Goal: Task Accomplishment & Management: Manage account settings

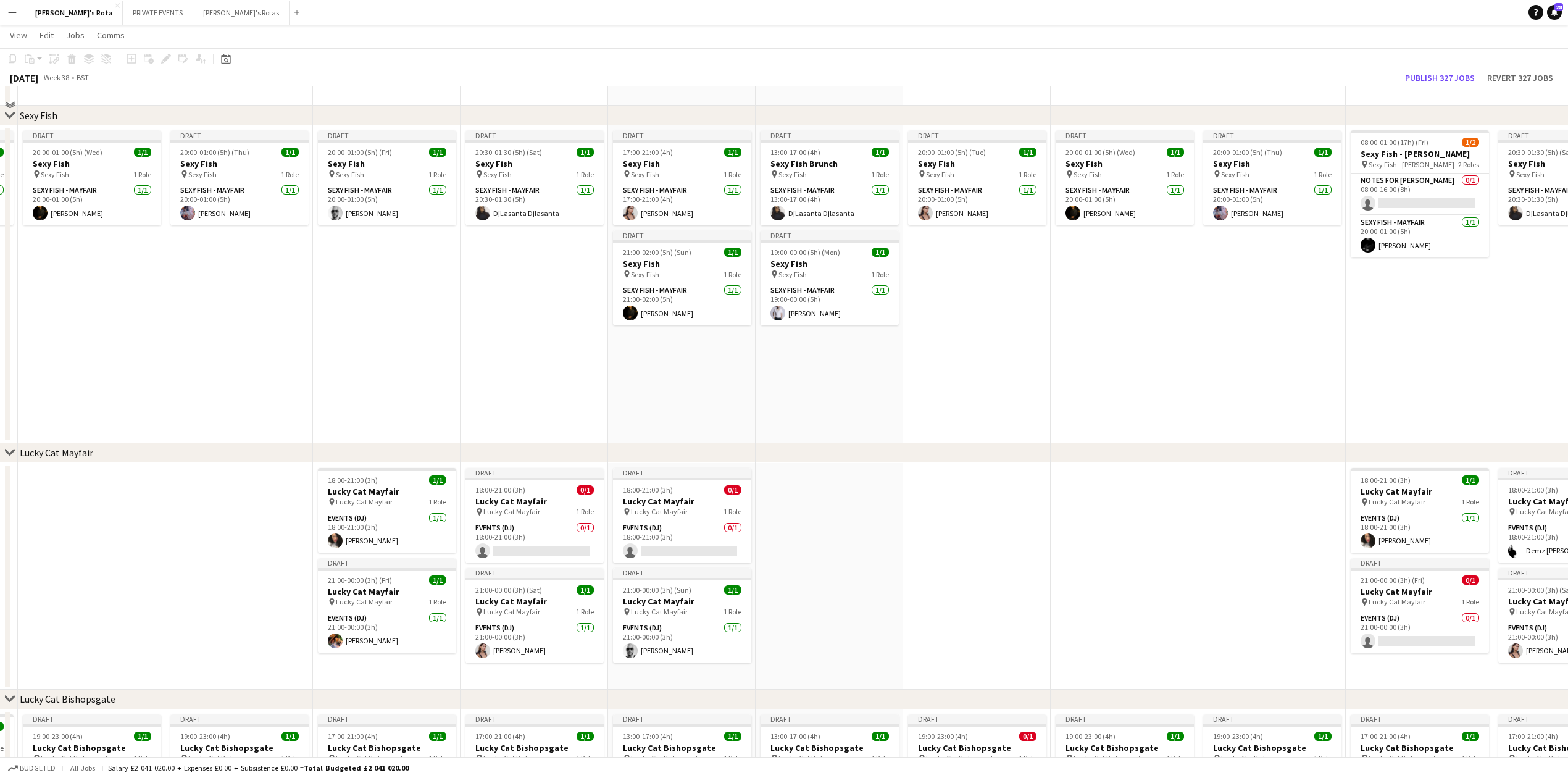
scroll to position [164, 0]
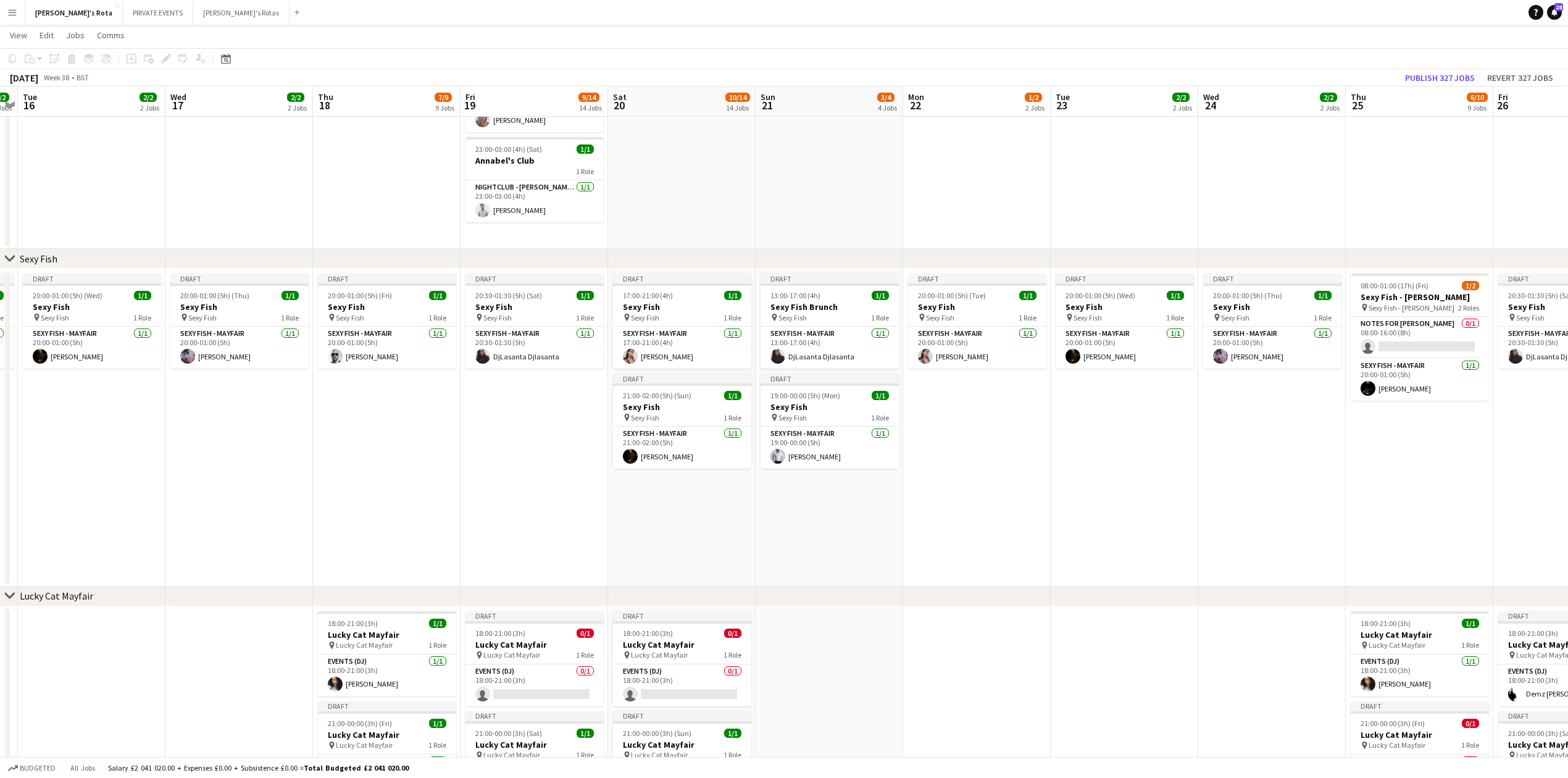
drag, startPoint x: 437, startPoint y: 546, endPoint x: 477, endPoint y: 533, distance: 42.1
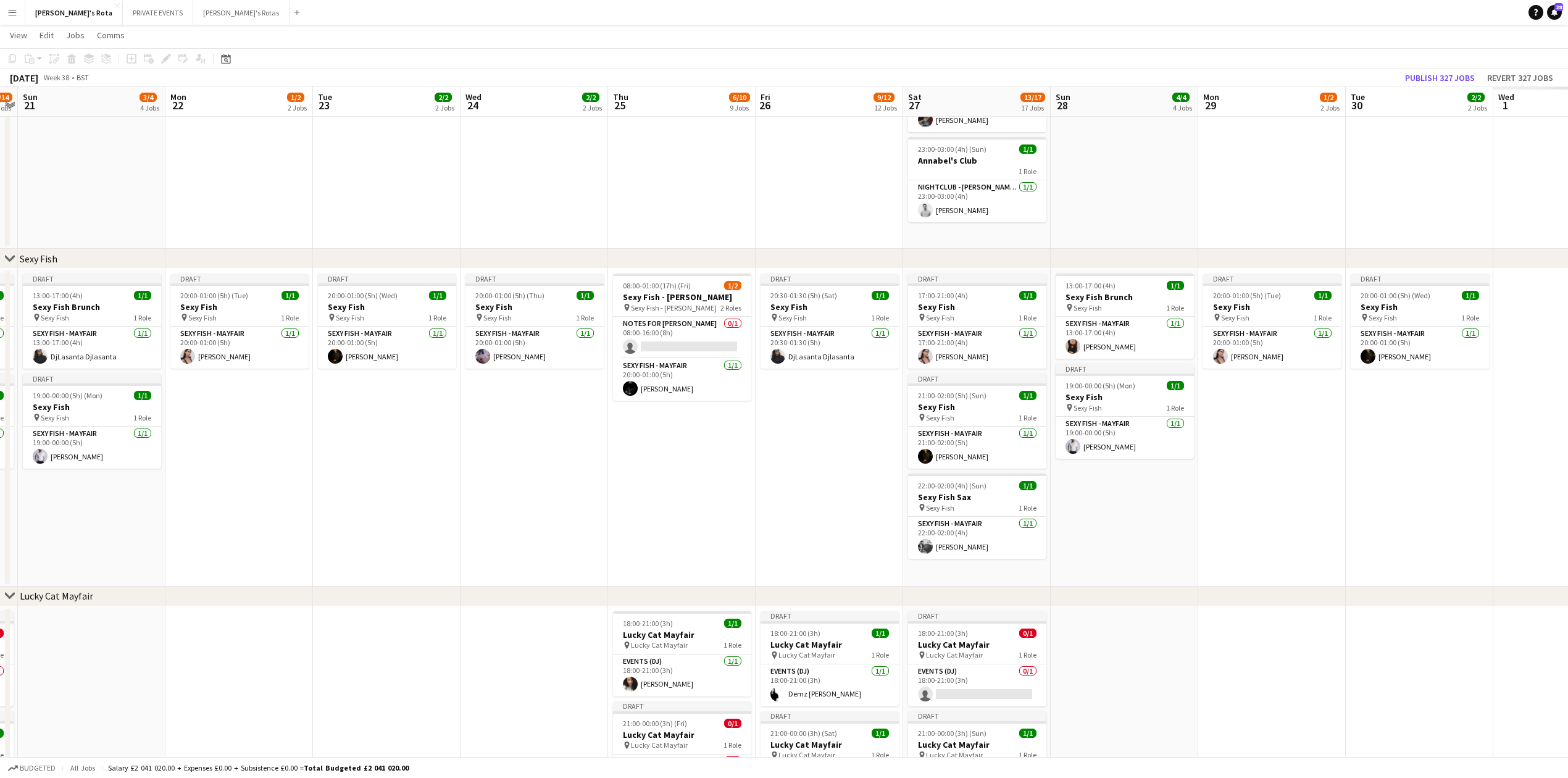
scroll to position [0, 455]
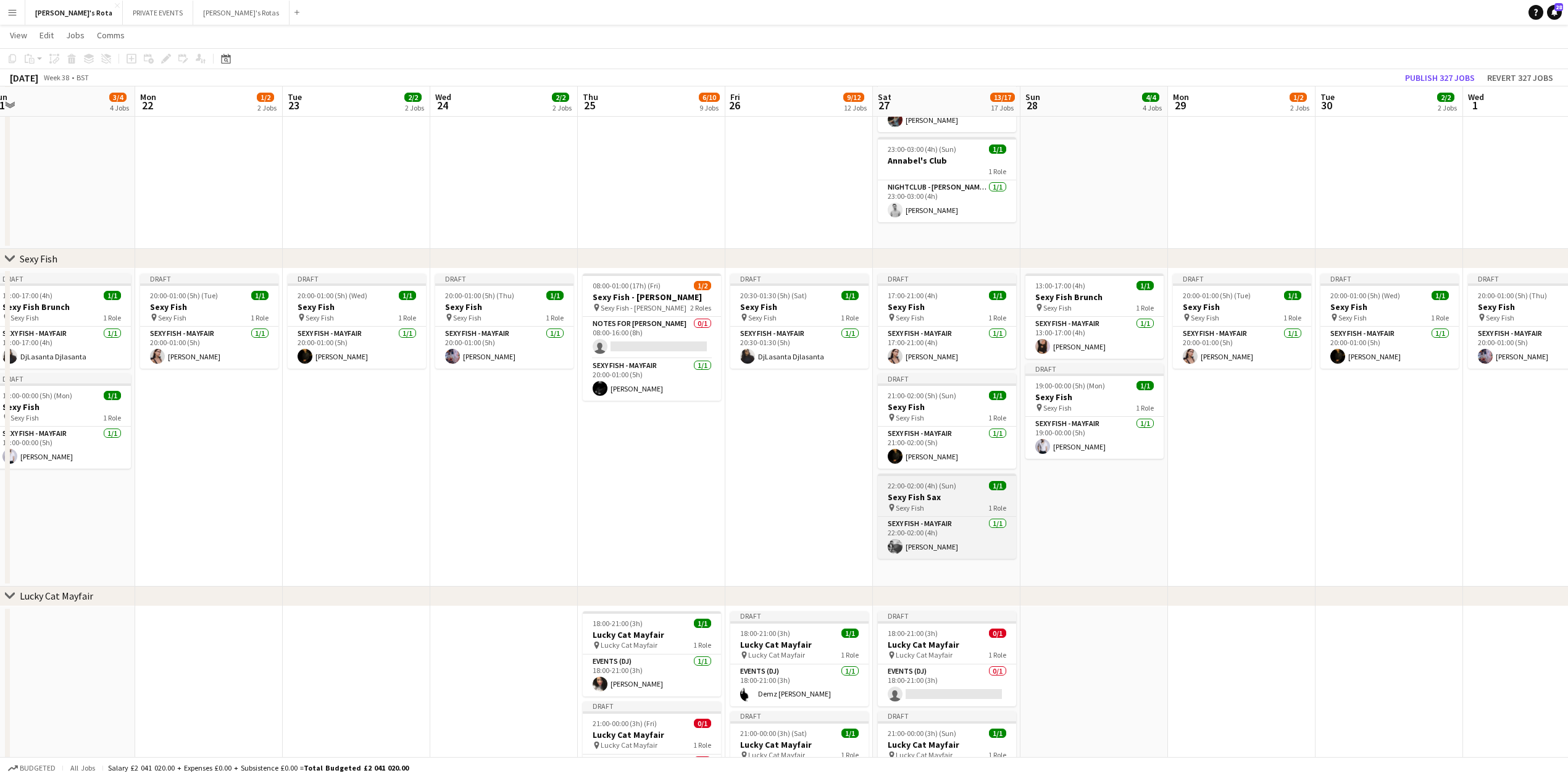
click at [940, 507] on div "pin Sexy Fish 1 Role" at bounding box center [947, 507] width 138 height 10
drag, startPoint x: 742, startPoint y: 480, endPoint x: 430, endPoint y: 480, distance: 312.0
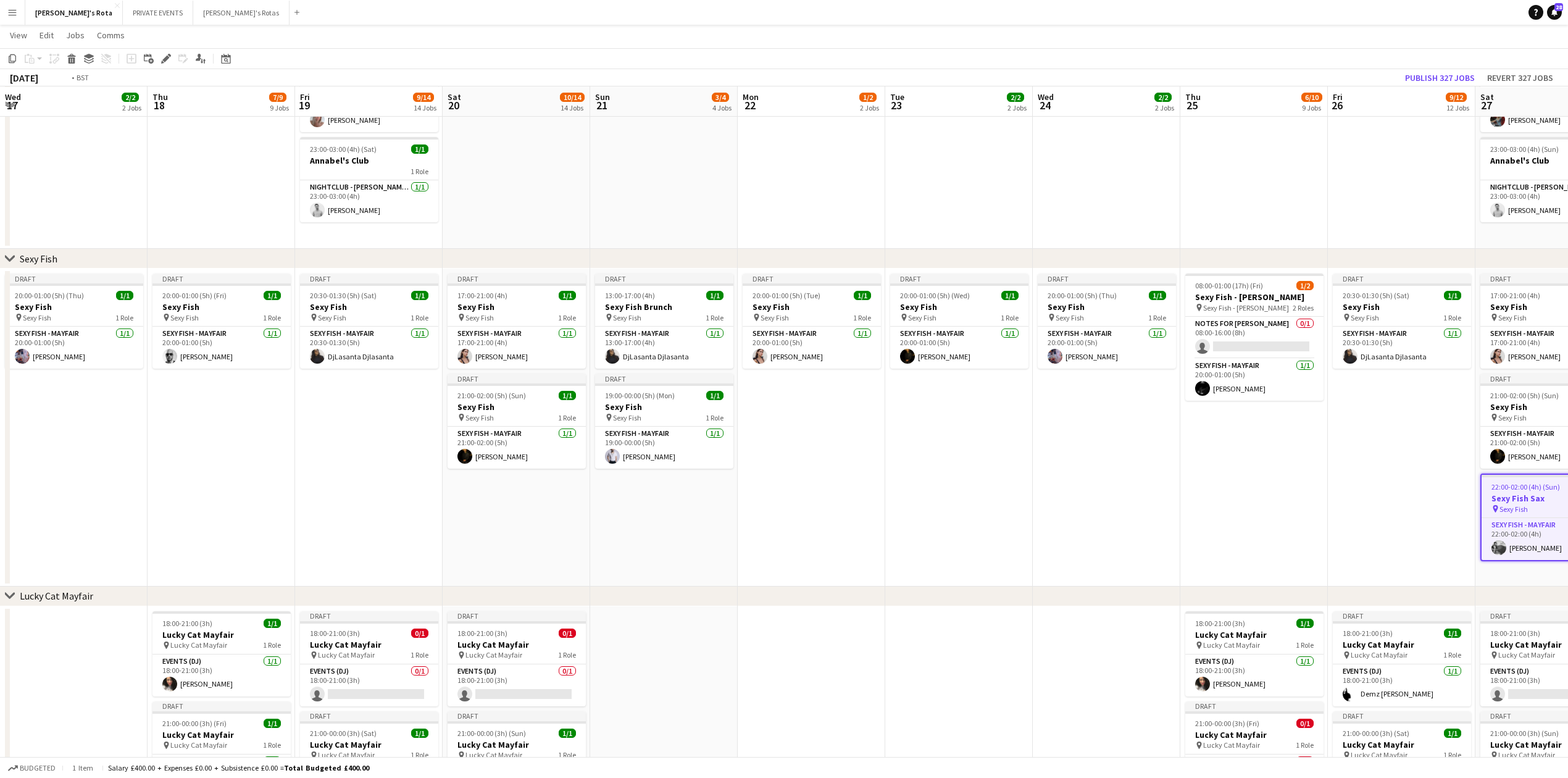
drag, startPoint x: 427, startPoint y: 484, endPoint x: 675, endPoint y: 446, distance: 250.9
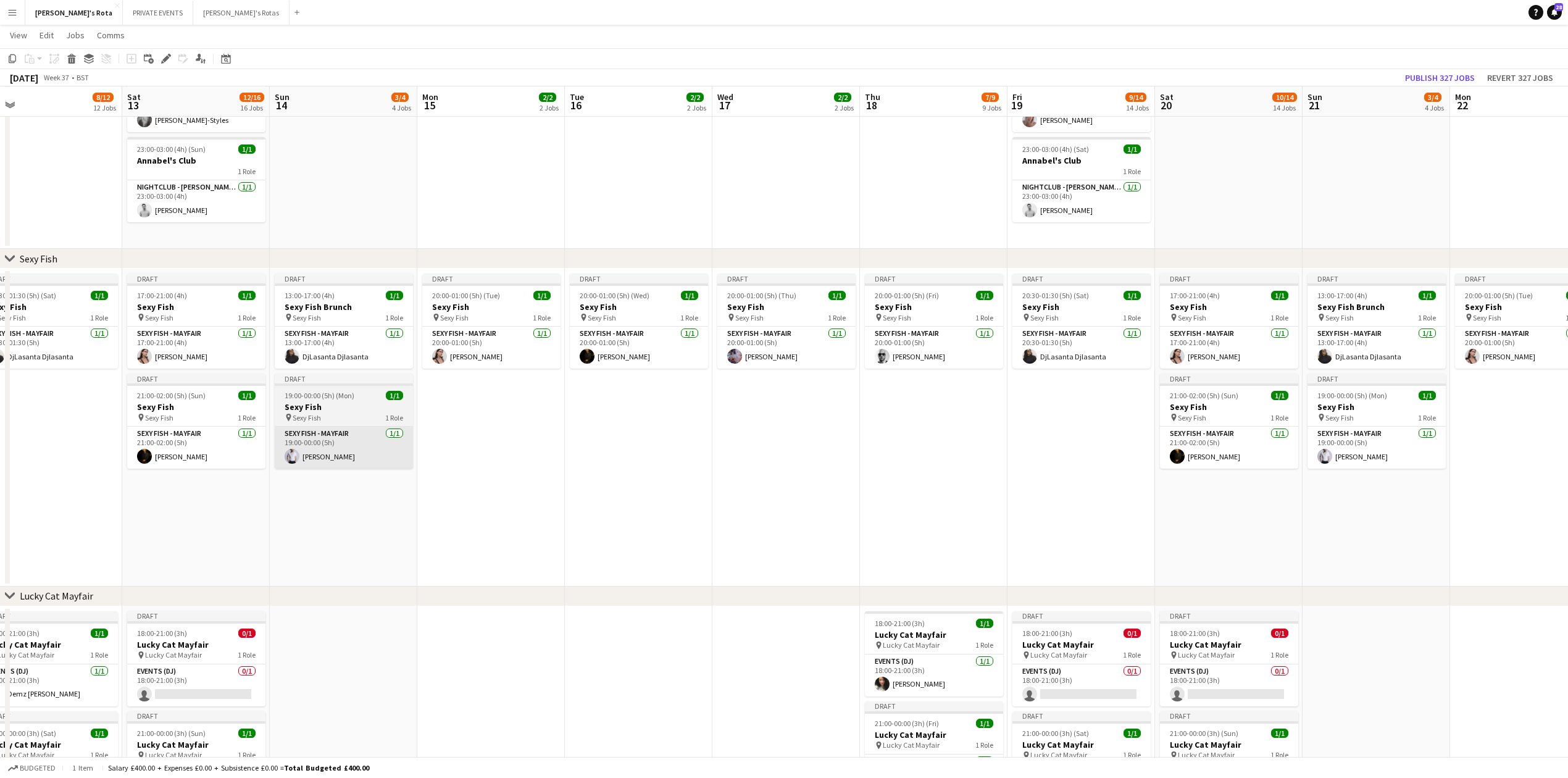
drag, startPoint x: 620, startPoint y: 473, endPoint x: 969, endPoint y: 439, distance: 350.7
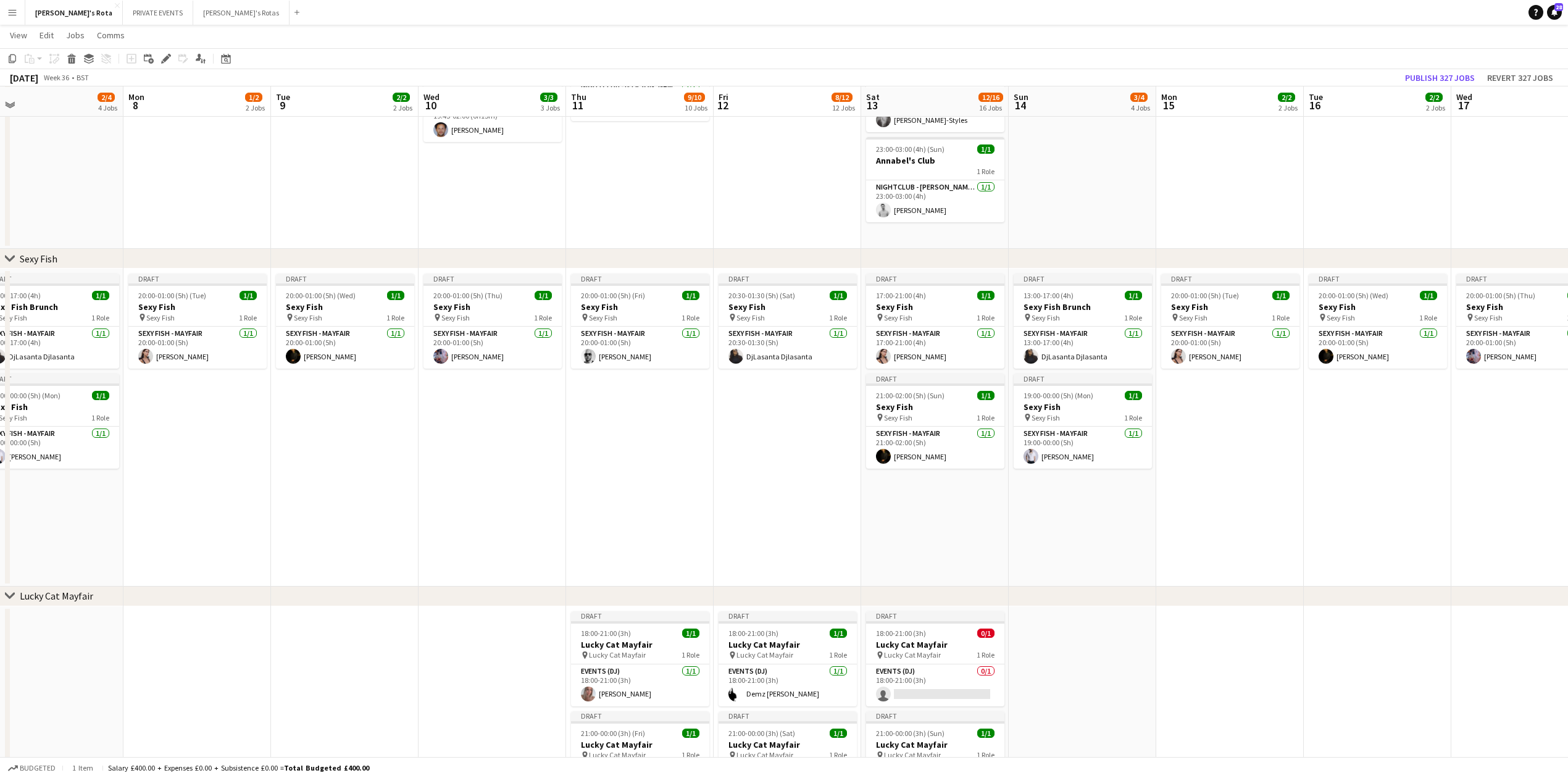
drag, startPoint x: 431, startPoint y: 486, endPoint x: 931, endPoint y: 467, distance: 500.4
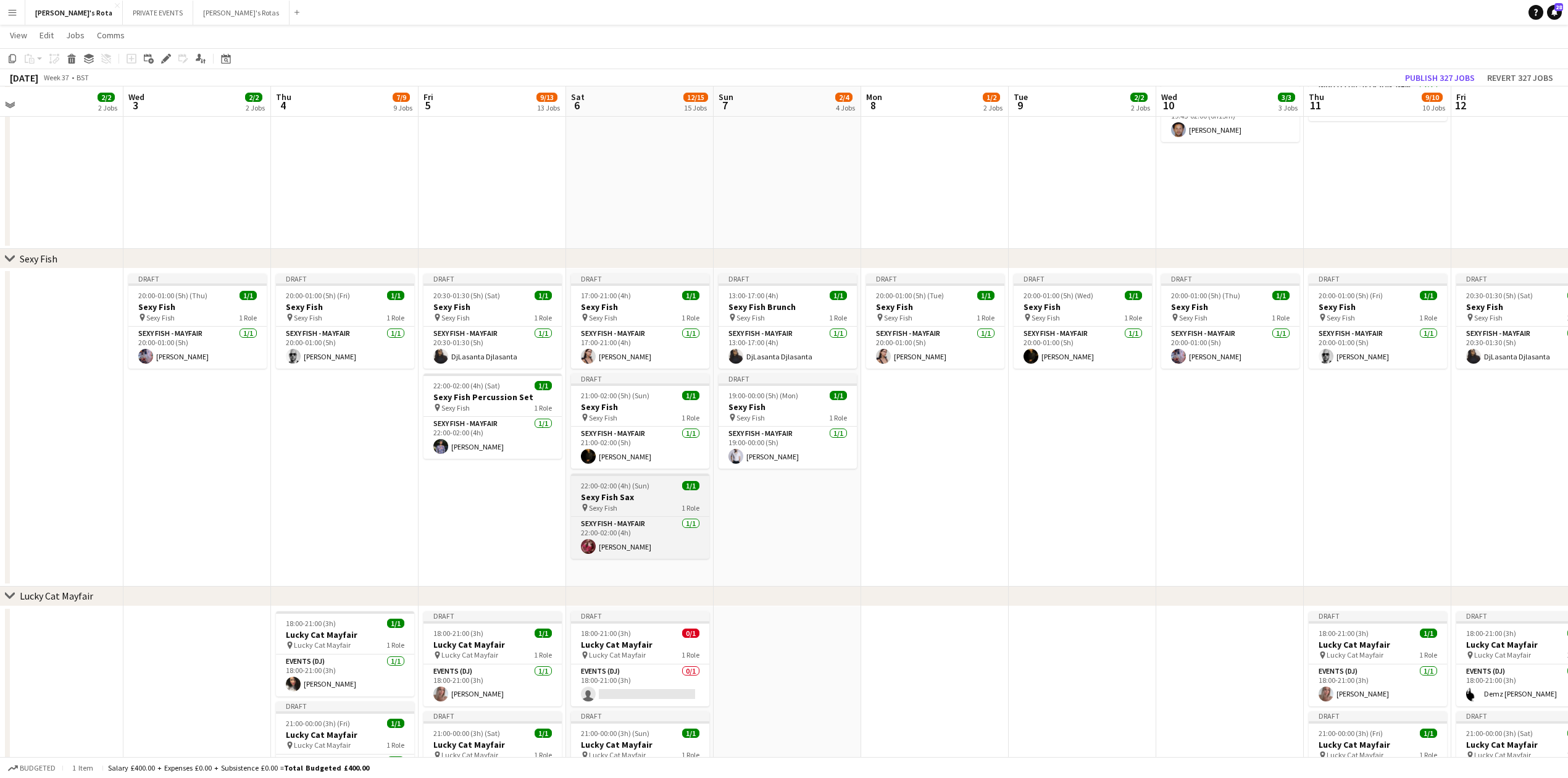
scroll to position [0, 360]
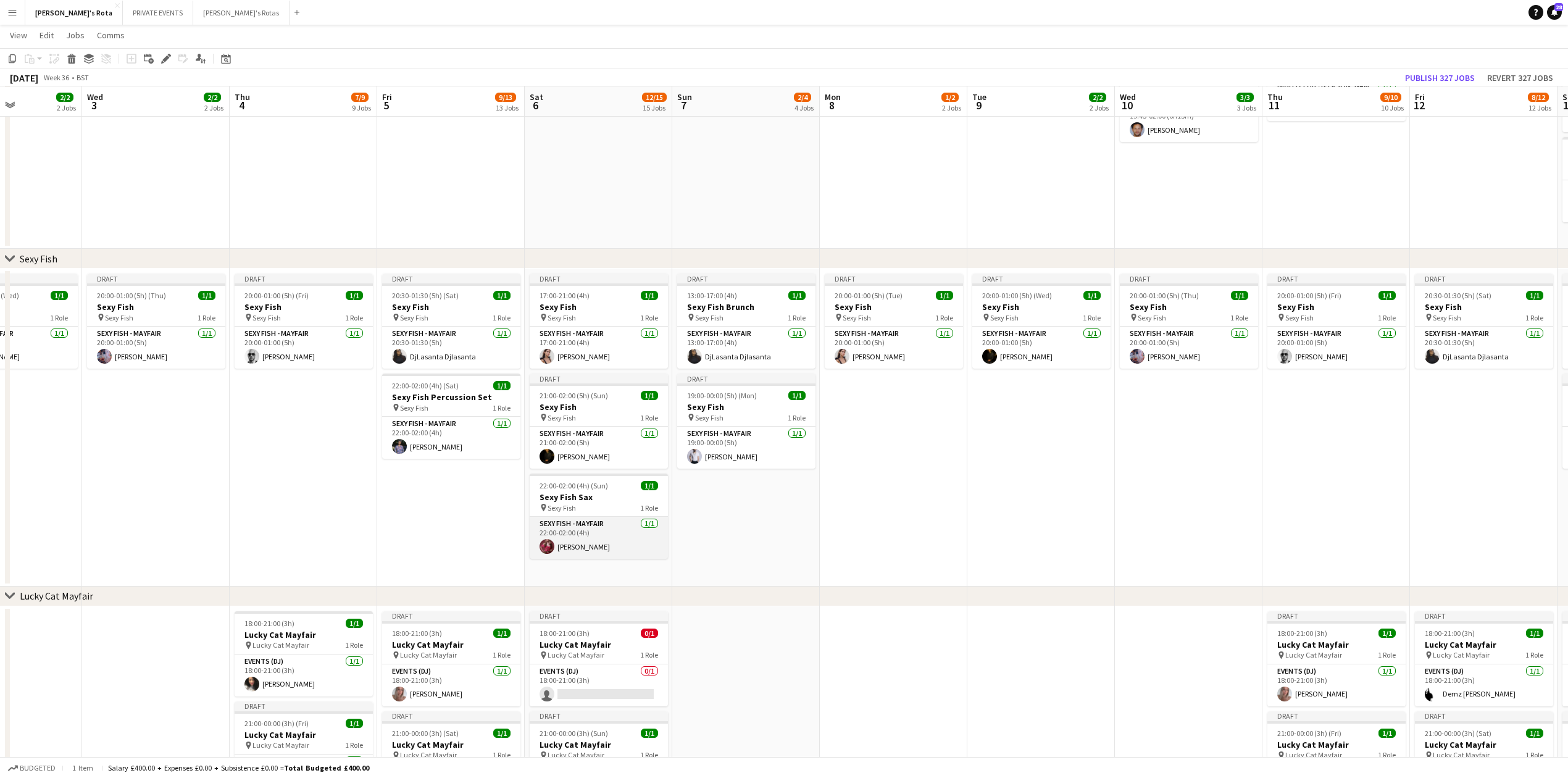
click at [586, 540] on app-card-role "SEXY FISH - MAYFAIR [DATE] 22:00-02:00 (4h) [PERSON_NAME]" at bounding box center [599, 538] width 138 height 42
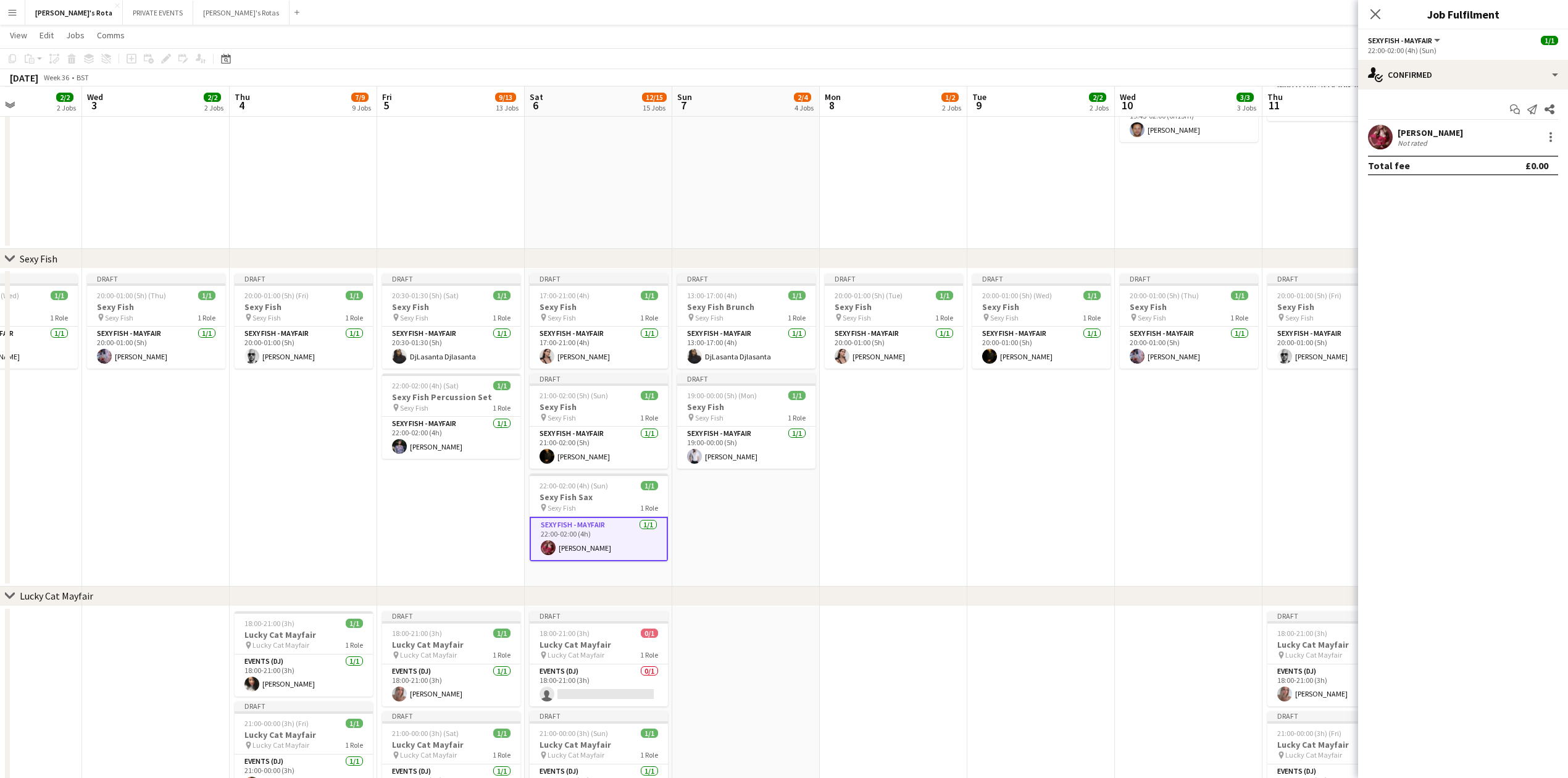
scroll to position [0, 359]
click at [1547, 129] on div at bounding box center [1551, 137] width 15 height 15
drag, startPoint x: 1507, startPoint y: 276, endPoint x: 1468, endPoint y: 243, distance: 51.1
click at [1502, 276] on span "Remove" at bounding box center [1490, 278] width 37 height 11
click at [1406, 141] on input at bounding box center [1469, 137] width 143 height 15
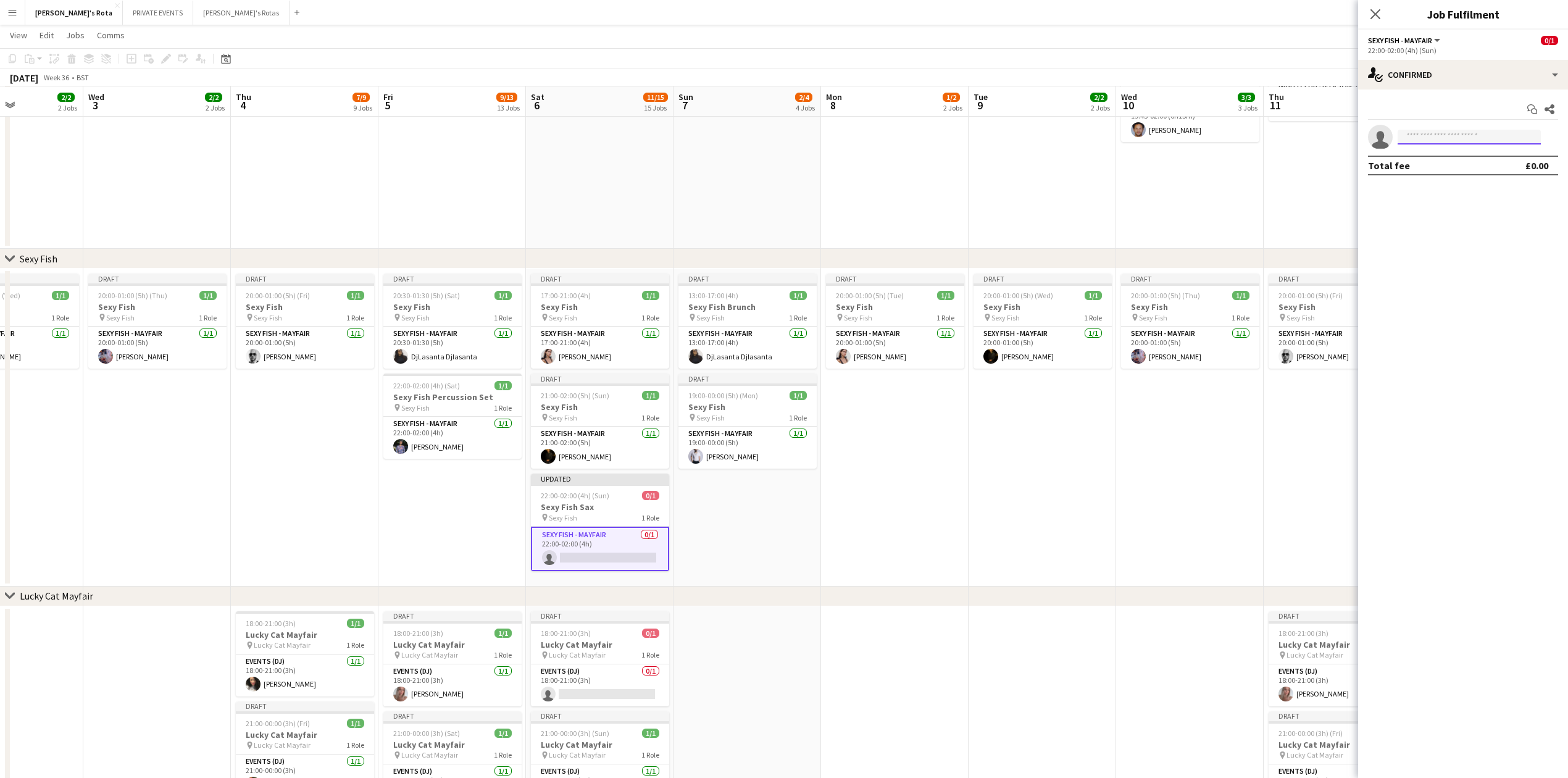
type input "*"
type input "****"
click at [1457, 150] on span "[PERSON_NAME]" at bounding box center [1444, 155] width 71 height 11
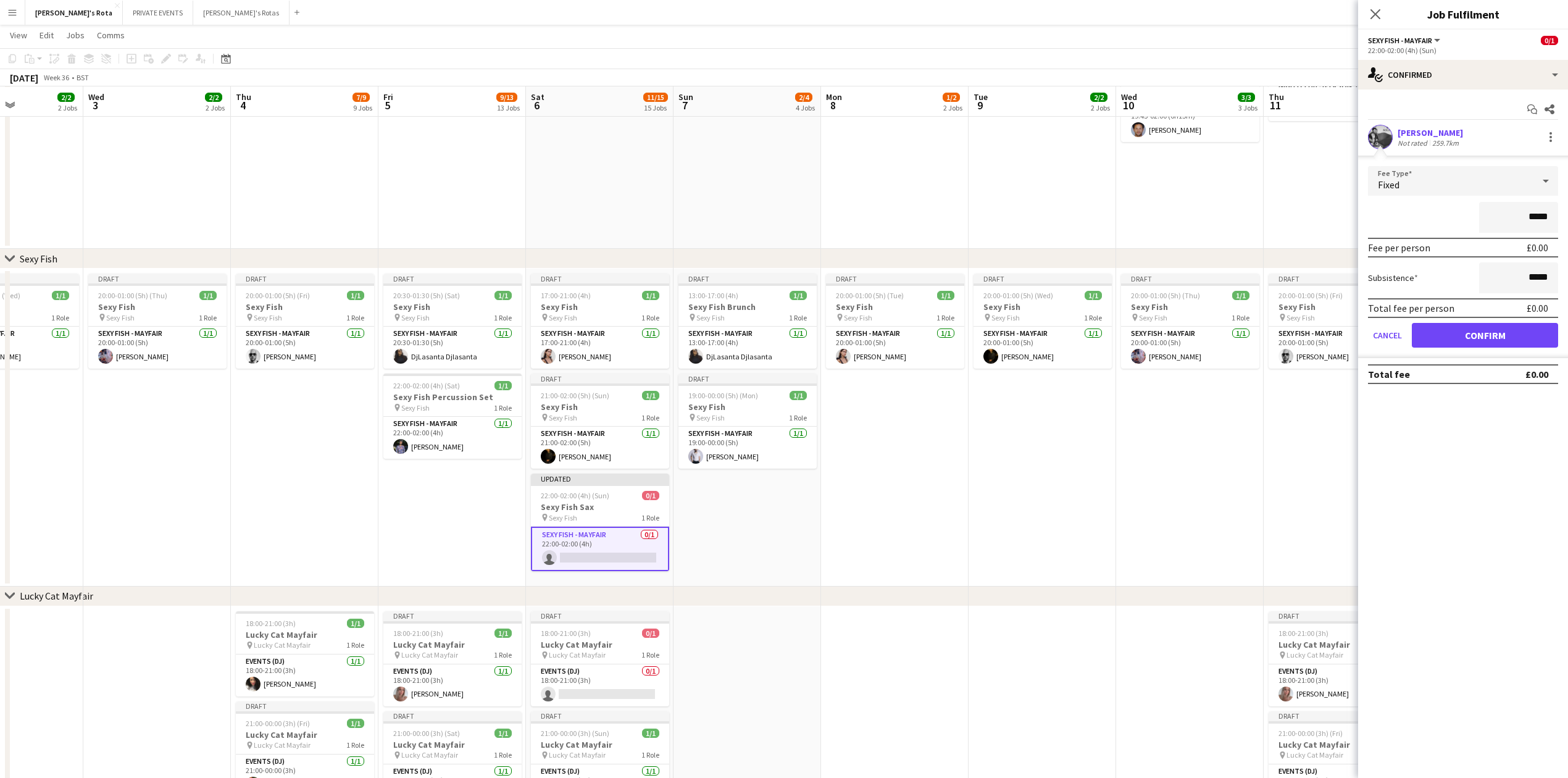
click at [1533, 221] on input "*****" at bounding box center [1519, 217] width 79 height 31
type input "*******"
click at [1469, 332] on button "Confirm" at bounding box center [1485, 335] width 146 height 25
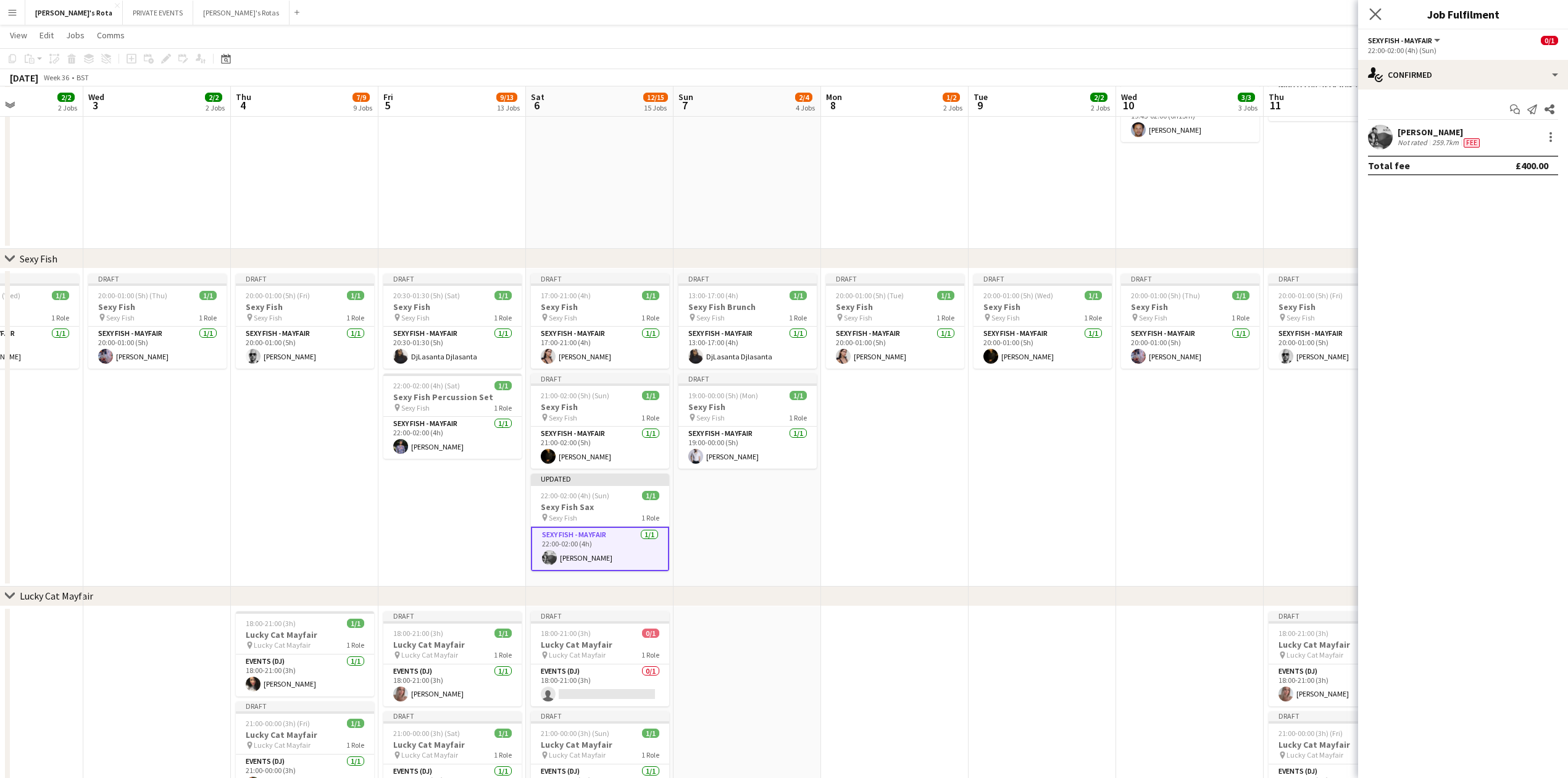
click at [1377, 6] on div "Close pop-in" at bounding box center [1375, 14] width 35 height 28
click at [600, 499] on span "22:00-02:00 (4h) (Sun)" at bounding box center [574, 495] width 69 height 9
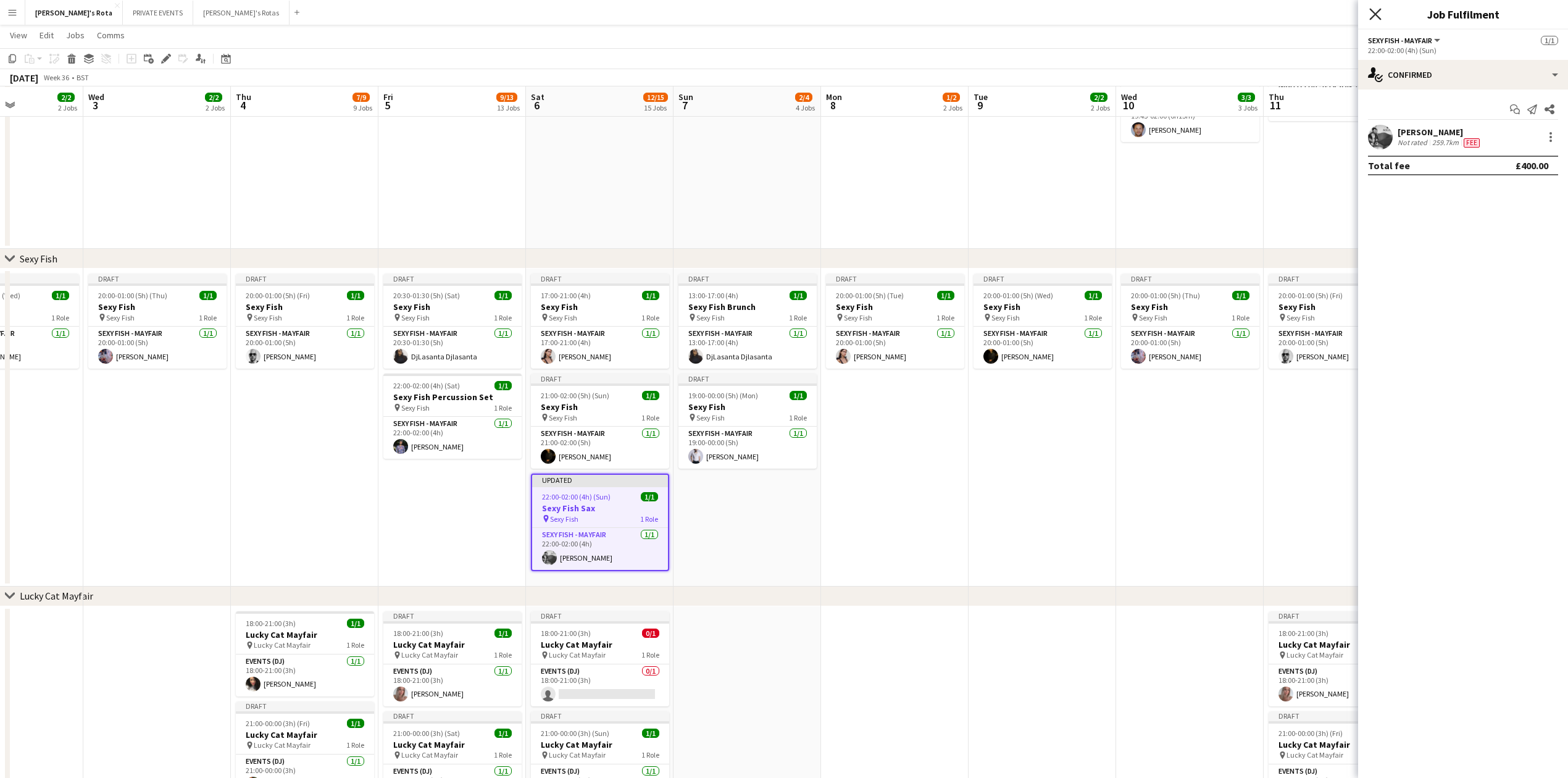
click at [1376, 14] on icon "Close pop-in" at bounding box center [1375, 14] width 12 height 12
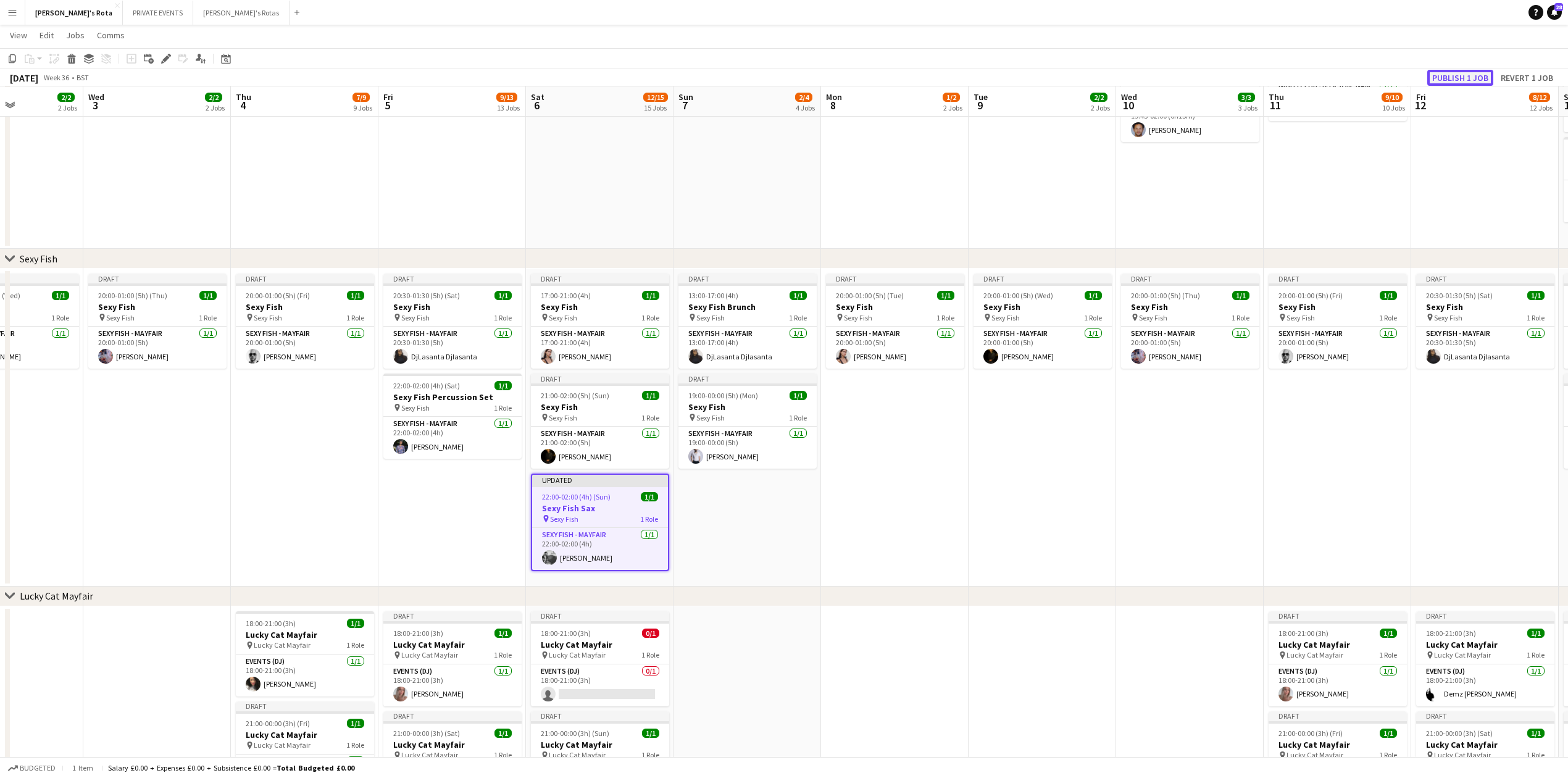
click at [1452, 77] on button "Publish 1 job" at bounding box center [1461, 78] width 66 height 16
click at [381, 558] on app-date-cell "Draft 20:30-01:30 (5h) (Sat) 1/1 Sexy Fish pin Sexy Fish 1 Role SEXY FISH - MAY…" at bounding box center [452, 427] width 148 height 318
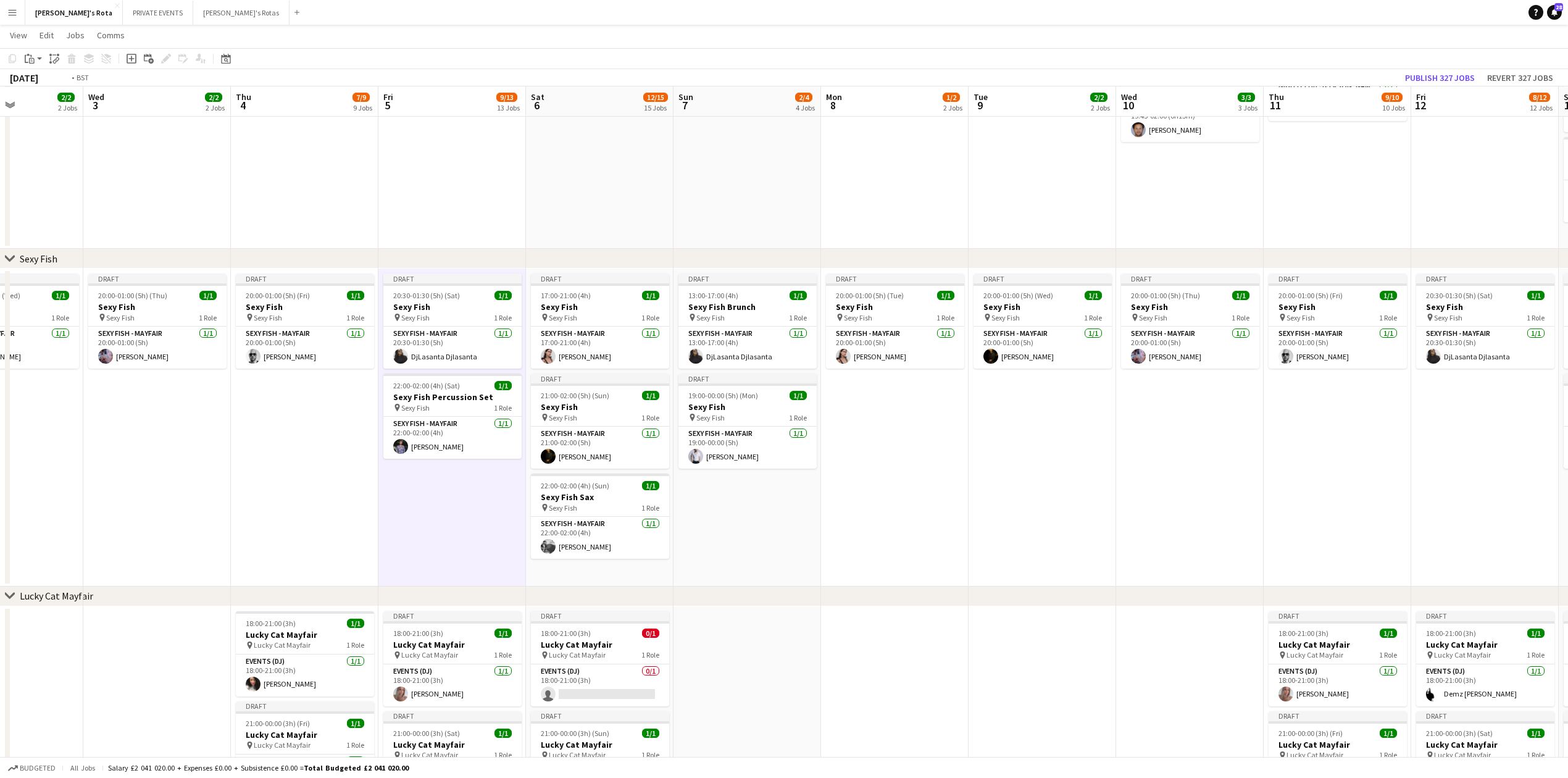
drag, startPoint x: 156, startPoint y: 480, endPoint x: 679, endPoint y: 510, distance: 523.9
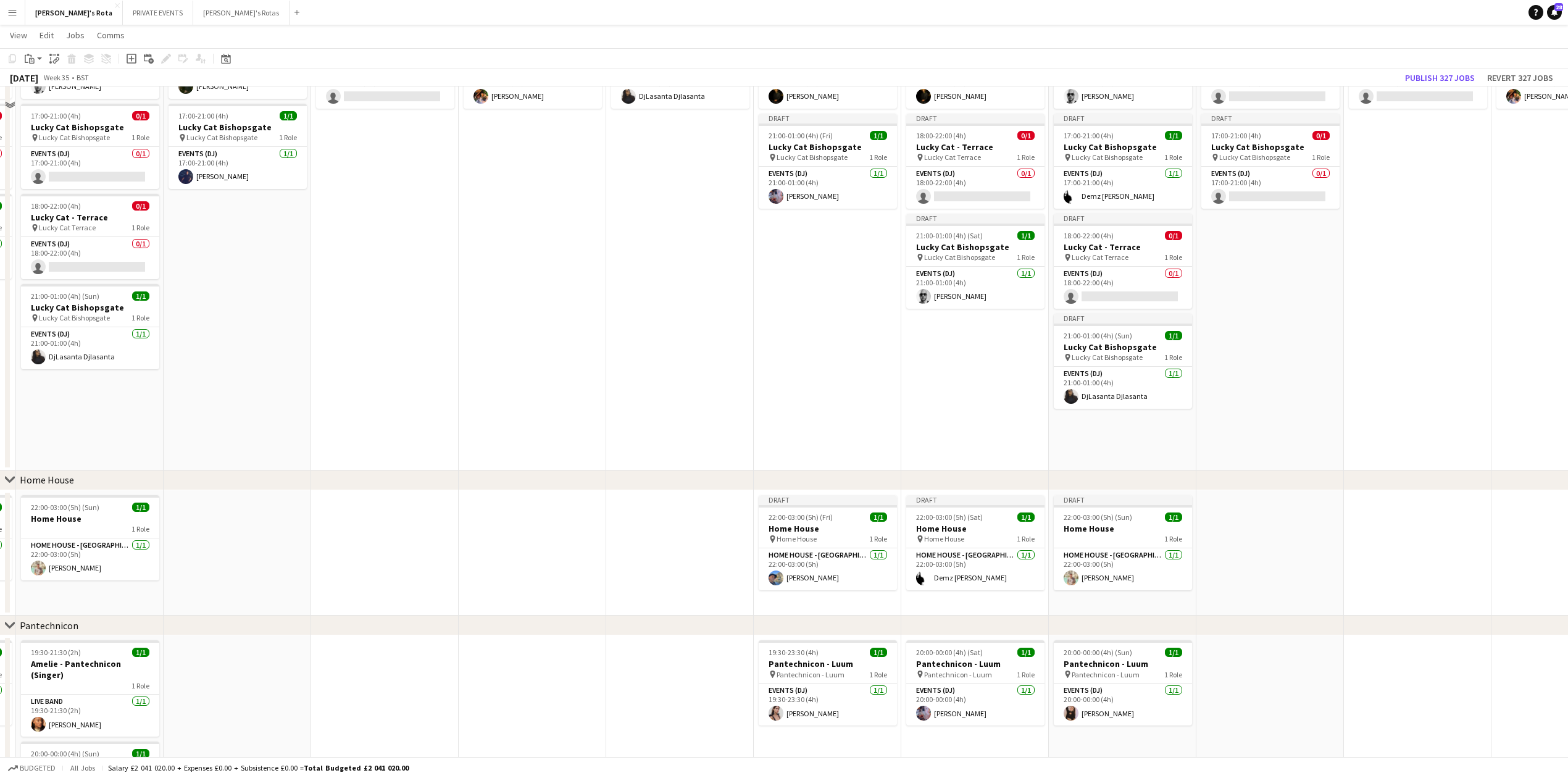
scroll to position [905, 0]
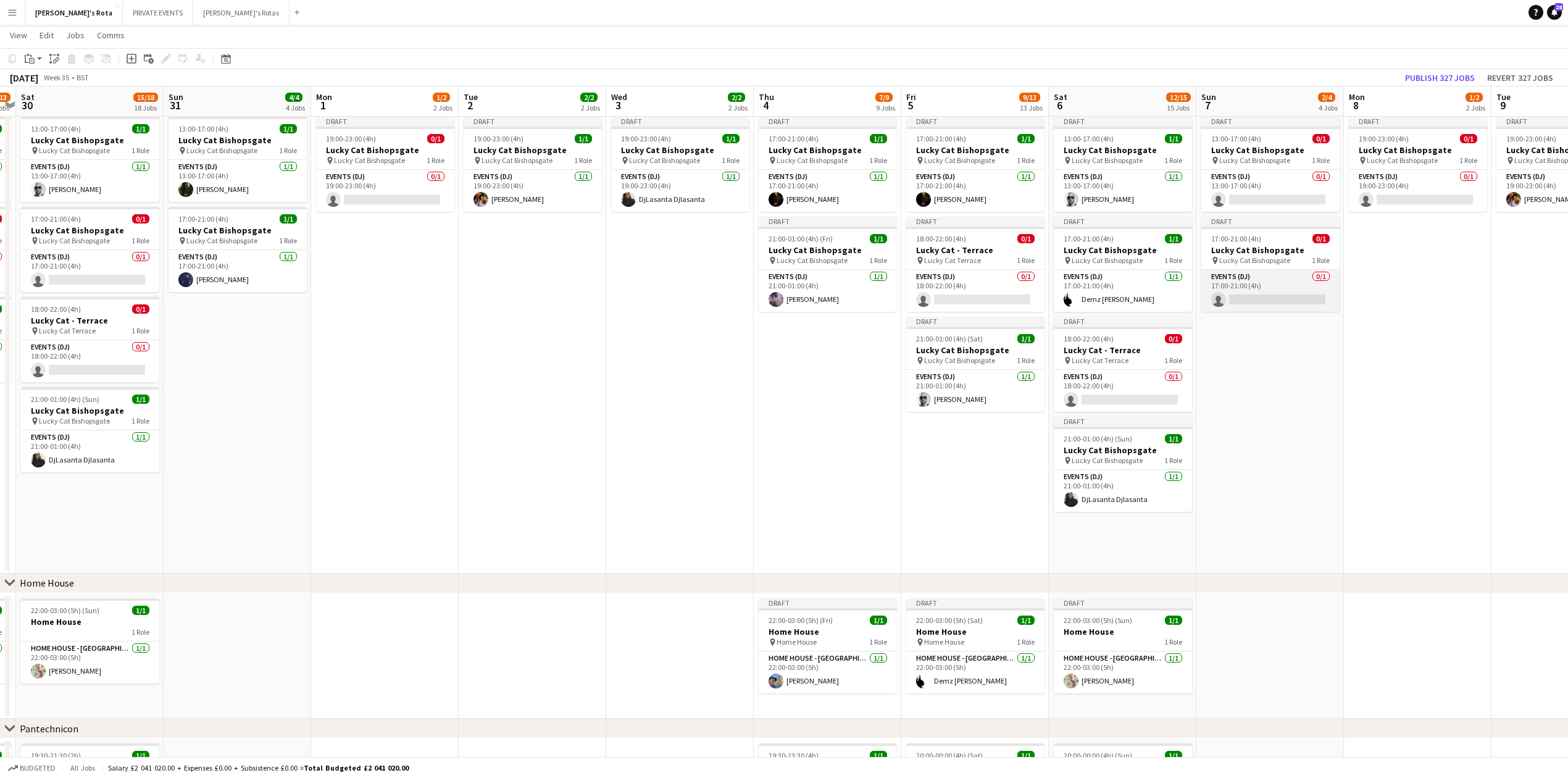
click at [1257, 300] on app-card-role "Events (DJ) 0/1 17:00-21:00 (4h) single-neutral-actions" at bounding box center [1270, 291] width 138 height 42
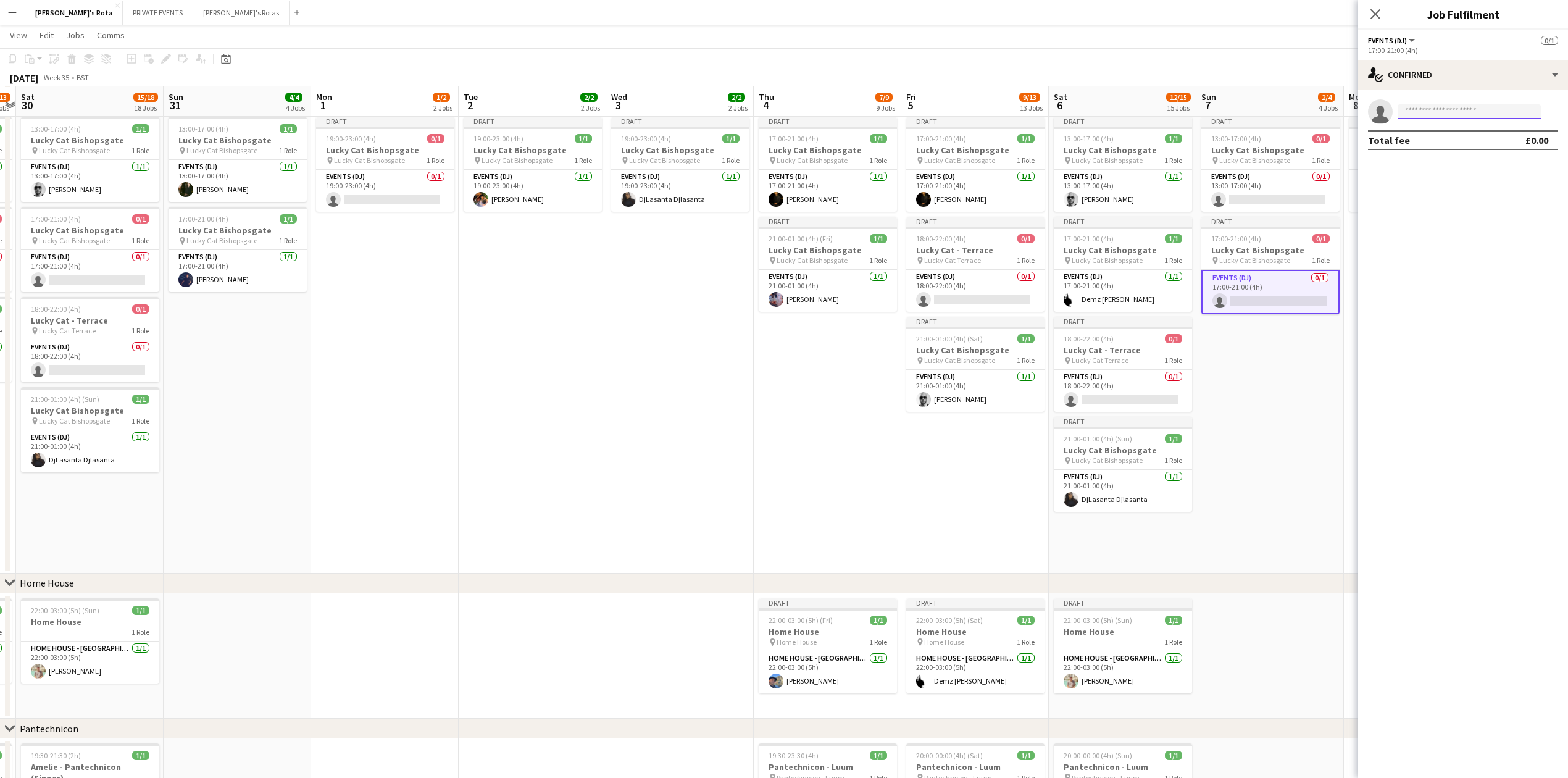
drag, startPoint x: 1444, startPoint y: 103, endPoint x: 1436, endPoint y: 114, distance: 13.6
click at [1441, 107] on input at bounding box center [1469, 111] width 143 height 15
type input "****"
click at [1431, 149] on span "[PHONE_NUMBER]" at bounding box center [1469, 149] width 124 height 10
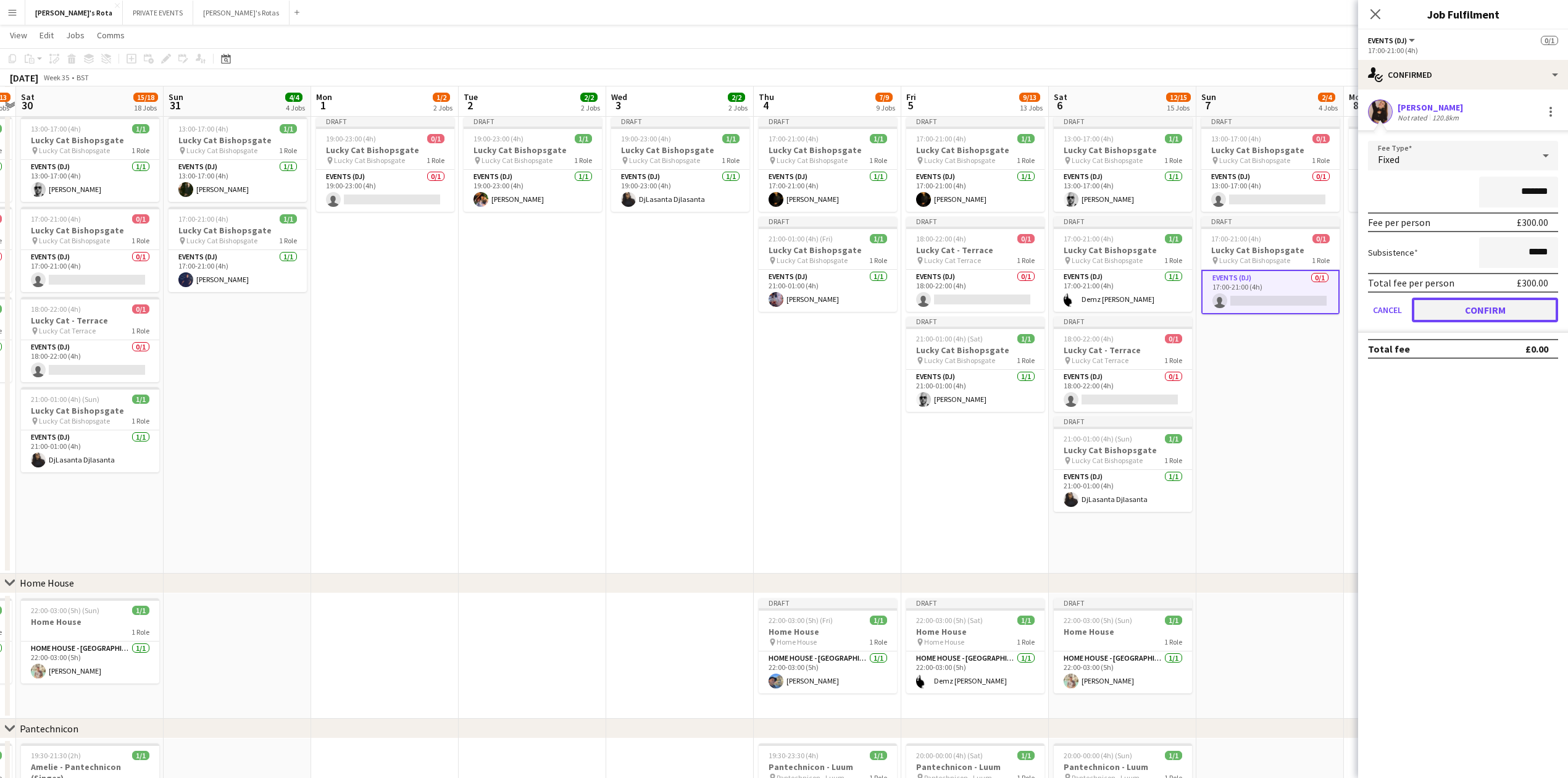
click at [1480, 313] on button "Confirm" at bounding box center [1485, 309] width 146 height 25
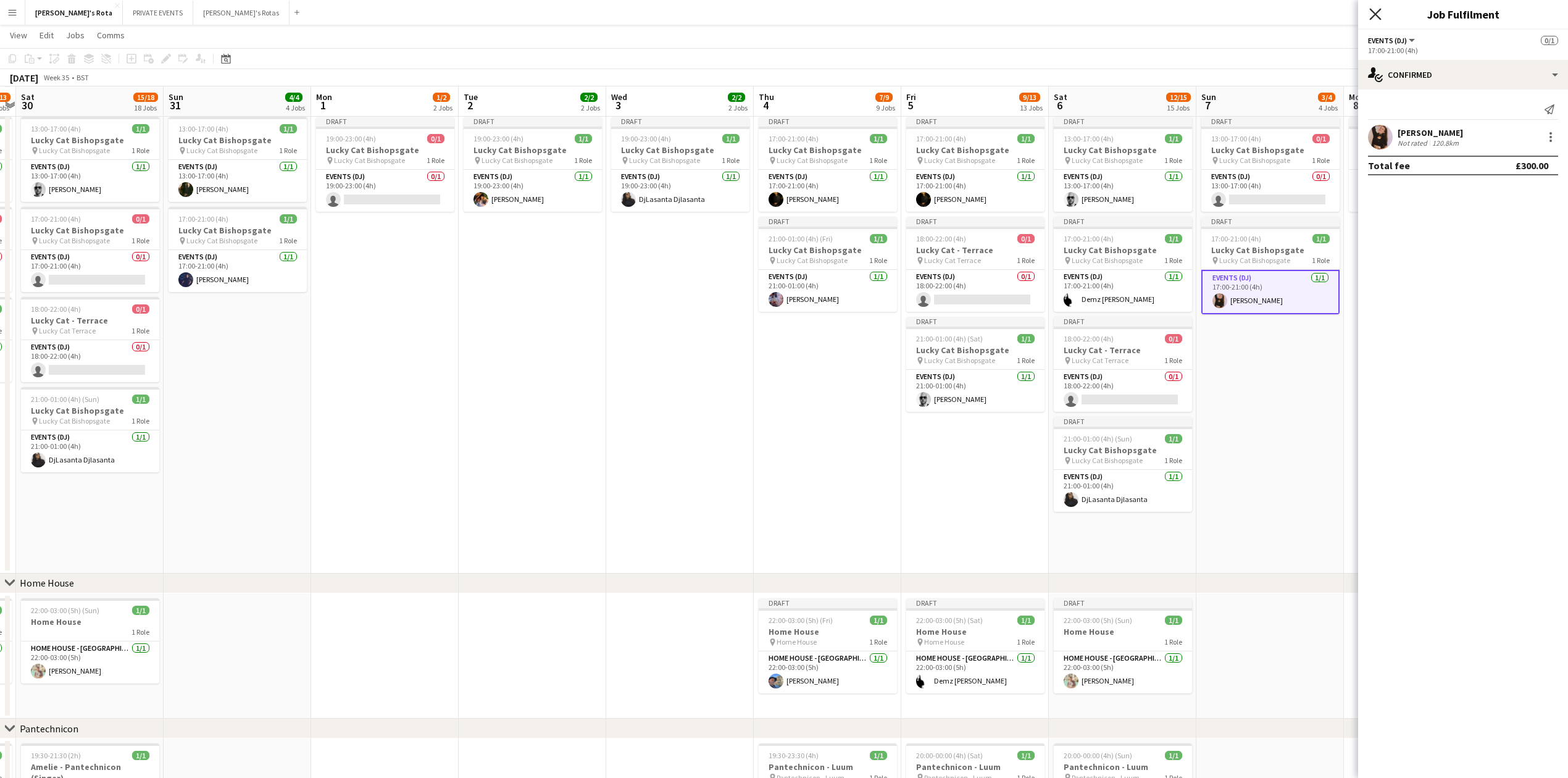
click at [1371, 11] on icon at bounding box center [1375, 14] width 12 height 12
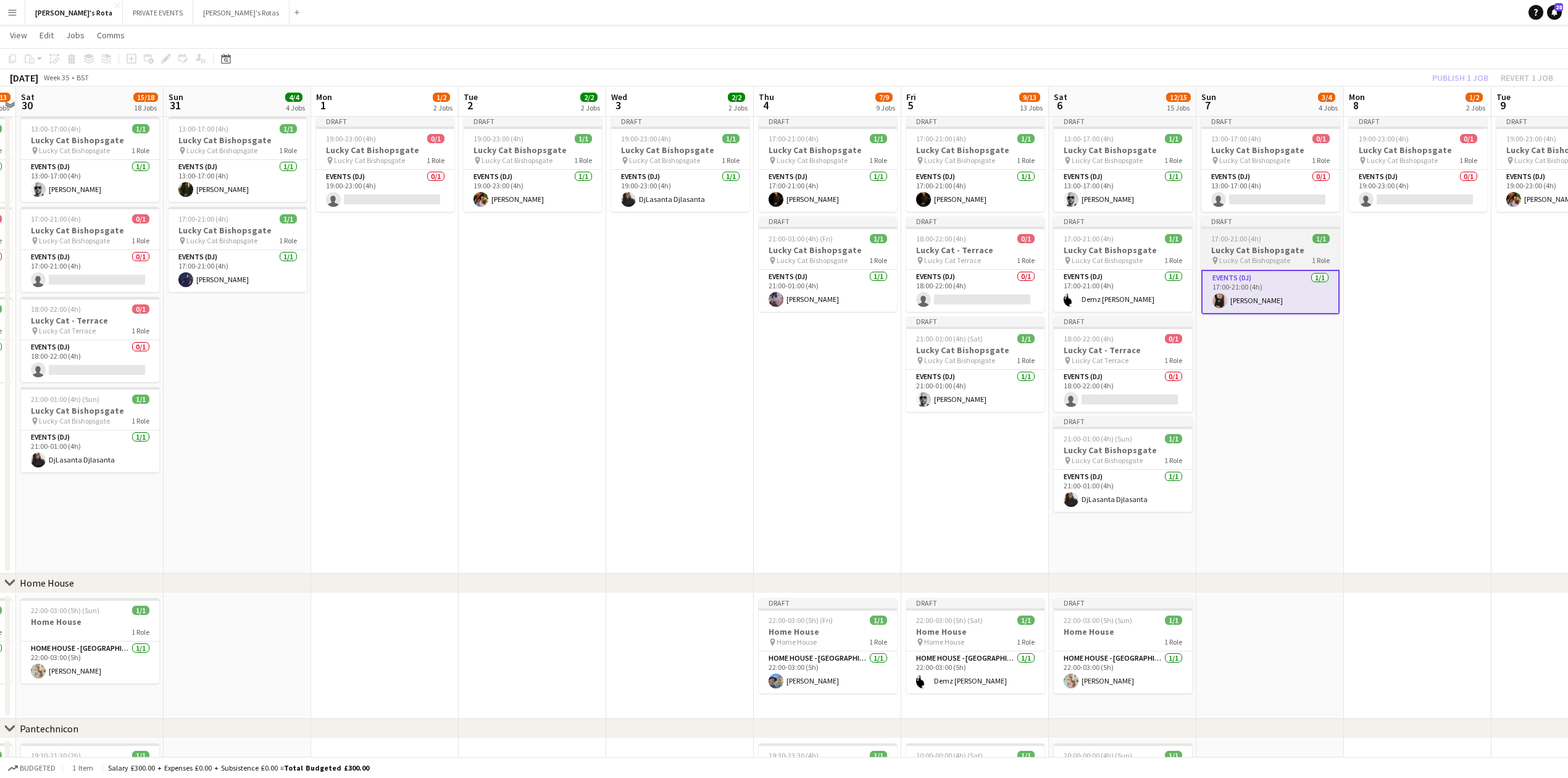
click at [1246, 233] on app-job-card "Draft 17:00-21:00 (4h) 1/1 Lucky Cat Bishopsgate pin Lucky Cat Bishopsgate 1 Ro…" at bounding box center [1270, 265] width 138 height 98
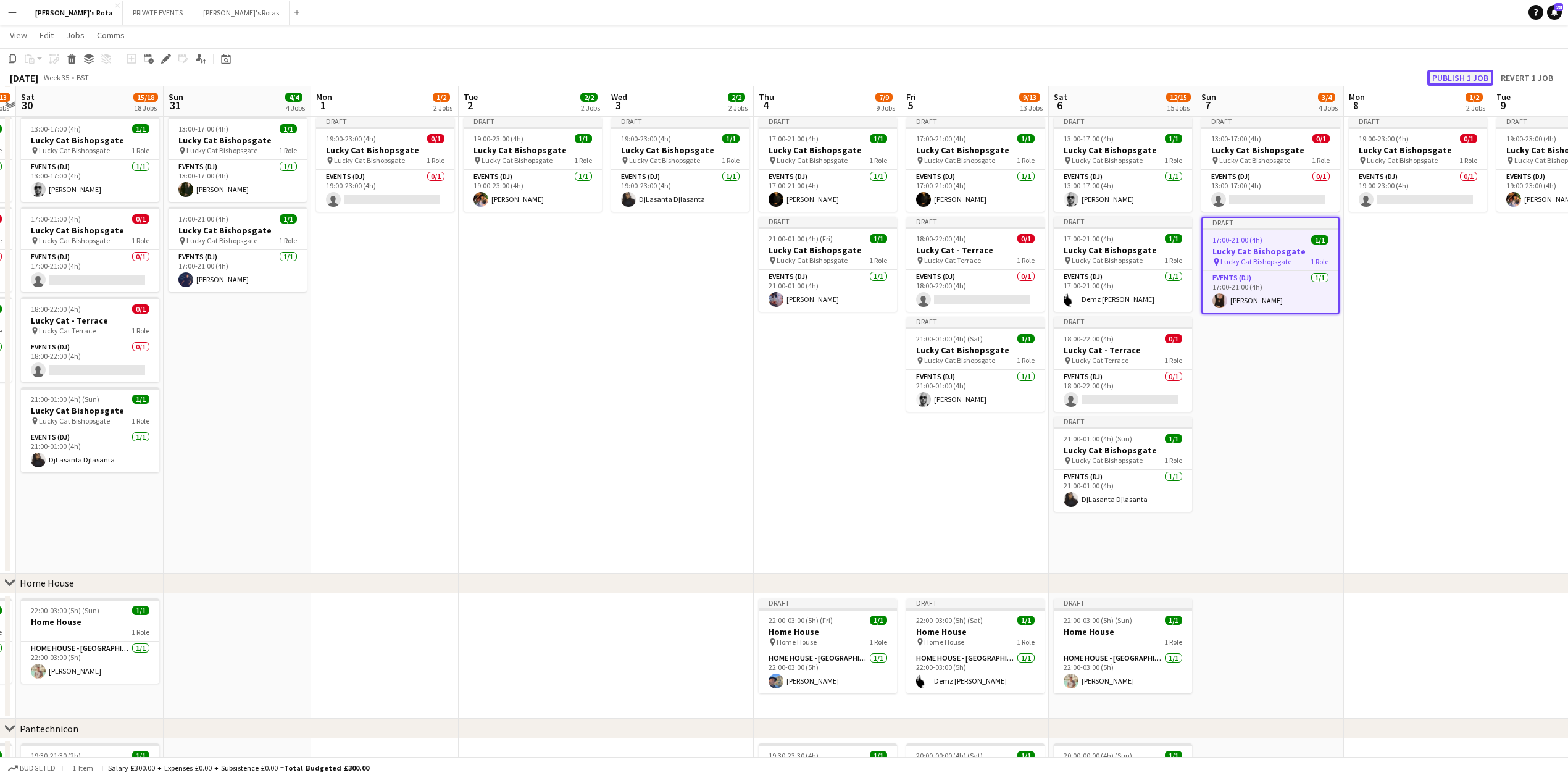
click at [1451, 70] on button "Publish 1 job" at bounding box center [1461, 78] width 66 height 16
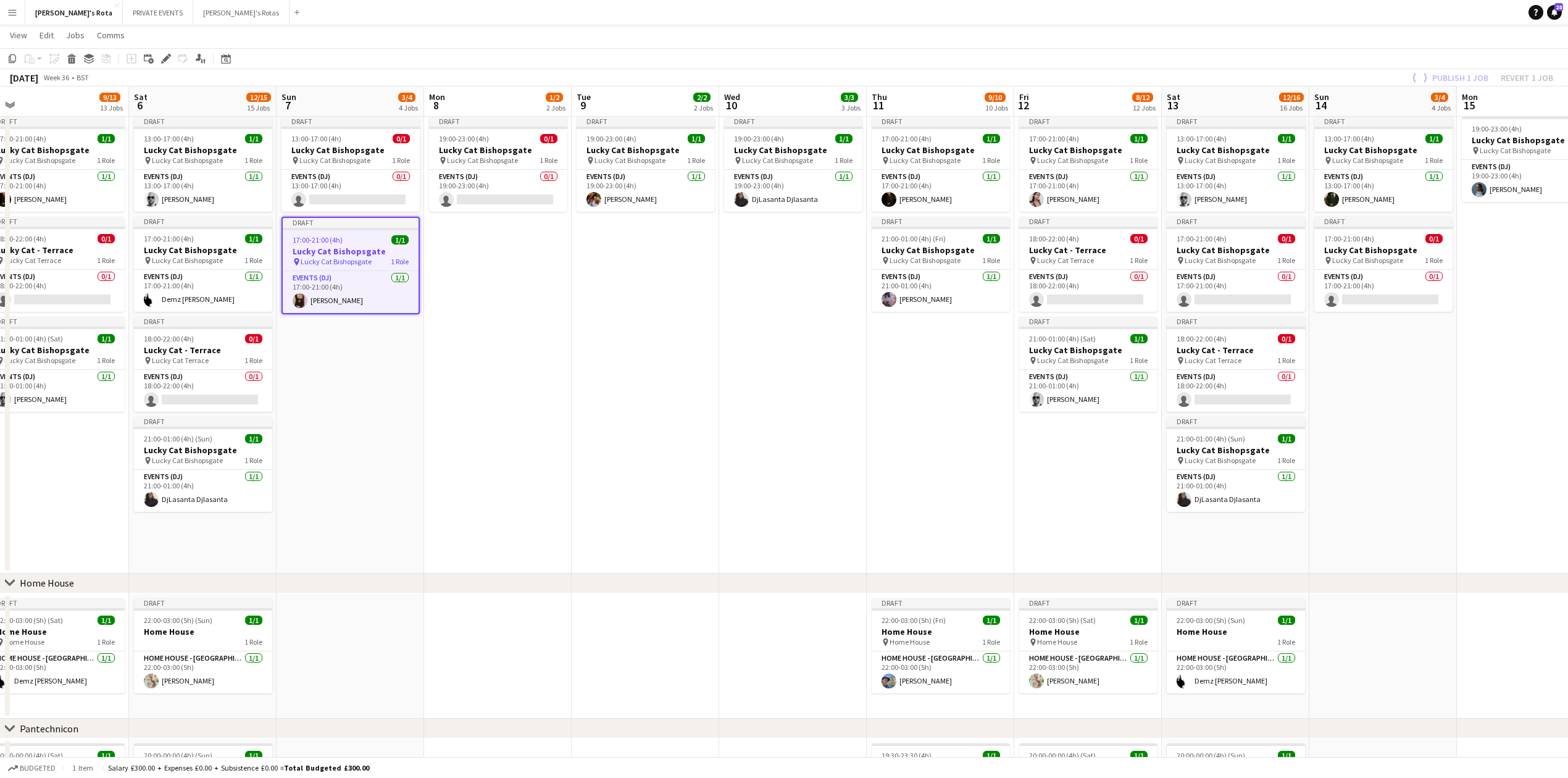
drag, startPoint x: 1398, startPoint y: 398, endPoint x: 581, endPoint y: 465, distance: 819.7
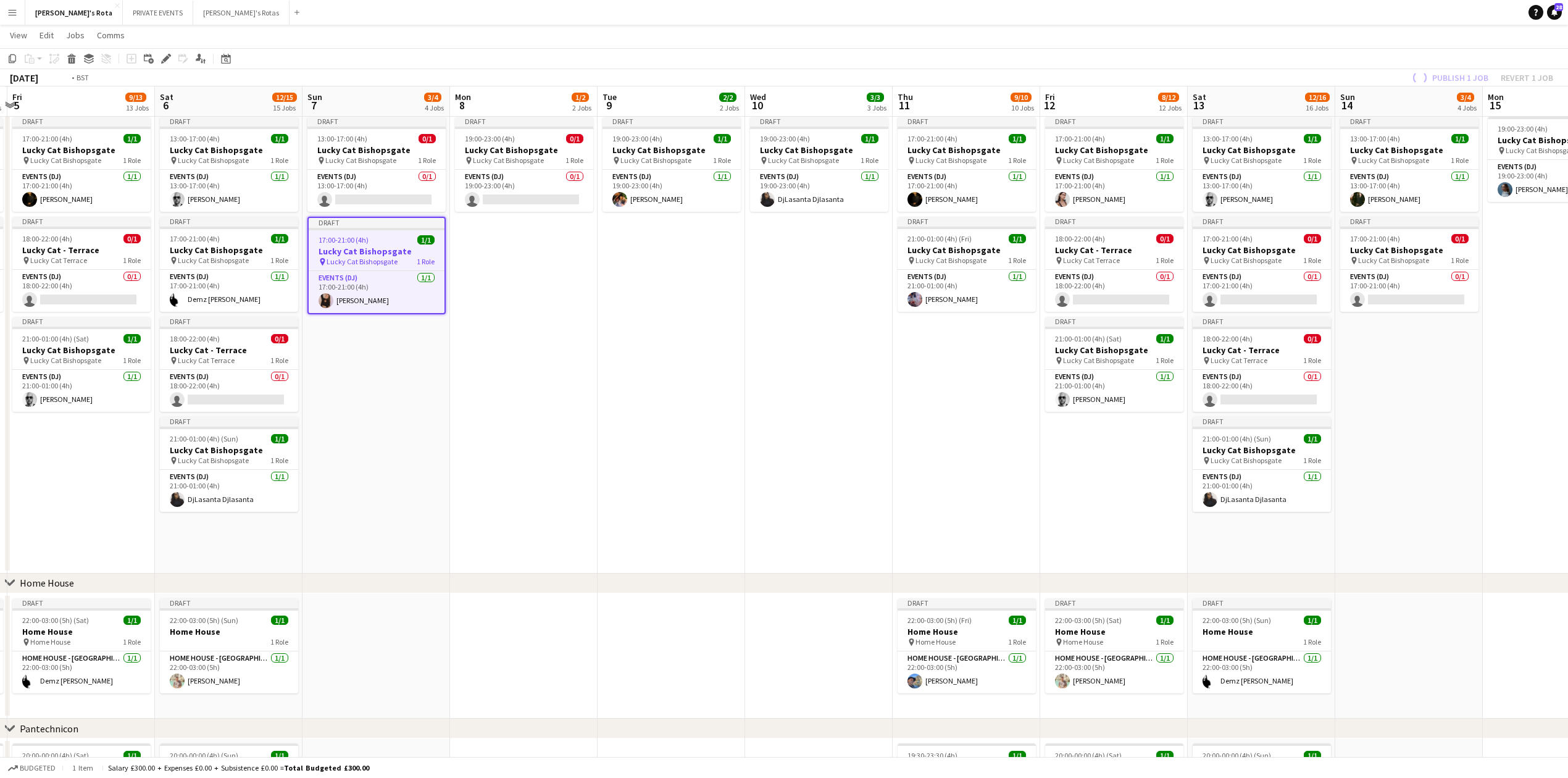
drag, startPoint x: 703, startPoint y: 465, endPoint x: 355, endPoint y: 458, distance: 348.1
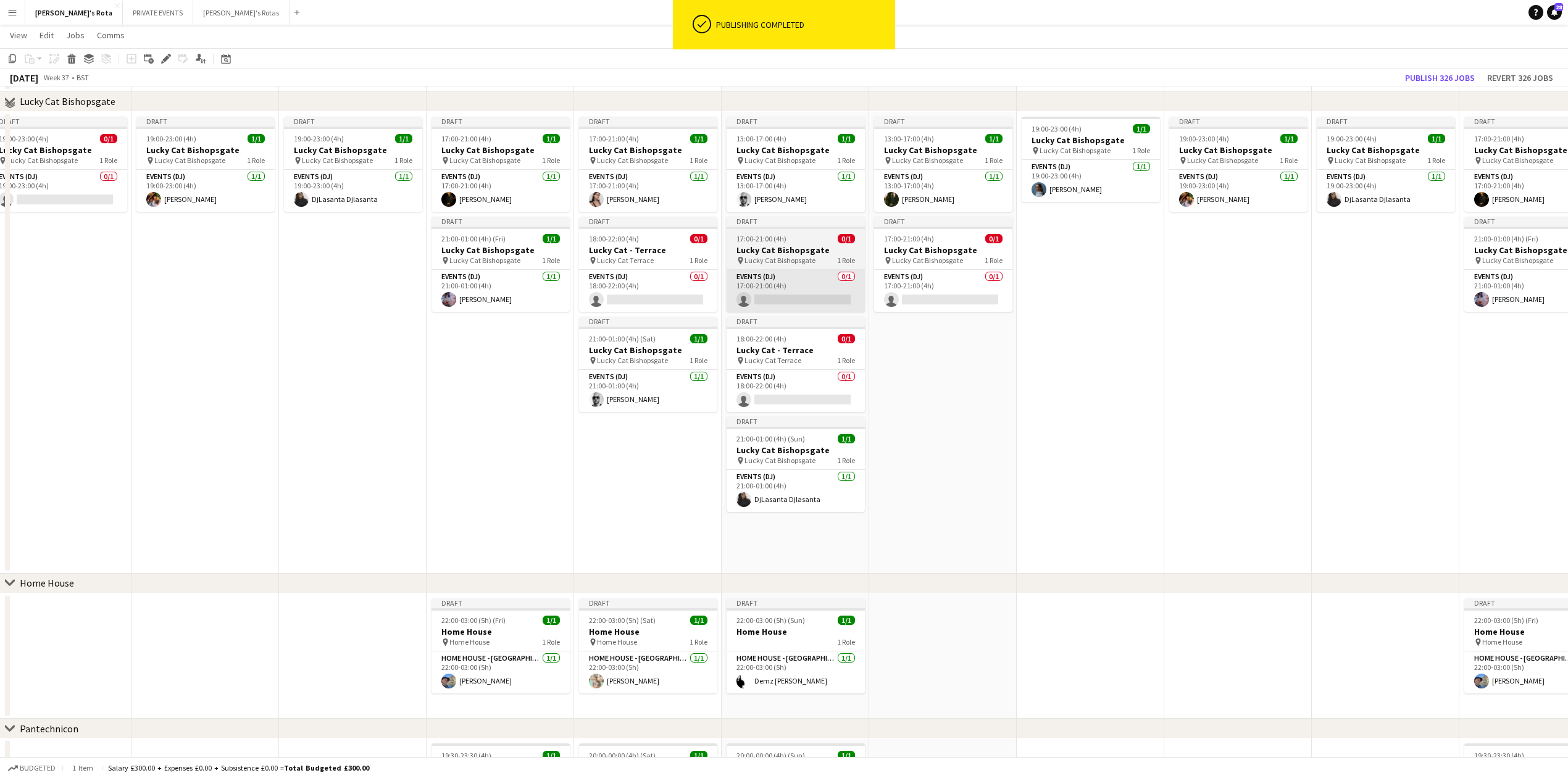
scroll to position [658, 0]
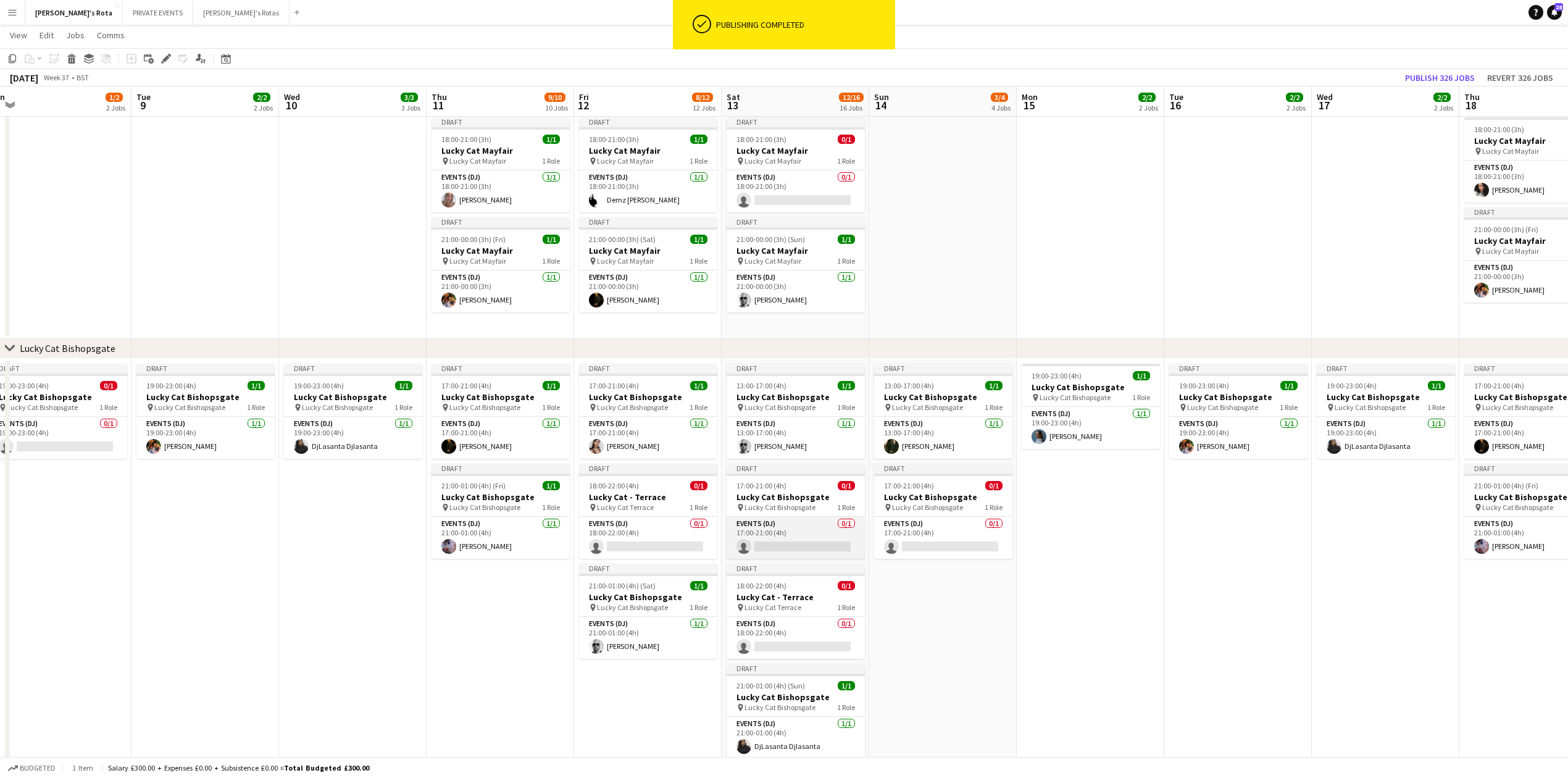
click at [764, 542] on app-card-role "Events (DJ) 0/1 17:00-21:00 (4h) single-neutral-actions" at bounding box center [796, 538] width 138 height 42
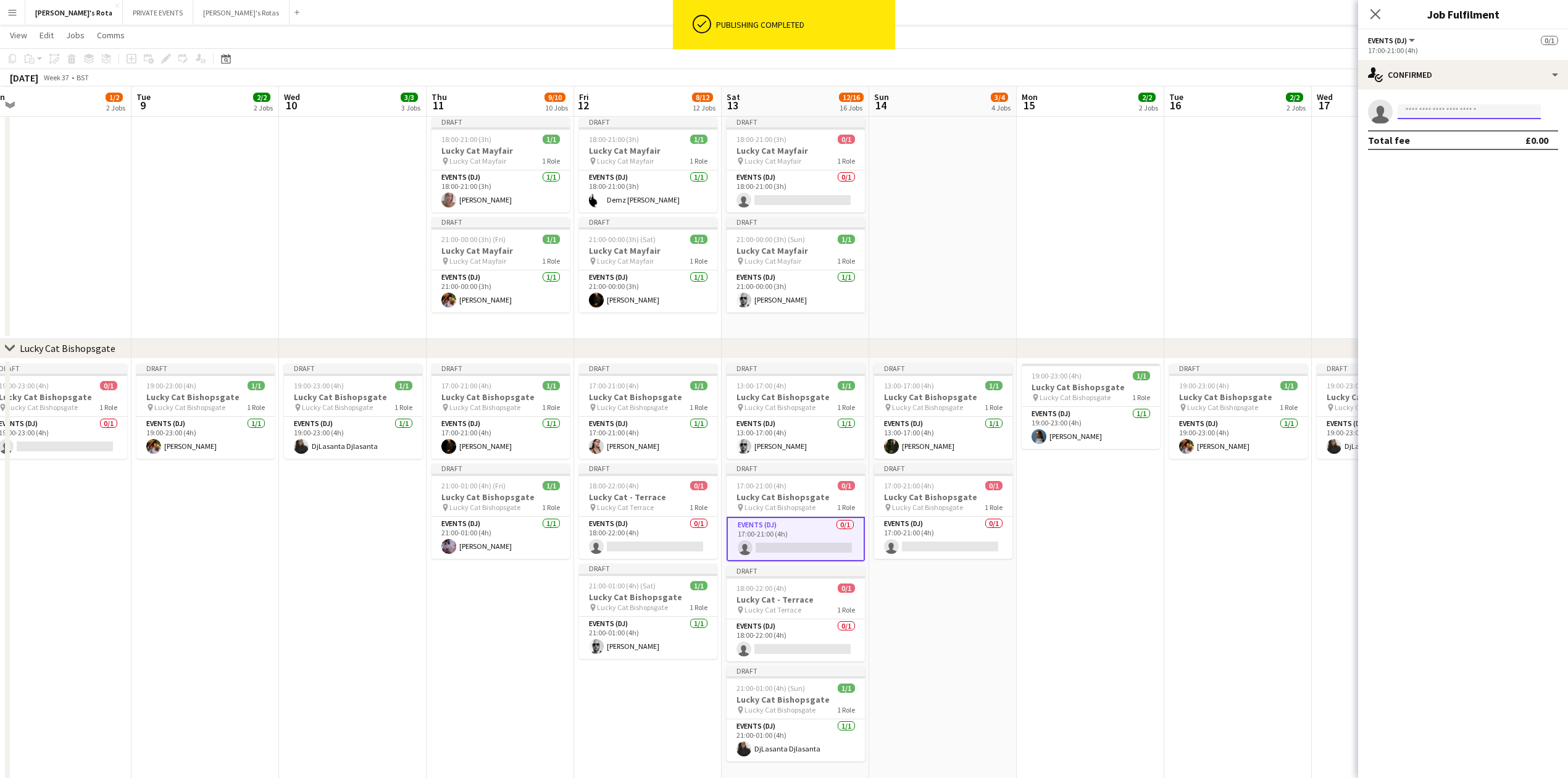
click at [1433, 110] on input at bounding box center [1469, 111] width 143 height 15
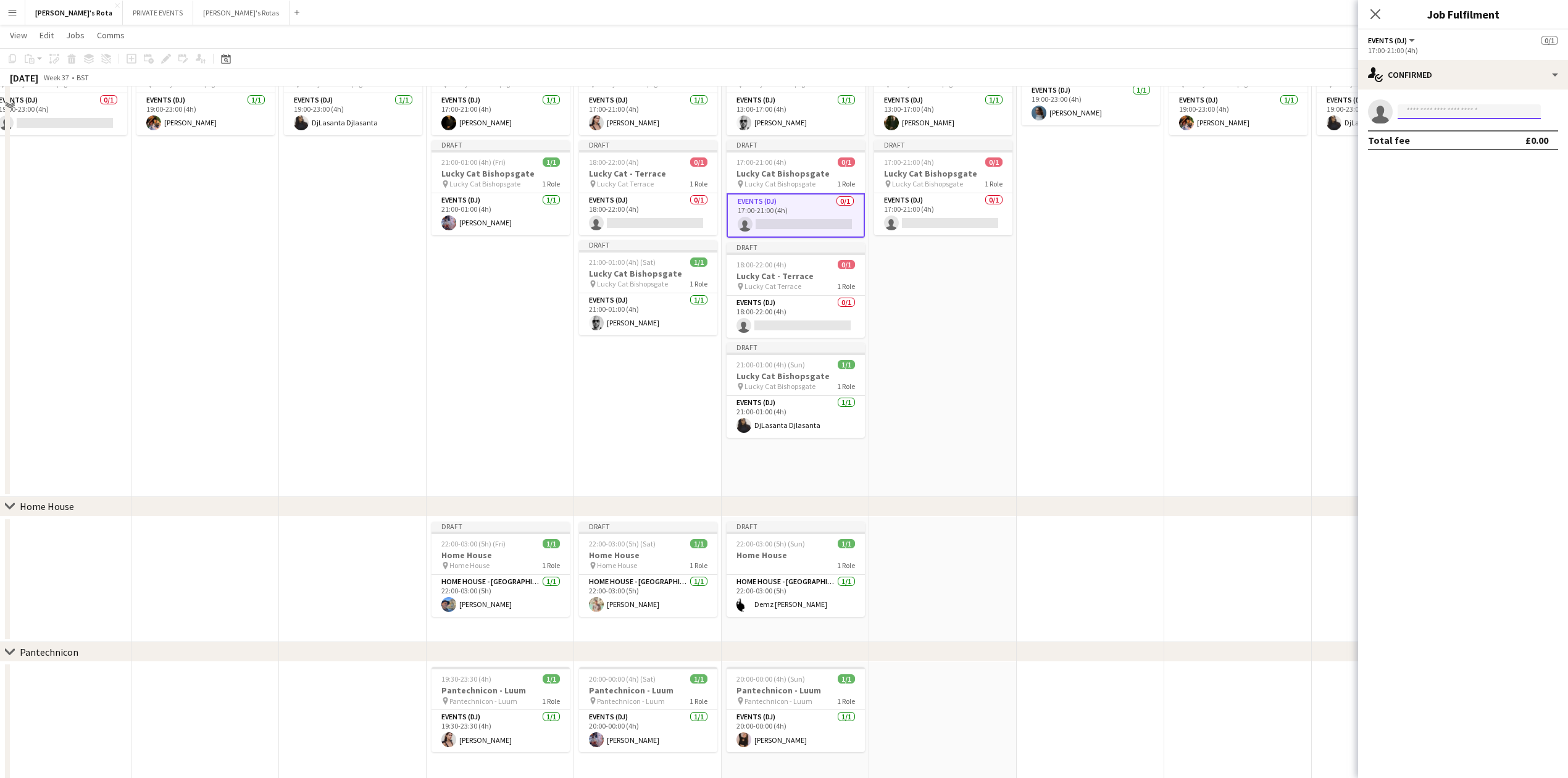
scroll to position [988, 0]
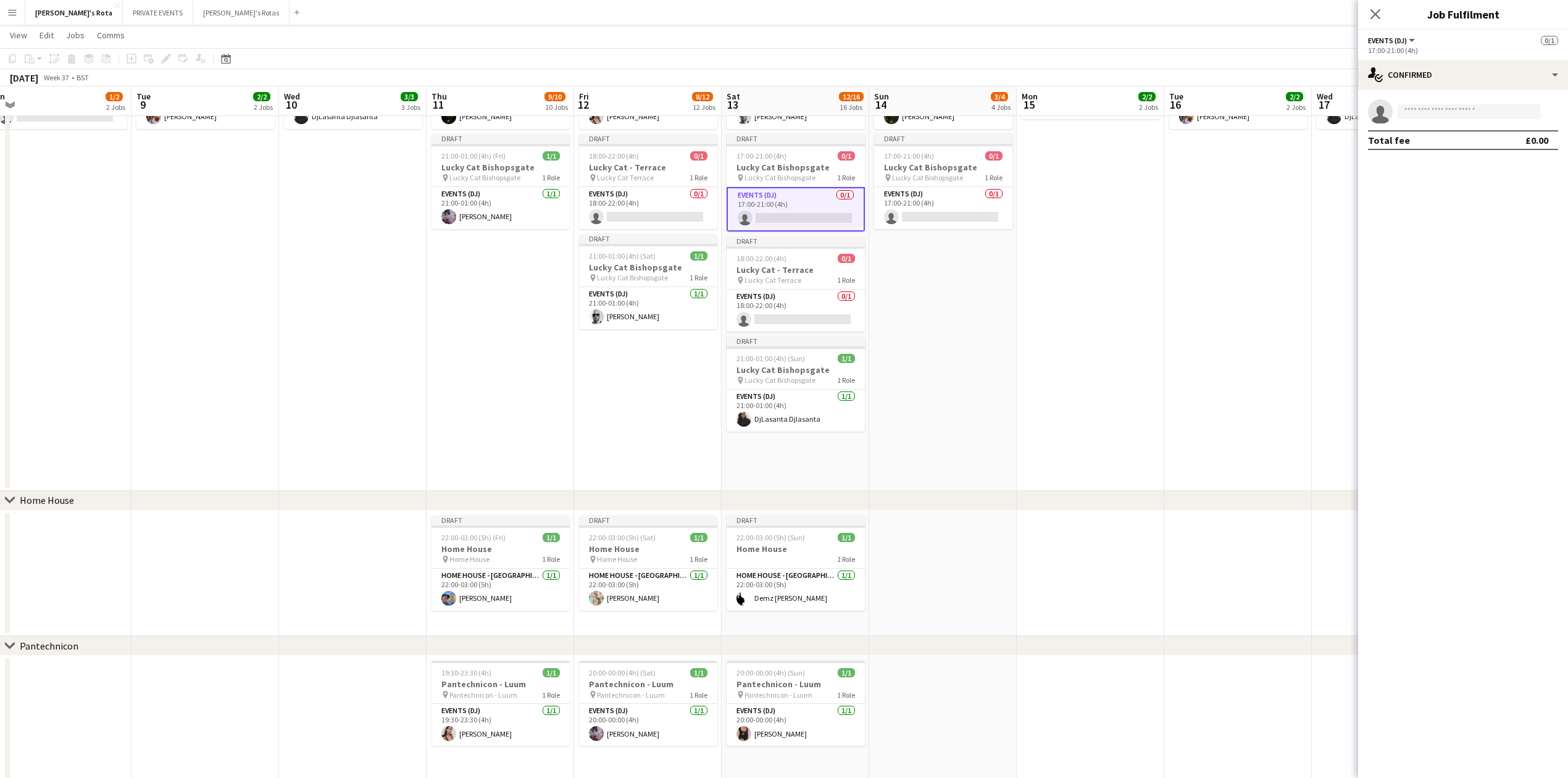
click at [620, 385] on app-date-cell "Draft 17:00-21:00 (4h) 1/1 Lucky Cat Bishopsgate pin Lucky Cat Bishopsgate 1 Ro…" at bounding box center [648, 260] width 148 height 462
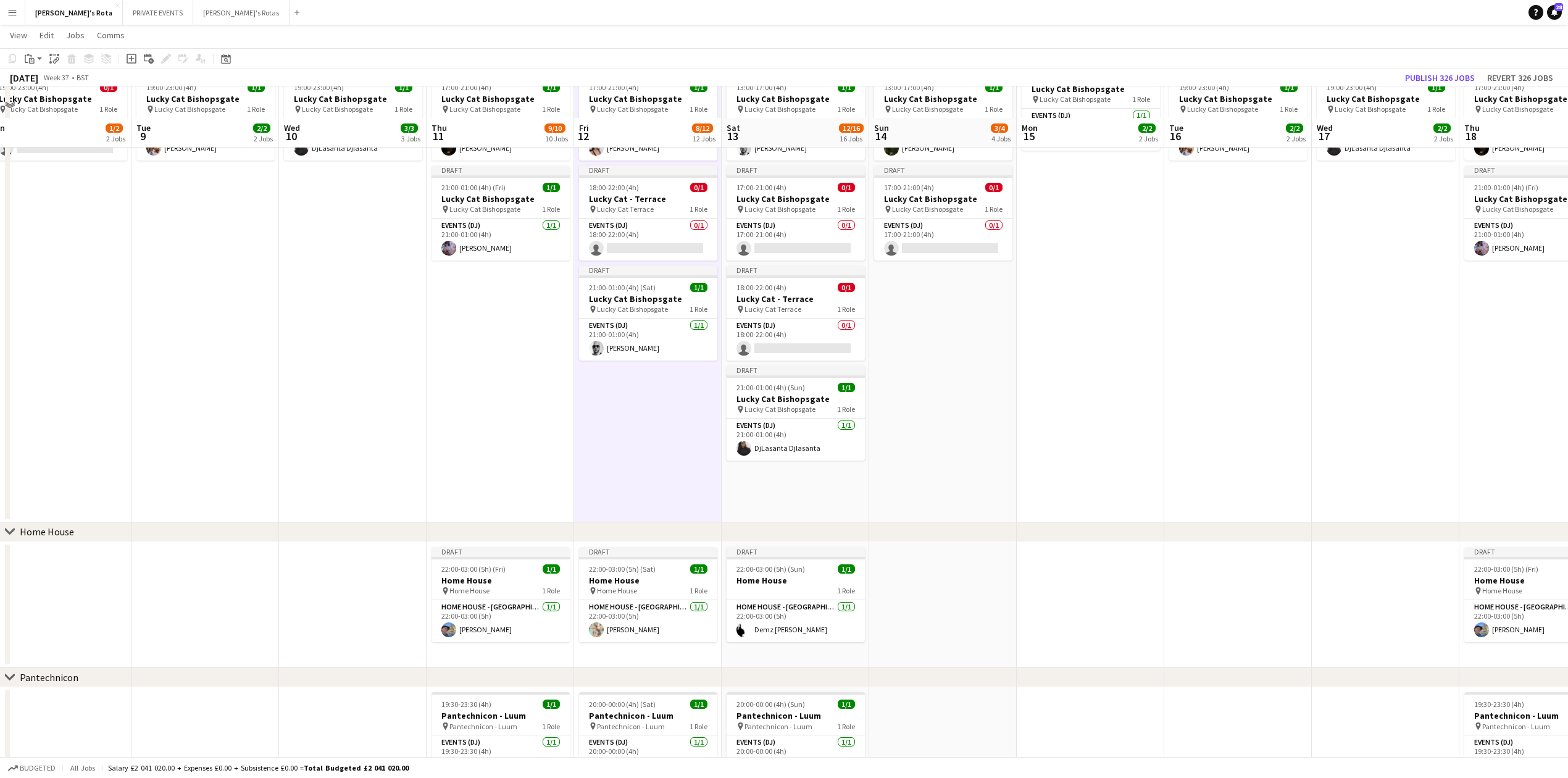
scroll to position [741, 0]
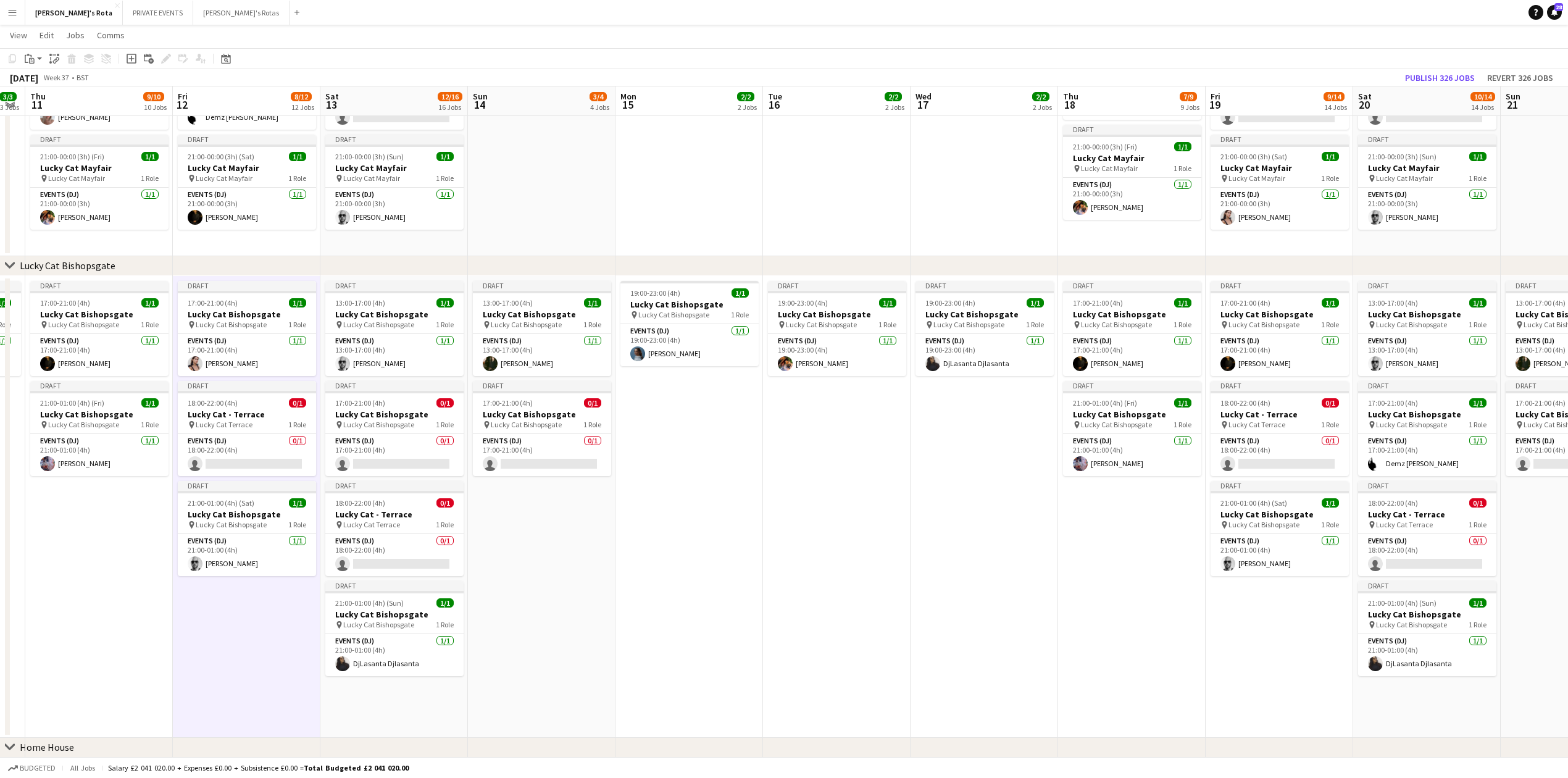
drag, startPoint x: 1140, startPoint y: 177, endPoint x: 738, endPoint y: 234, distance: 406.0
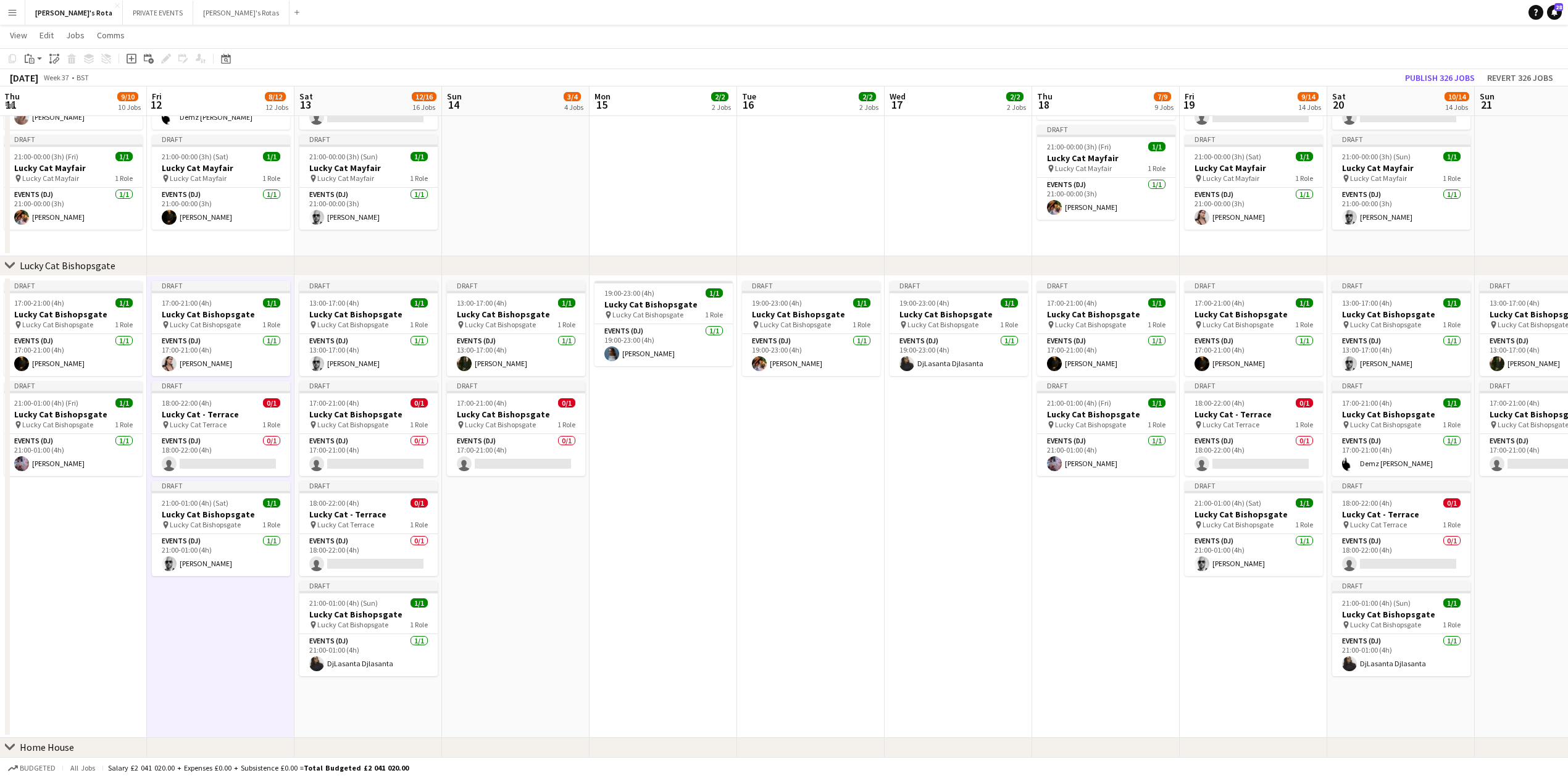
drag, startPoint x: 944, startPoint y: 217, endPoint x: 771, endPoint y: 224, distance: 173.1
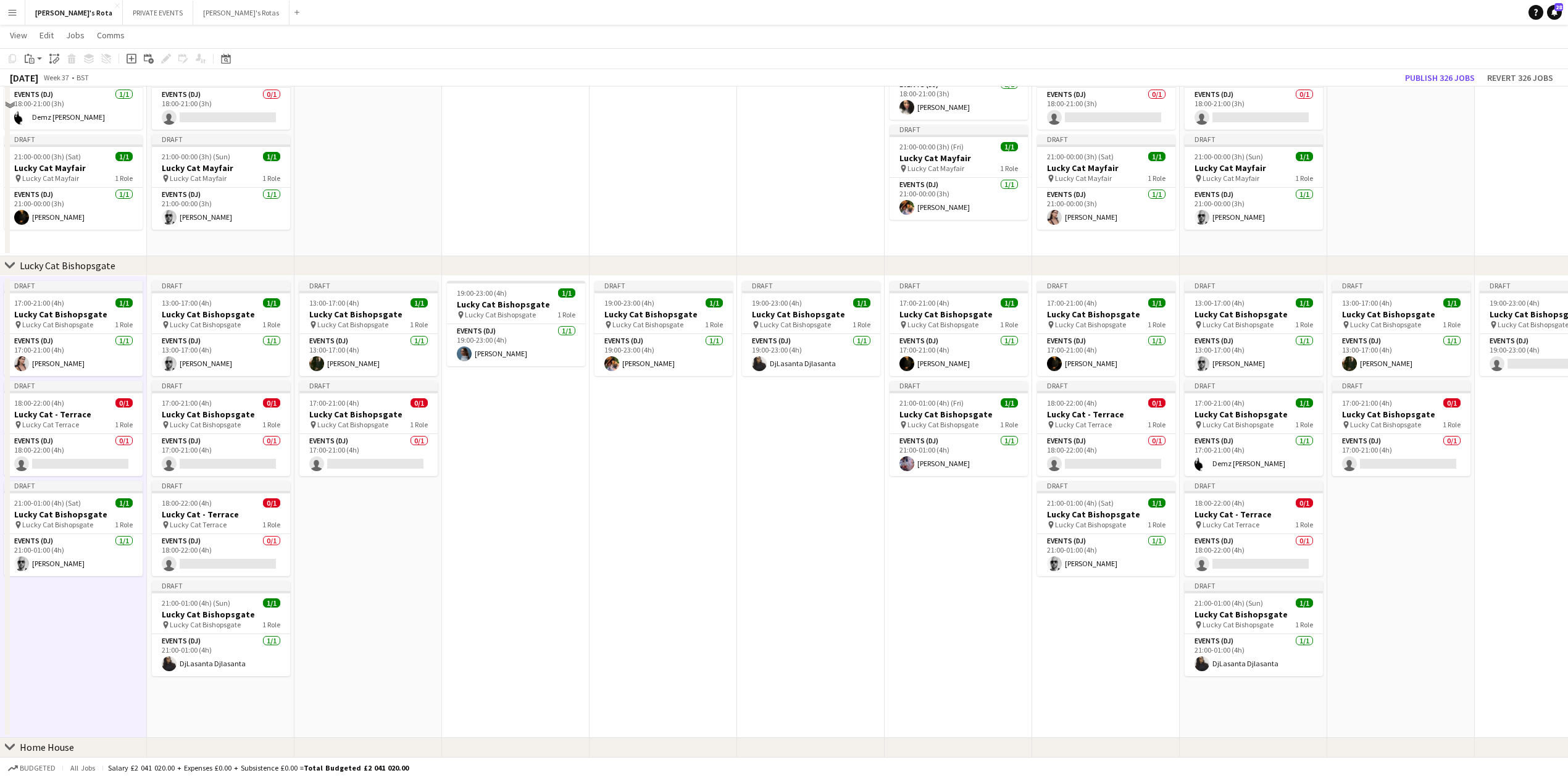
scroll to position [576, 0]
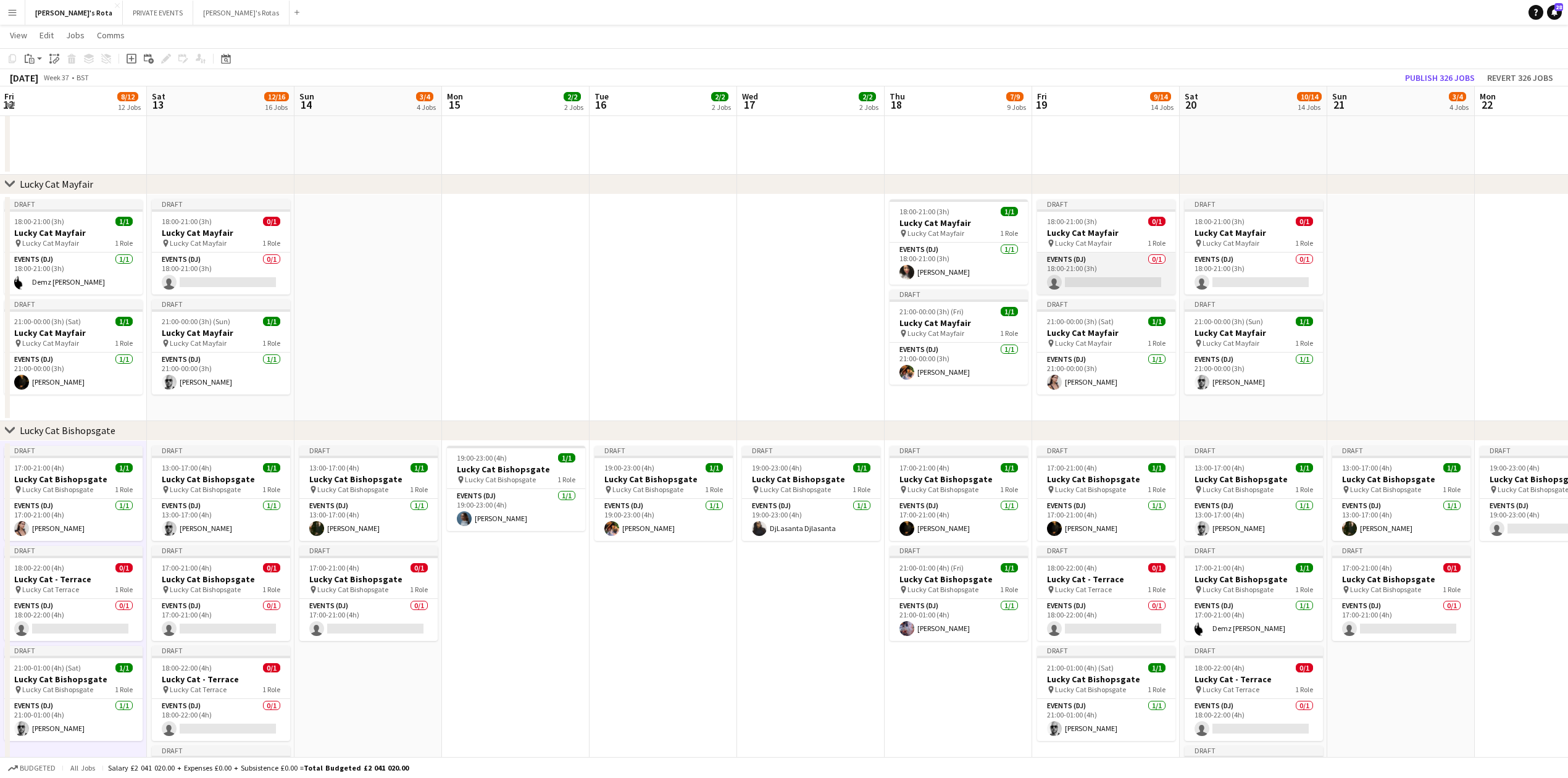
click at [1109, 255] on app-card-role "Events (DJ) 0/1 18:00-21:00 (3h) single-neutral-actions" at bounding box center [1106, 274] width 138 height 42
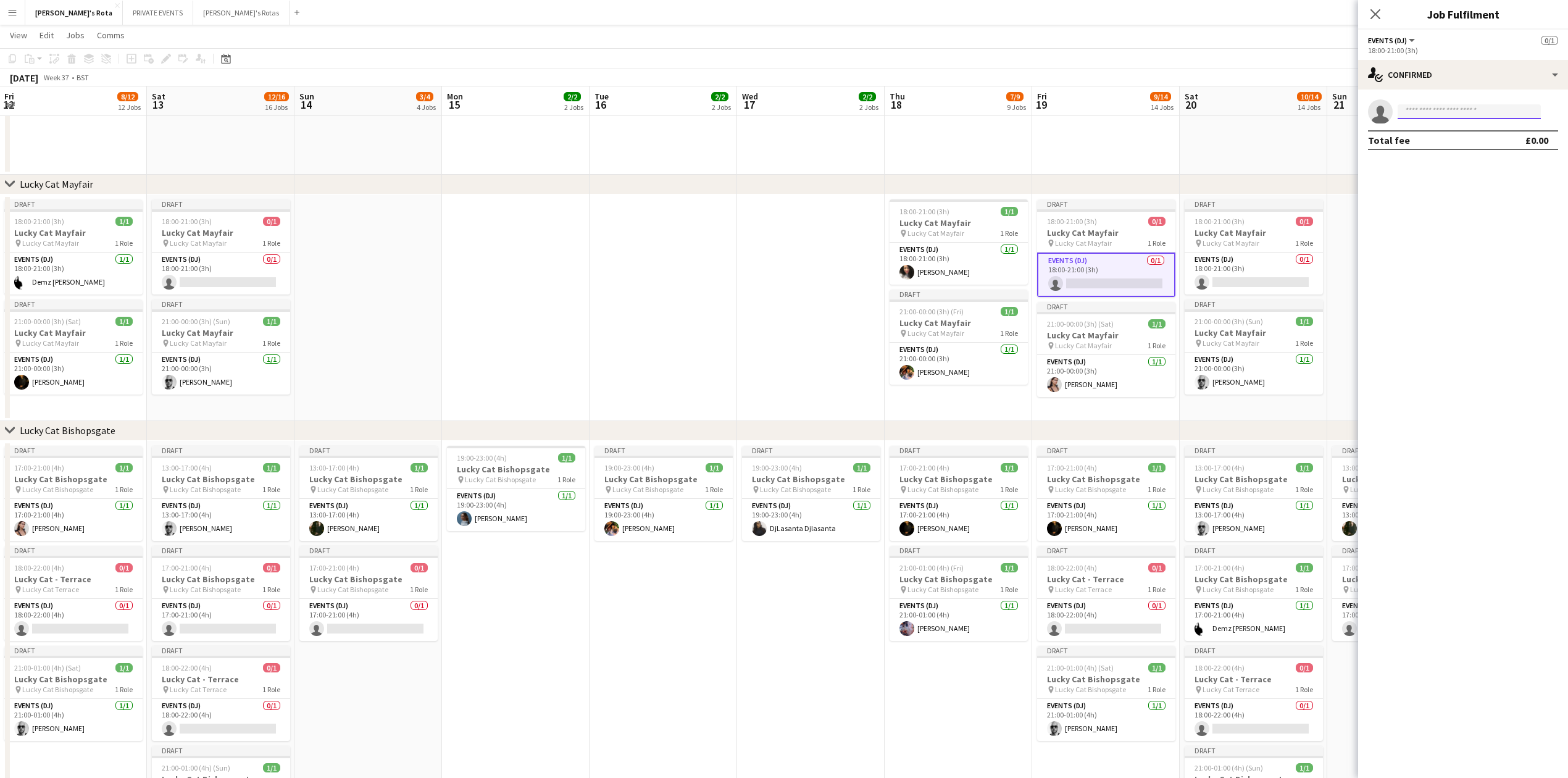
click at [1438, 104] on input at bounding box center [1469, 111] width 143 height 15
type input "****"
click at [1439, 166] on span "[EMAIL_ADDRESS][DOMAIN_NAME]" at bounding box center [1469, 169] width 124 height 10
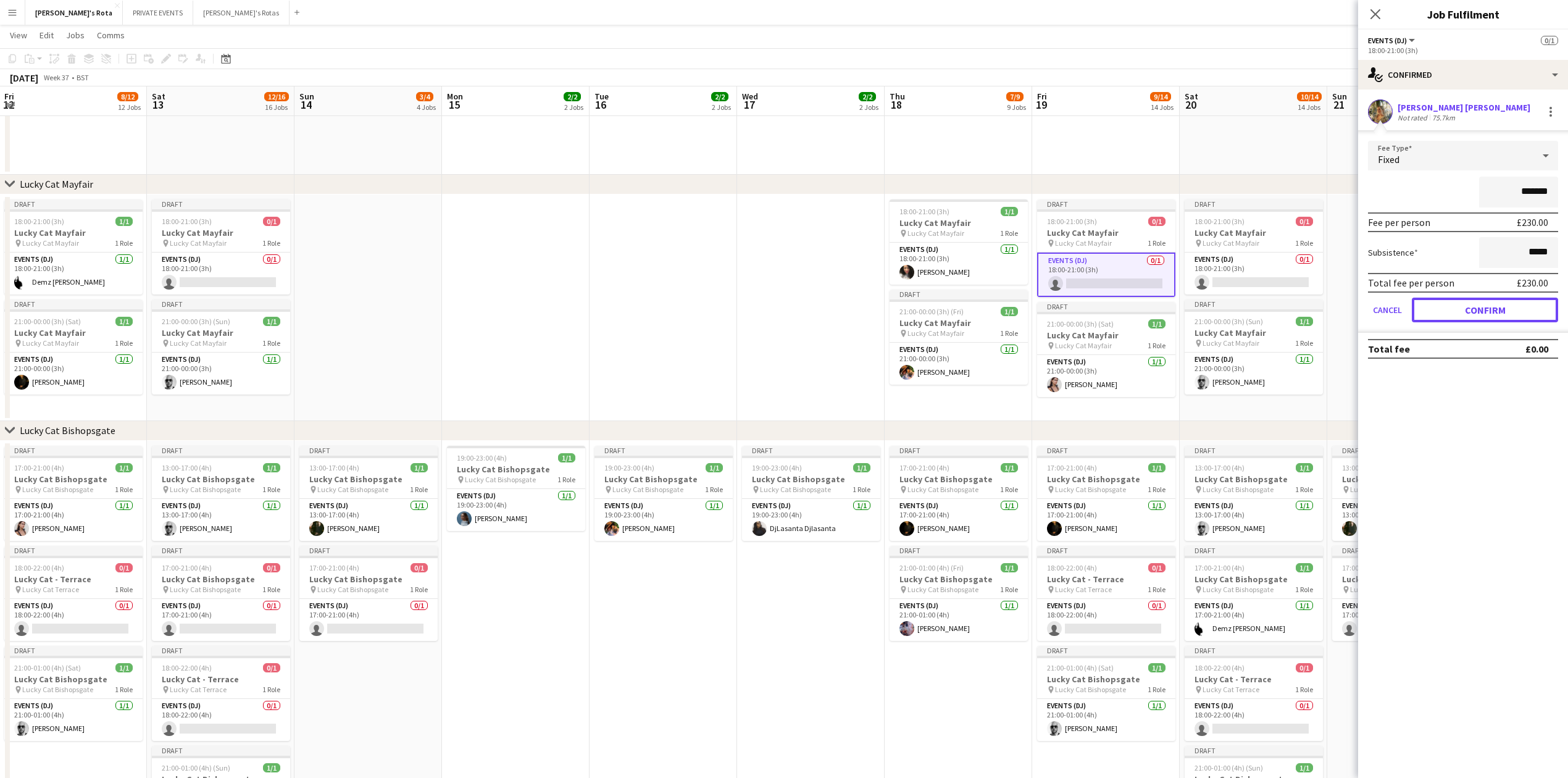
drag, startPoint x: 1482, startPoint y: 312, endPoint x: 1470, endPoint y: 288, distance: 26.8
click at [1482, 312] on button "Confirm" at bounding box center [1485, 309] width 146 height 25
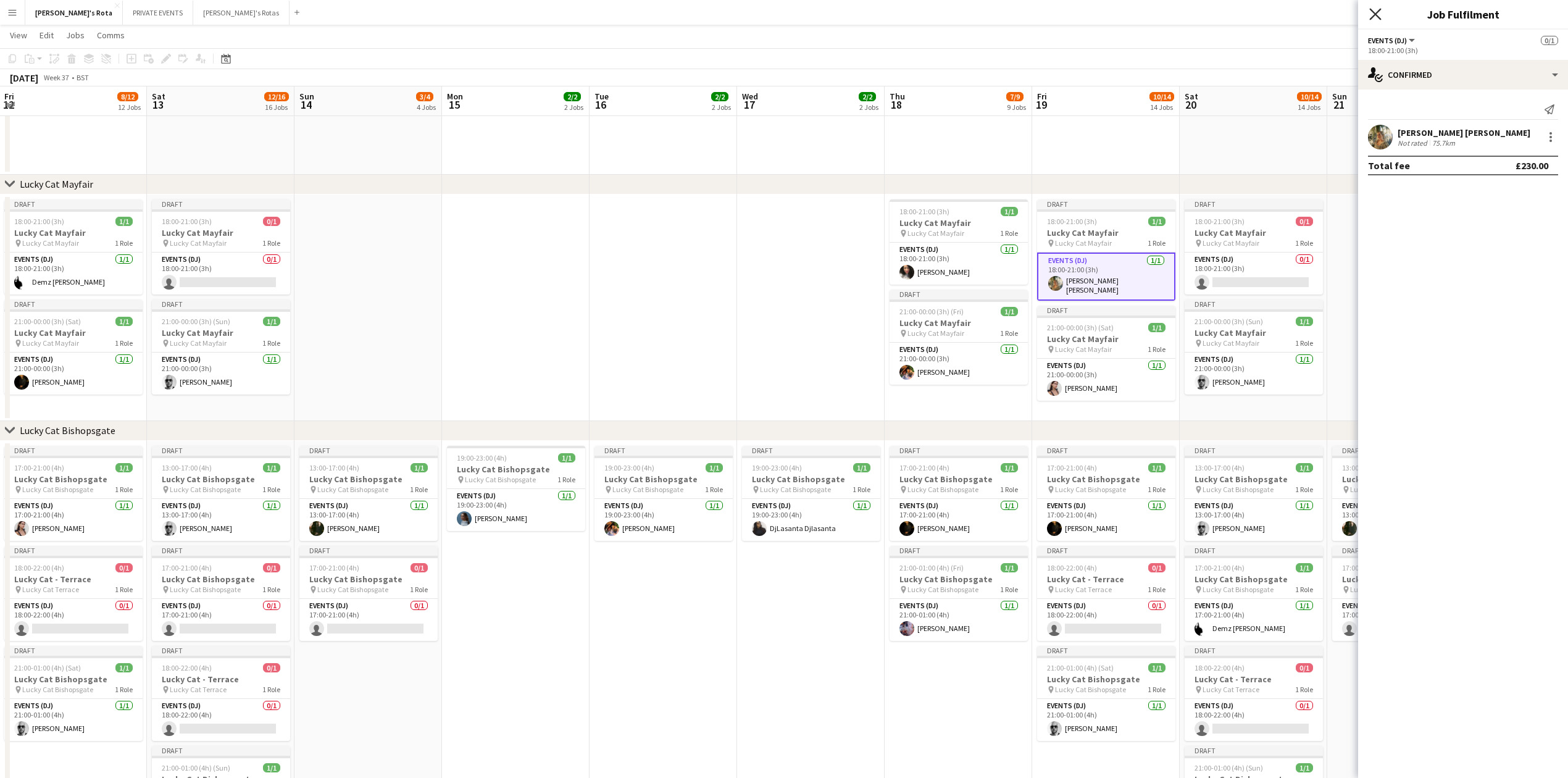
click at [1374, 14] on icon at bounding box center [1375, 14] width 12 height 12
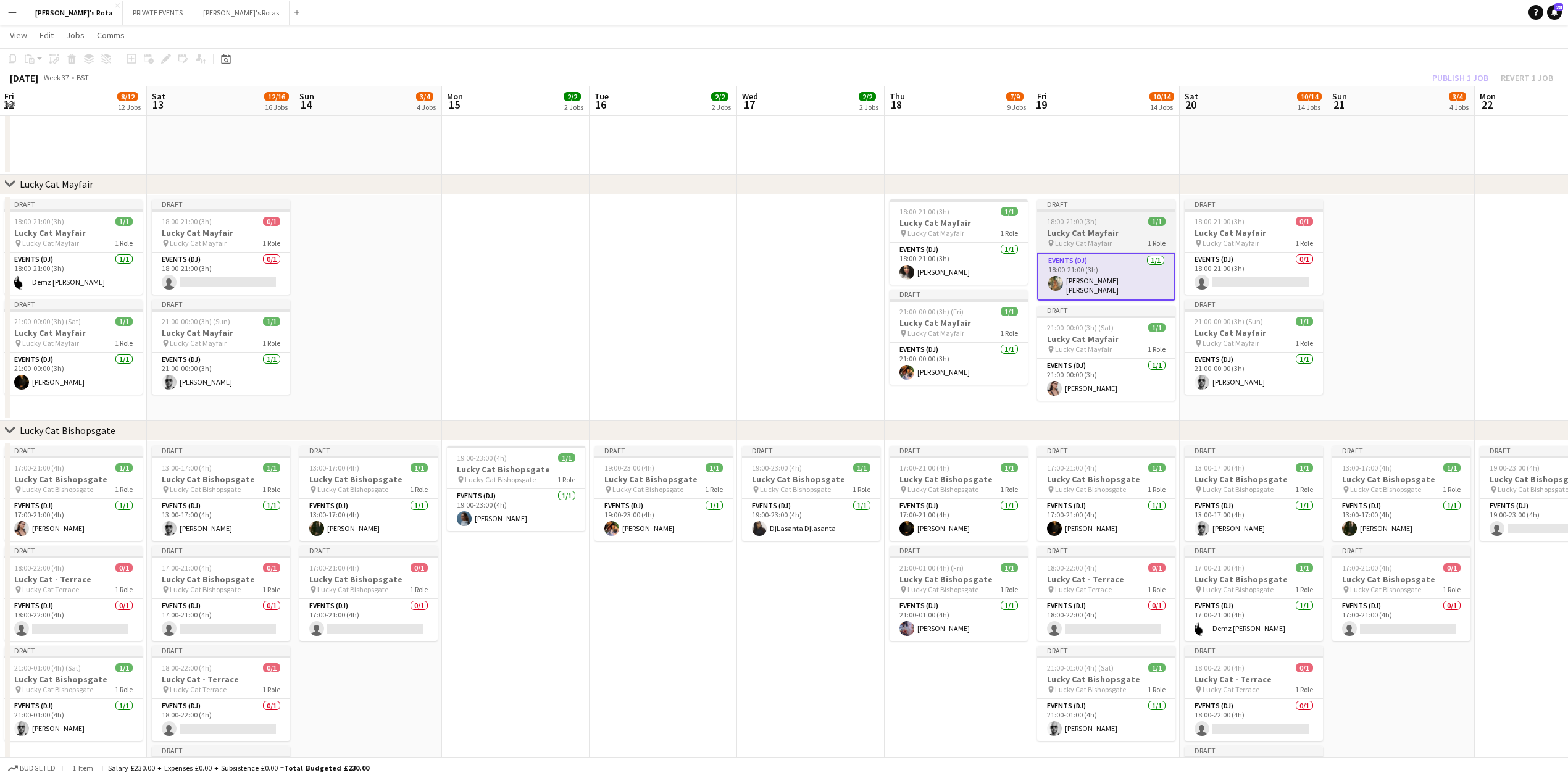
click at [1066, 240] on span "Lucky Cat Mayfair" at bounding box center [1083, 242] width 57 height 9
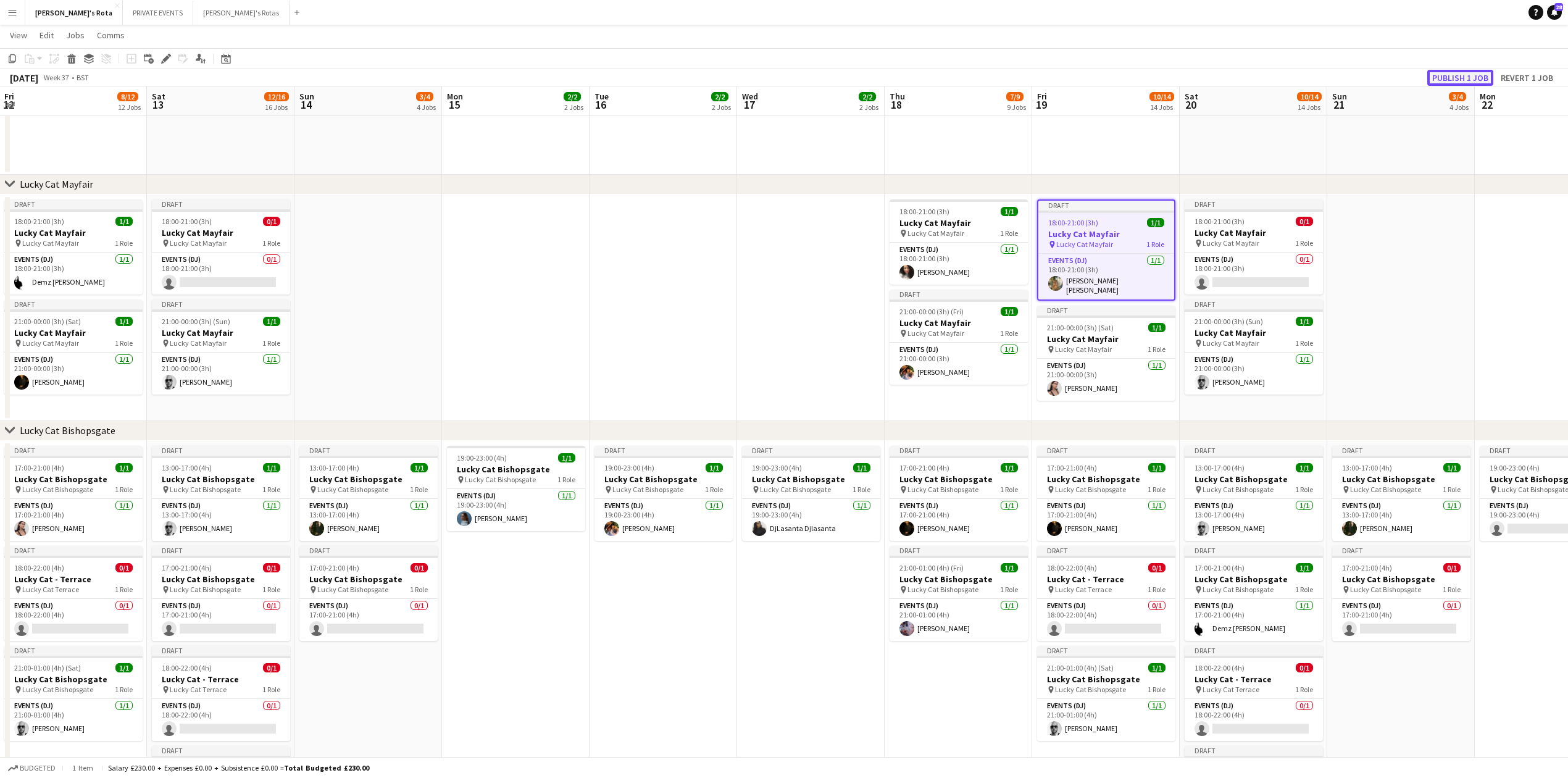
click at [1460, 80] on button "Publish 1 job" at bounding box center [1461, 78] width 66 height 16
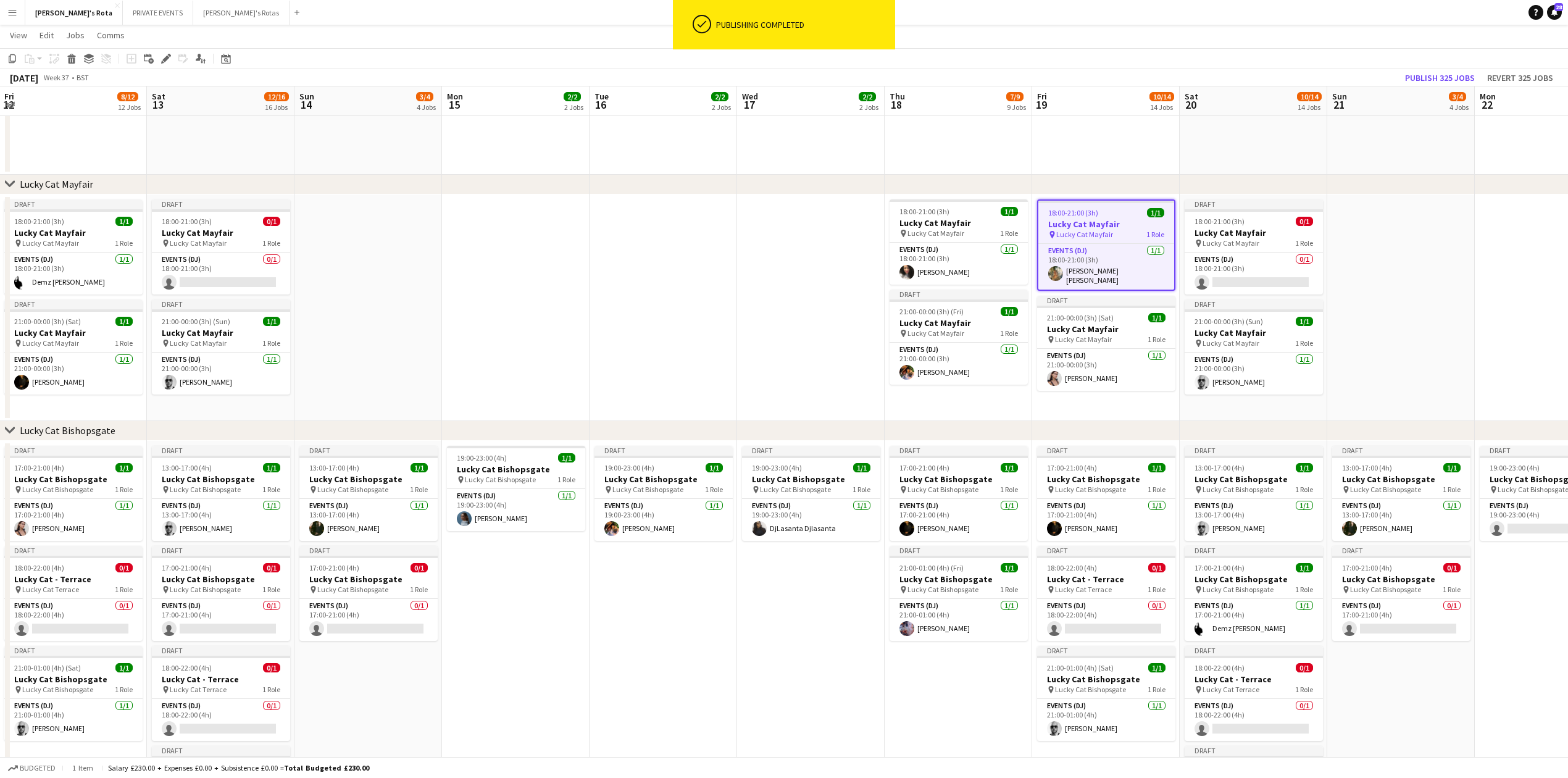
drag, startPoint x: 482, startPoint y: 295, endPoint x: 1108, endPoint y: 312, distance: 626.2
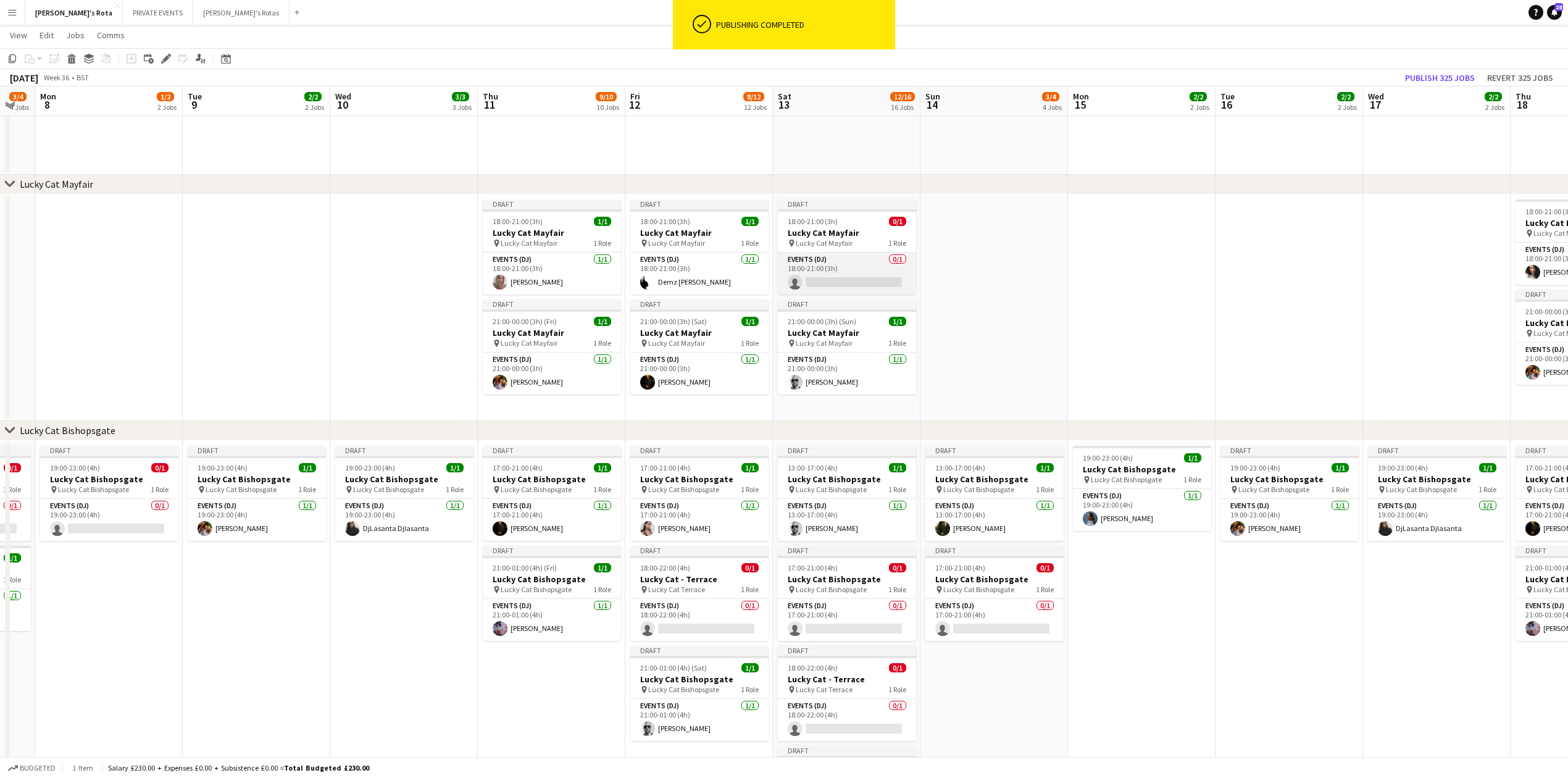
click at [865, 275] on app-card-role "Events (DJ) 0/1 18:00-21:00 (3h) single-neutral-actions" at bounding box center [847, 274] width 138 height 42
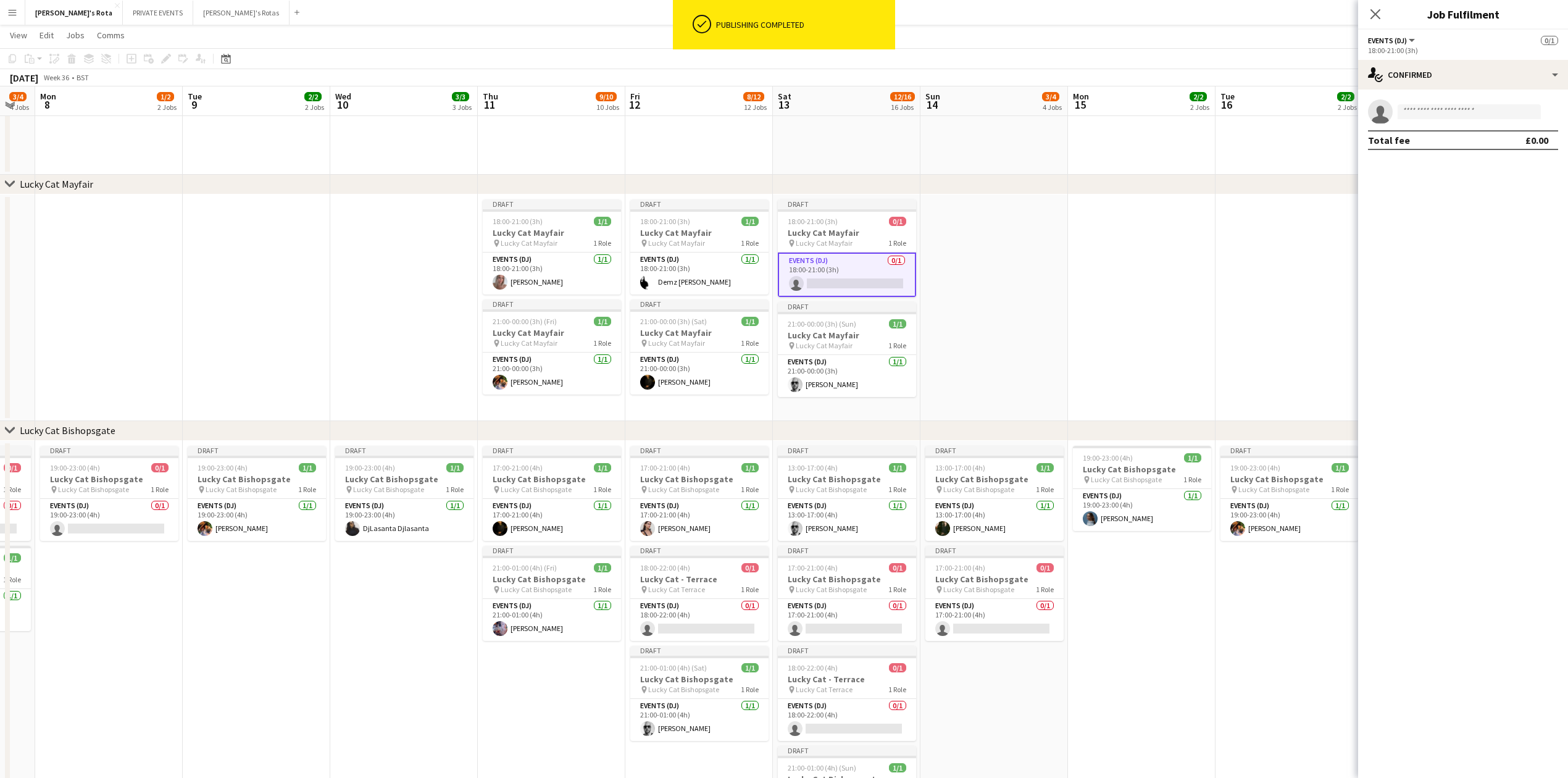
click at [292, 242] on app-date-cell at bounding box center [256, 308] width 148 height 226
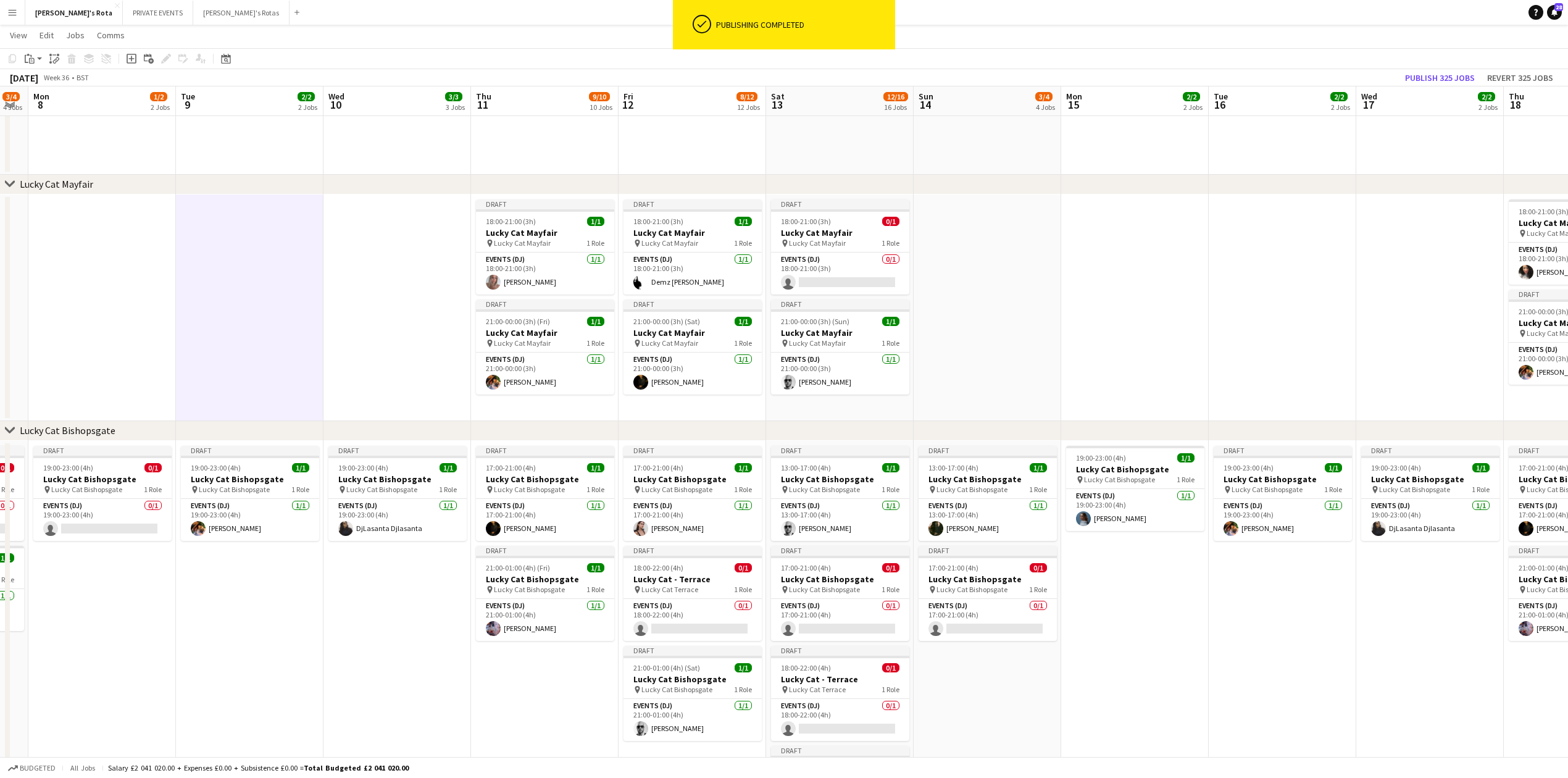
drag, startPoint x: 215, startPoint y: 292, endPoint x: 949, endPoint y: 334, distance: 735.2
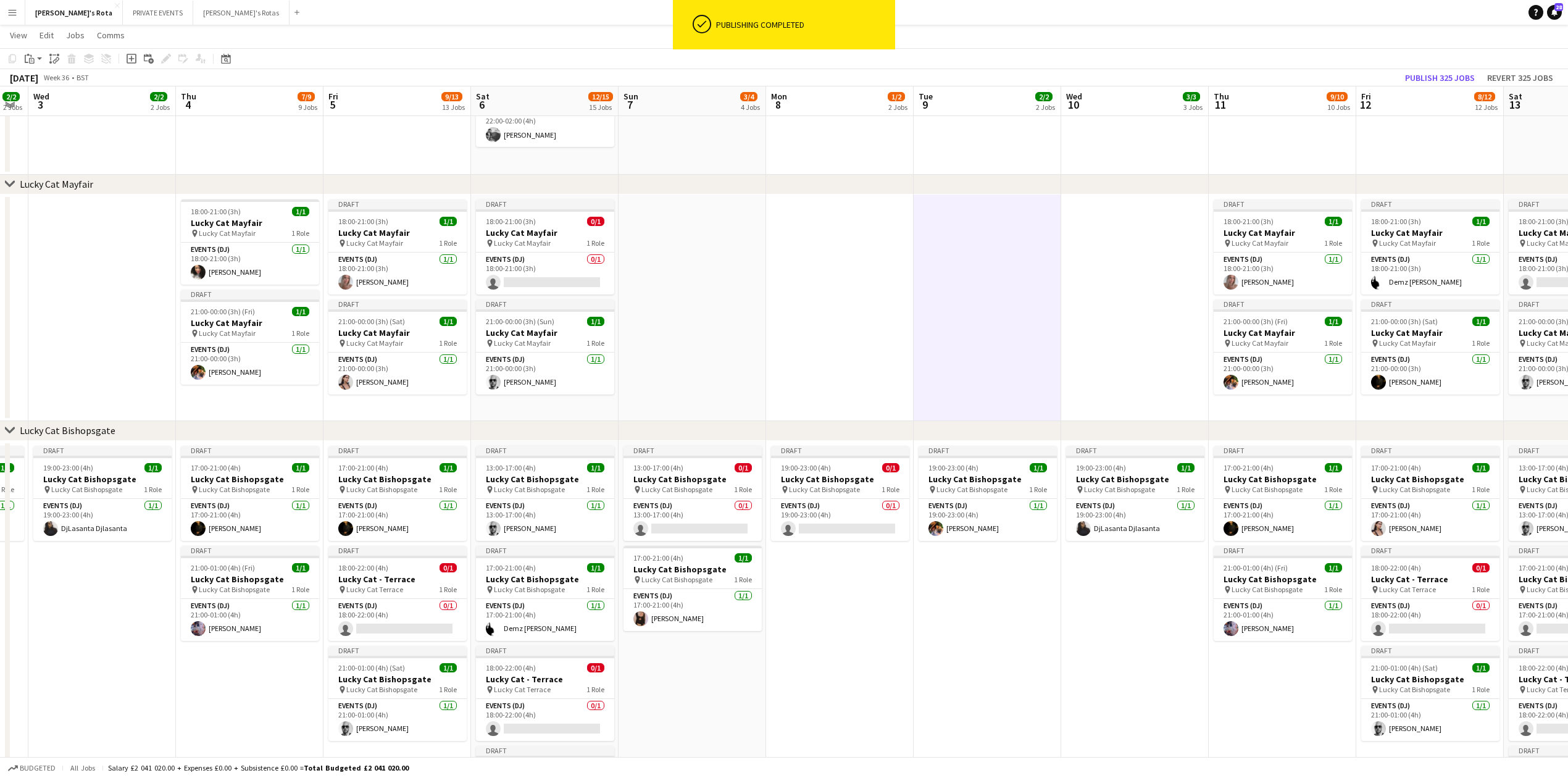
scroll to position [0, 263]
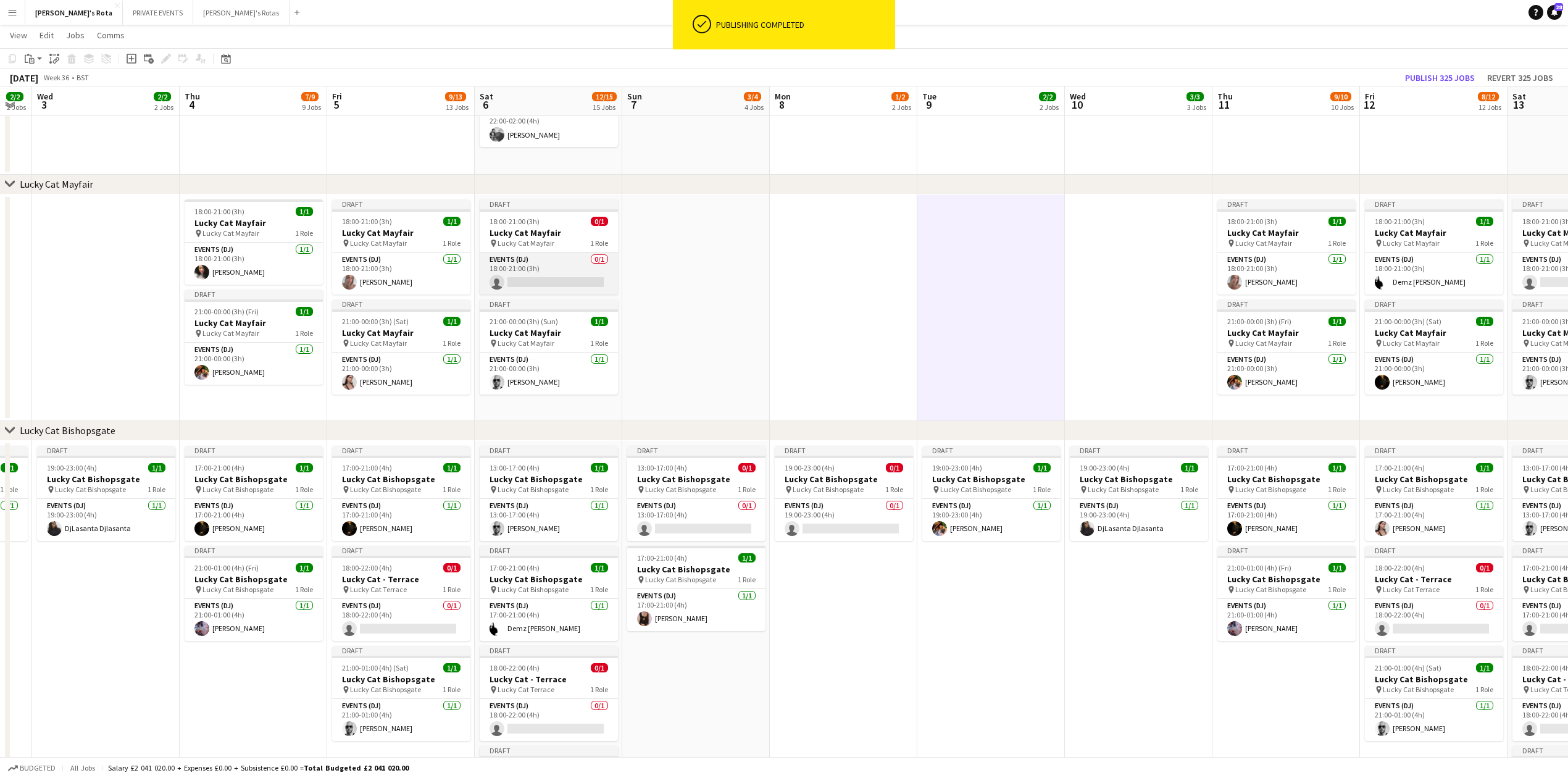
click at [525, 280] on app-card-role "Events (DJ) 0/1 18:00-21:00 (3h) single-neutral-actions" at bounding box center [549, 274] width 138 height 42
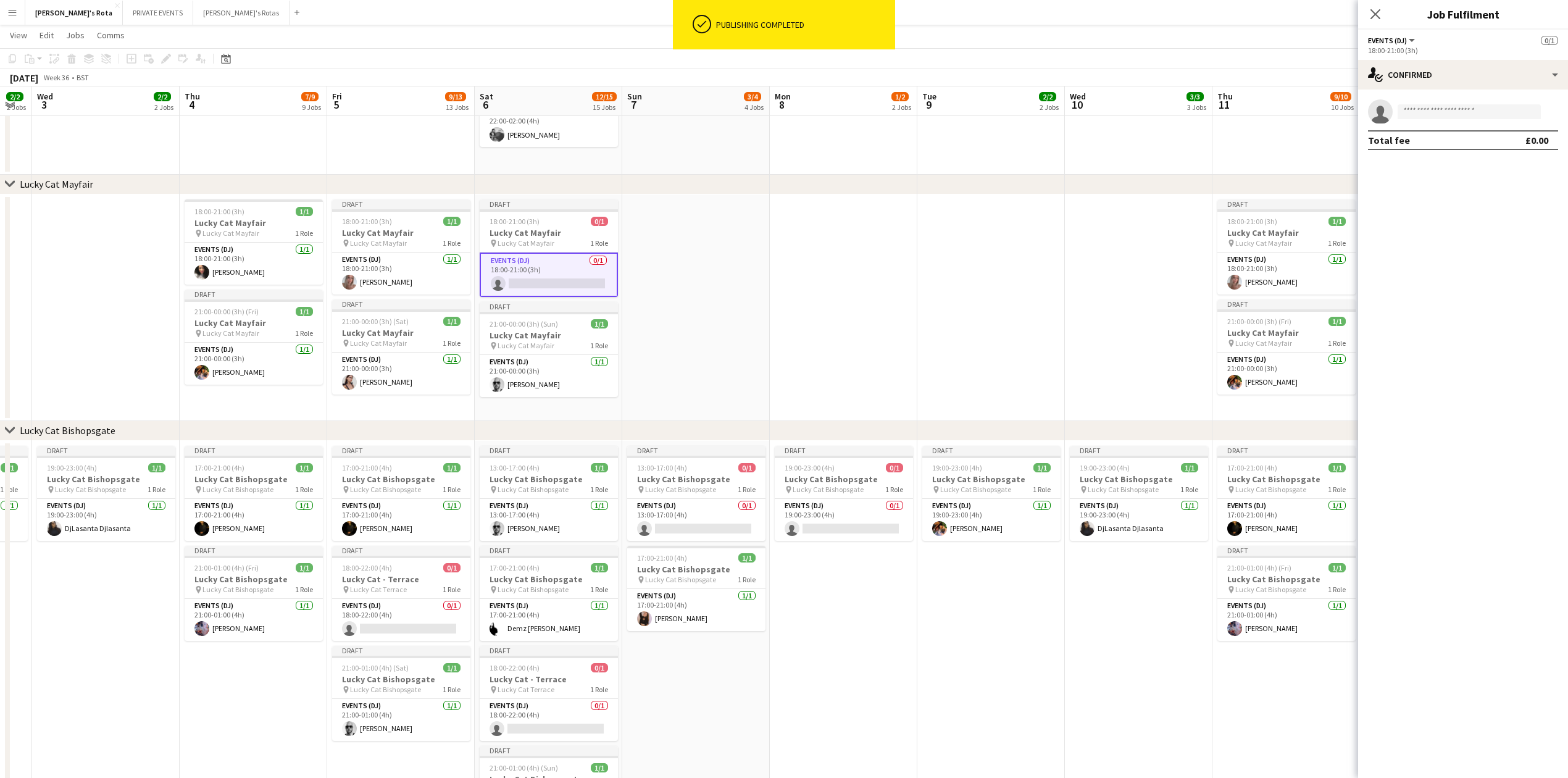
click at [1410, 100] on app-invite-slot "single-neutral-actions" at bounding box center [1463, 111] width 210 height 25
drag, startPoint x: 791, startPoint y: 273, endPoint x: 515, endPoint y: 265, distance: 276.1
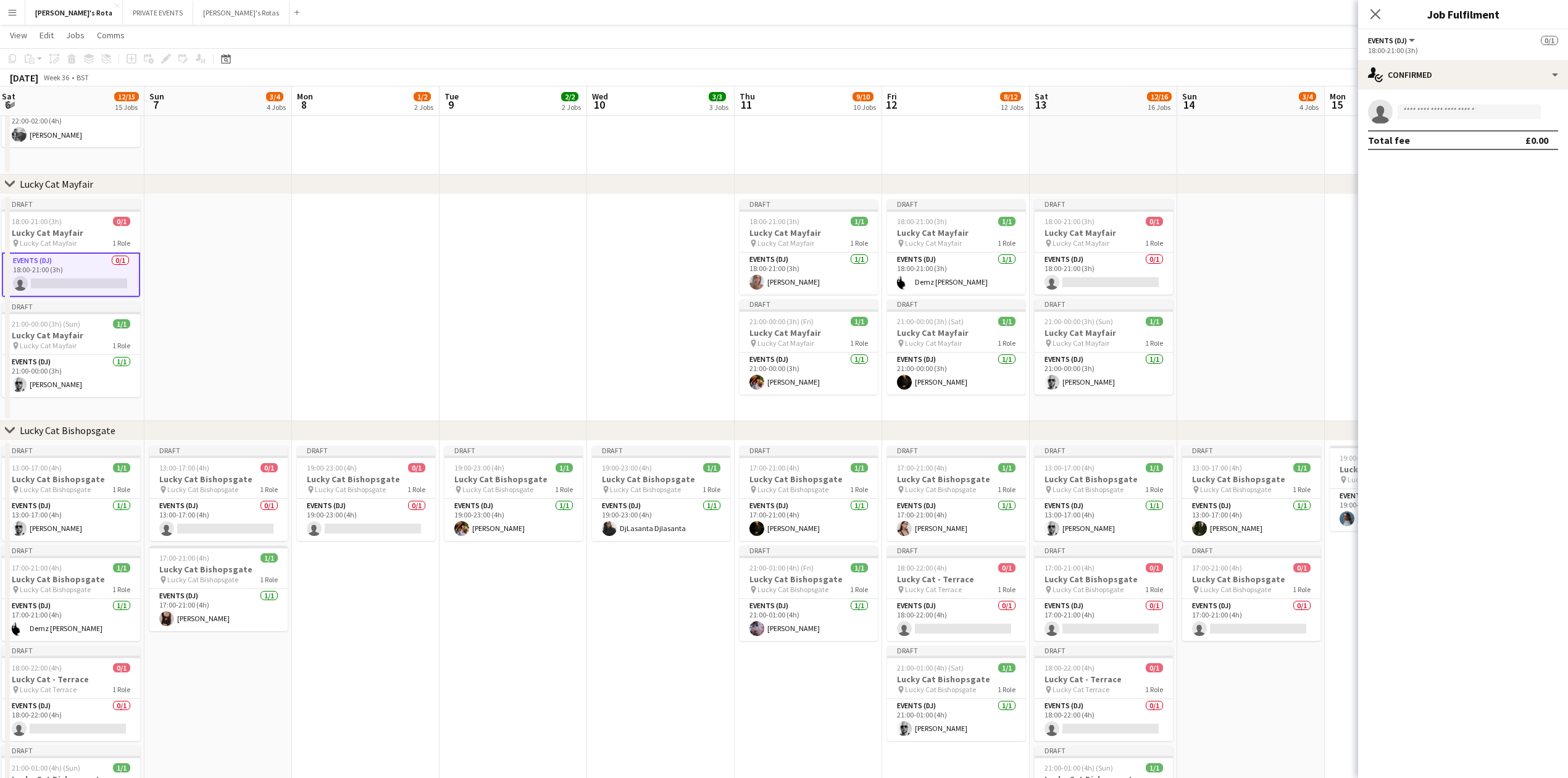
scroll to position [0, 372]
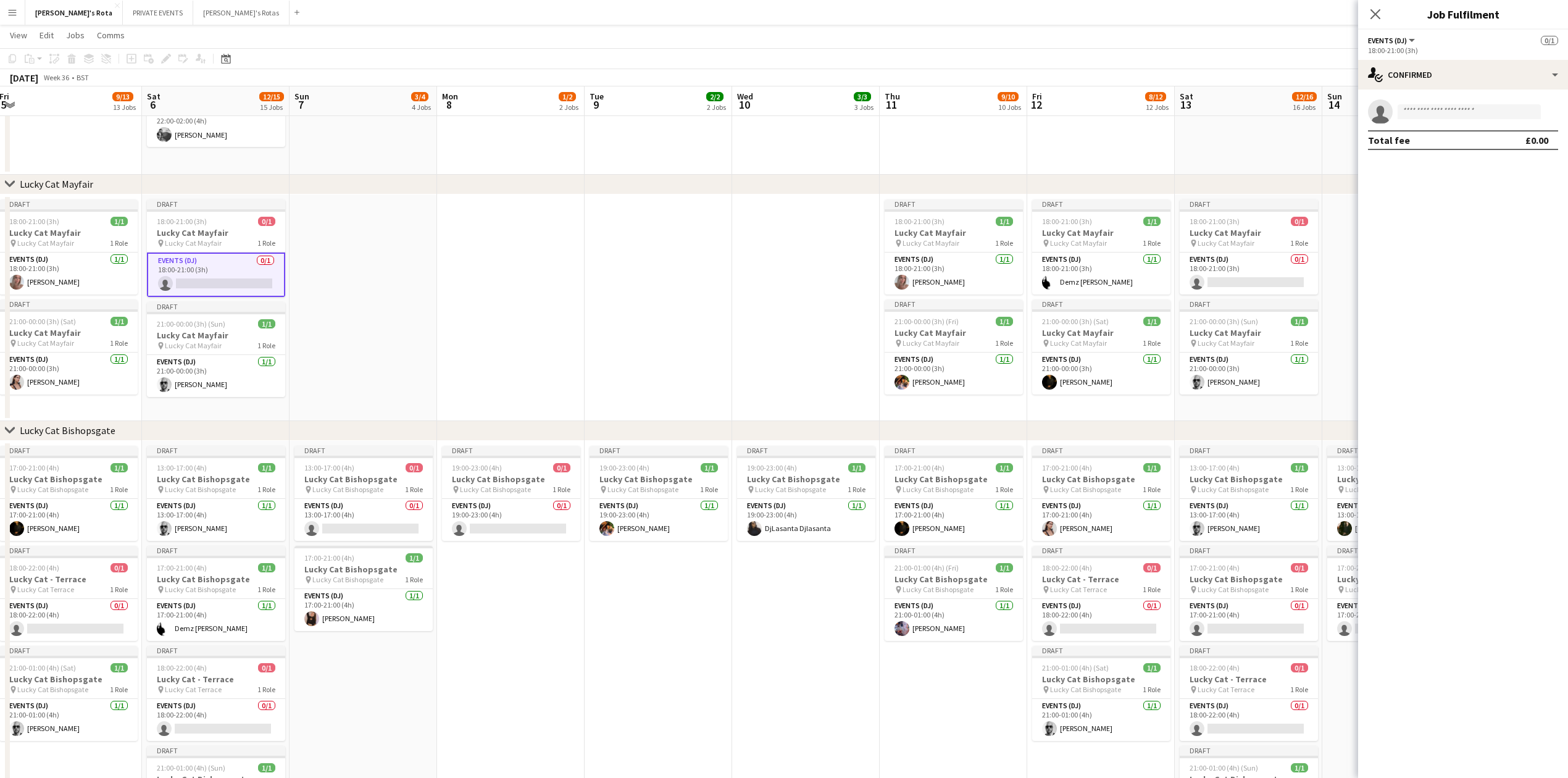
drag, startPoint x: 574, startPoint y: 304, endPoint x: 616, endPoint y: 292, distance: 43.7
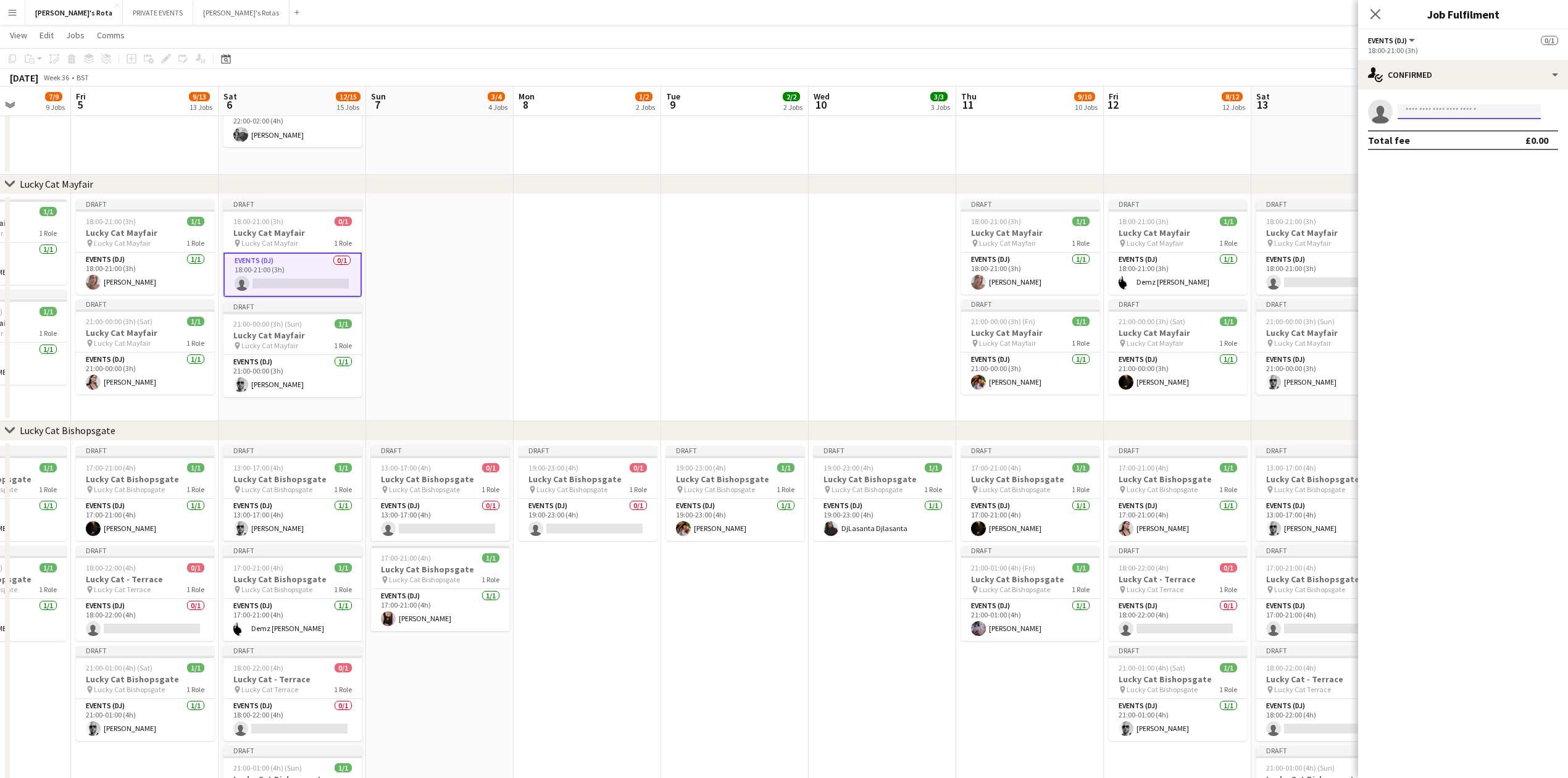
drag, startPoint x: 1489, startPoint y: 116, endPoint x: 1426, endPoint y: 120, distance: 63.1
type input "****"
click at [1373, 19] on icon "Close pop-in" at bounding box center [1375, 14] width 12 height 12
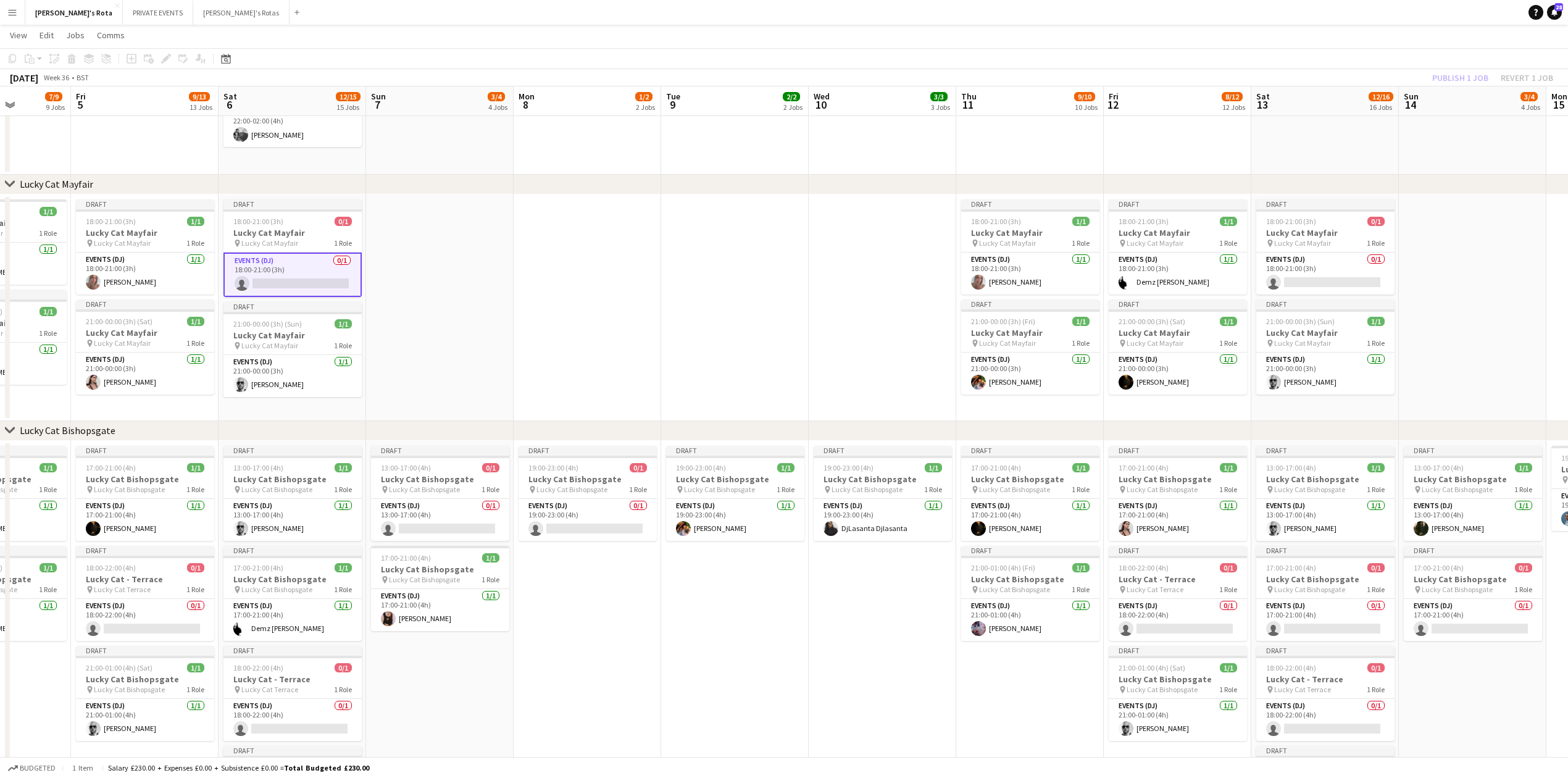
drag, startPoint x: 736, startPoint y: 342, endPoint x: 208, endPoint y: 344, distance: 528.0
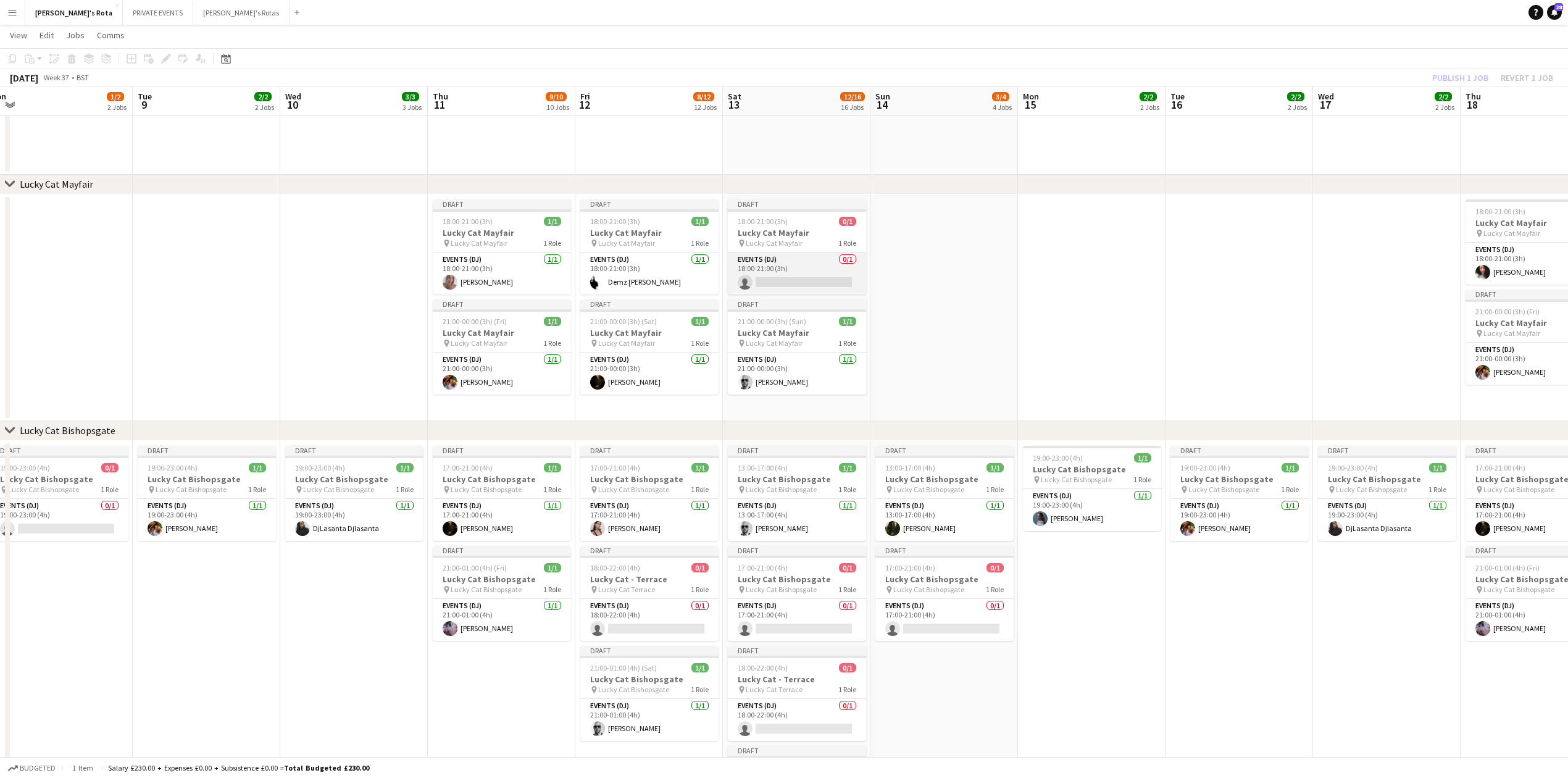
click at [816, 273] on app-card-role "Events (DJ) 0/1 18:00-21:00 (3h) single-neutral-actions" at bounding box center [797, 274] width 138 height 42
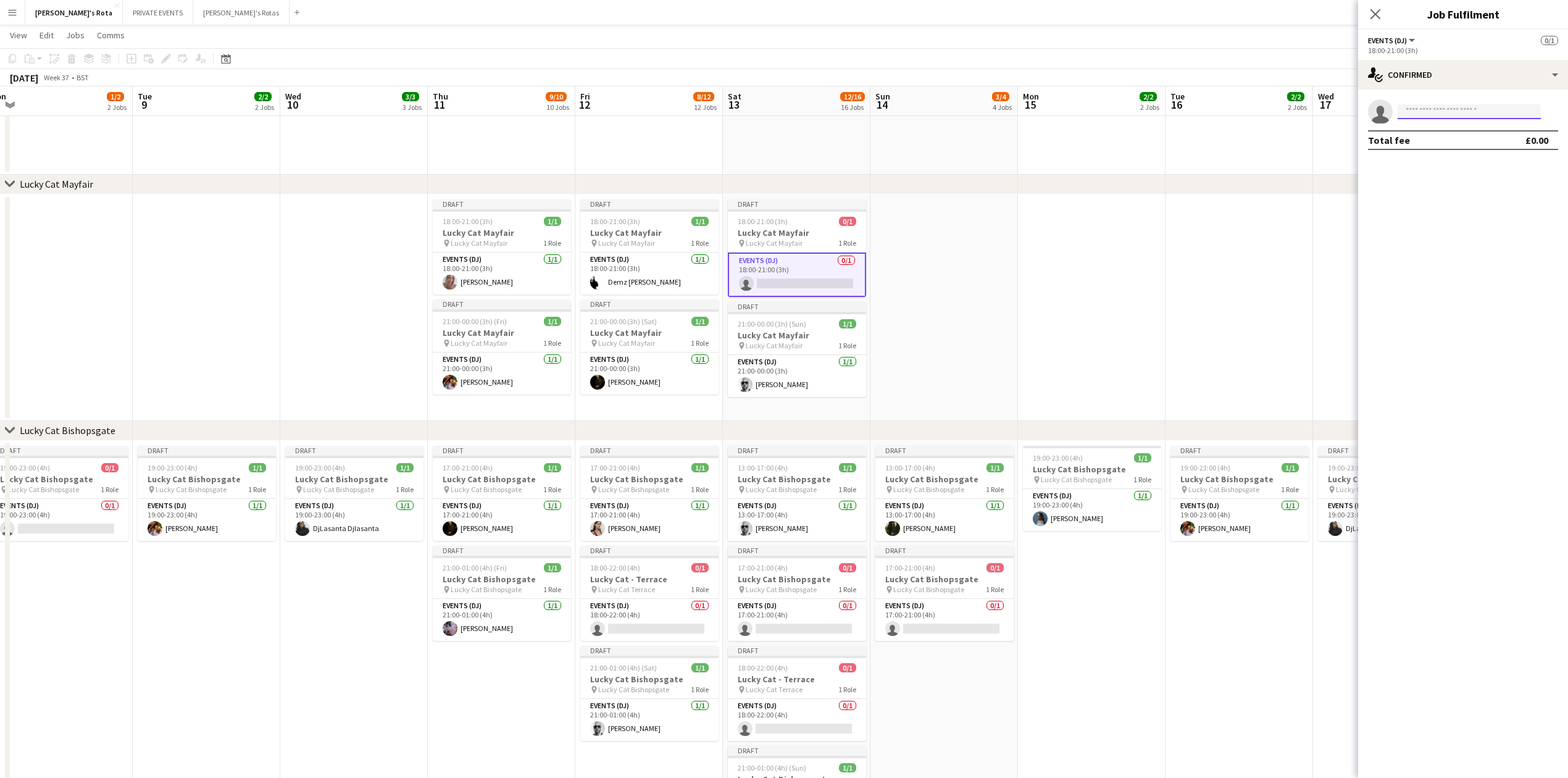
click at [1433, 110] on input at bounding box center [1469, 111] width 143 height 15
type input "****"
click at [1431, 141] on span "[EMAIL_ADDRESS][DOMAIN_NAME]" at bounding box center [1469, 140] width 124 height 10
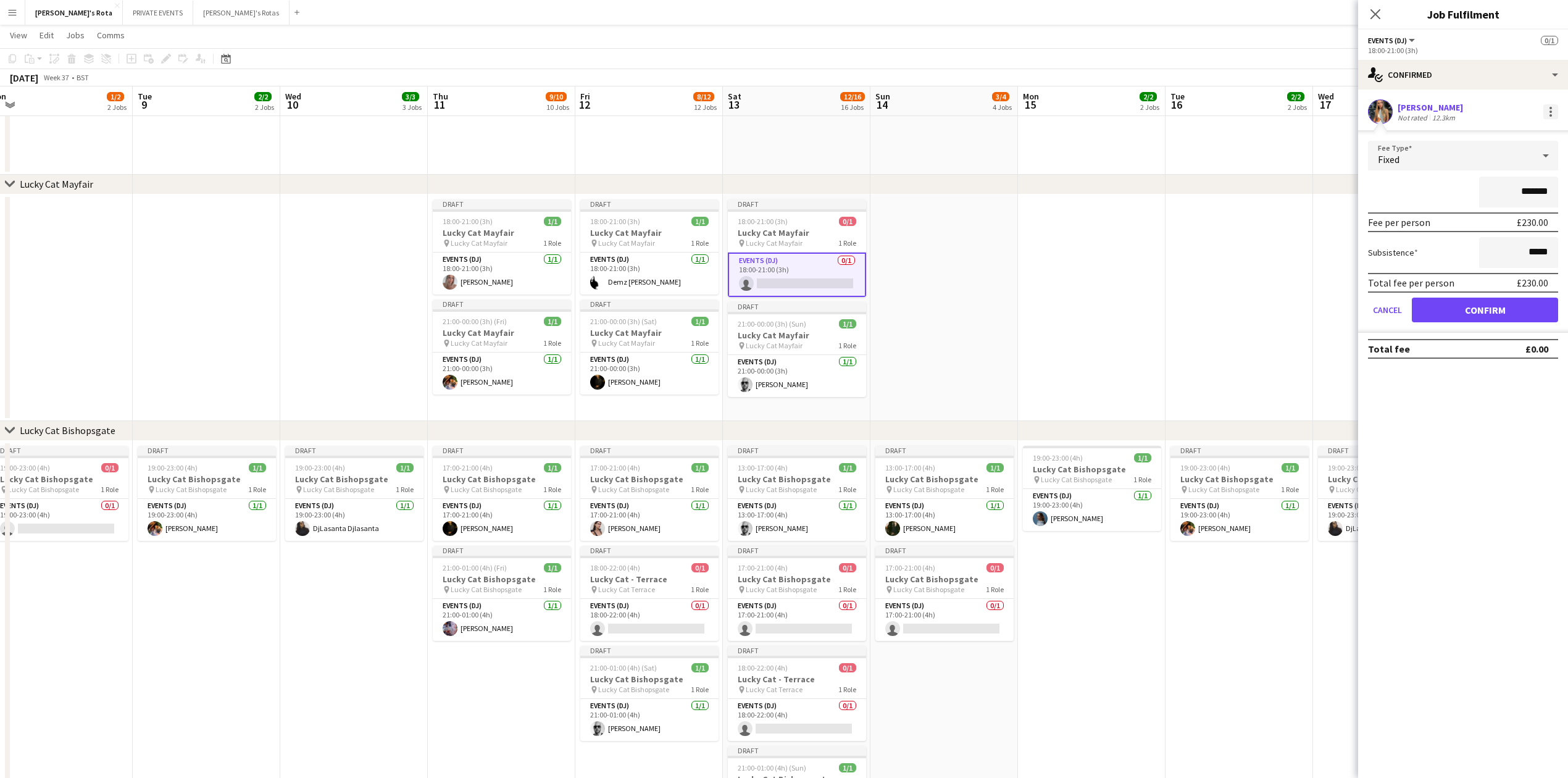
click at [1549, 111] on div at bounding box center [1550, 111] width 2 height 2
click at [1479, 223] on span "Remove" at bounding box center [1490, 223] width 37 height 11
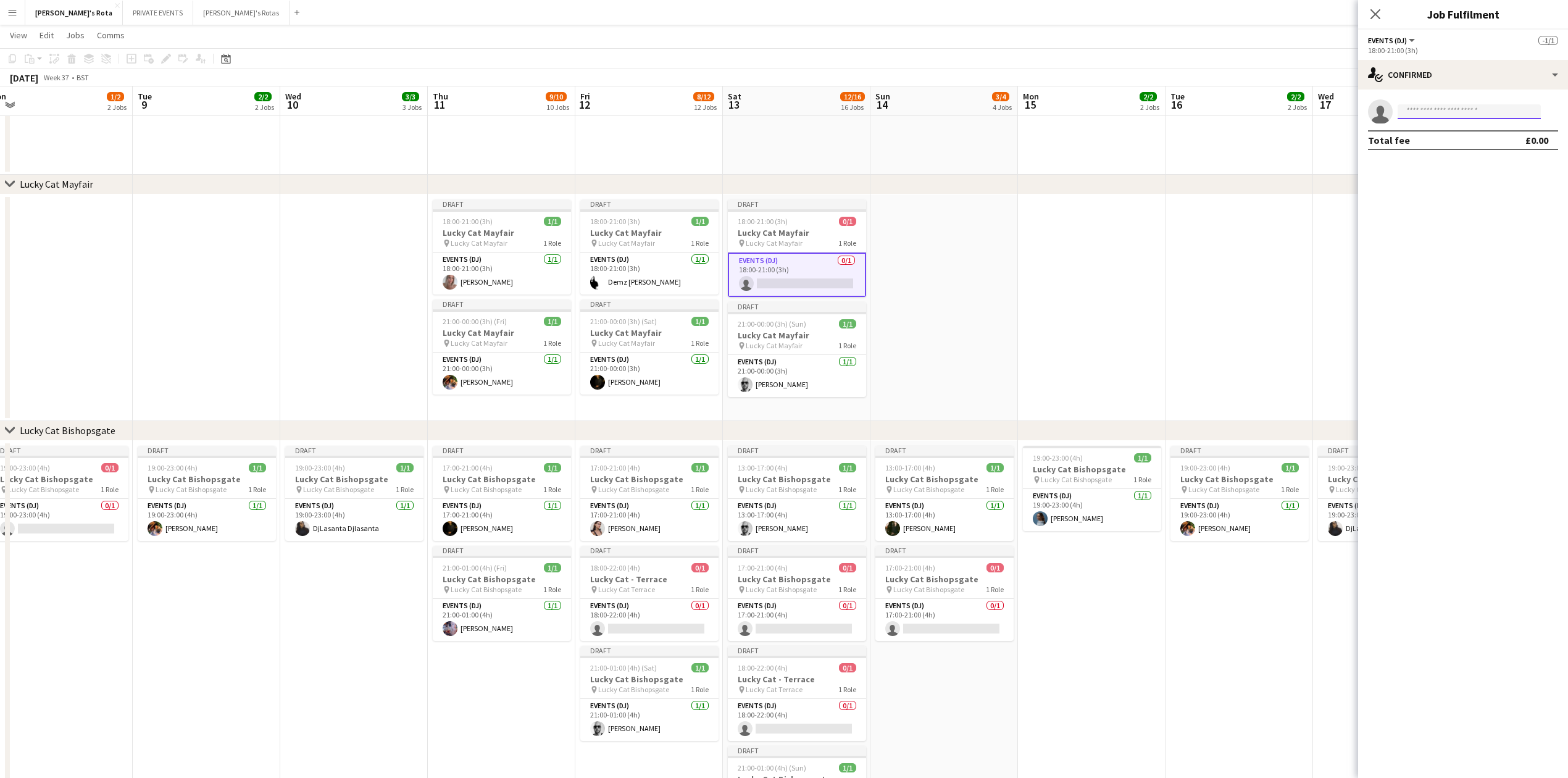
click at [1420, 111] on input at bounding box center [1469, 111] width 143 height 15
type input "****"
click at [1377, 19] on icon "Close pop-in" at bounding box center [1375, 14] width 12 height 12
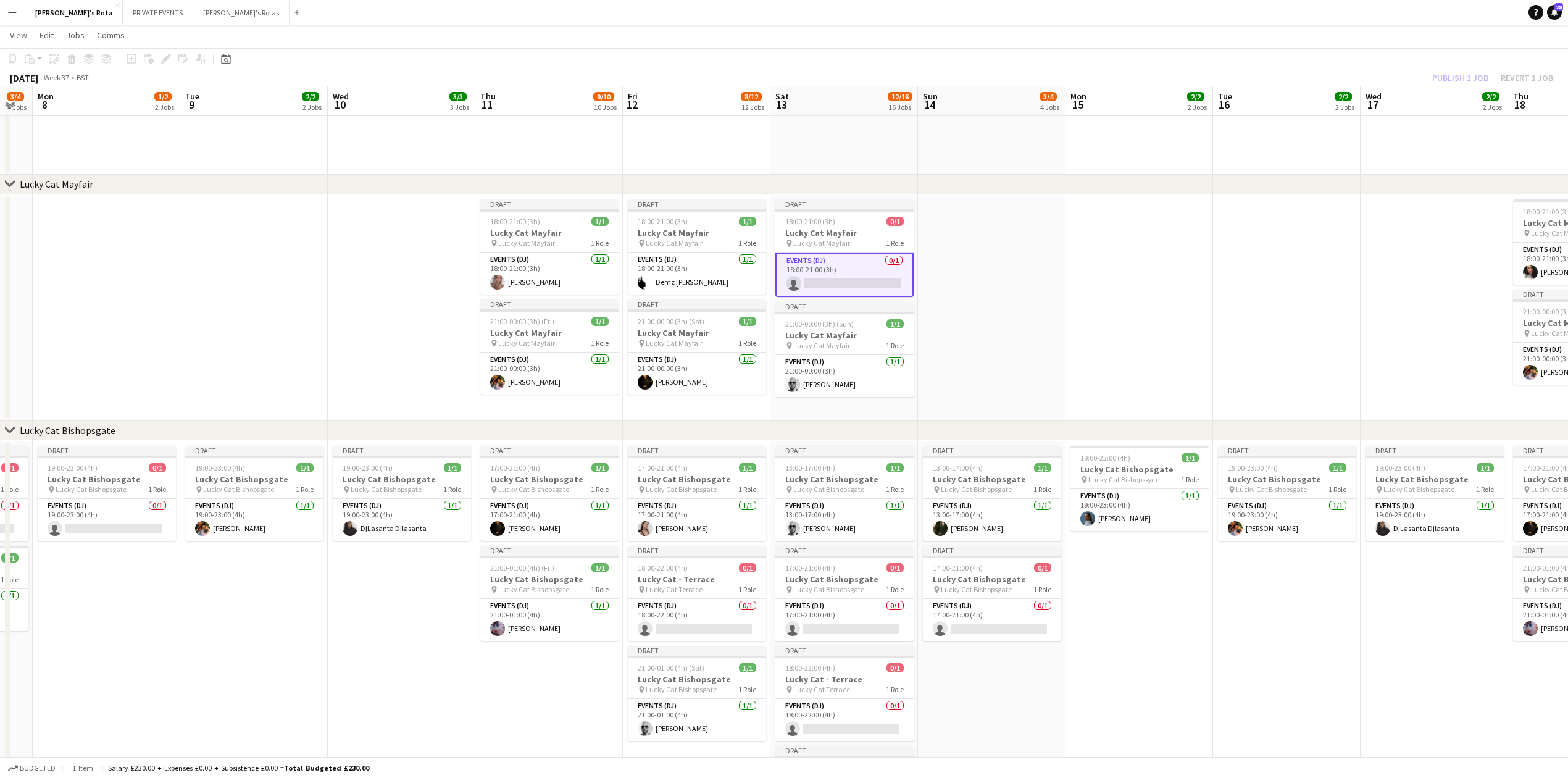
drag, startPoint x: 1164, startPoint y: 334, endPoint x: 546, endPoint y: 319, distance: 618.2
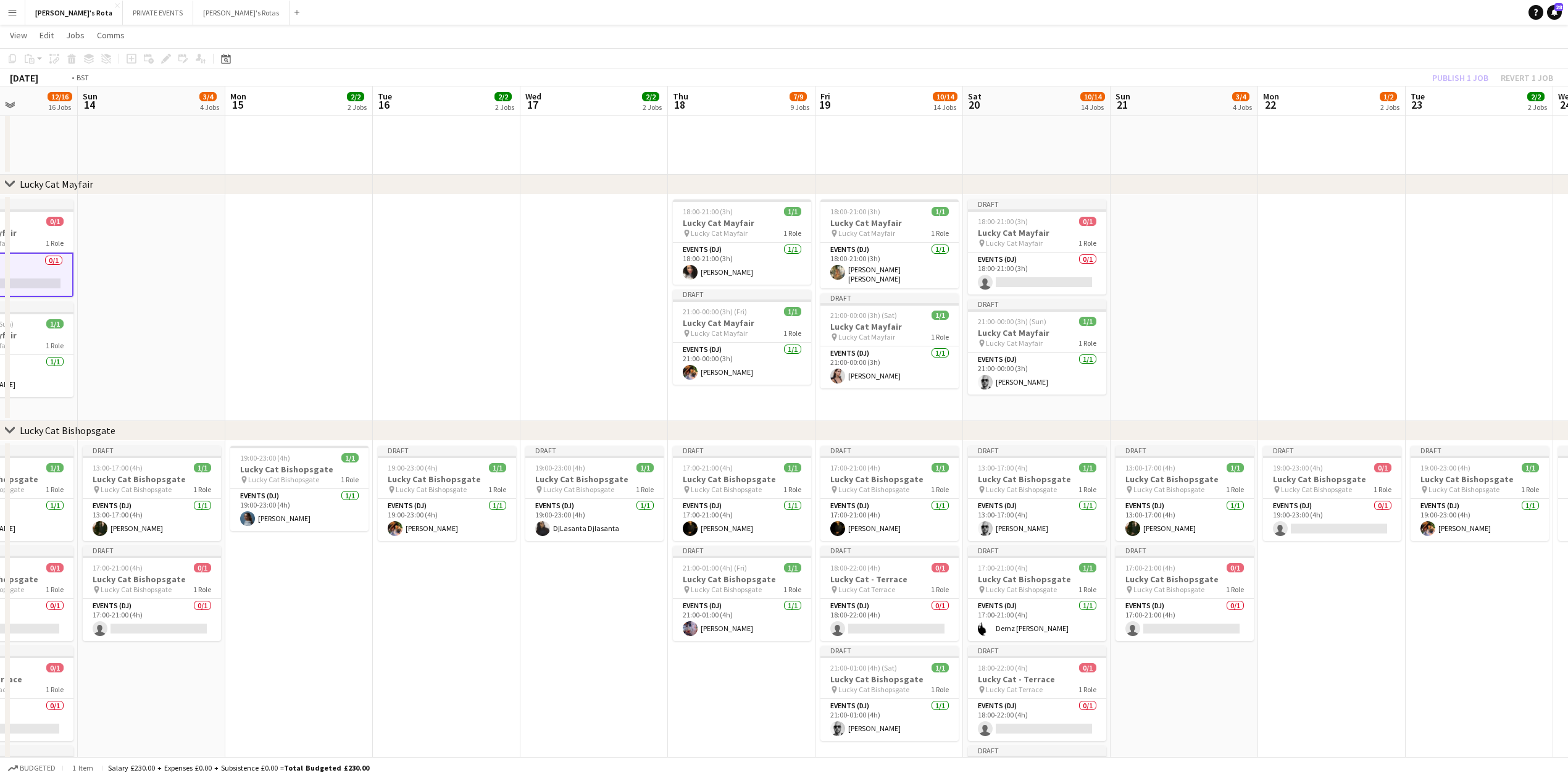
drag, startPoint x: 1406, startPoint y: 321, endPoint x: 575, endPoint y: 329, distance: 831.0
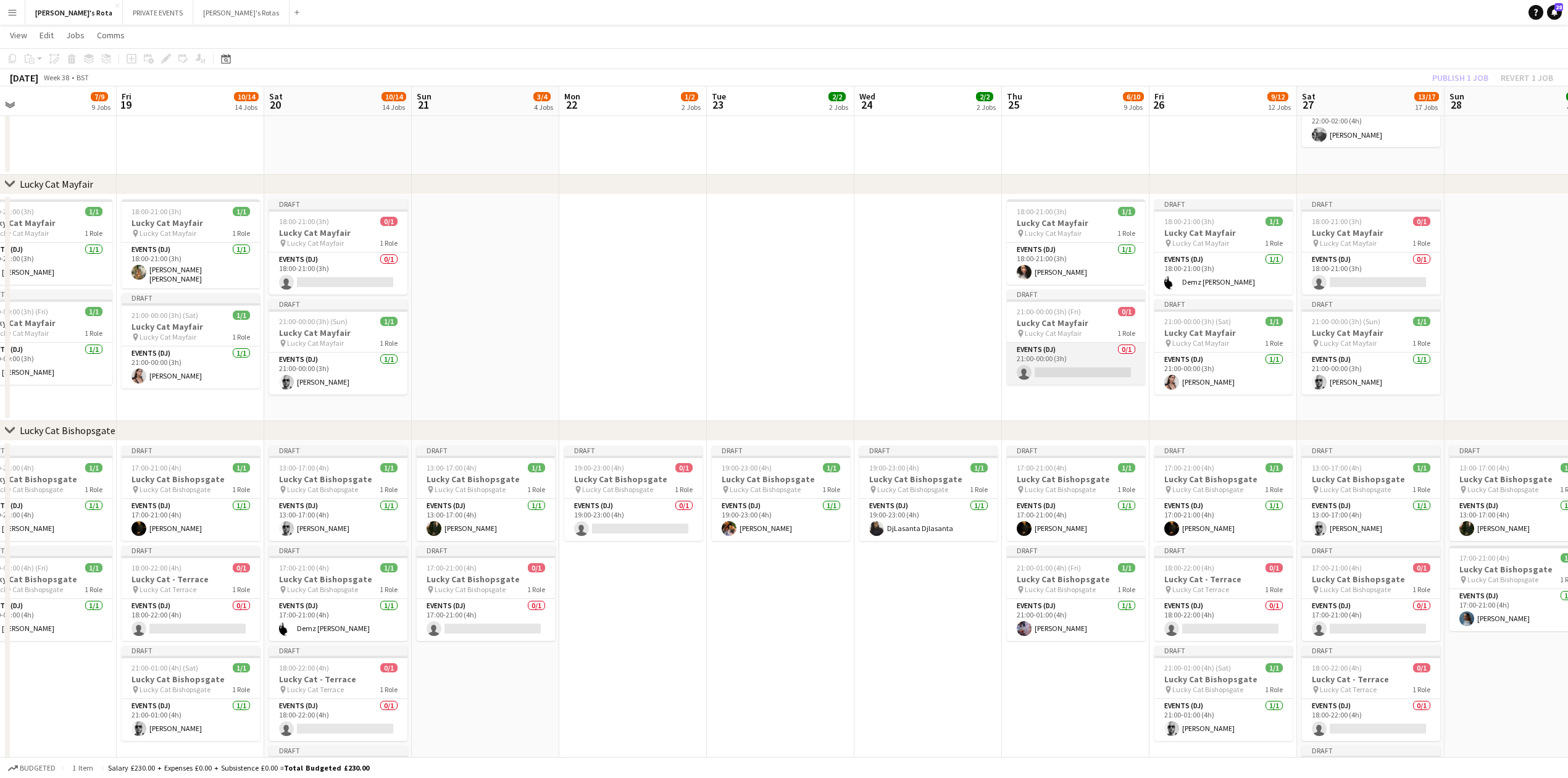
click at [1045, 358] on app-card-role "Events (DJ) 0/1 21:00-00:00 (3h) single-neutral-actions" at bounding box center [1076, 364] width 138 height 42
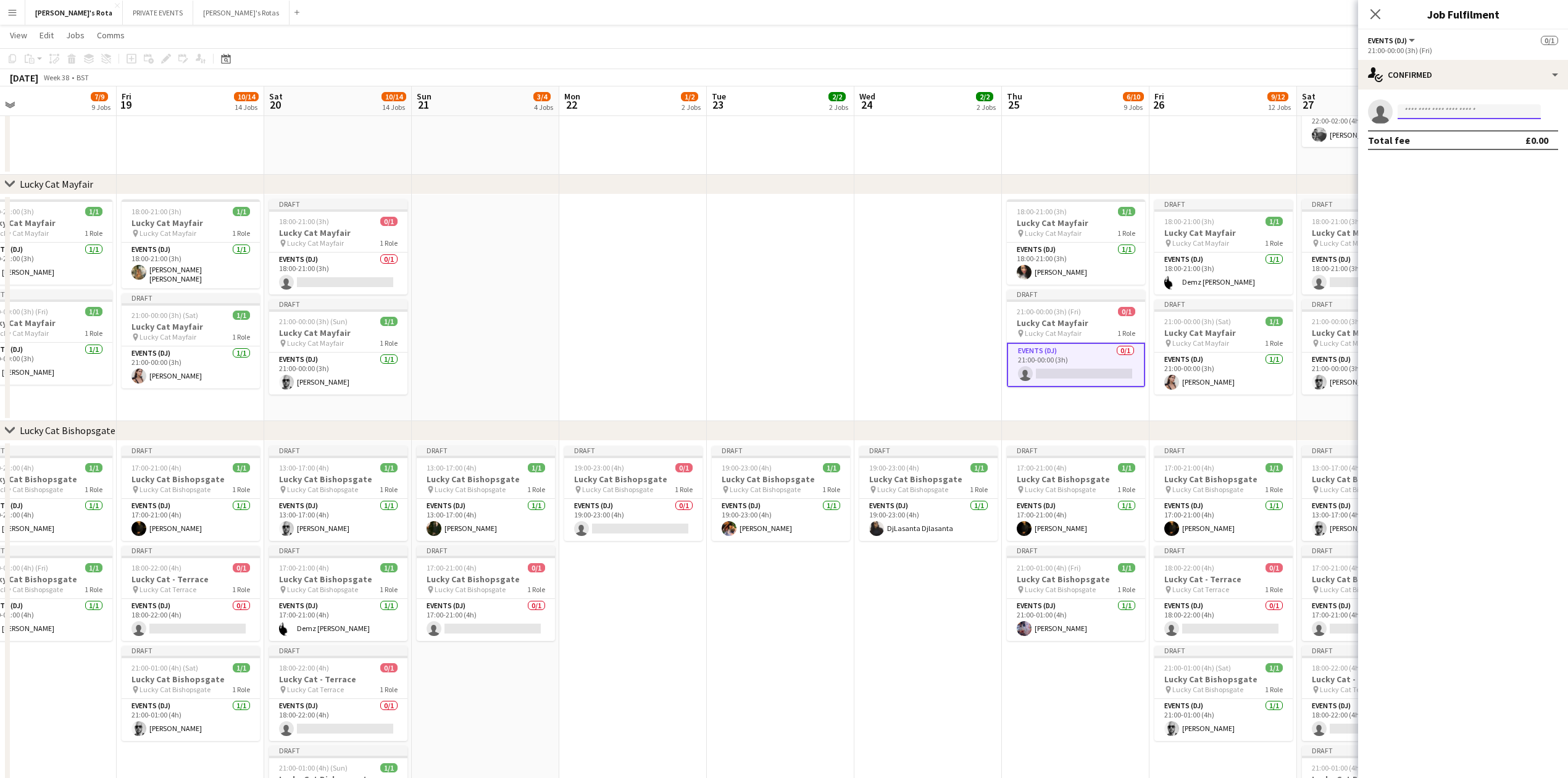
click at [1426, 111] on input at bounding box center [1469, 111] width 143 height 15
type input "****"
click at [1418, 173] on span "[EMAIL_ADDRESS][DOMAIN_NAME]" at bounding box center [1469, 169] width 124 height 10
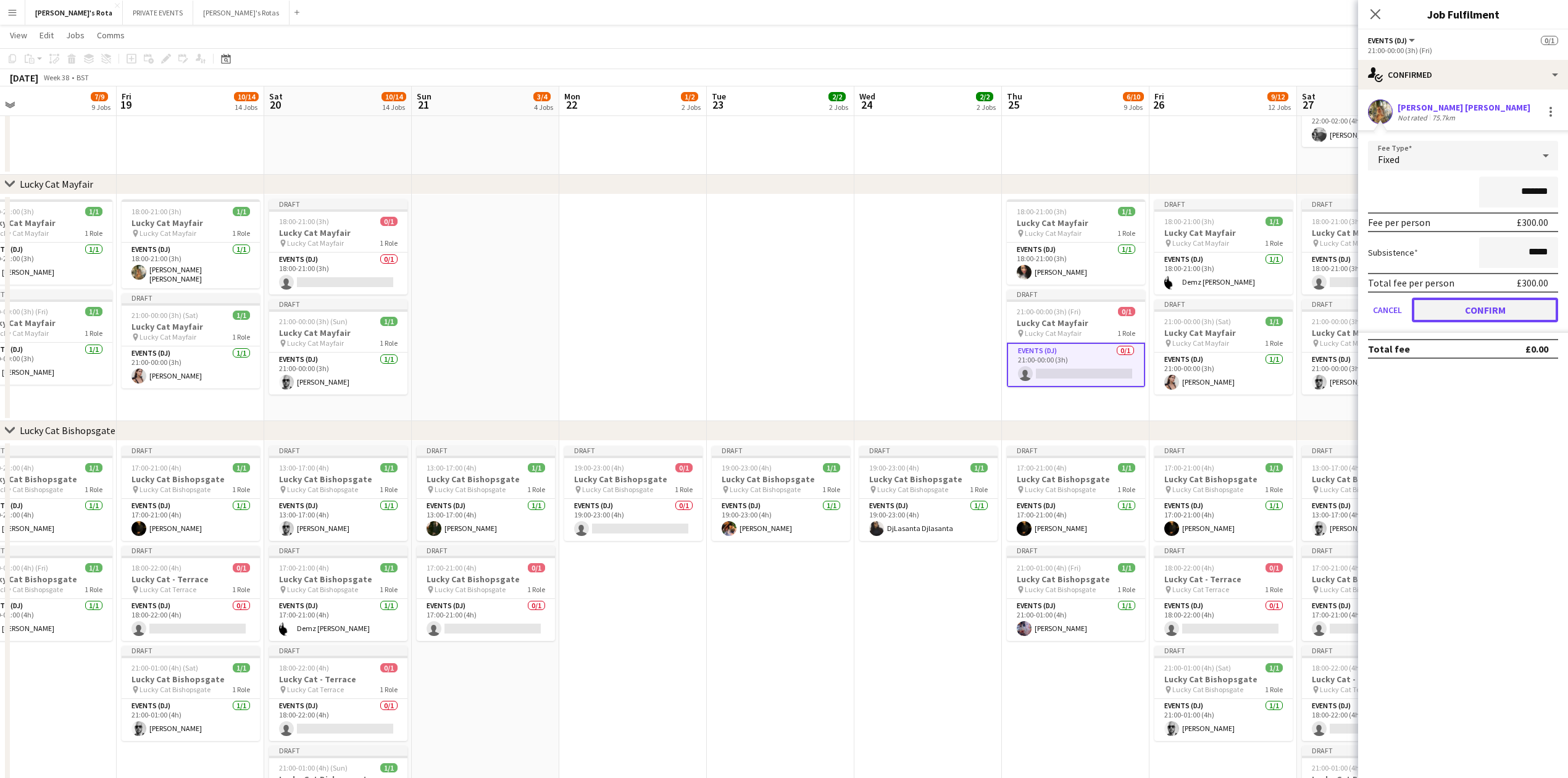
click at [1503, 299] on button "Confirm" at bounding box center [1485, 309] width 146 height 25
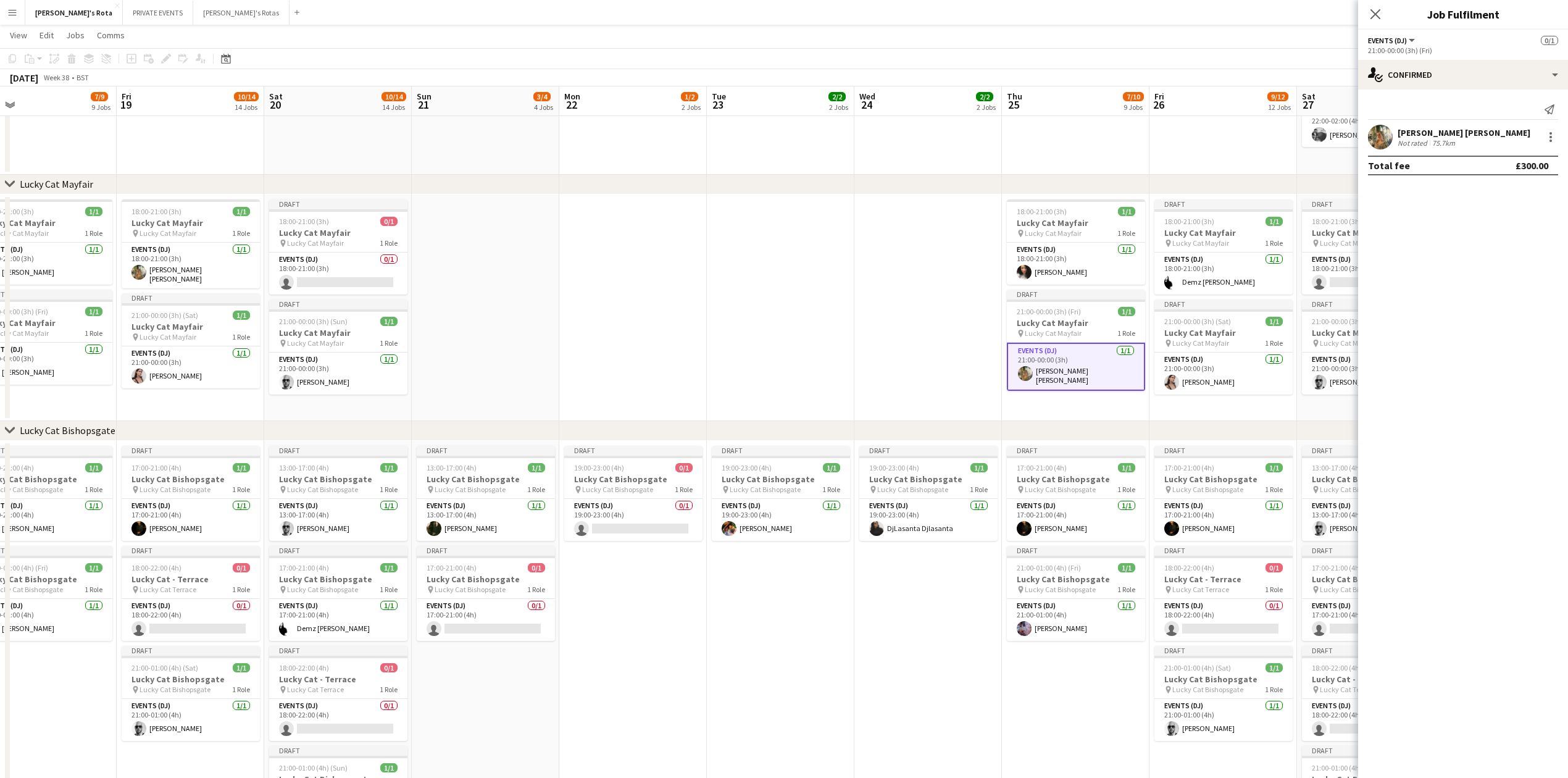
click at [1371, 12] on icon "Close pop-in" at bounding box center [1376, 14] width 10 height 10
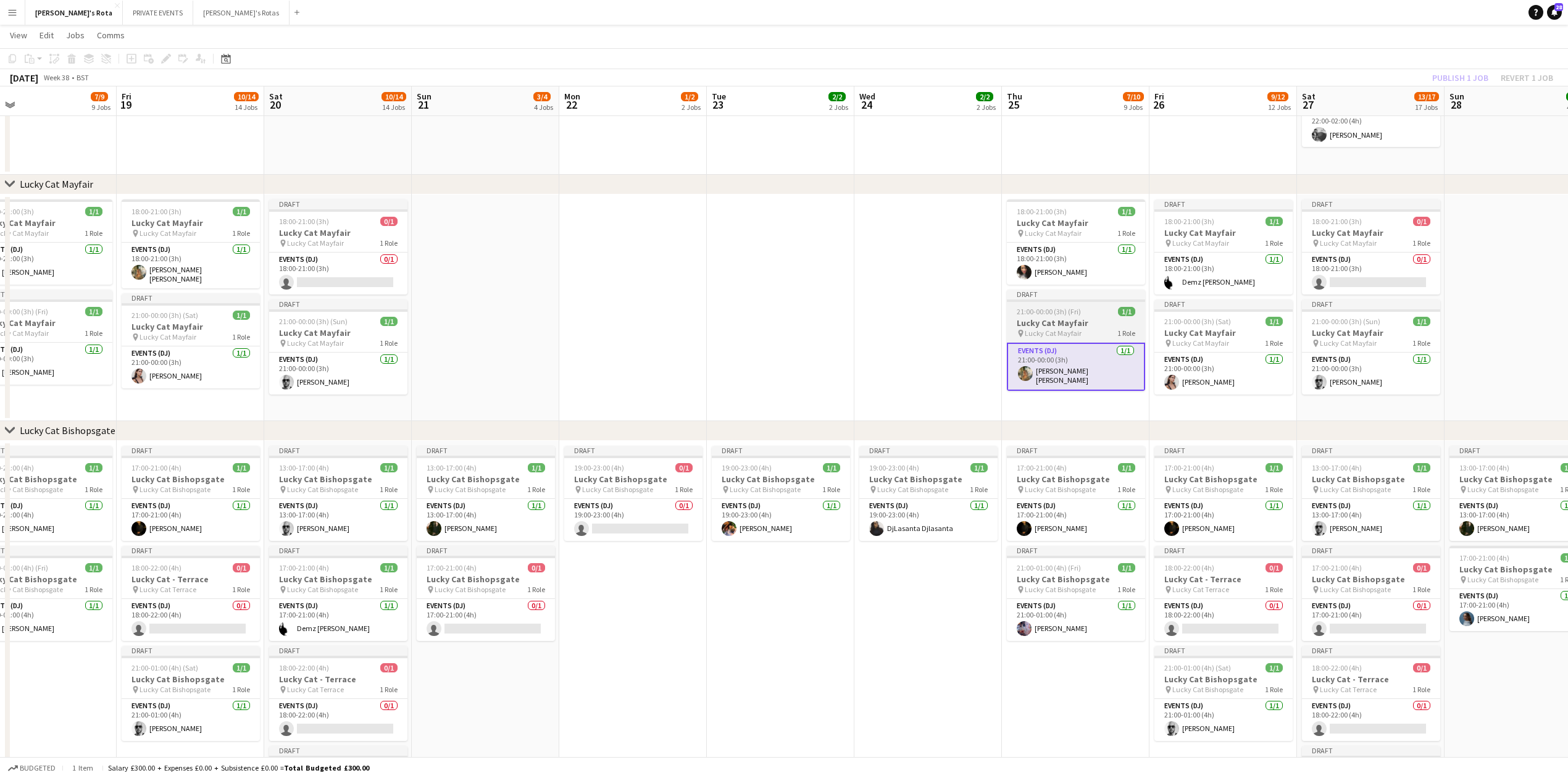
click at [1061, 316] on span "21:00-00:00 (3h) (Fri)" at bounding box center [1049, 311] width 64 height 9
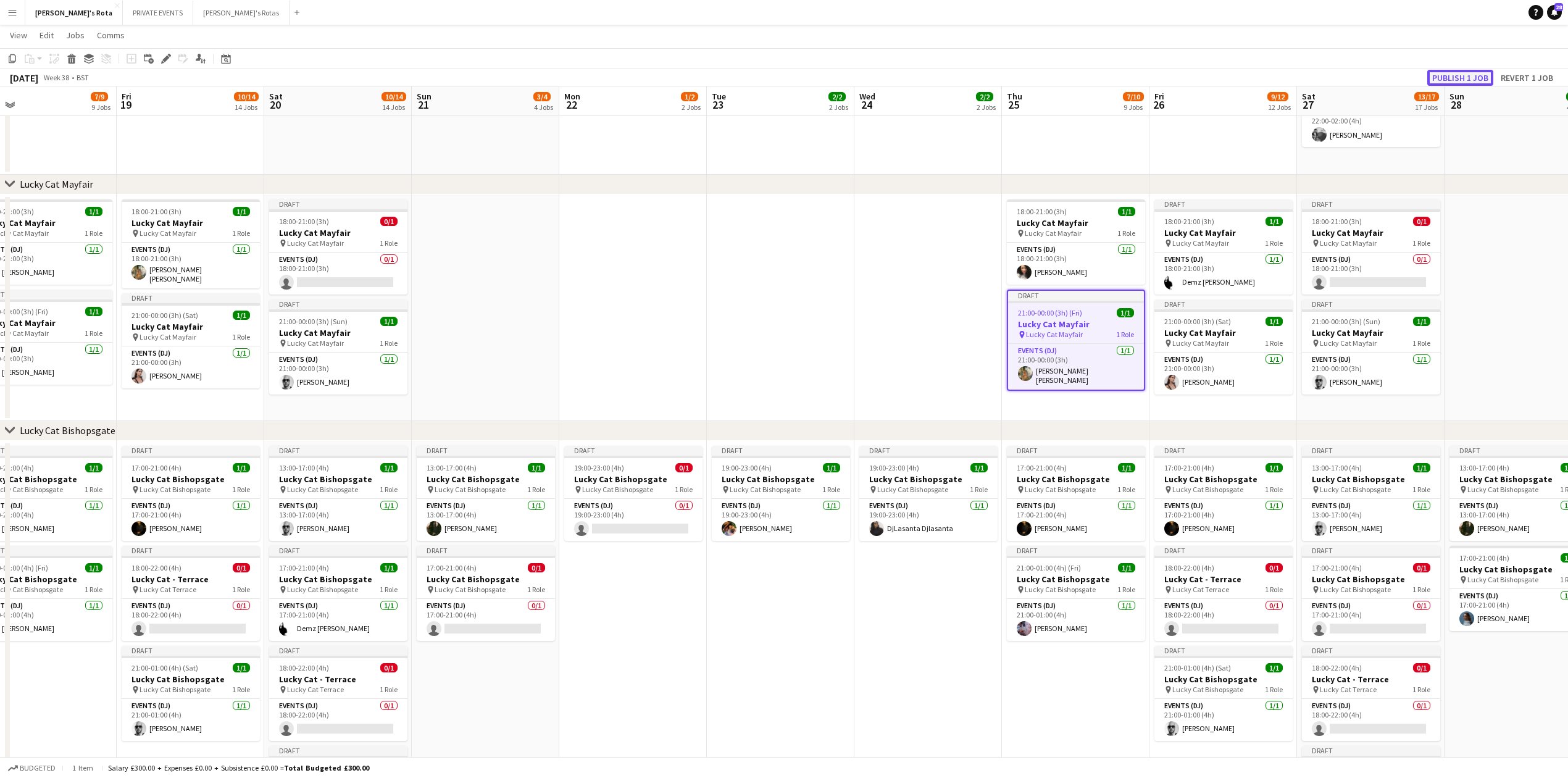
click at [1463, 72] on button "Publish 1 job" at bounding box center [1461, 78] width 66 height 16
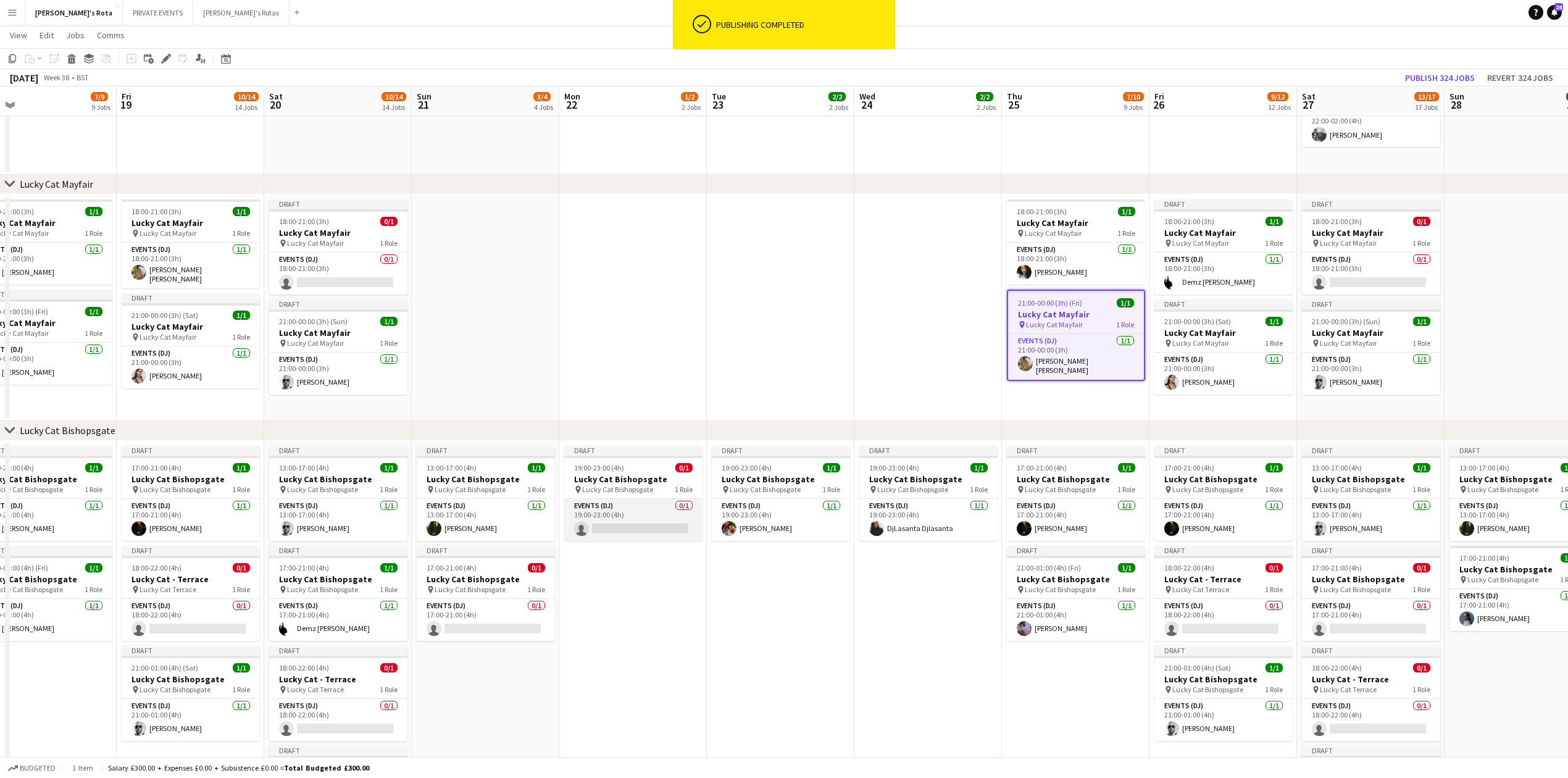
click at [625, 520] on app-card-role "Events (DJ) 0/1 19:00-23:00 (4h) single-neutral-actions" at bounding box center [633, 520] width 138 height 42
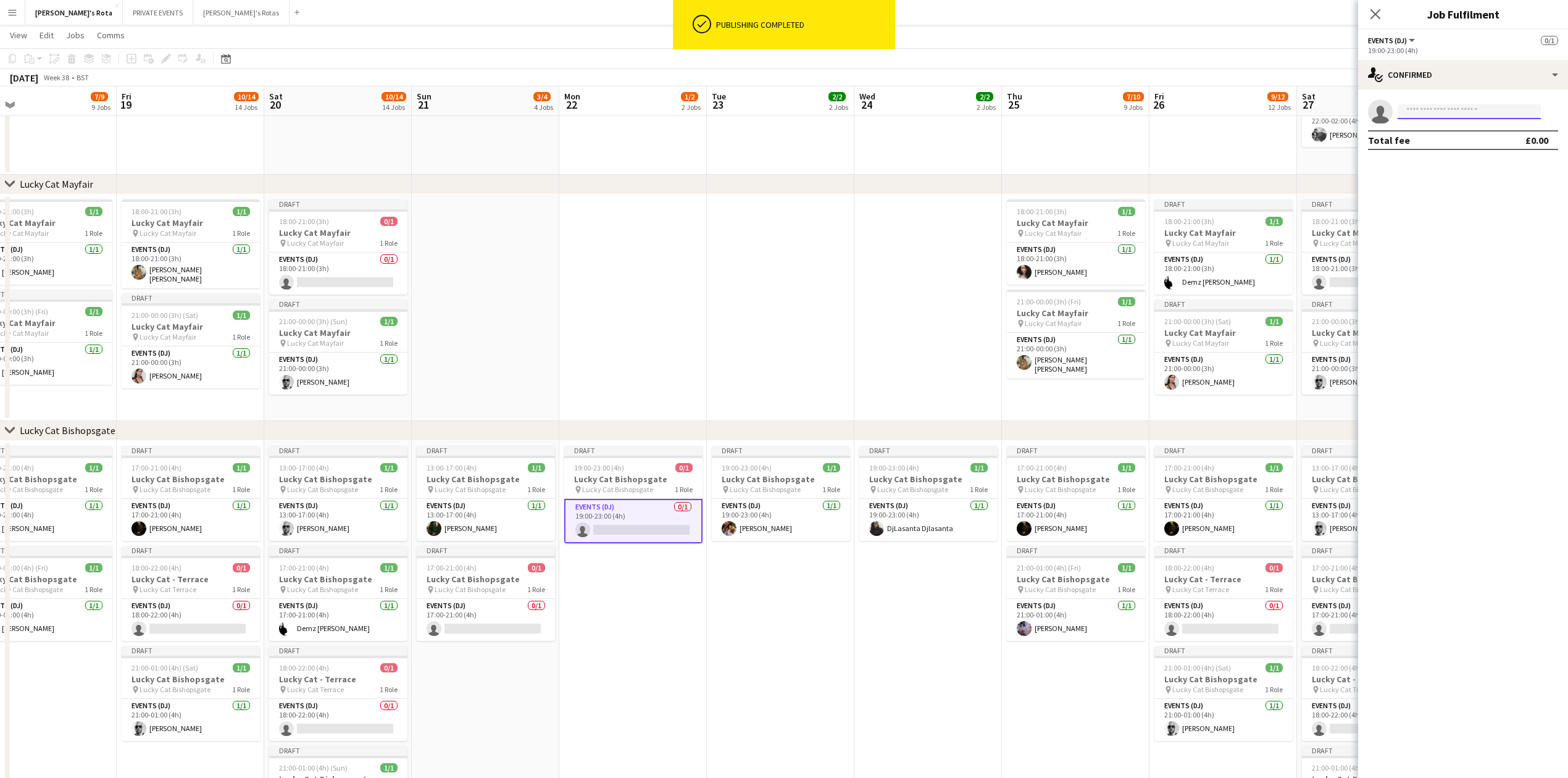
drag, startPoint x: 1404, startPoint y: 103, endPoint x: 1406, endPoint y: 110, distance: 7.3
click at [1406, 107] on input at bounding box center [1469, 111] width 143 height 15
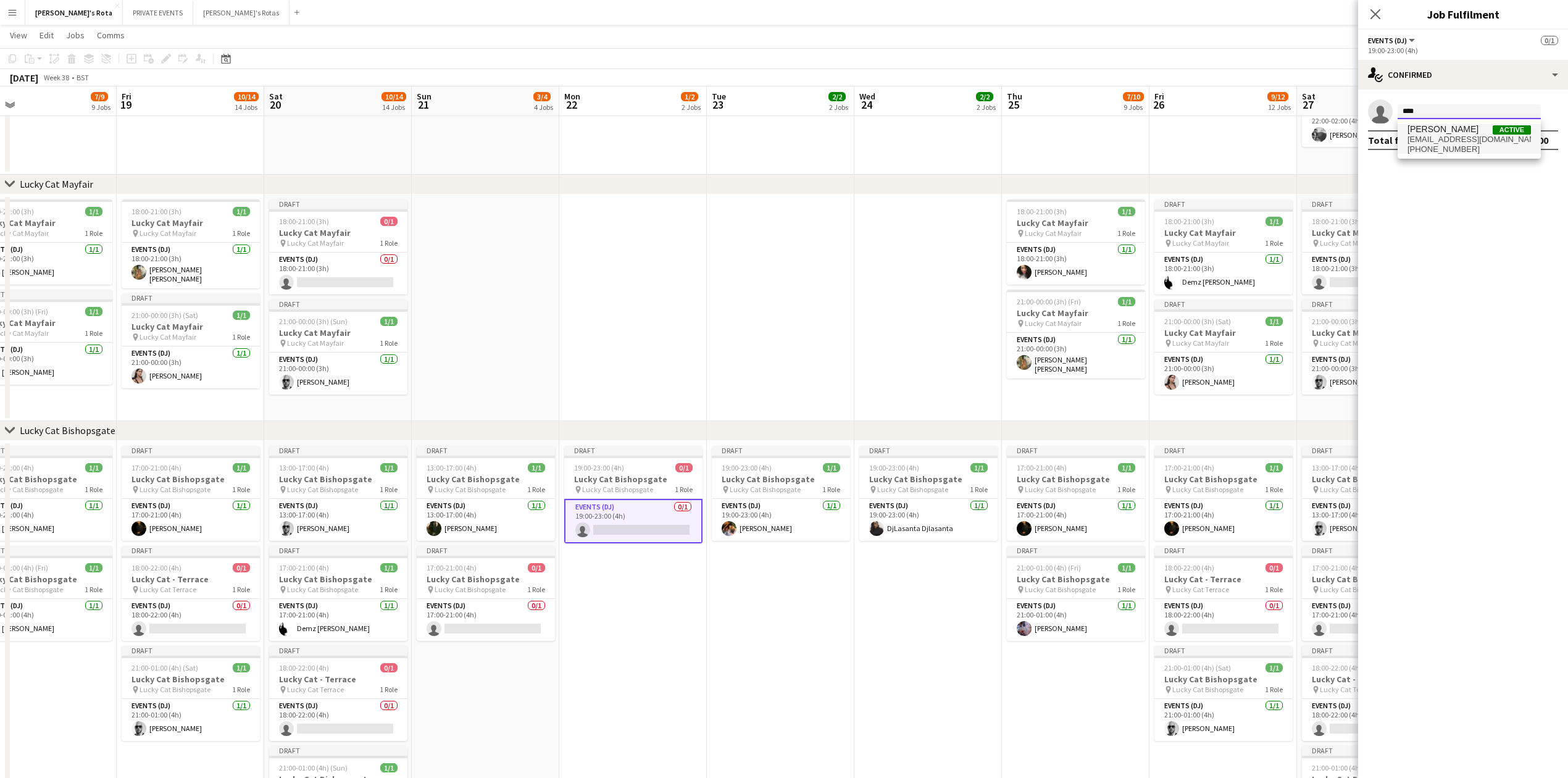
type input "****"
click at [1445, 137] on span "[EMAIL_ADDRESS][DOMAIN_NAME]" at bounding box center [1469, 140] width 124 height 10
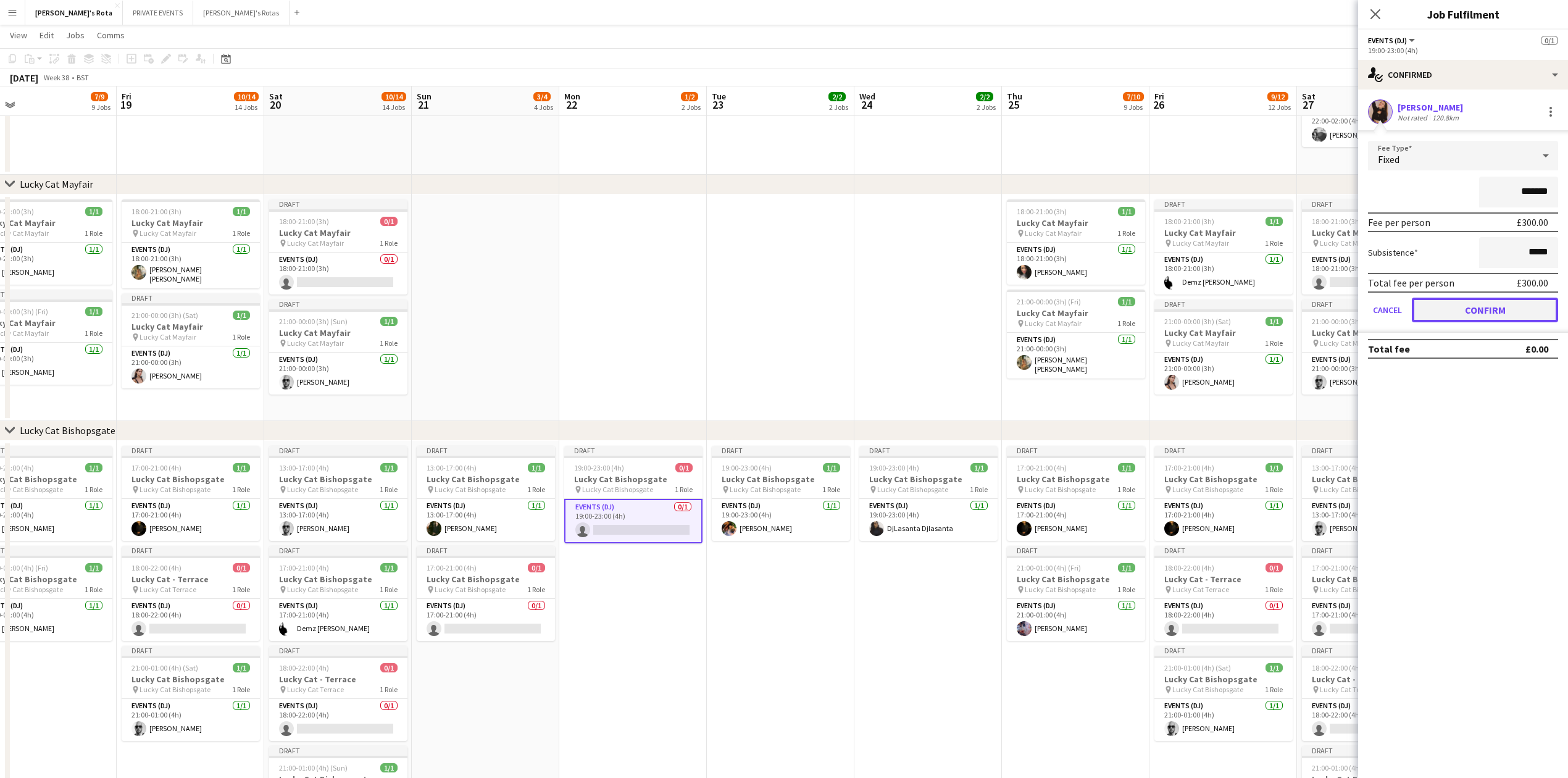
click at [1490, 302] on button "Confirm" at bounding box center [1485, 309] width 146 height 25
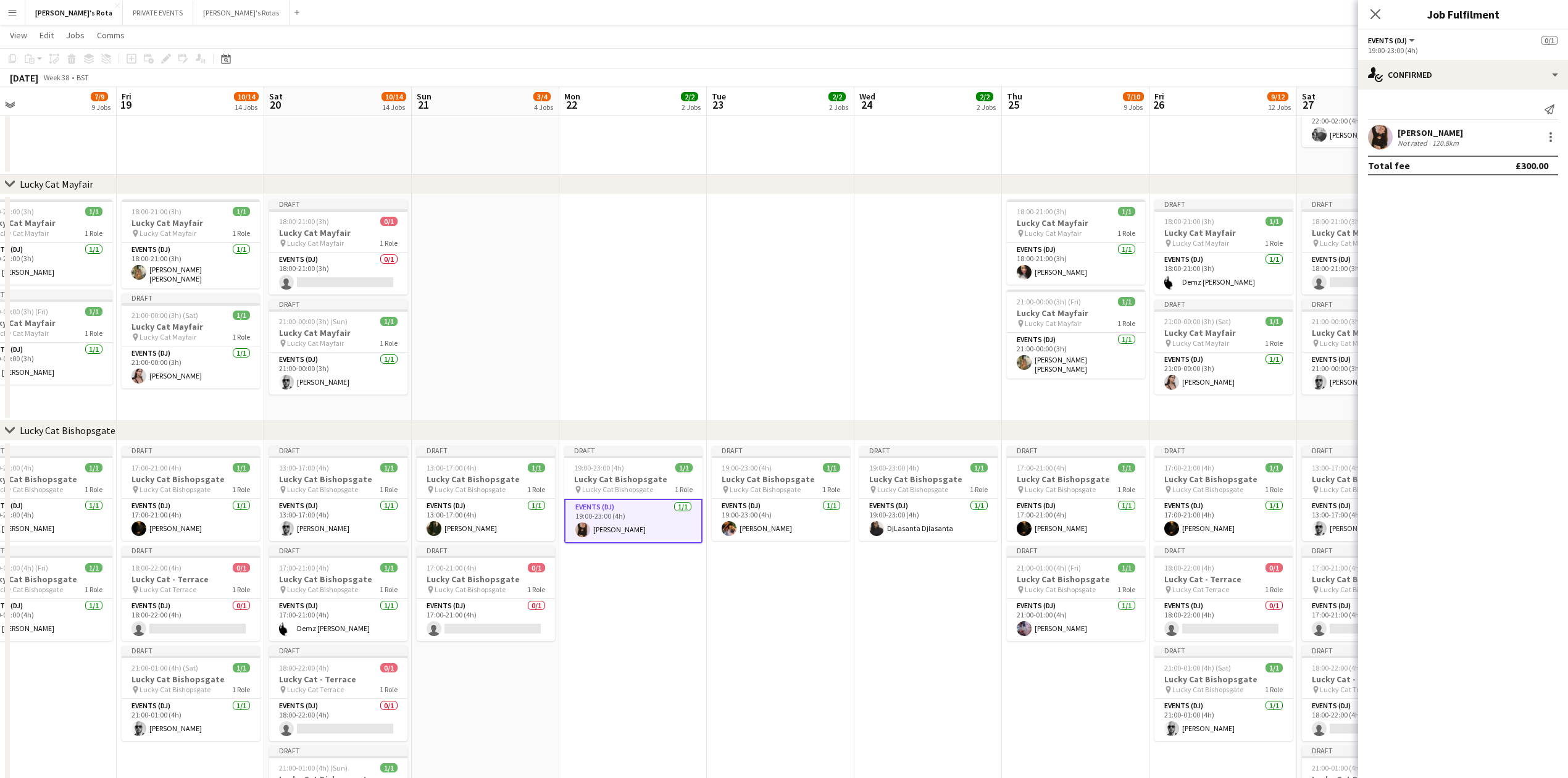
click at [1379, 11] on icon at bounding box center [1376, 14] width 10 height 10
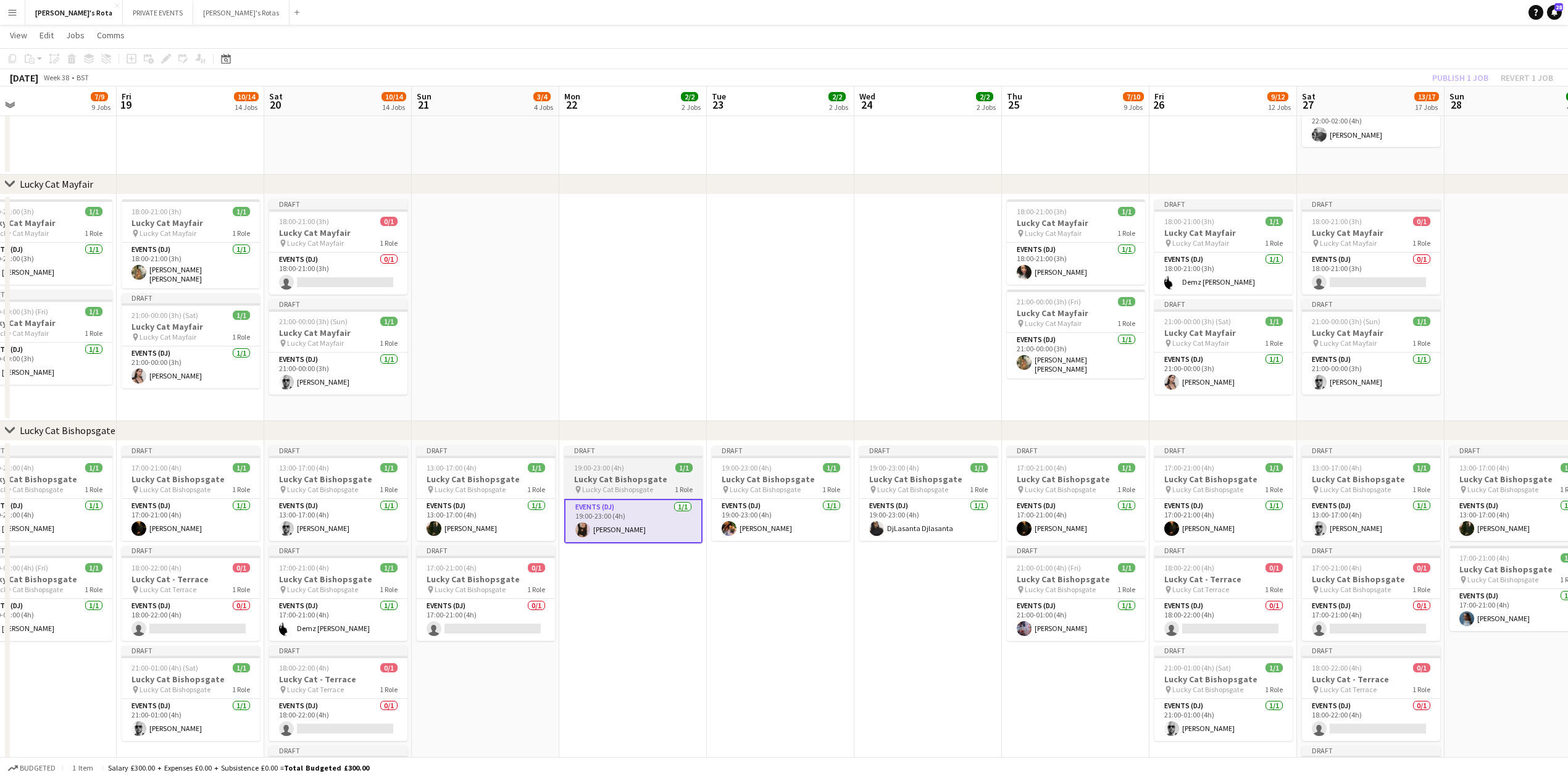
click at [619, 468] on span "19:00-23:00 (4h)" at bounding box center [599, 467] width 50 height 9
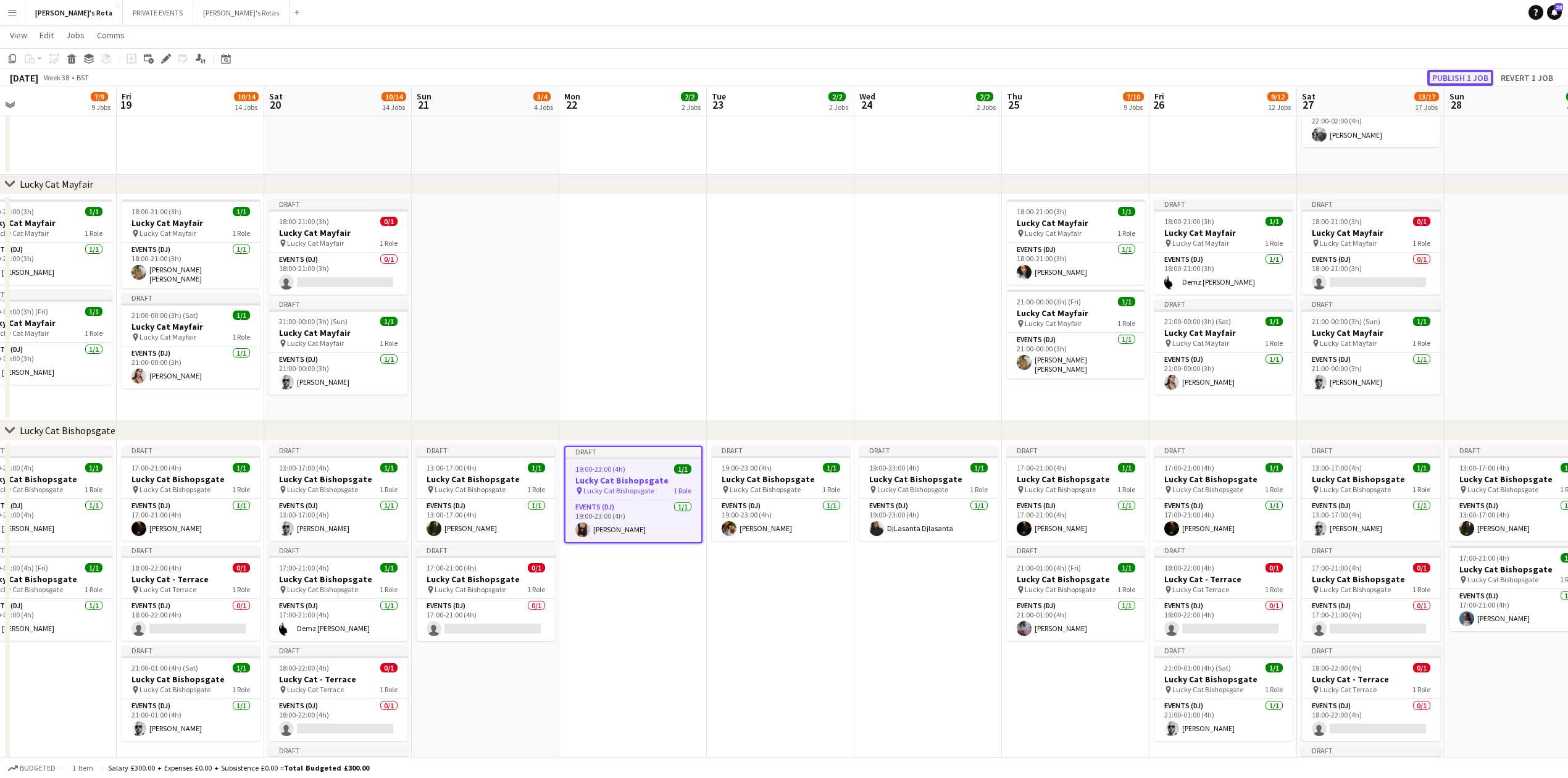
click at [1463, 80] on button "Publish 1 job" at bounding box center [1461, 78] width 66 height 16
click at [1200, 13] on app-navbar "Menu Boards Boards Boards All jobs Status Workforce Workforce My Workforce Recr…" at bounding box center [784, 12] width 1568 height 25
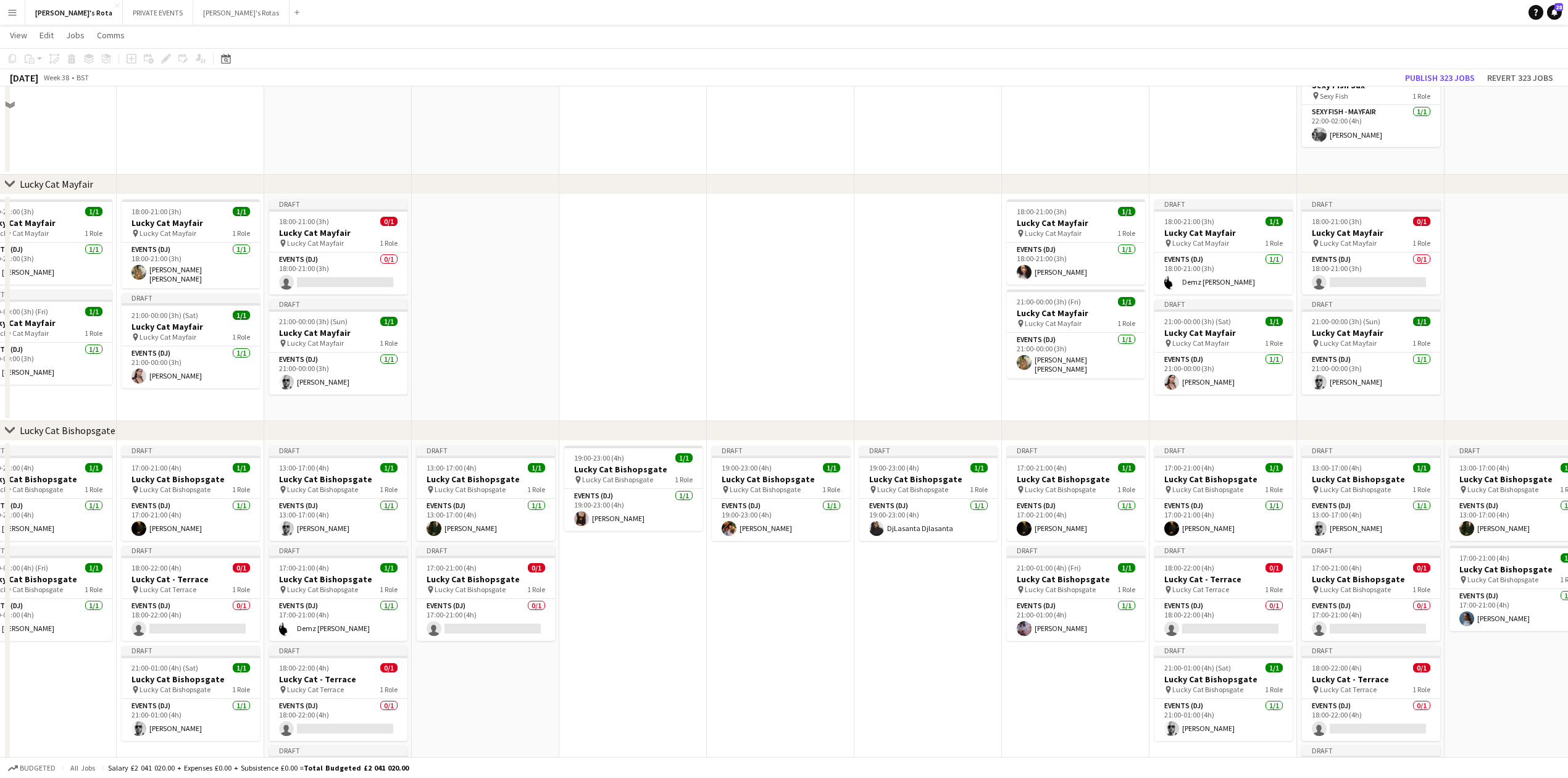
scroll to position [82, 0]
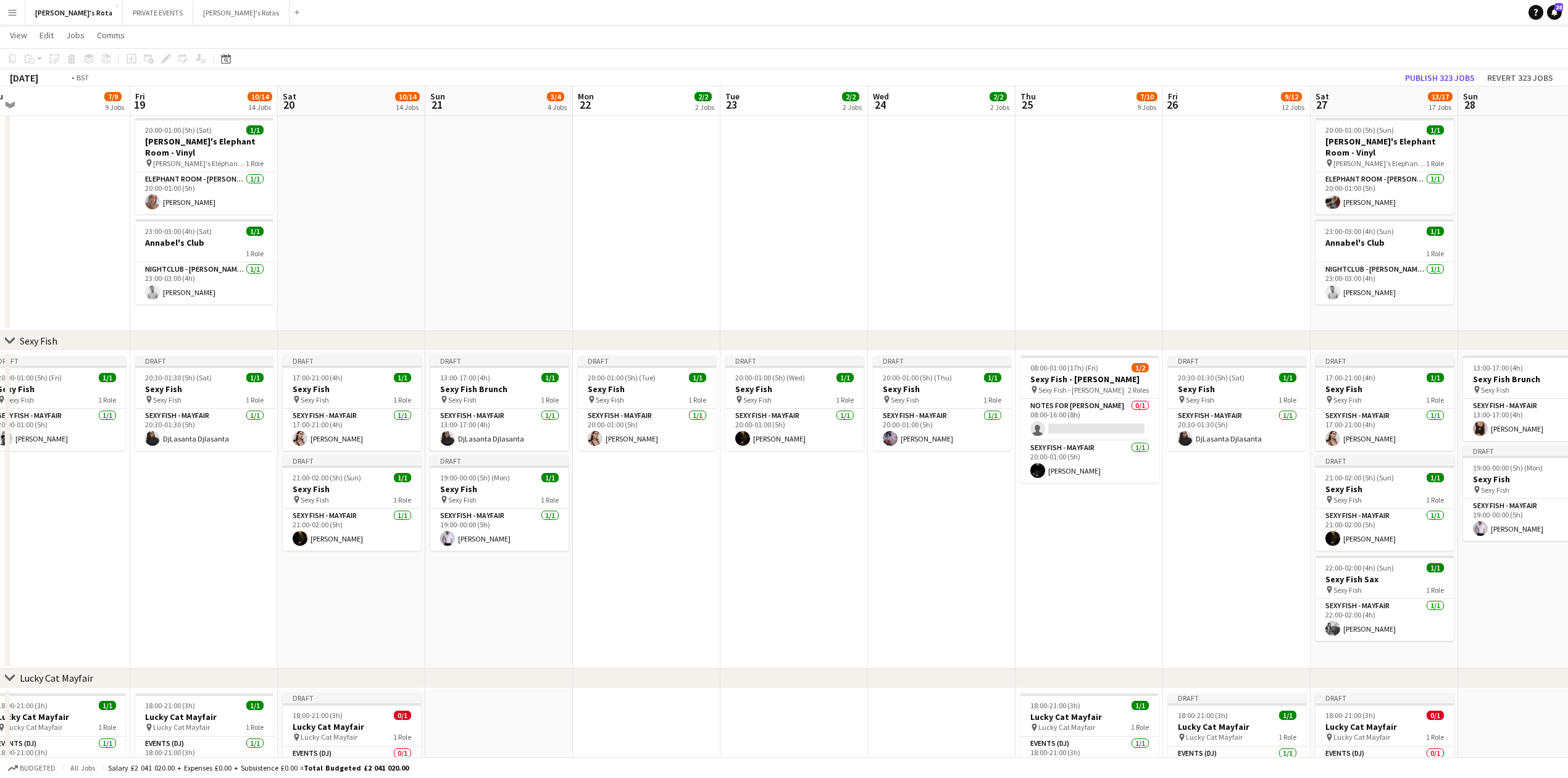
drag, startPoint x: 1053, startPoint y: 242, endPoint x: 180, endPoint y: 284, distance: 874.0
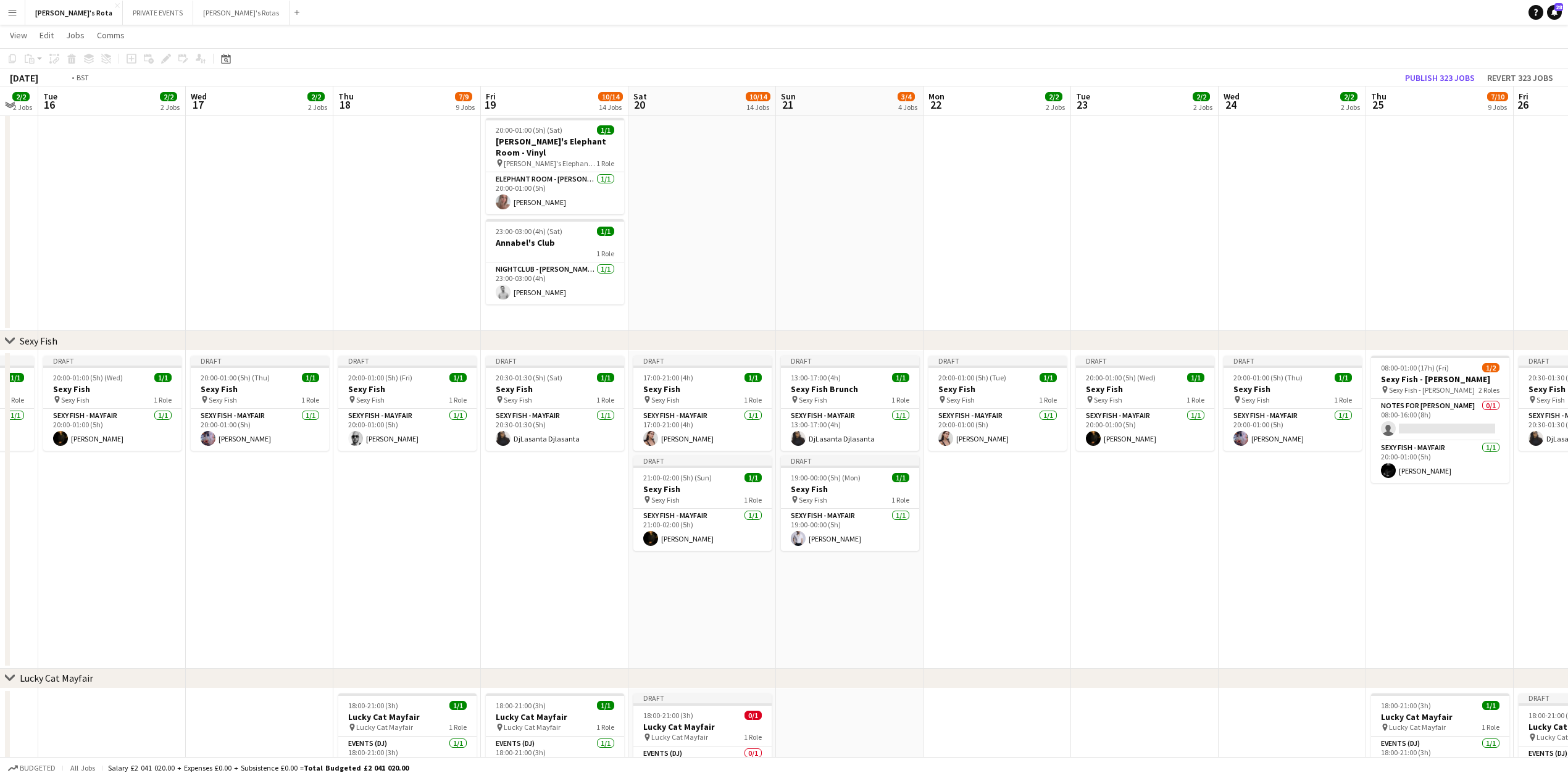
drag, startPoint x: 766, startPoint y: 259, endPoint x: 1161, endPoint y: 221, distance: 396.8
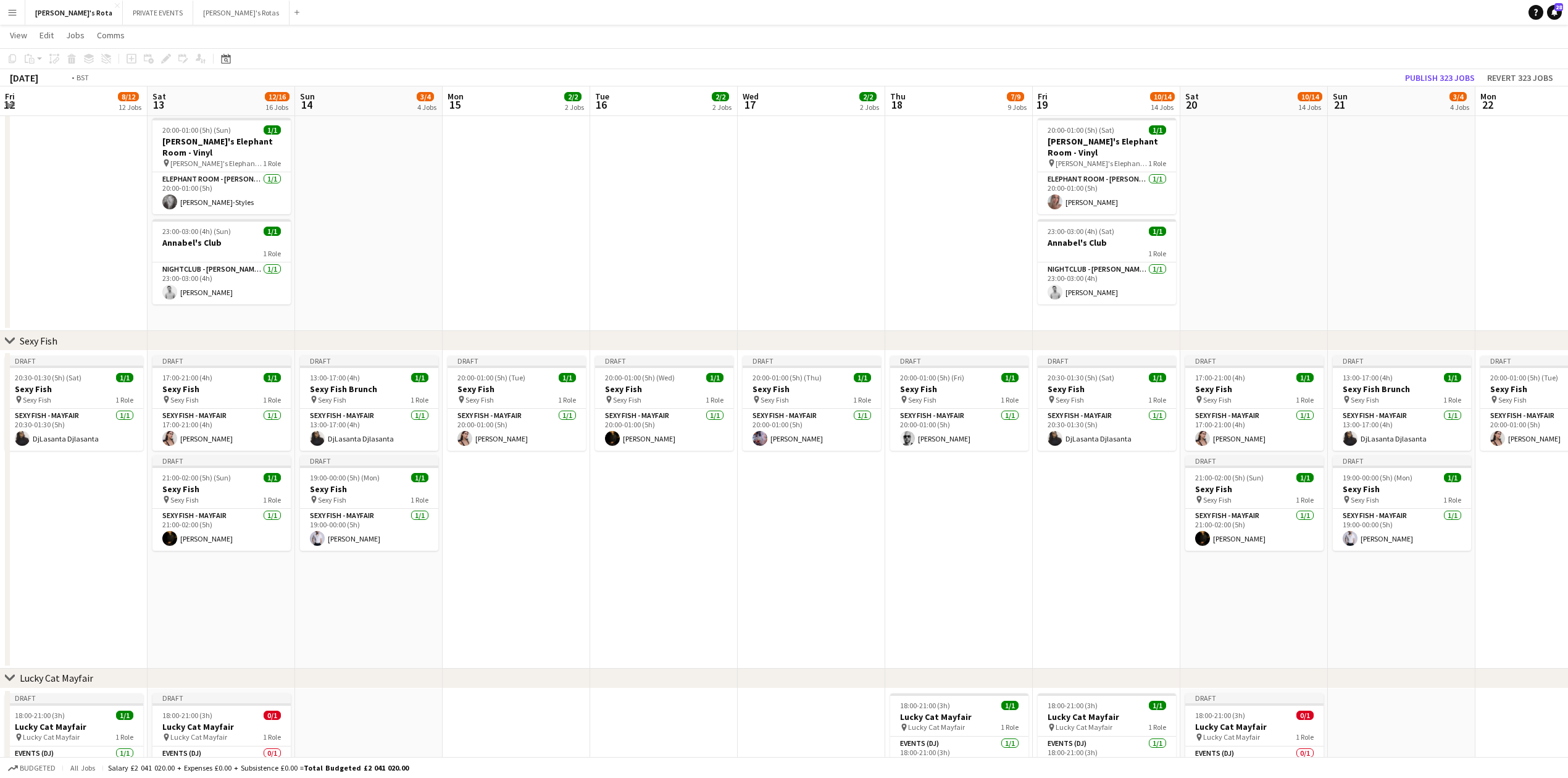
drag, startPoint x: 1057, startPoint y: 175, endPoint x: 1192, endPoint y: 158, distance: 136.1
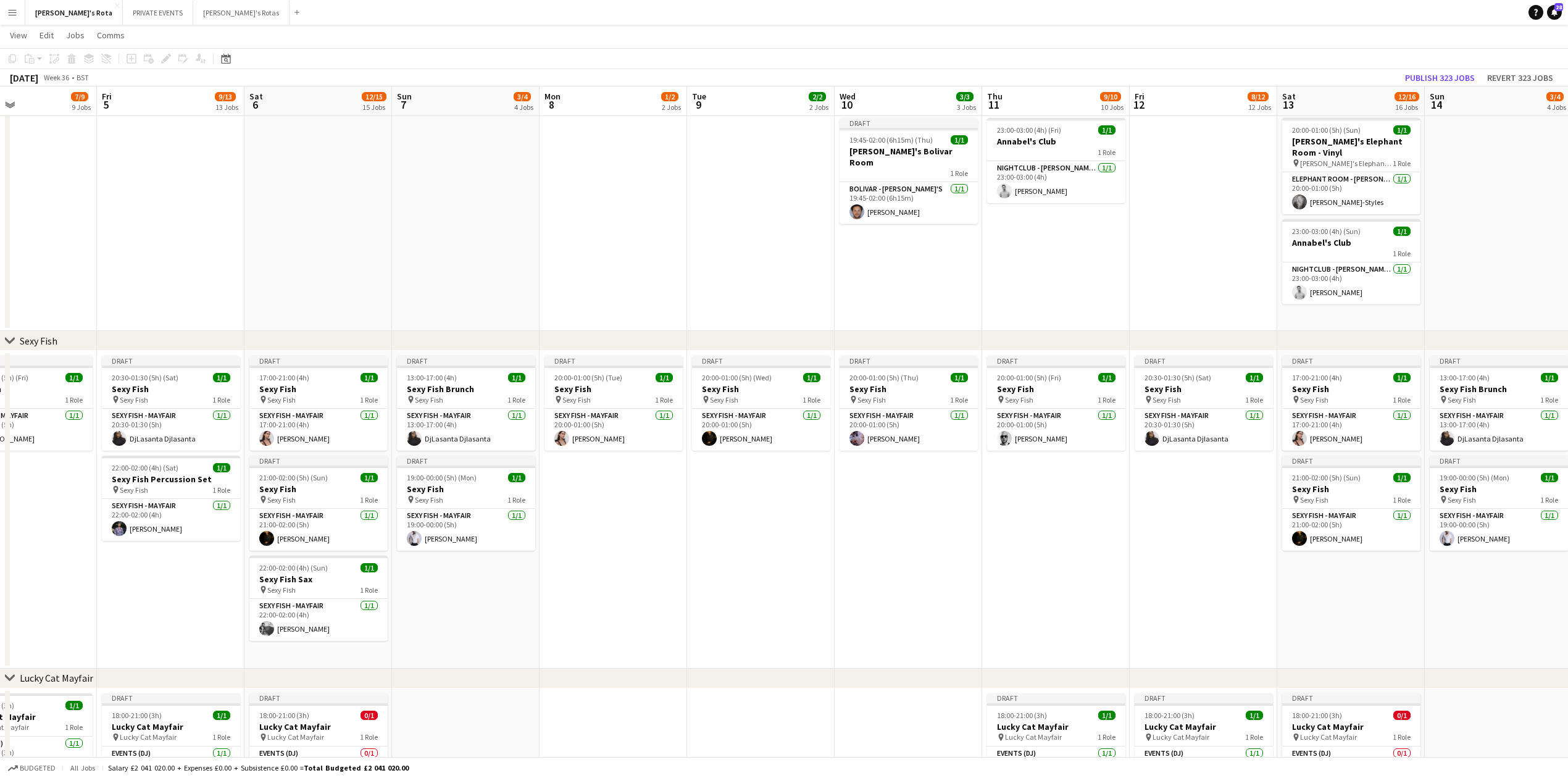
drag, startPoint x: 845, startPoint y: 208, endPoint x: 668, endPoint y: 198, distance: 177.3
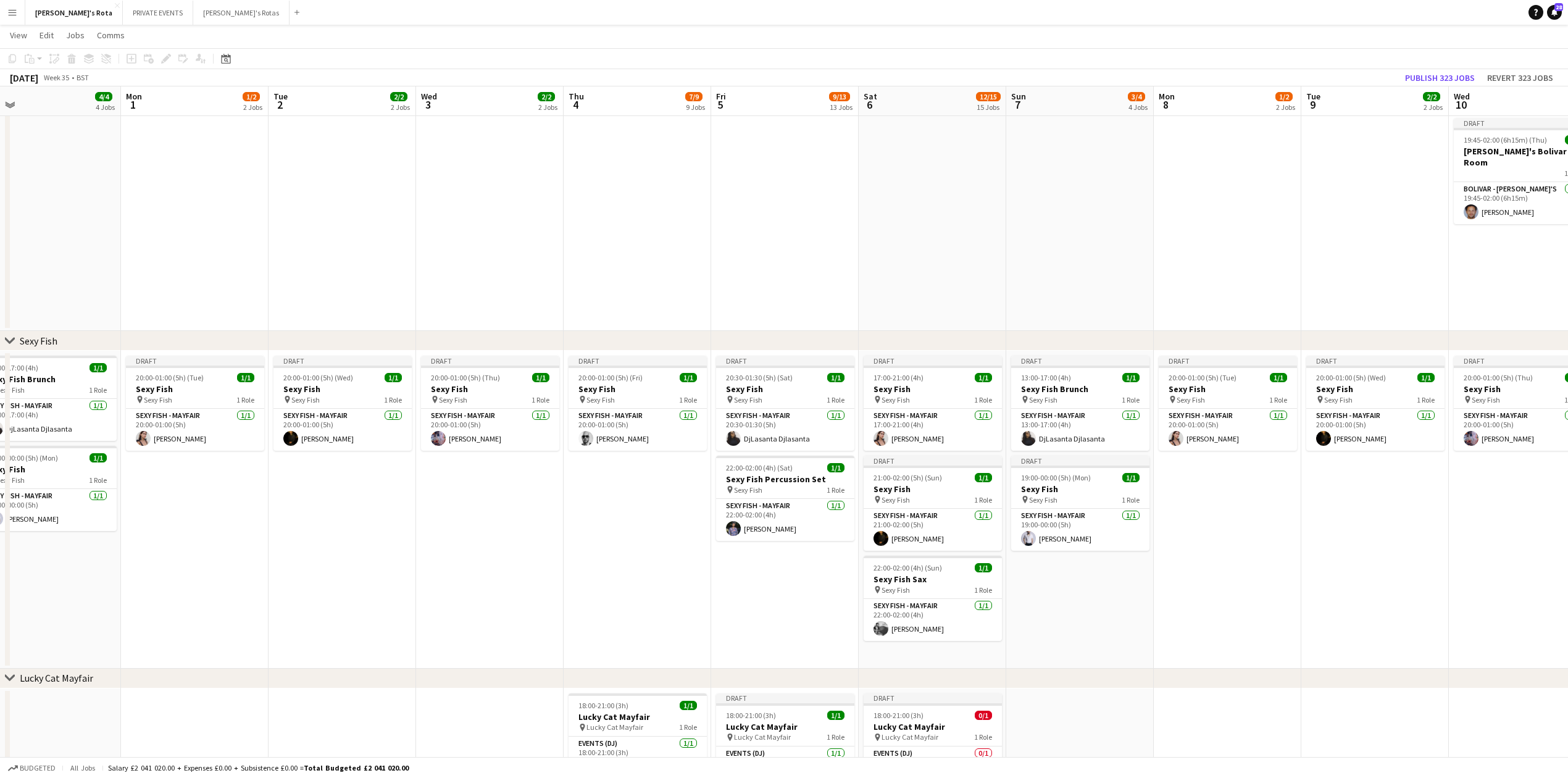
drag, startPoint x: 231, startPoint y: 228, endPoint x: 631, endPoint y: 169, distance: 404.3
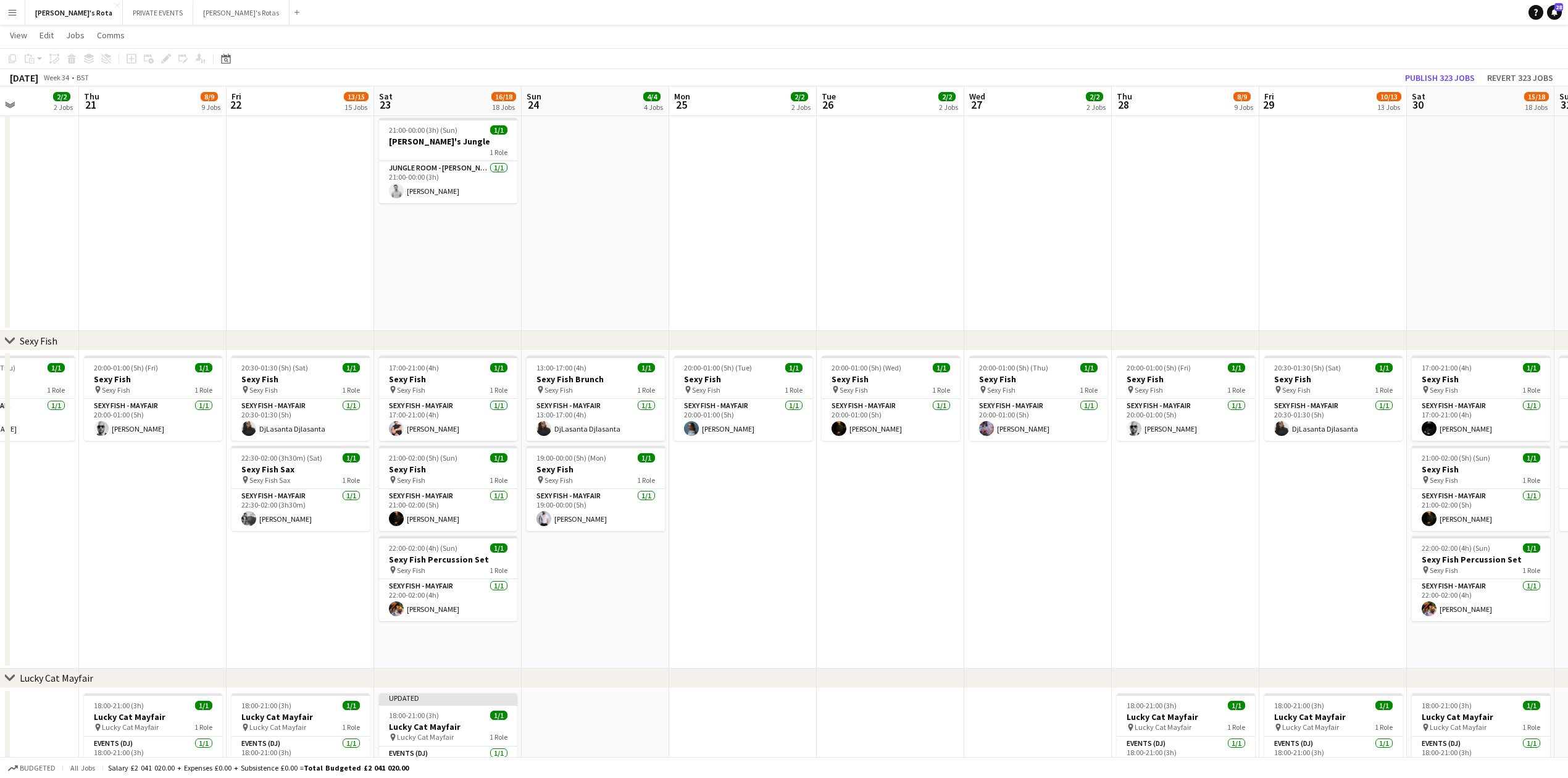
drag, startPoint x: 352, startPoint y: 191, endPoint x: 1265, endPoint y: 78, distance: 920.0
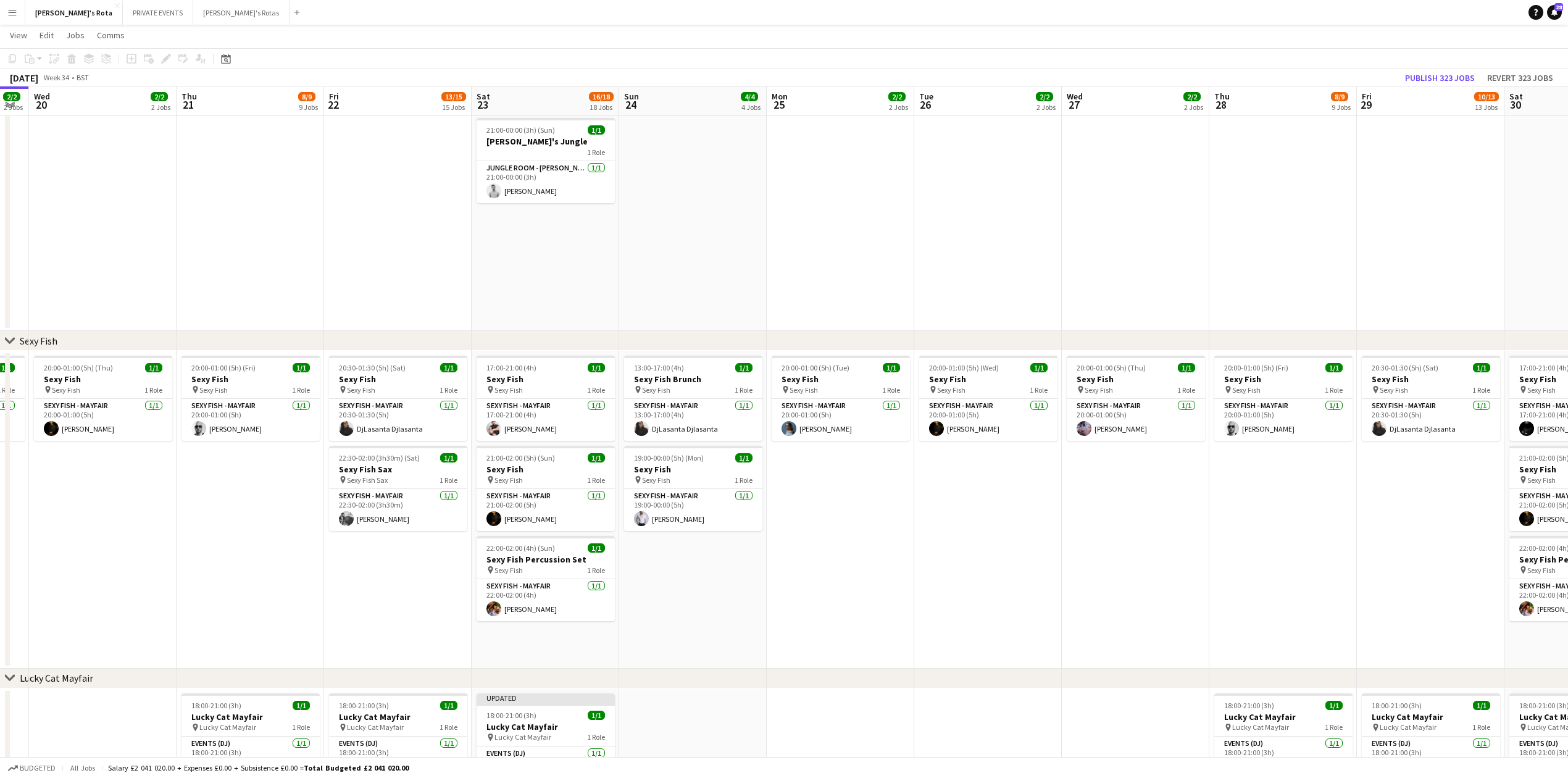
drag, startPoint x: 277, startPoint y: 183, endPoint x: 0, endPoint y: 194, distance: 277.2
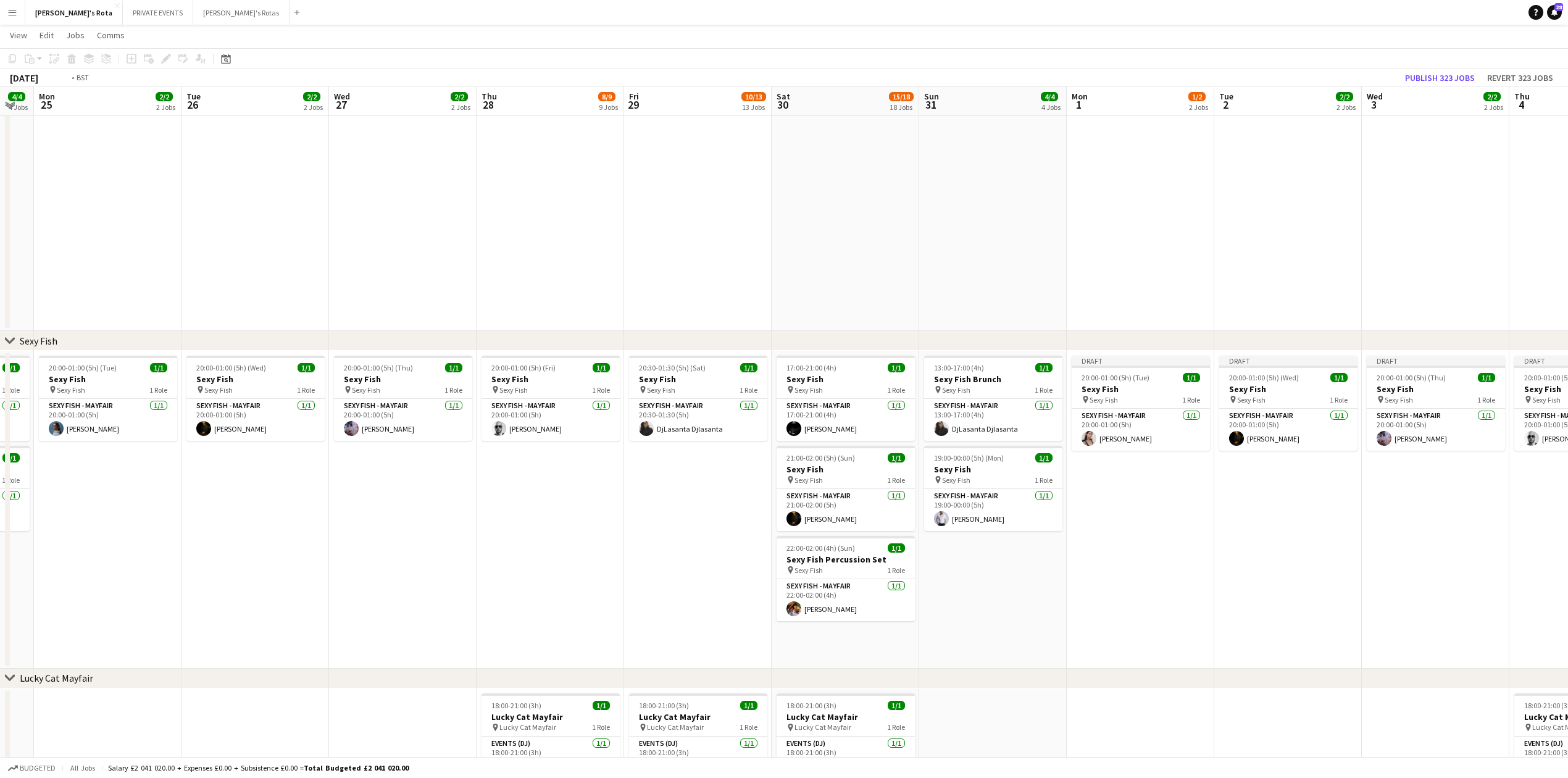
drag, startPoint x: 834, startPoint y: 175, endPoint x: 300, endPoint y: 204, distance: 534.8
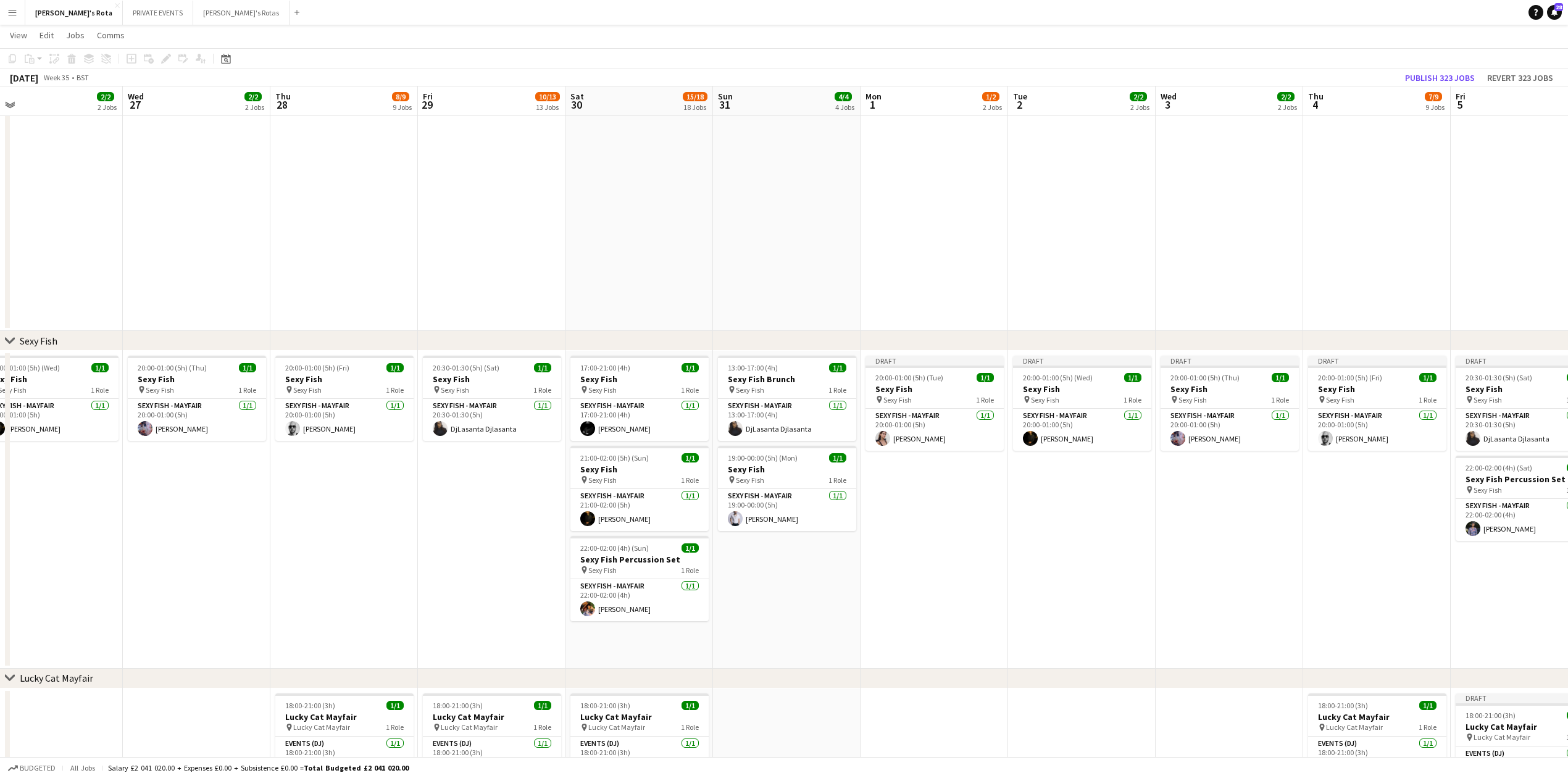
drag, startPoint x: 828, startPoint y: 183, endPoint x: 74, endPoint y: 208, distance: 754.4
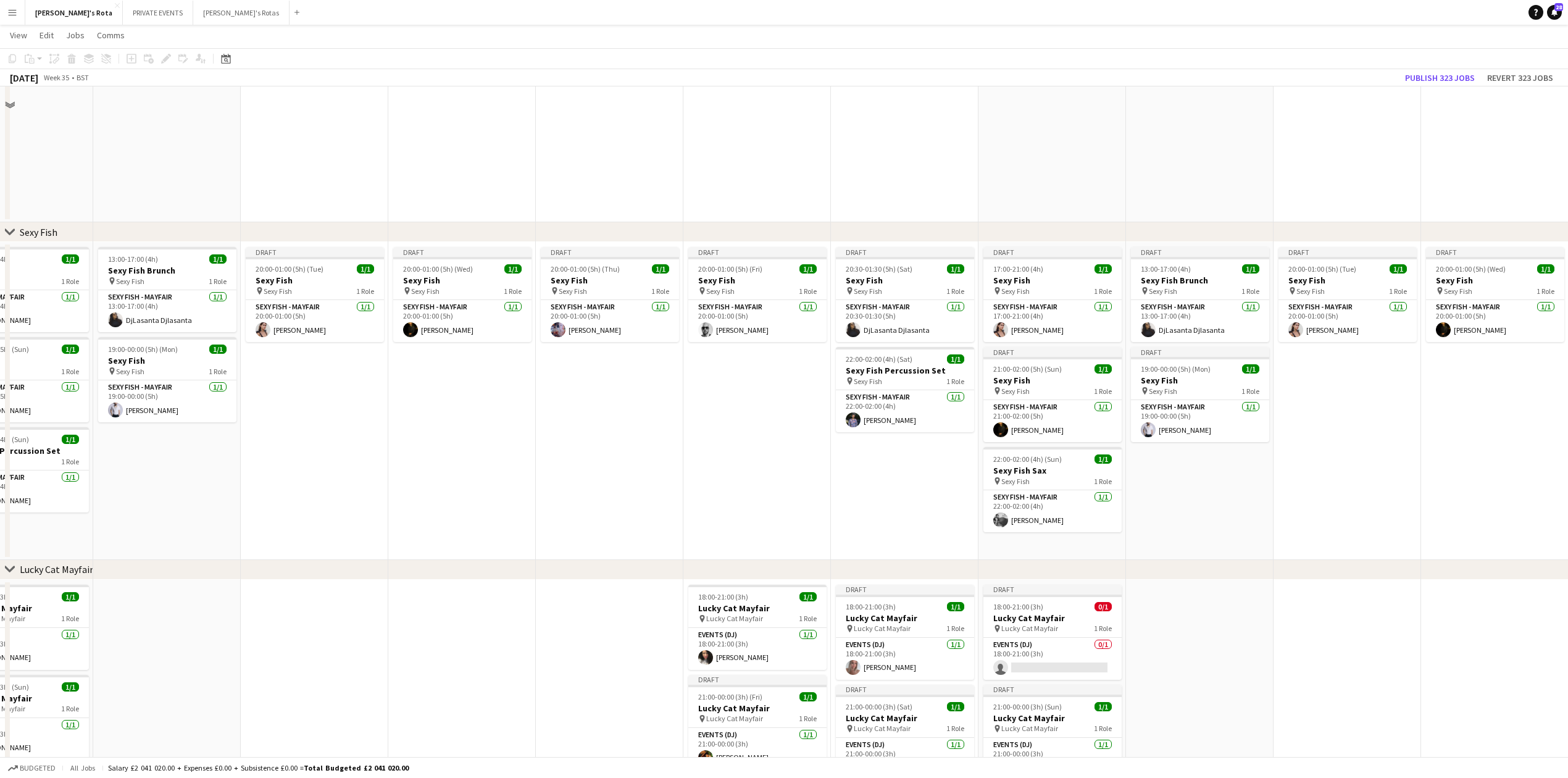
scroll to position [411, 0]
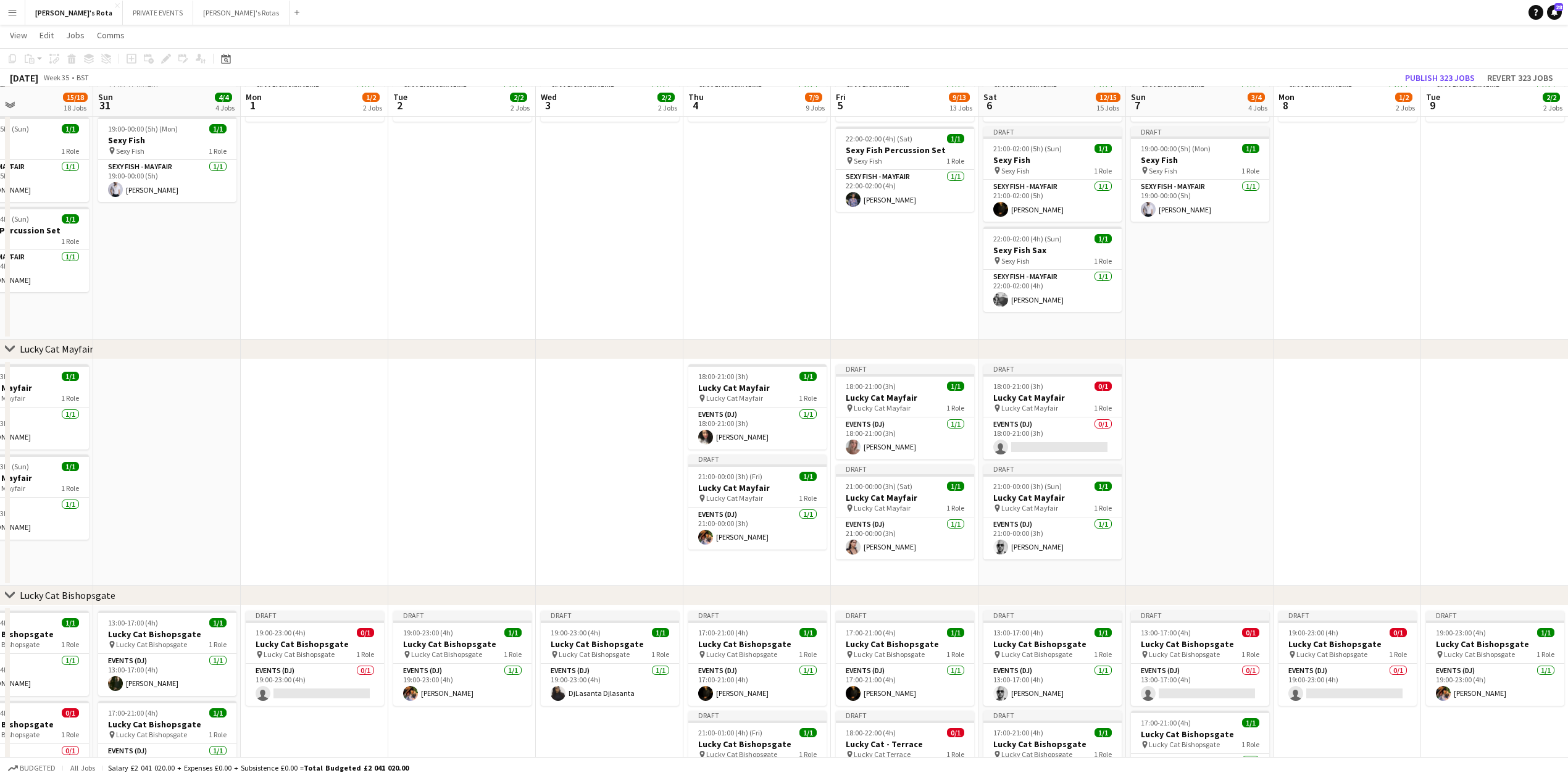
click at [1, 14] on button "Menu" at bounding box center [12, 12] width 25 height 25
click at [176, 69] on link "My Workforce" at bounding box center [186, 67] width 124 height 25
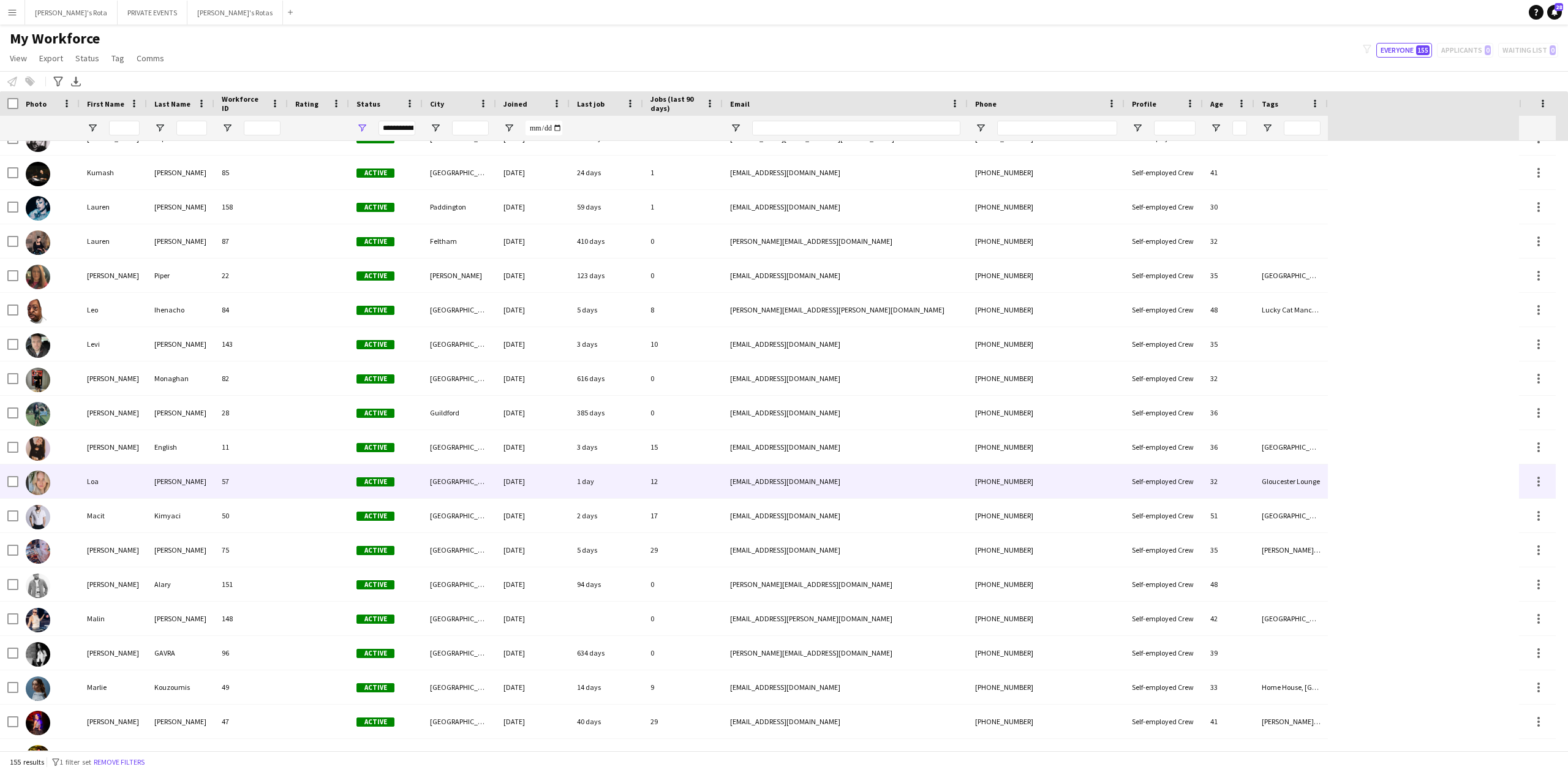
click at [100, 484] on div "Loa" at bounding box center [113, 481] width 67 height 34
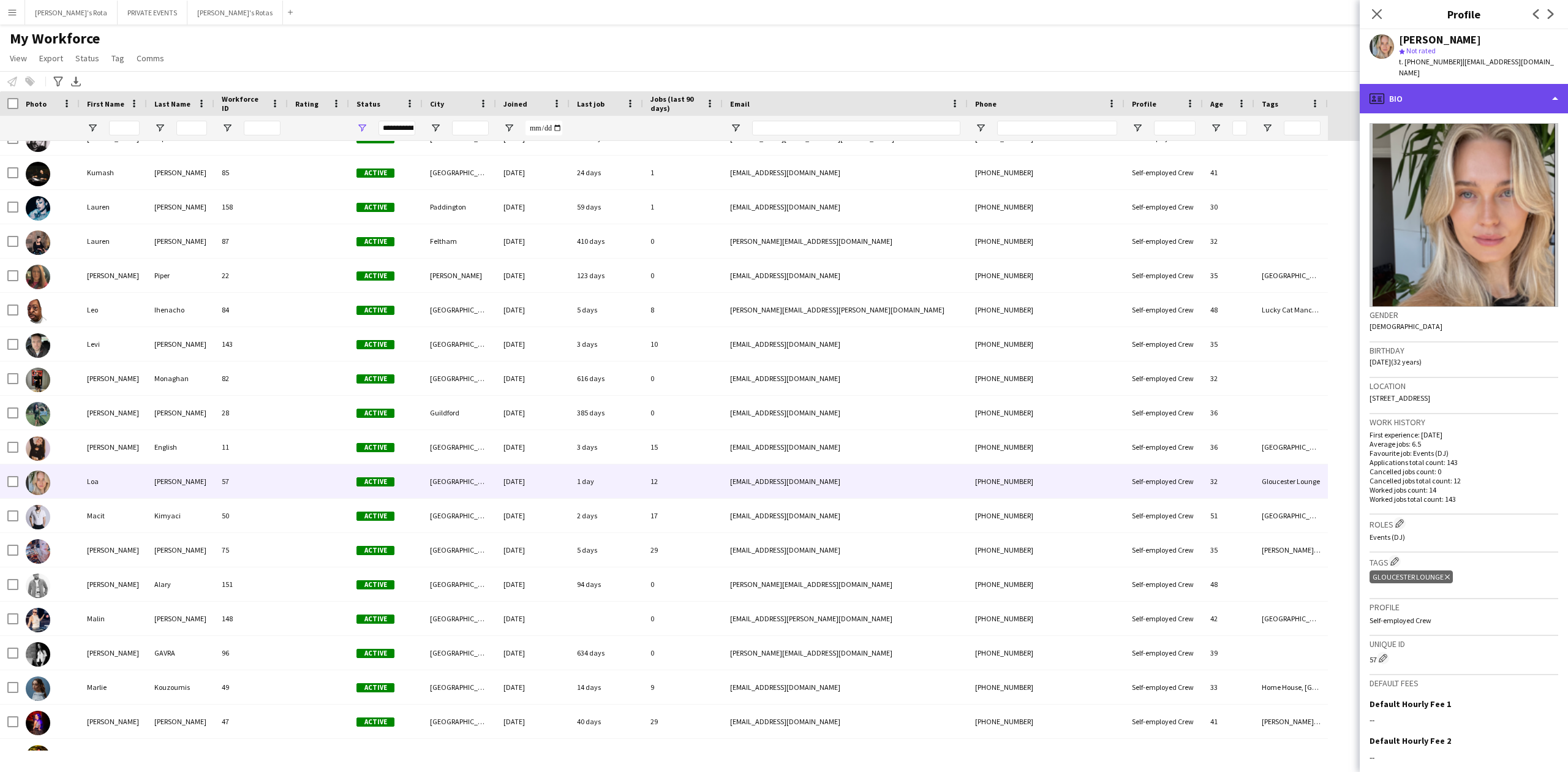
click at [1456, 99] on div "profile Bio" at bounding box center [1464, 99] width 208 height 30
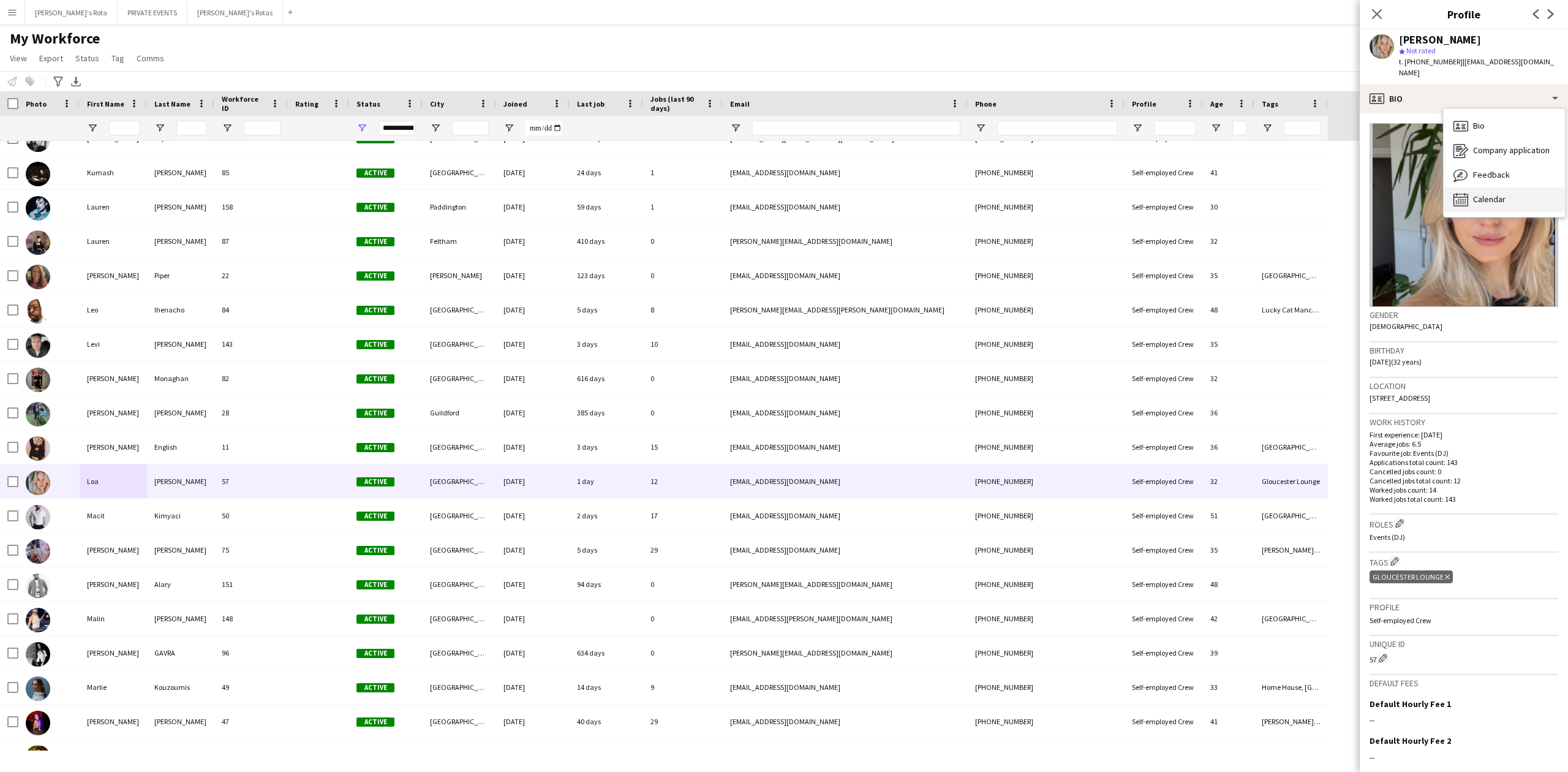
click at [1494, 194] on span "Calendar" at bounding box center [1489, 200] width 33 height 11
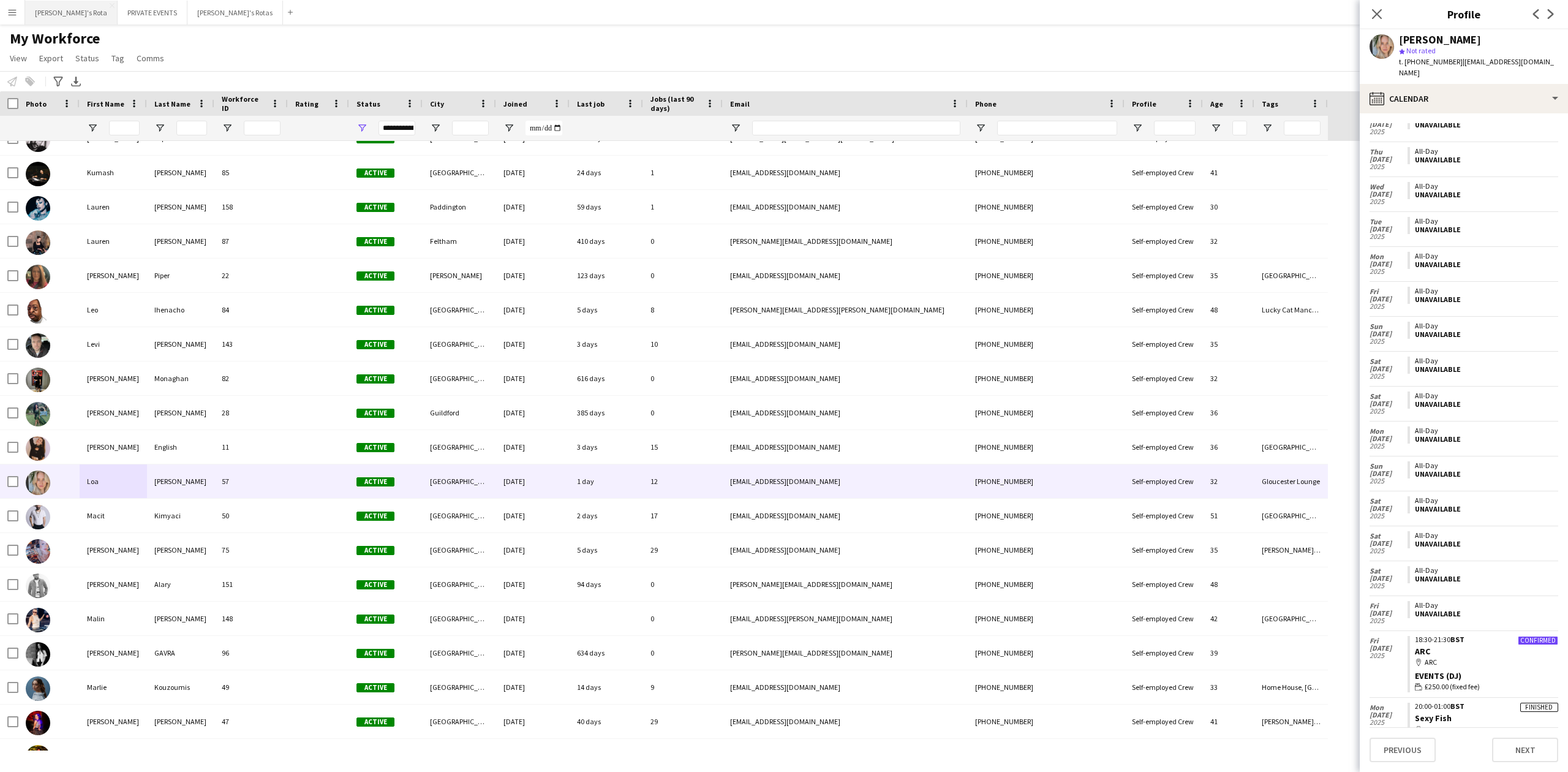
click at [55, 12] on button "[PERSON_NAME]'s Rota Close" at bounding box center [71, 13] width 92 height 24
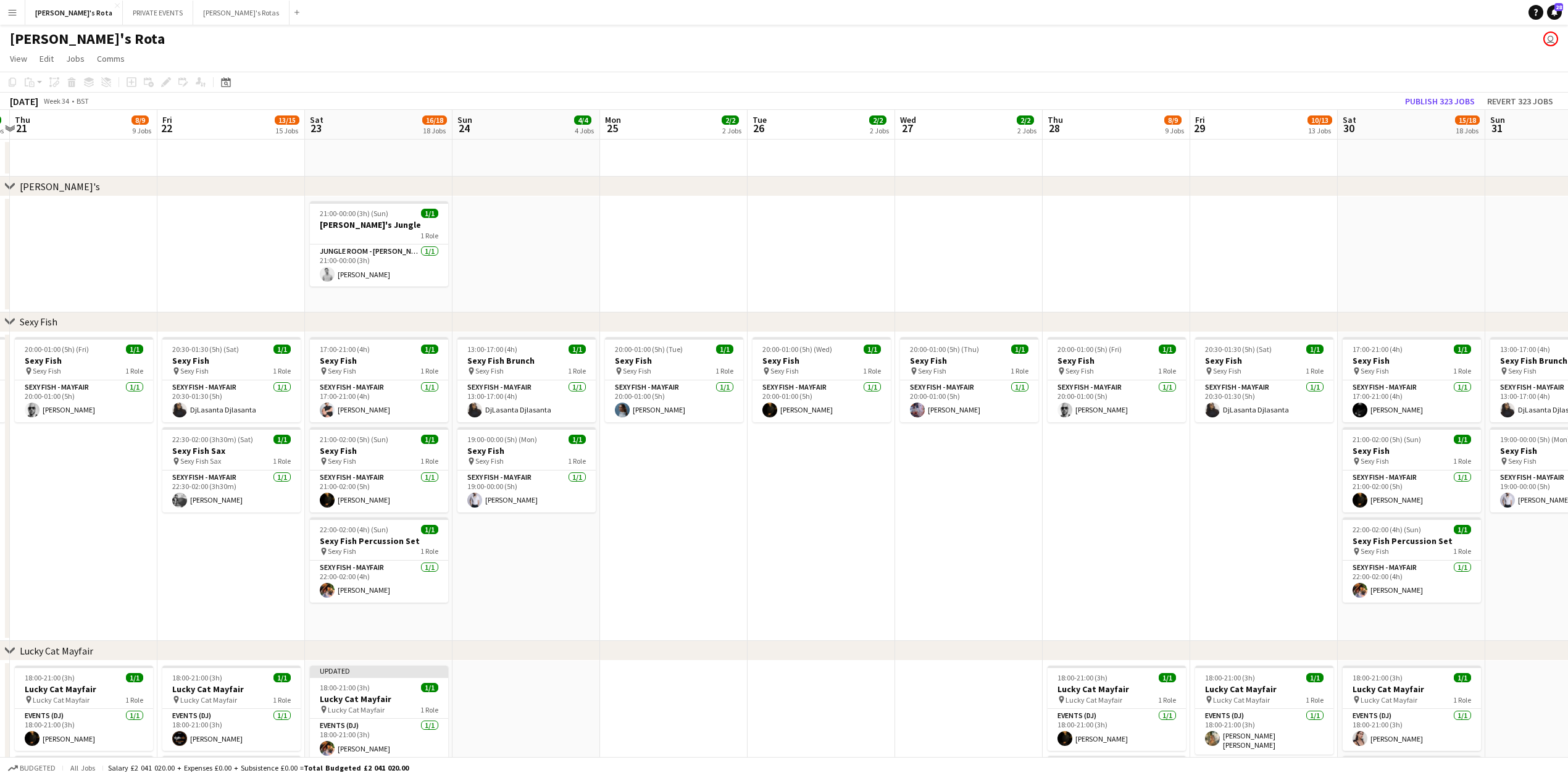
drag, startPoint x: 432, startPoint y: 243, endPoint x: 0, endPoint y: 217, distance: 432.8
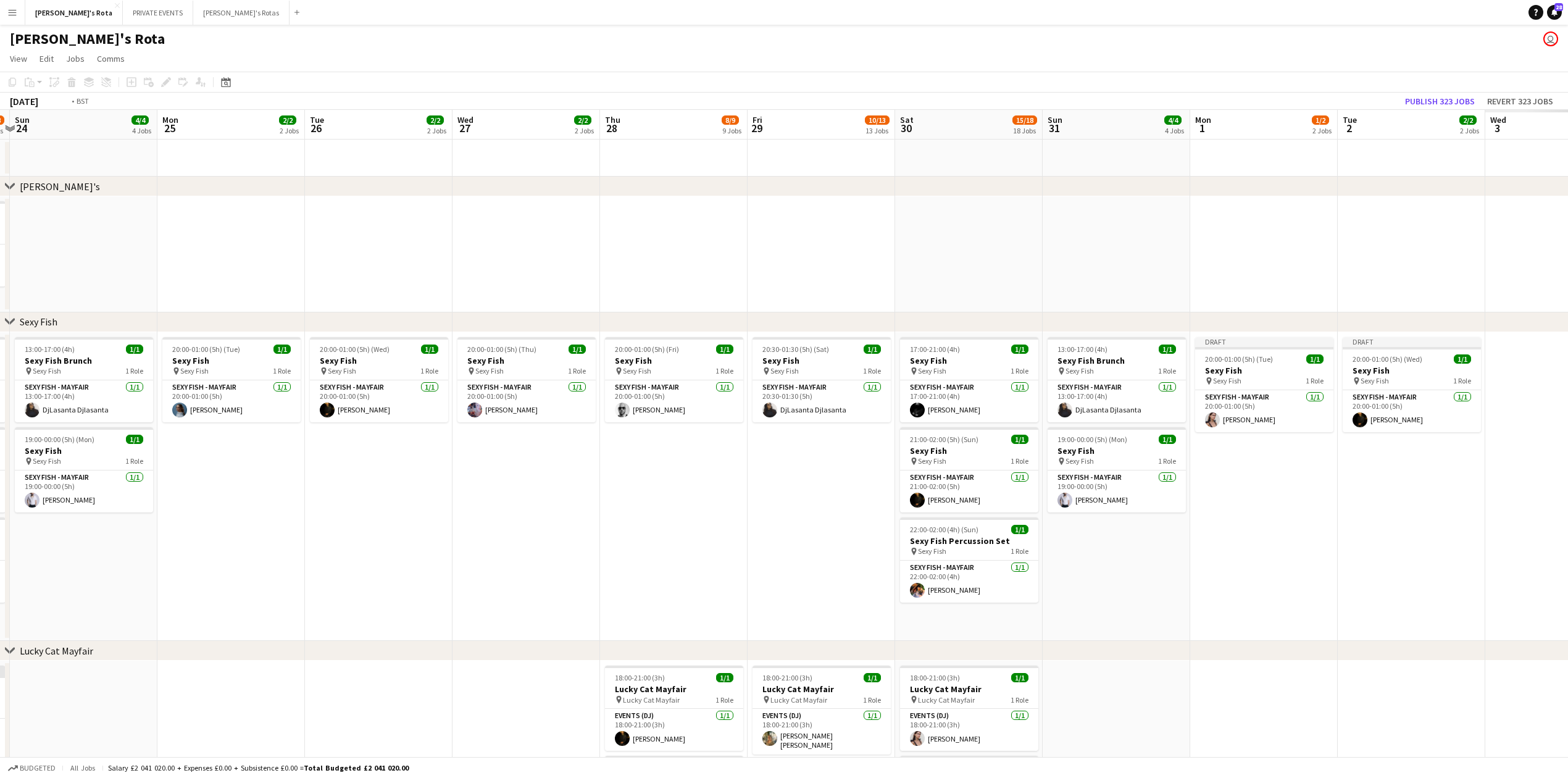
drag, startPoint x: 927, startPoint y: 223, endPoint x: 148, endPoint y: 241, distance: 779.2
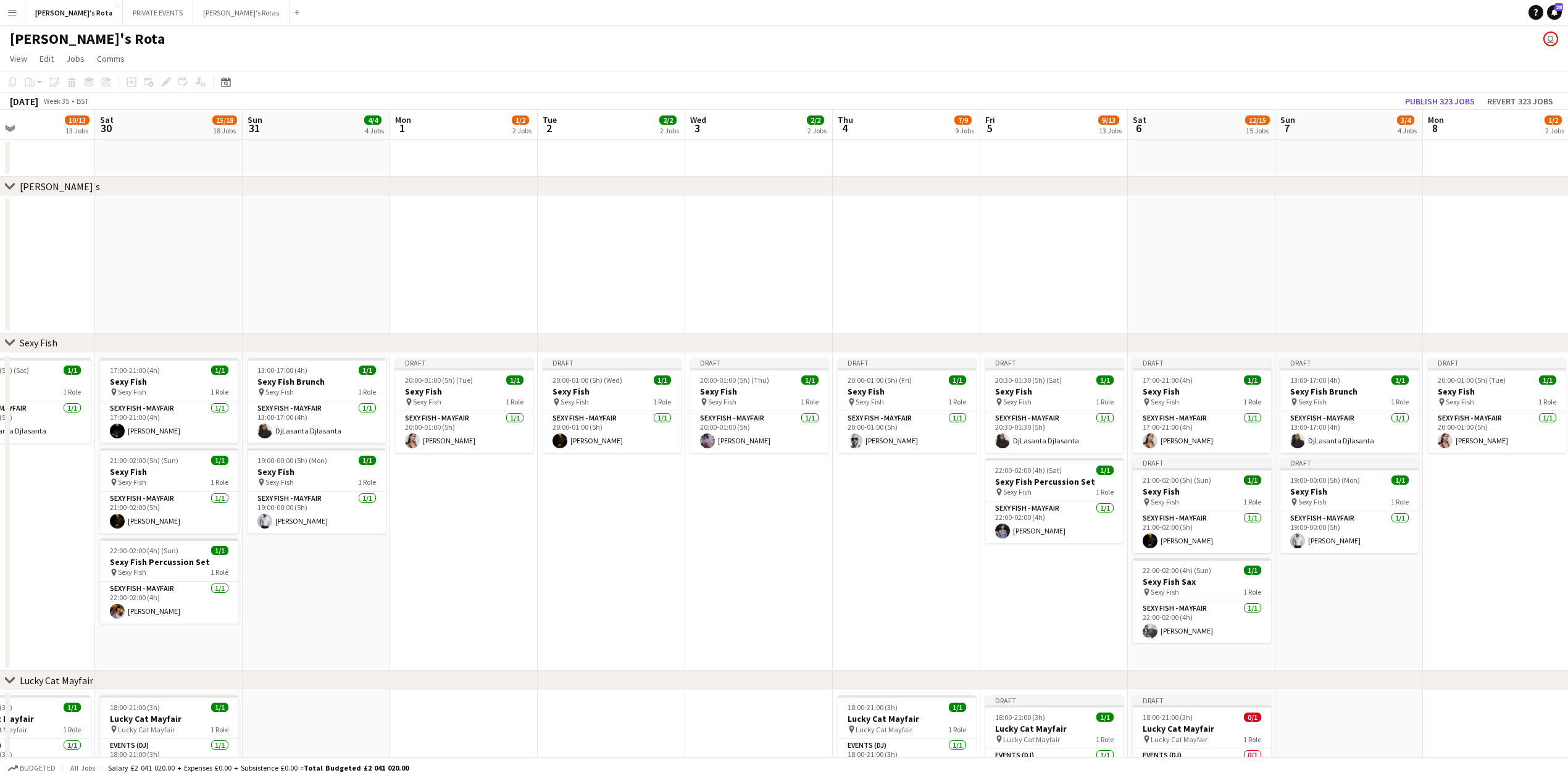
drag, startPoint x: 907, startPoint y: 224, endPoint x: 520, endPoint y: 228, distance: 387.0
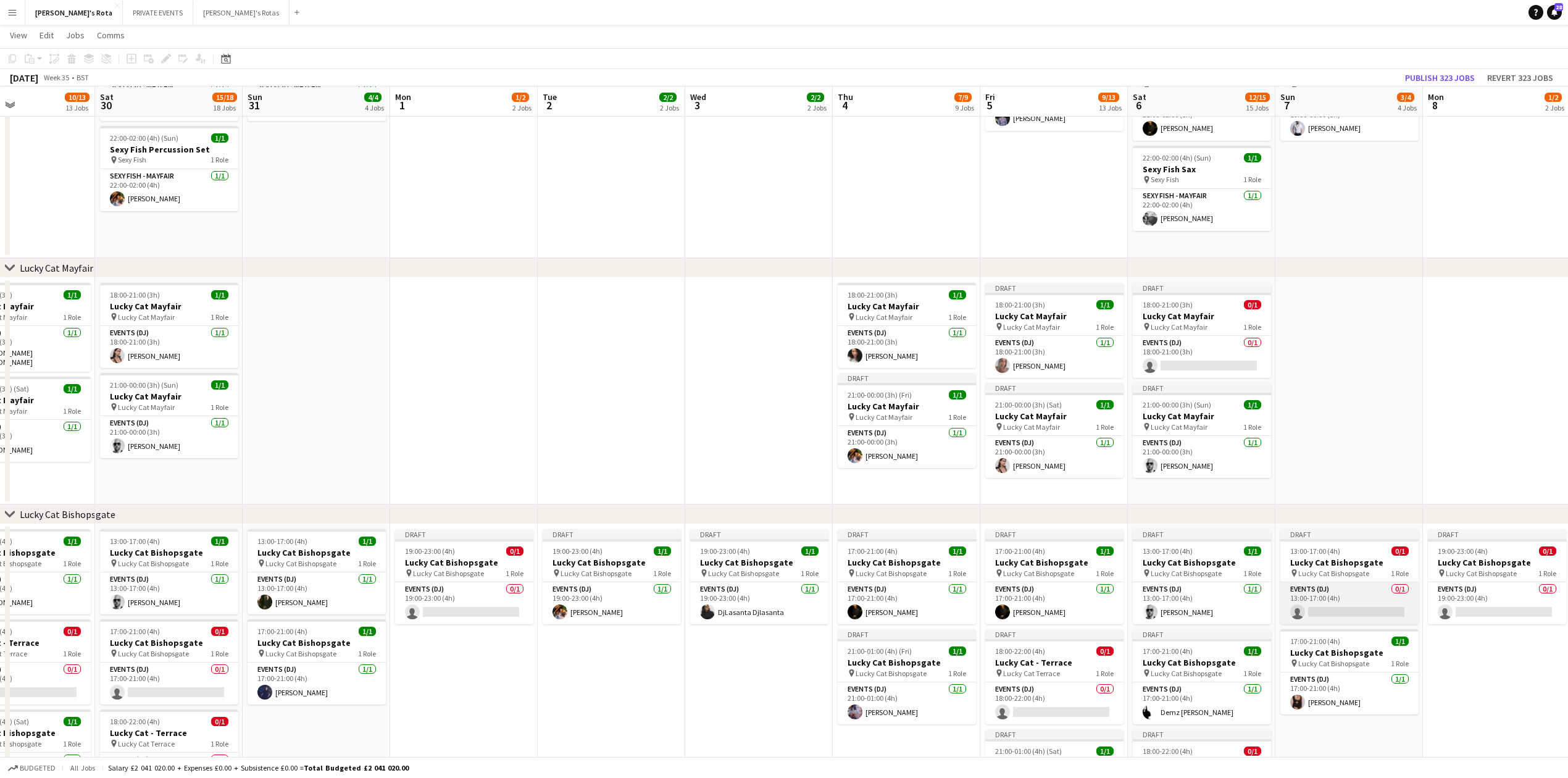
click at [1339, 599] on app-card-role "Events (DJ) 0/1 13:00-17:00 (4h) single-neutral-actions" at bounding box center [1349, 603] width 138 height 42
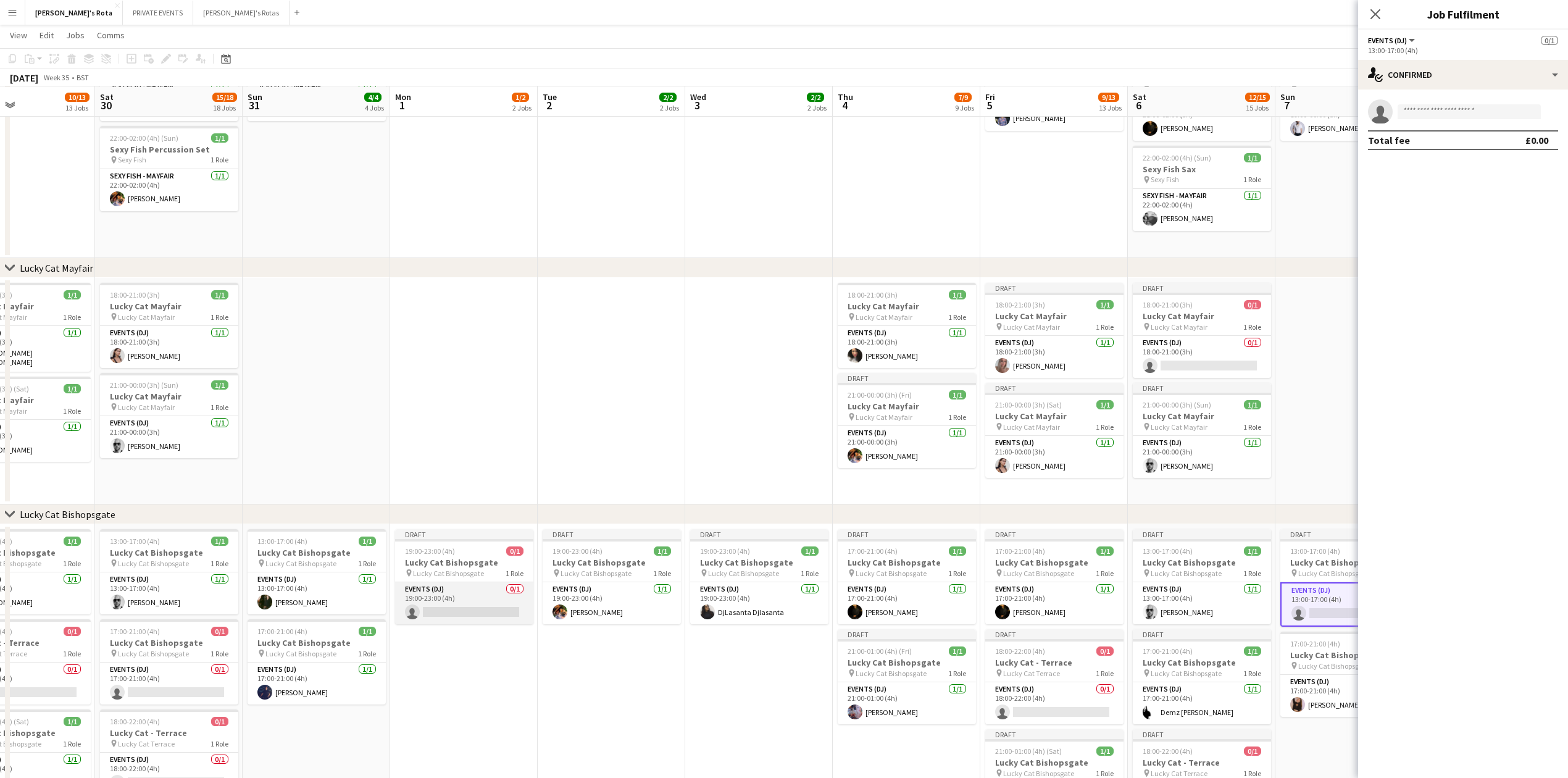
click at [445, 599] on app-card-role "Events (DJ) 0/1 19:00-23:00 (4h) single-neutral-actions" at bounding box center [464, 603] width 138 height 42
click at [1406, 111] on input at bounding box center [1469, 111] width 143 height 15
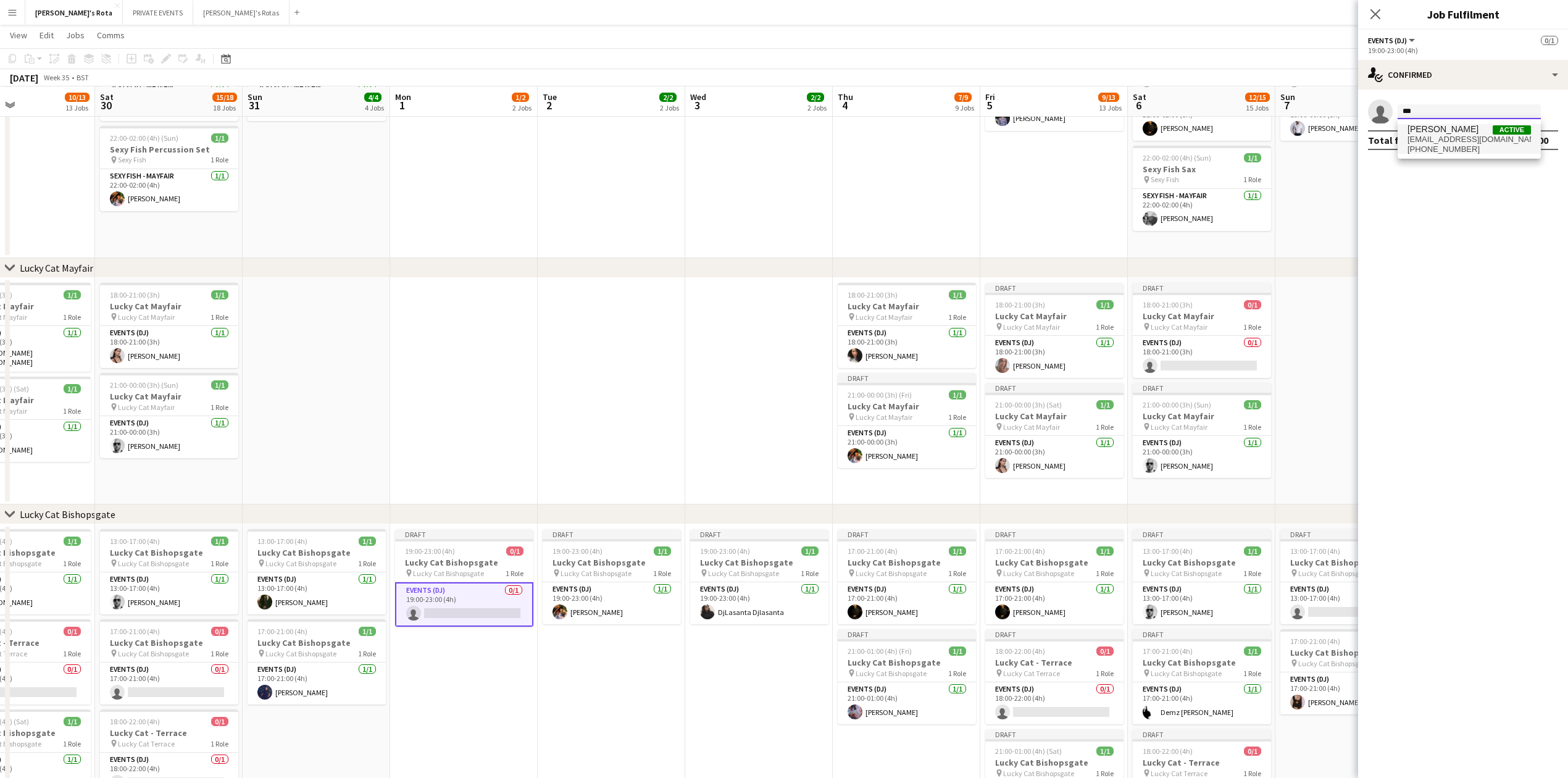
type input "***"
click at [1446, 137] on span "[EMAIL_ADDRESS][DOMAIN_NAME]" at bounding box center [1469, 140] width 124 height 10
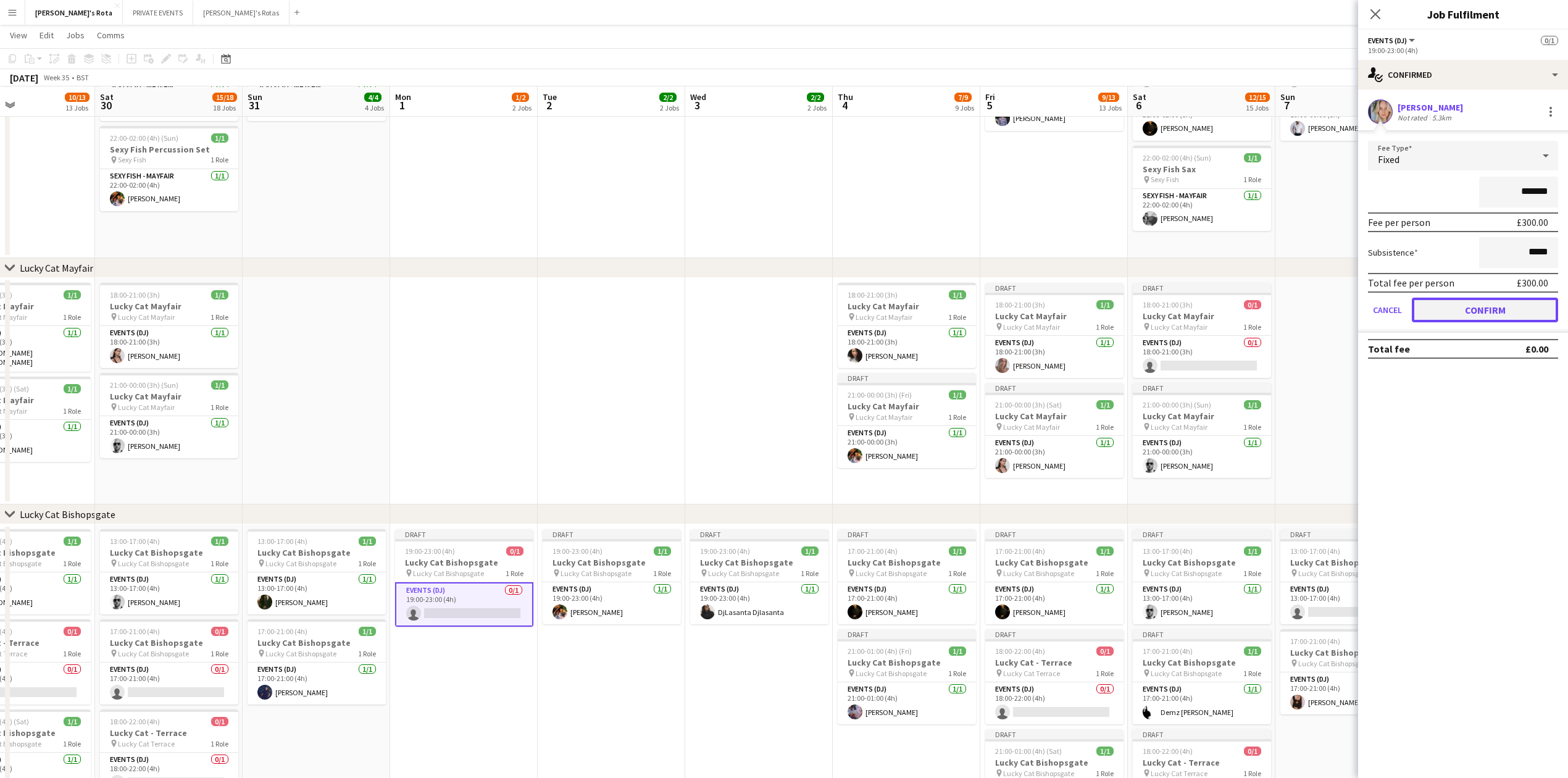
click at [1457, 299] on button "Confirm" at bounding box center [1485, 309] width 146 height 25
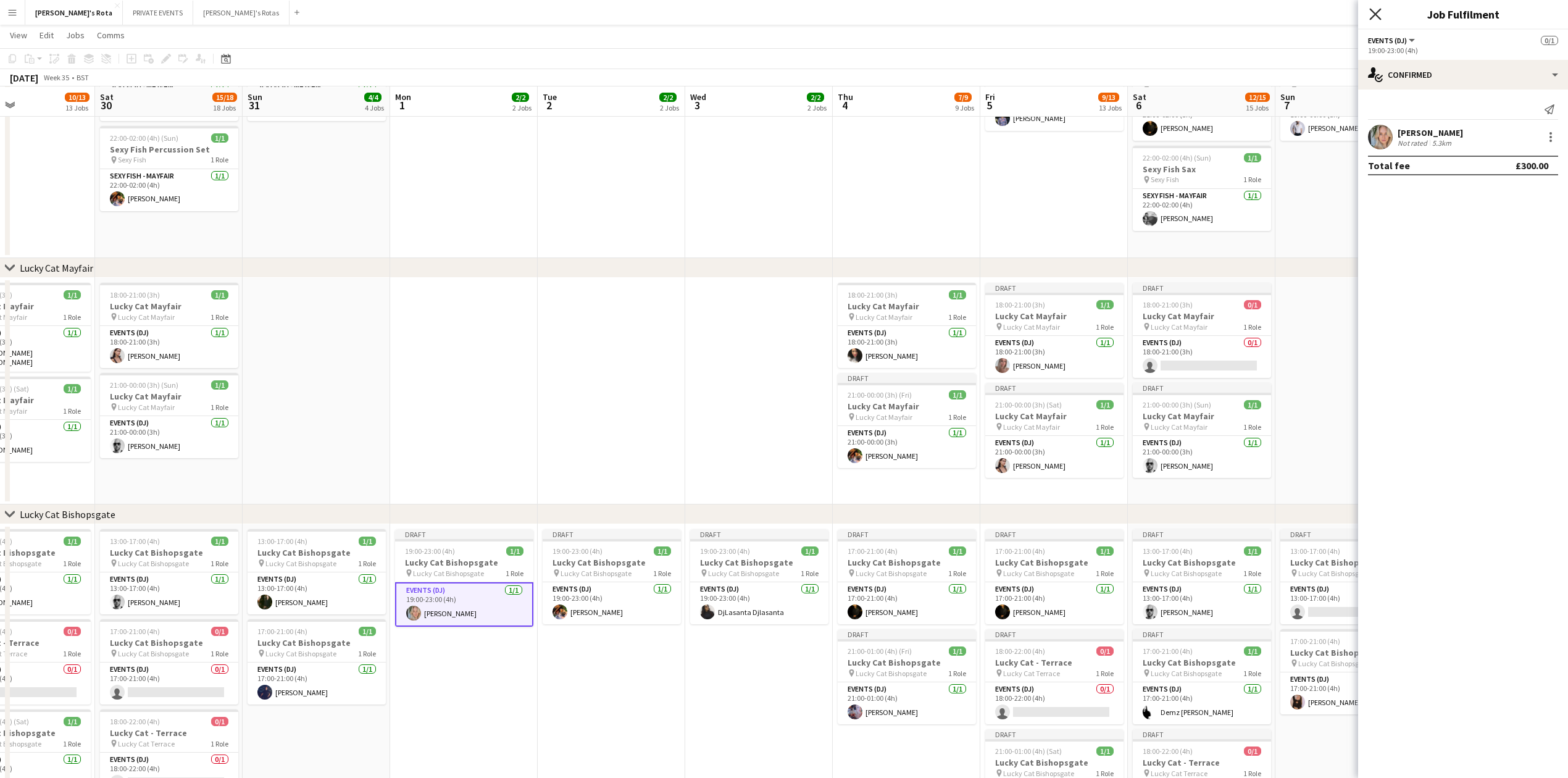
click at [1371, 9] on icon at bounding box center [1375, 14] width 12 height 12
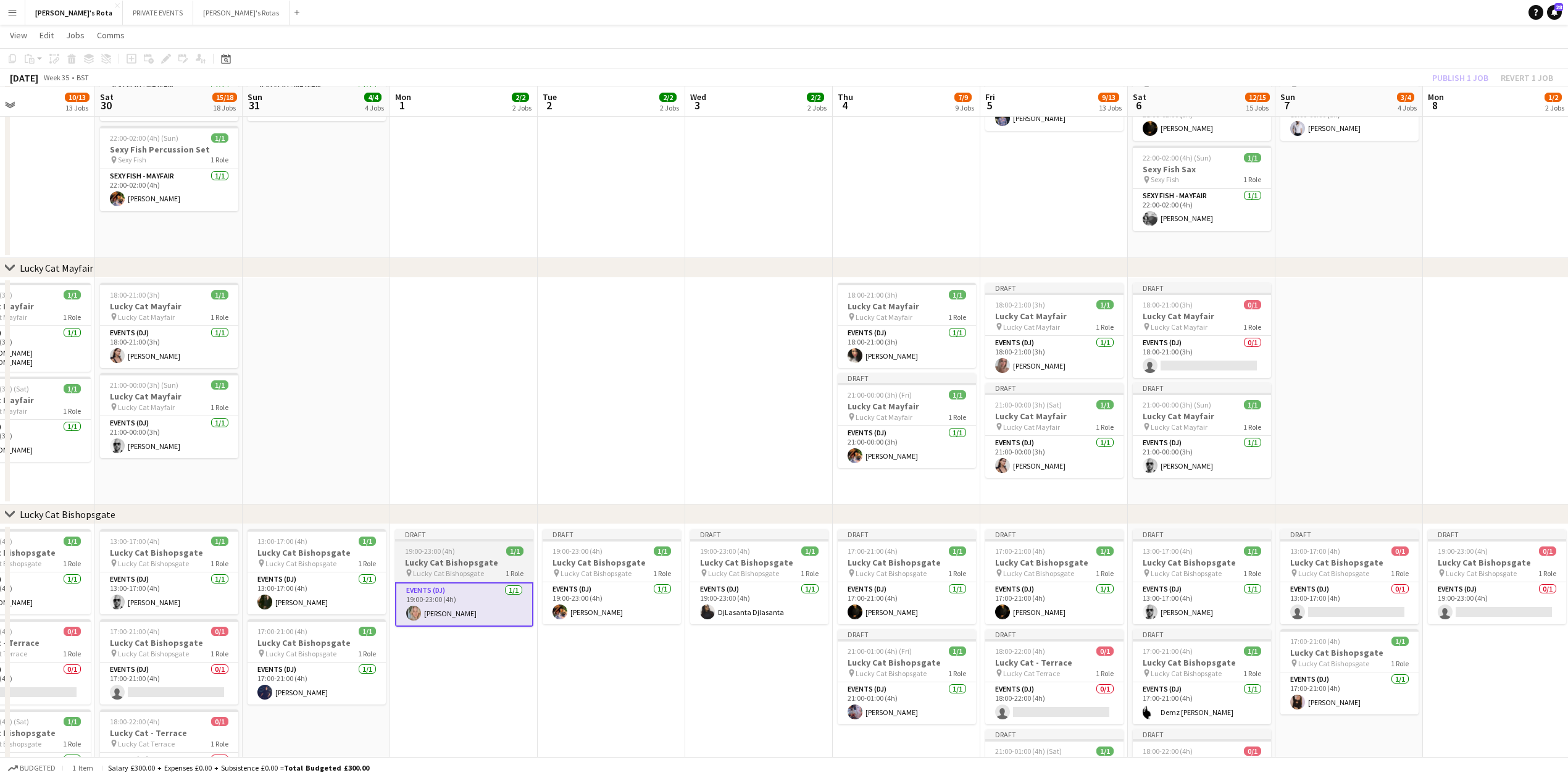
click at [460, 546] on div "19:00-23:00 (4h) 1/1" at bounding box center [464, 550] width 138 height 9
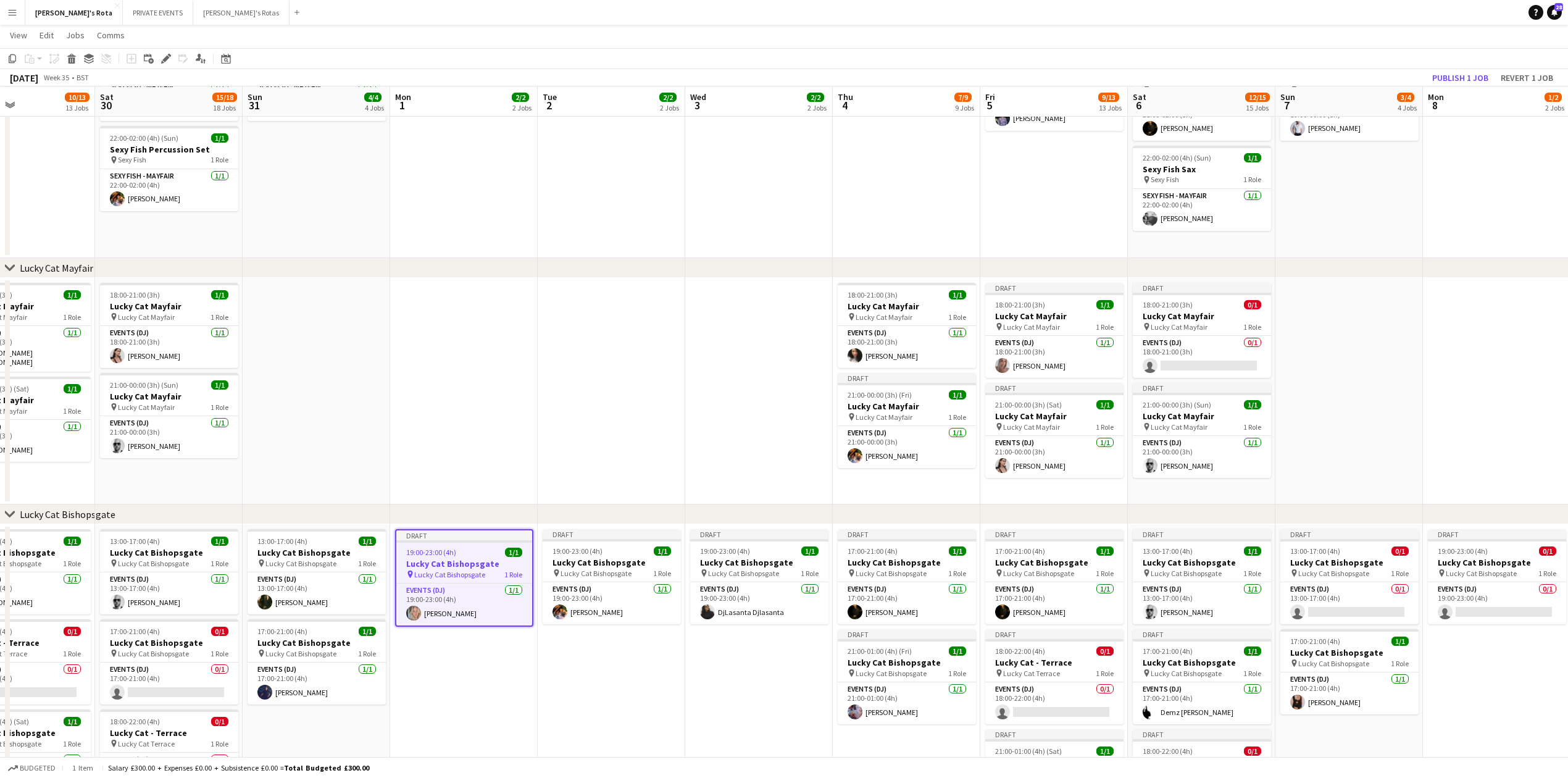
click at [470, 389] on app-date-cell at bounding box center [464, 391] width 148 height 226
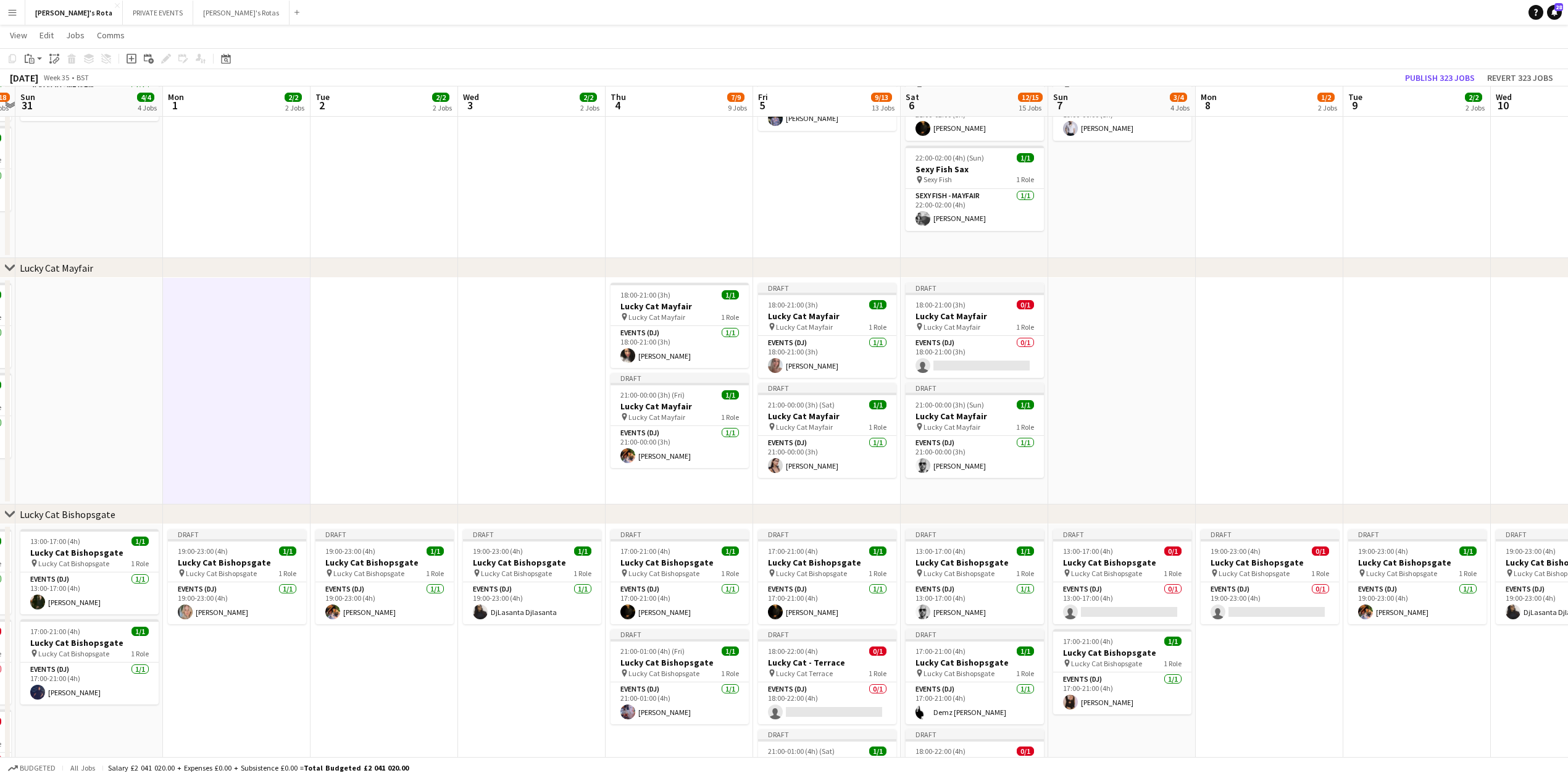
drag, startPoint x: 1436, startPoint y: 310, endPoint x: 1209, endPoint y: 309, distance: 227.0
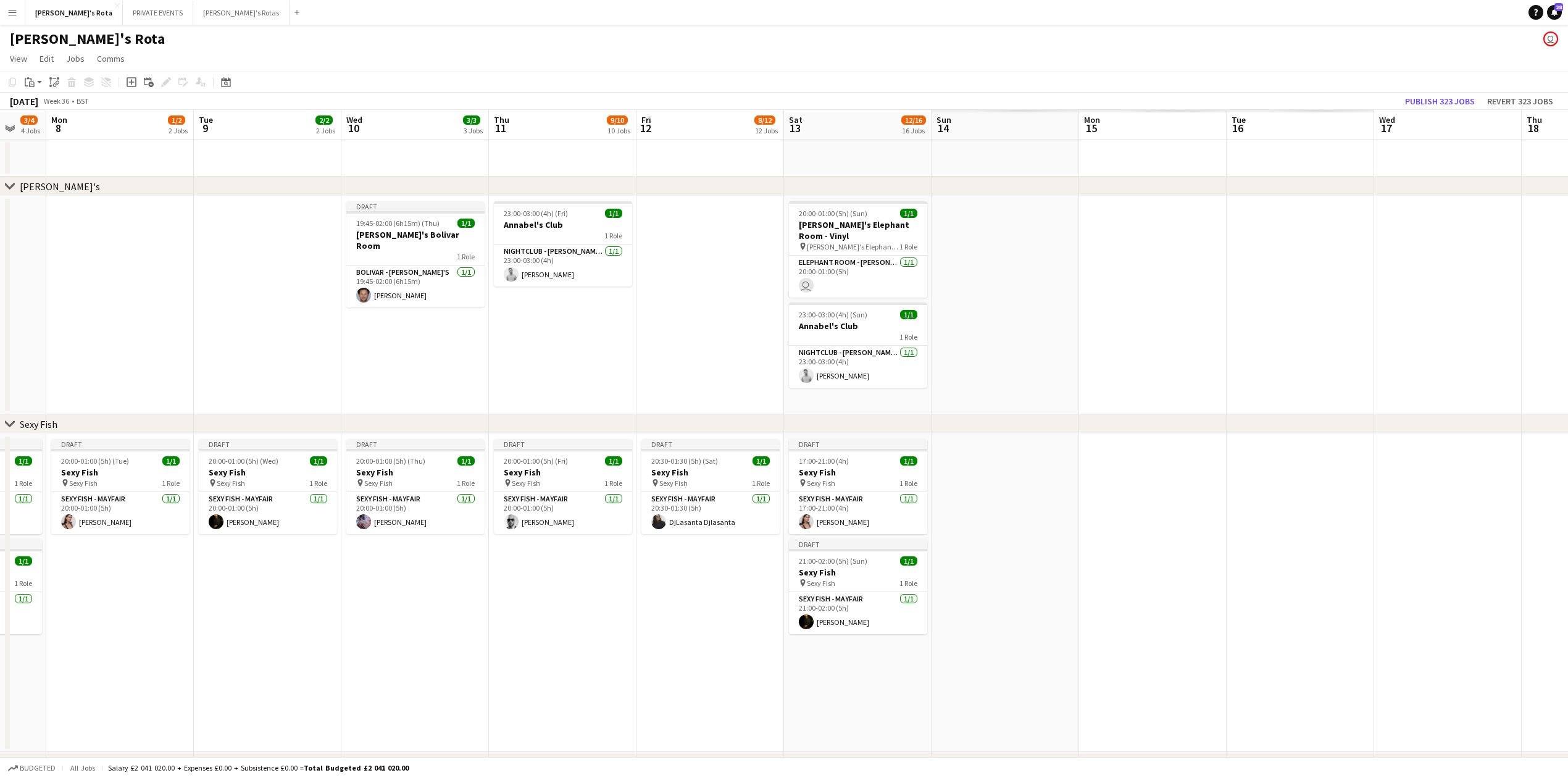
drag, startPoint x: 1394, startPoint y: 568, endPoint x: 332, endPoint y: 588, distance: 1062.2
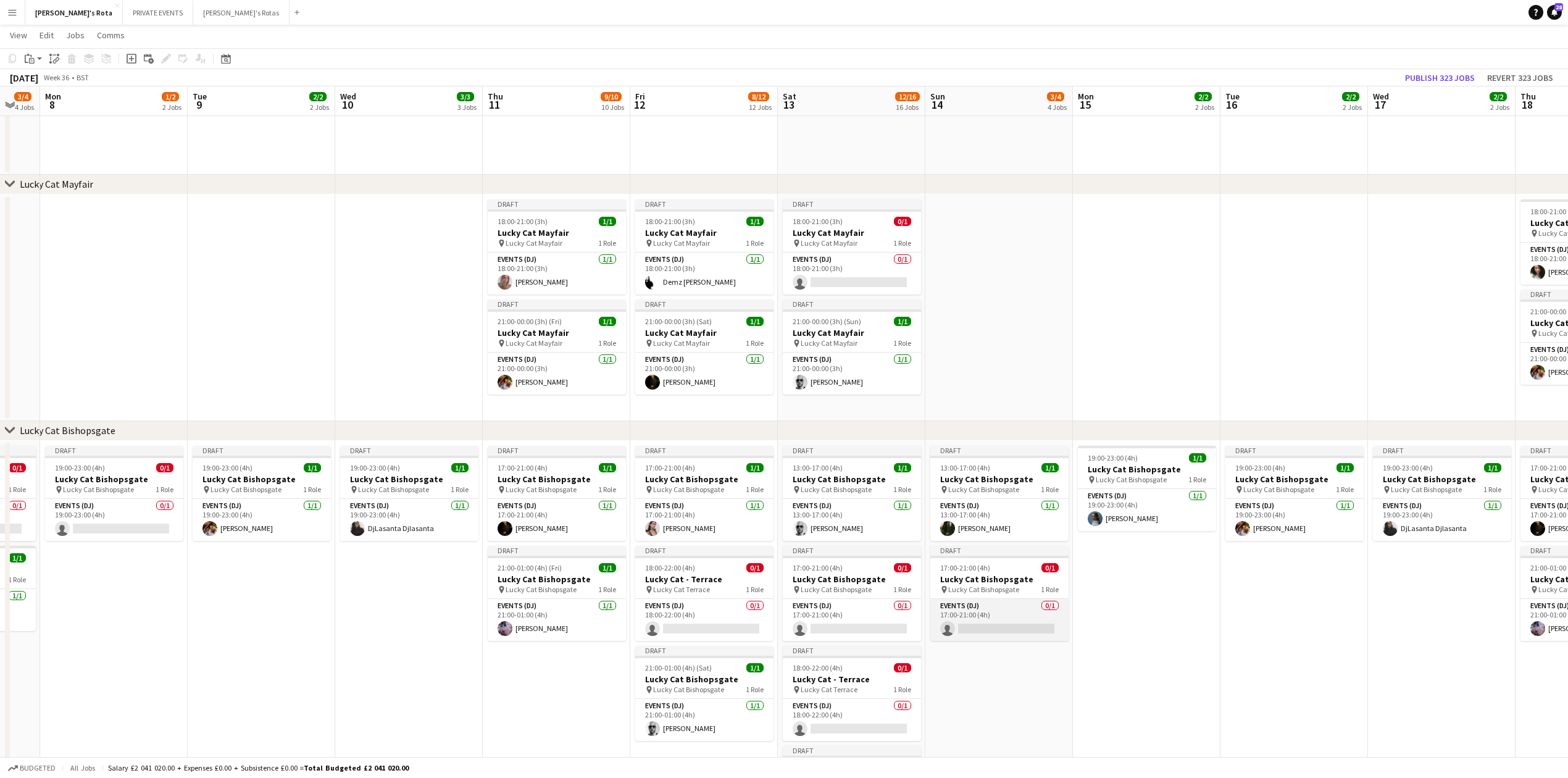
click at [1005, 622] on app-card-role "Events (DJ) 0/1 17:00-21:00 (4h) single-neutral-actions" at bounding box center [999, 620] width 138 height 42
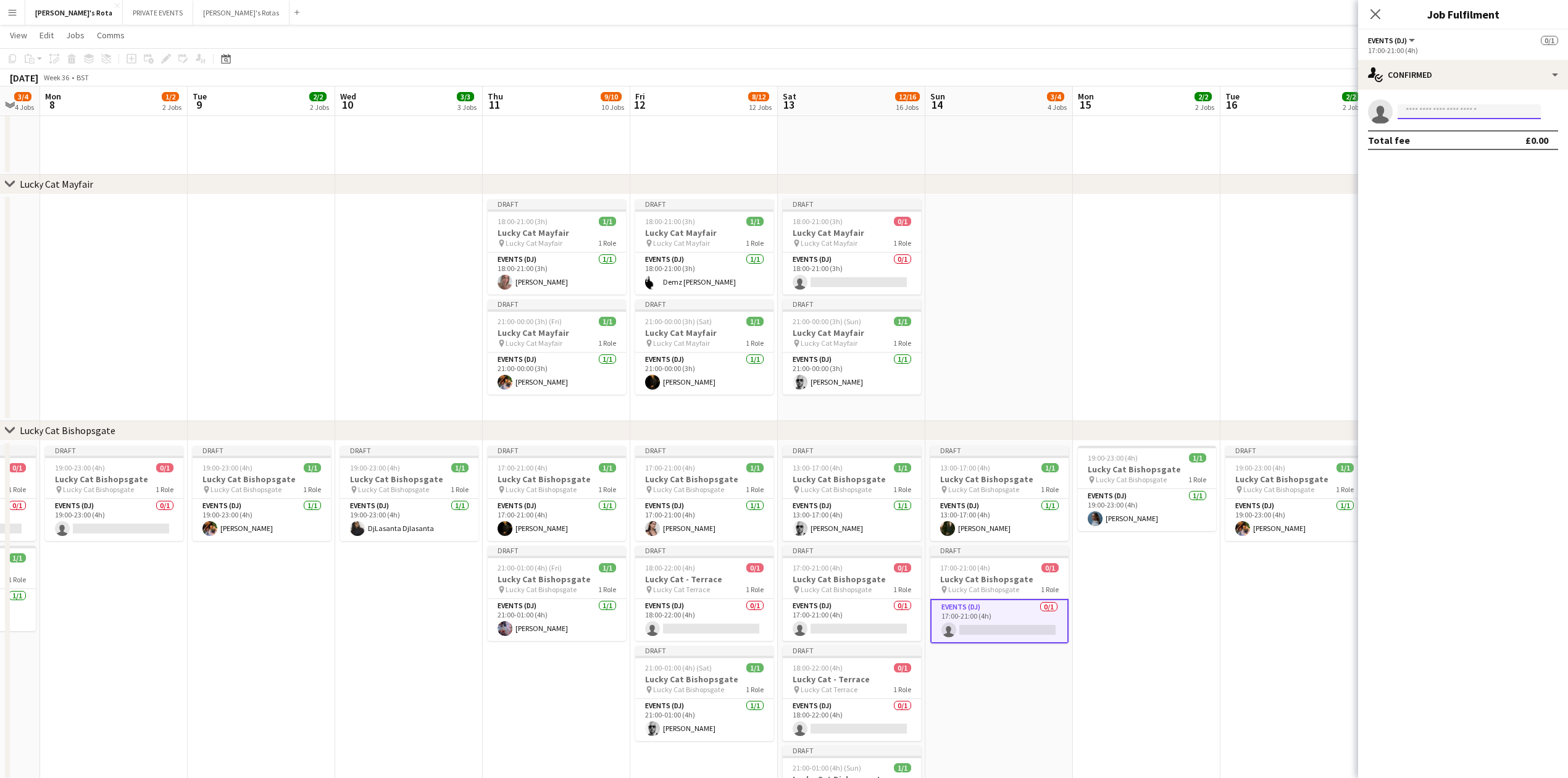
click at [1426, 109] on input at bounding box center [1469, 111] width 143 height 15
type input "*"
type input "***"
click at [1436, 144] on span "[EMAIL_ADDRESS][DOMAIN_NAME]" at bounding box center [1469, 140] width 124 height 10
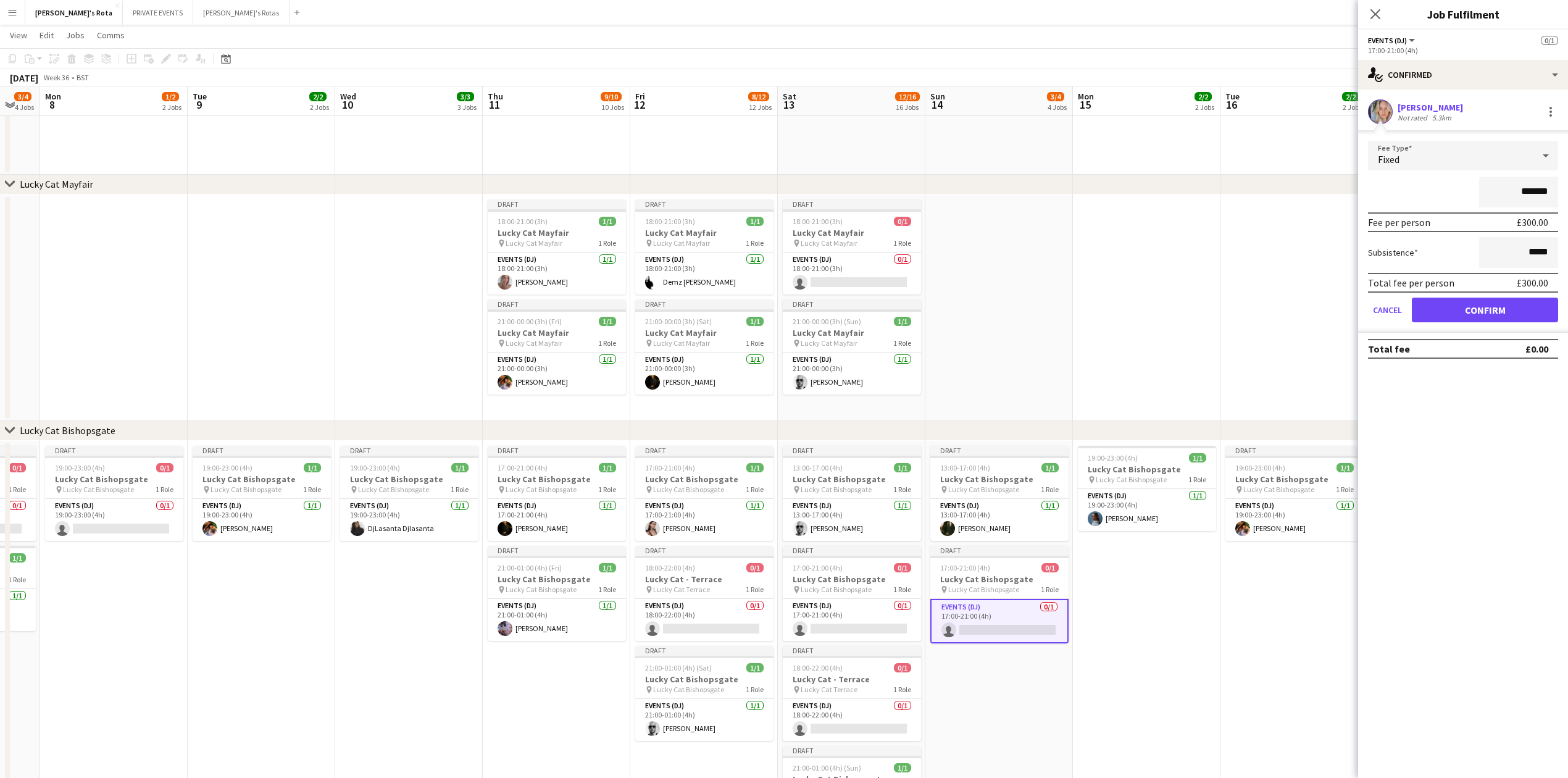
click at [1465, 304] on form "Fee Type Fixed ******* Fee per person £300.00 Subsistence ***** Total fee per p…" at bounding box center [1463, 237] width 210 height 192
drag, startPoint x: 1455, startPoint y: 309, endPoint x: 1345, endPoint y: 44, distance: 286.9
click at [1455, 306] on button "Confirm" at bounding box center [1485, 309] width 146 height 25
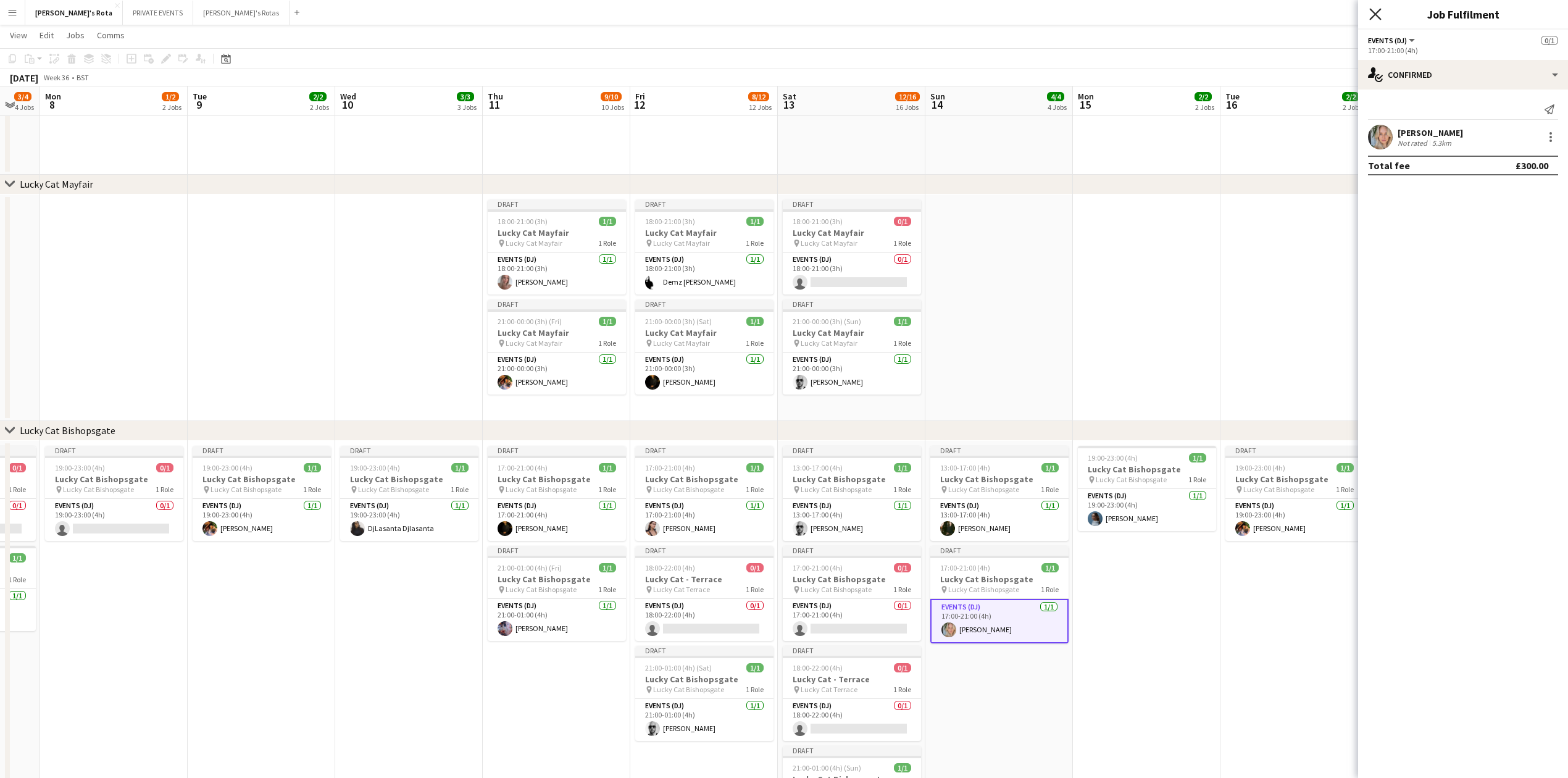
click at [1379, 13] on app-icon "Close pop-in" at bounding box center [1376, 15] width 18 height 18
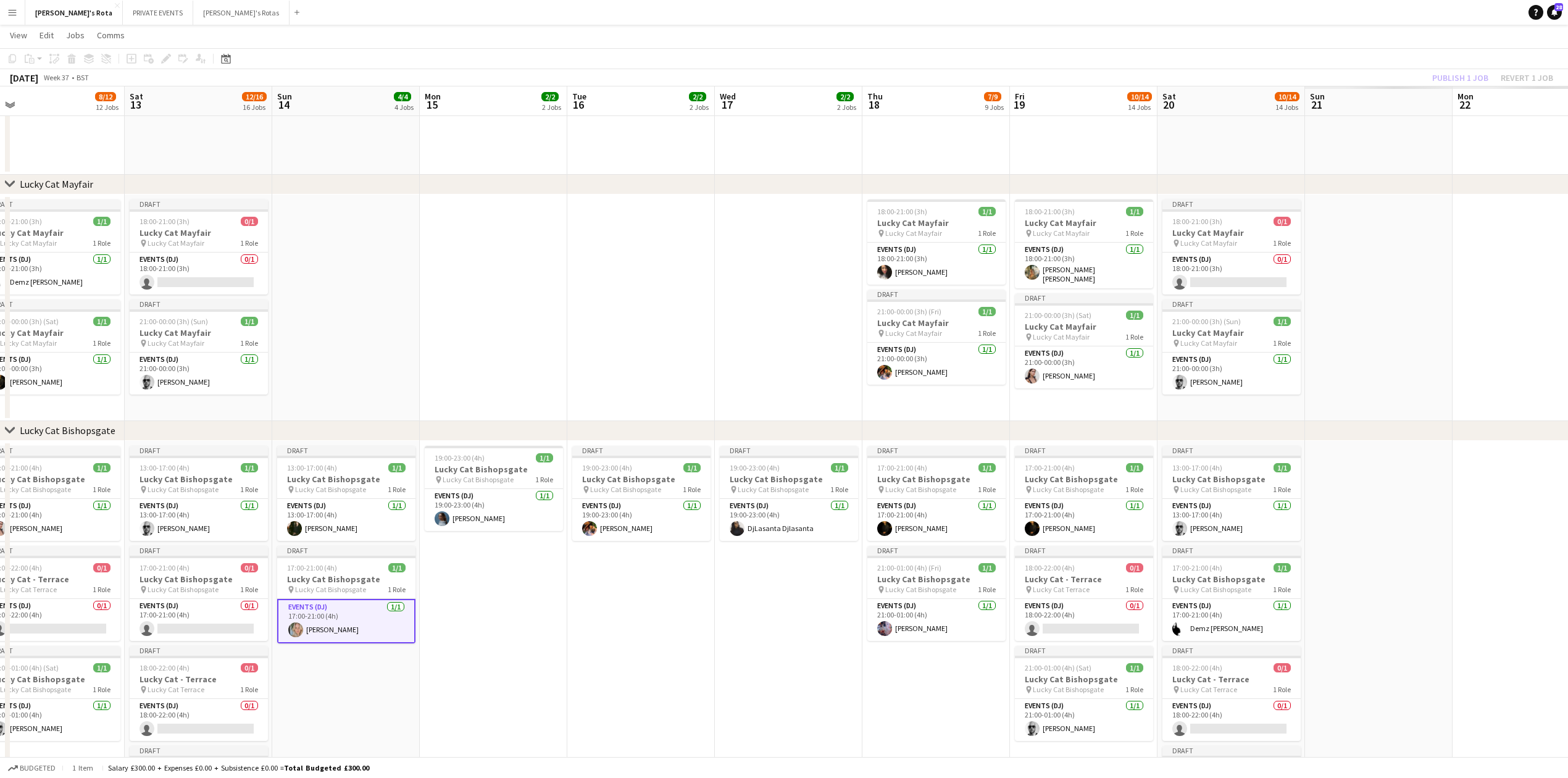
drag, startPoint x: 1292, startPoint y: 161, endPoint x: 519, endPoint y: 203, distance: 774.1
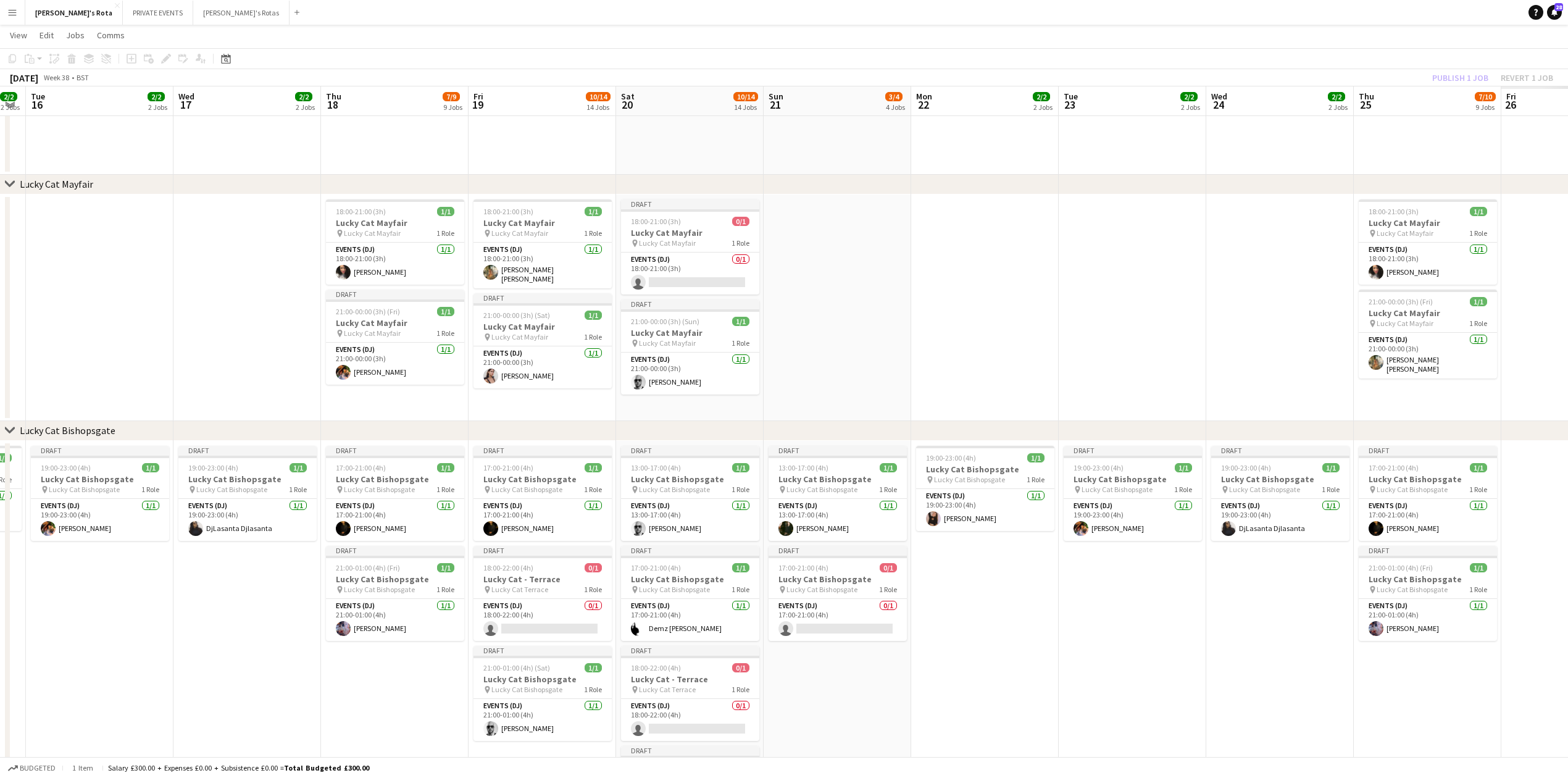
drag, startPoint x: 1377, startPoint y: 217, endPoint x: 929, endPoint y: 267, distance: 450.8
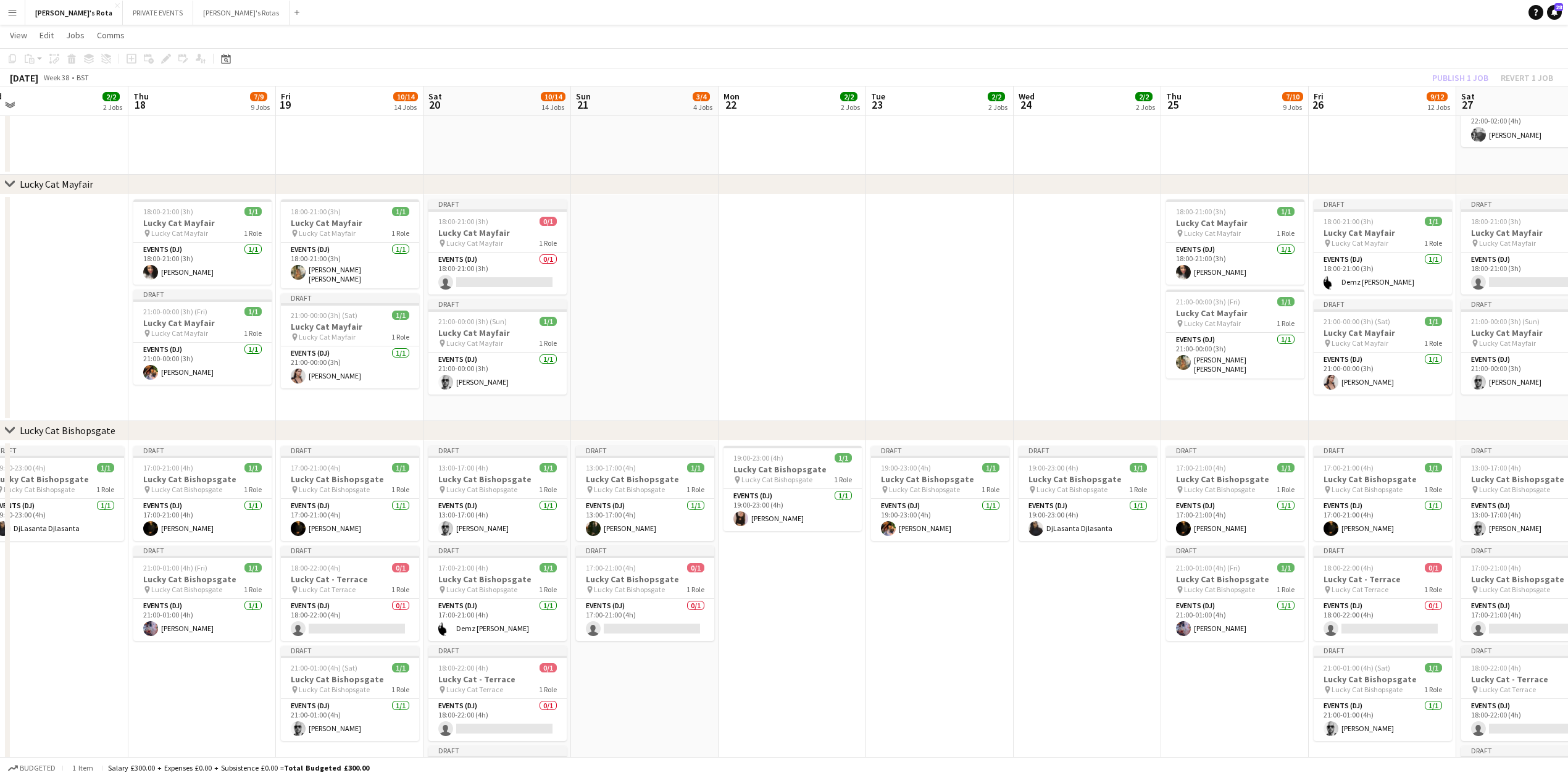
drag, startPoint x: 889, startPoint y: 272, endPoint x: 744, endPoint y: 284, distance: 145.5
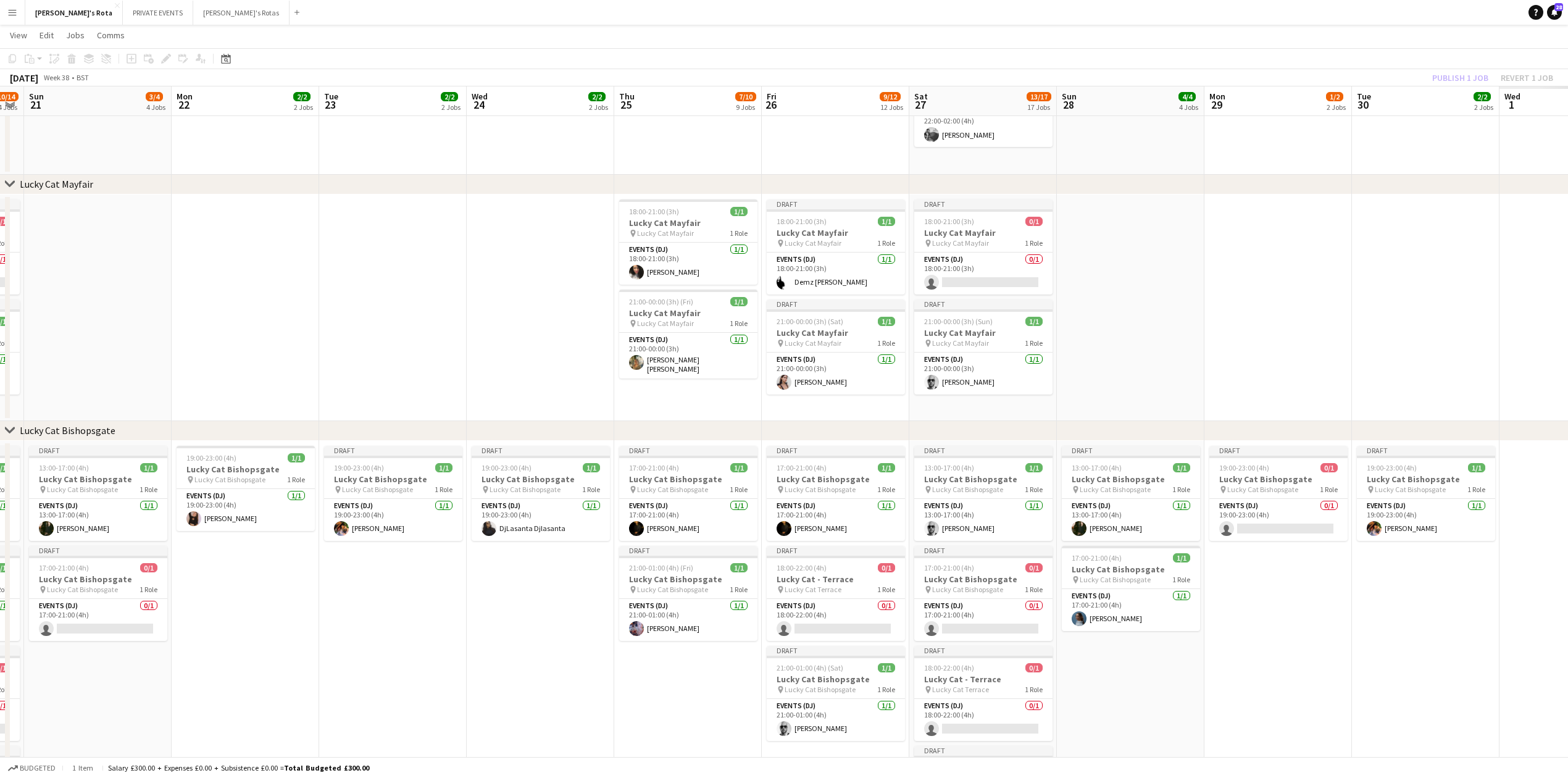
drag, startPoint x: 1519, startPoint y: 247, endPoint x: 1033, endPoint y: 265, distance: 486.3
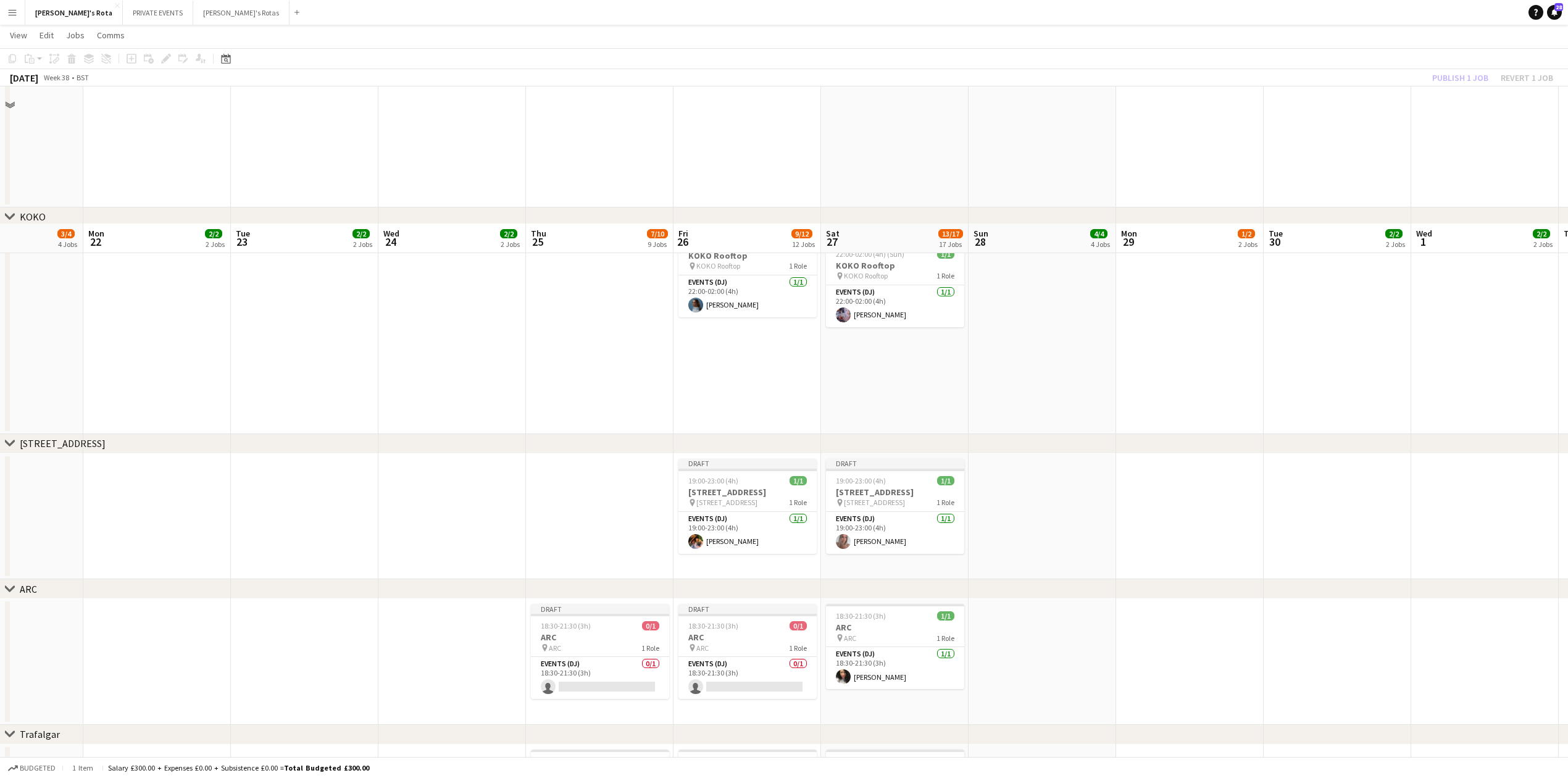
scroll to position [1893, 0]
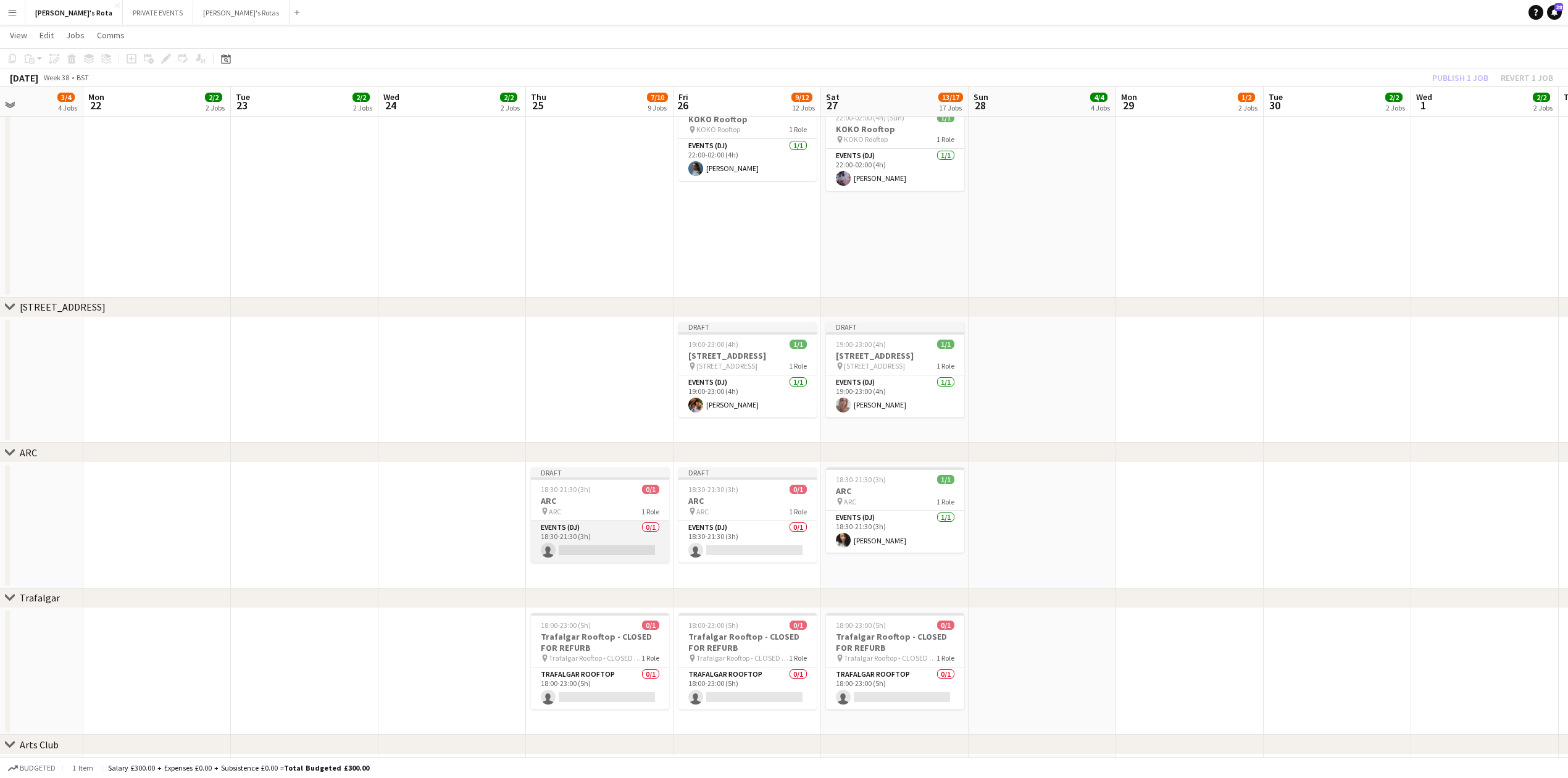
click at [572, 549] on app-card-role "Events (DJ) 0/1 18:30-21:30 (3h) single-neutral-actions" at bounding box center [599, 541] width 138 height 42
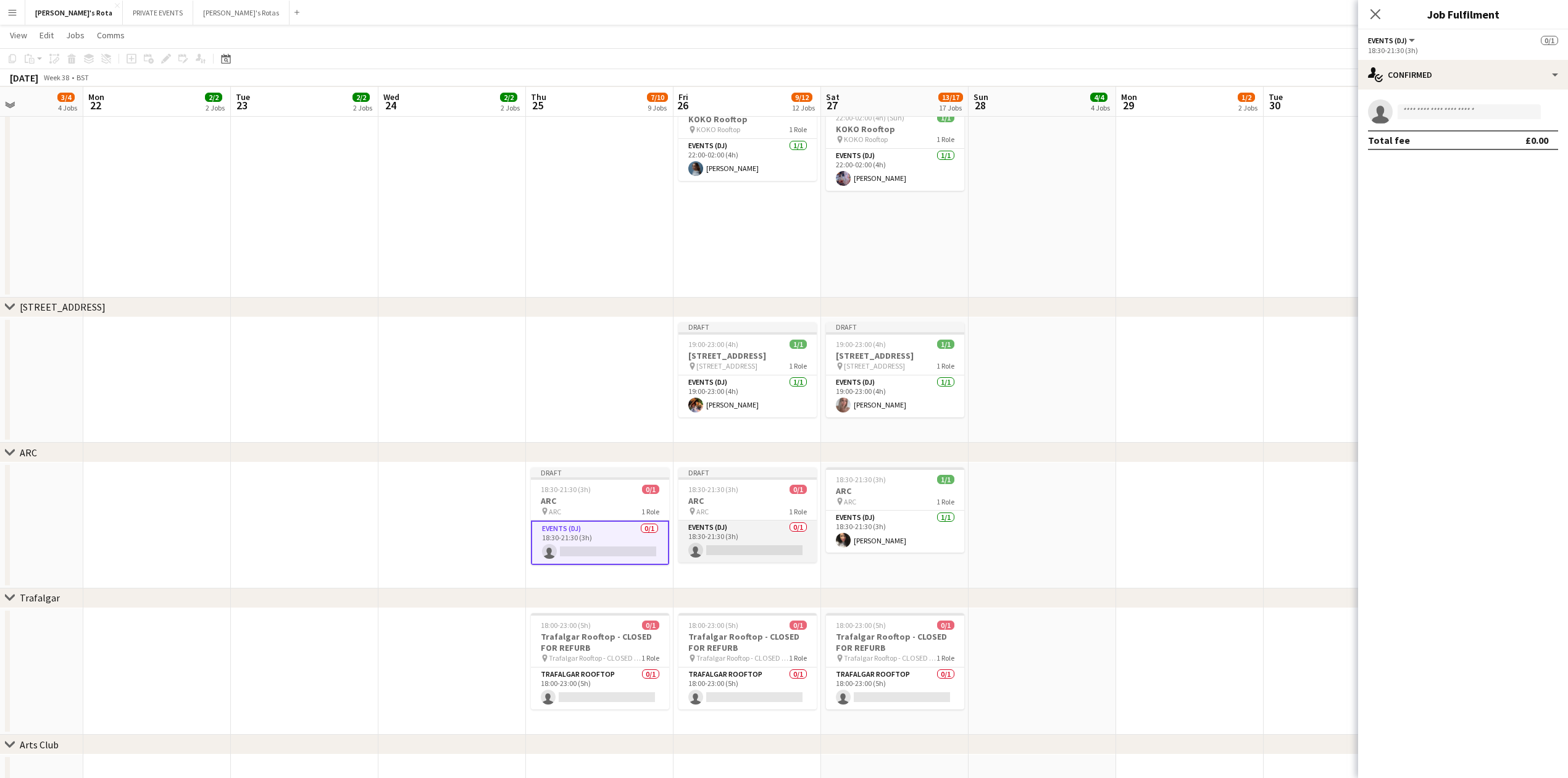
click at [748, 537] on app-card-role "Events (DJ) 0/1 18:30-21:30 (3h) single-neutral-actions" at bounding box center [747, 541] width 138 height 42
click at [1430, 107] on input at bounding box center [1469, 111] width 143 height 15
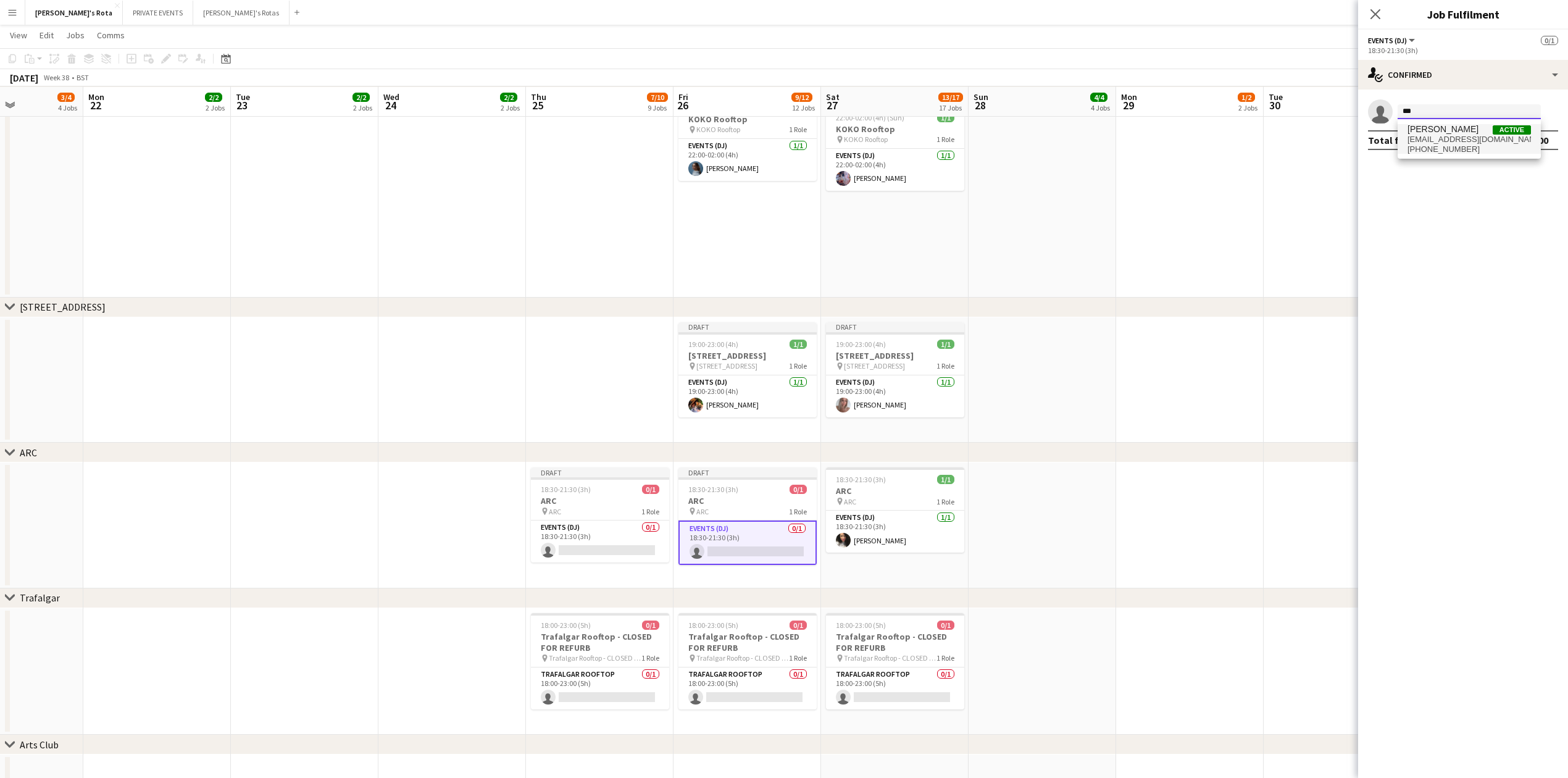
type input "***"
click at [1434, 124] on span "[PERSON_NAME]" at bounding box center [1444, 129] width 71 height 11
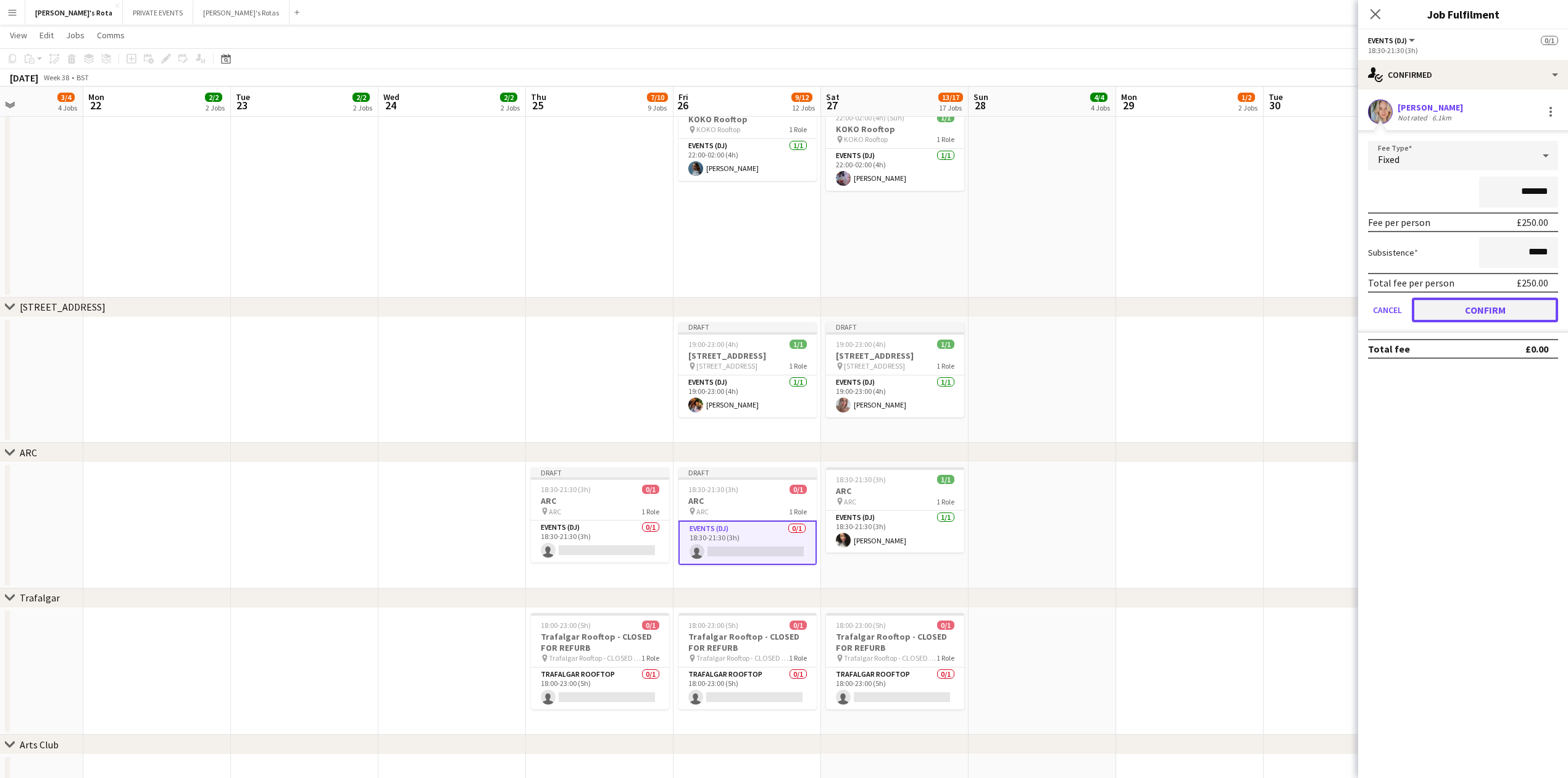
click at [1494, 318] on button "Confirm" at bounding box center [1485, 309] width 146 height 25
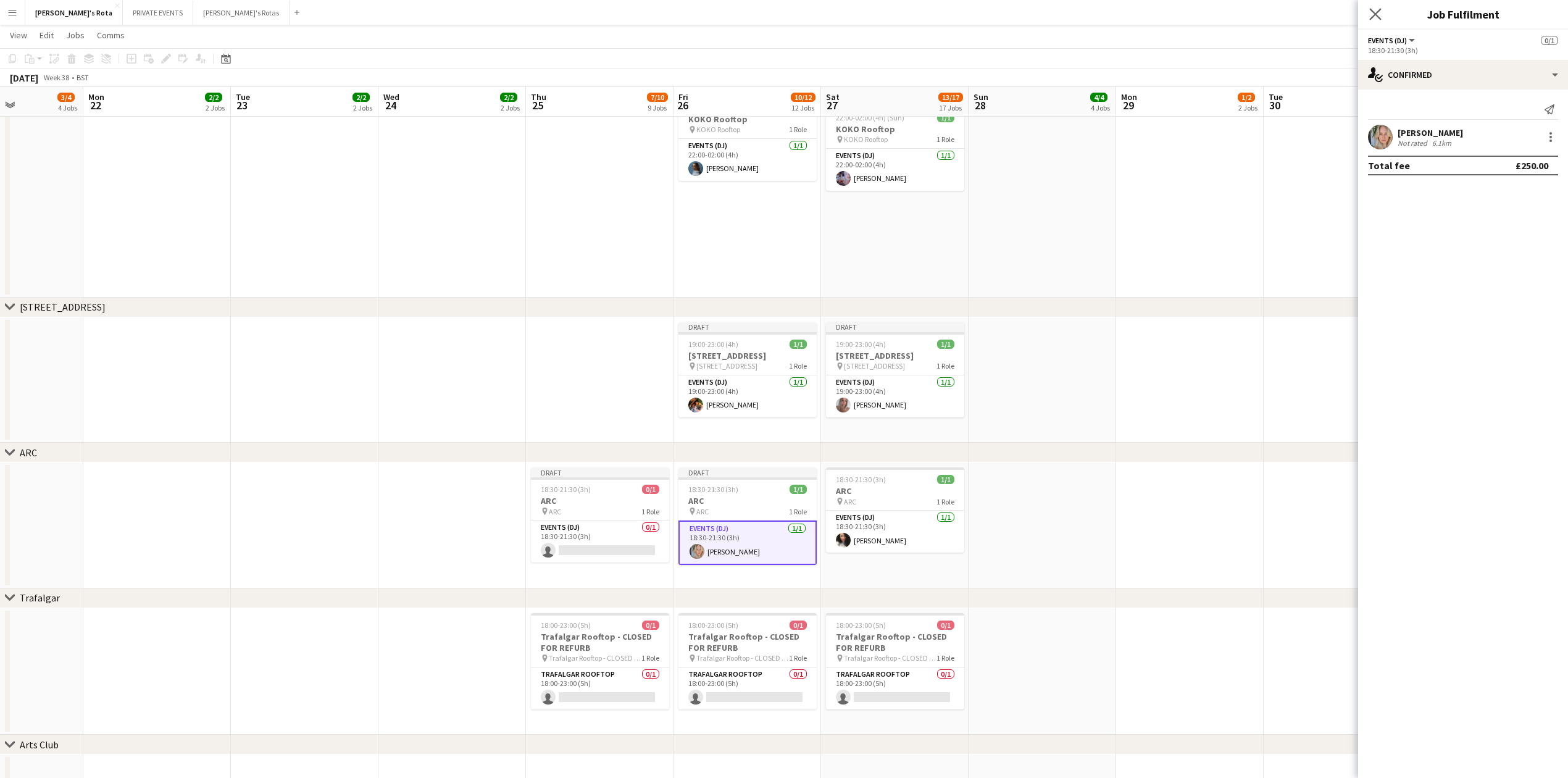
click at [1381, 16] on app-icon "Close pop-in" at bounding box center [1376, 15] width 18 height 18
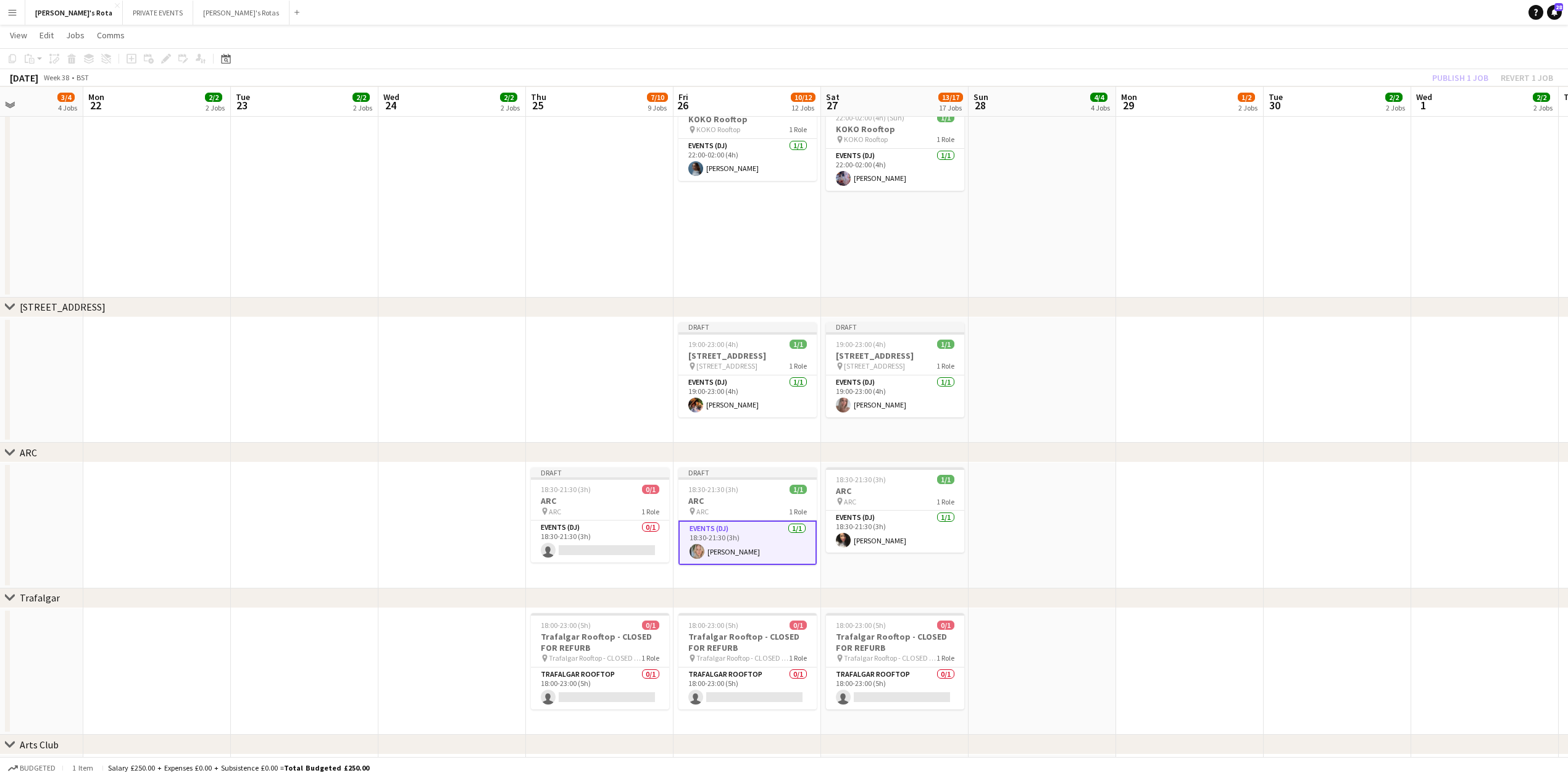
click at [420, 290] on app-date-cell at bounding box center [452, 194] width 148 height 207
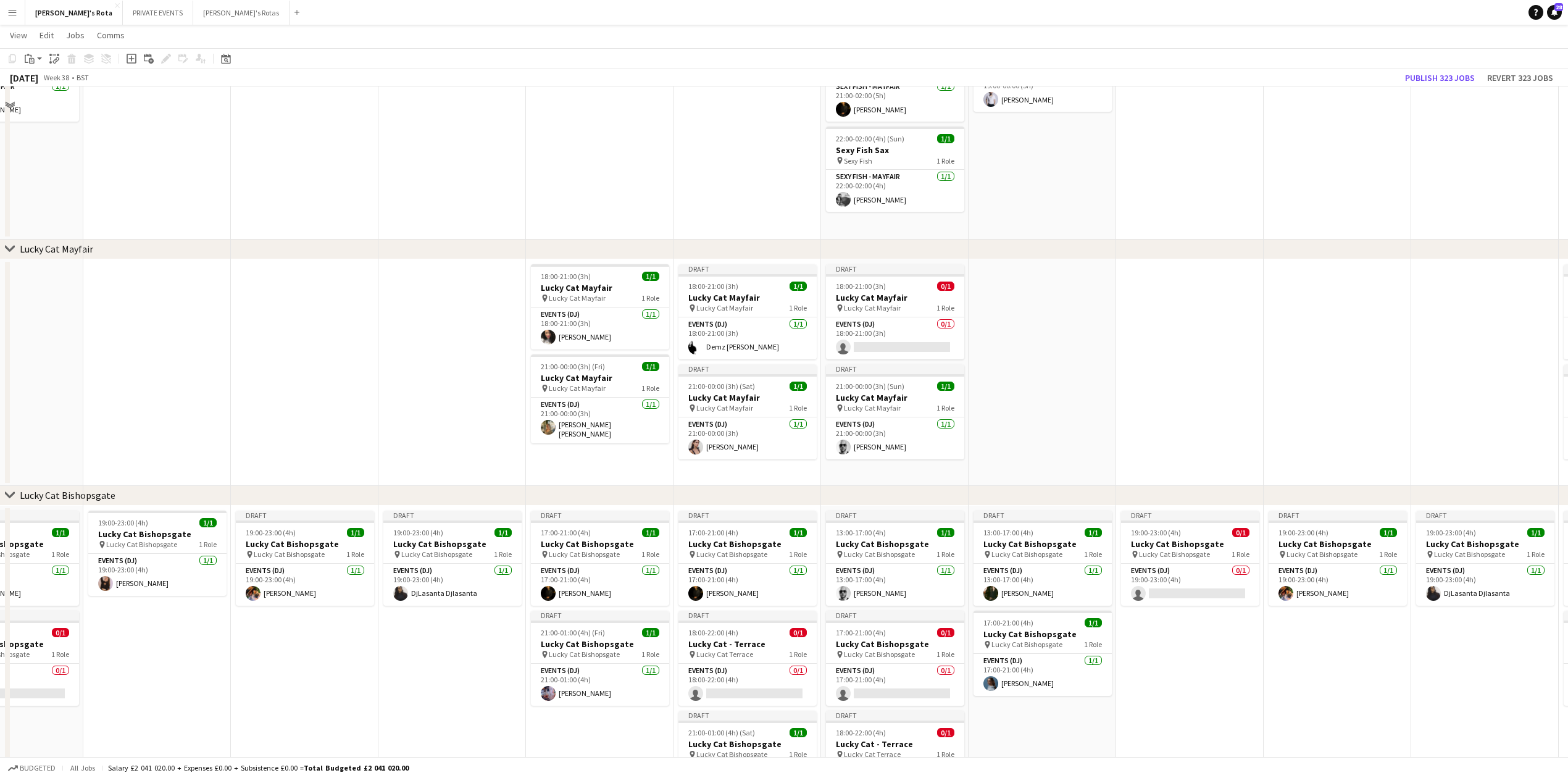
scroll to position [411, 0]
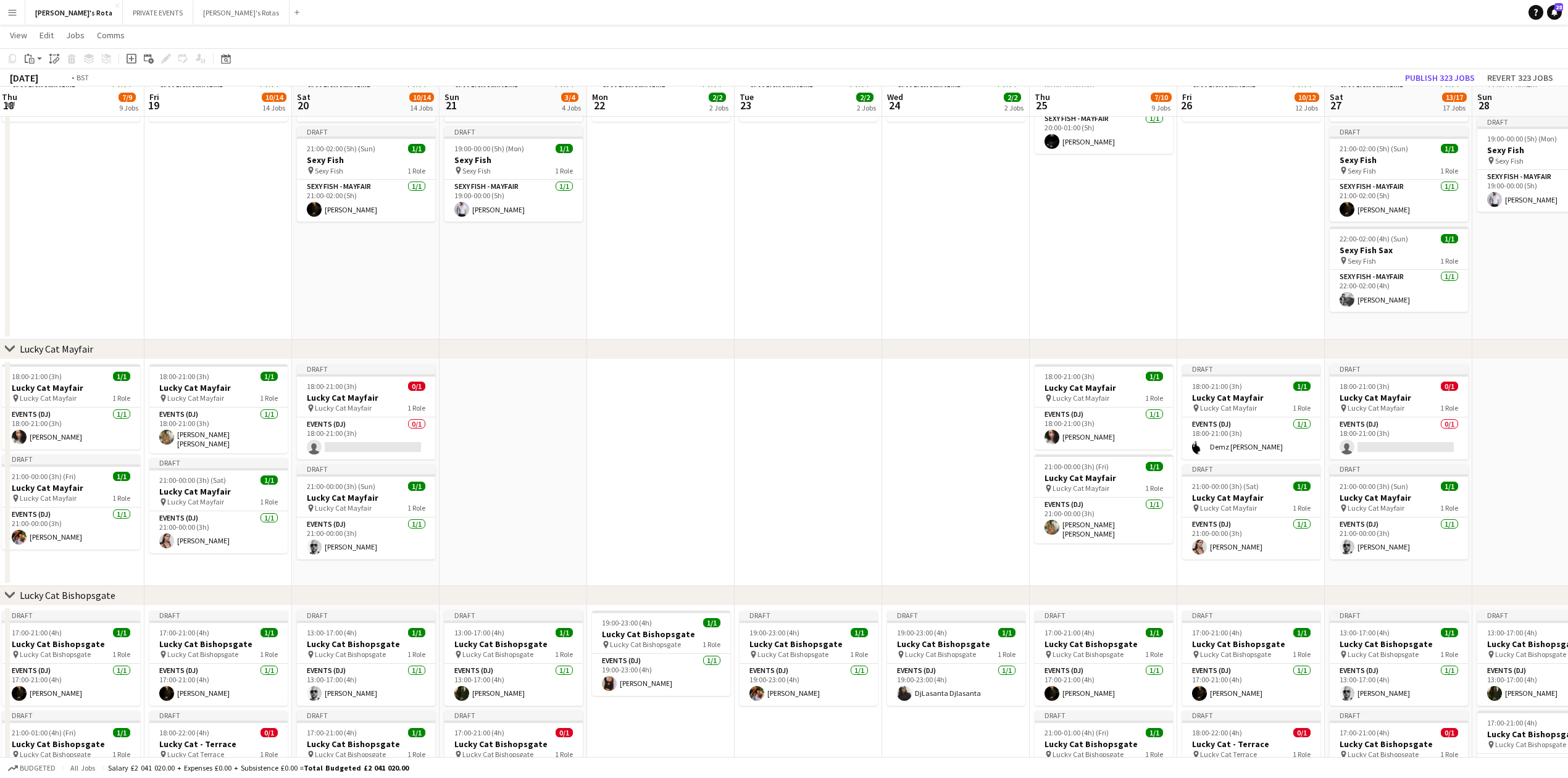
drag, startPoint x: 258, startPoint y: 311, endPoint x: 1238, endPoint y: 225, distance: 983.8
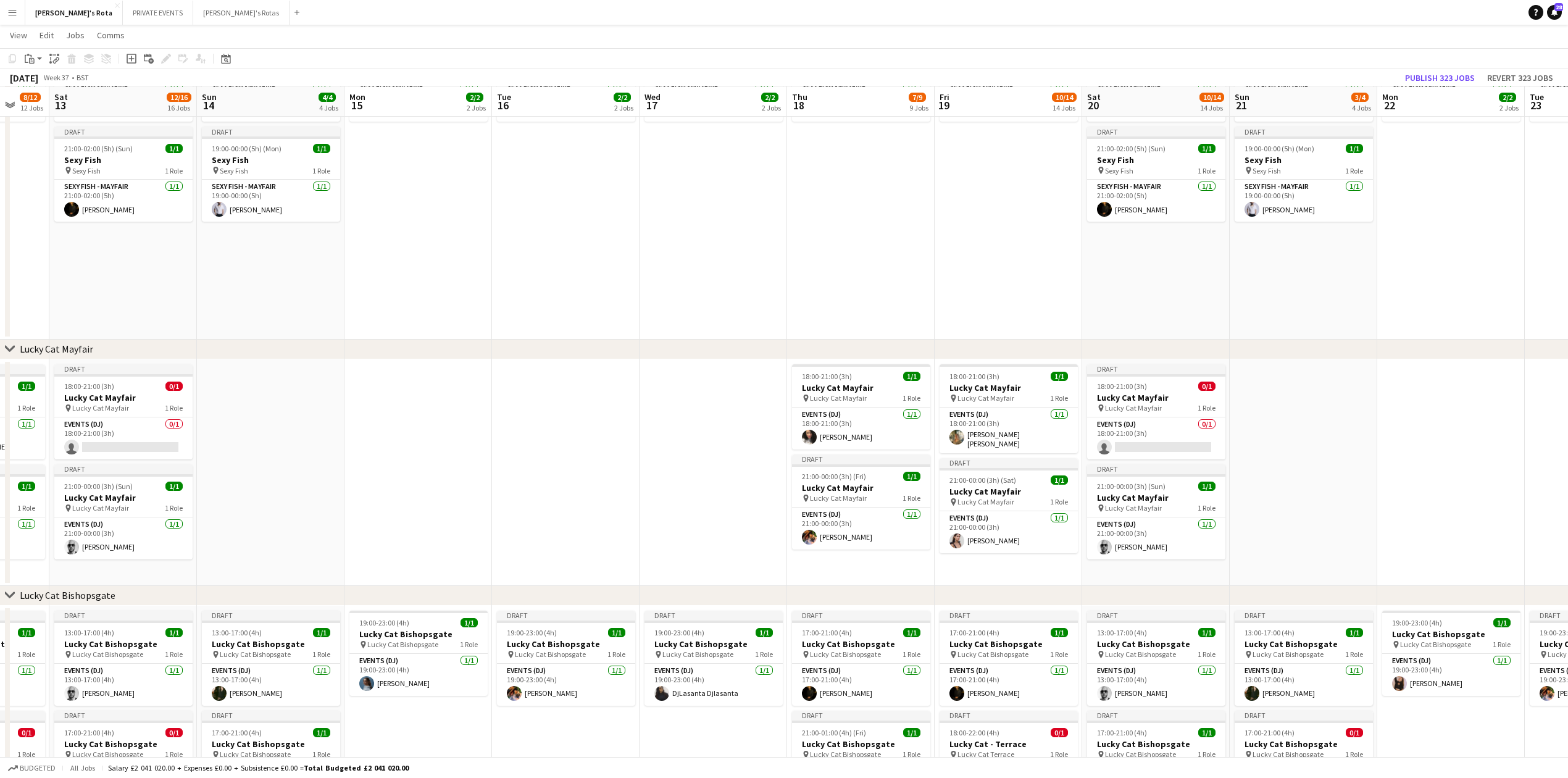
scroll to position [0, 393]
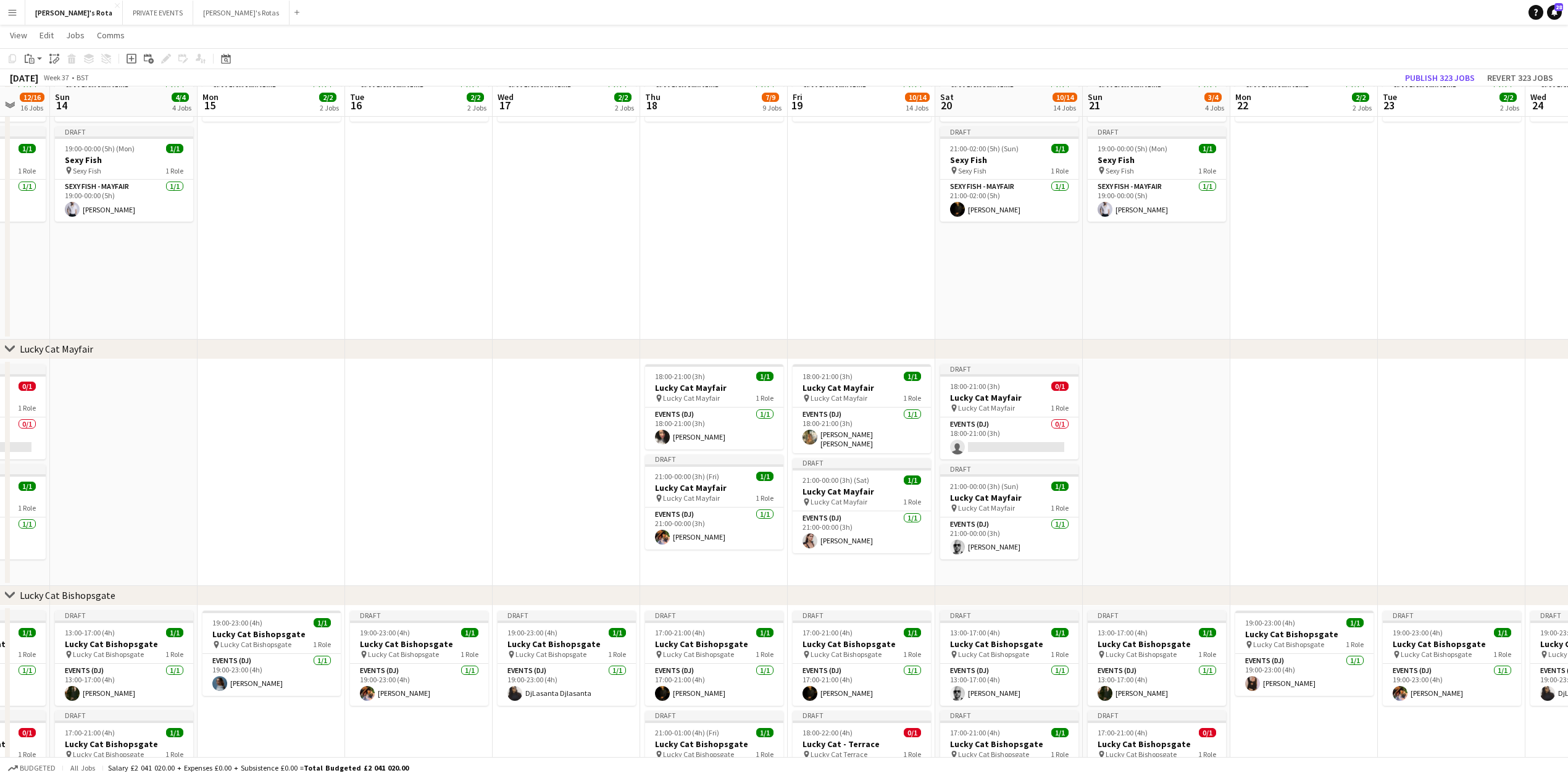
drag, startPoint x: 292, startPoint y: 300, endPoint x: 443, endPoint y: 299, distance: 151.0
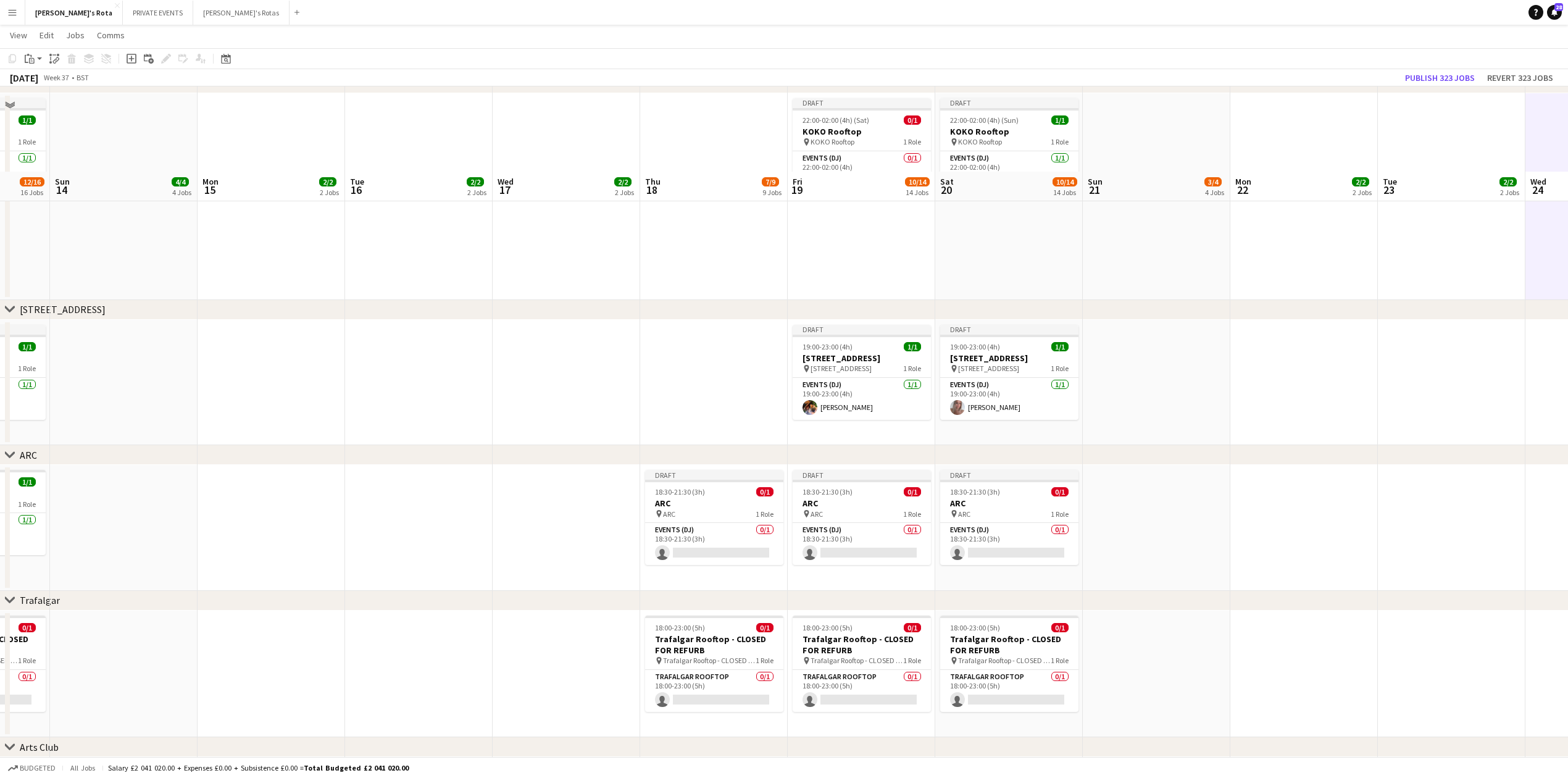
scroll to position [1976, 0]
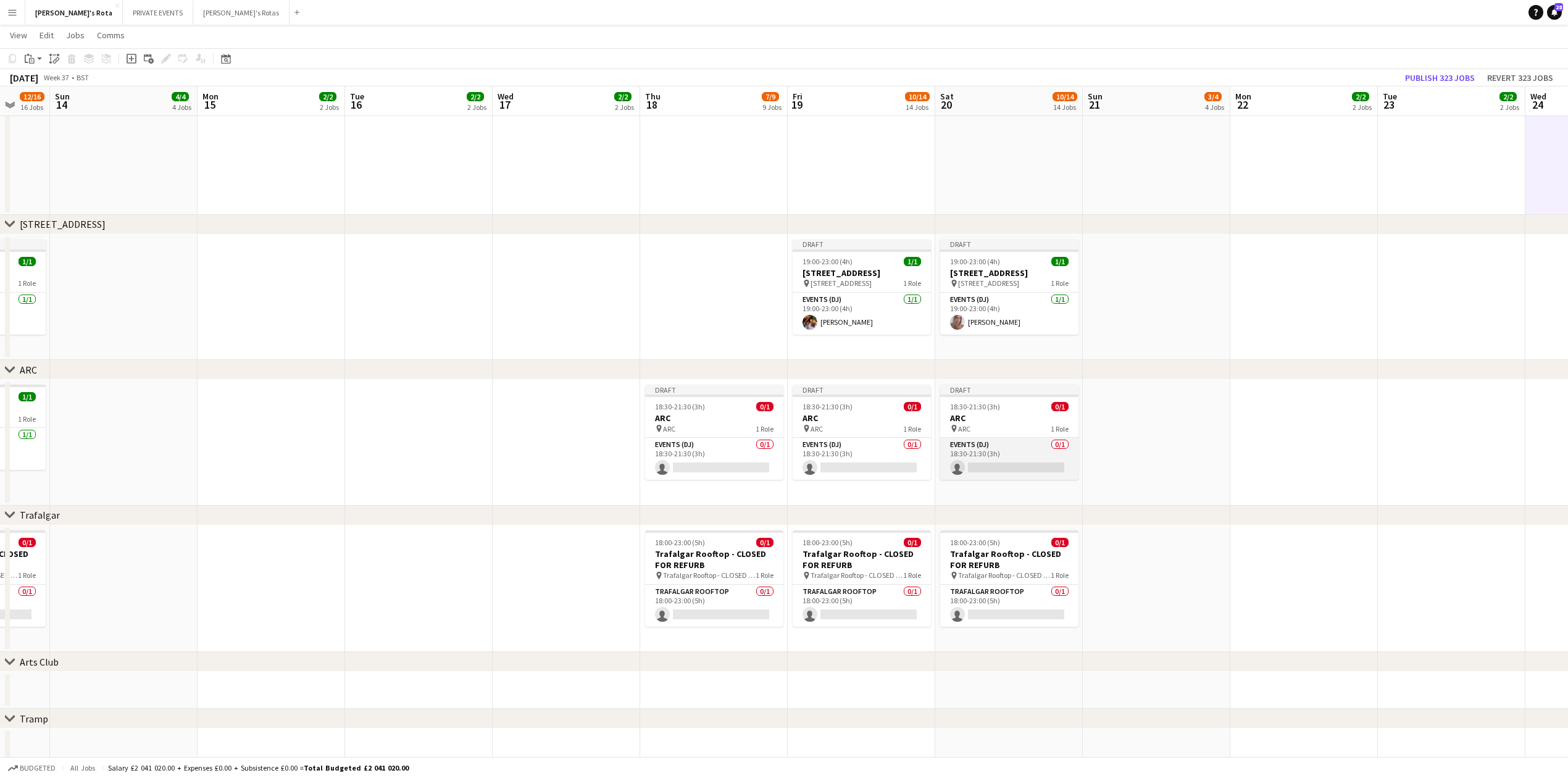
click at [981, 462] on app-card-role "Events (DJ) 0/1 18:30-21:30 (3h) single-neutral-actions" at bounding box center [1009, 459] width 138 height 42
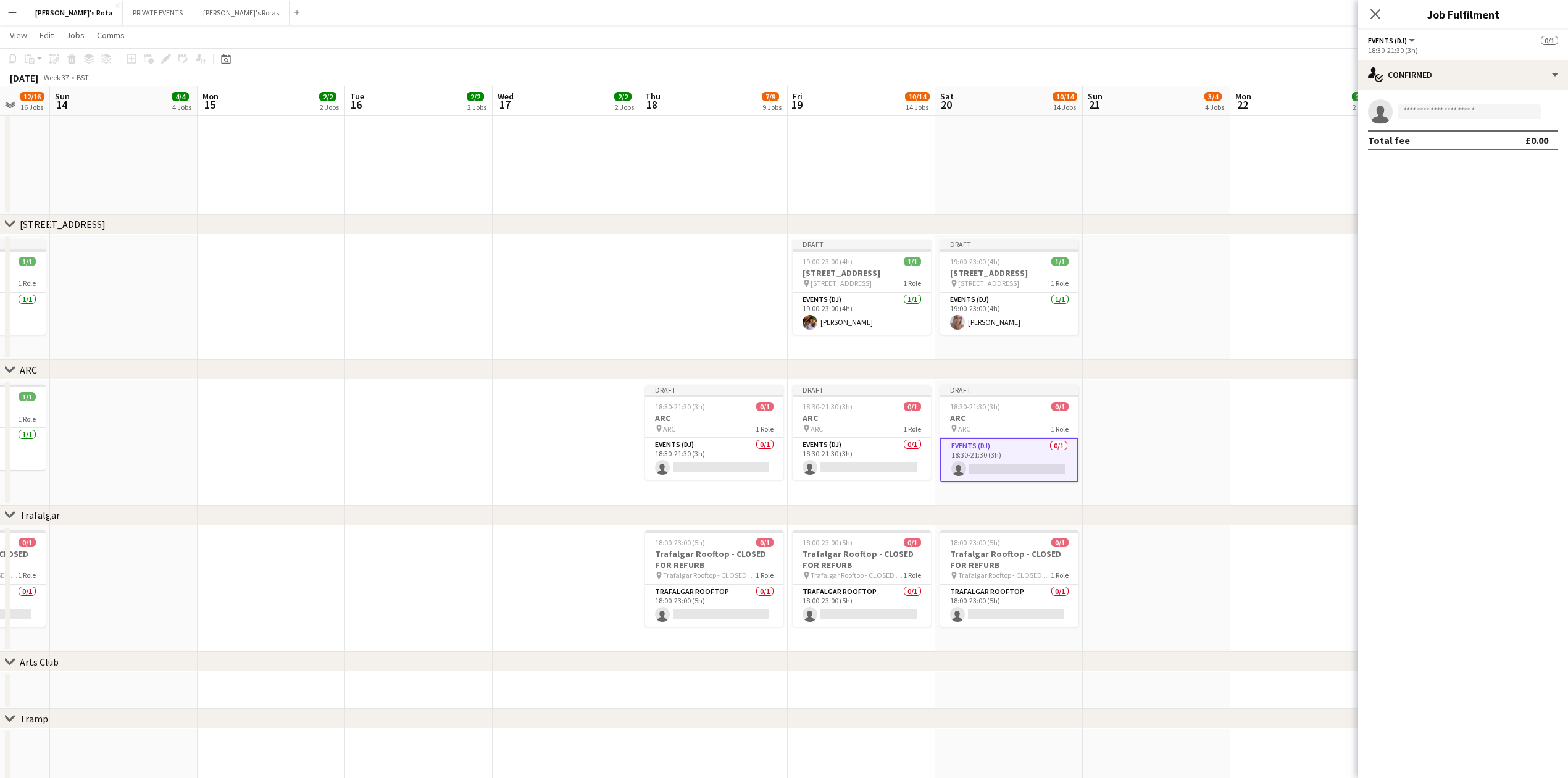
click at [1397, 112] on form at bounding box center [1475, 111] width 166 height 15
click at [1439, 109] on input at bounding box center [1469, 111] width 143 height 15
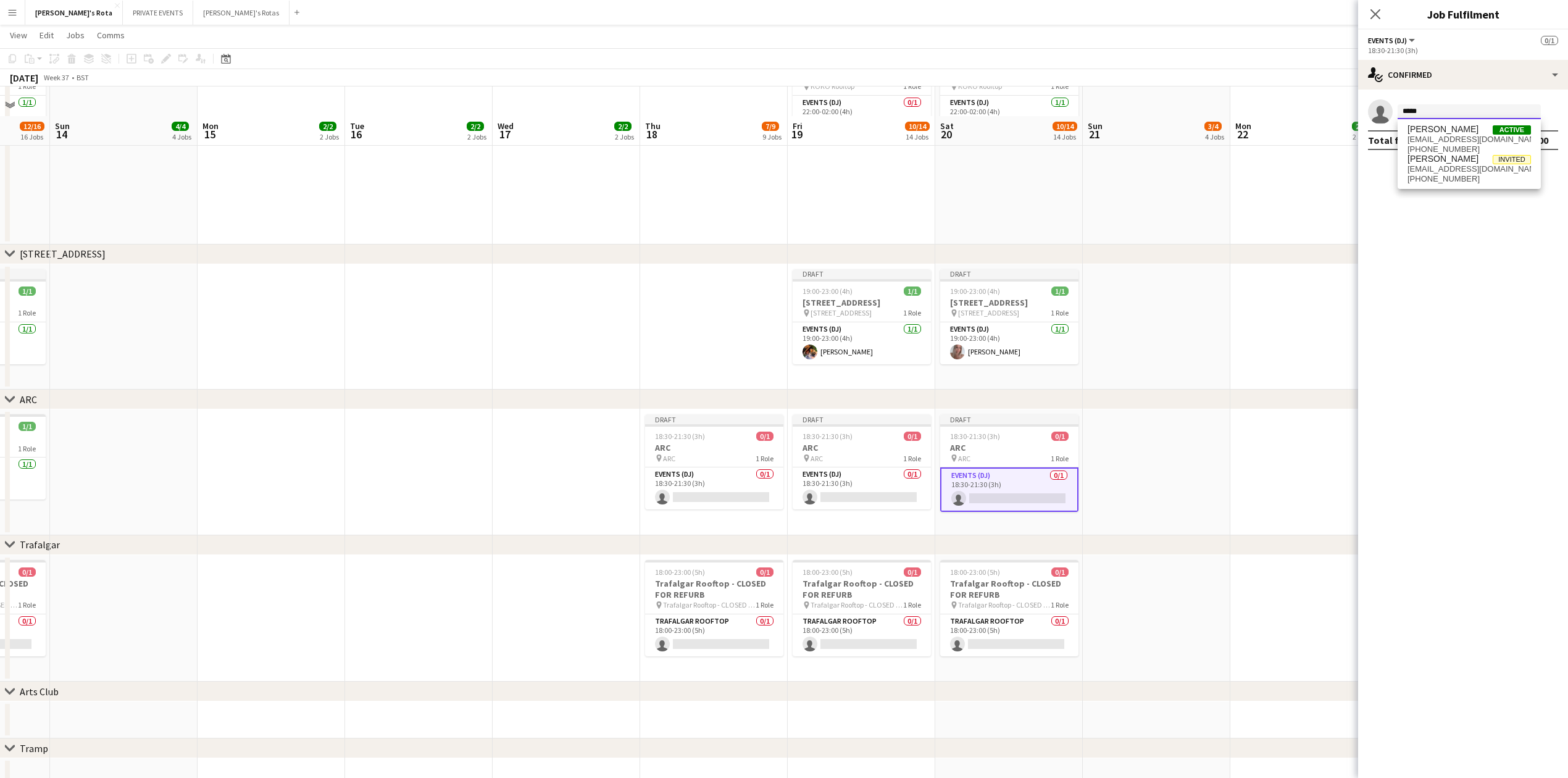
scroll to position [1729, 0]
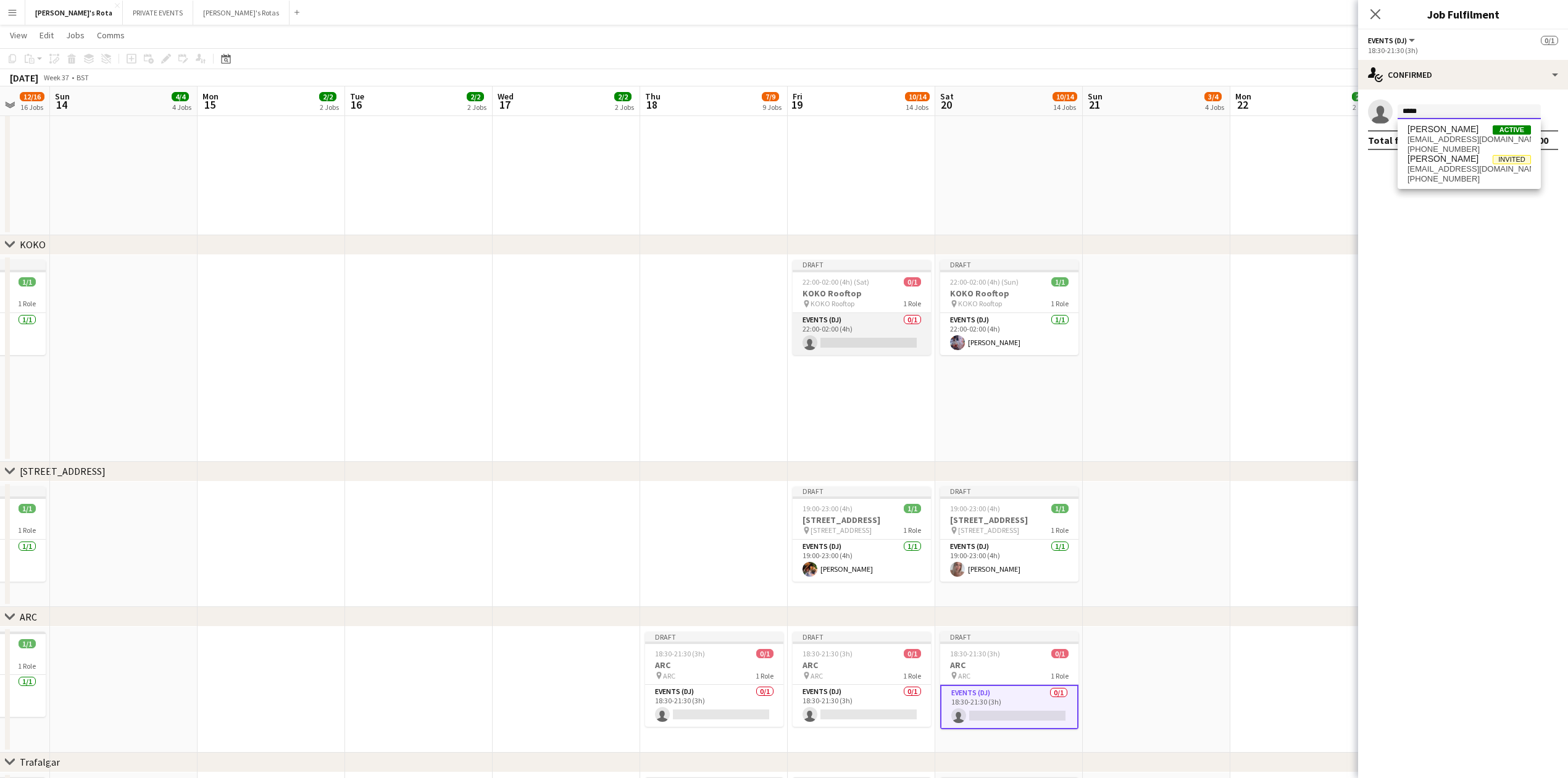
type input "*****"
click at [864, 334] on app-card-role "Events (DJ) 0/1 22:00-02:00 (4h) single-neutral-actions" at bounding box center [861, 334] width 138 height 42
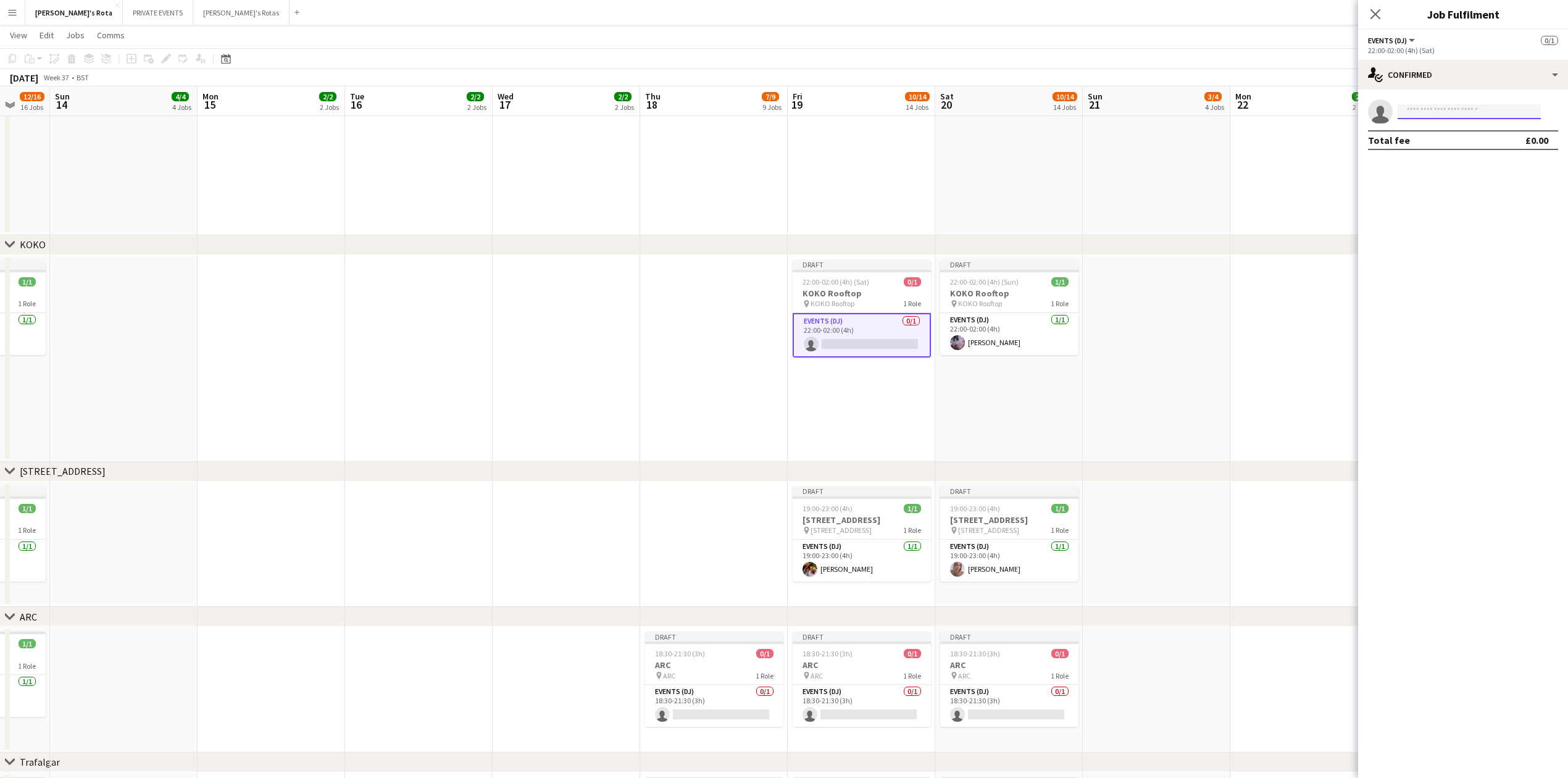
click at [1446, 106] on input at bounding box center [1469, 111] width 143 height 15
type input "*****"
click at [1447, 139] on span "[EMAIL_ADDRESS][DOMAIN_NAME]" at bounding box center [1469, 140] width 124 height 10
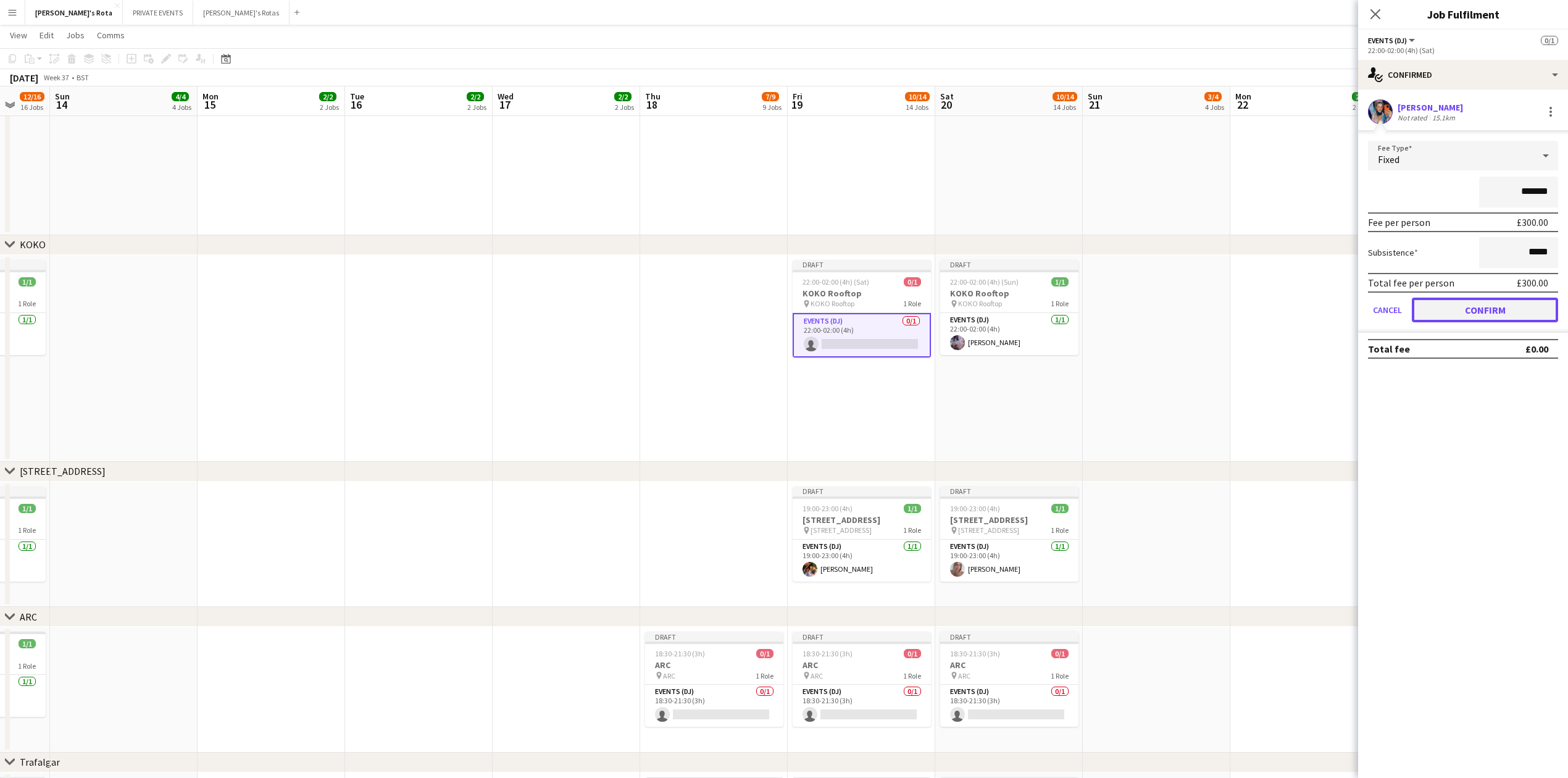
click at [1491, 300] on button "Confirm" at bounding box center [1485, 309] width 146 height 25
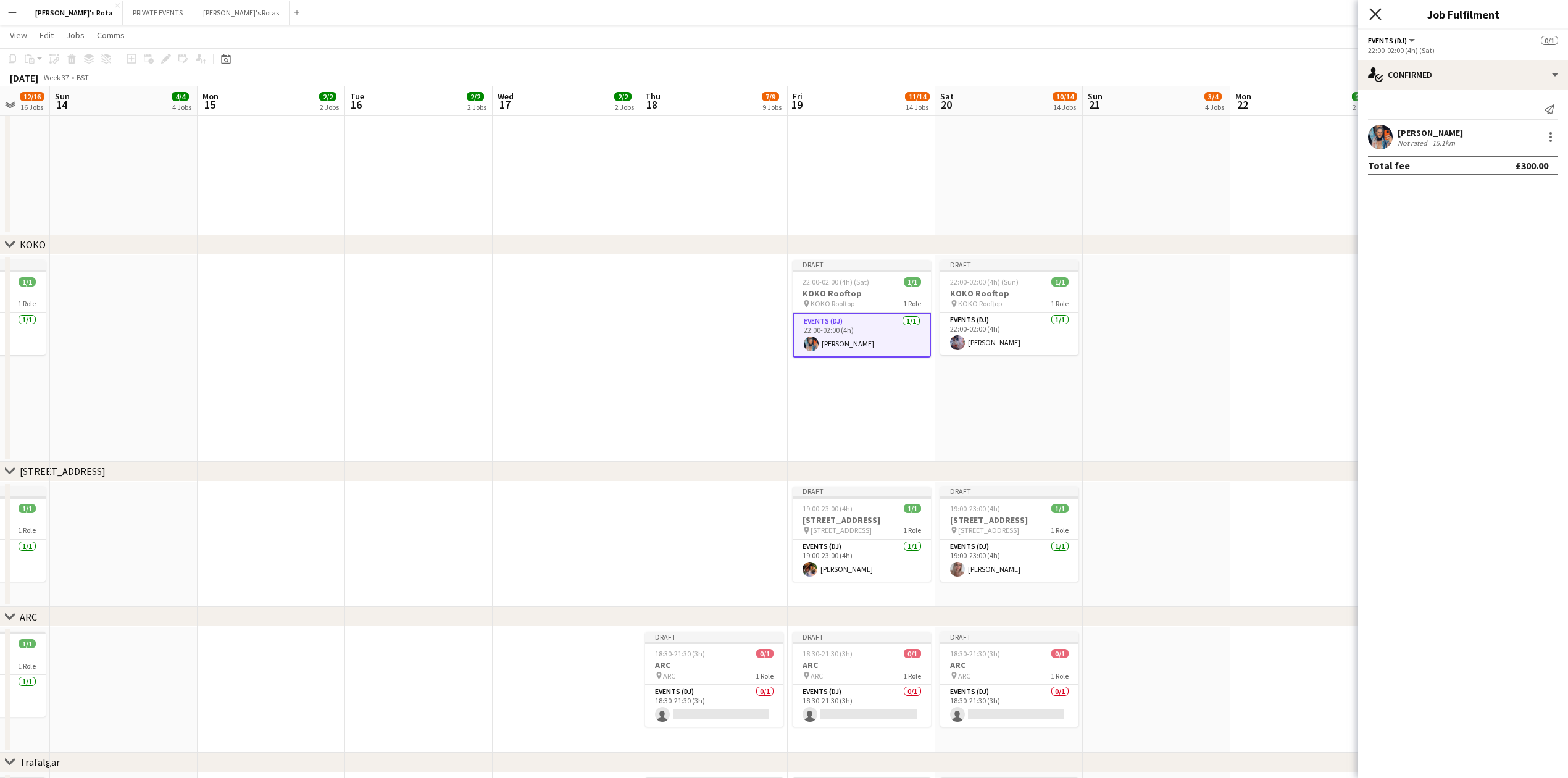
click at [1373, 14] on icon at bounding box center [1375, 14] width 12 height 12
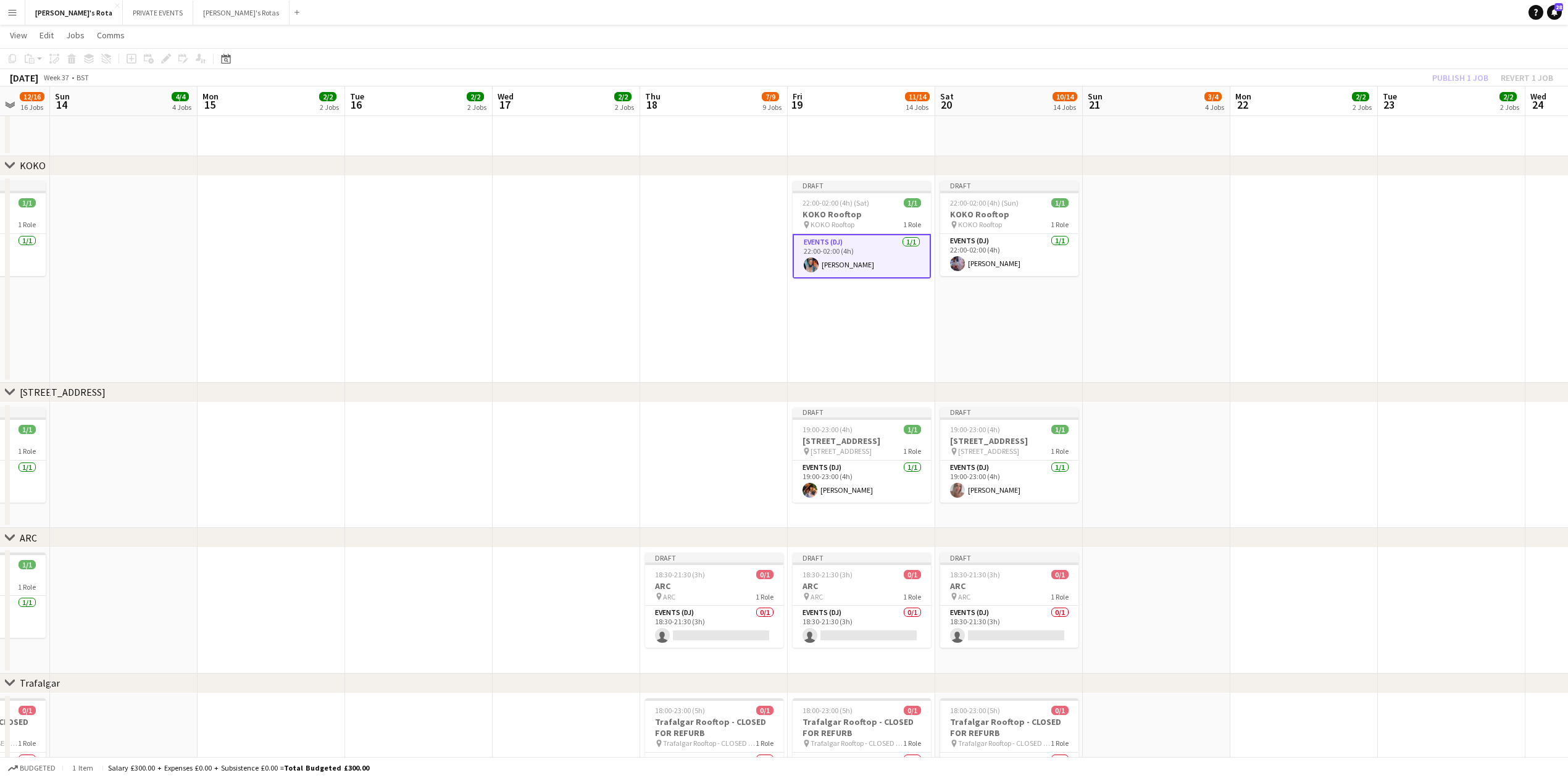
scroll to position [1893, 0]
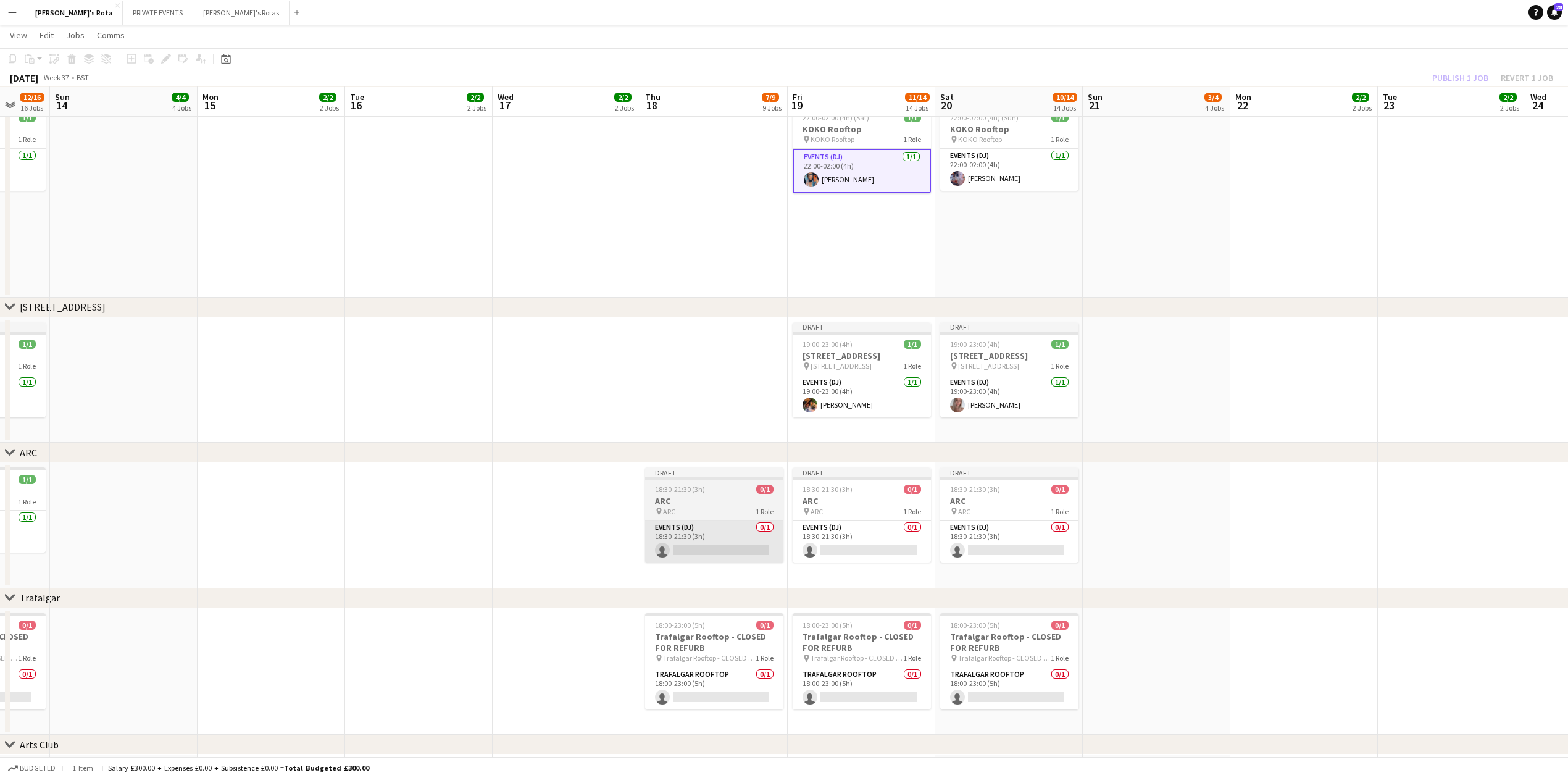
click at [685, 547] on app-card-role "Events (DJ) 0/1 18:30-21:30 (3h) single-neutral-actions" at bounding box center [714, 541] width 138 height 42
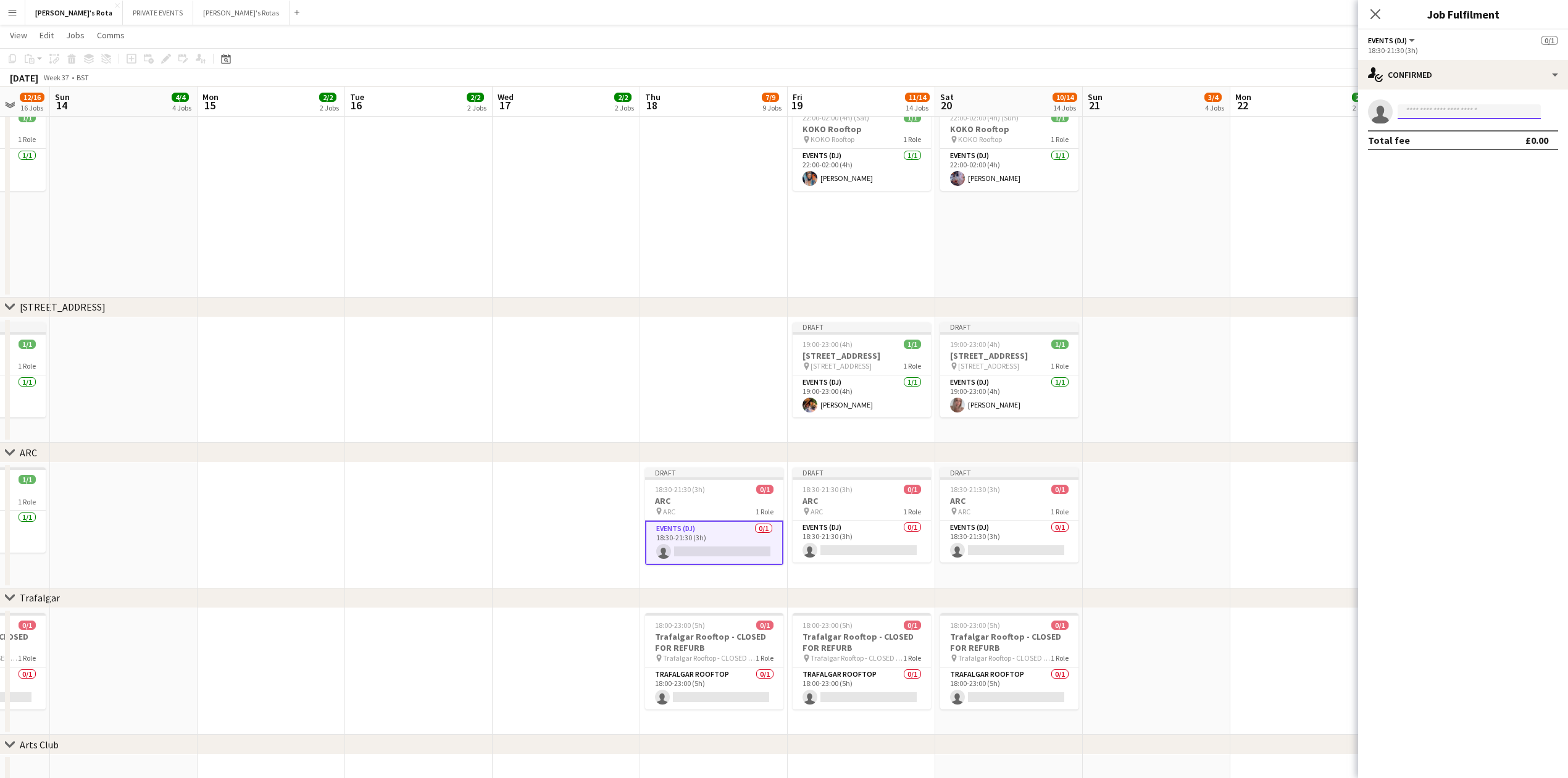
click at [1431, 105] on input at bounding box center [1469, 111] width 143 height 15
type input "*****"
click at [1436, 127] on span "[PERSON_NAME]" at bounding box center [1444, 129] width 71 height 11
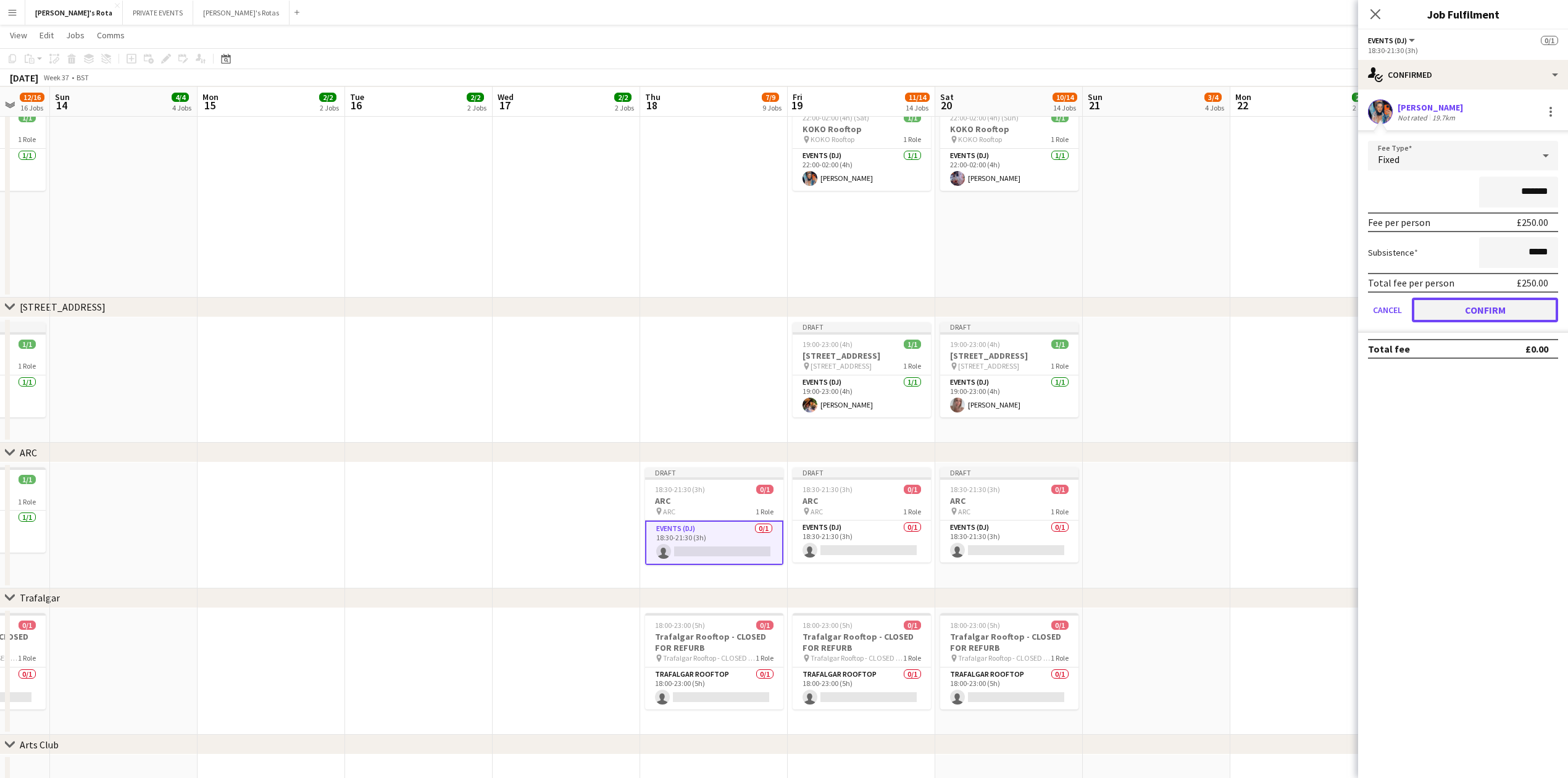
click at [1480, 316] on button "Confirm" at bounding box center [1485, 309] width 146 height 25
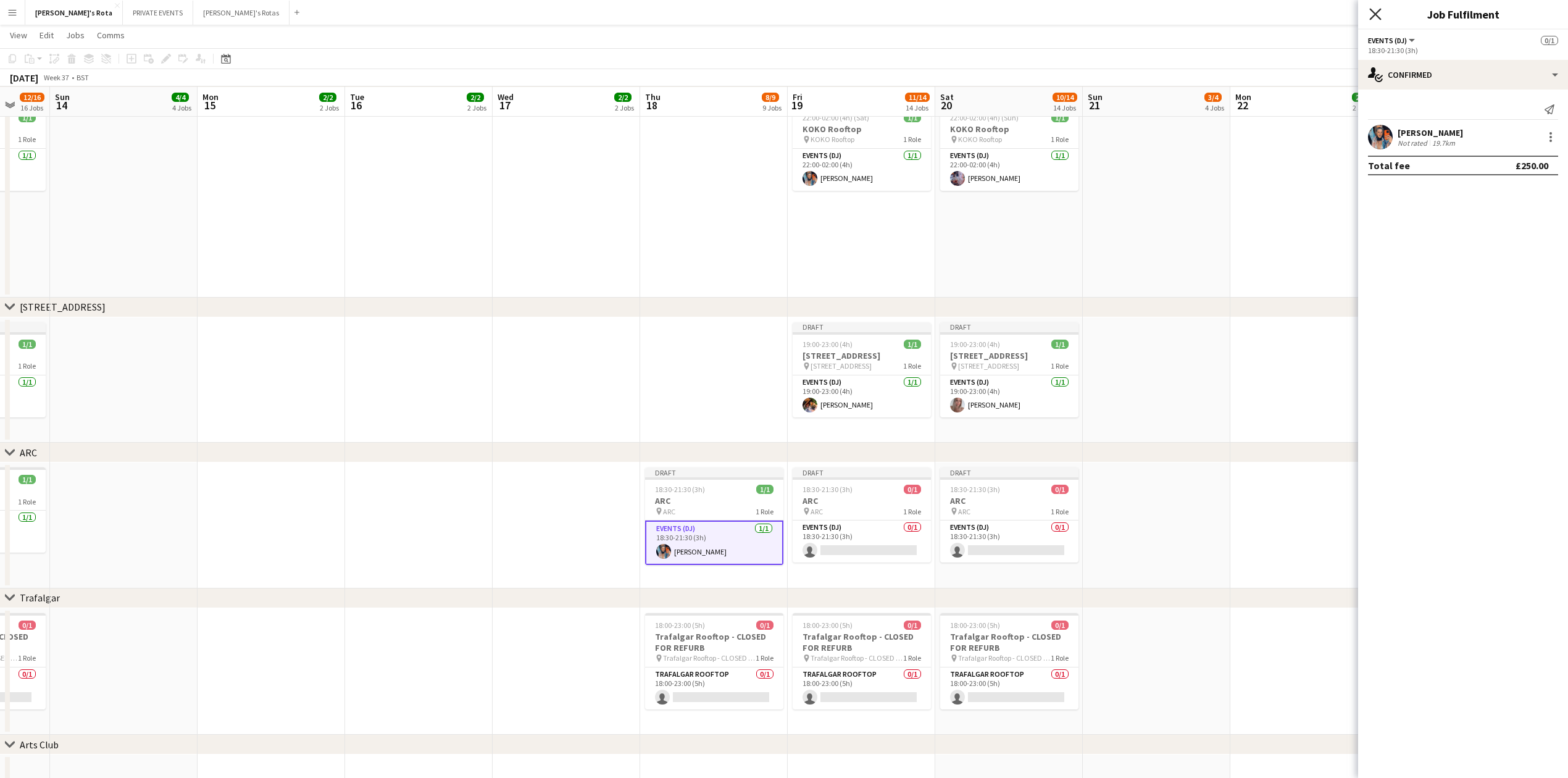
click at [1373, 16] on icon at bounding box center [1375, 14] width 12 height 12
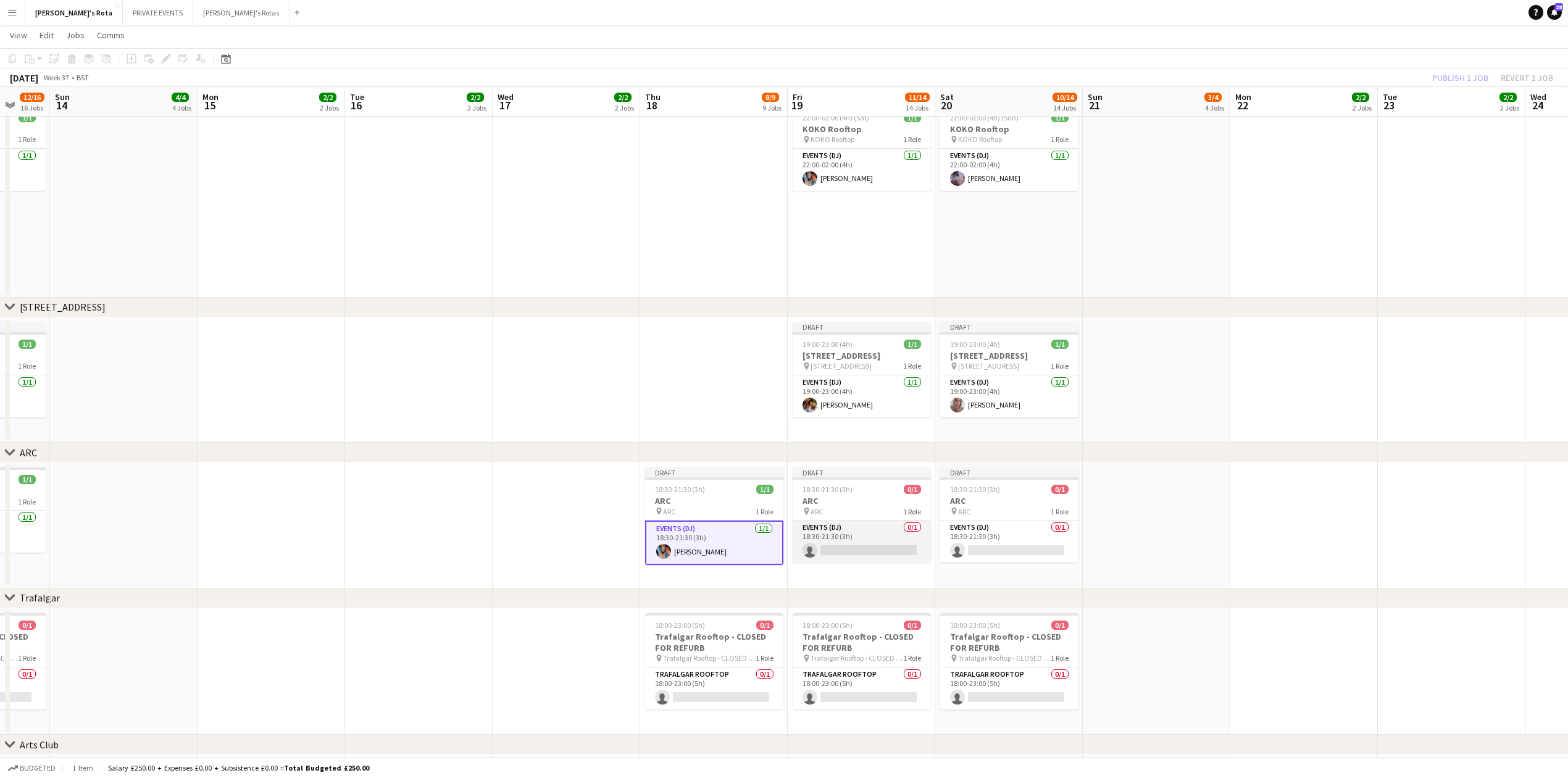
click at [834, 561] on app-card-role "Events (DJ) 0/1 18:30-21:30 (3h) single-neutral-actions" at bounding box center [861, 541] width 138 height 42
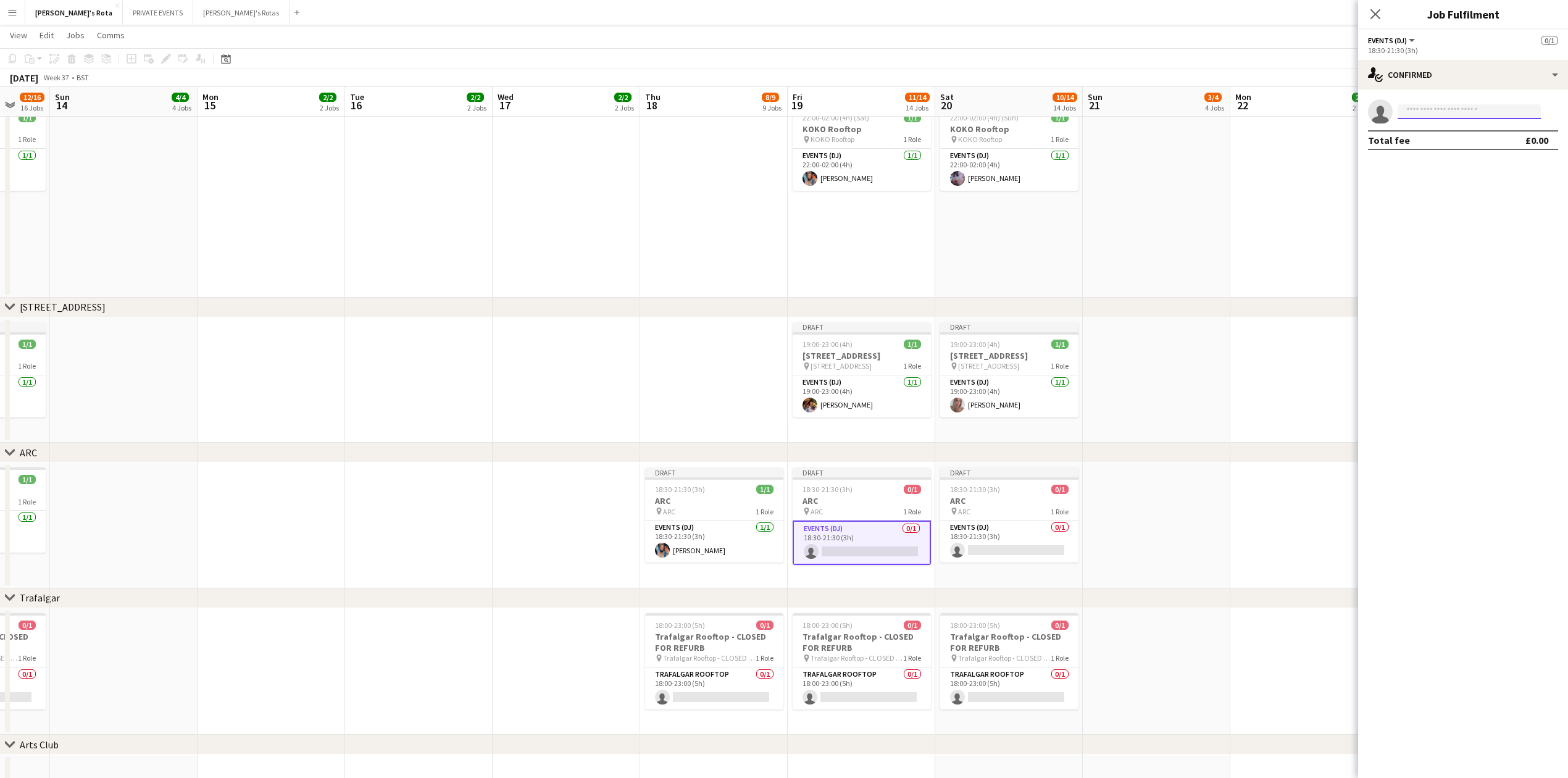
drag, startPoint x: 1421, startPoint y: 111, endPoint x: 1419, endPoint y: 120, distance: 9.2
click at [1421, 111] on input at bounding box center [1469, 111] width 143 height 15
type input "***"
click at [1423, 139] on span "[EMAIL_ADDRESS][DOMAIN_NAME]" at bounding box center [1469, 140] width 124 height 10
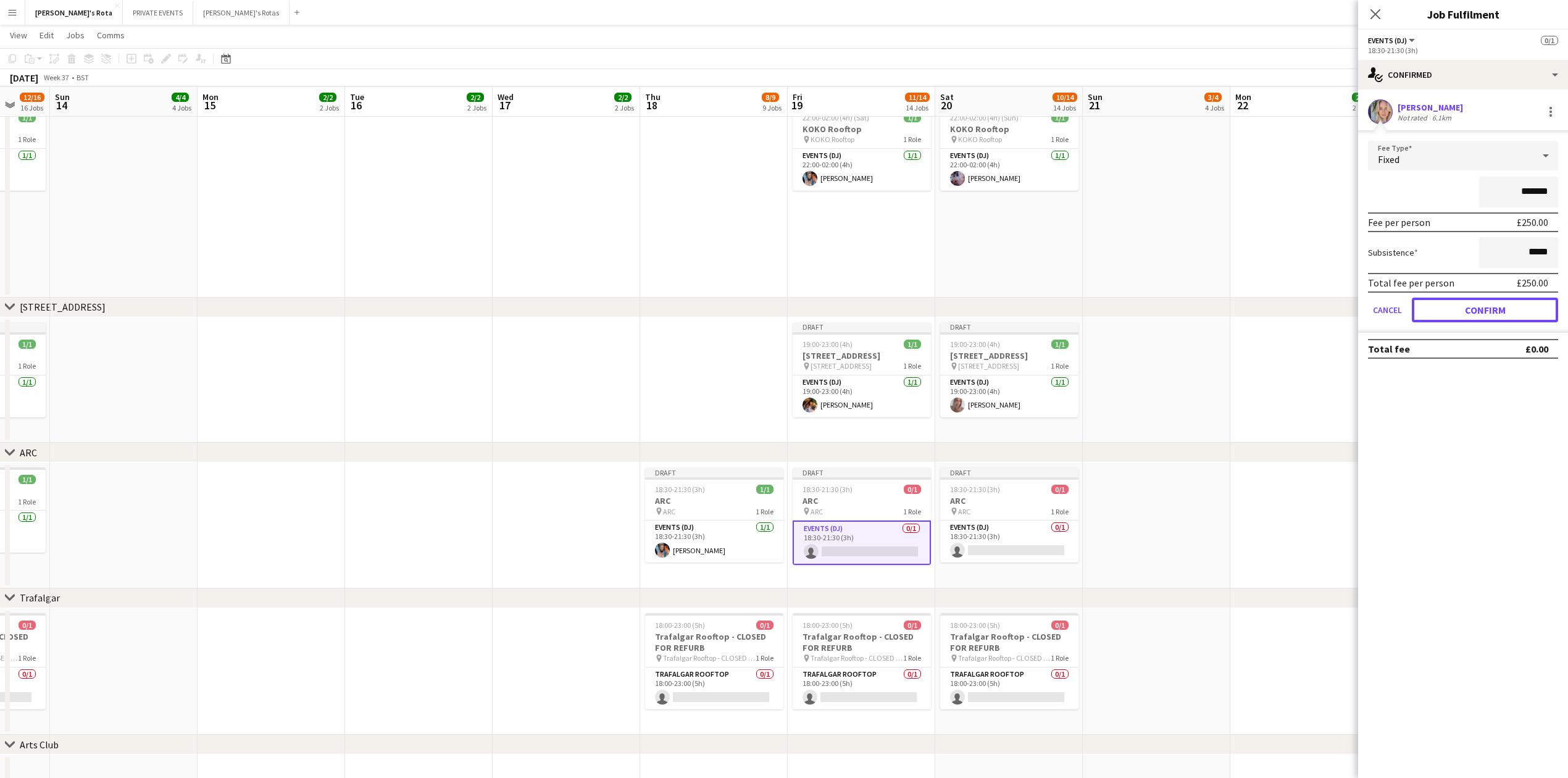
drag, startPoint x: 1502, startPoint y: 309, endPoint x: 1416, endPoint y: 184, distance: 151.7
click at [1500, 309] on button "Confirm" at bounding box center [1485, 309] width 146 height 25
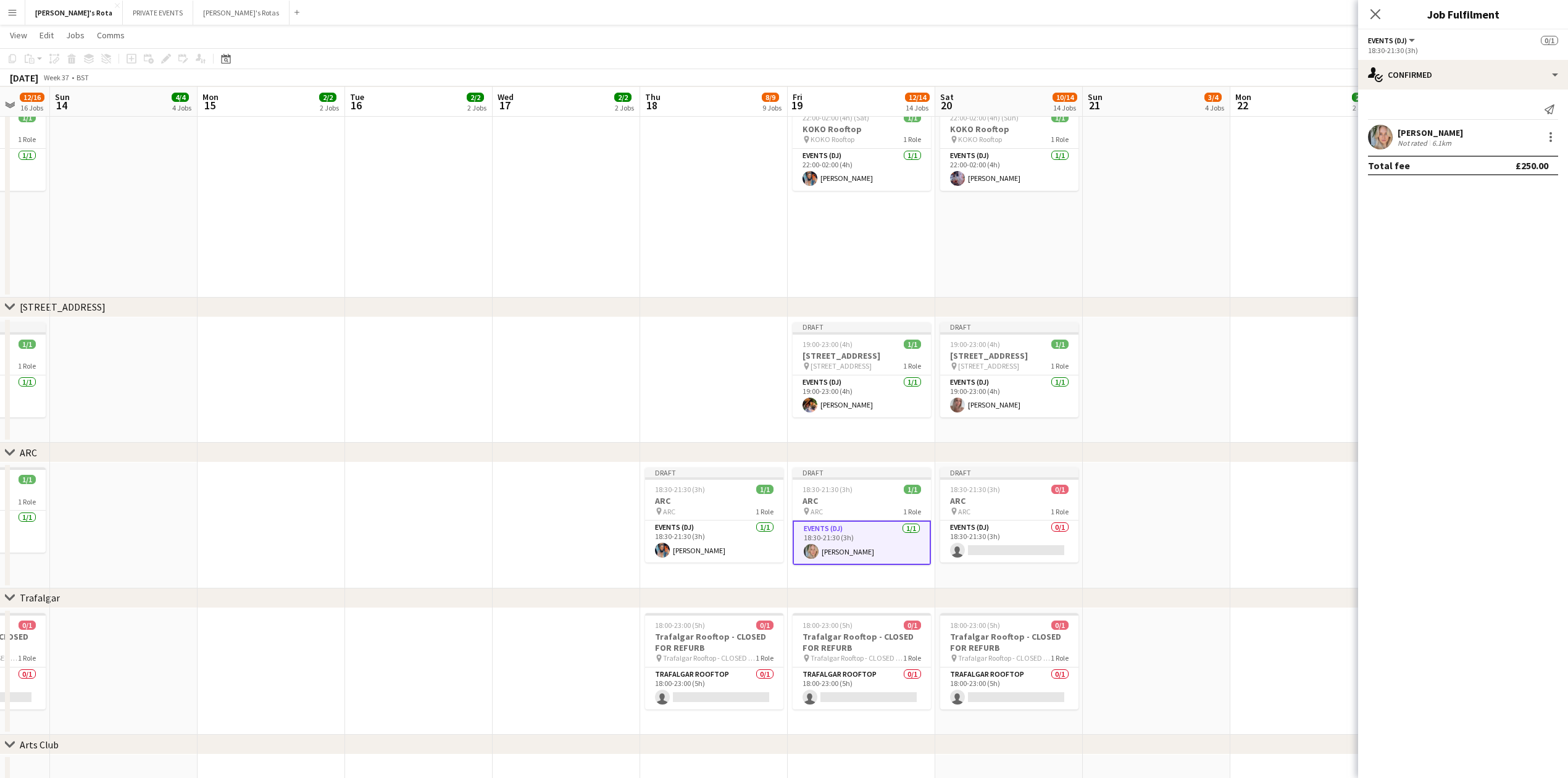
click at [860, 536] on app-card-role "Events (DJ) [DATE] 18:30-21:30 (3h) [PERSON_NAME]" at bounding box center [861, 542] width 138 height 44
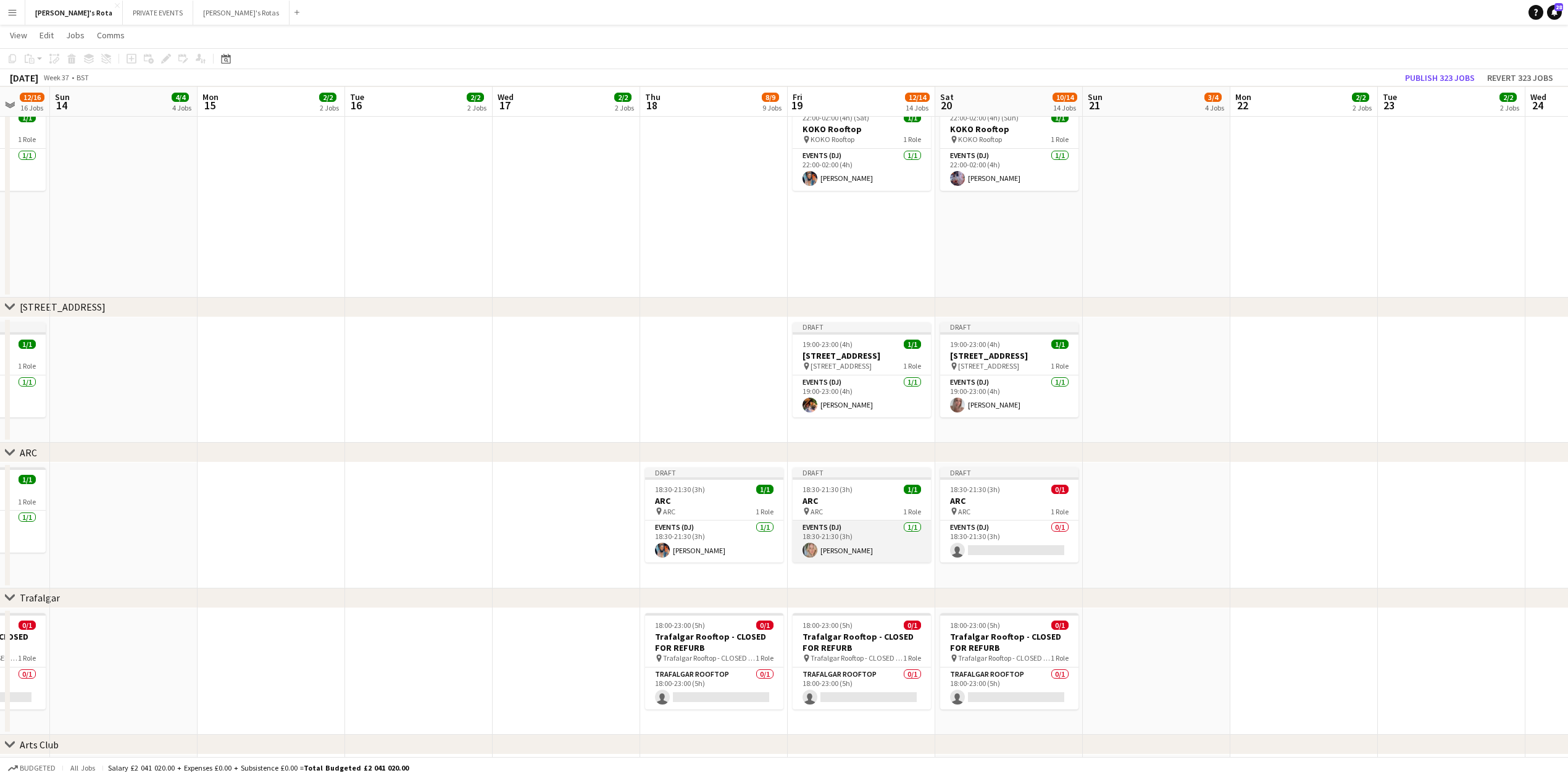
click at [860, 536] on app-card-role "Events (DJ) [DATE] 18:30-21:30 (3h) [PERSON_NAME]" at bounding box center [861, 541] width 138 height 42
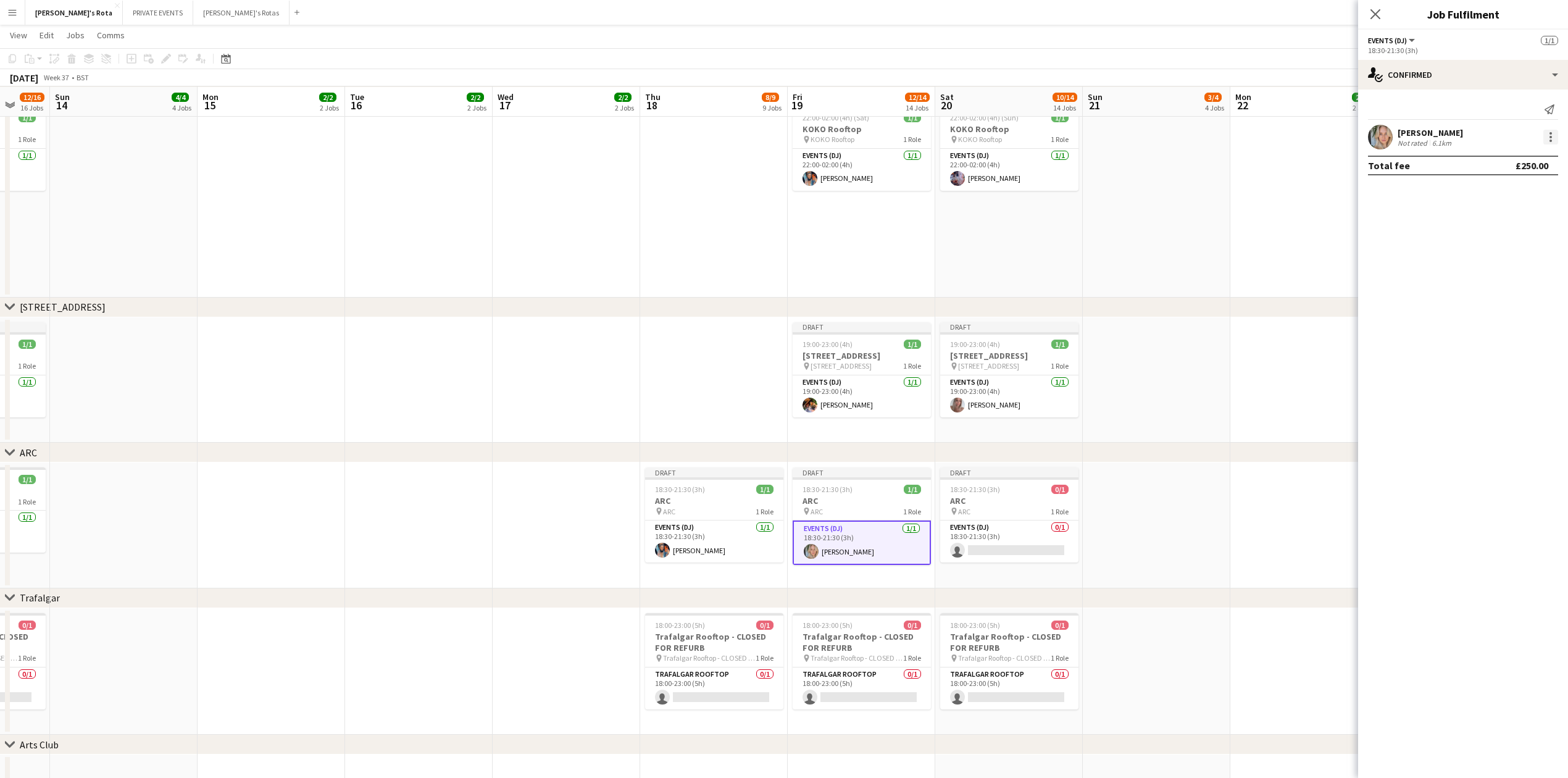
click at [1553, 134] on div at bounding box center [1551, 137] width 15 height 15
click at [1502, 273] on span "Remove" at bounding box center [1490, 278] width 37 height 11
click at [1415, 106] on input at bounding box center [1469, 111] width 143 height 15
type input "****"
click at [1421, 149] on span "[PHONE_NUMBER]" at bounding box center [1469, 149] width 124 height 10
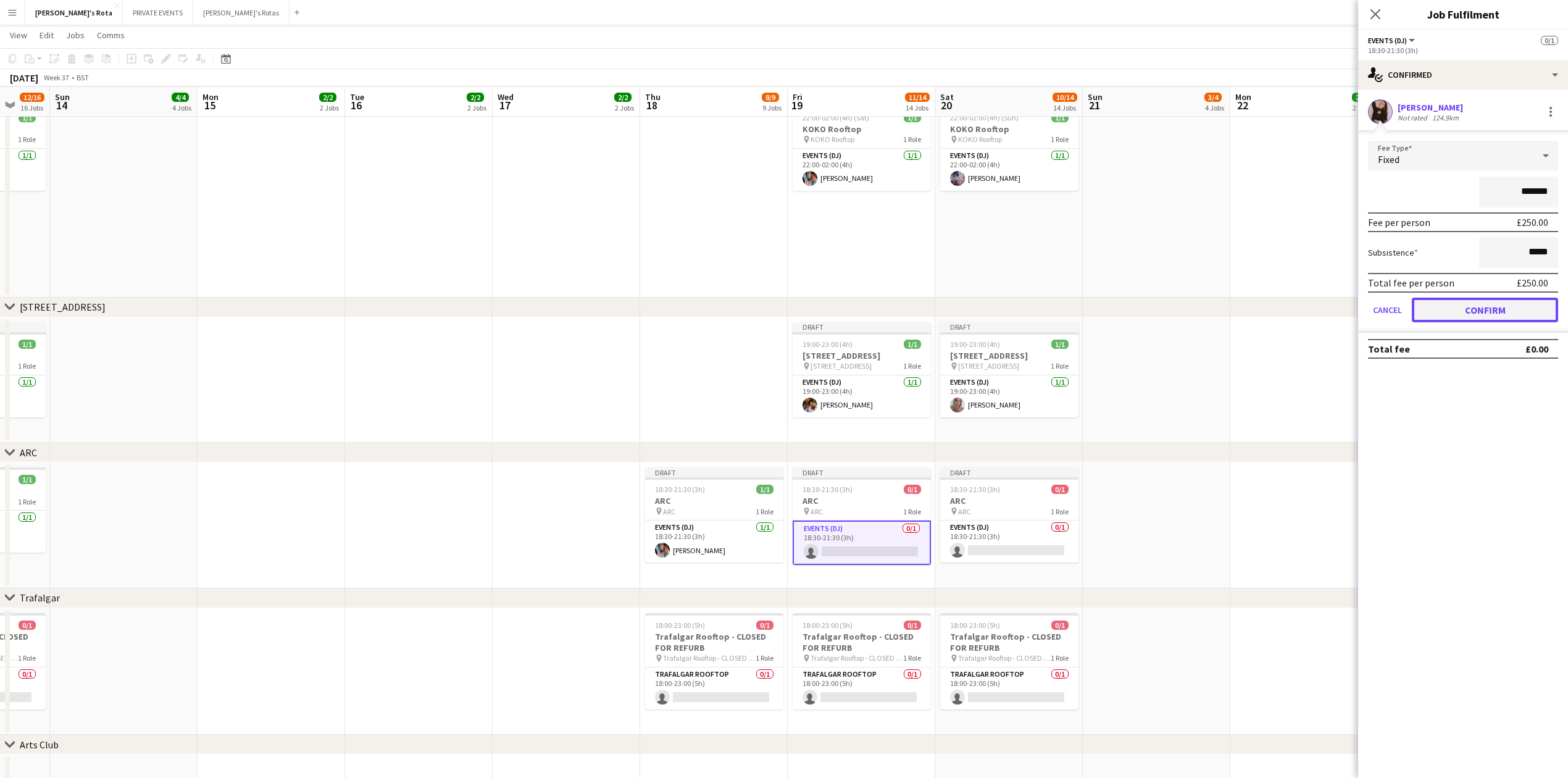
drag, startPoint x: 1497, startPoint y: 318, endPoint x: 1484, endPoint y: 287, distance: 33.6
click at [1497, 317] on button "Confirm" at bounding box center [1485, 309] width 146 height 25
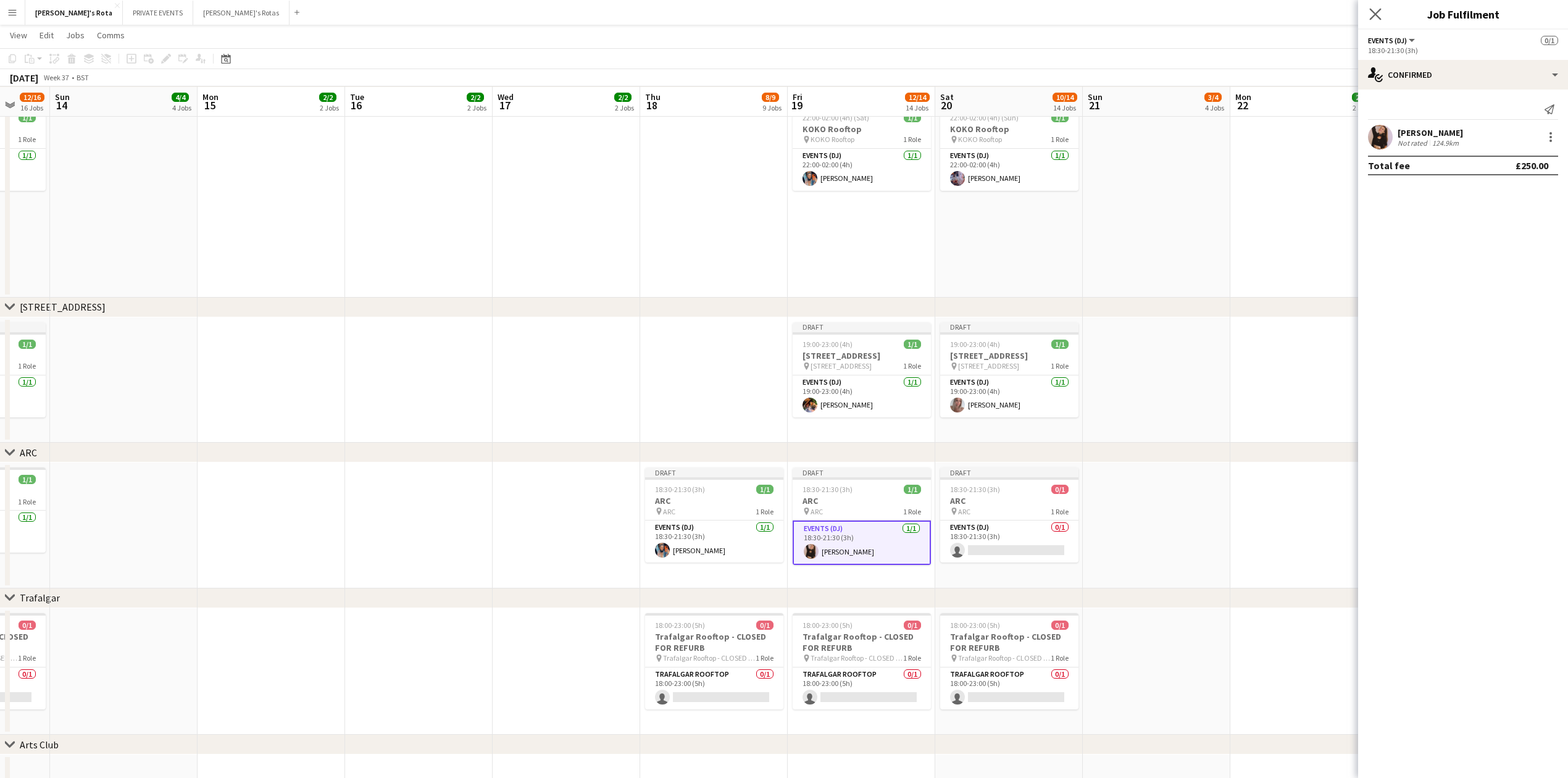
click at [1368, 11] on div "Close pop-in" at bounding box center [1375, 14] width 35 height 28
click at [1015, 544] on app-card-role "Events (DJ) 0/1 18:30-21:30 (3h) single-neutral-actions" at bounding box center [1009, 541] width 138 height 42
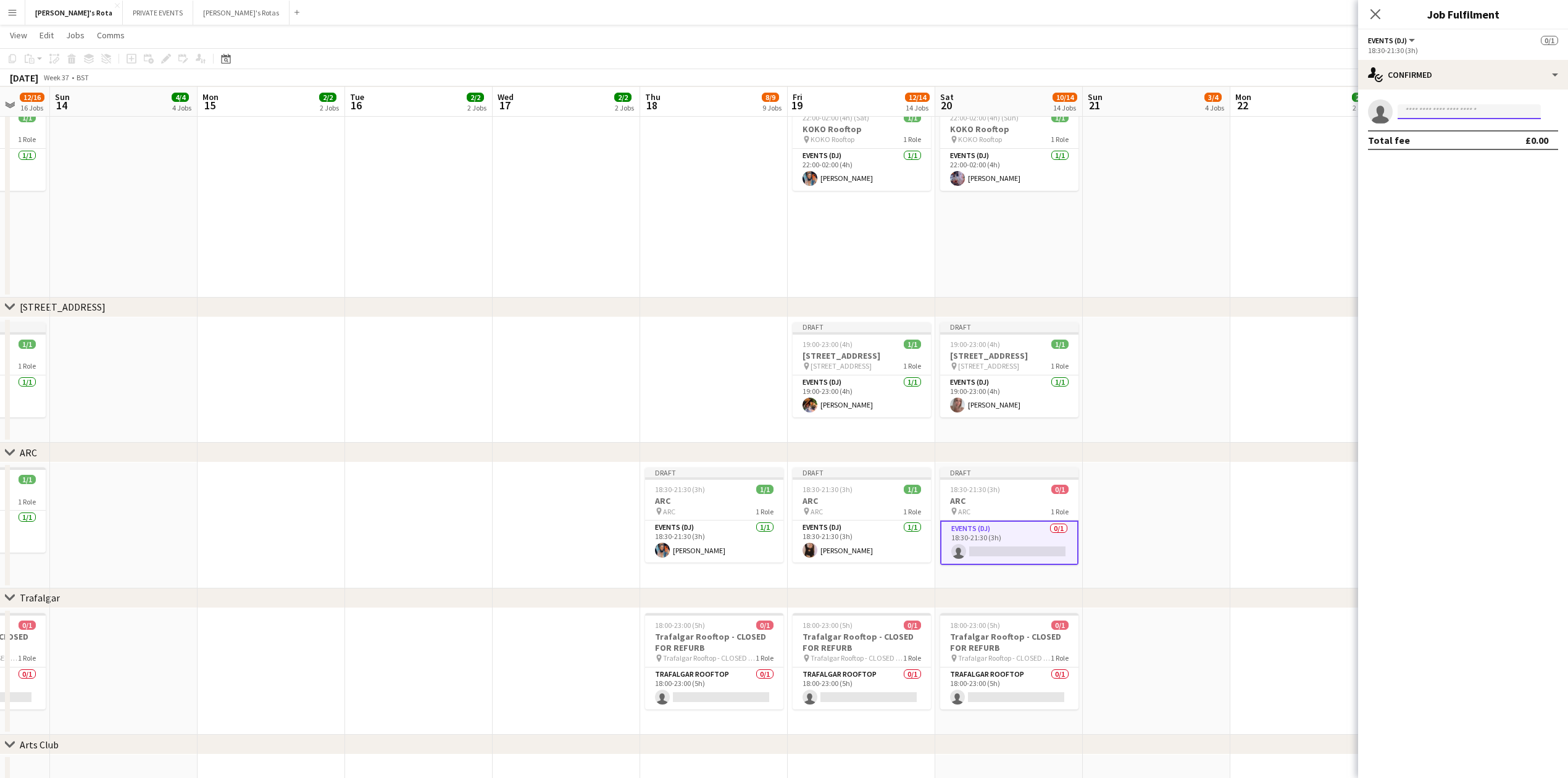
click at [1426, 115] on input at bounding box center [1469, 111] width 143 height 15
type input "***"
click at [1436, 145] on span "Has conflicting unavailable period." at bounding box center [1469, 141] width 124 height 11
click at [1379, 13] on icon "Close pop-in" at bounding box center [1375, 14] width 12 height 12
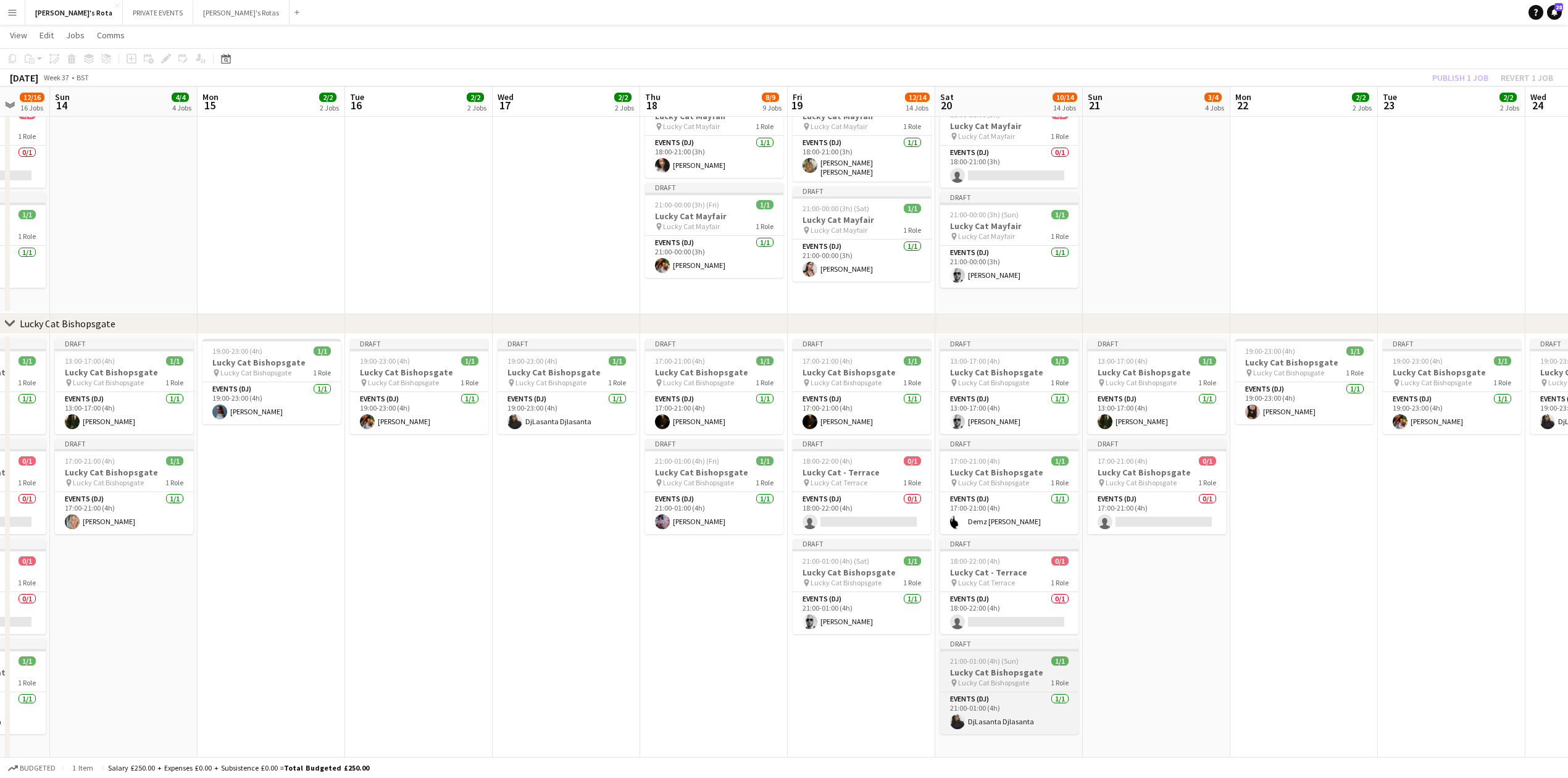
scroll to position [576, 0]
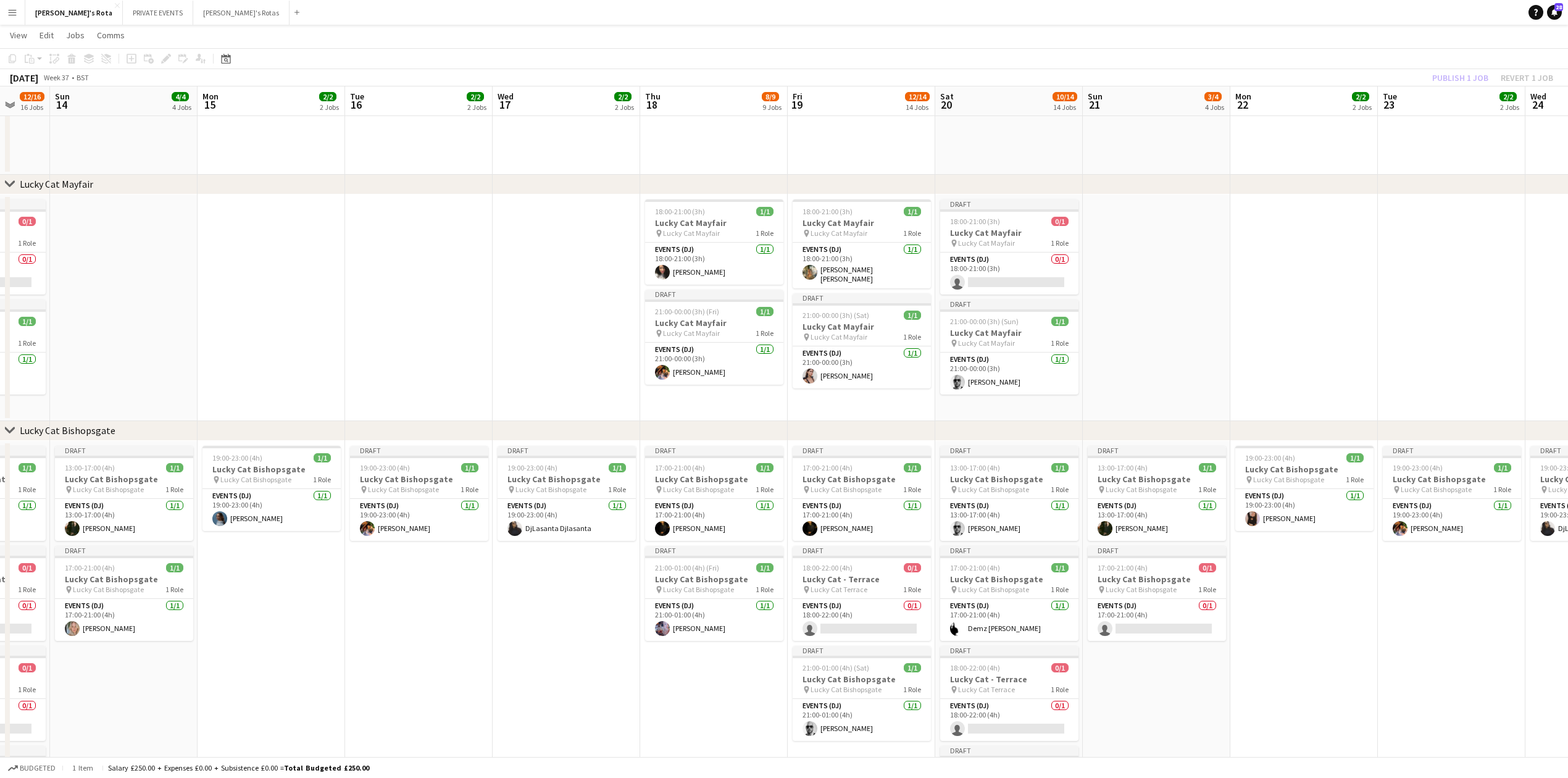
drag, startPoint x: 596, startPoint y: 565, endPoint x: 1135, endPoint y: 526, distance: 540.4
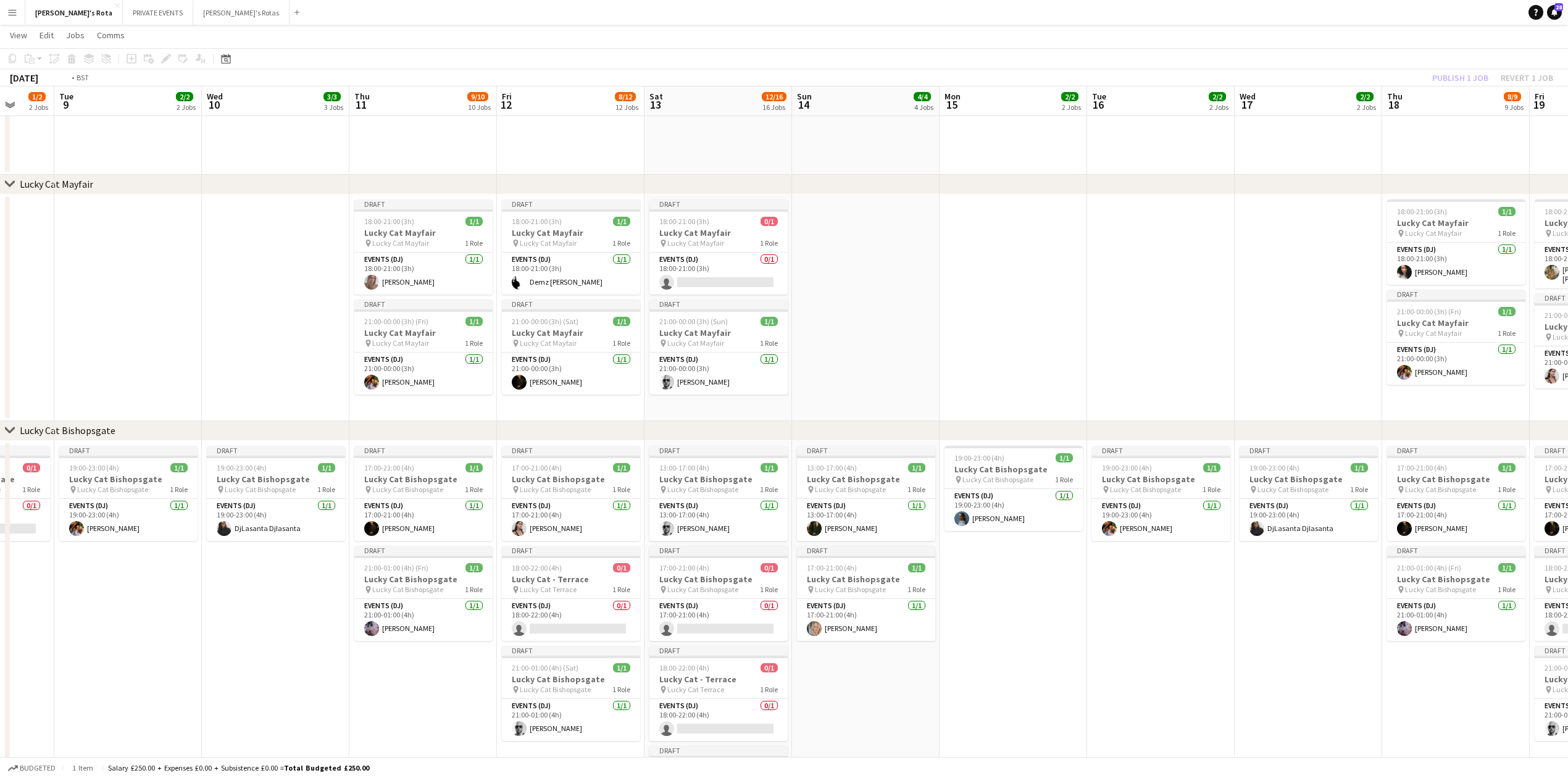
scroll to position [0, 321]
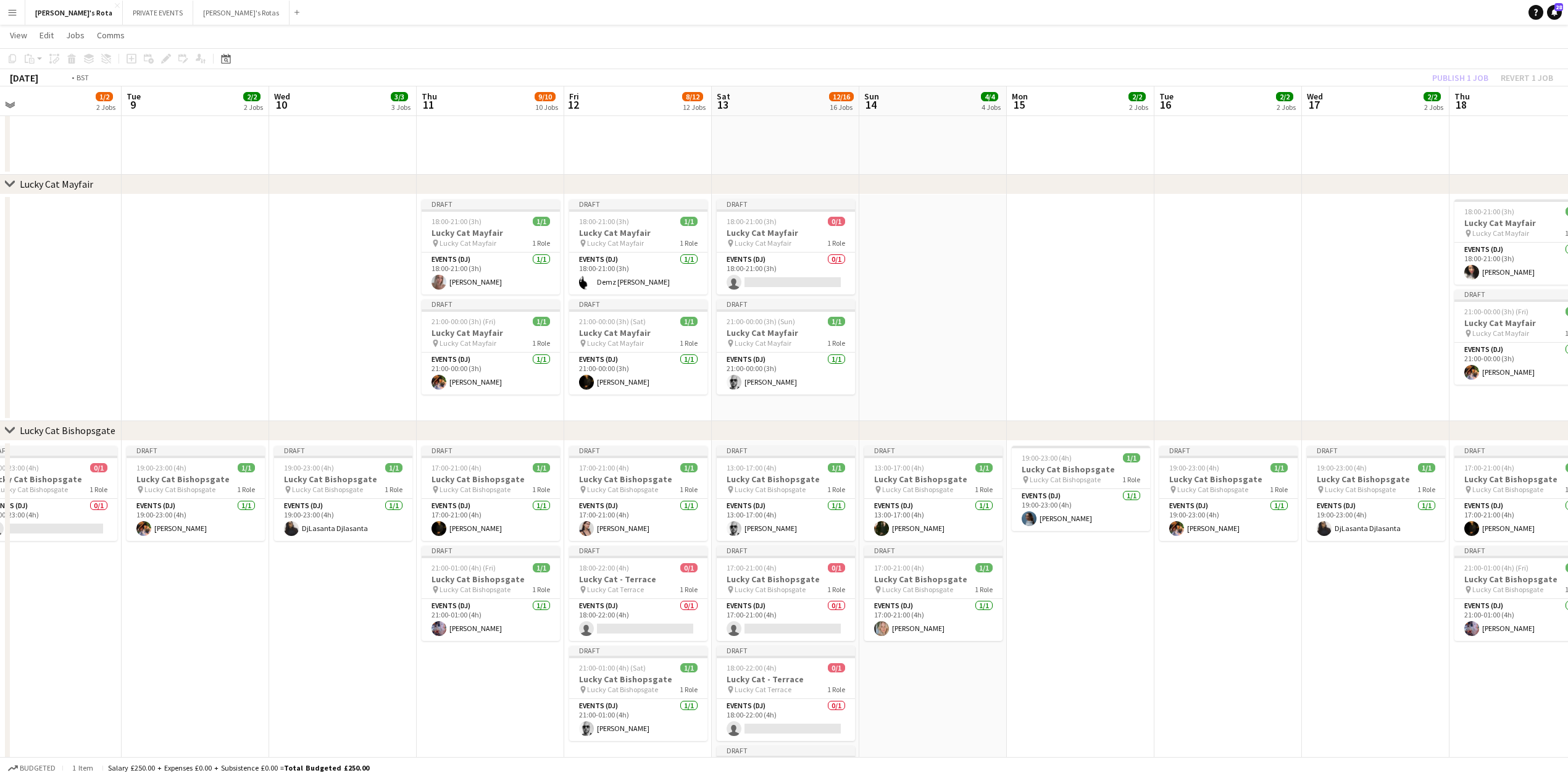
drag, startPoint x: 339, startPoint y: 605, endPoint x: 495, endPoint y: 601, distance: 156.1
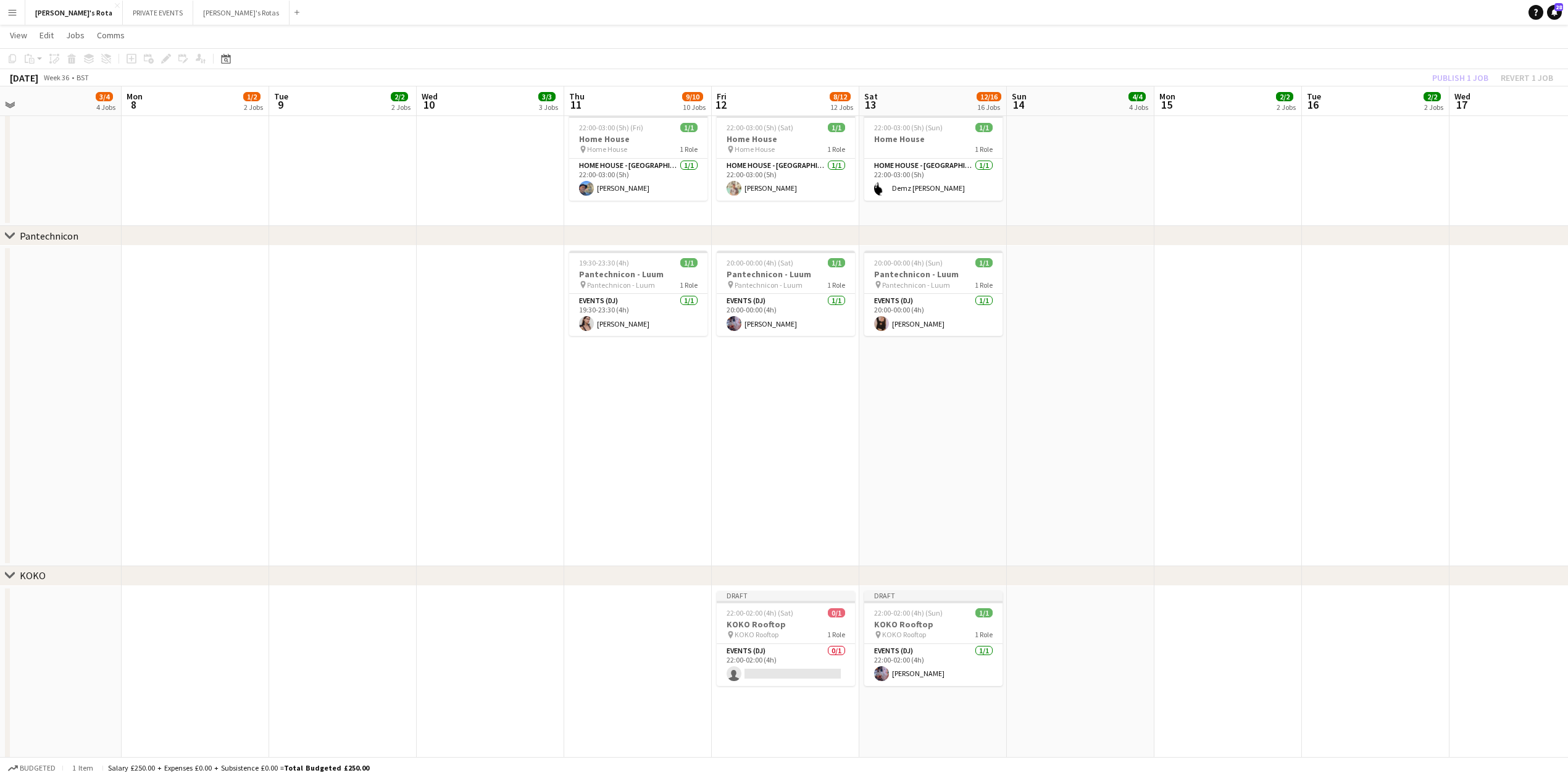
scroll to position [1564, 0]
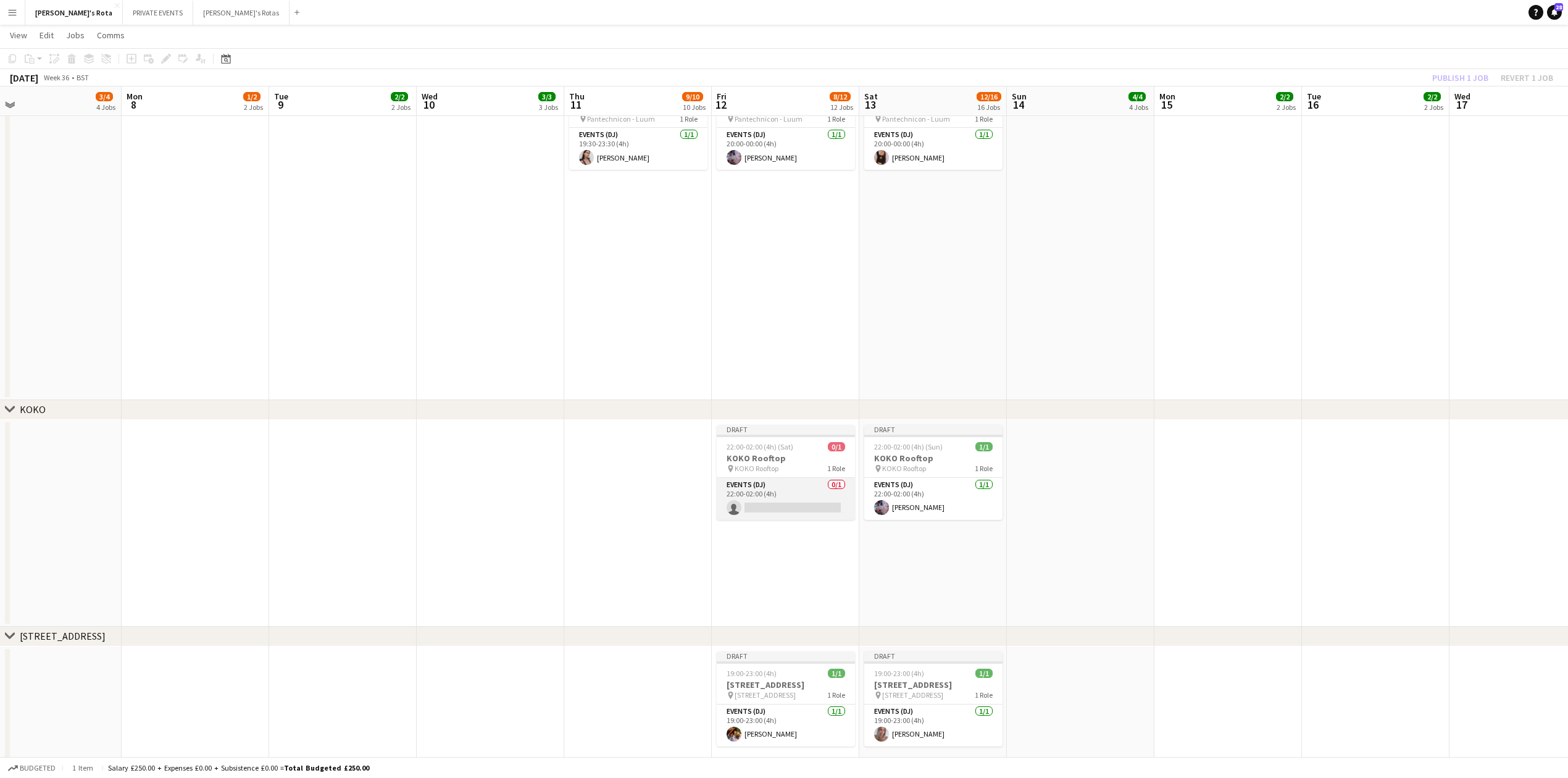
click at [755, 511] on app-card-role "Events (DJ) 0/1 22:00-02:00 (4h) single-neutral-actions" at bounding box center [785, 499] width 138 height 42
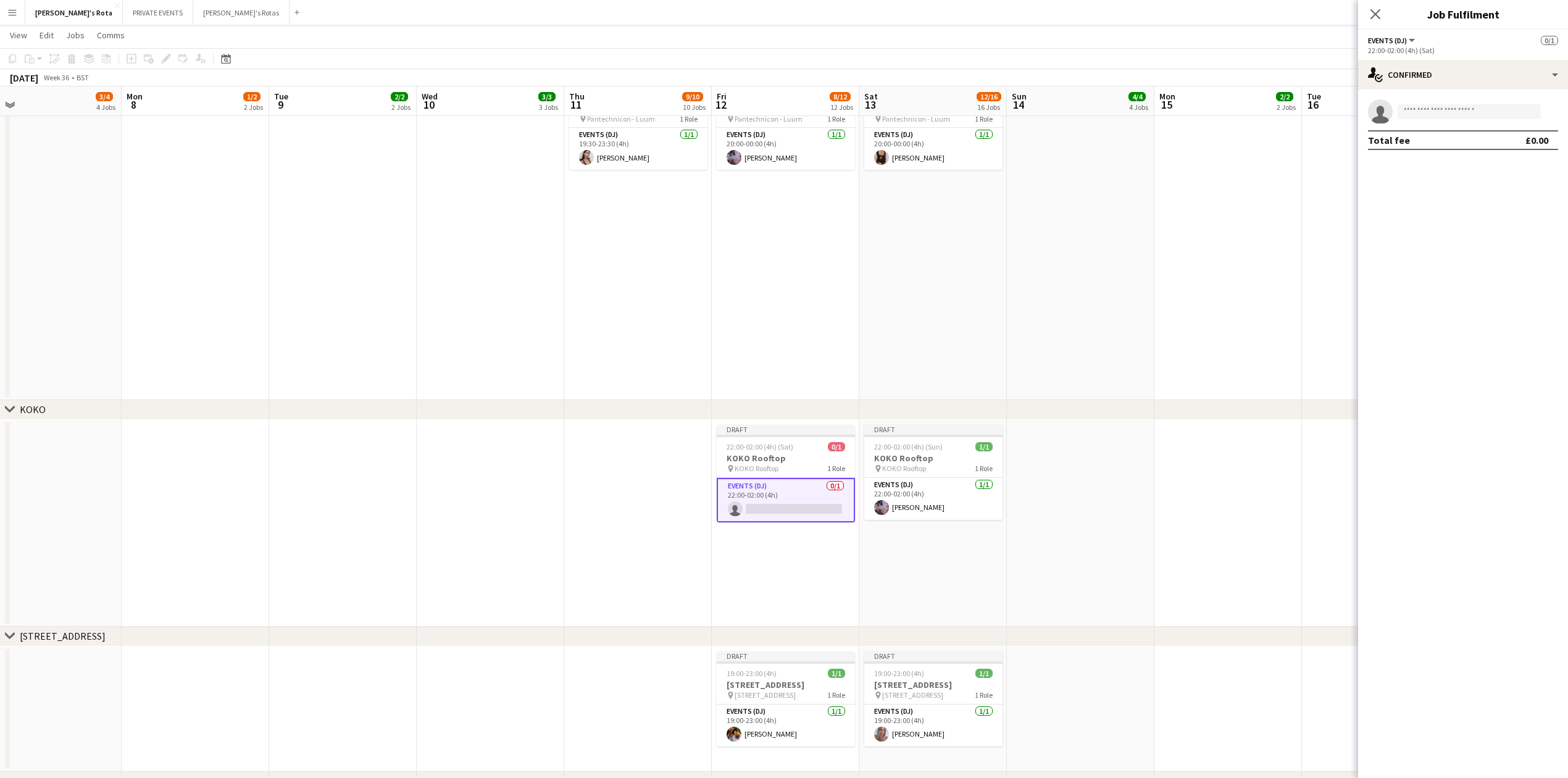
click at [1432, 111] on app-invite-slot "single-neutral-actions" at bounding box center [1463, 111] width 210 height 25
click at [1432, 111] on input at bounding box center [1469, 111] width 143 height 15
type input "*"
type input "***"
click at [1433, 136] on span "[EMAIL_ADDRESS][DOMAIN_NAME]" at bounding box center [1469, 140] width 124 height 10
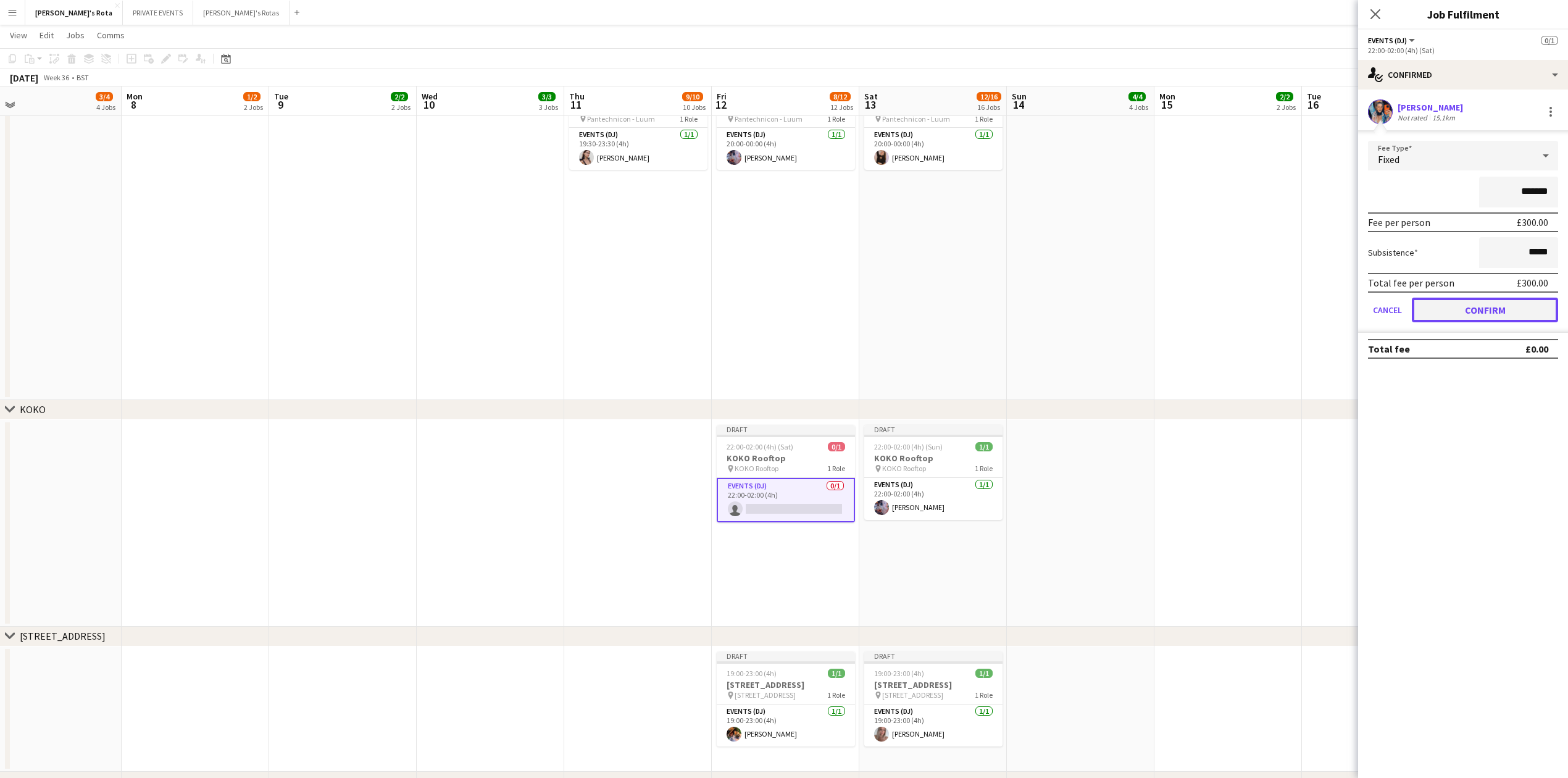
click at [1483, 320] on button "Confirm" at bounding box center [1485, 309] width 146 height 25
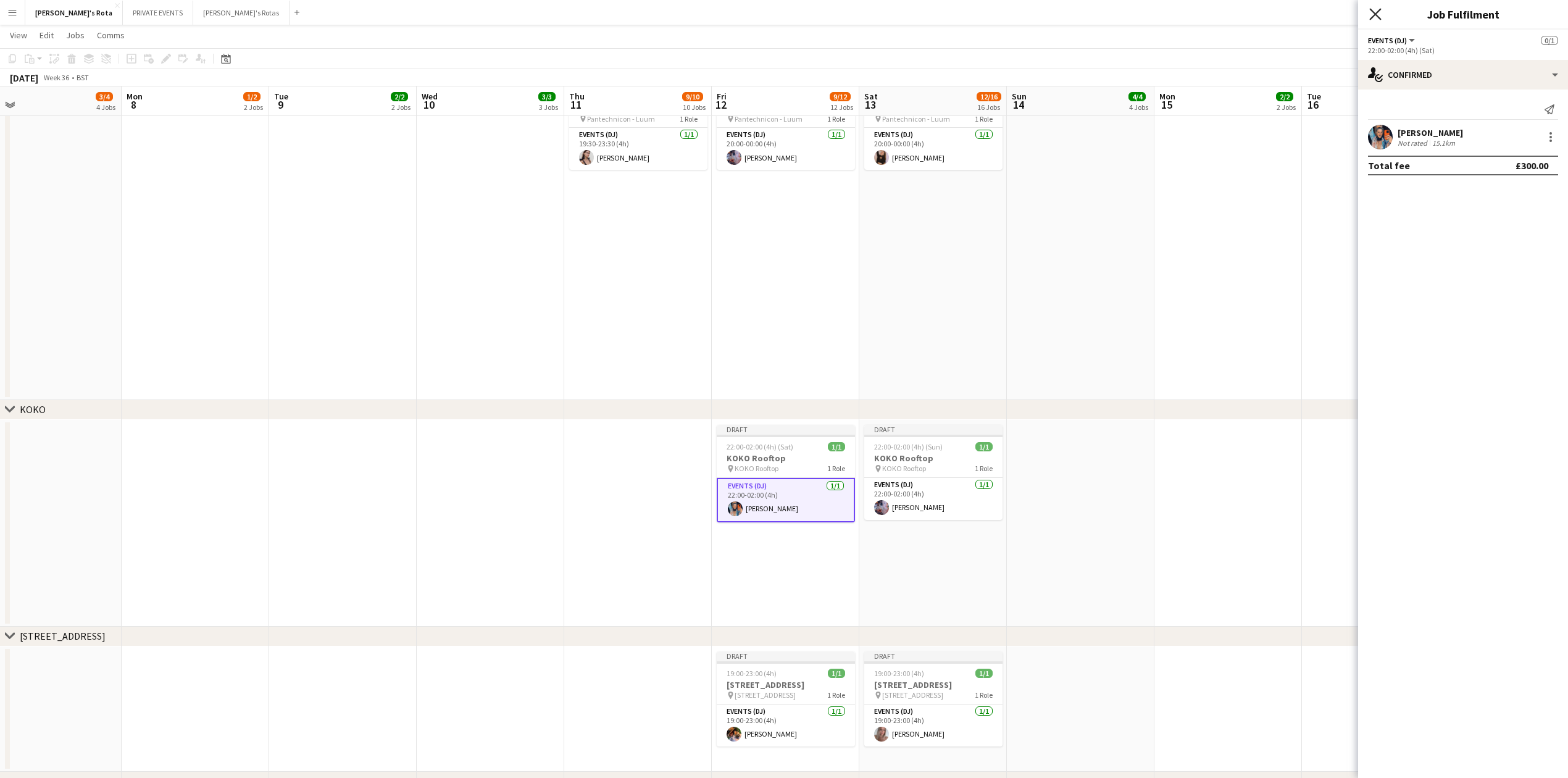
click at [1377, 11] on icon "Close pop-in" at bounding box center [1375, 14] width 12 height 12
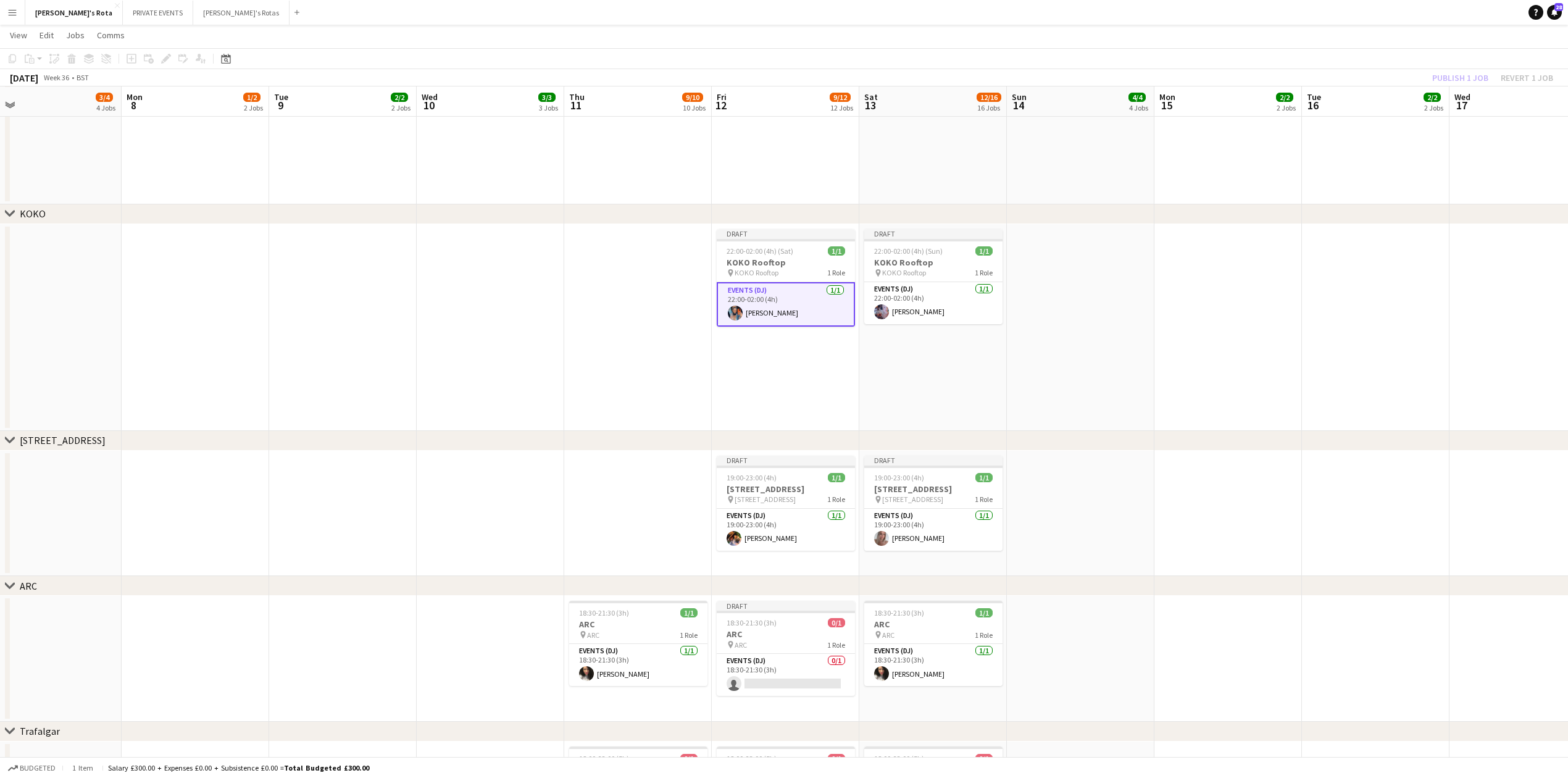
scroll to position [1893, 0]
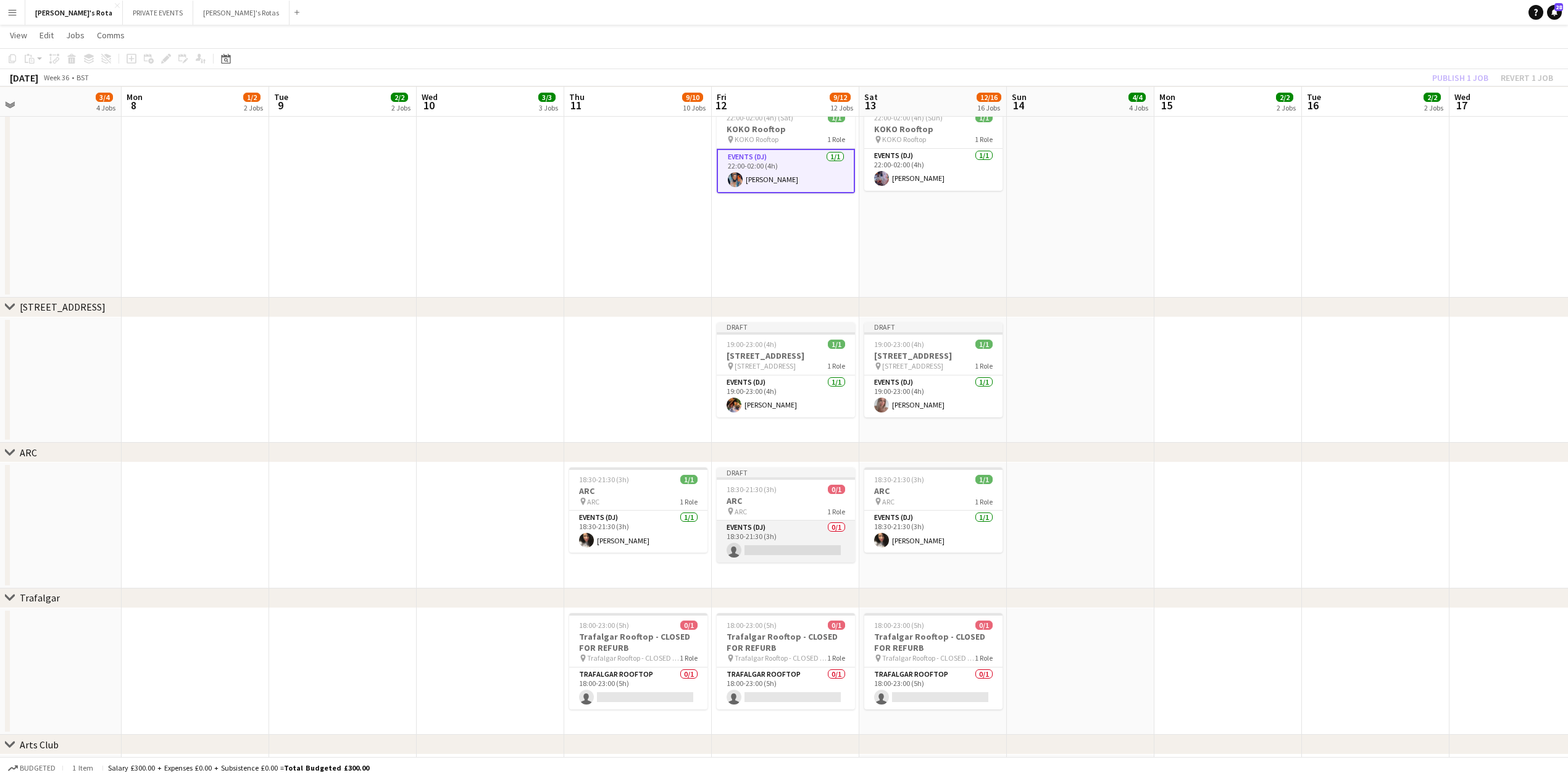
click at [762, 544] on app-card-role "Events (DJ) 0/1 18:30-21:30 (3h) single-neutral-actions" at bounding box center [785, 541] width 138 height 42
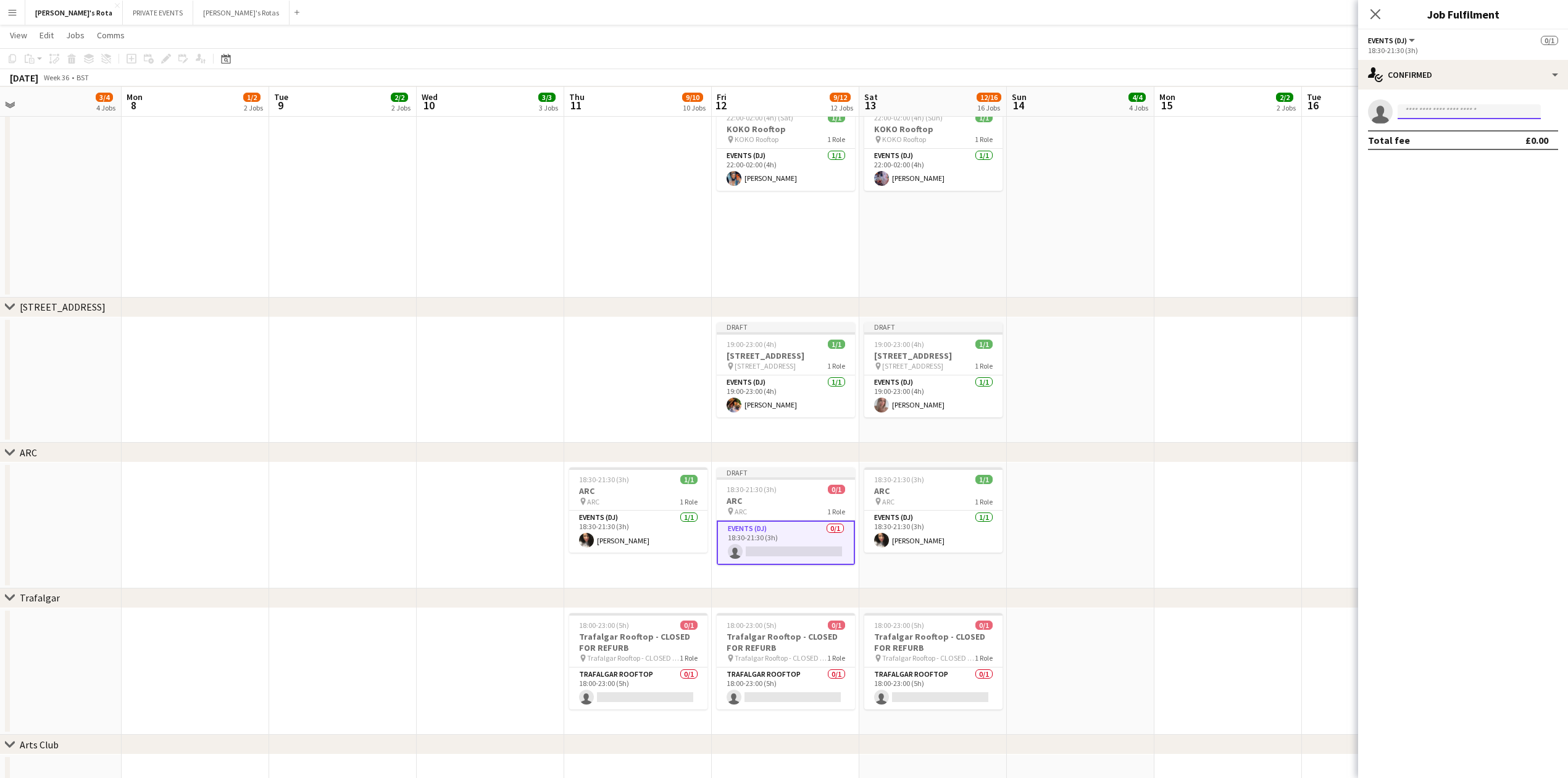
click at [1457, 116] on input at bounding box center [1469, 111] width 143 height 15
type input "*"
type input "****"
click at [1426, 133] on span "[PERSON_NAME]" at bounding box center [1444, 129] width 71 height 11
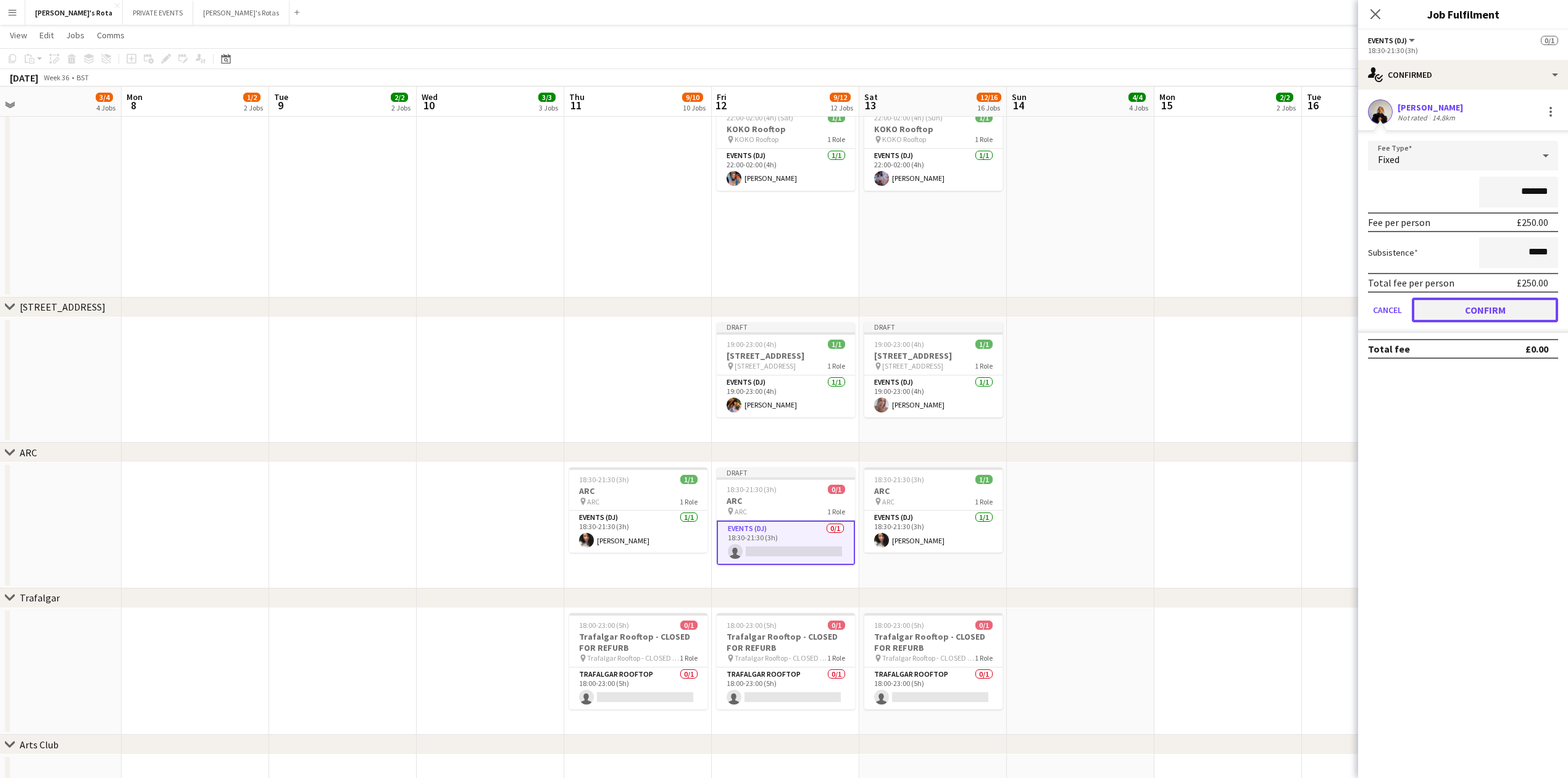
click at [1468, 304] on button "Confirm" at bounding box center [1485, 309] width 146 height 25
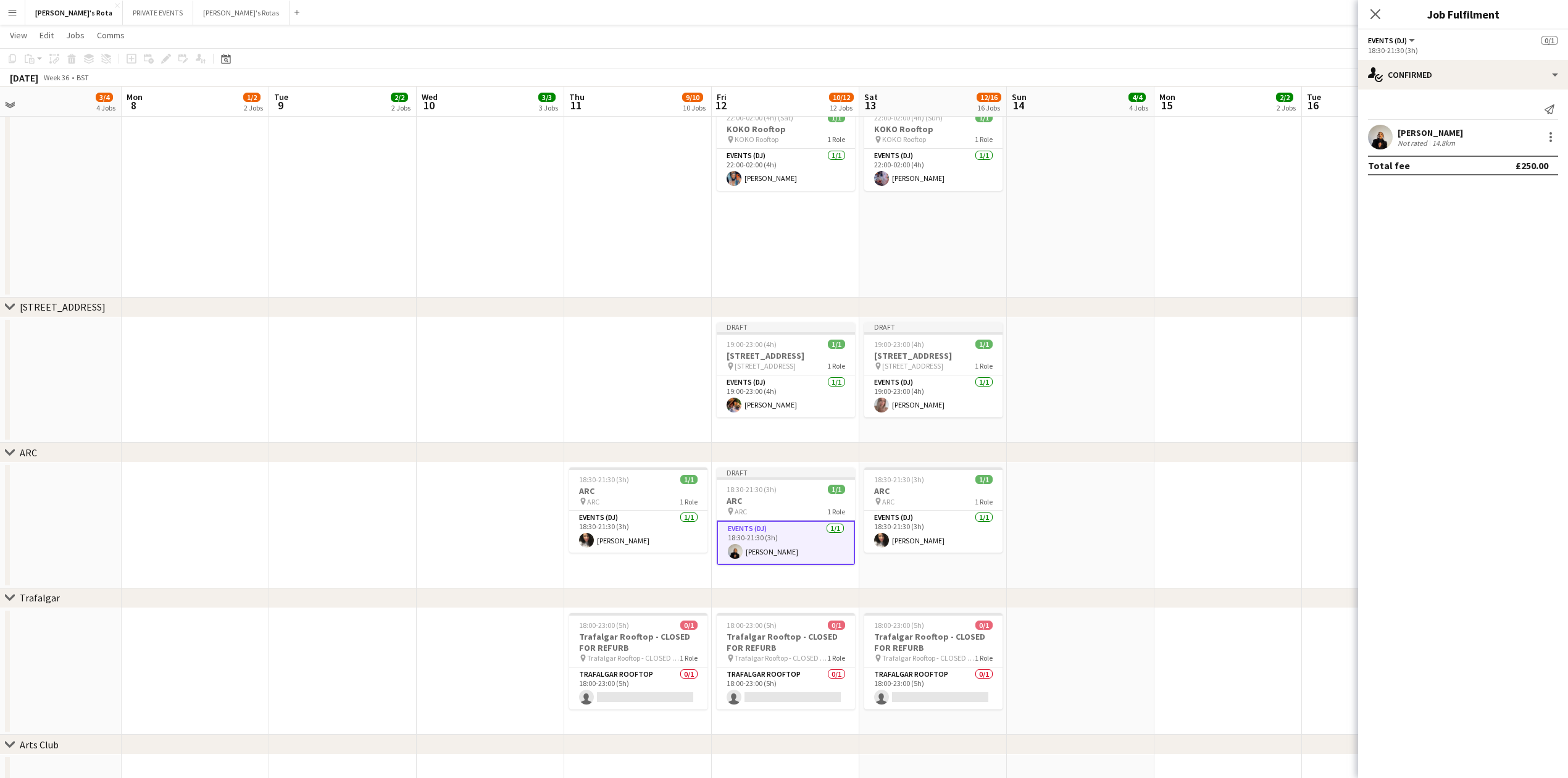
click at [1374, 4] on div "Close pop-in" at bounding box center [1375, 14] width 35 height 28
click at [1376, 23] on div "Close pop-in" at bounding box center [1375, 14] width 35 height 28
click at [247, 399] on app-date-cell at bounding box center [195, 381] width 148 height 126
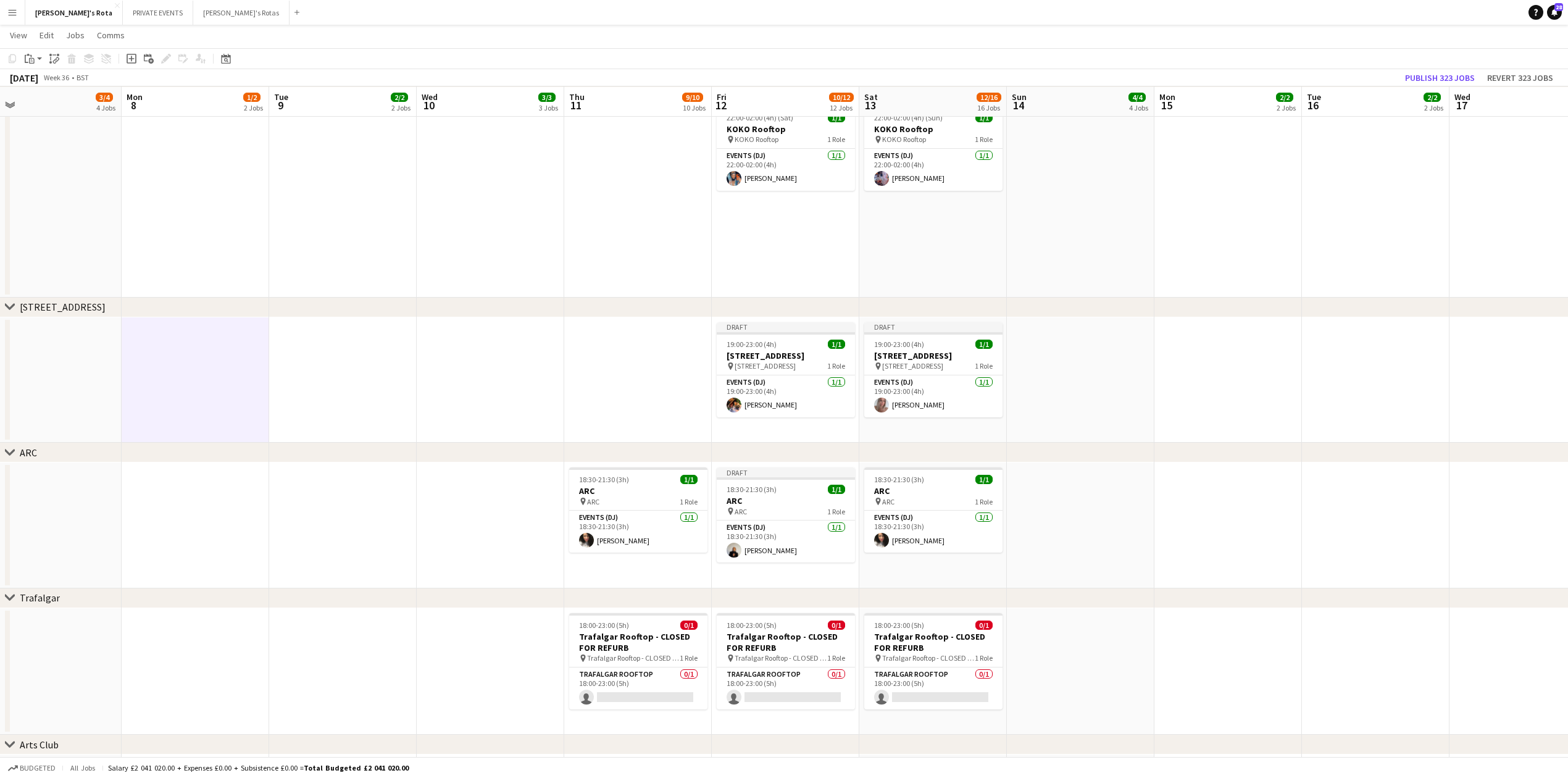
drag, startPoint x: 287, startPoint y: 309, endPoint x: 981, endPoint y: 307, distance: 694.0
click at [1015, 306] on div "chevron-right [STREET_ADDRESS]" at bounding box center [784, 307] width 1568 height 19
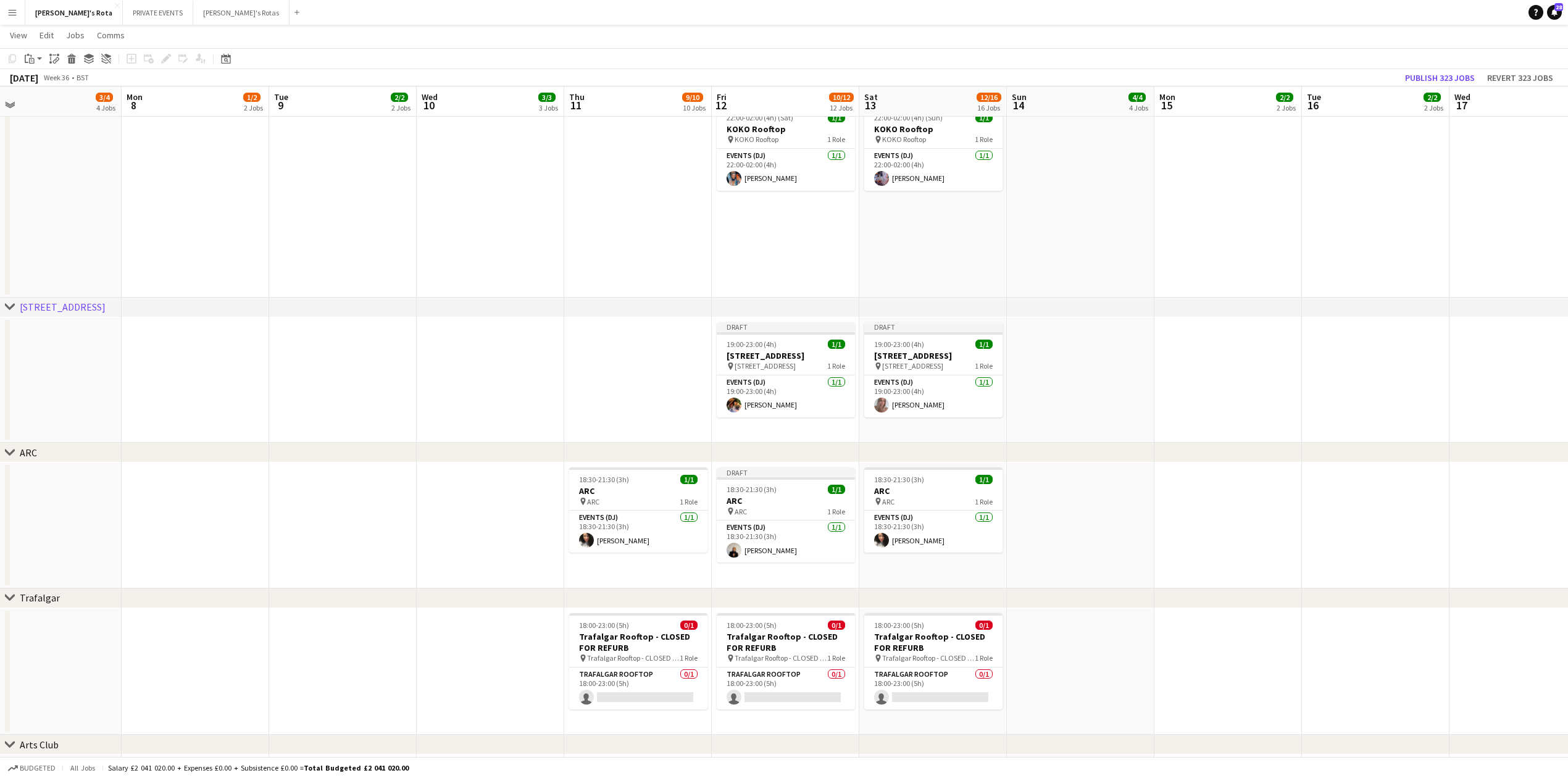
scroll to position [0, 0]
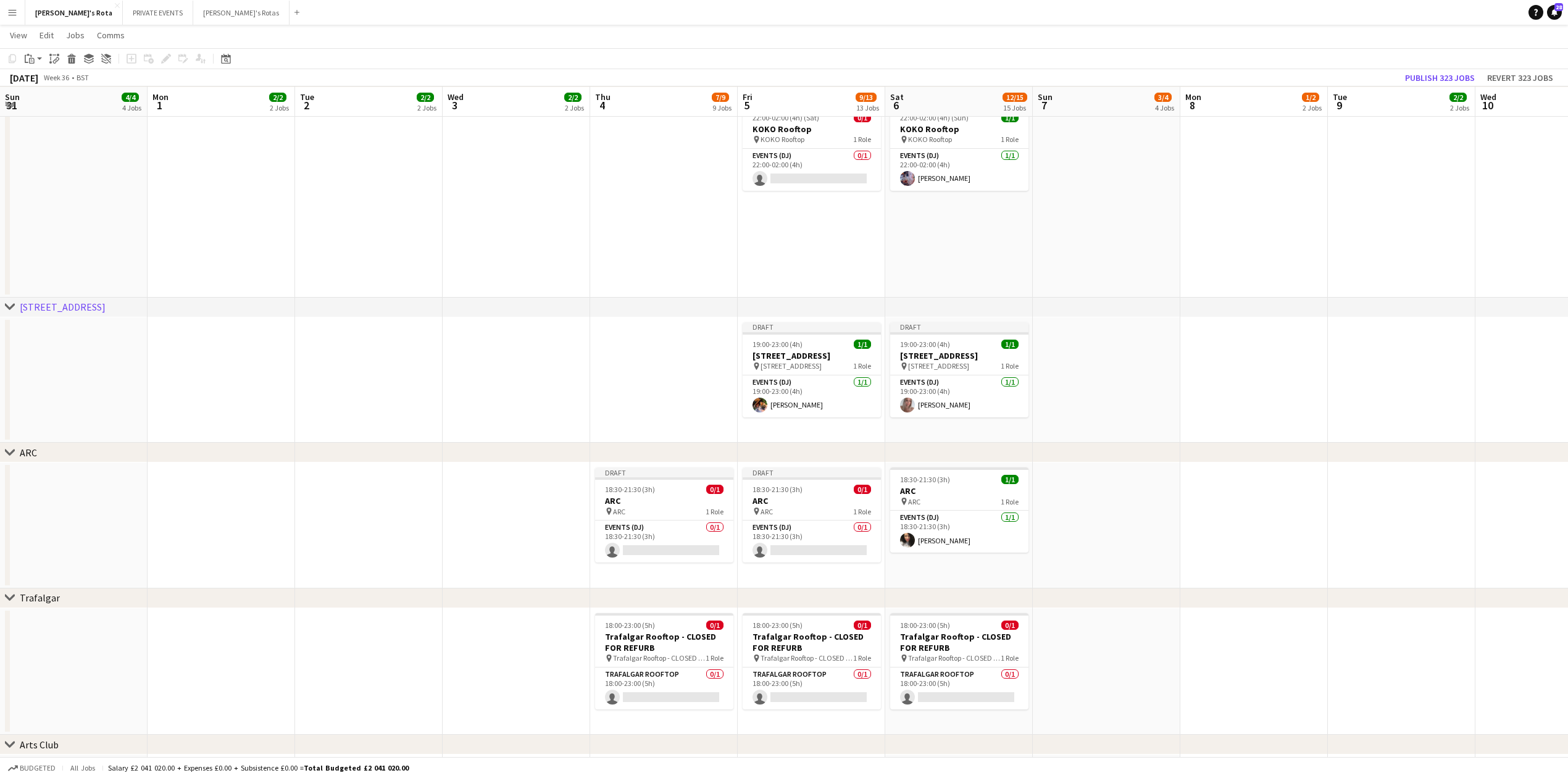
drag, startPoint x: 154, startPoint y: 519, endPoint x: 1274, endPoint y: 452, distance: 1122.0
click at [784, 540] on app-card-role "Events (DJ) 0/1 18:30-21:30 (3h) single-neutral-actions" at bounding box center [811, 541] width 138 height 42
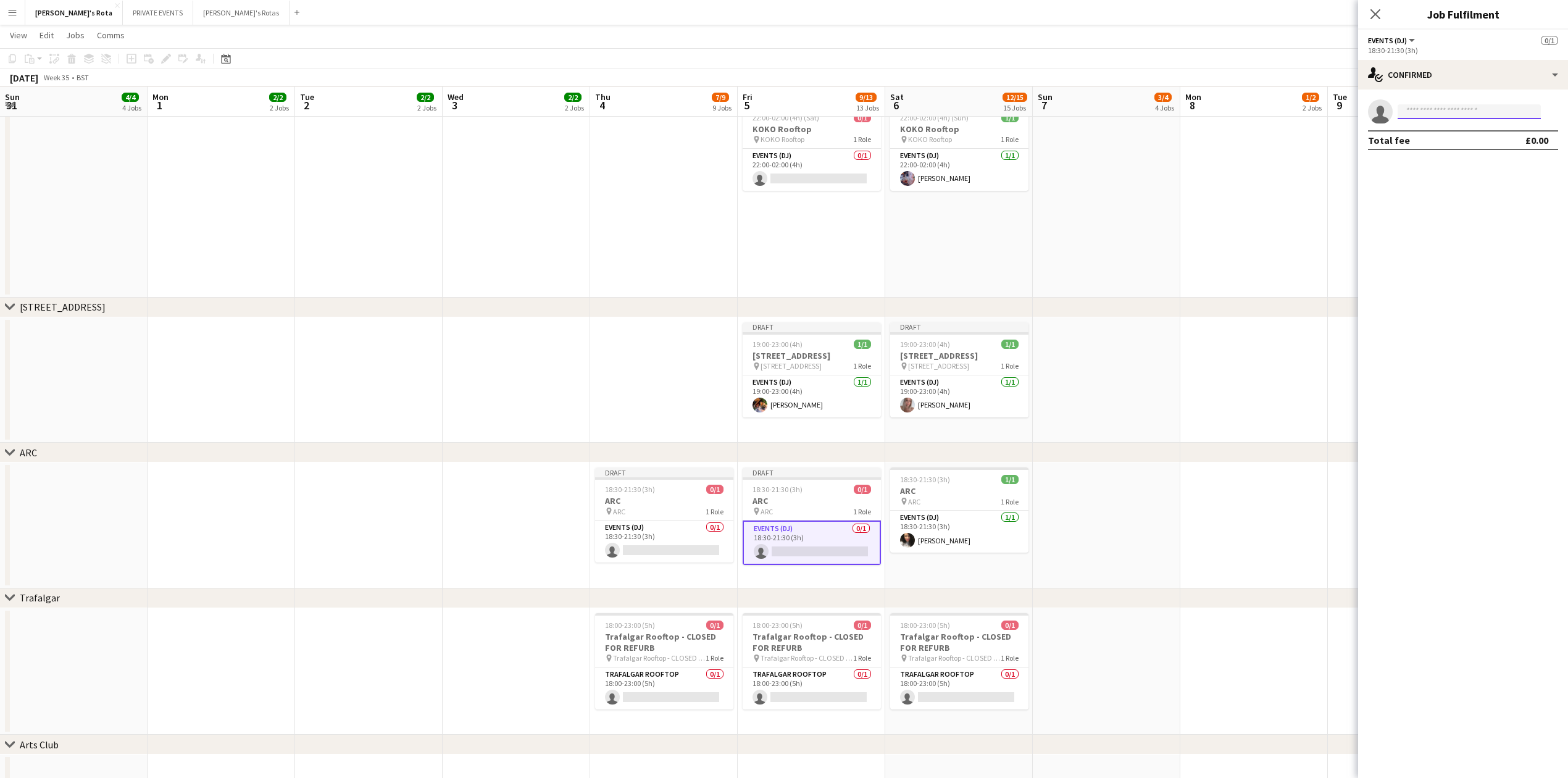
click at [1462, 117] on input at bounding box center [1469, 111] width 143 height 15
type input "***"
click at [1426, 129] on span "[PERSON_NAME]" at bounding box center [1444, 129] width 71 height 11
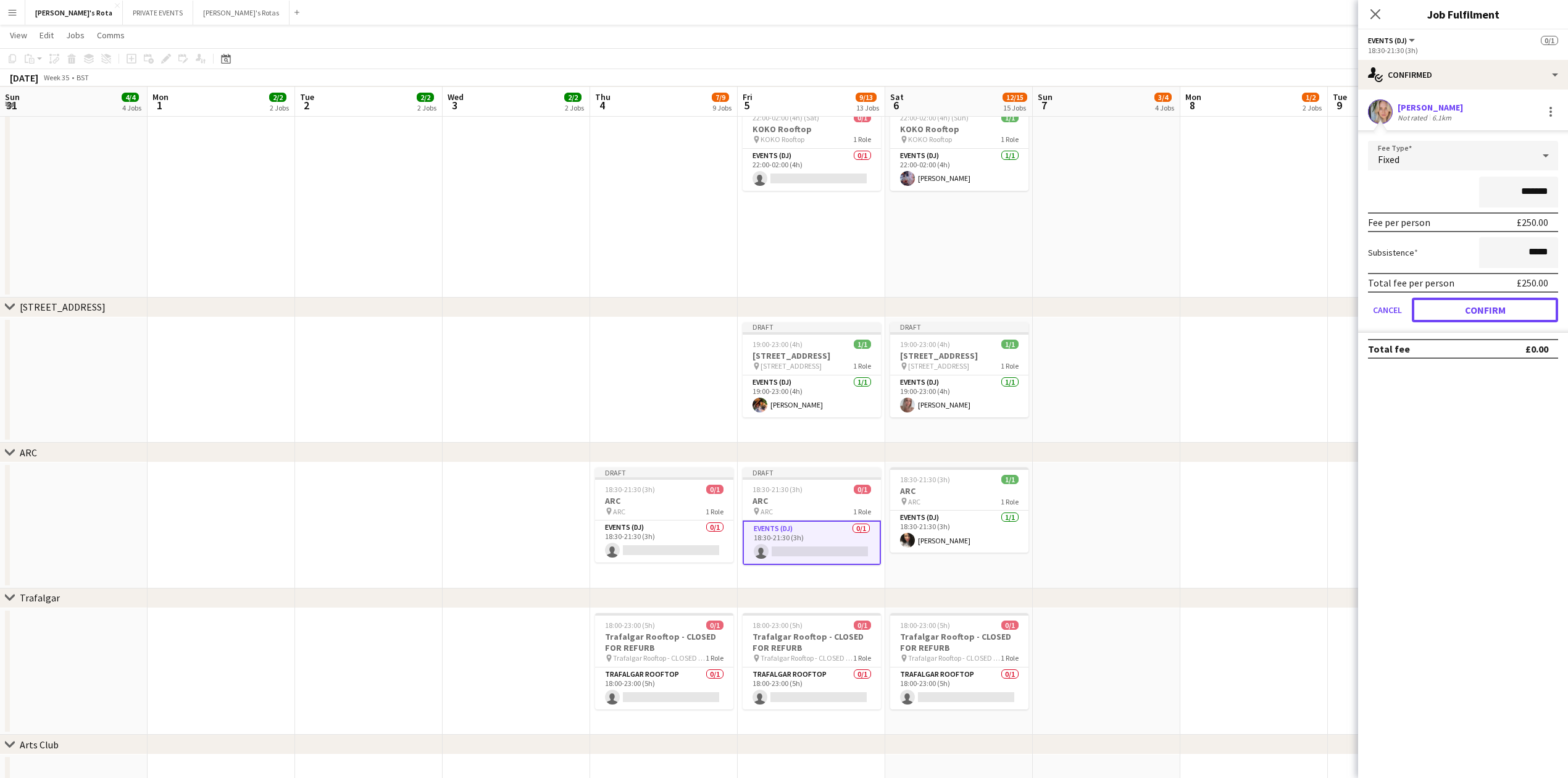
click at [1485, 316] on button "Confirm" at bounding box center [1485, 309] width 146 height 25
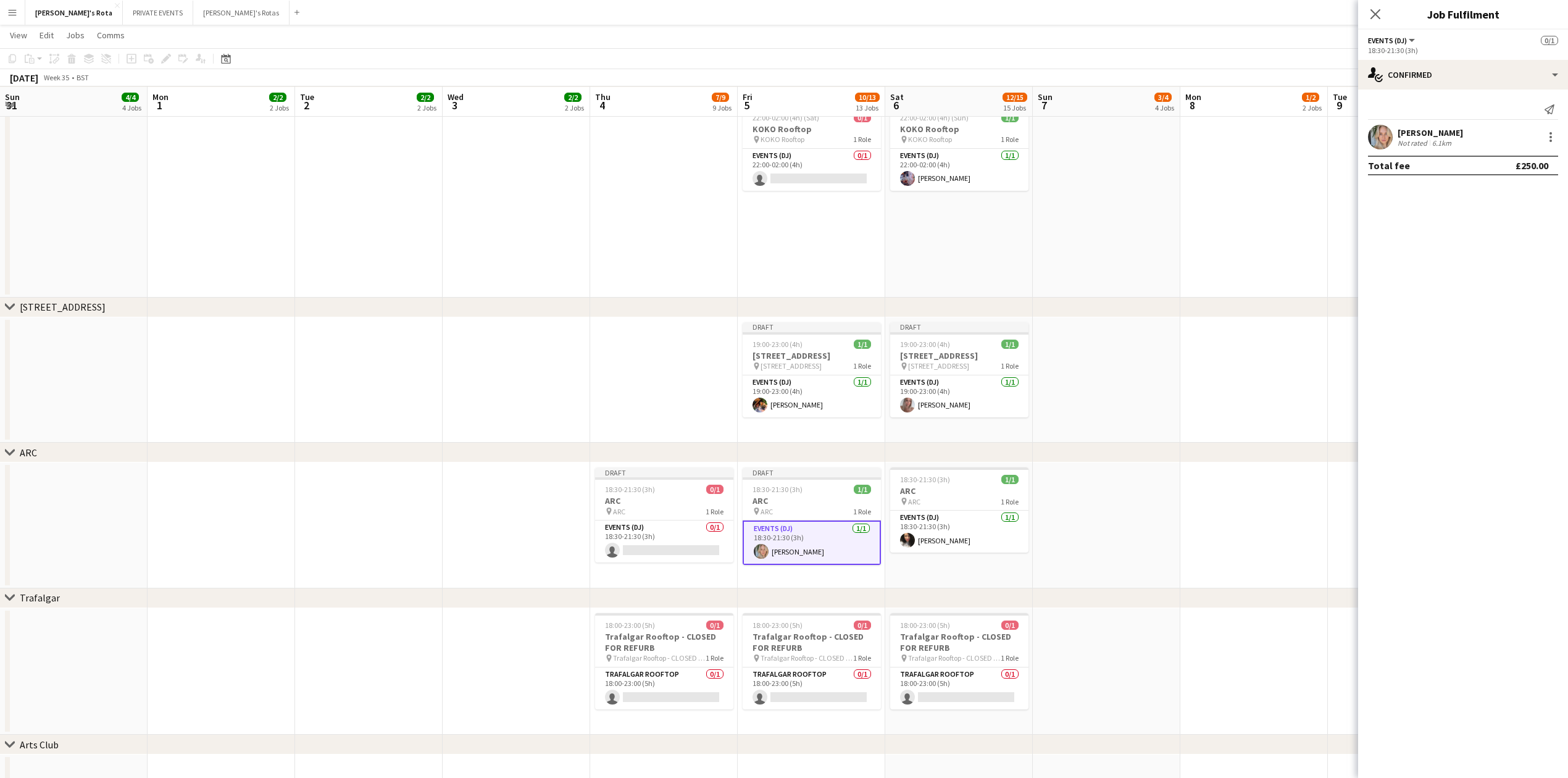
click at [1373, 15] on icon "Close pop-in" at bounding box center [1376, 14] width 10 height 10
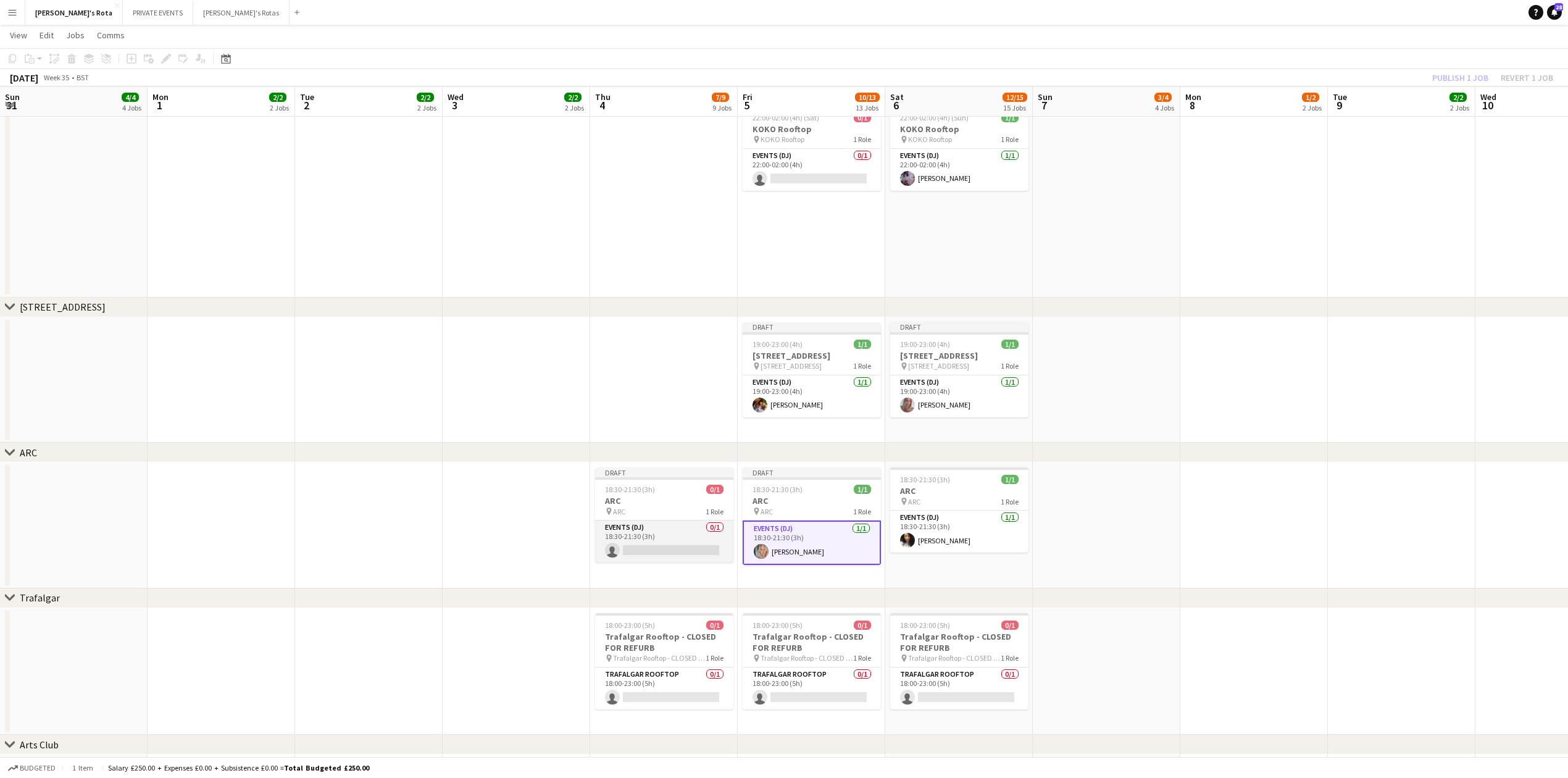
click at [648, 553] on app-card-role "Events (DJ) 0/1 18:30-21:30 (3h) single-neutral-actions" at bounding box center [664, 541] width 138 height 42
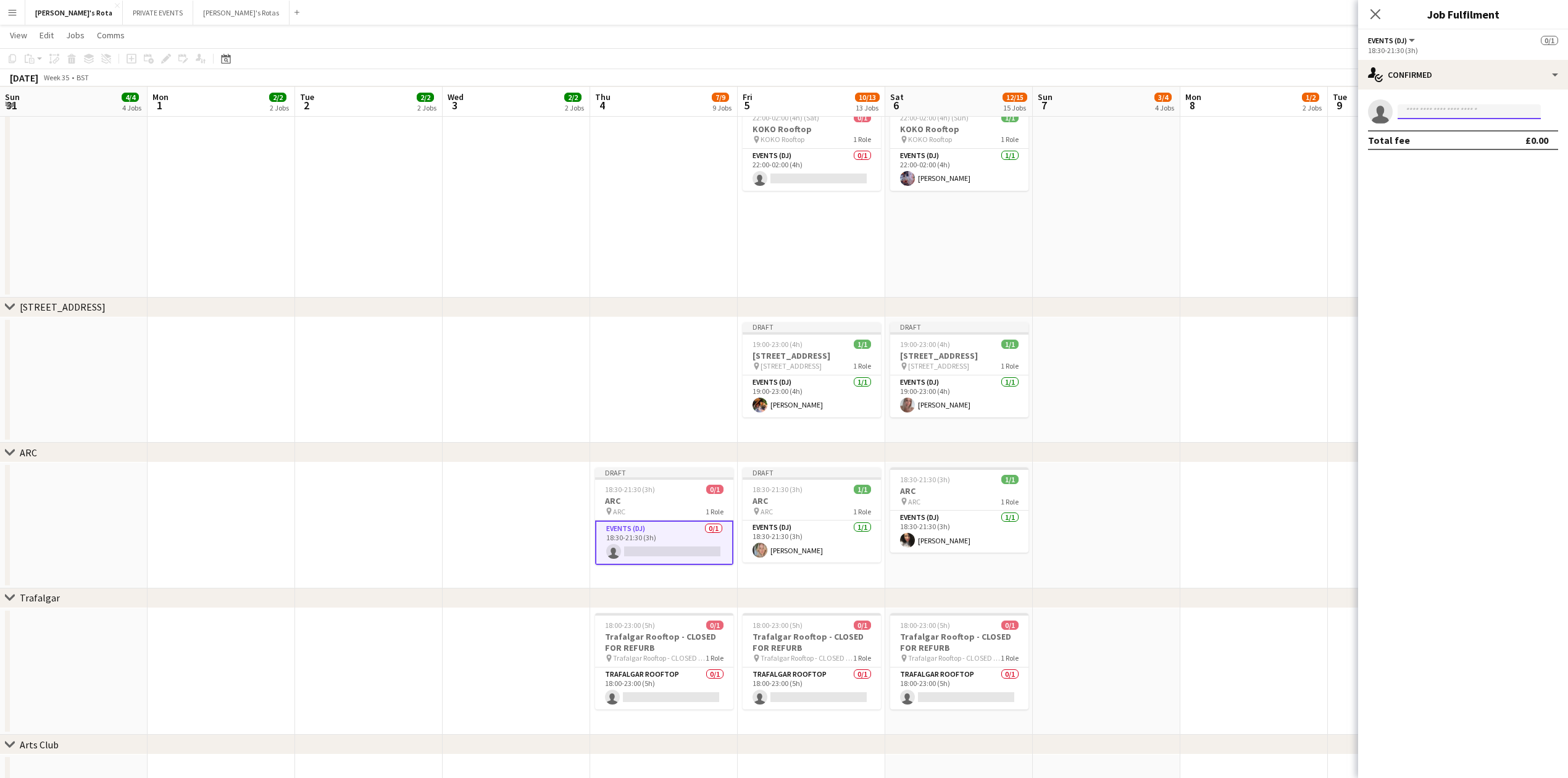
click at [1437, 114] on input at bounding box center [1469, 111] width 143 height 15
type input "****"
click at [1439, 140] on span "[EMAIL_ADDRESS][DOMAIN_NAME]" at bounding box center [1469, 140] width 124 height 10
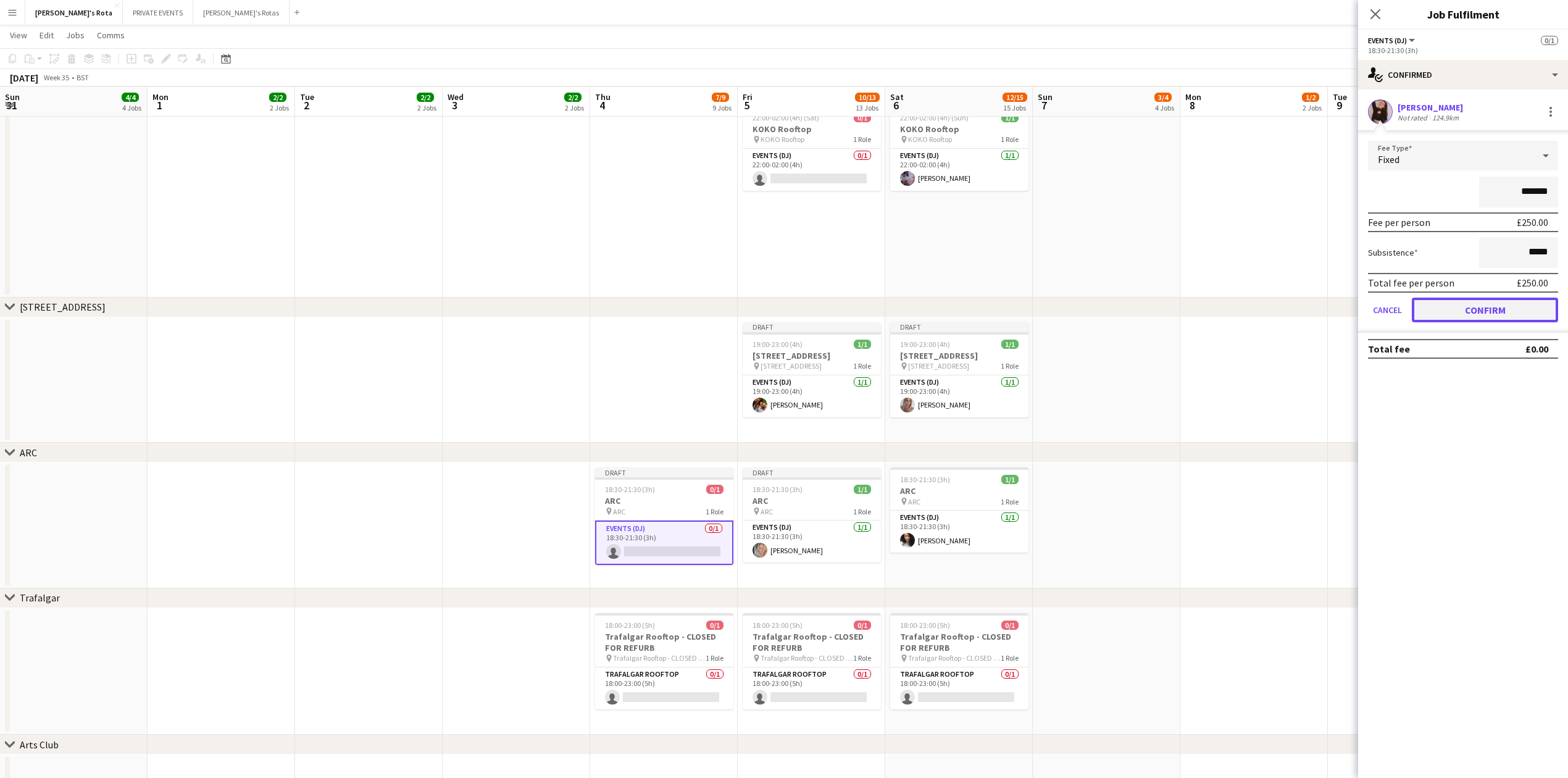
click at [1491, 315] on button "Confirm" at bounding box center [1485, 309] width 146 height 25
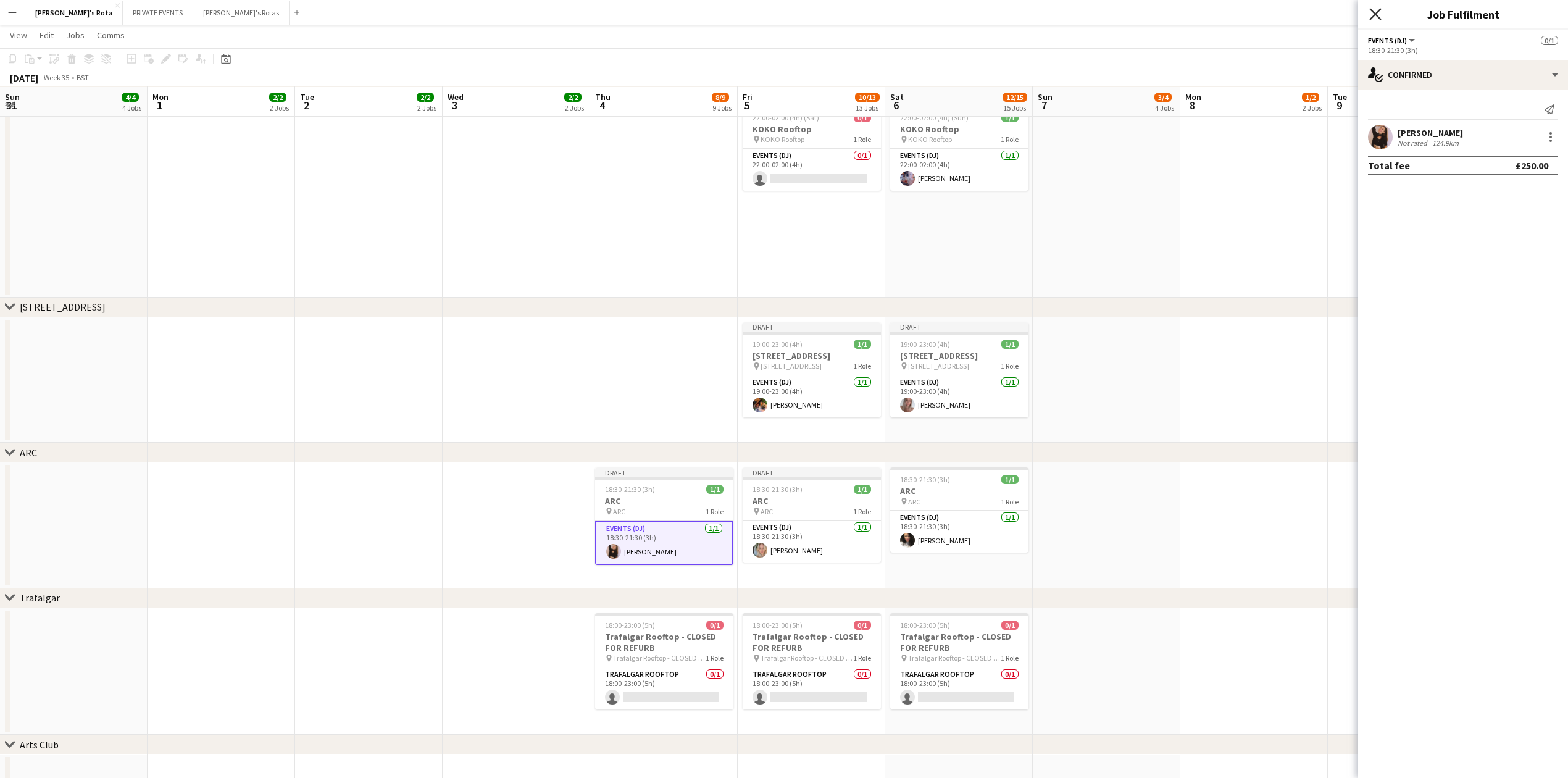
click at [1378, 14] on icon "Close pop-in" at bounding box center [1375, 14] width 12 height 12
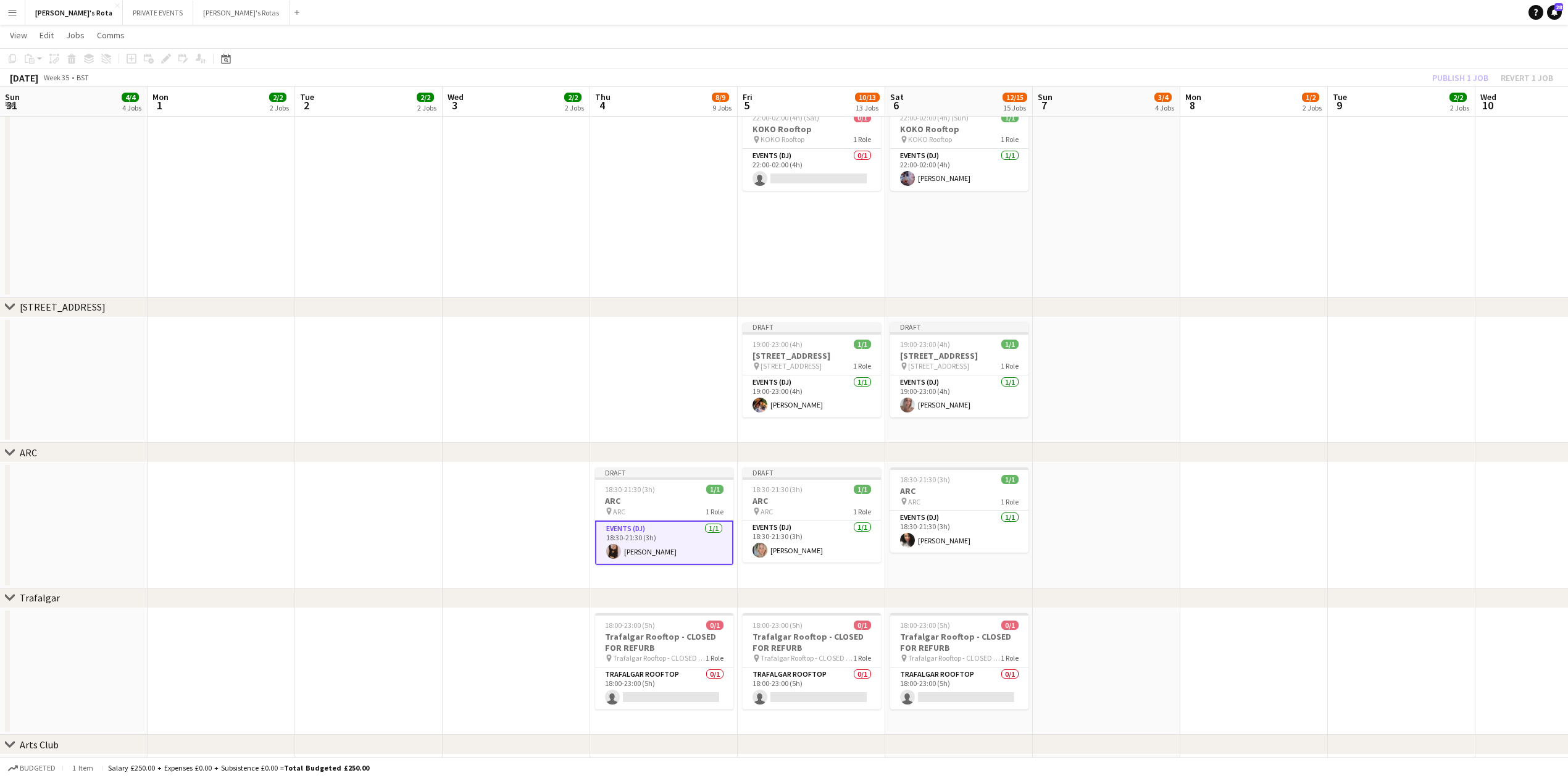
click at [648, 253] on app-date-cell at bounding box center [664, 194] width 148 height 207
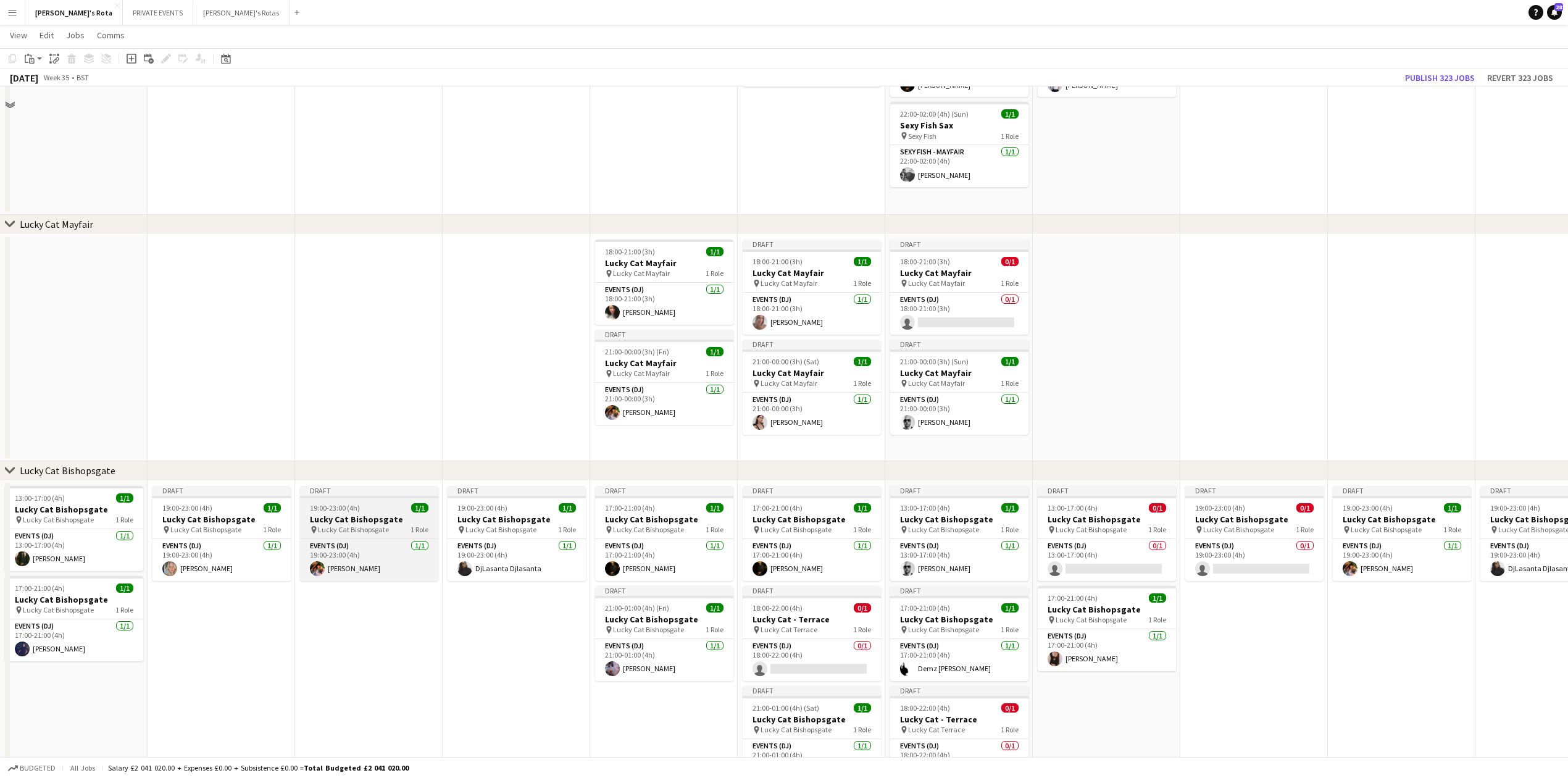
scroll to position [411, 0]
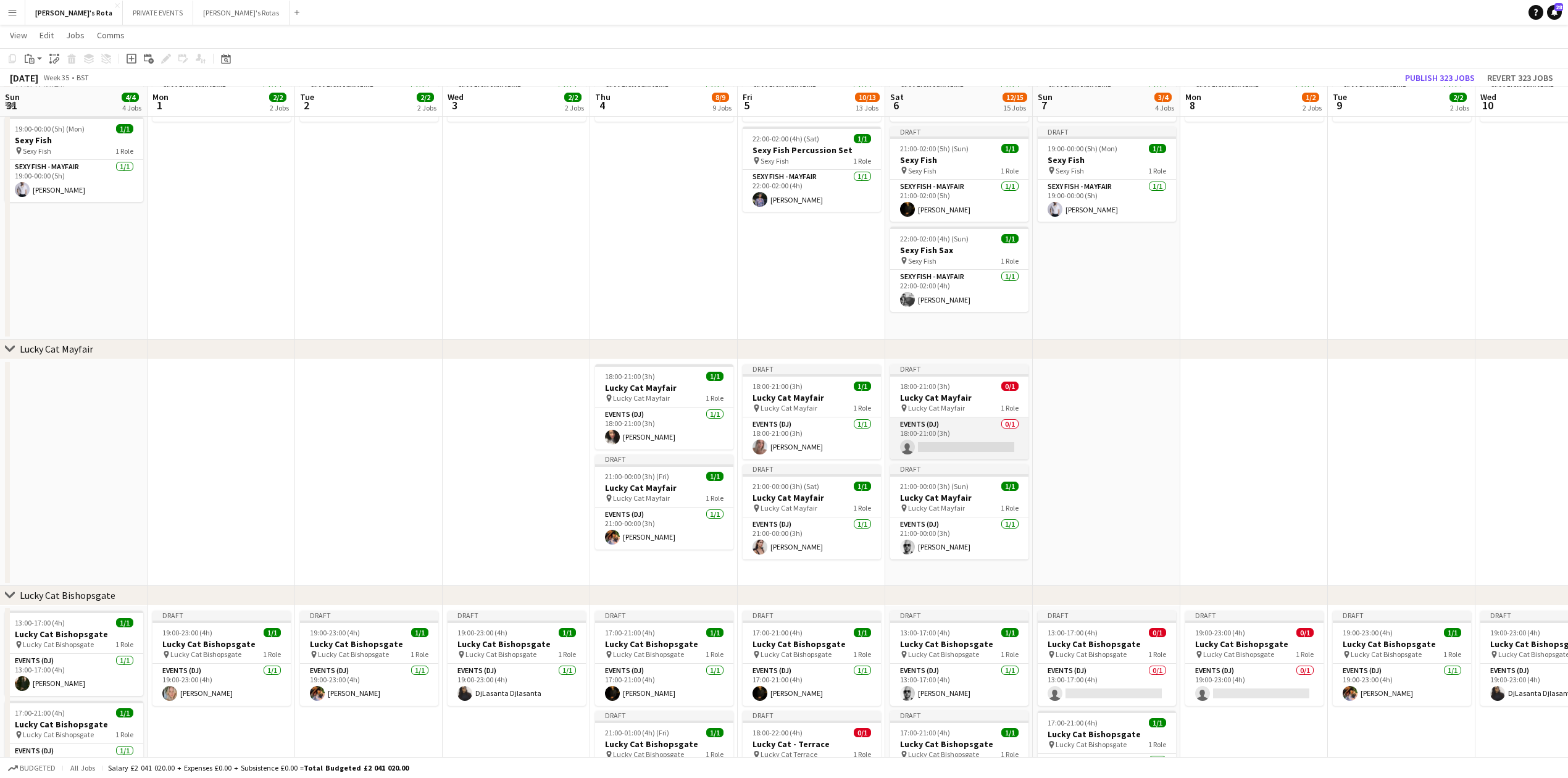
click at [940, 423] on app-card-role "Events (DJ) 0/1 18:00-21:00 (3h) single-neutral-actions" at bounding box center [959, 439] width 138 height 42
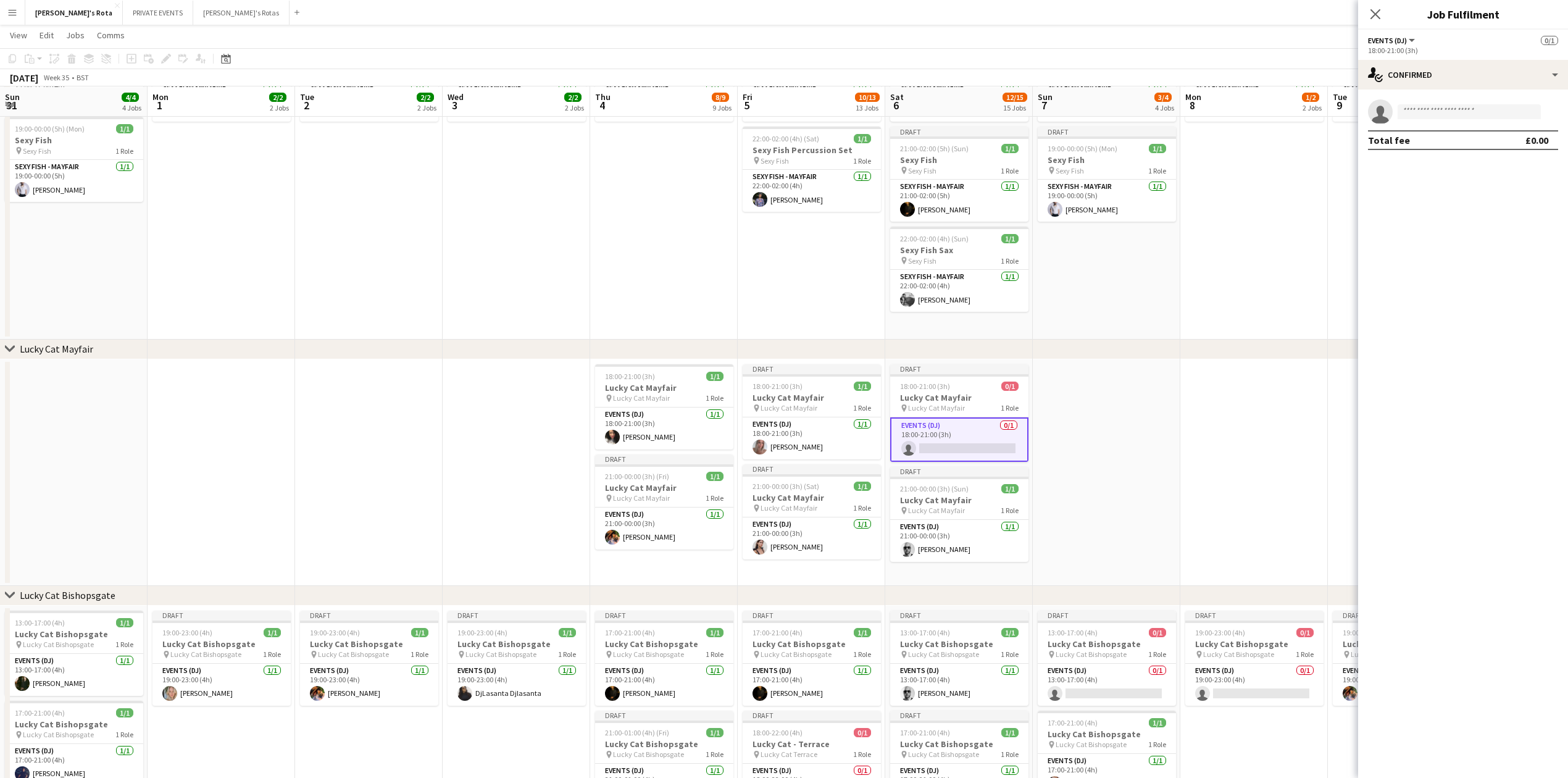
click at [1480, 102] on app-invite-slot "single-neutral-actions" at bounding box center [1463, 111] width 210 height 25
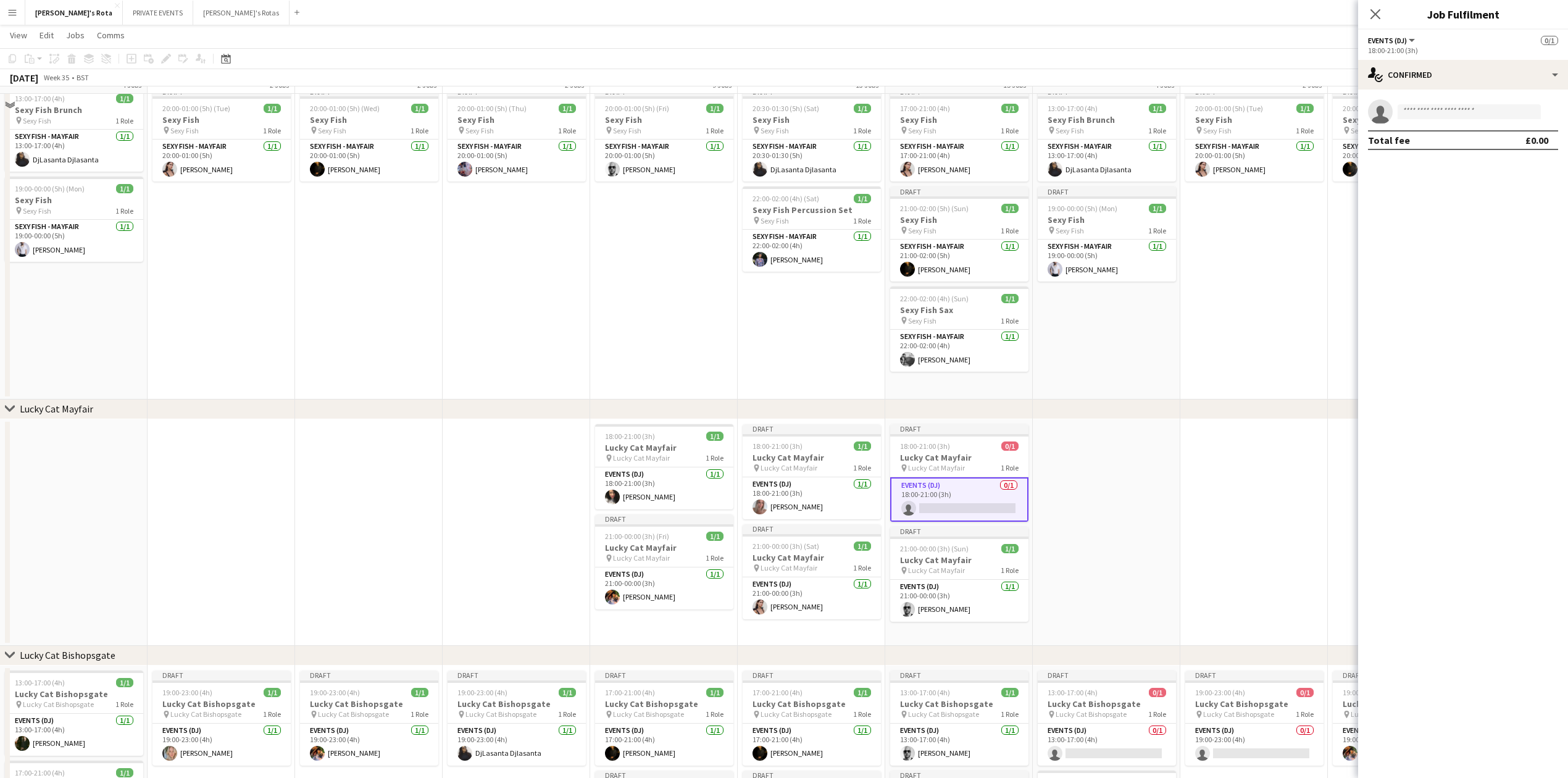
scroll to position [329, 0]
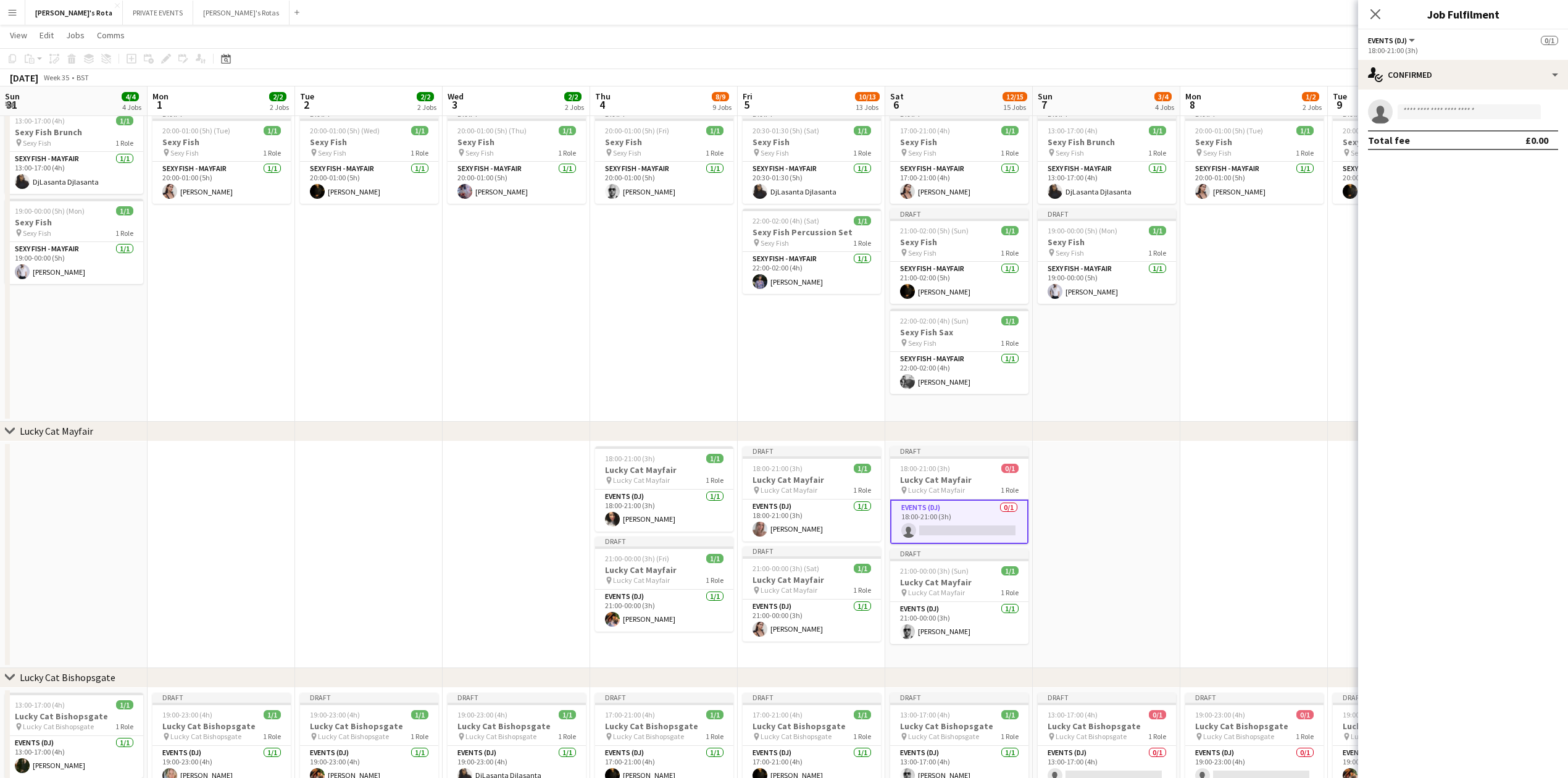
click at [1475, 102] on app-invite-slot "single-neutral-actions" at bounding box center [1463, 111] width 210 height 25
drag, startPoint x: 1450, startPoint y: 124, endPoint x: 1436, endPoint y: 100, distance: 27.8
click at [1446, 121] on app-confirmed-crew "single-neutral-actions Total fee £0.00" at bounding box center [1463, 124] width 210 height 51
drag, startPoint x: 1436, startPoint y: 100, endPoint x: 1431, endPoint y: 111, distance: 12.1
click at [1436, 101] on app-invite-slot "single-neutral-actions" at bounding box center [1463, 111] width 210 height 25
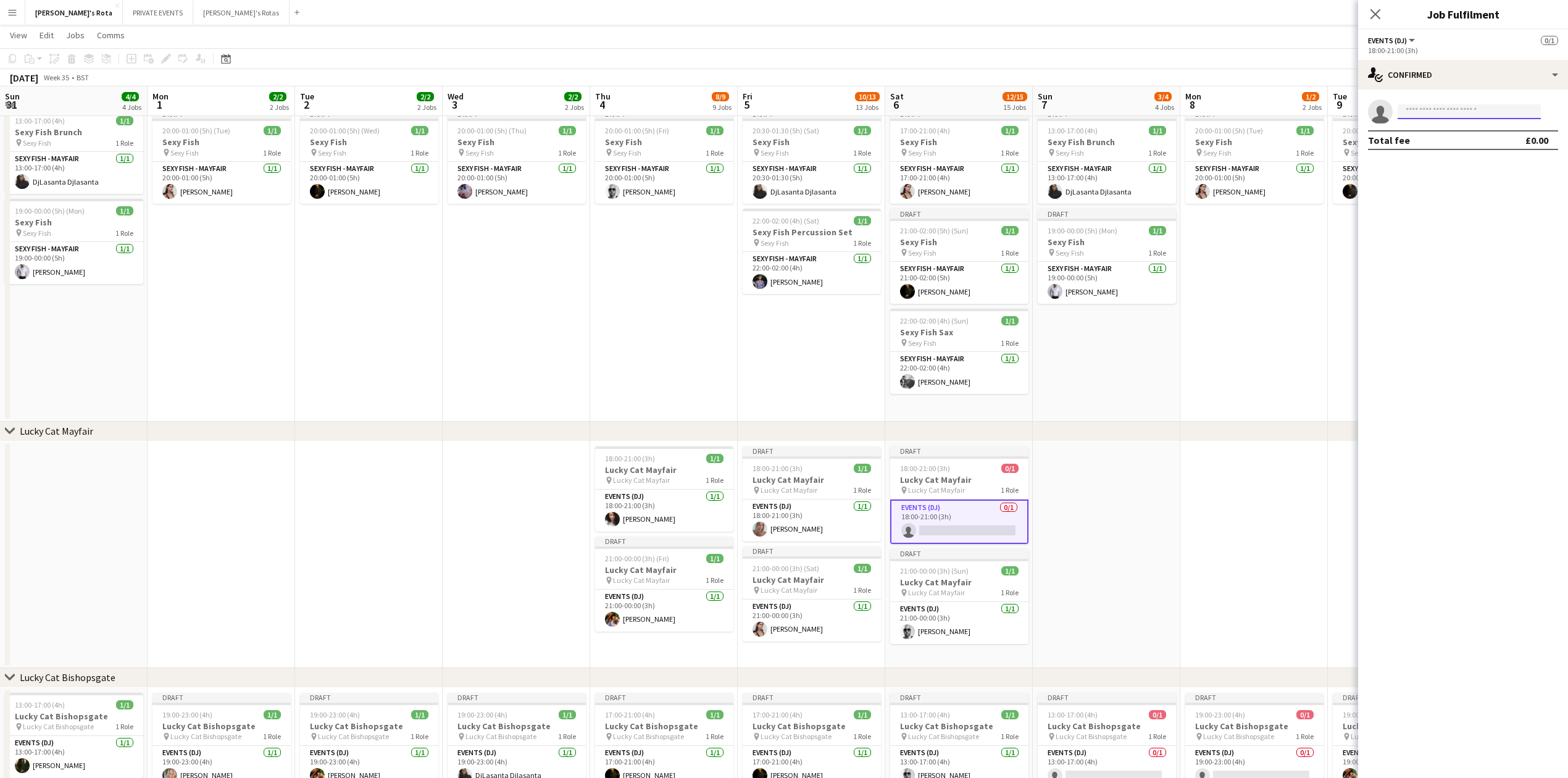
click at [1430, 114] on input at bounding box center [1469, 111] width 143 height 15
type input "****"
click at [1435, 140] on span "[EMAIL_ADDRESS][DOMAIN_NAME]" at bounding box center [1469, 140] width 124 height 10
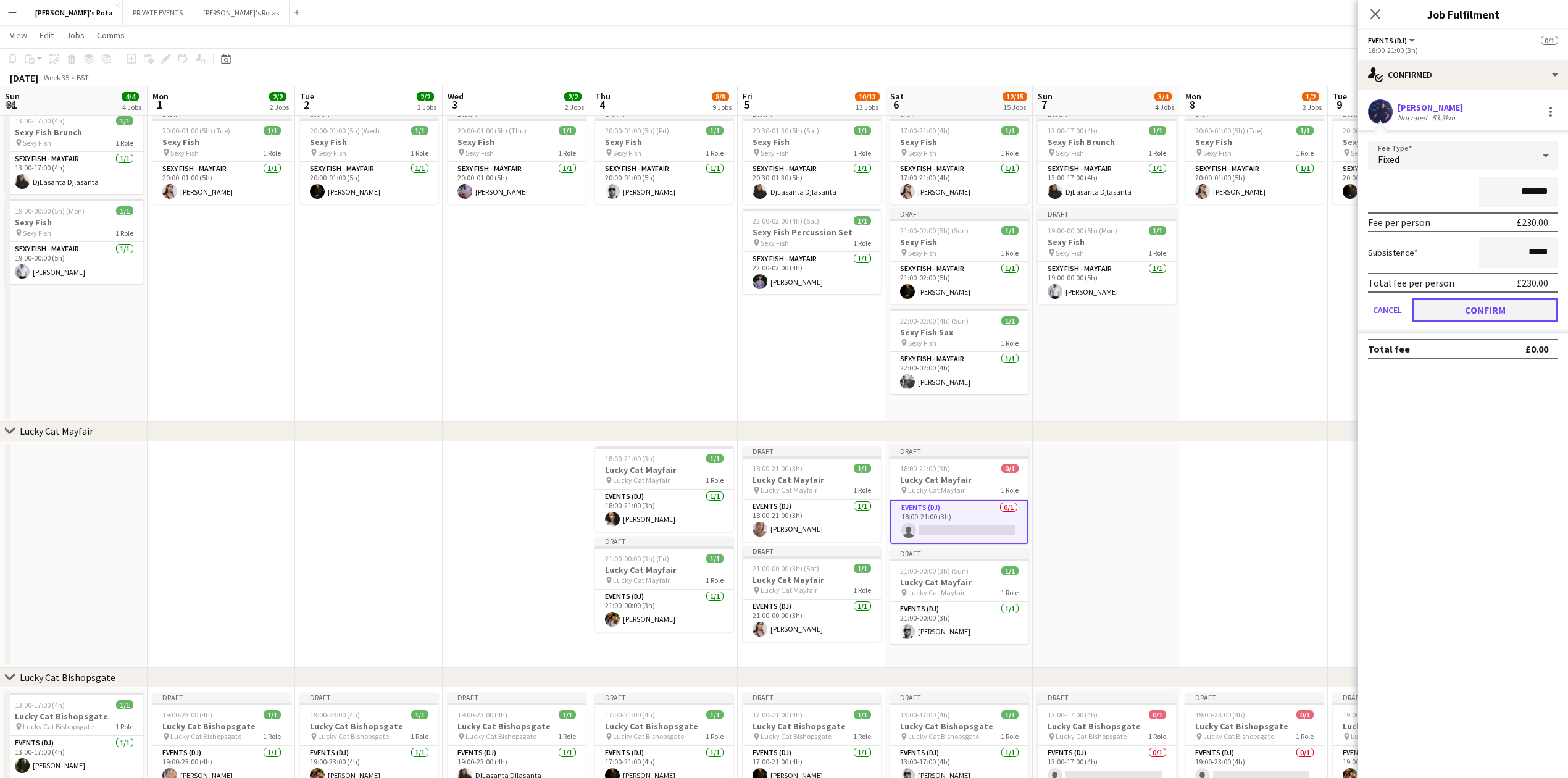
drag, startPoint x: 1482, startPoint y: 306, endPoint x: 1437, endPoint y: 182, distance: 131.9
click at [1483, 305] on button "Confirm" at bounding box center [1485, 309] width 146 height 25
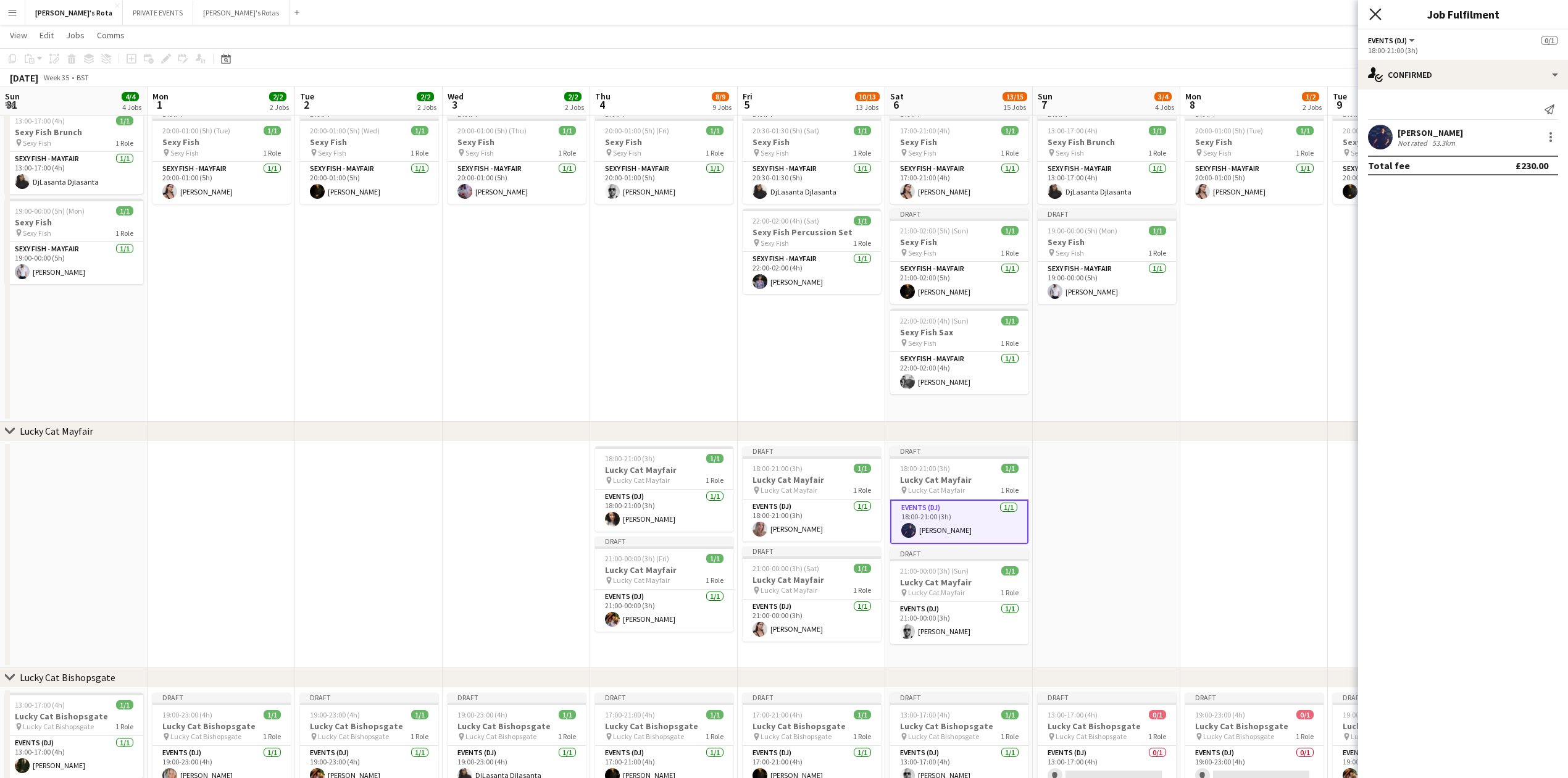
click at [1374, 11] on icon "Close pop-in" at bounding box center [1375, 14] width 12 height 12
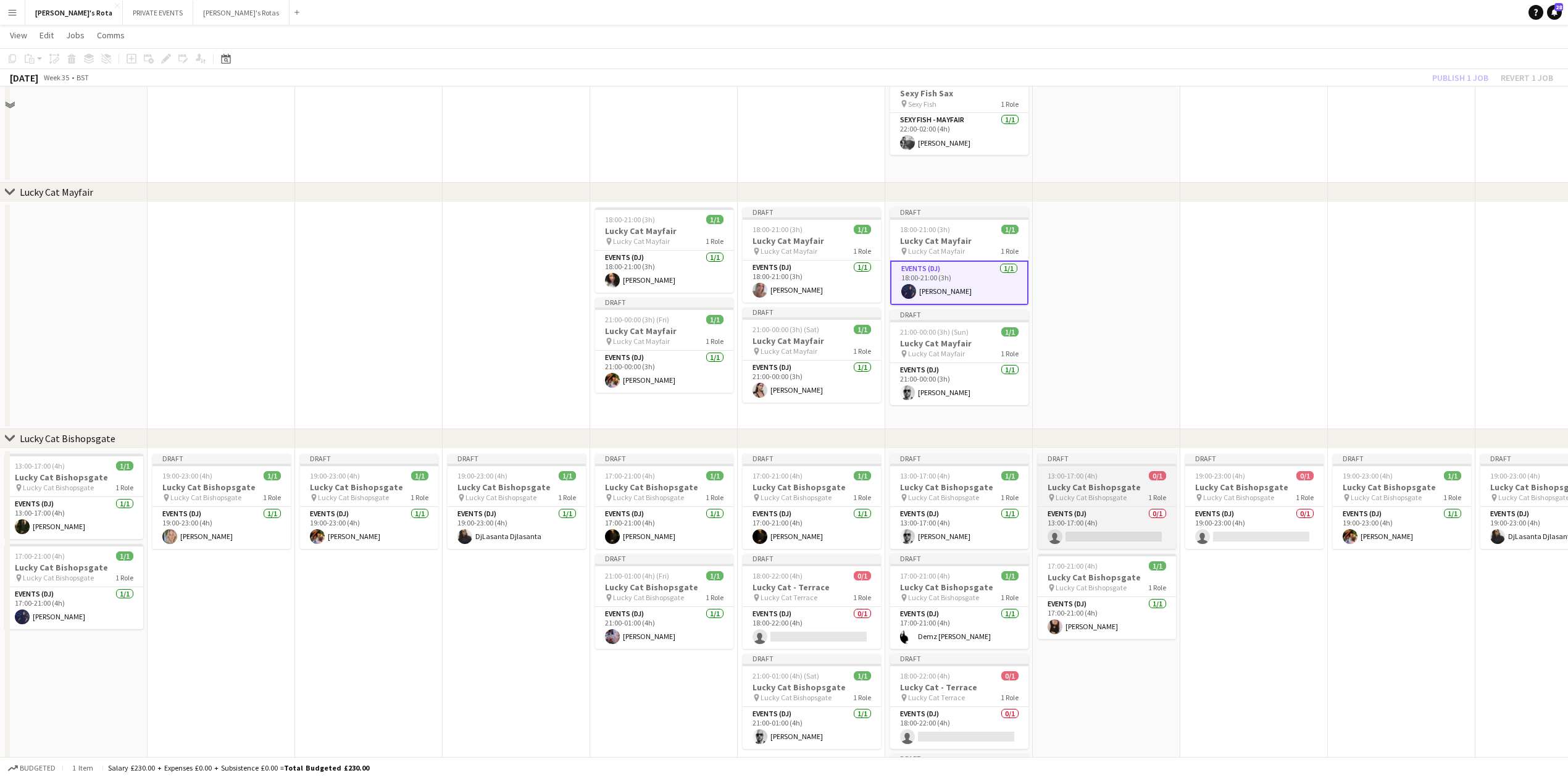
scroll to position [576, 0]
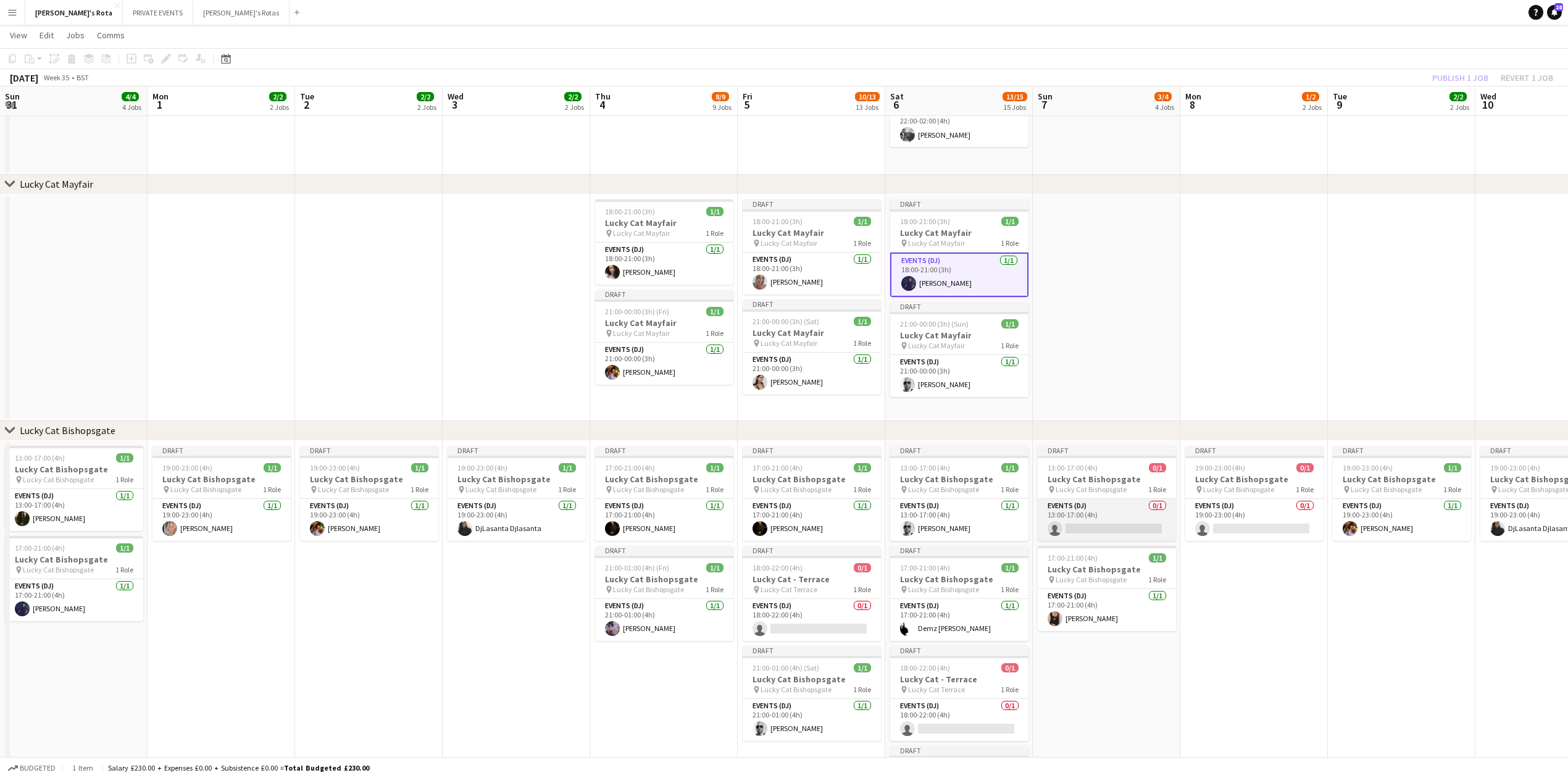
click at [1078, 524] on app-card-role "Events (DJ) 0/1 13:00-17:00 (4h) single-neutral-actions" at bounding box center [1107, 520] width 138 height 42
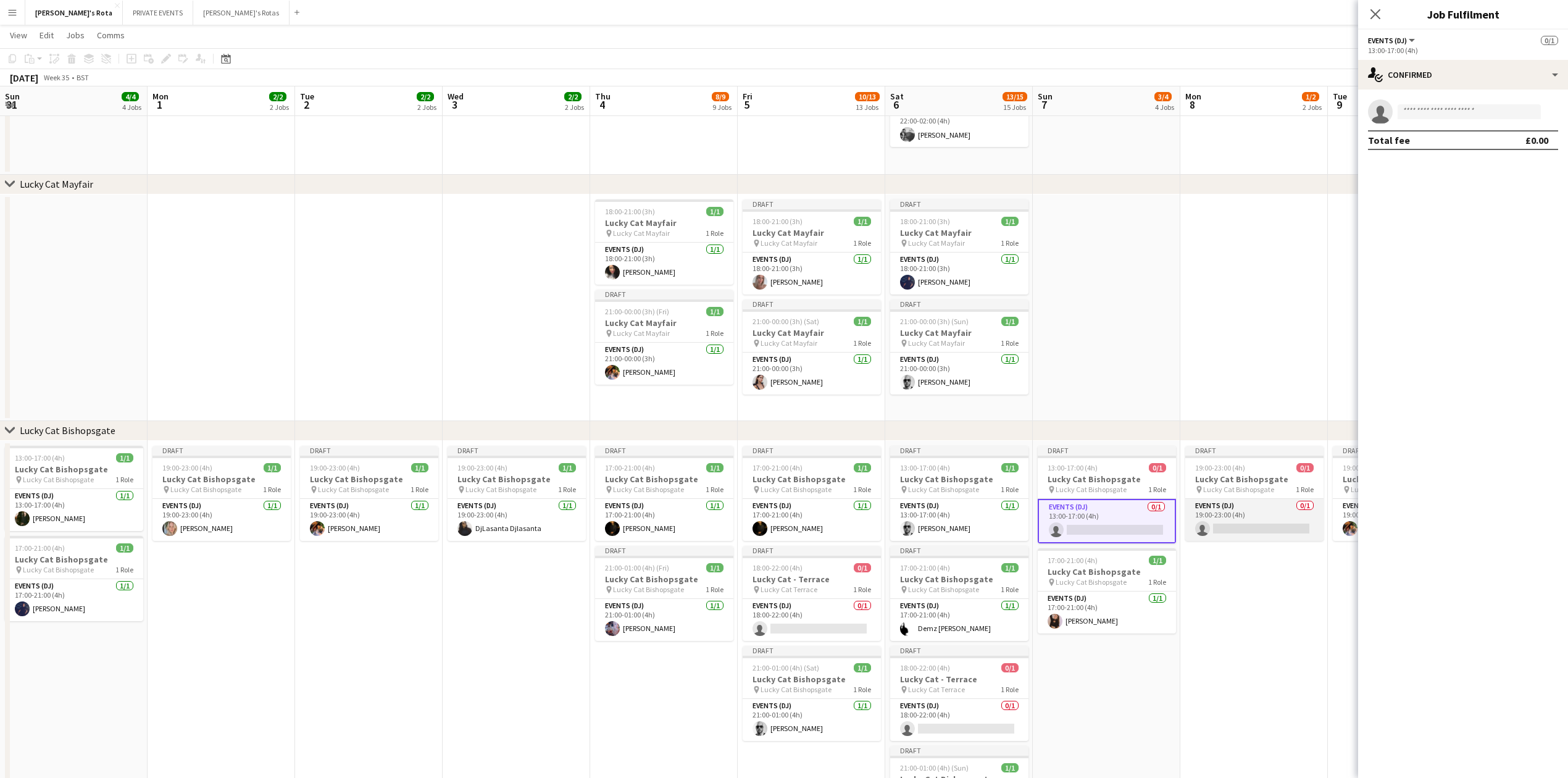
drag, startPoint x: 1259, startPoint y: 517, endPoint x: 1235, endPoint y: 516, distance: 24.0
click at [1257, 517] on app-card-role "Events (DJ) 0/1 19:00-23:00 (4h) single-neutral-actions" at bounding box center [1254, 520] width 138 height 42
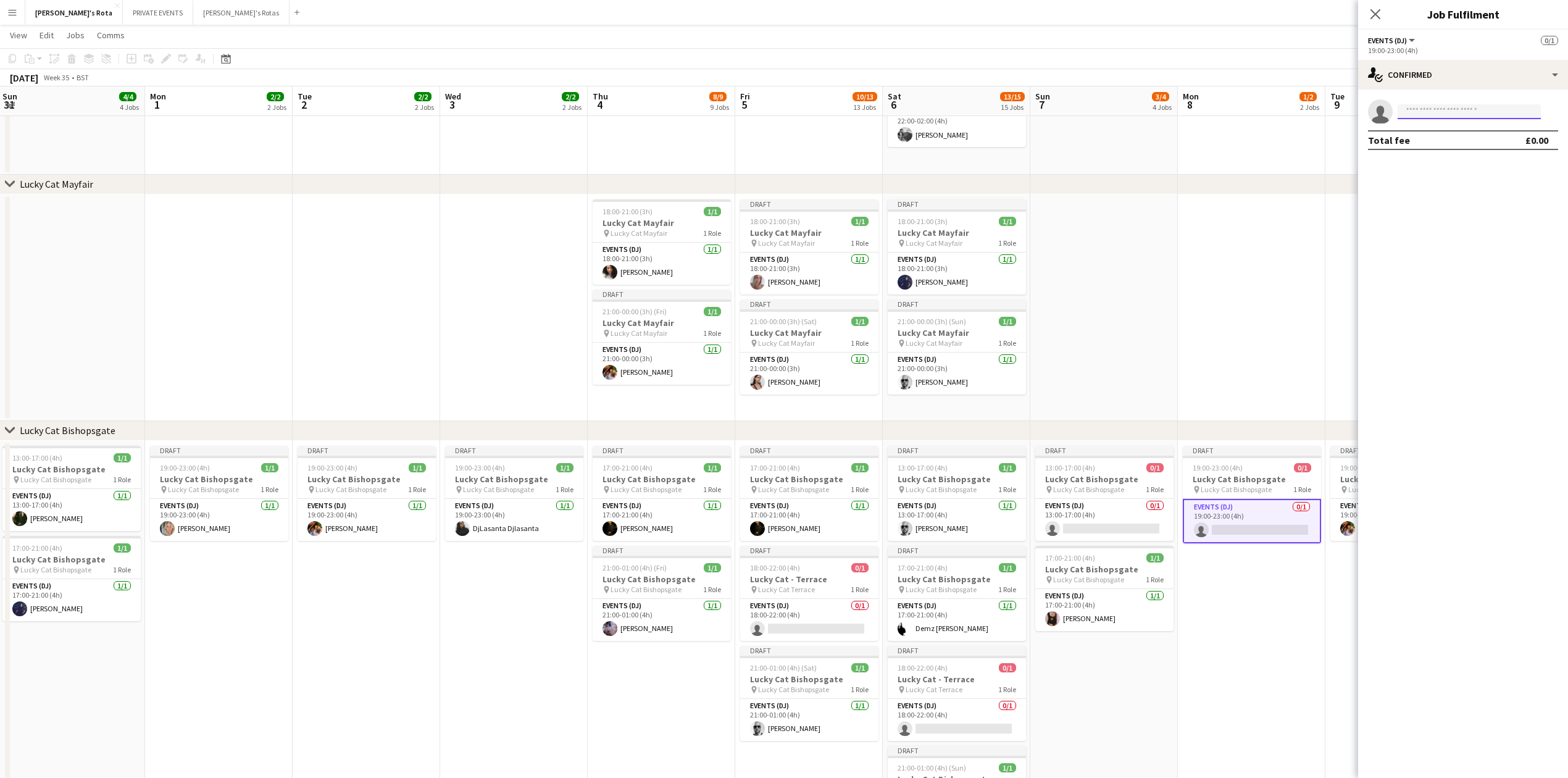
click at [1473, 111] on input at bounding box center [1469, 111] width 143 height 15
type input "*****"
click at [1457, 139] on span "[EMAIL_ADDRESS][DOMAIN_NAME]" at bounding box center [1469, 140] width 124 height 10
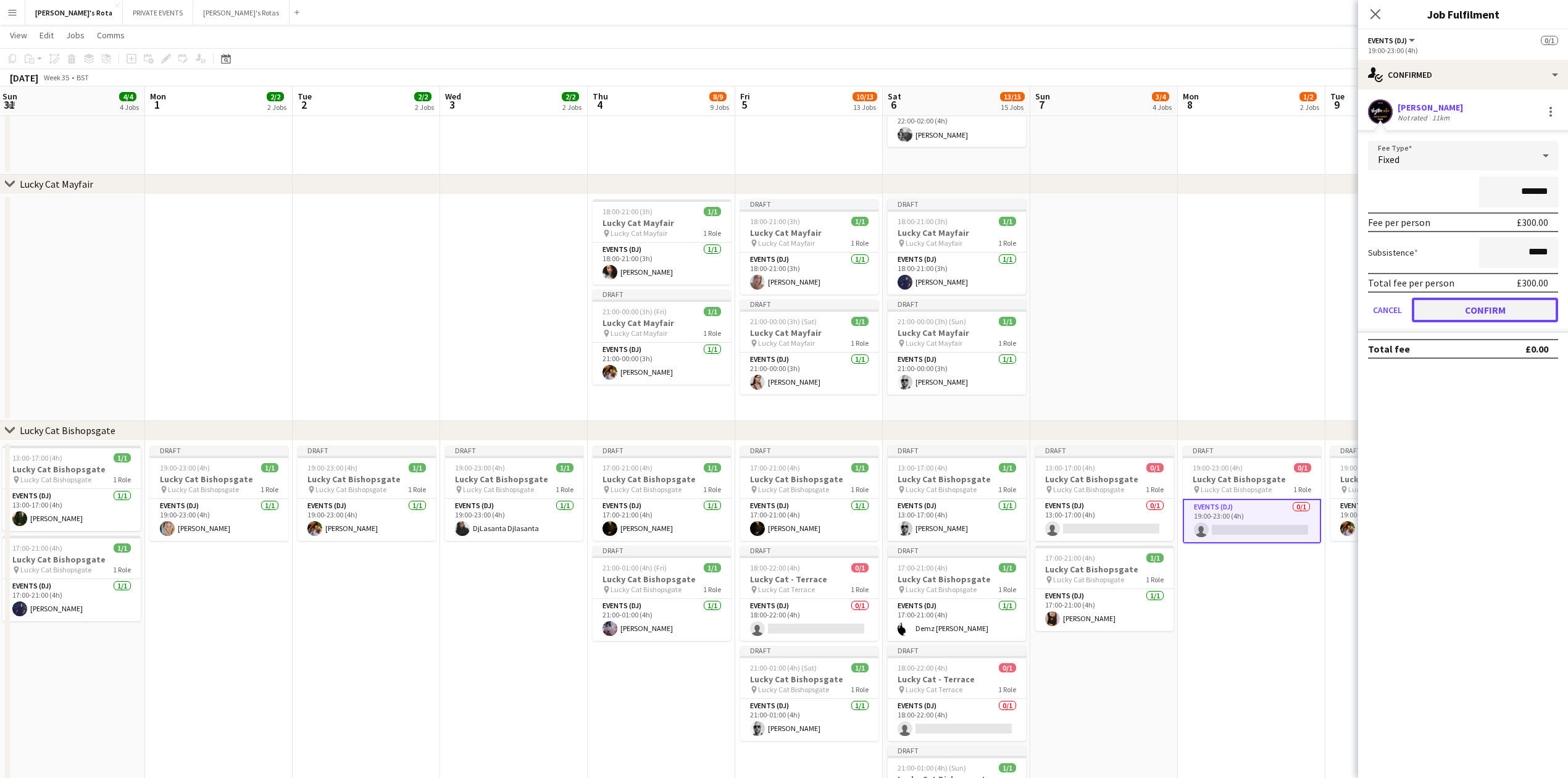
click at [1492, 297] on button "Confirm" at bounding box center [1485, 309] width 146 height 25
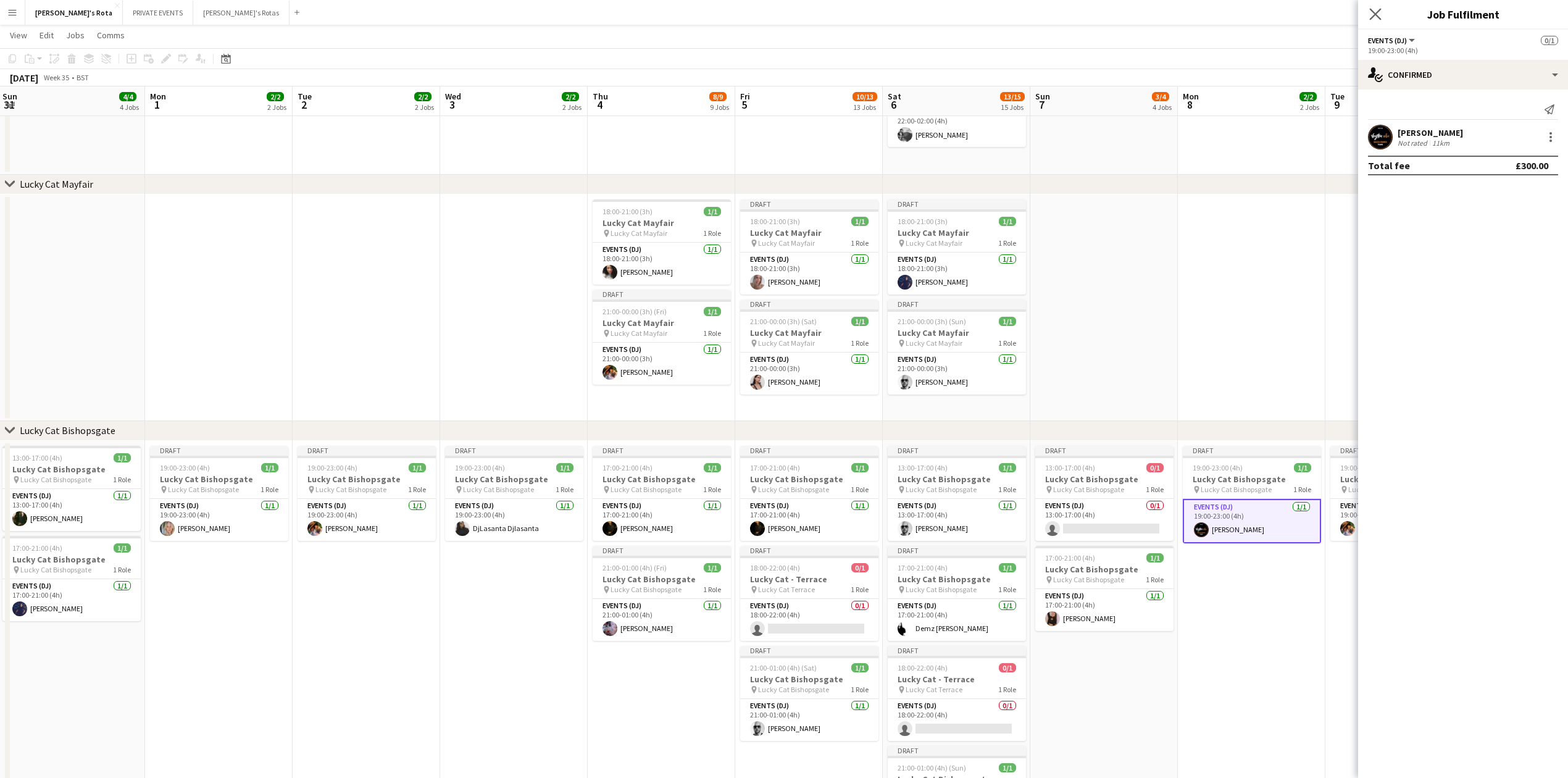
click at [1377, 9] on icon "Close pop-in" at bounding box center [1375, 14] width 12 height 12
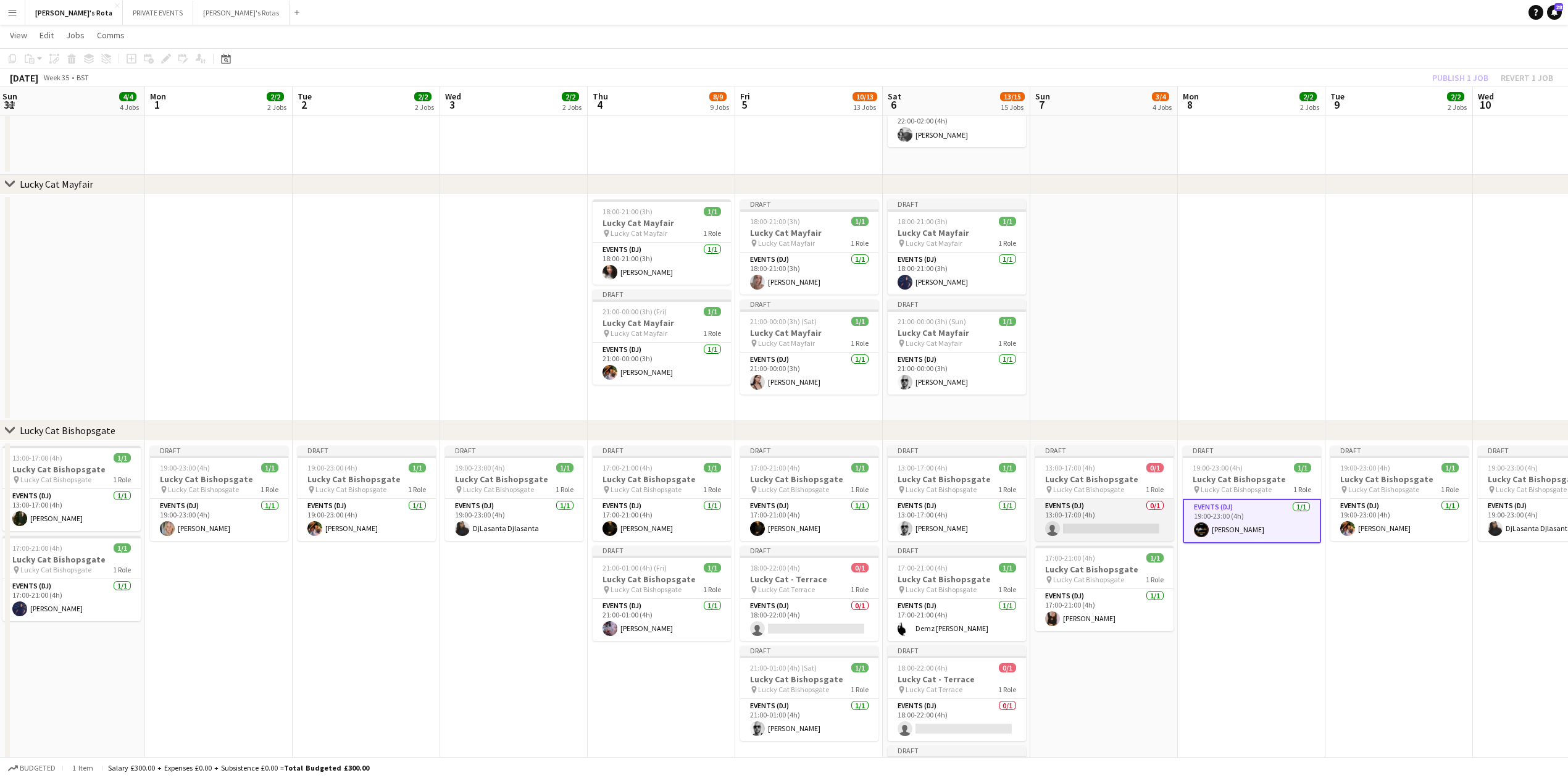
click at [1073, 522] on app-card-role "Events (DJ) 0/1 13:00-17:00 (4h) single-neutral-actions" at bounding box center [1104, 520] width 138 height 42
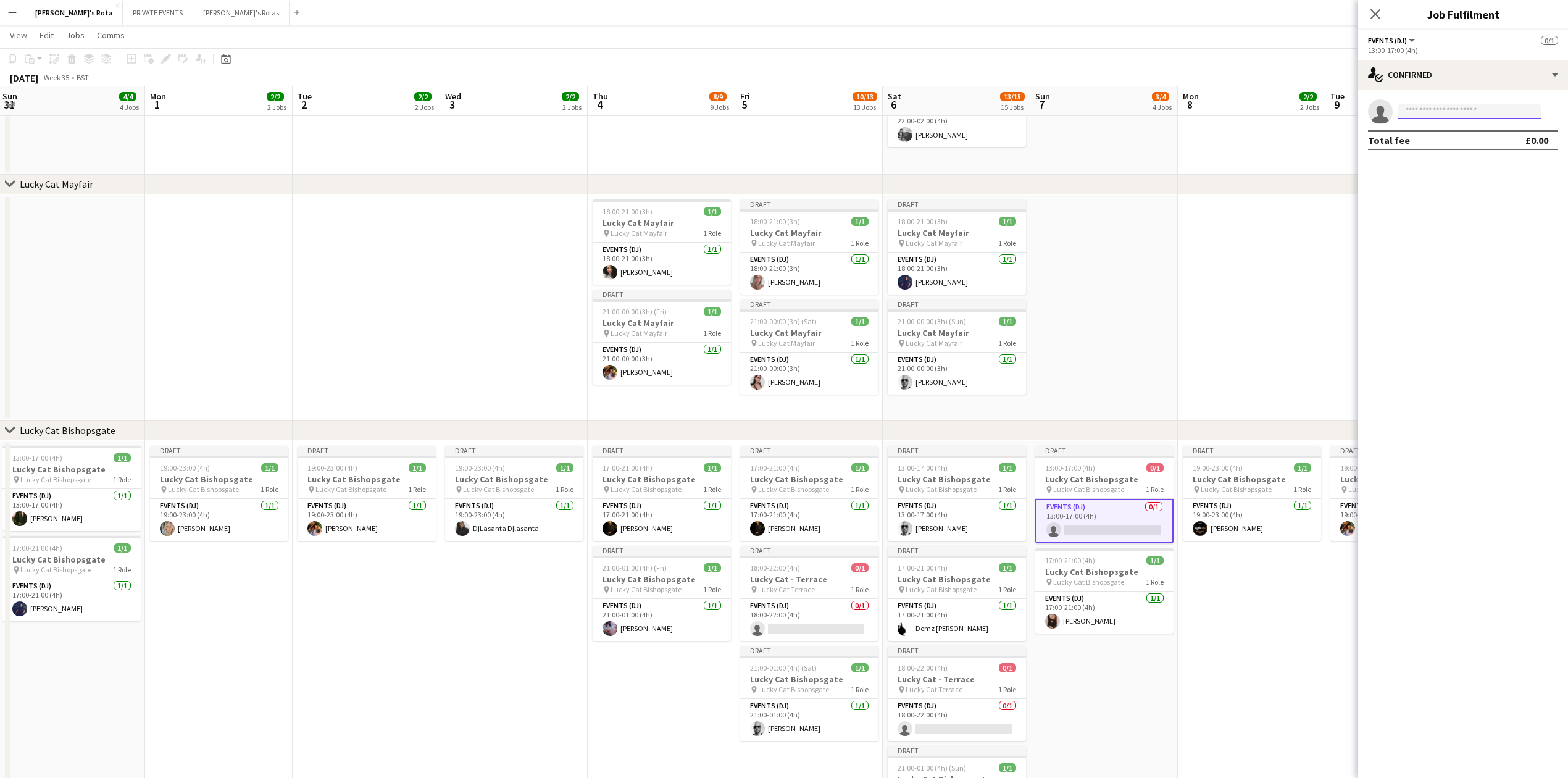
click at [1436, 104] on input at bounding box center [1469, 111] width 143 height 15
type input "****"
click at [1436, 131] on span "[PERSON_NAME]" at bounding box center [1444, 129] width 71 height 11
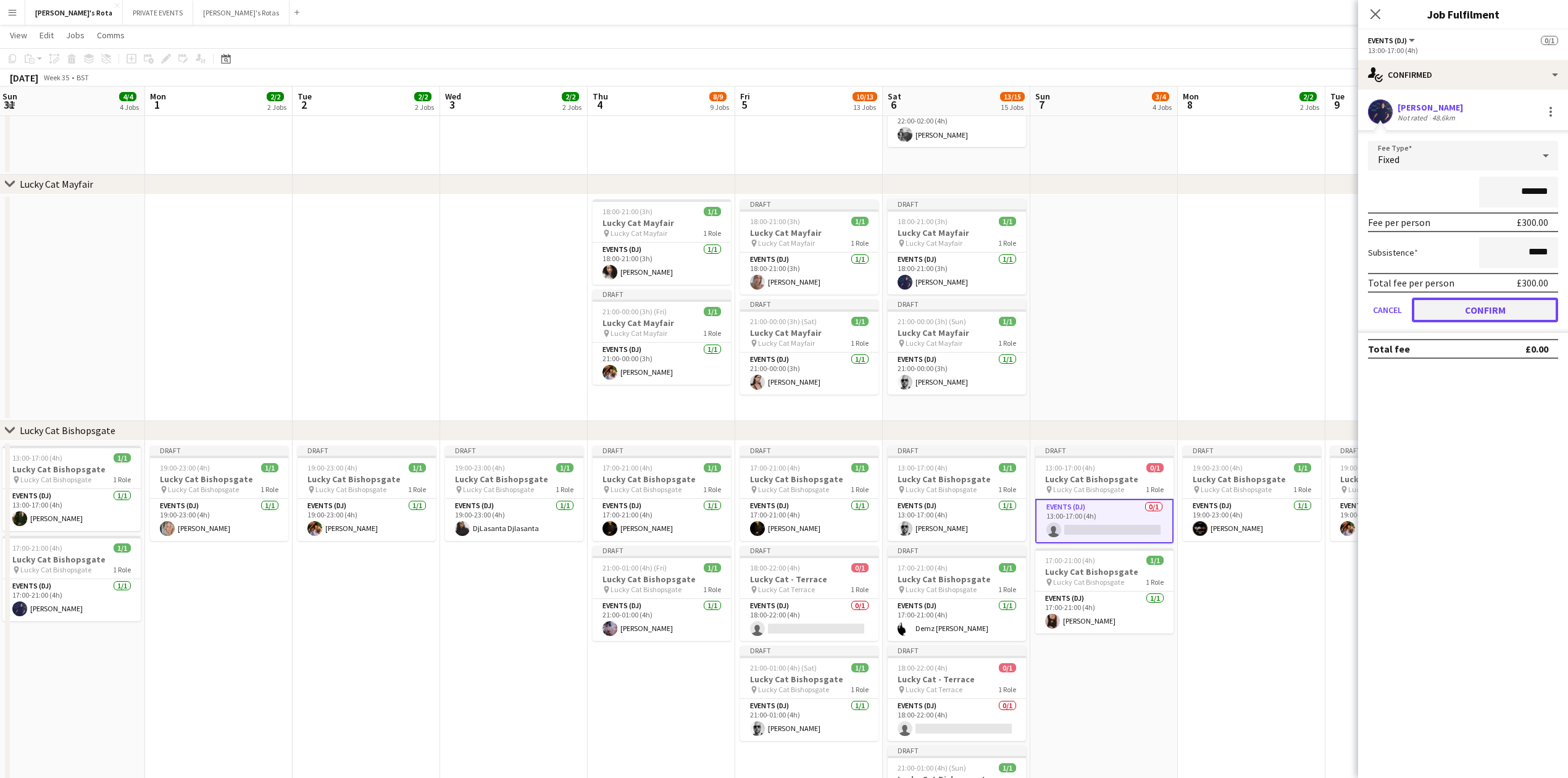
click at [1472, 305] on button "Confirm" at bounding box center [1485, 309] width 146 height 25
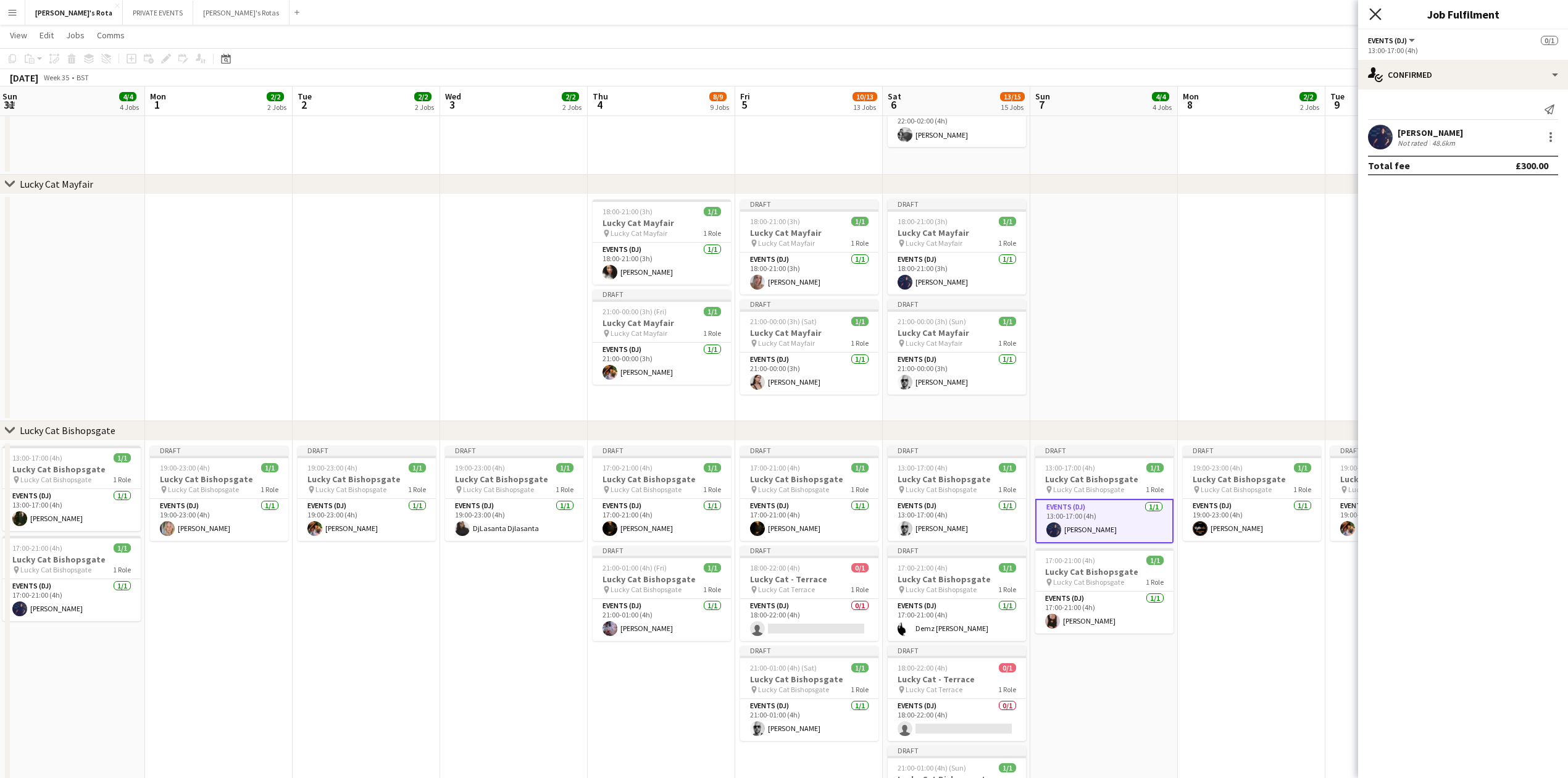
click at [1373, 15] on icon "Close pop-in" at bounding box center [1375, 14] width 12 height 12
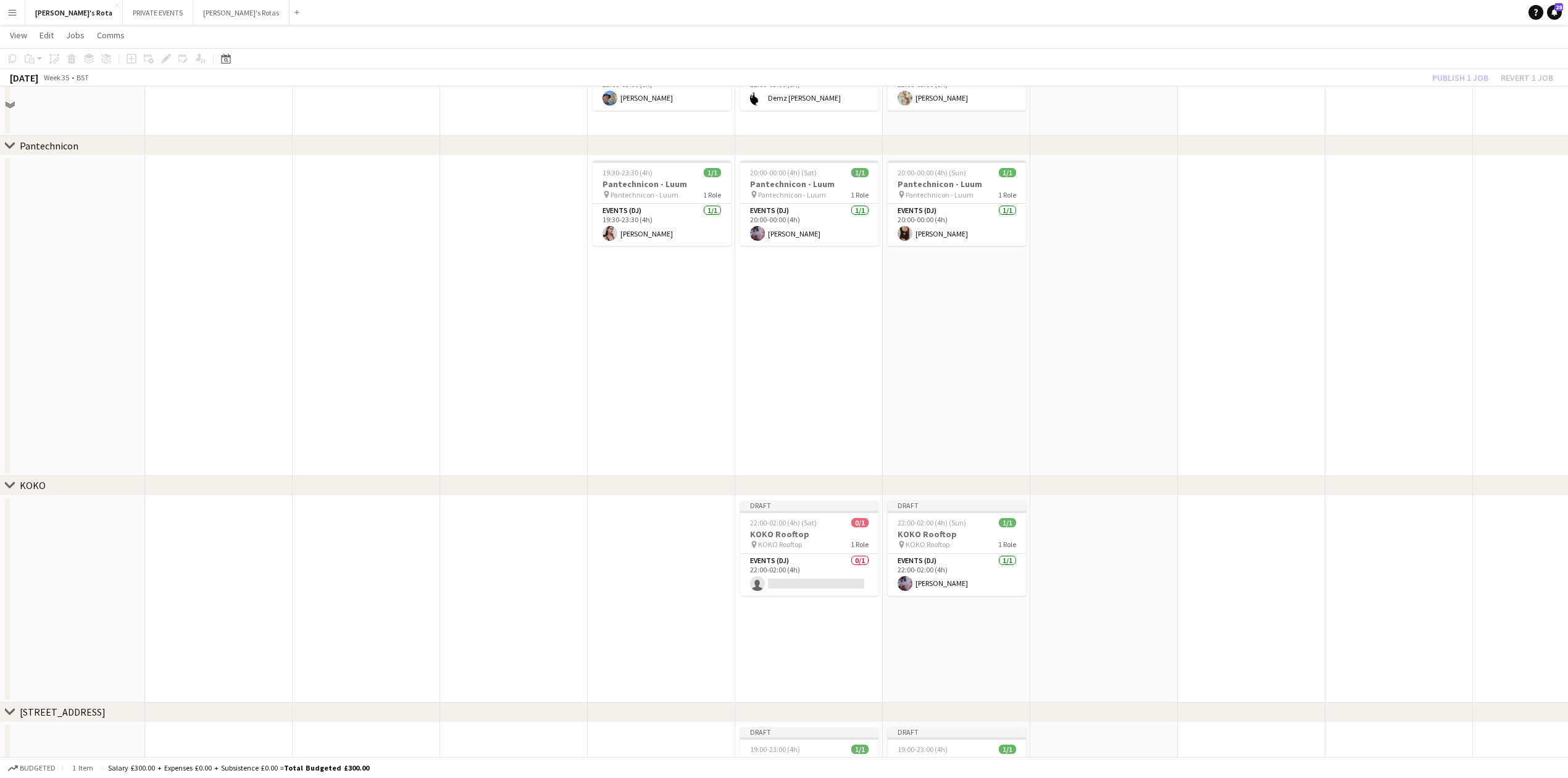
scroll to position [1399, 0]
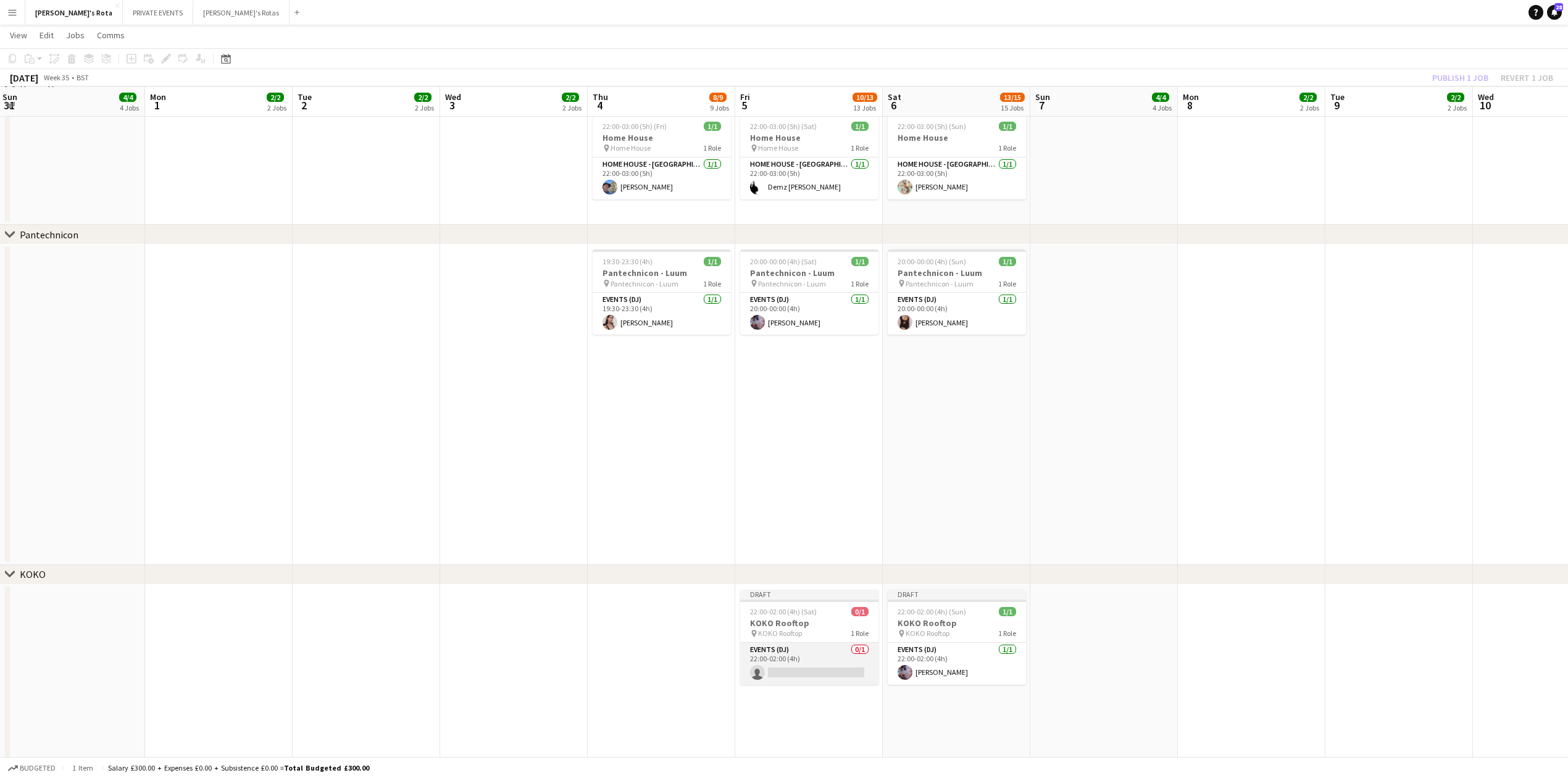
click at [806, 659] on app-card-role "Events (DJ) 0/1 22:00-02:00 (4h) single-neutral-actions" at bounding box center [809, 664] width 138 height 42
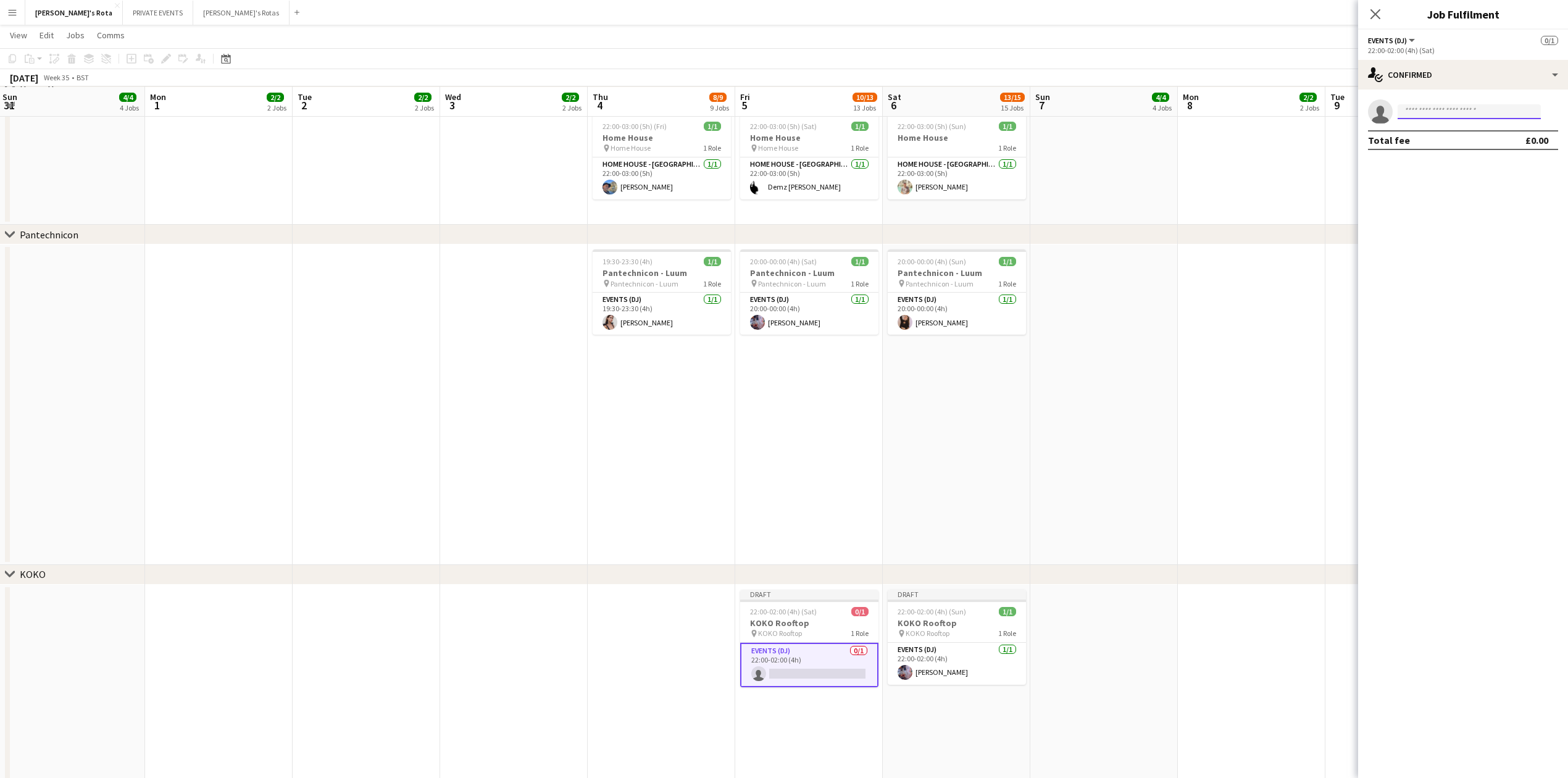
click at [1468, 105] on input at bounding box center [1469, 111] width 143 height 15
type input "*"
type input "****"
click at [1443, 128] on span "[PERSON_NAME]" at bounding box center [1444, 129] width 71 height 11
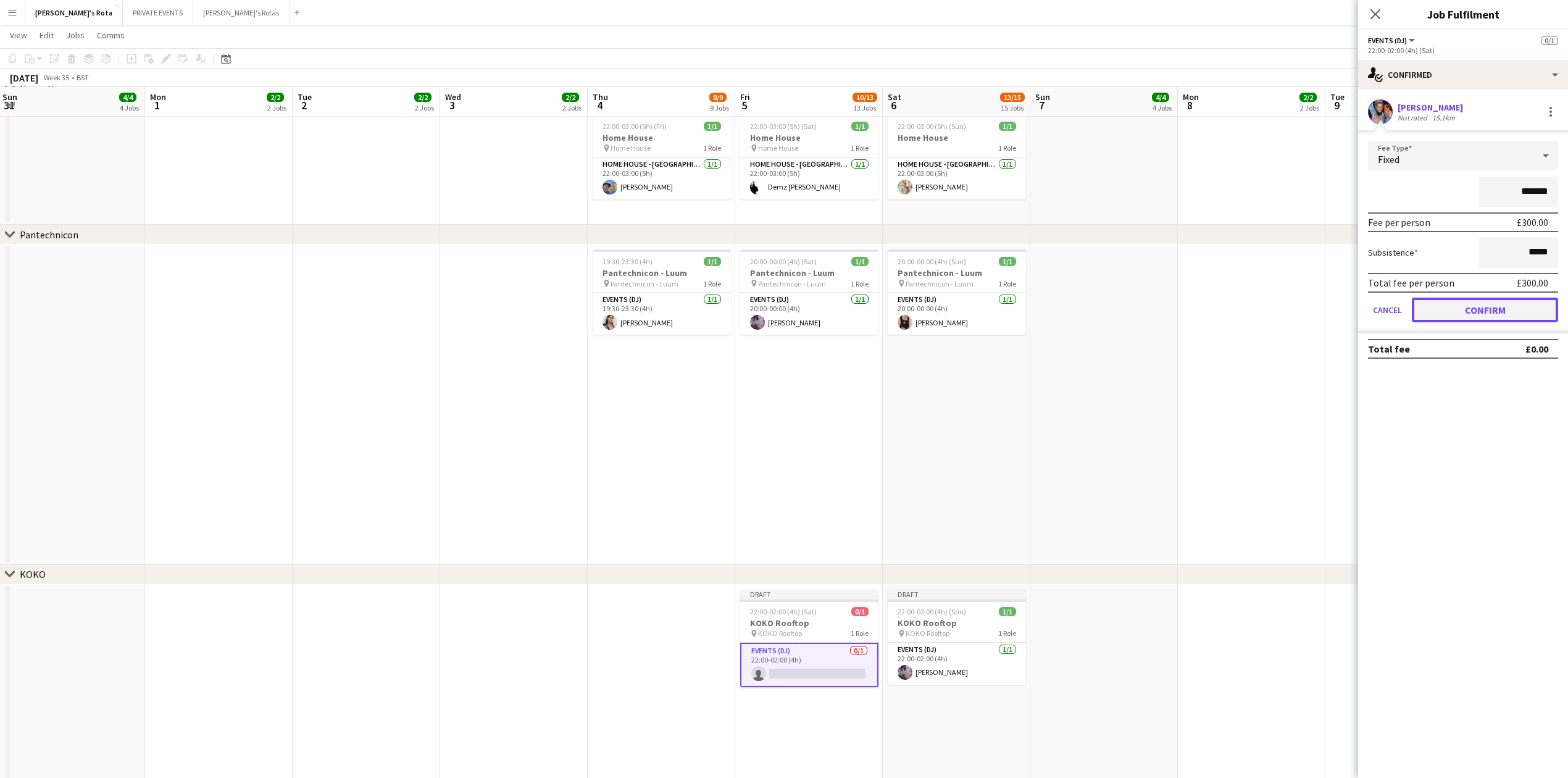
click at [1461, 308] on button "Confirm" at bounding box center [1485, 309] width 146 height 25
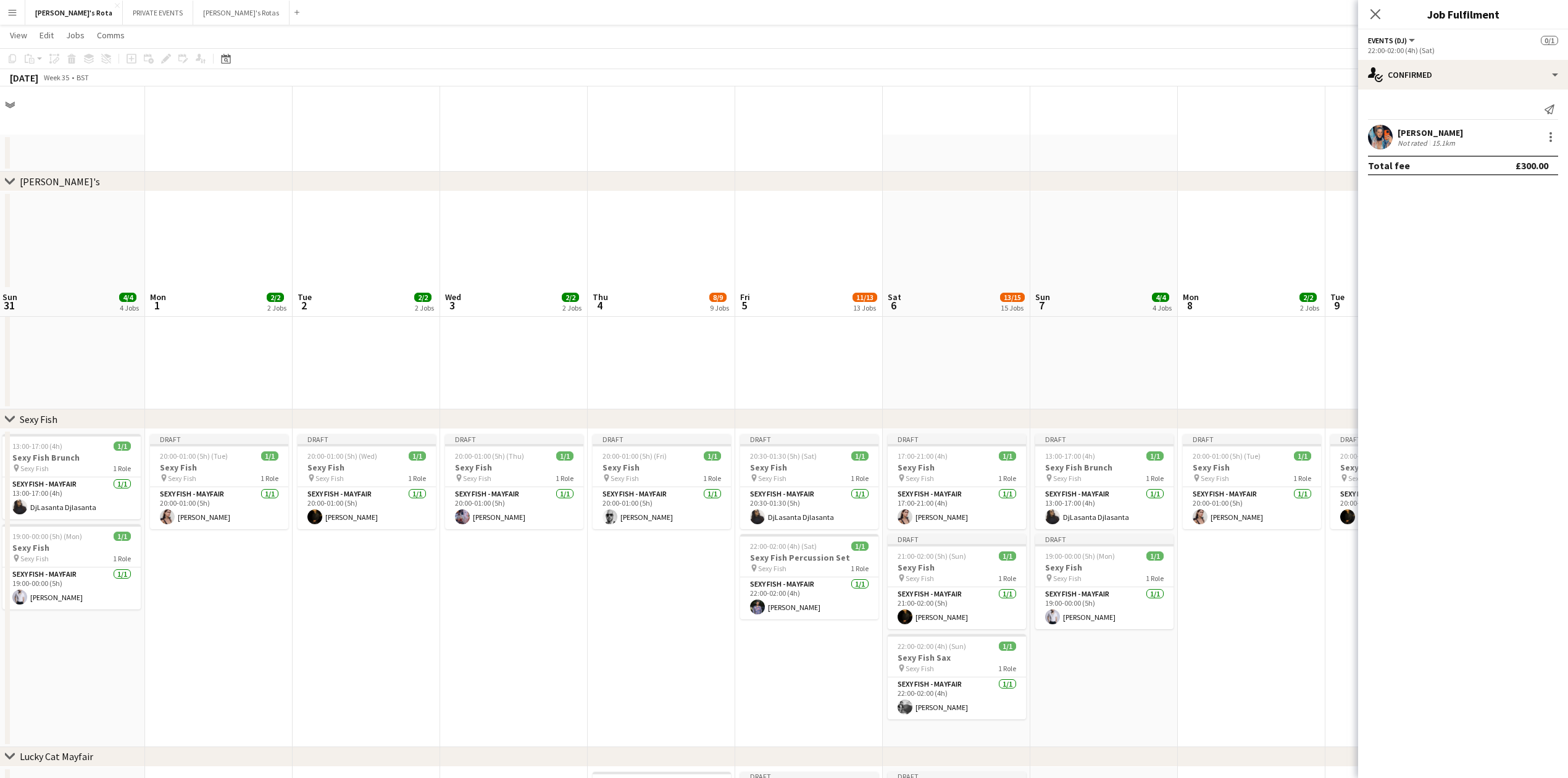
scroll to position [0, 0]
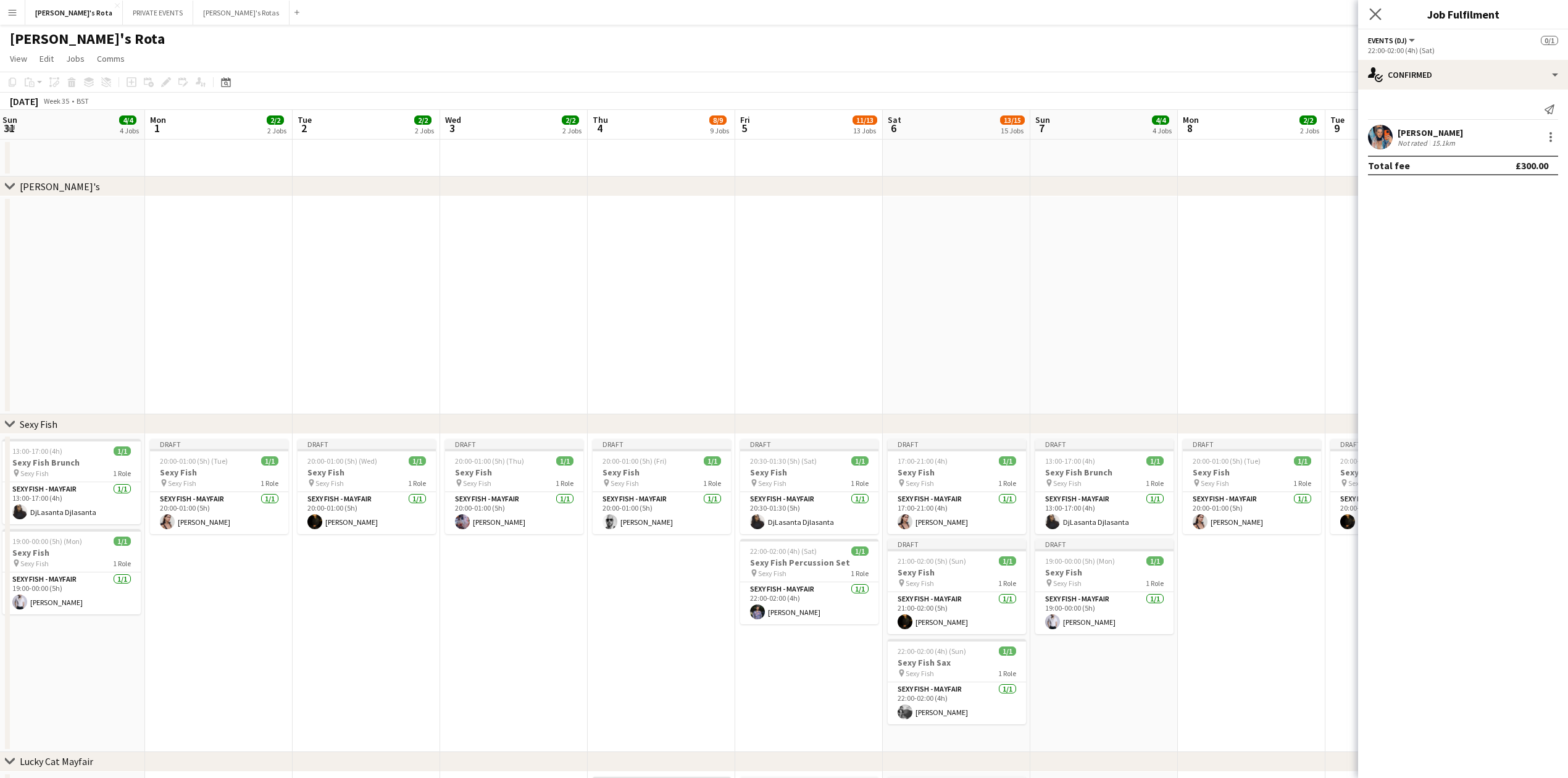
click at [1383, 9] on app-icon "Close pop-in" at bounding box center [1376, 15] width 18 height 18
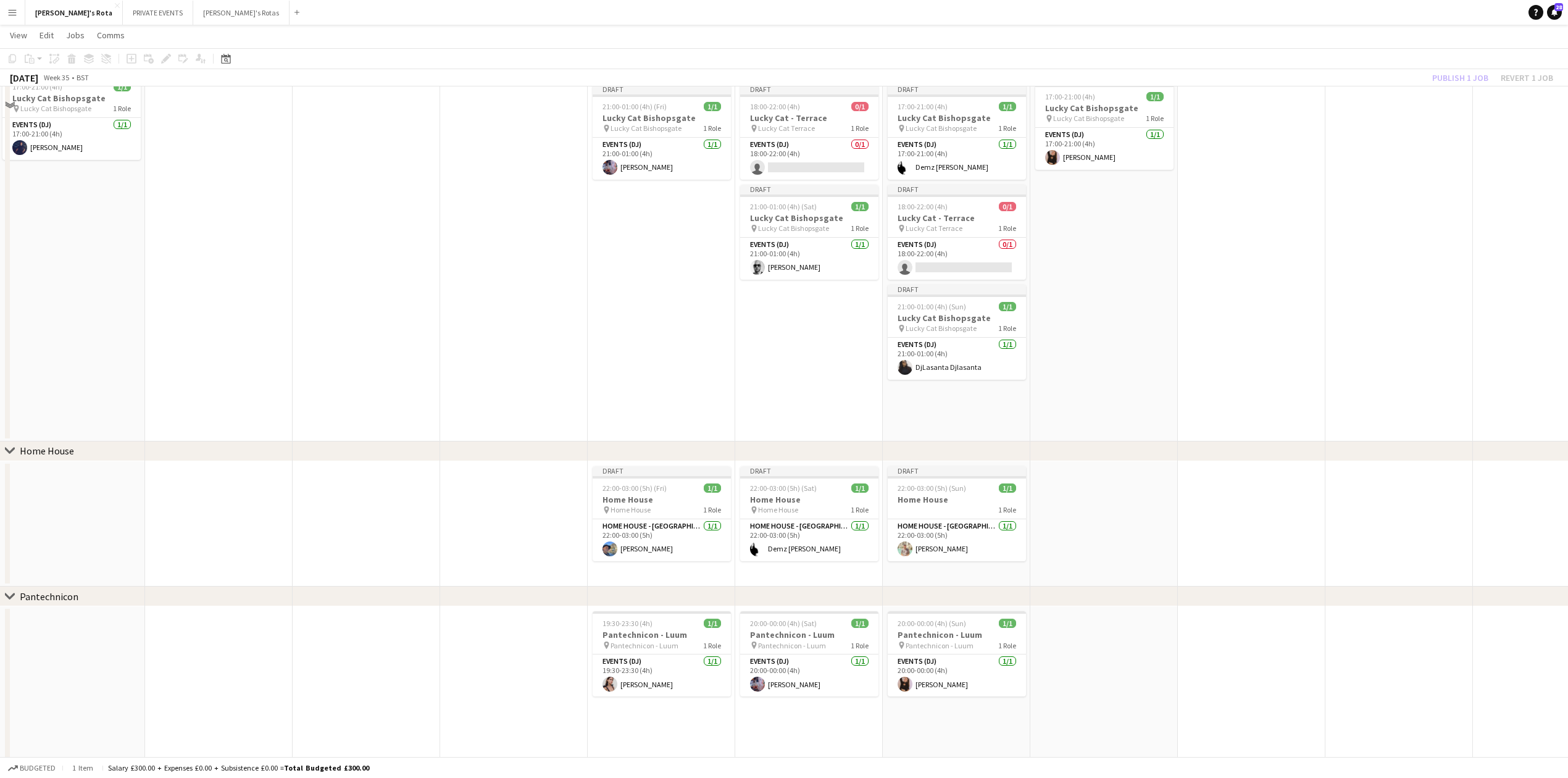
scroll to position [905, 0]
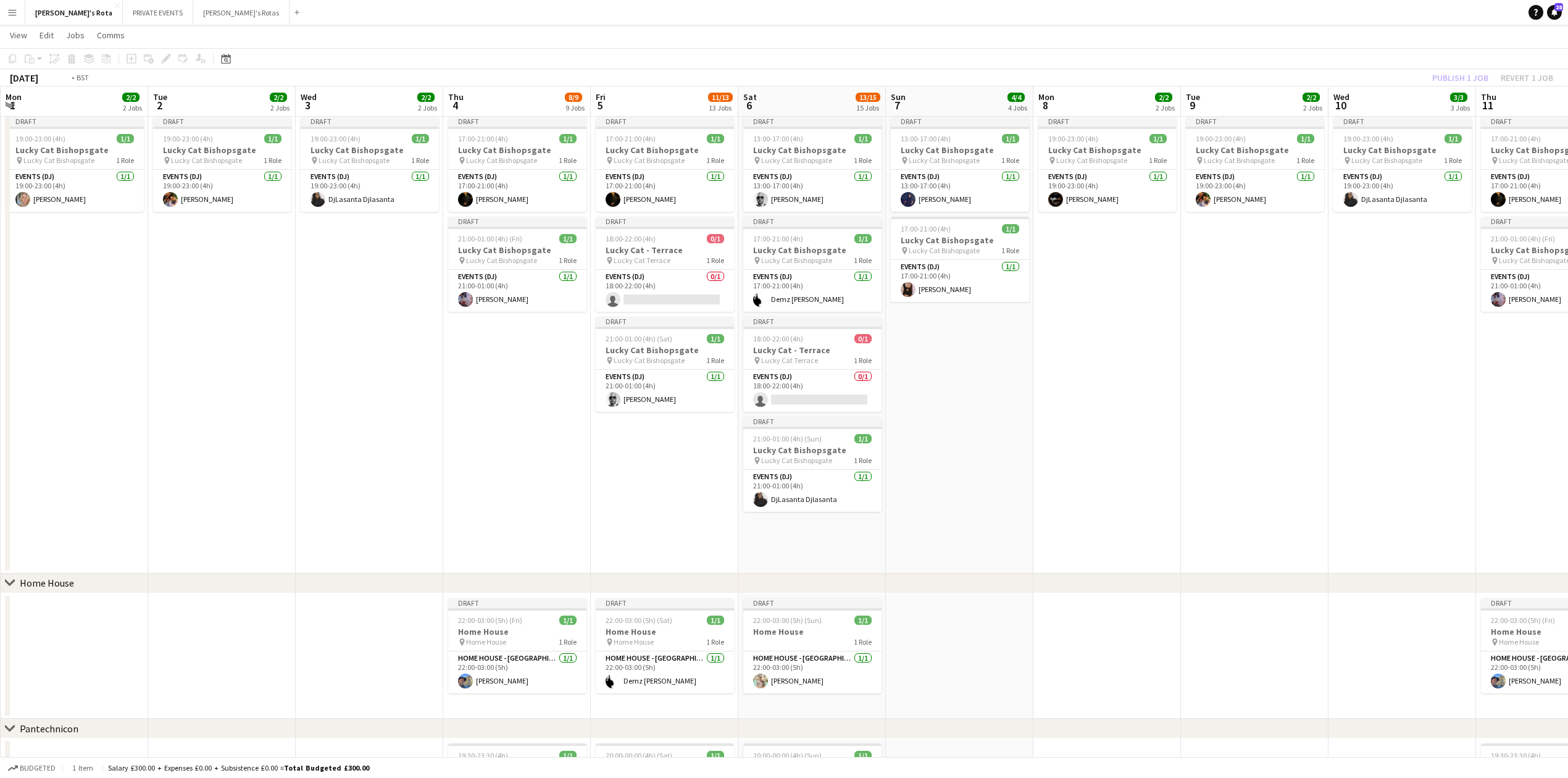
drag, startPoint x: 663, startPoint y: 468, endPoint x: 35, endPoint y: 440, distance: 628.6
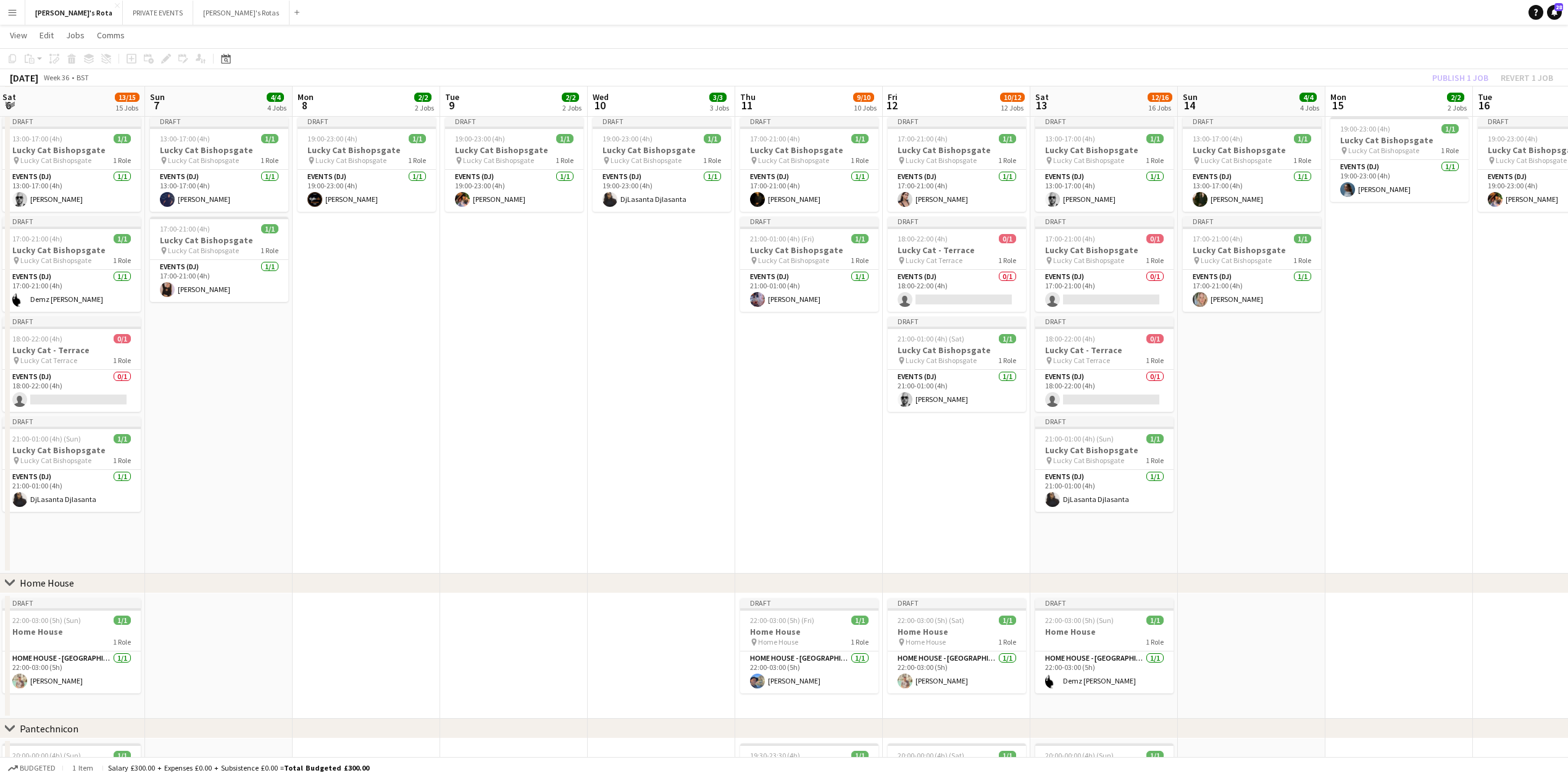
scroll to position [0, 332]
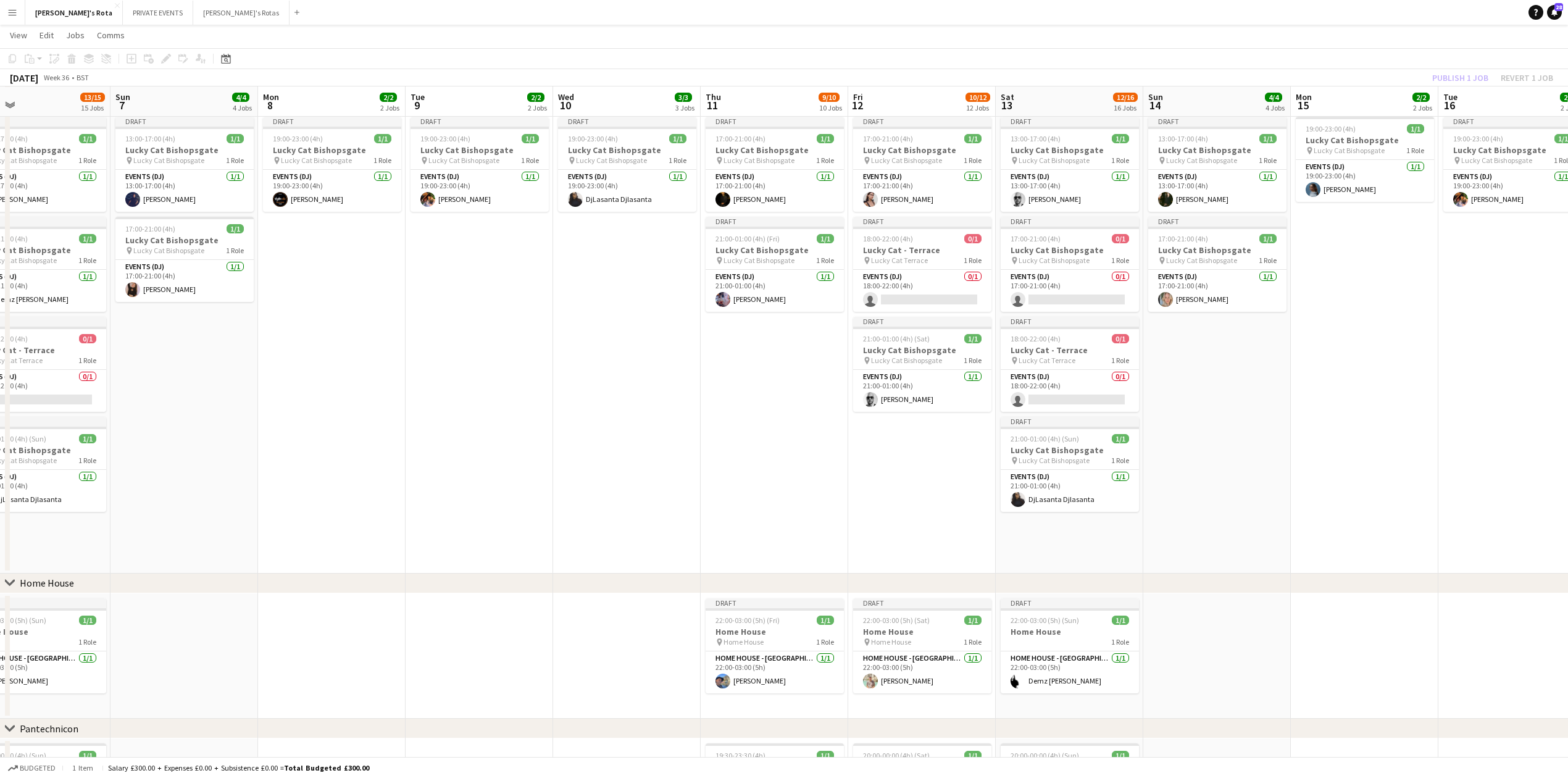
drag, startPoint x: 761, startPoint y: 449, endPoint x: 494, endPoint y: 442, distance: 267.1
click at [1051, 289] on app-card-role "Events (DJ) 0/1 17:00-21:00 (4h) single-neutral-actions" at bounding box center [1070, 291] width 138 height 42
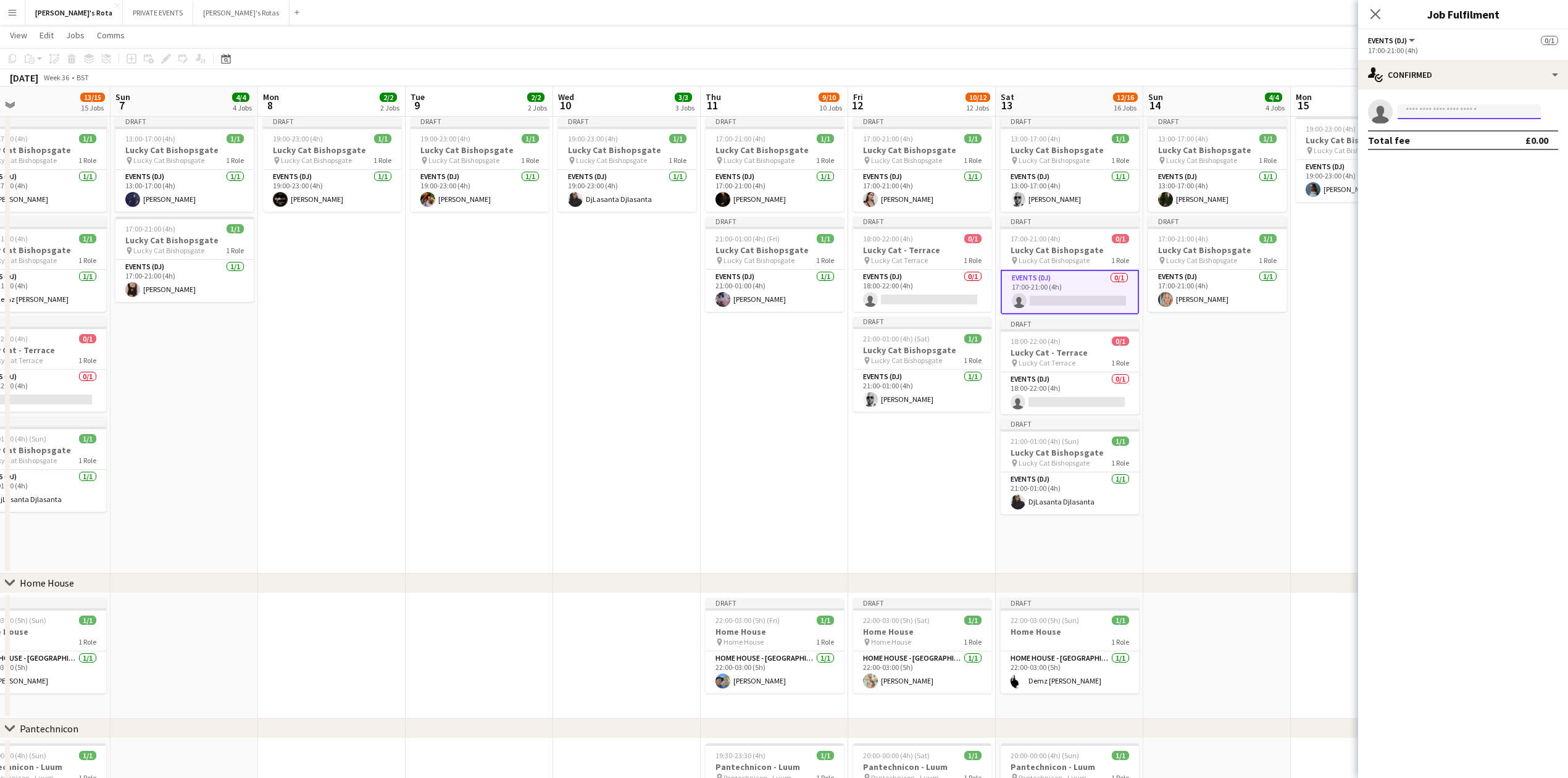
click at [1420, 116] on input at bounding box center [1469, 111] width 143 height 15
type input "*"
type input "****"
click at [1456, 149] on span "[PHONE_NUMBER]" at bounding box center [1469, 149] width 124 height 10
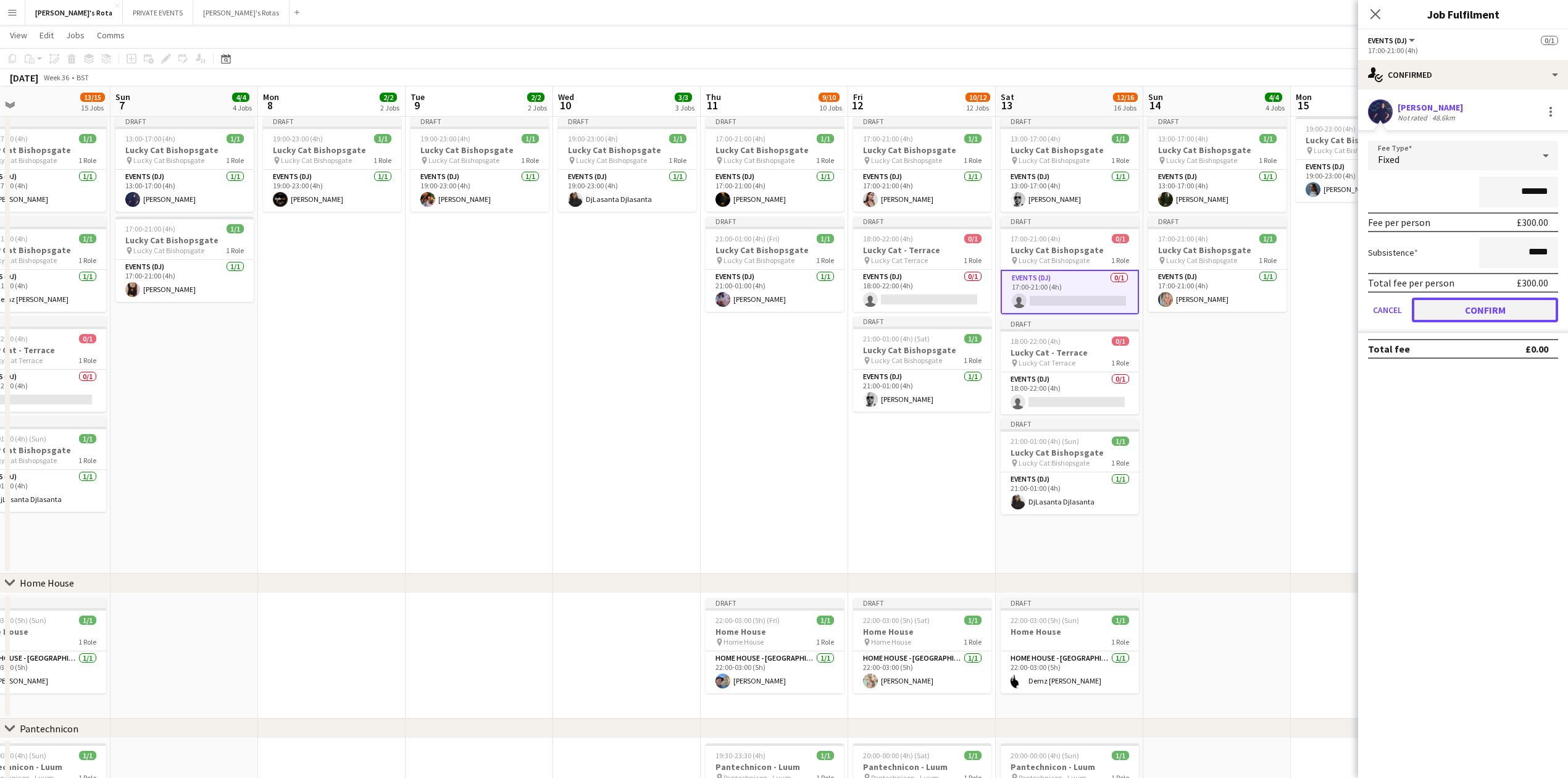
click at [1470, 307] on button "Confirm" at bounding box center [1485, 309] width 146 height 25
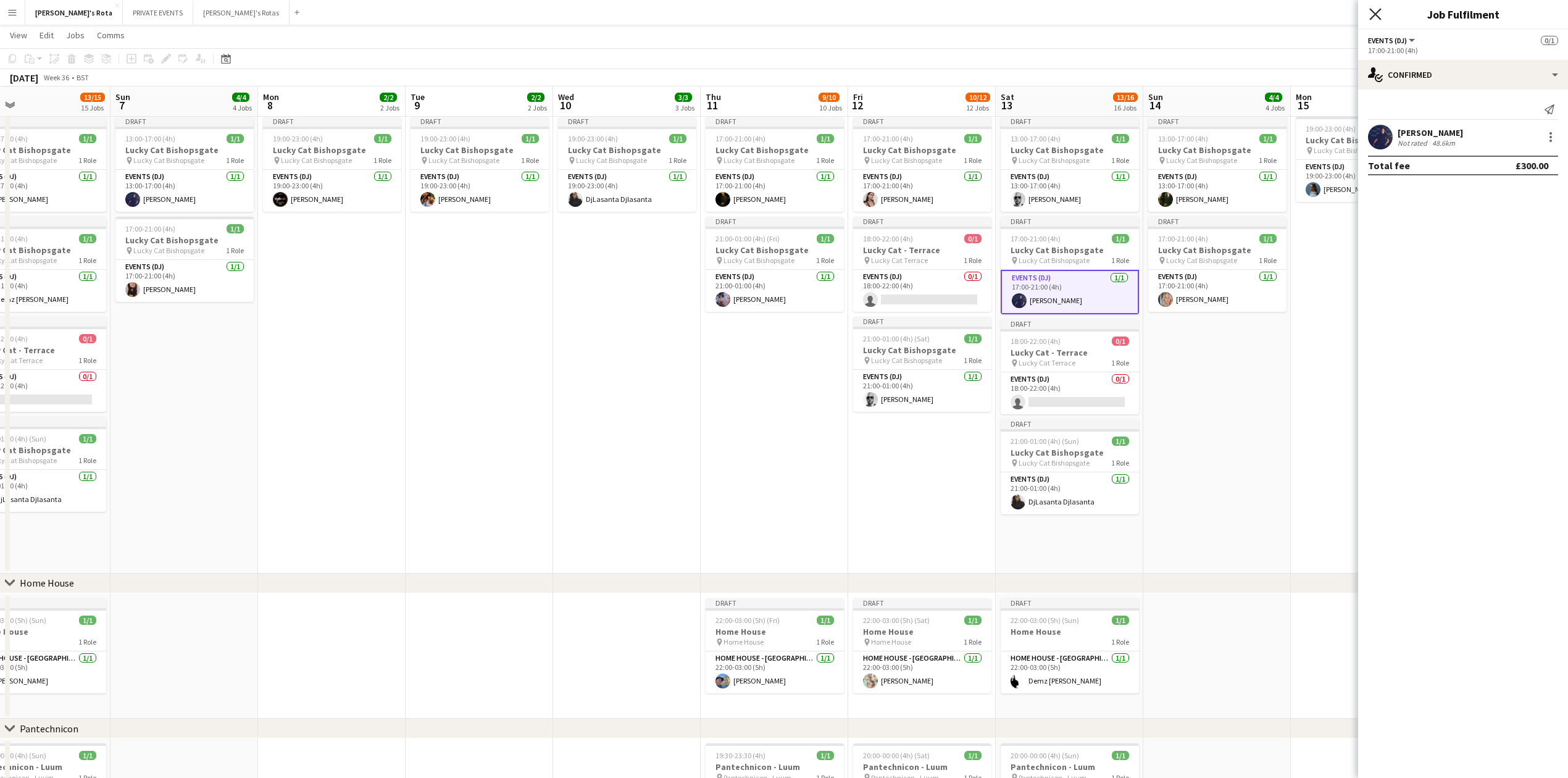
click at [1377, 14] on icon at bounding box center [1375, 14] width 12 height 12
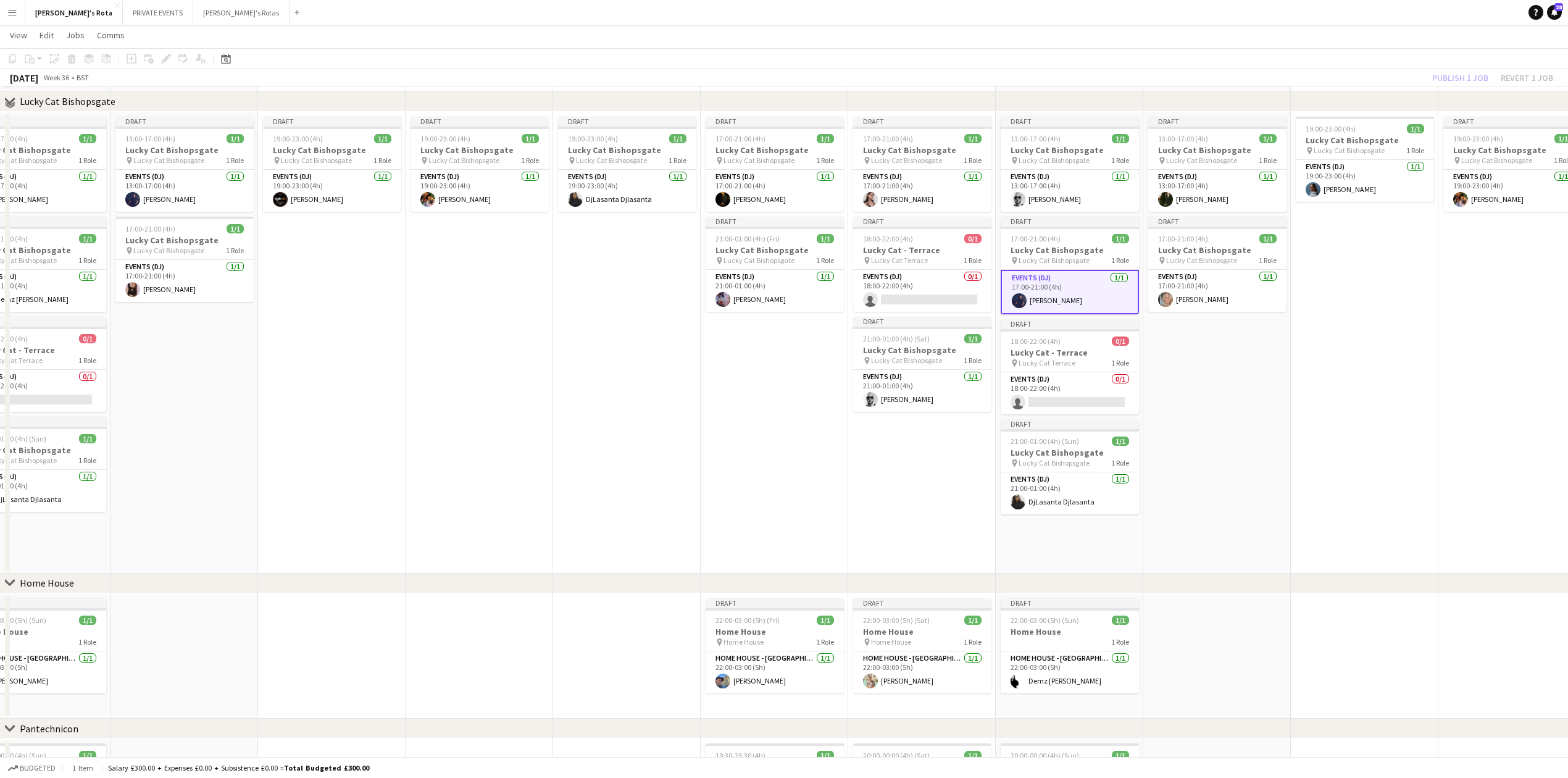
scroll to position [658, 0]
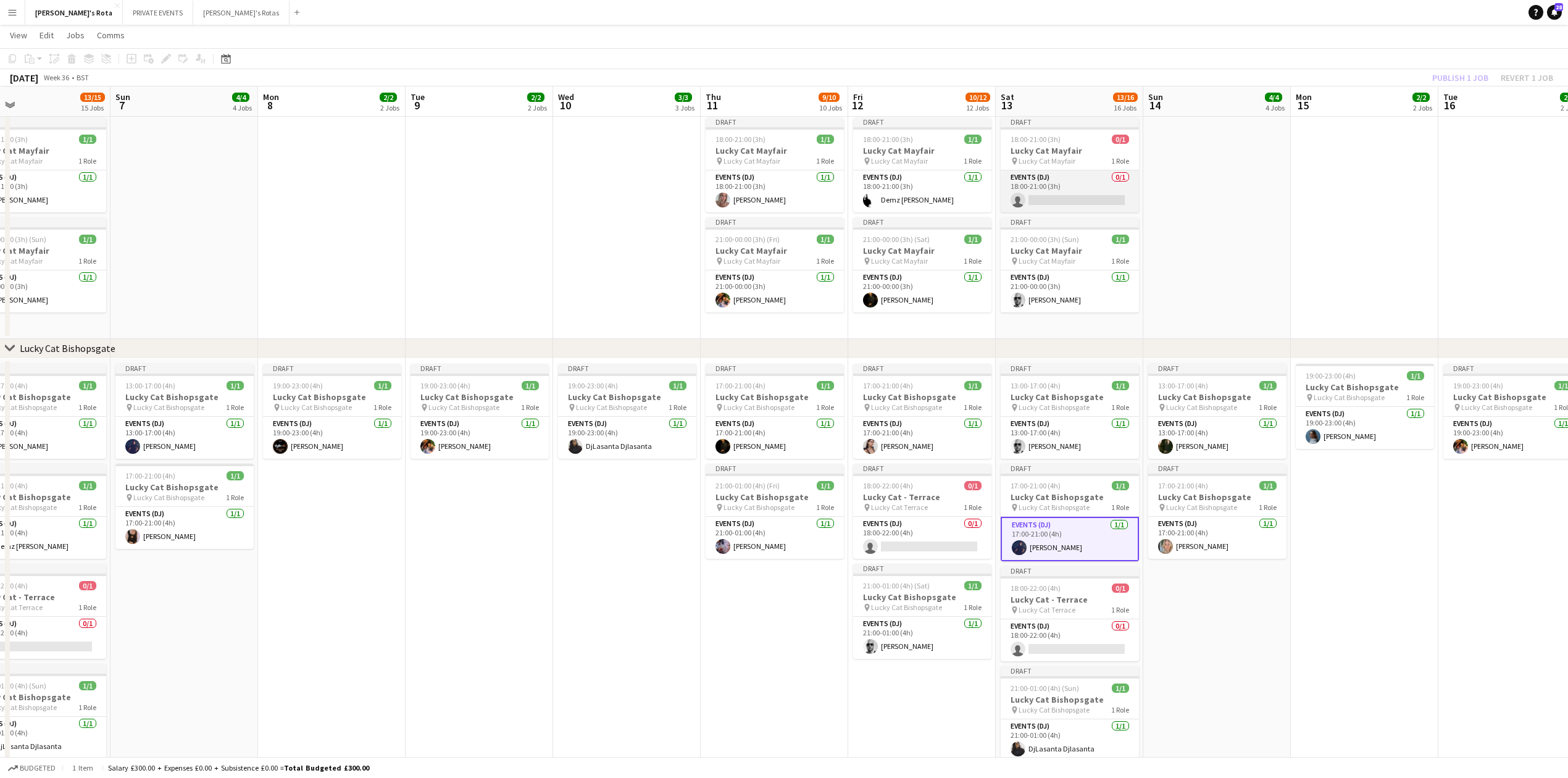
click at [1050, 189] on app-card-role "Events (DJ) 0/1 18:00-21:00 (3h) single-neutral-actions" at bounding box center [1070, 191] width 138 height 42
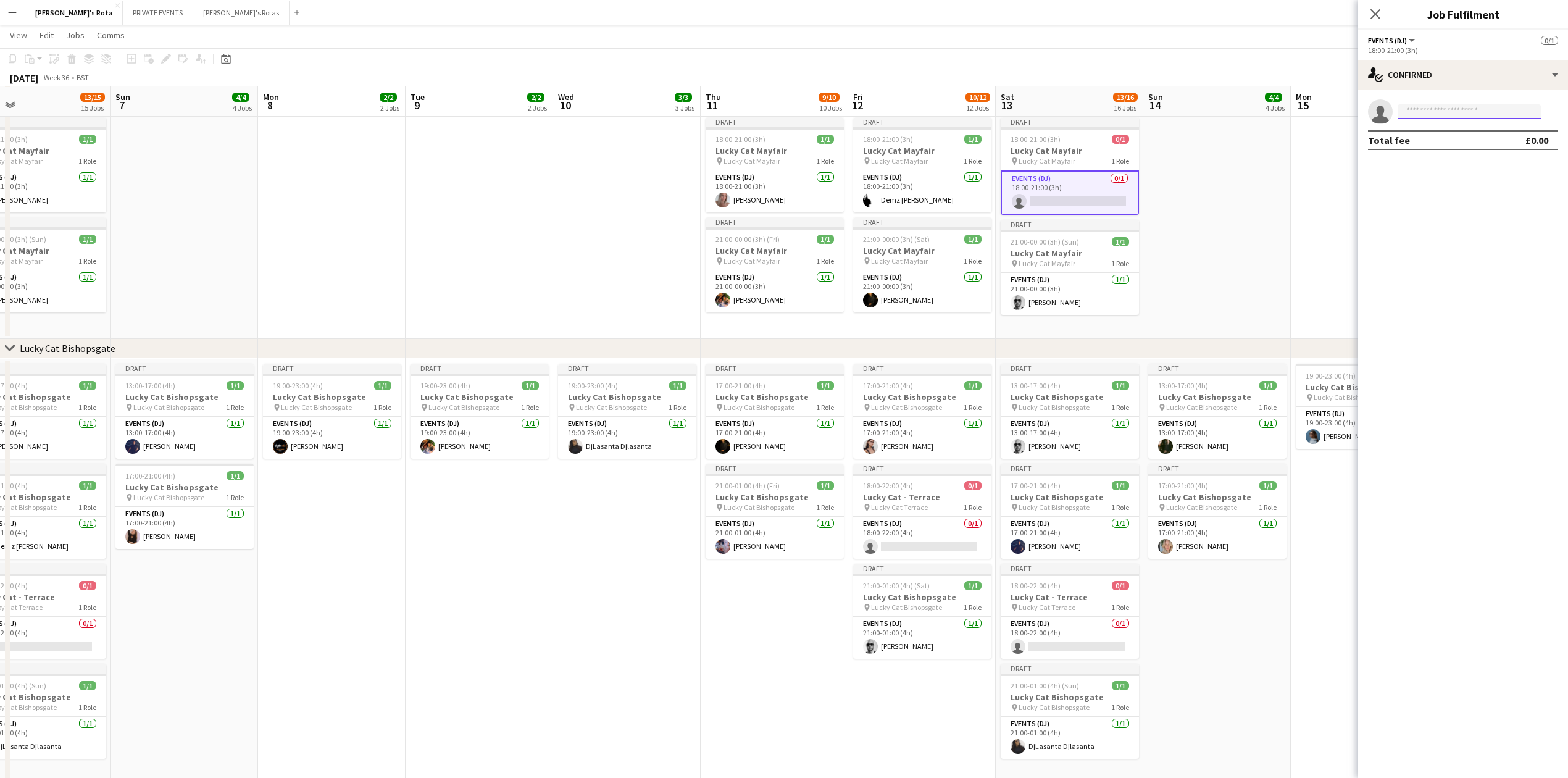
click at [1415, 111] on input at bounding box center [1469, 111] width 143 height 15
type input "****"
click at [1413, 132] on span "[PERSON_NAME]" at bounding box center [1444, 129] width 71 height 11
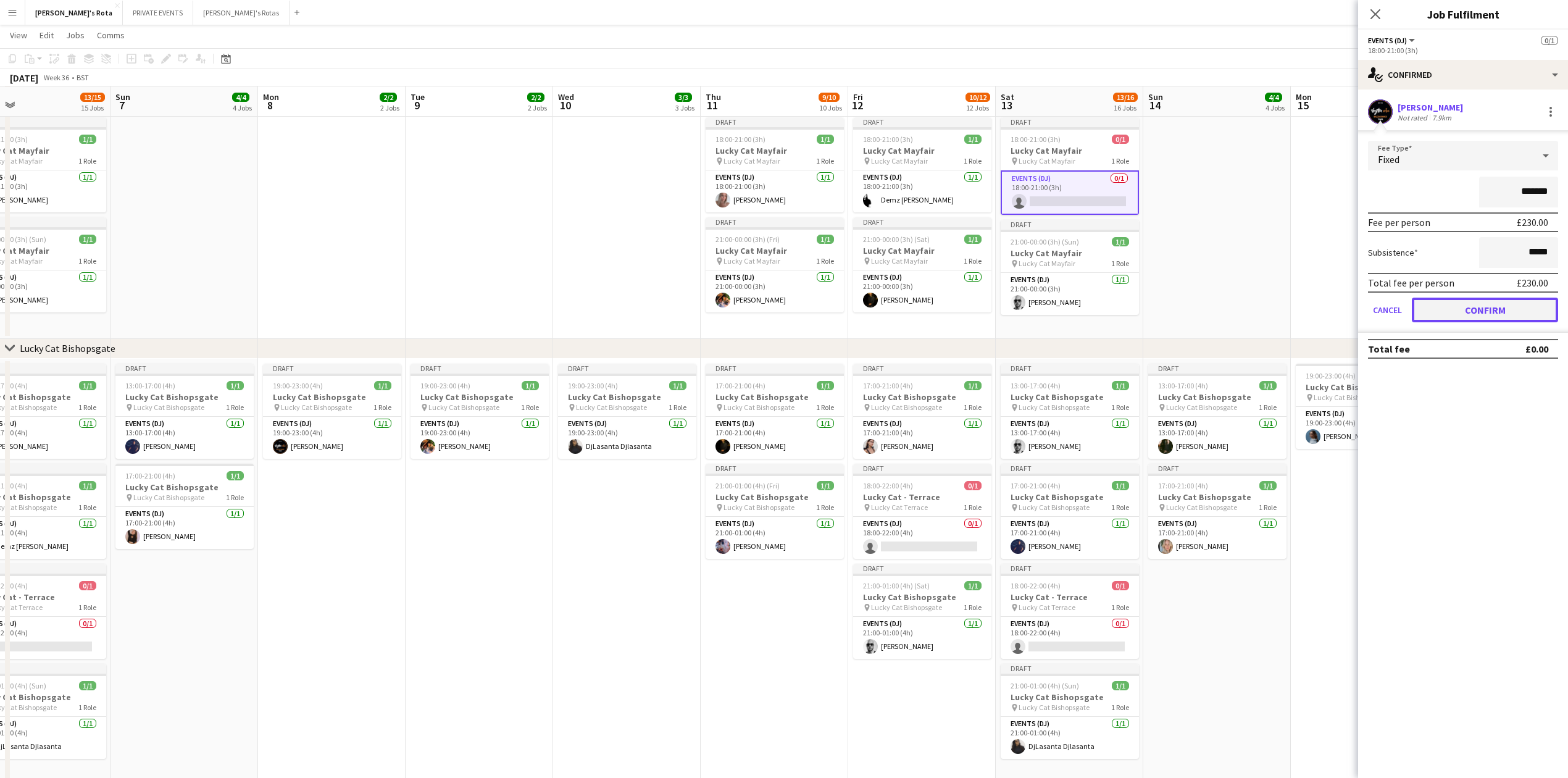
click at [1479, 309] on button "Confirm" at bounding box center [1485, 309] width 146 height 25
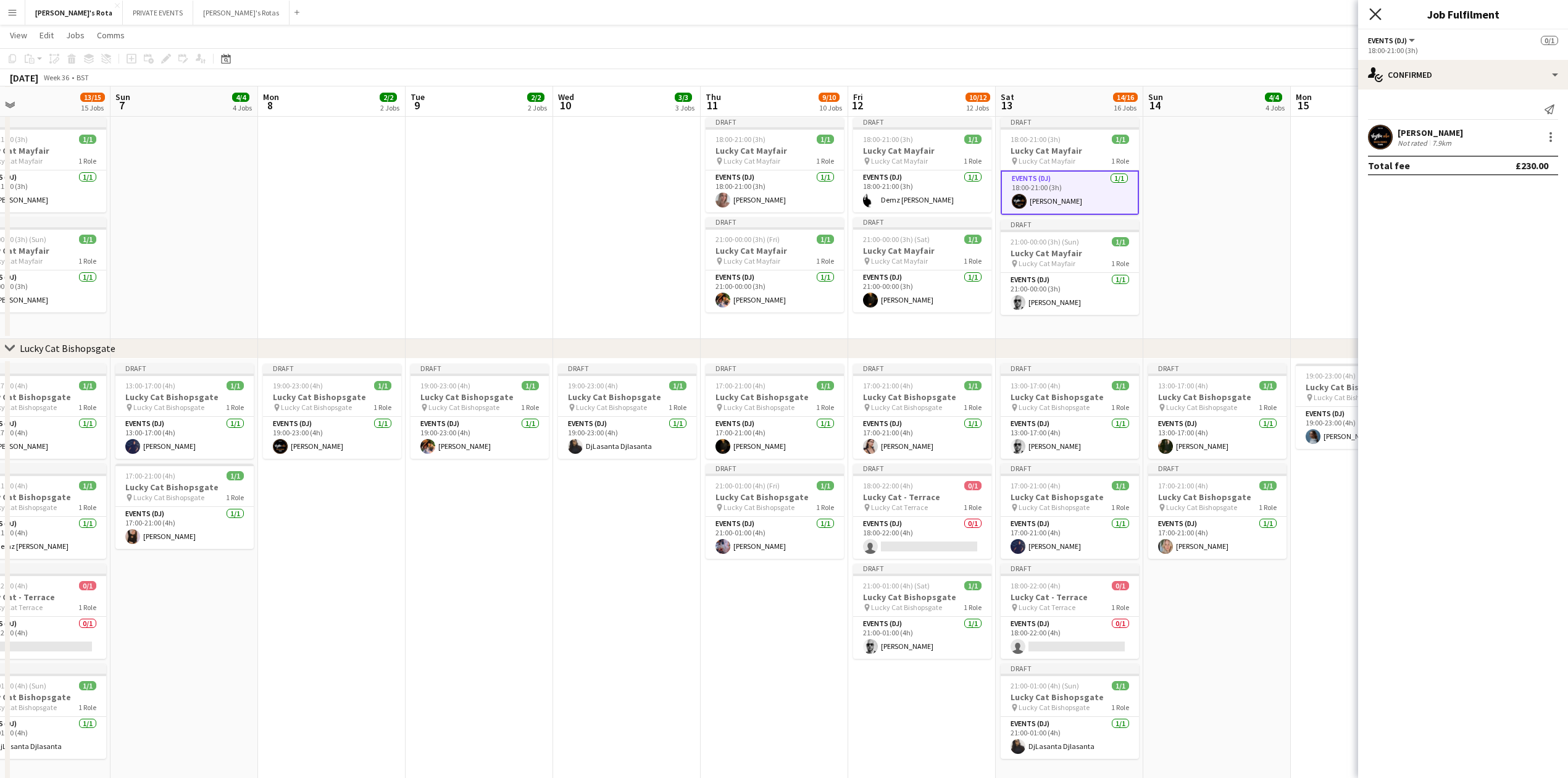
click at [1374, 15] on icon at bounding box center [1375, 14] width 12 height 12
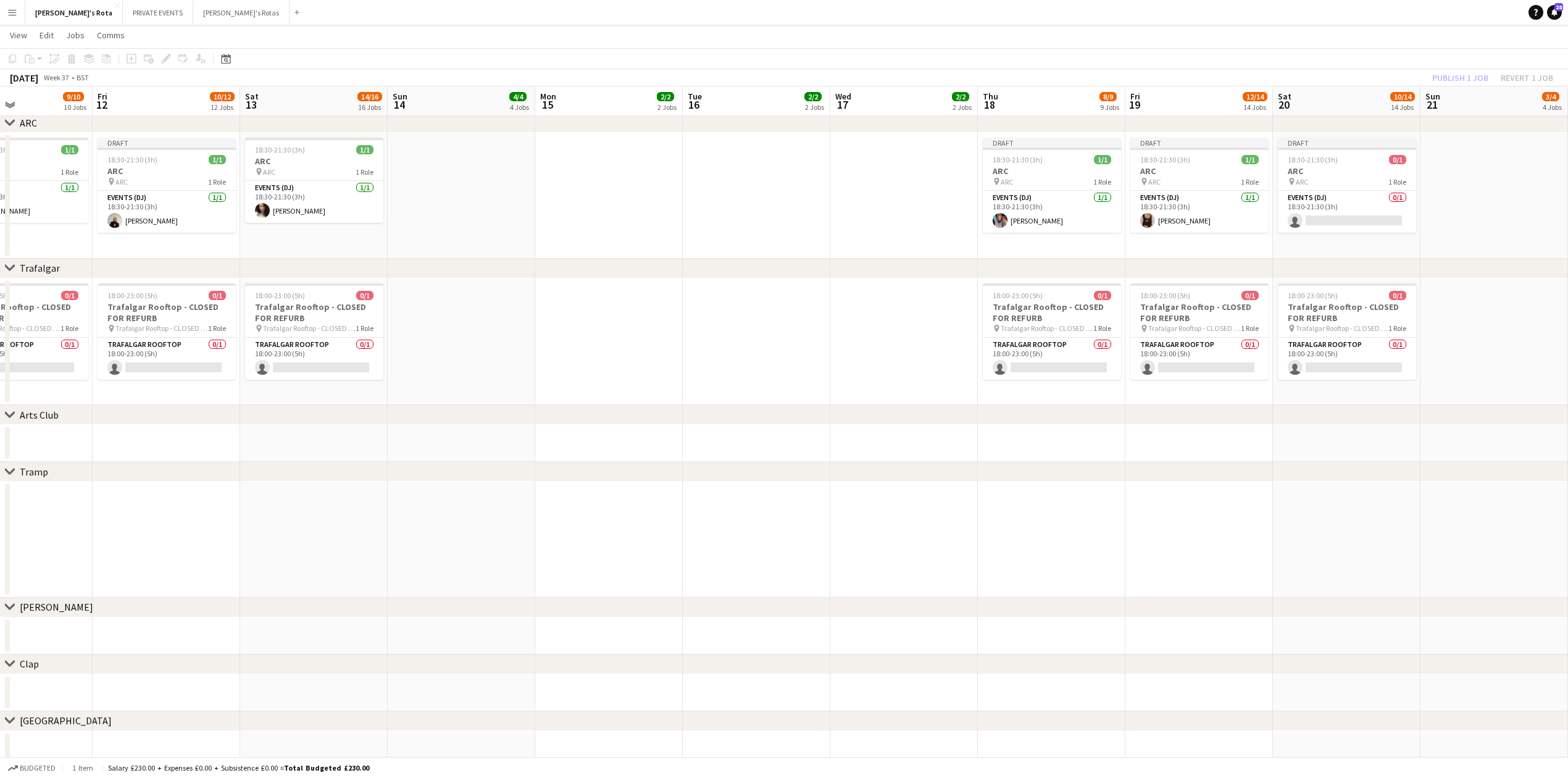
scroll to position [0, 541]
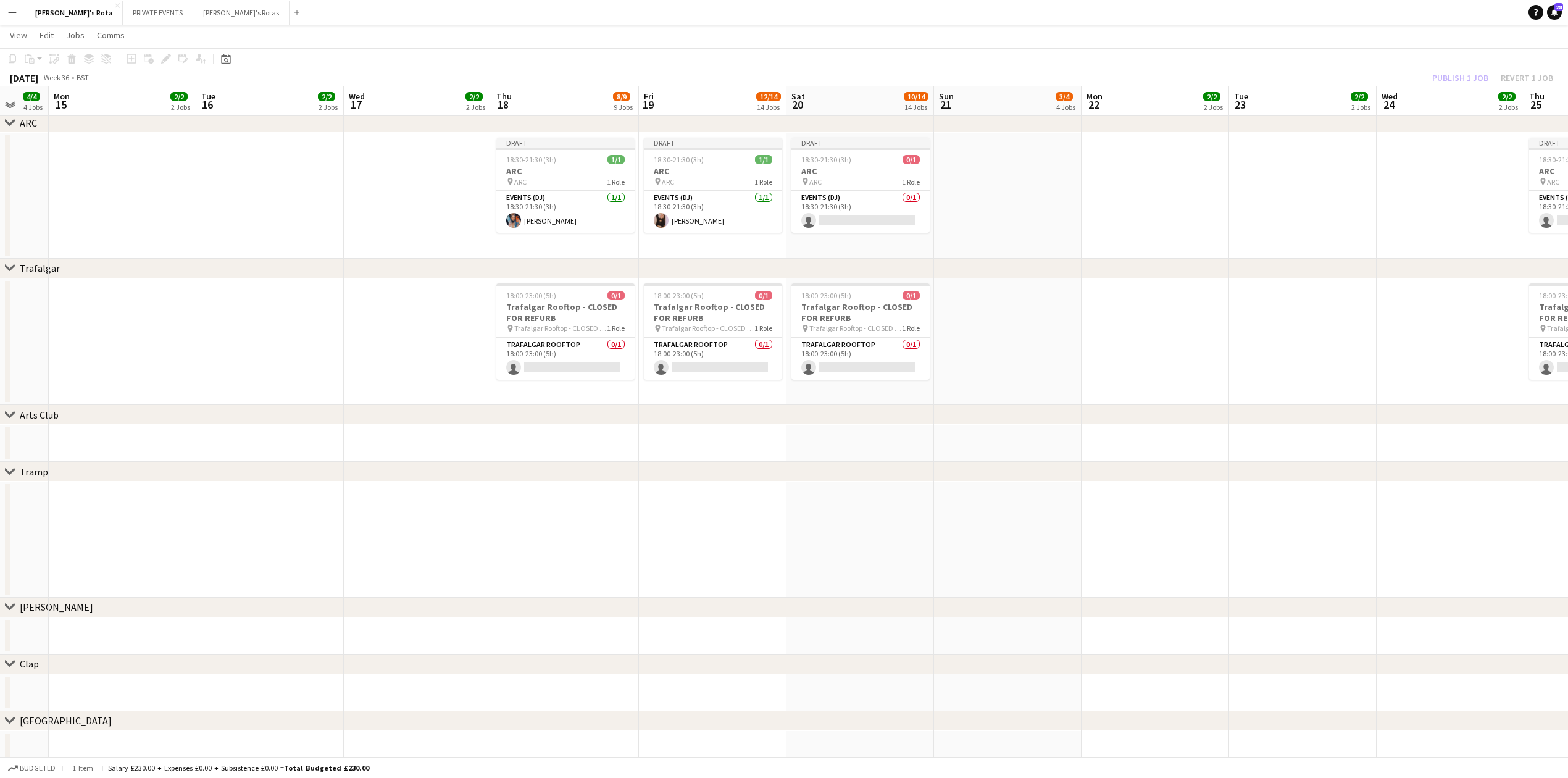
drag, startPoint x: 1146, startPoint y: 442, endPoint x: 0, endPoint y: 415, distance: 1146.3
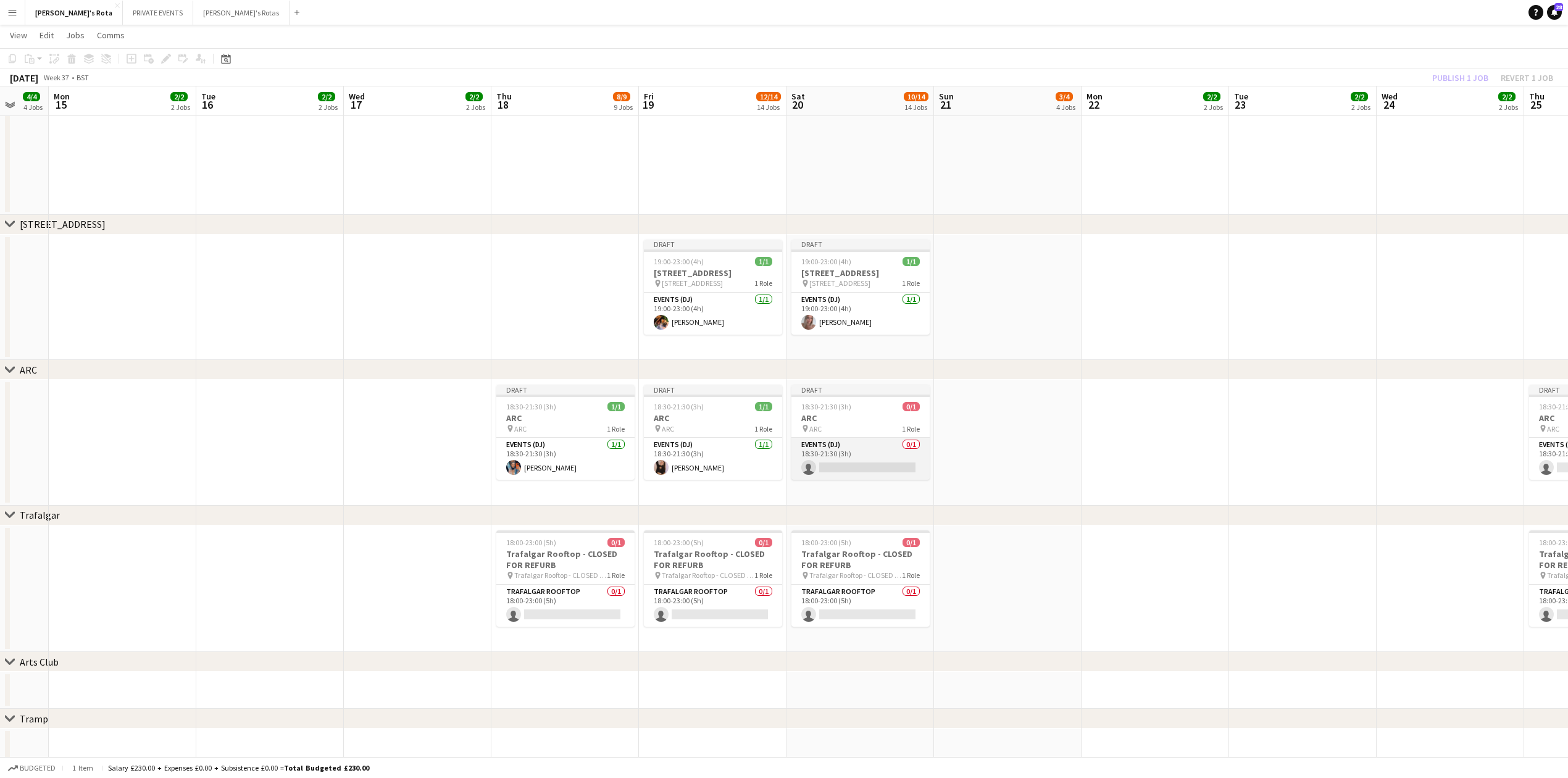
click at [845, 460] on app-card-role "Events (DJ) 0/1 18:30-21:30 (3h) single-neutral-actions" at bounding box center [860, 459] width 138 height 42
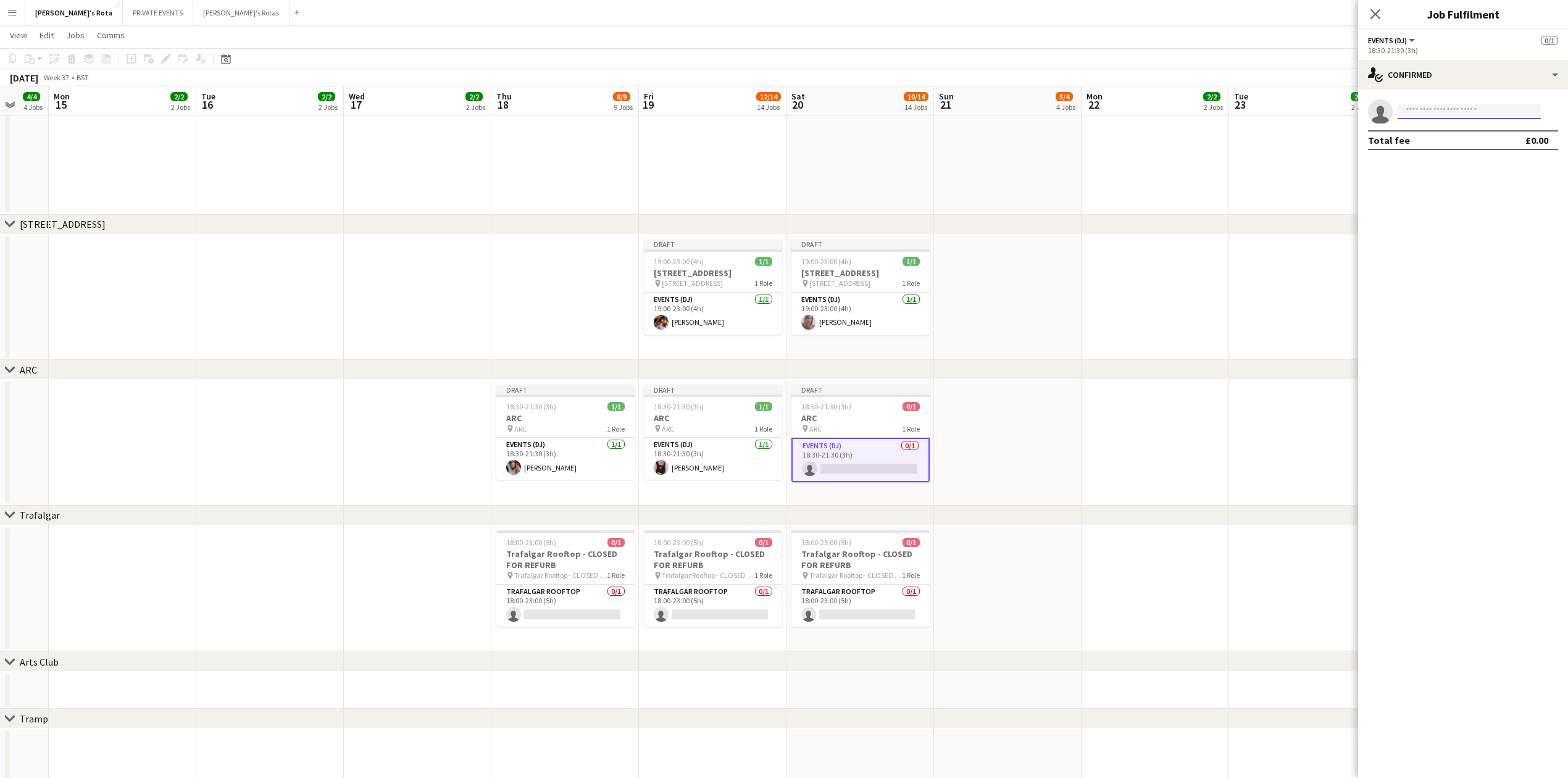
click at [1416, 109] on input at bounding box center [1469, 111] width 143 height 15
type input "*"
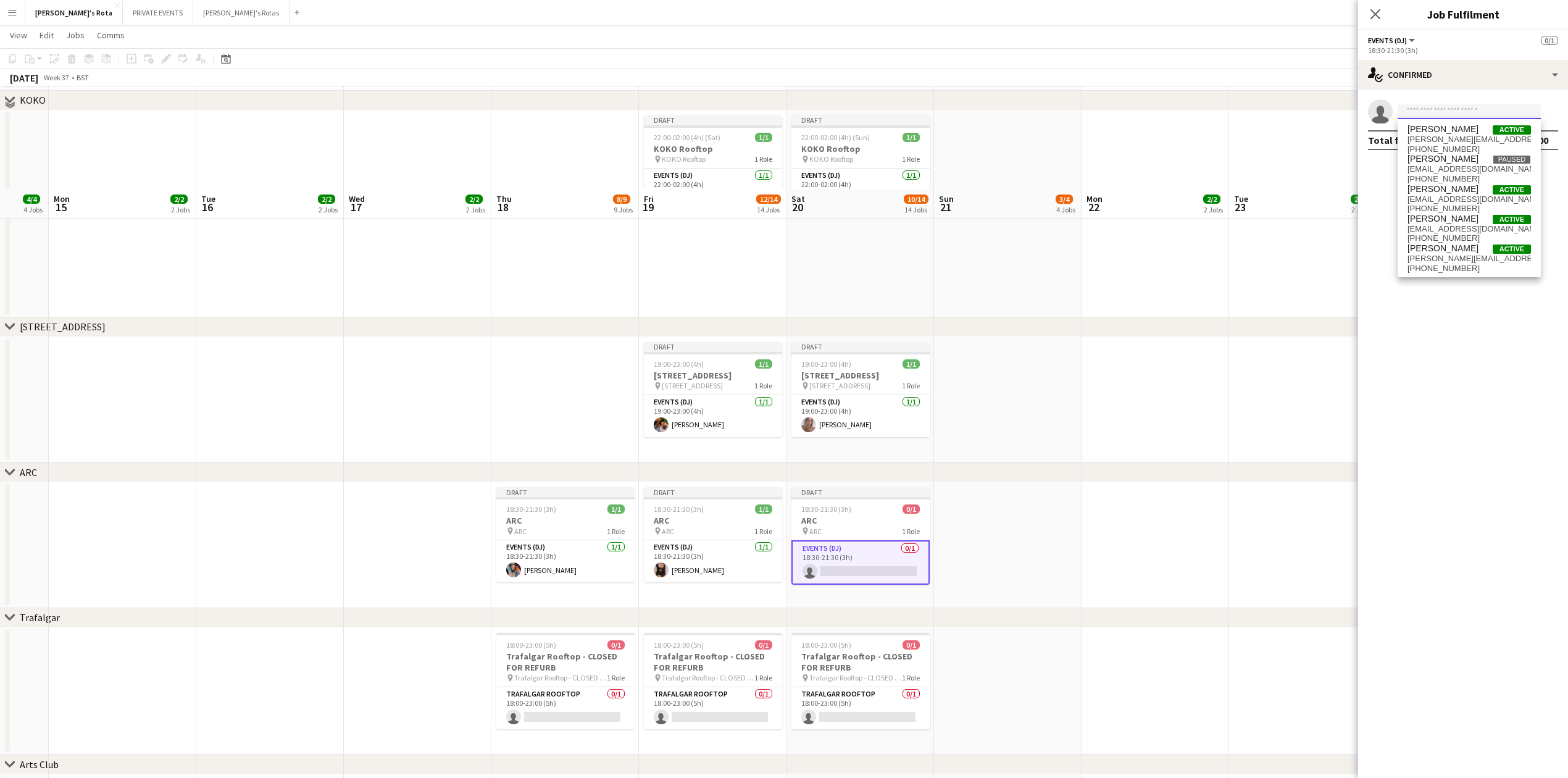
scroll to position [1811, 0]
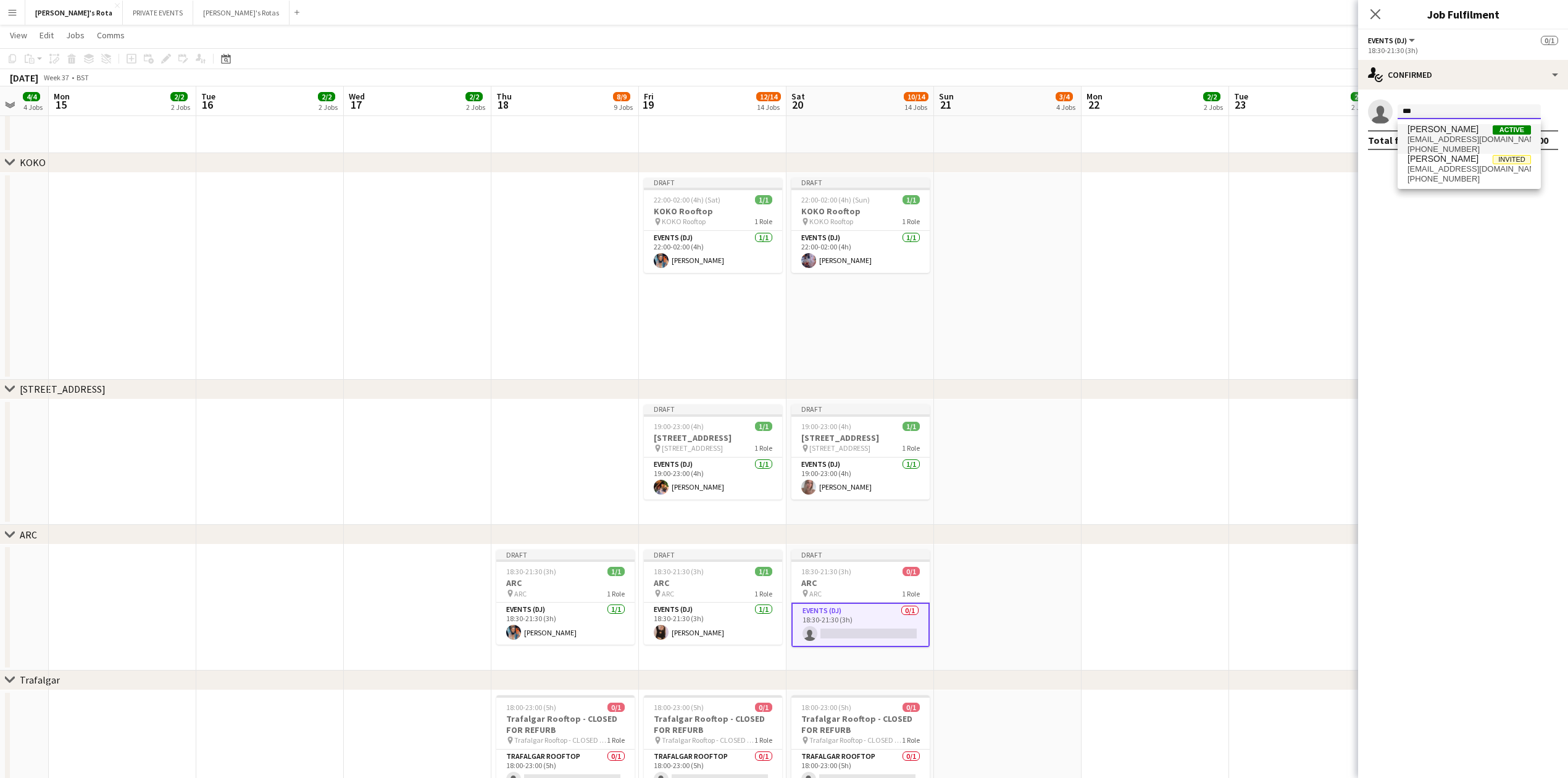
type input "***"
click at [1431, 139] on span "[EMAIL_ADDRESS][DOMAIN_NAME]" at bounding box center [1469, 140] width 124 height 10
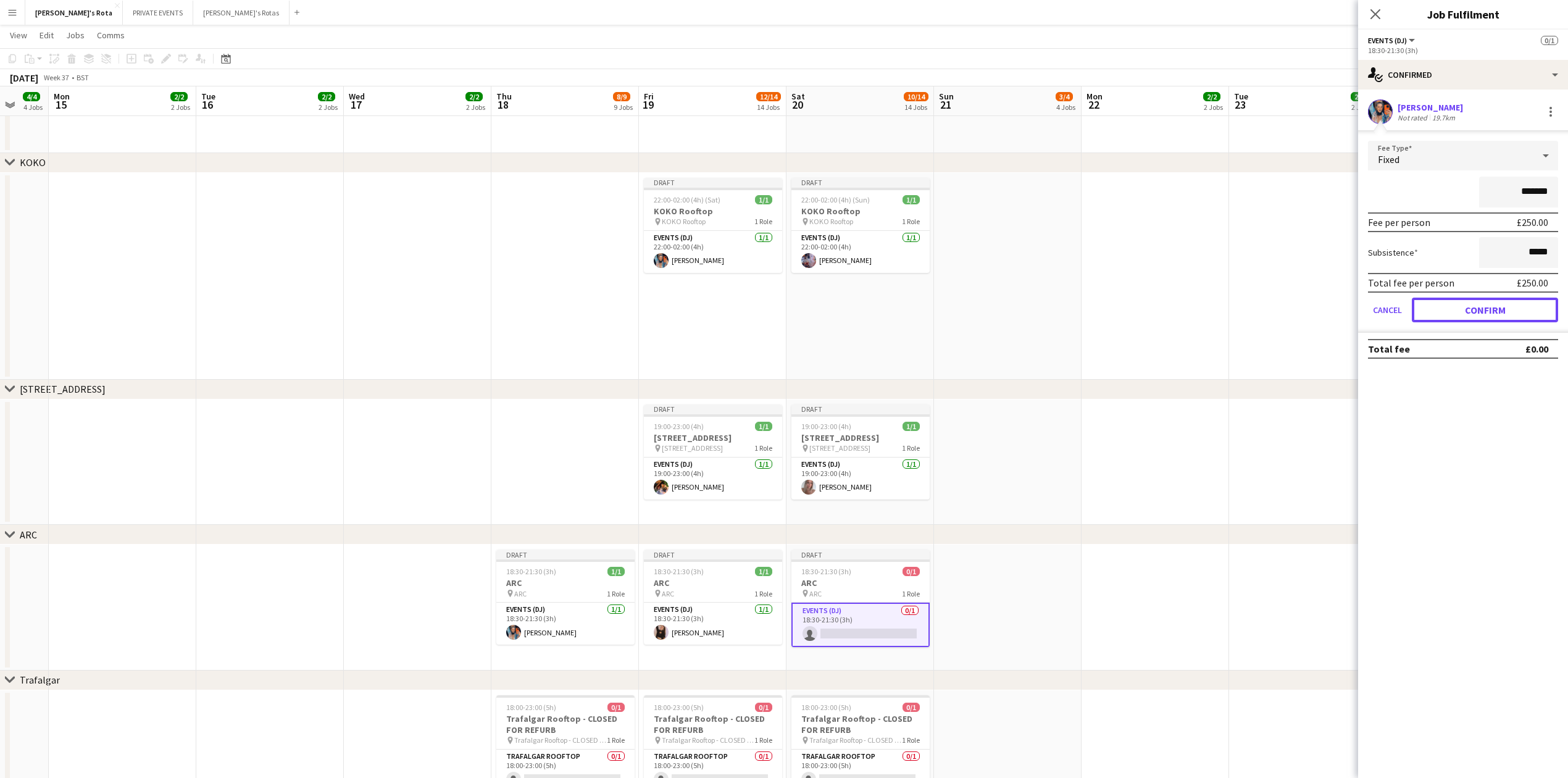
click at [1460, 312] on button "Confirm" at bounding box center [1485, 309] width 146 height 25
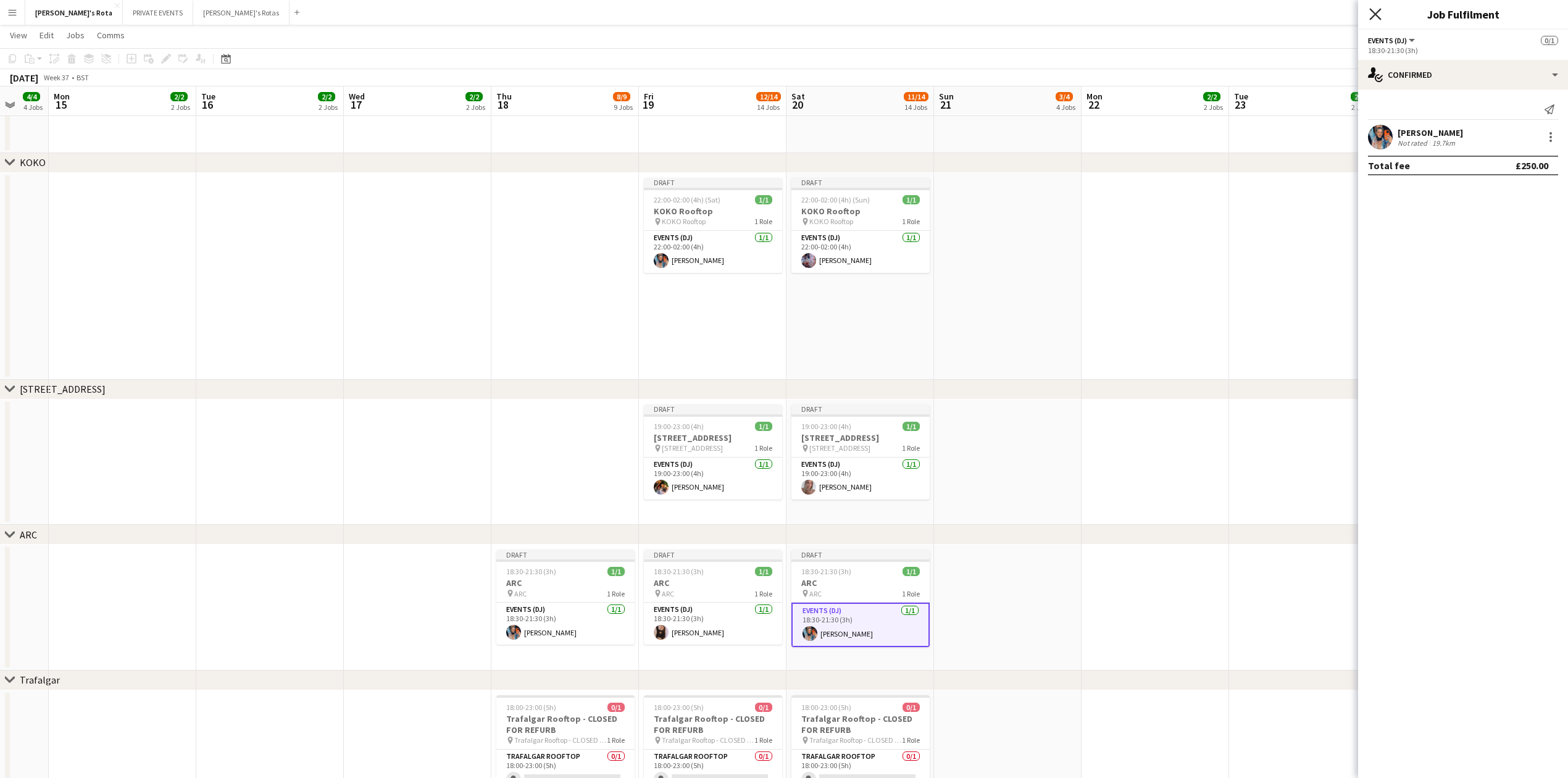
click at [1379, 19] on icon "Close pop-in" at bounding box center [1375, 14] width 12 height 12
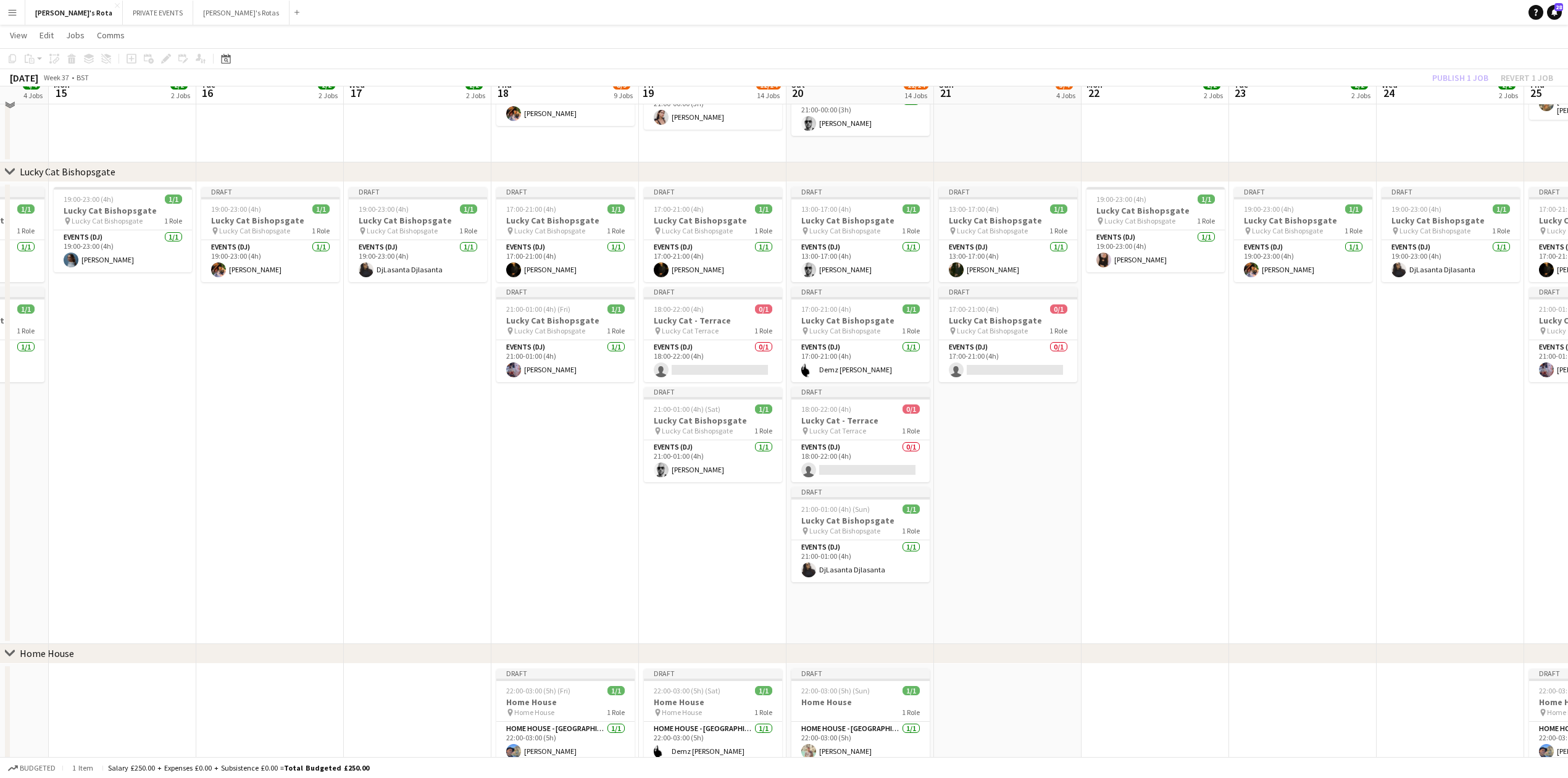
scroll to position [823, 0]
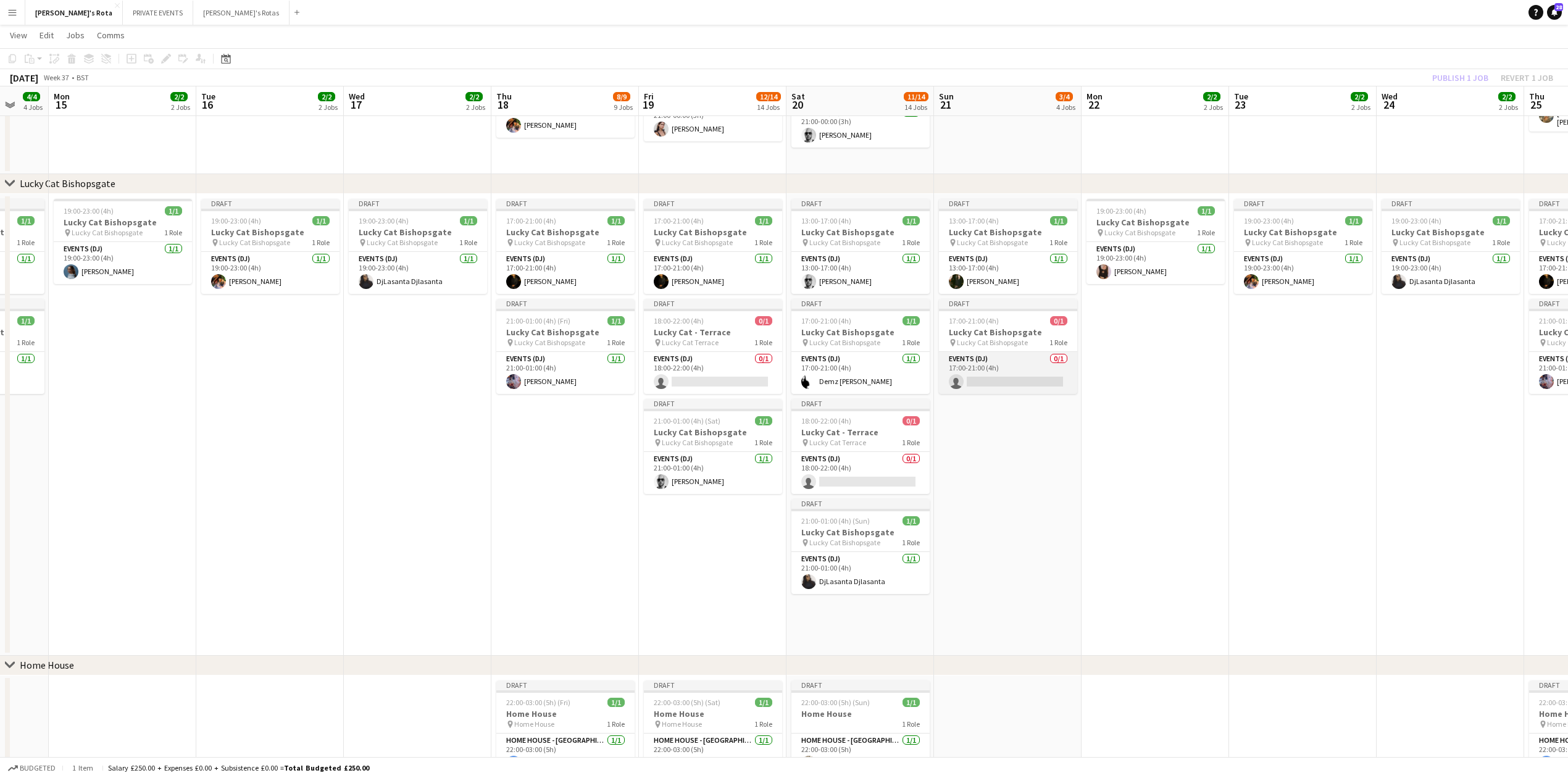
click at [979, 384] on app-card-role "Events (DJ) 0/1 17:00-21:00 (4h) single-neutral-actions" at bounding box center [1007, 373] width 138 height 42
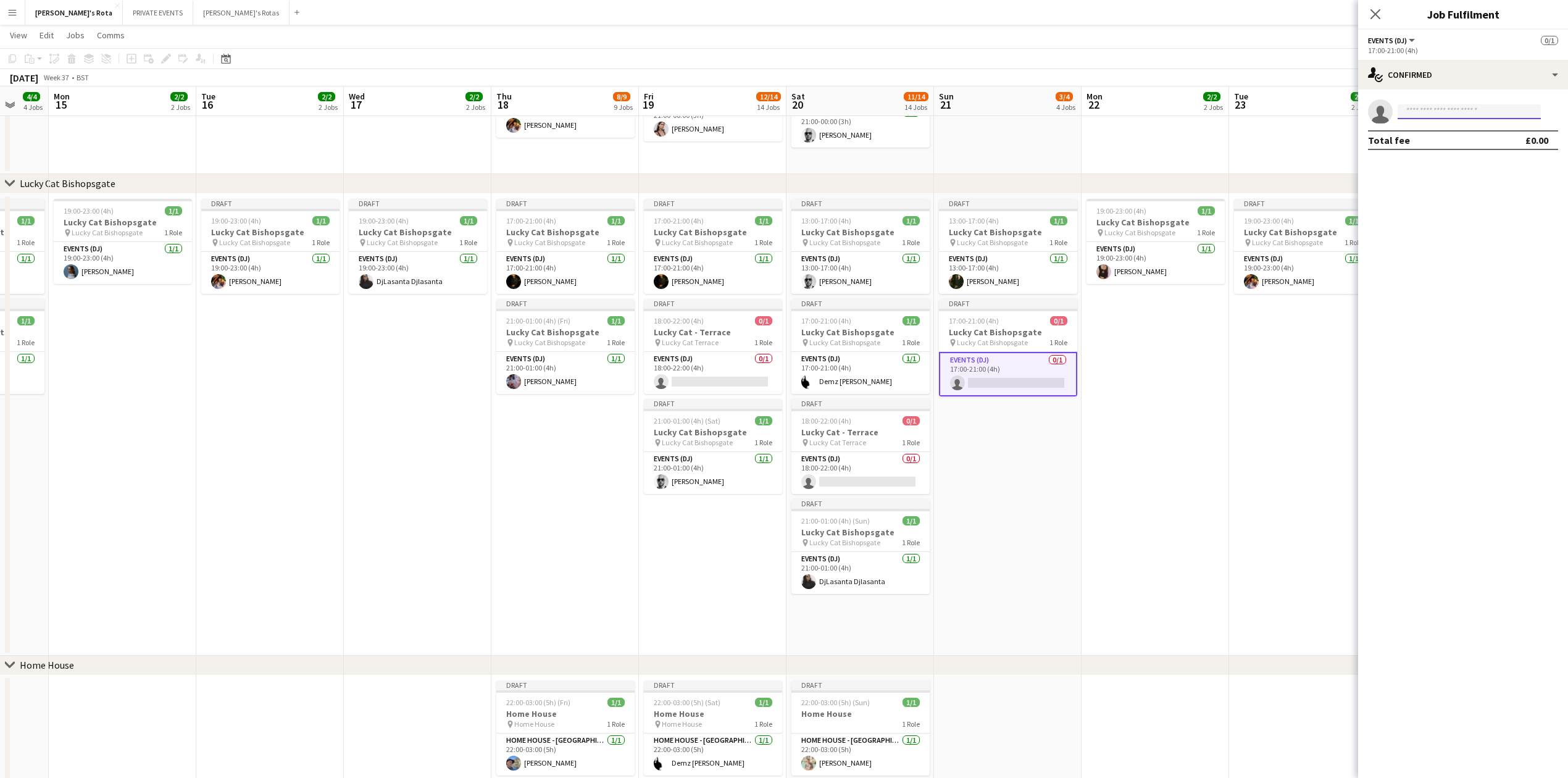
click at [1436, 111] on input at bounding box center [1469, 111] width 143 height 15
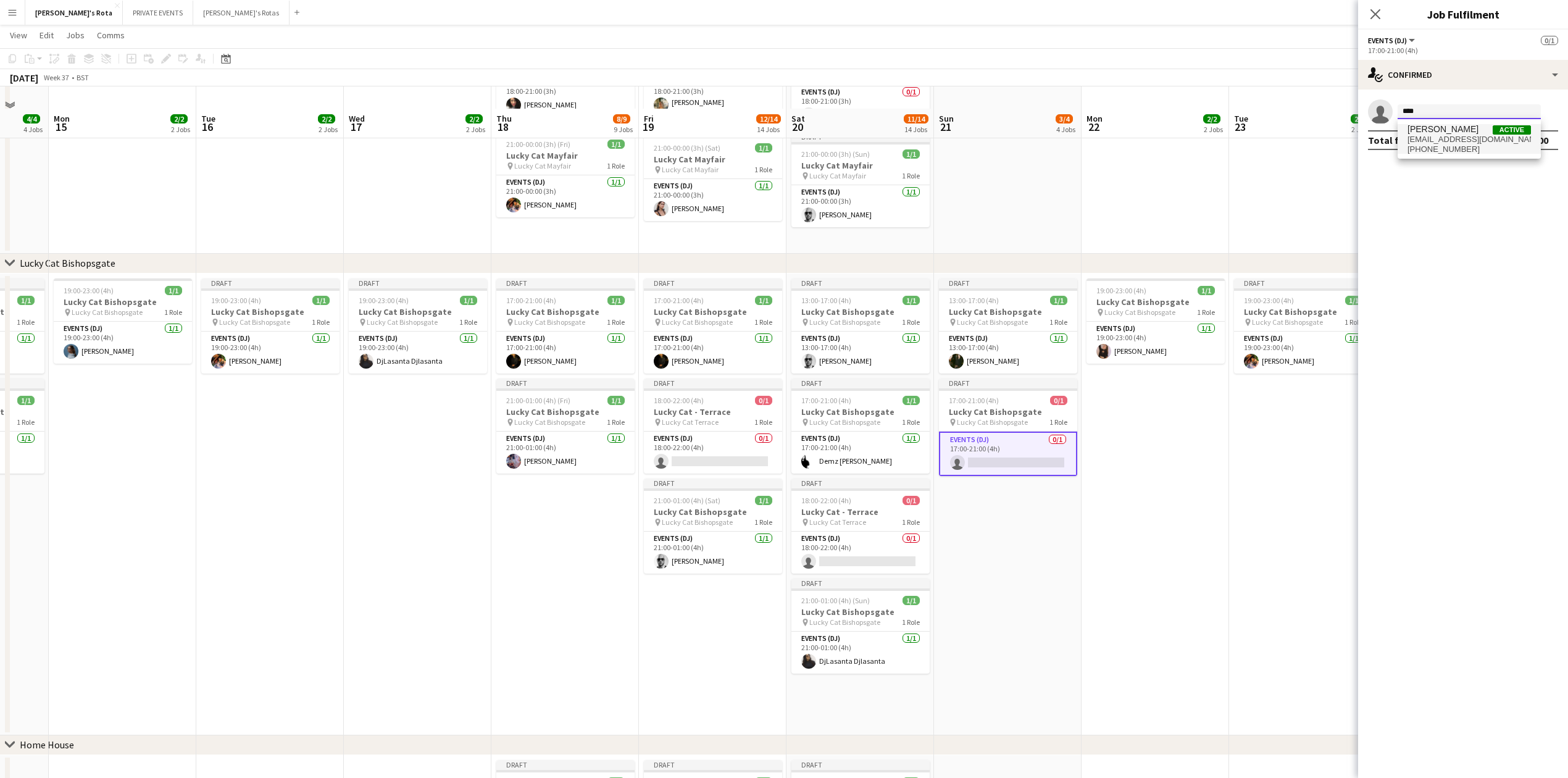
scroll to position [741, 0]
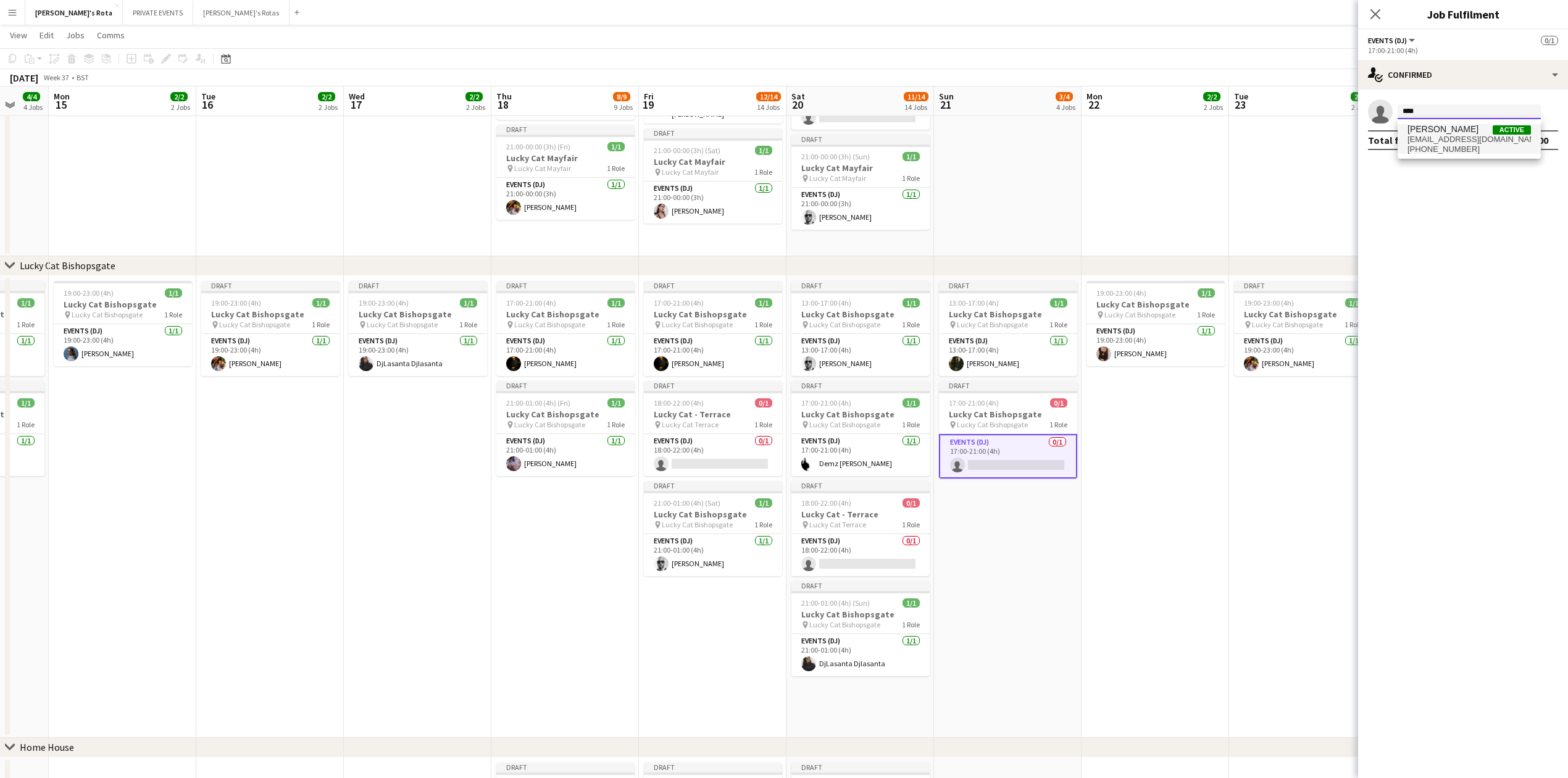
type input "****"
click at [1439, 144] on span "[EMAIL_ADDRESS][DOMAIN_NAME]" at bounding box center [1469, 140] width 124 height 10
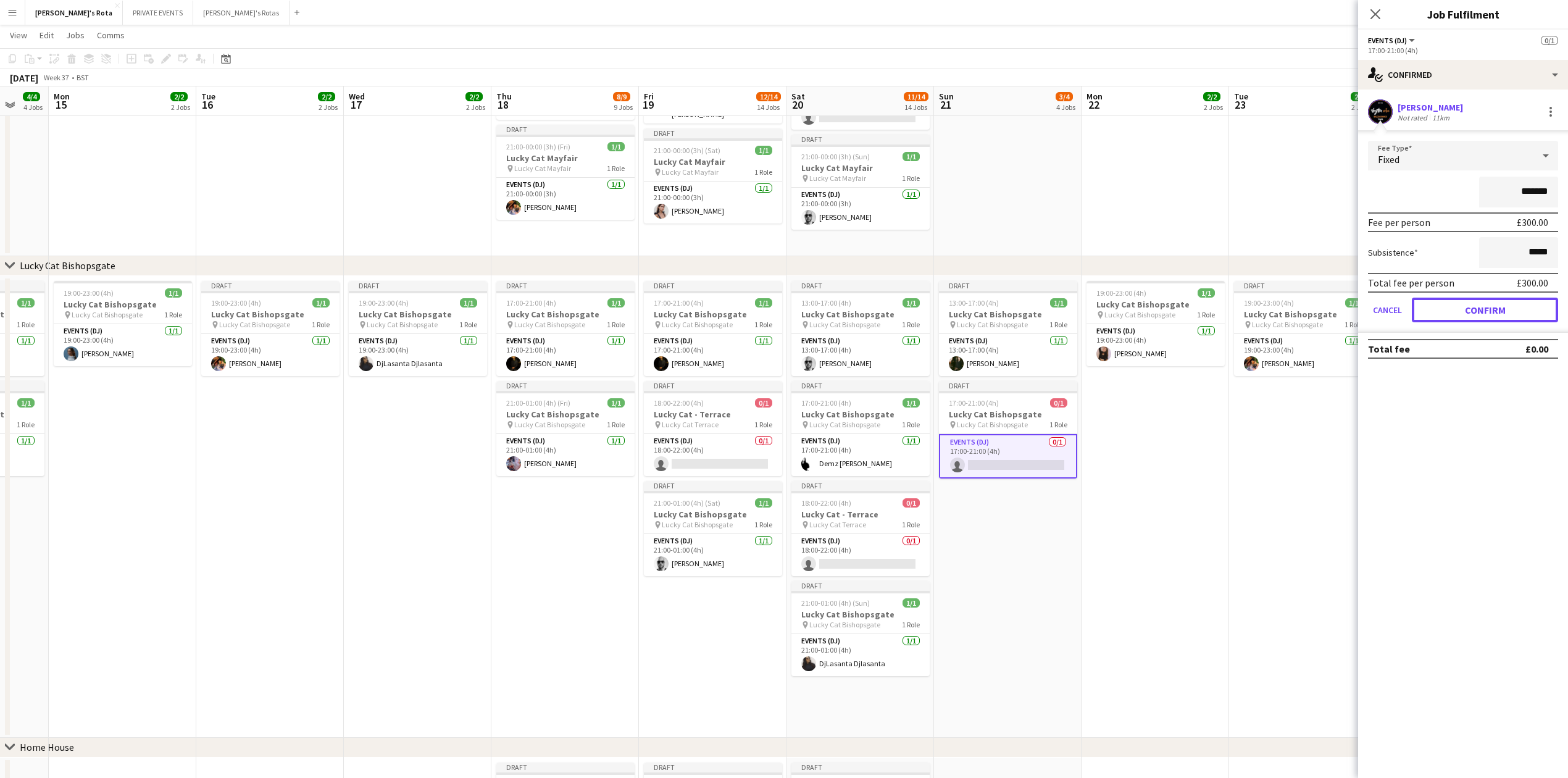
click at [1487, 313] on button "Confirm" at bounding box center [1485, 309] width 146 height 25
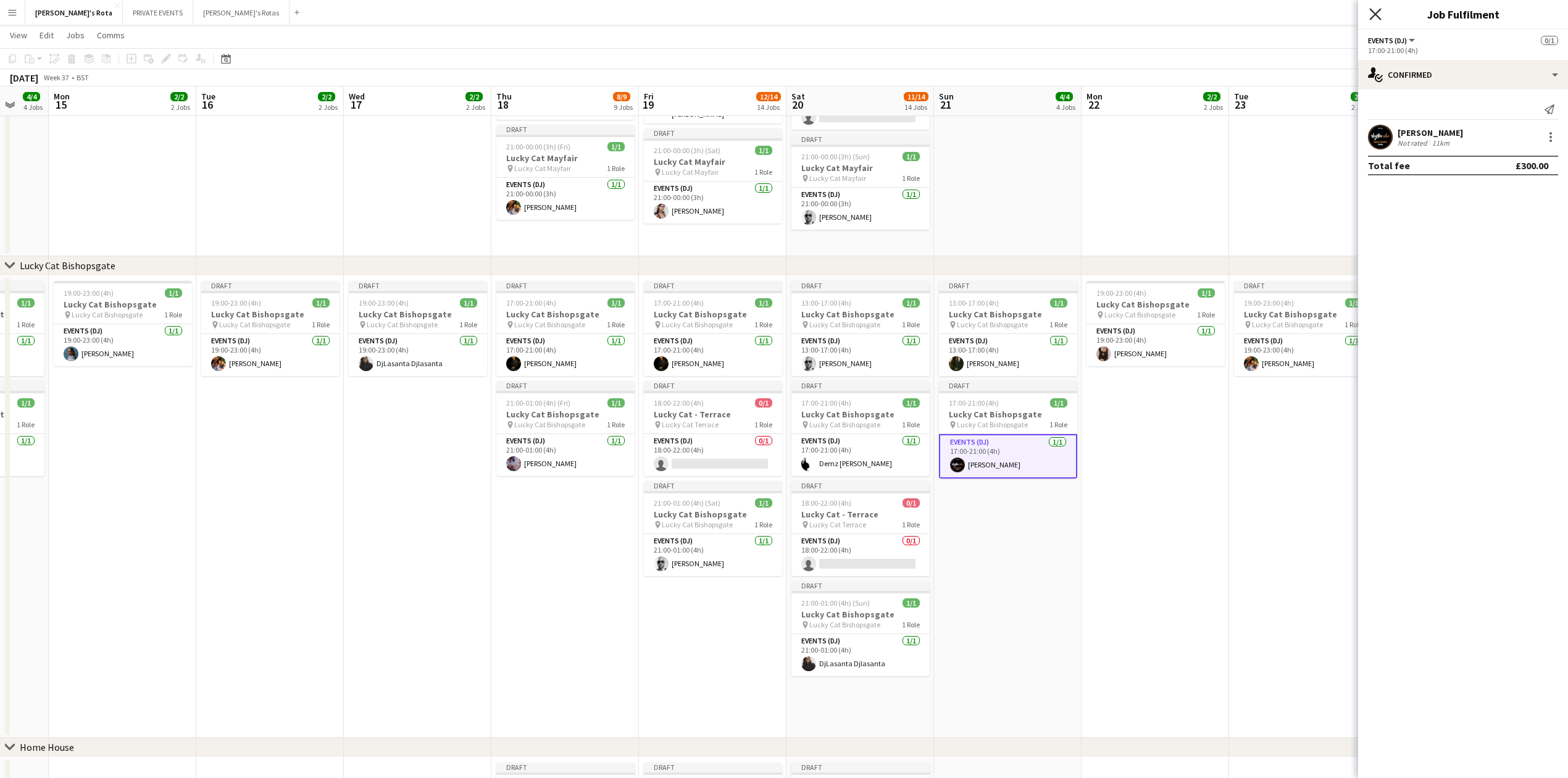
click at [1381, 19] on icon at bounding box center [1375, 14] width 12 height 12
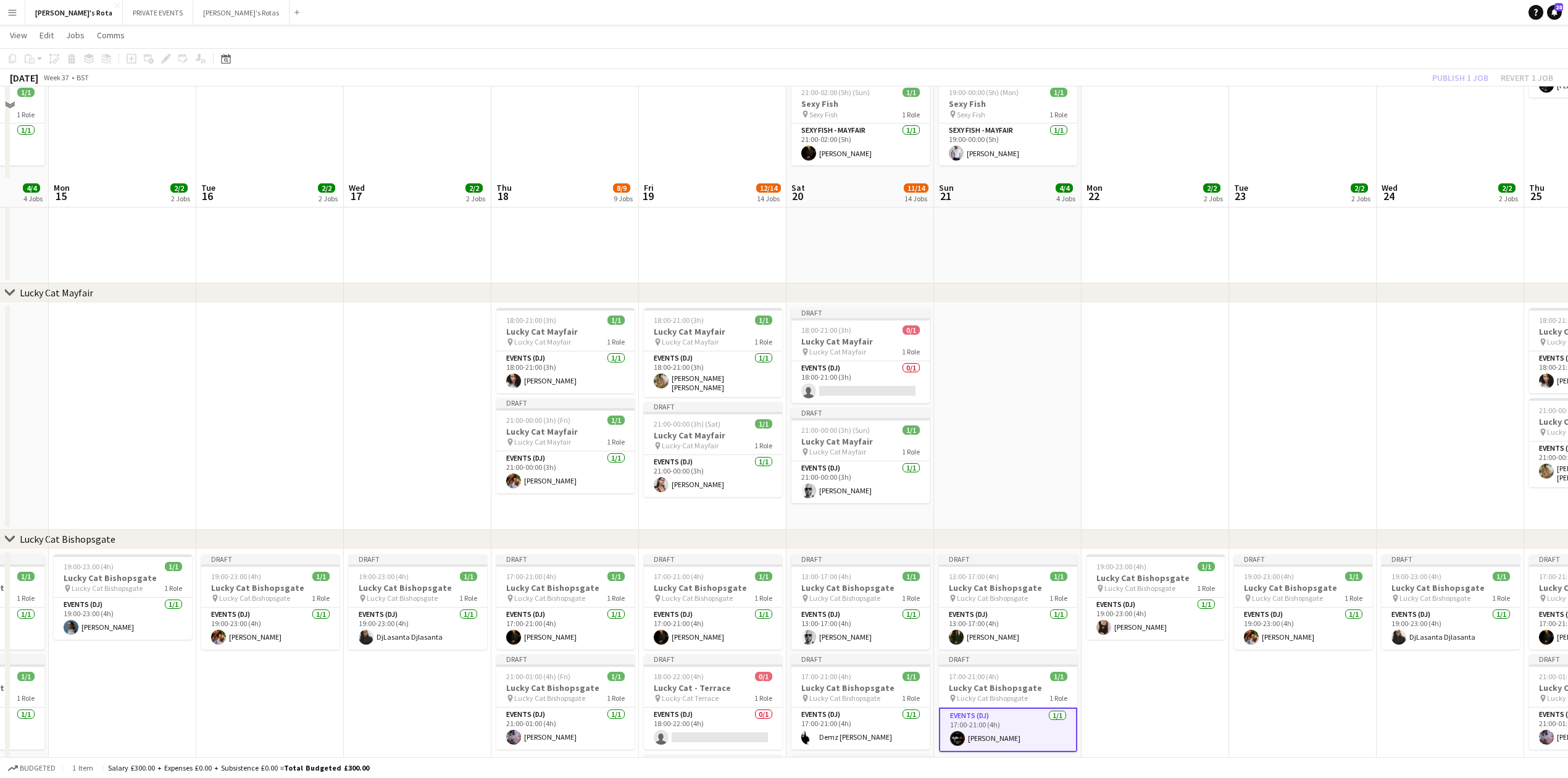
scroll to position [411, 0]
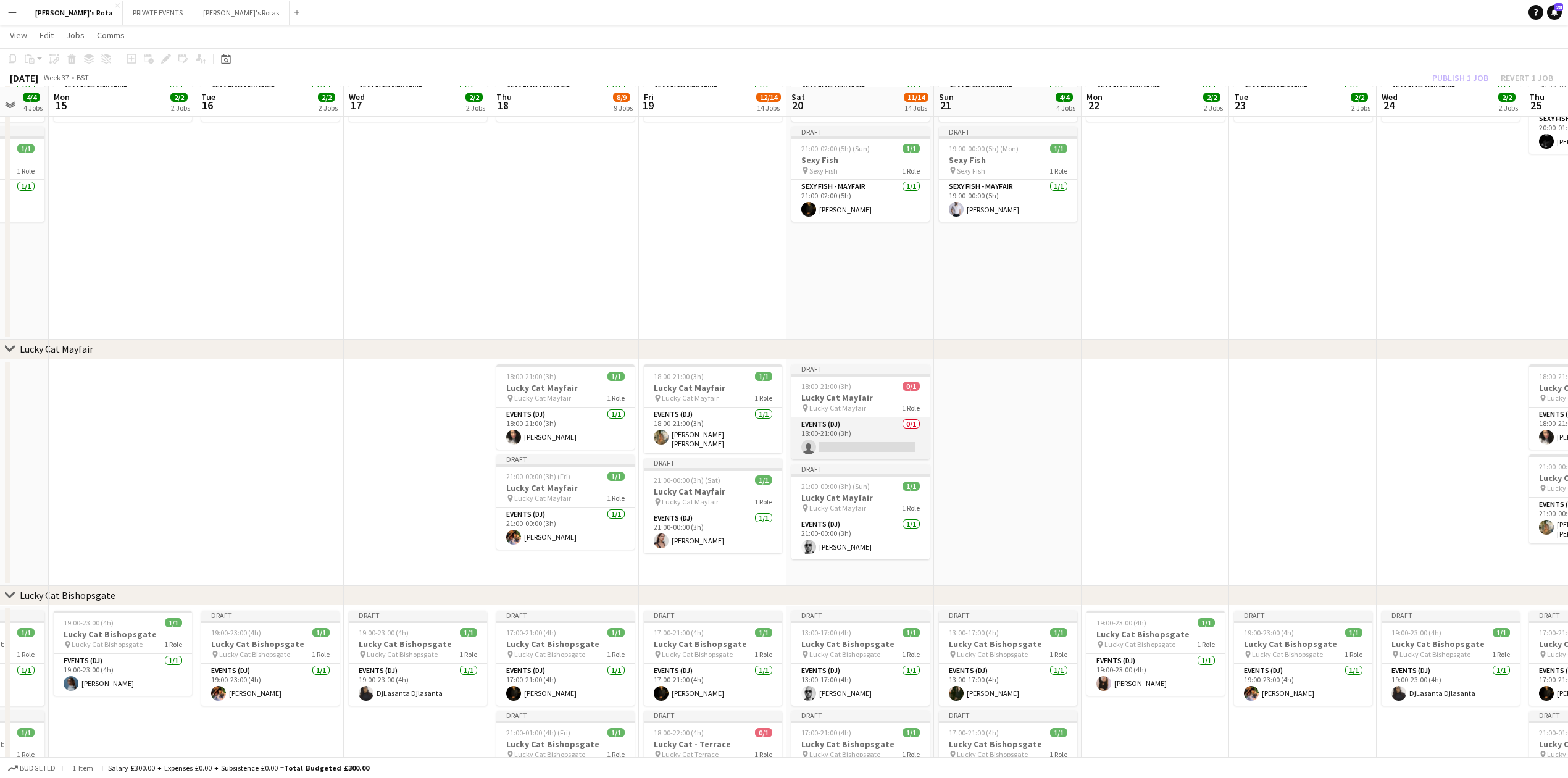
click at [852, 444] on app-card-role "Events (DJ) 0/1 18:00-21:00 (3h) single-neutral-actions" at bounding box center [860, 439] width 138 height 42
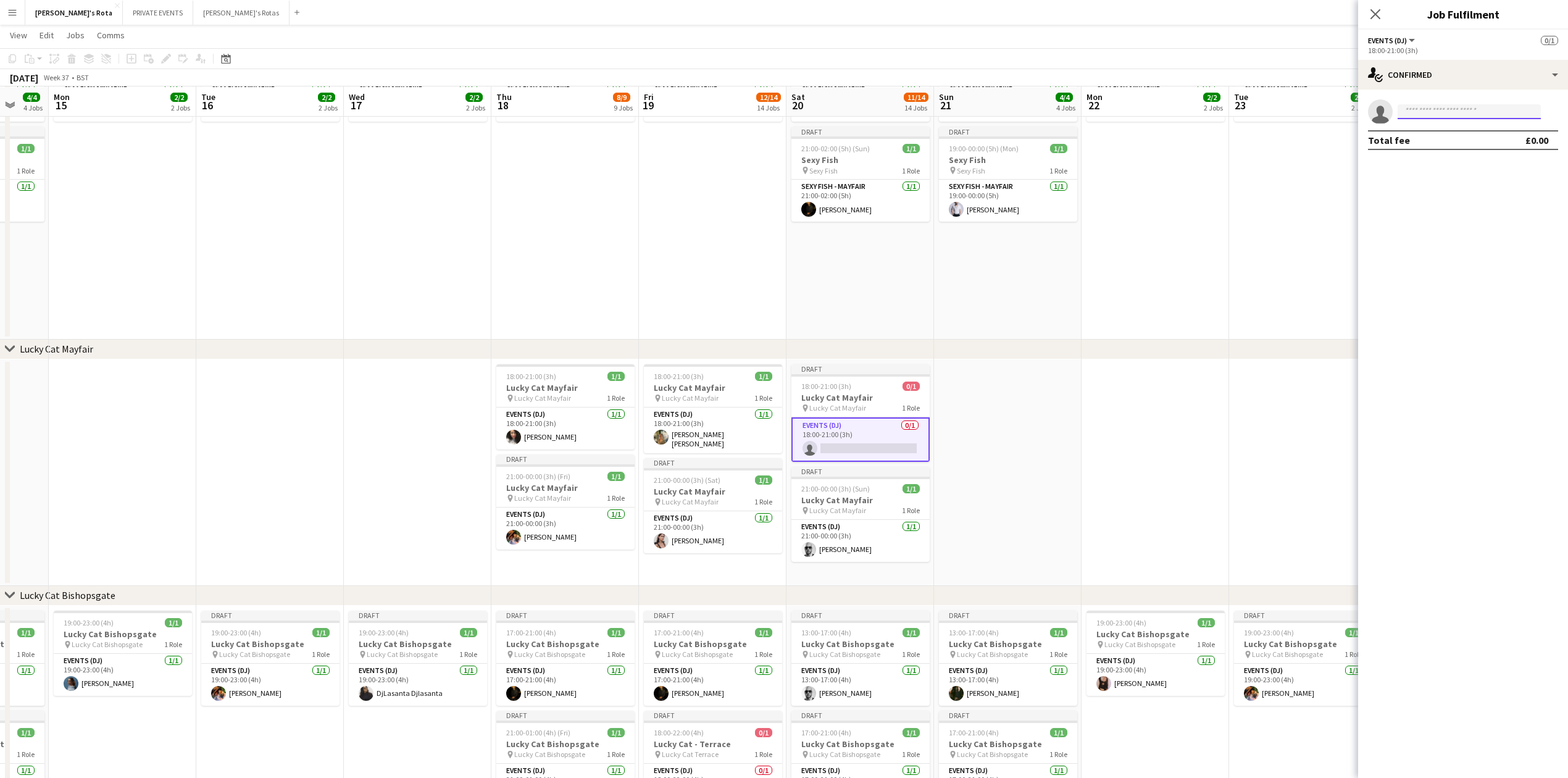
click at [1428, 105] on input at bounding box center [1469, 111] width 143 height 15
type input "****"
click at [1426, 126] on span "[PERSON_NAME]" at bounding box center [1444, 129] width 71 height 11
type input "****"
click at [1436, 145] on span "[PHONE_NUMBER]" at bounding box center [1469, 149] width 124 height 10
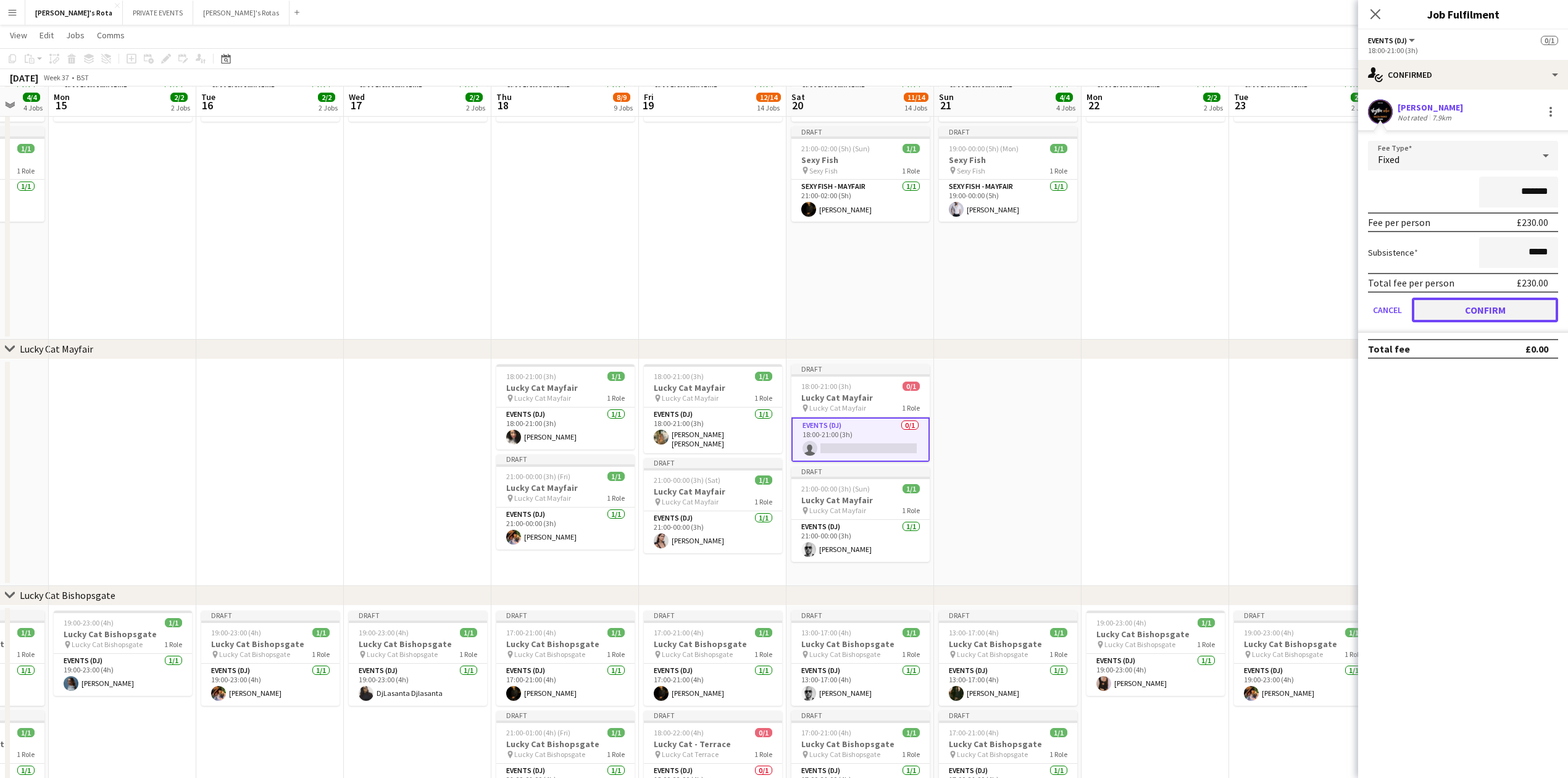
click at [1488, 320] on button "Confirm" at bounding box center [1485, 309] width 146 height 25
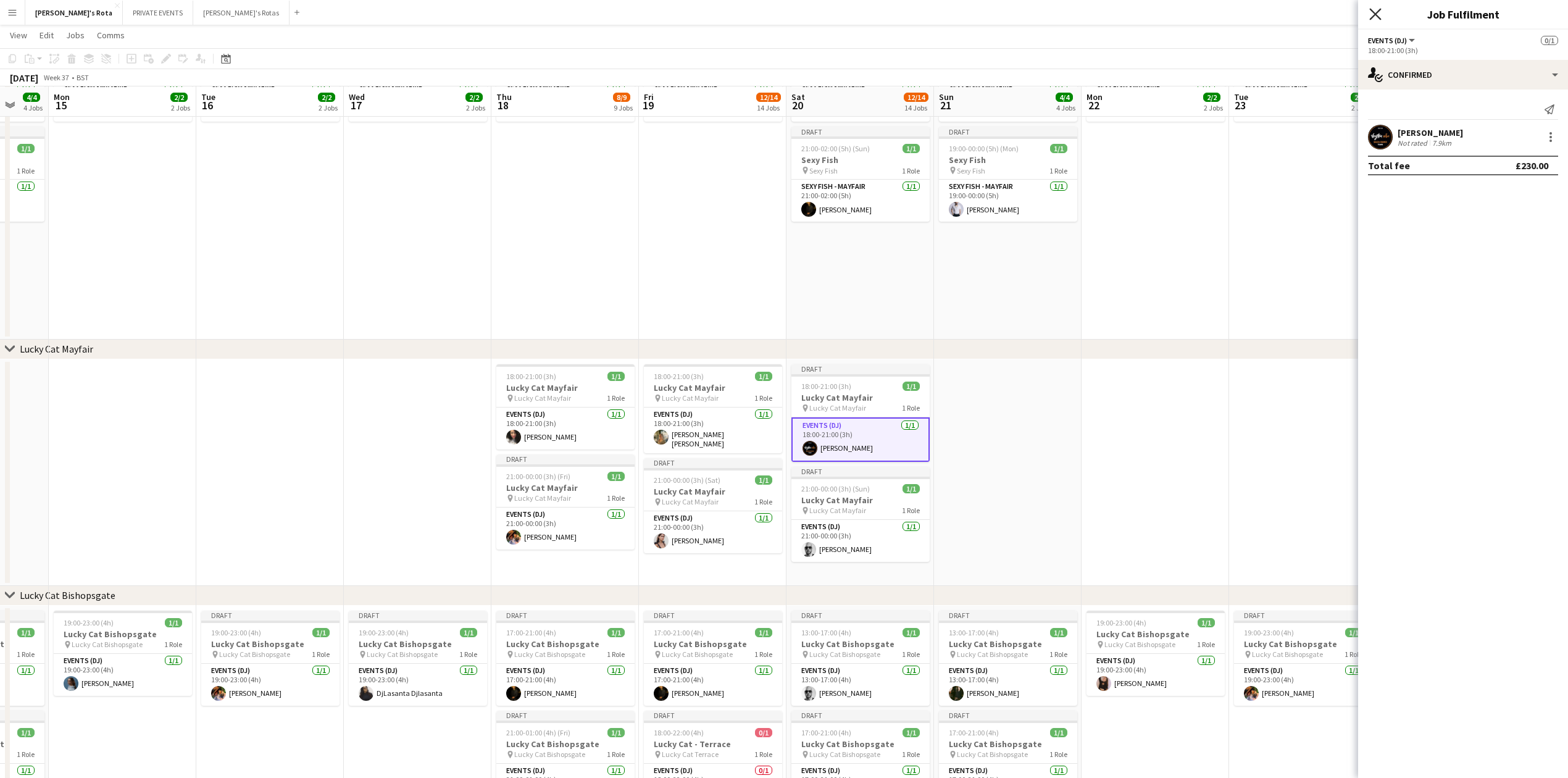
click at [1378, 10] on icon "Close pop-in" at bounding box center [1375, 14] width 12 height 12
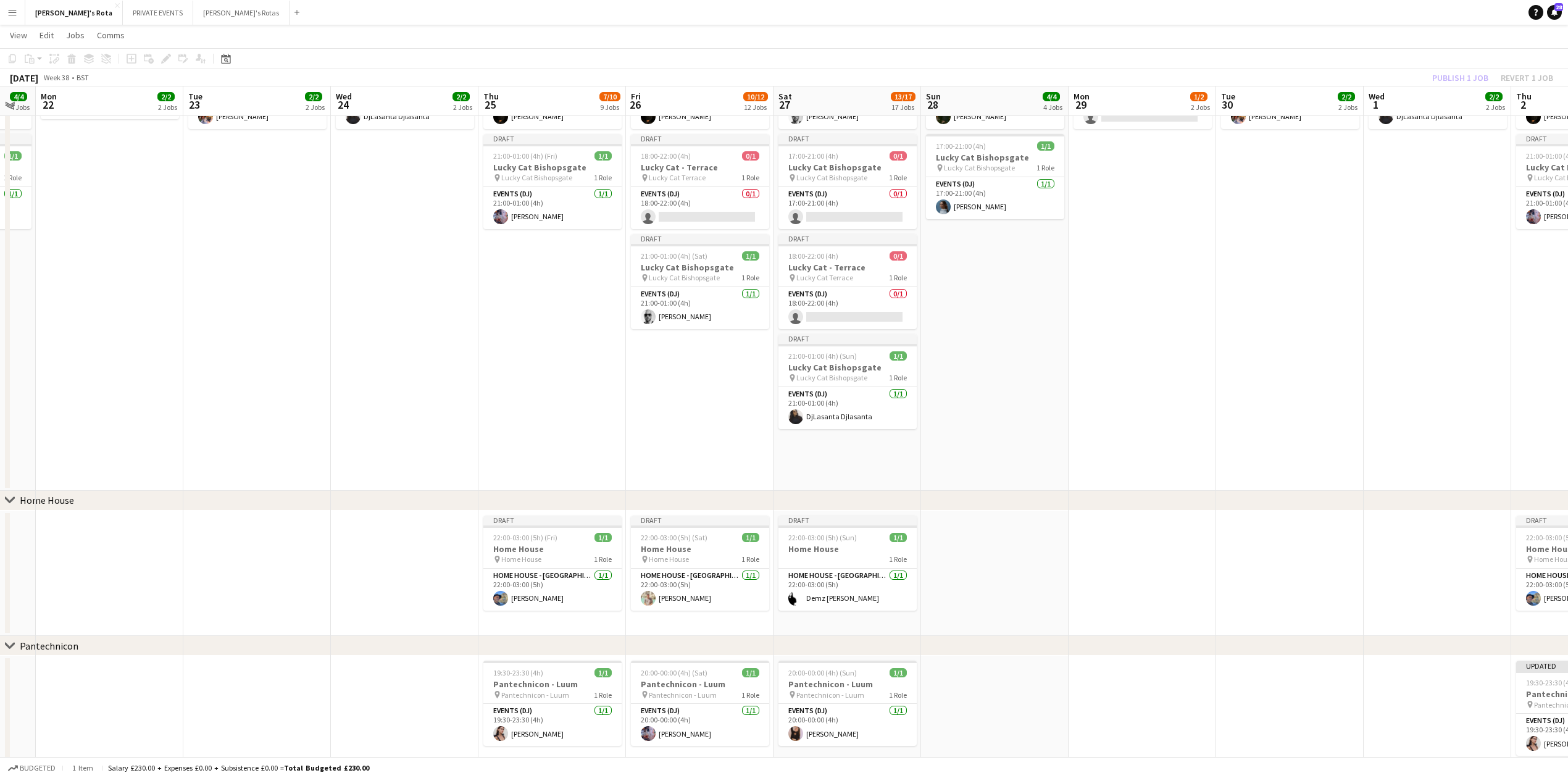
scroll to position [0, 418]
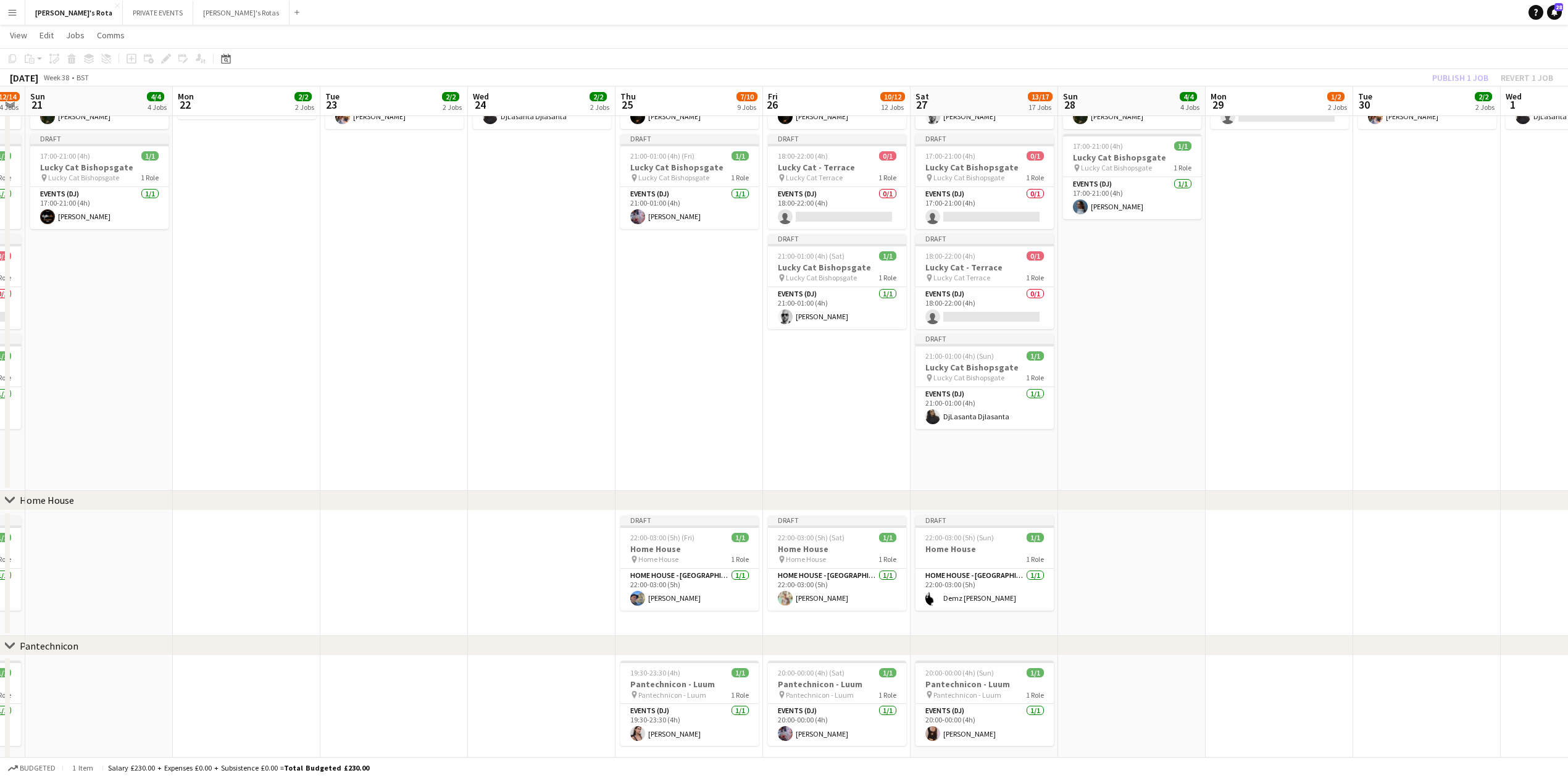
drag, startPoint x: 1213, startPoint y: 316, endPoint x: 156, endPoint y: 302, distance: 1057.1
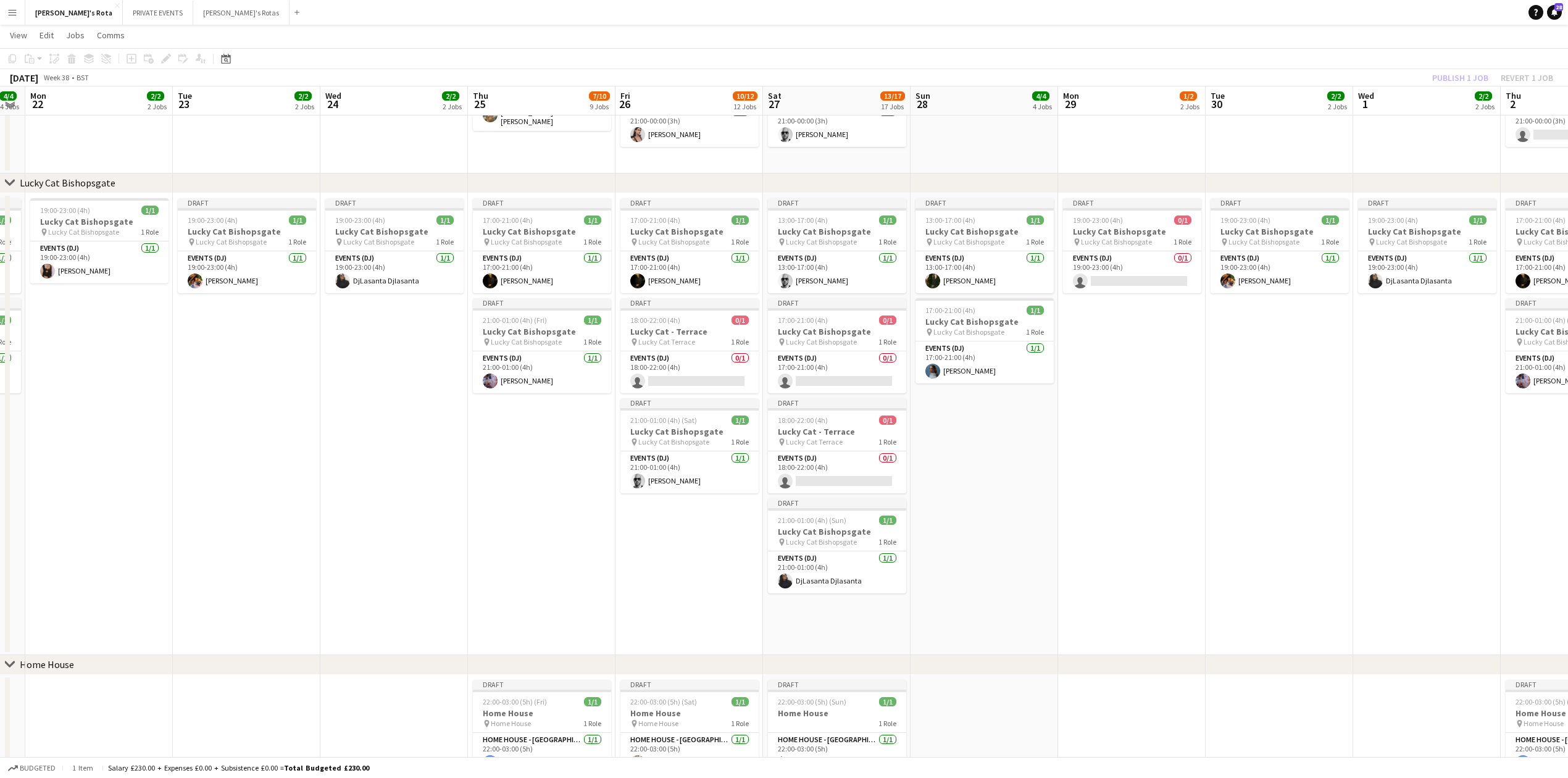
scroll to position [823, 0]
click at [839, 385] on app-card-role "Events (DJ) 0/1 17:00-21:00 (4h) single-neutral-actions" at bounding box center [837, 373] width 138 height 42
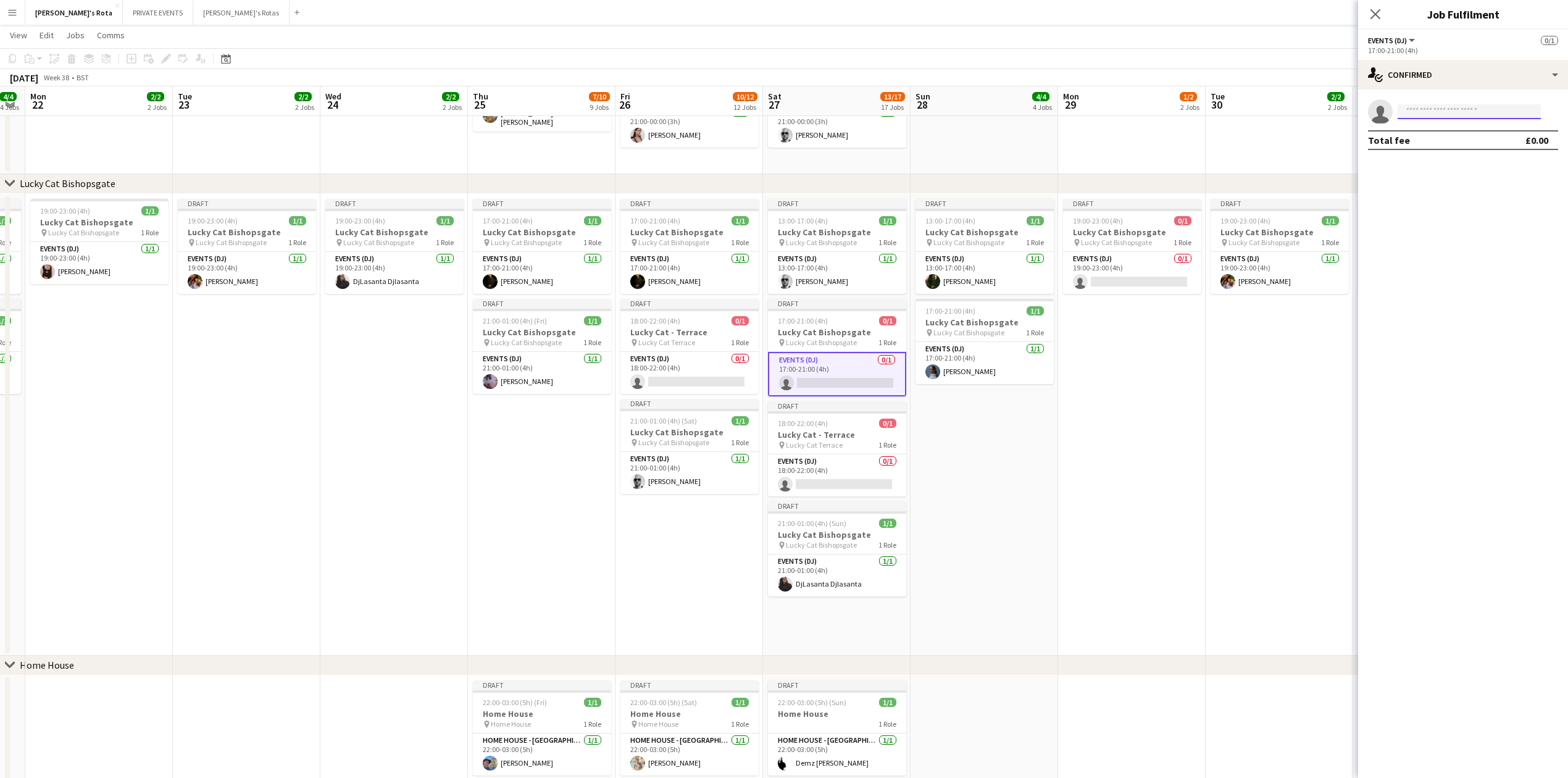
click at [1421, 116] on input at bounding box center [1469, 111] width 143 height 15
type input "****"
click at [1420, 136] on span "[EMAIL_ADDRESS][DOMAIN_NAME]" at bounding box center [1469, 140] width 124 height 10
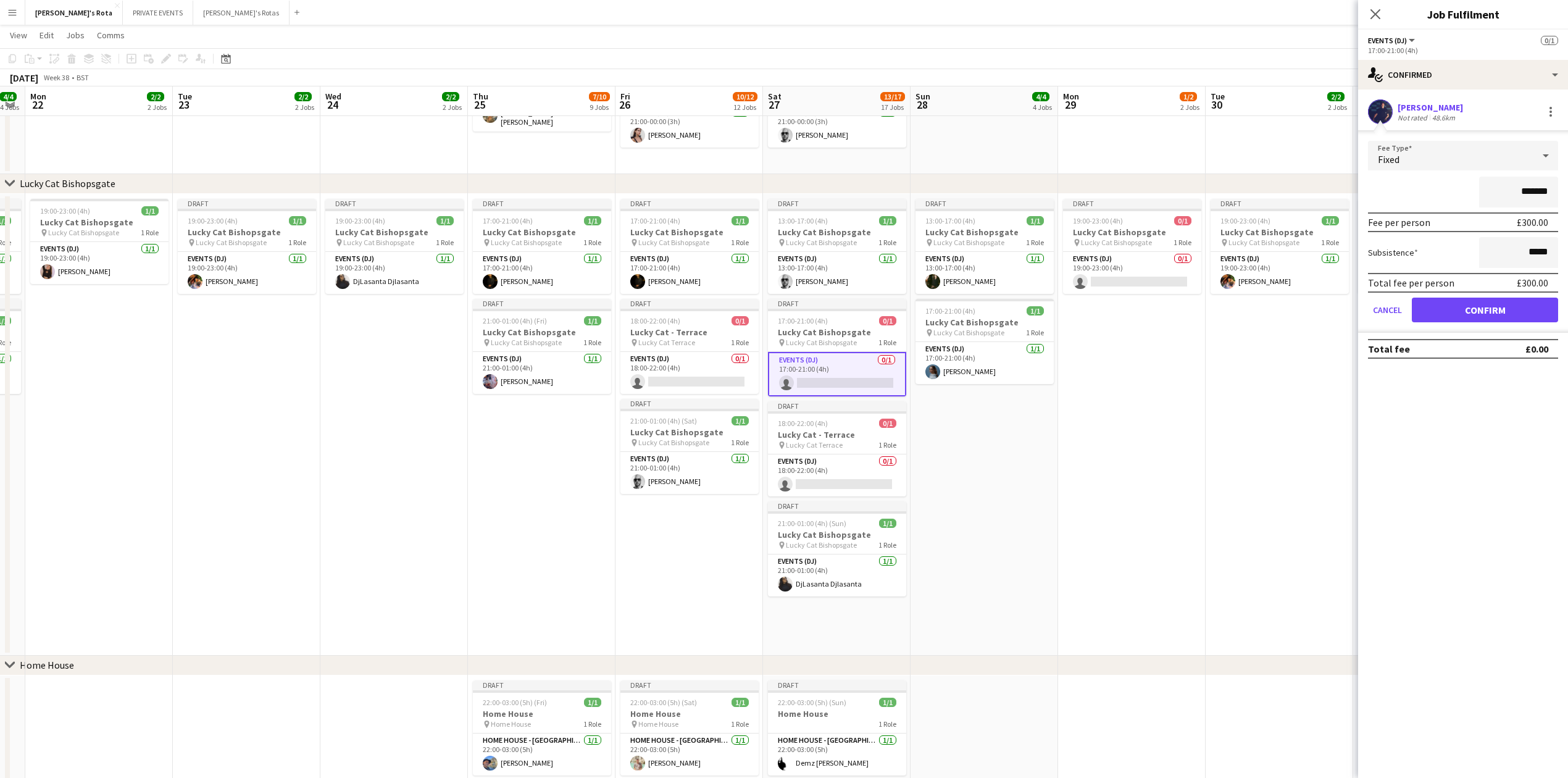
drag, startPoint x: 1474, startPoint y: 295, endPoint x: 1474, endPoint y: 302, distance: 7.0
click at [1474, 302] on form "Fee Type Fixed ******* Fee per person £300.00 Subsistence ***** Total fee per p…" at bounding box center [1463, 237] width 210 height 192
click at [1474, 304] on button "Confirm" at bounding box center [1485, 309] width 146 height 25
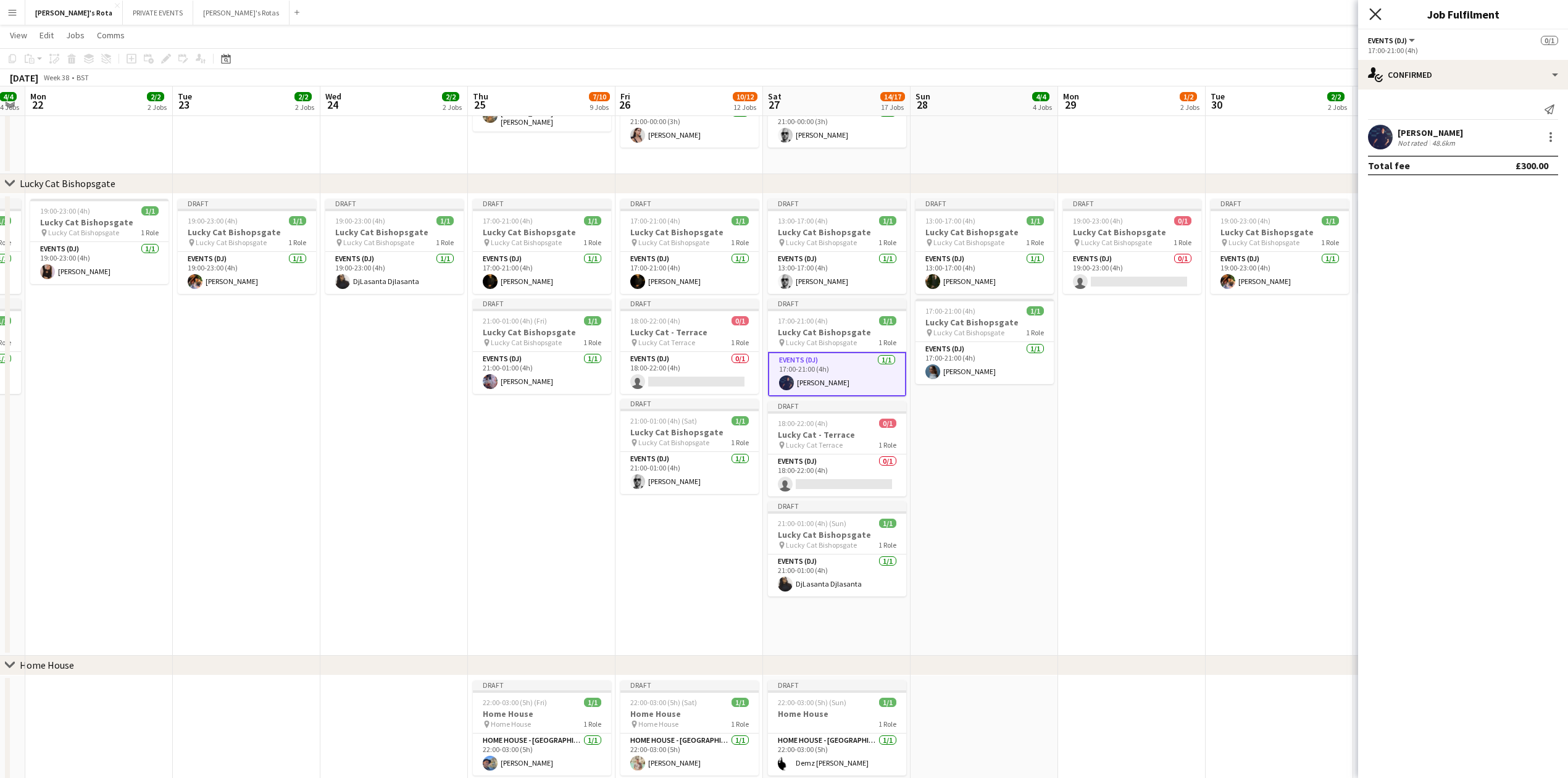
click at [1373, 11] on icon "Close pop-in" at bounding box center [1375, 14] width 12 height 12
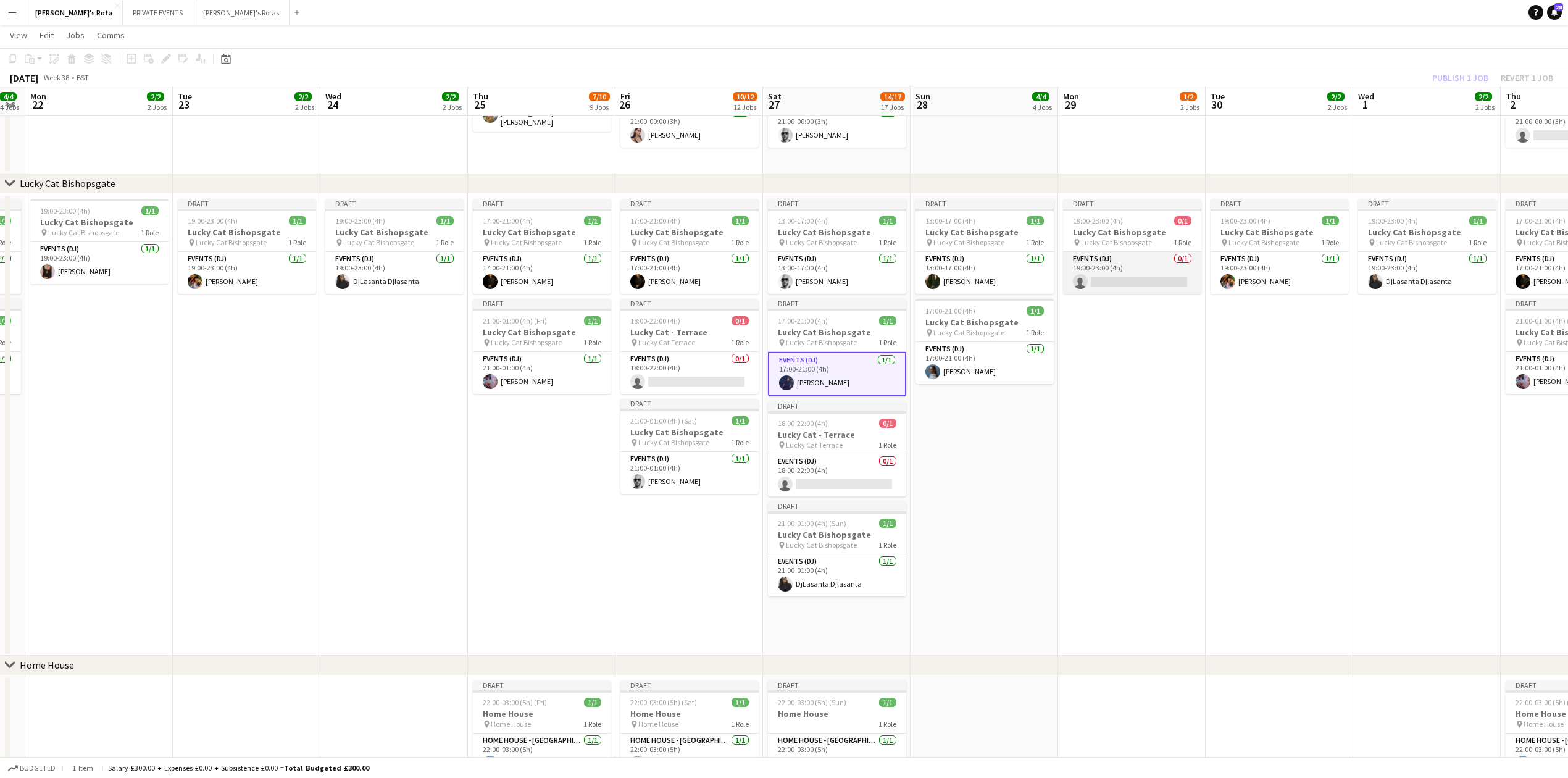
click at [1112, 265] on app-card-role "Events (DJ) 0/1 19:00-23:00 (4h) single-neutral-actions" at bounding box center [1132, 273] width 138 height 42
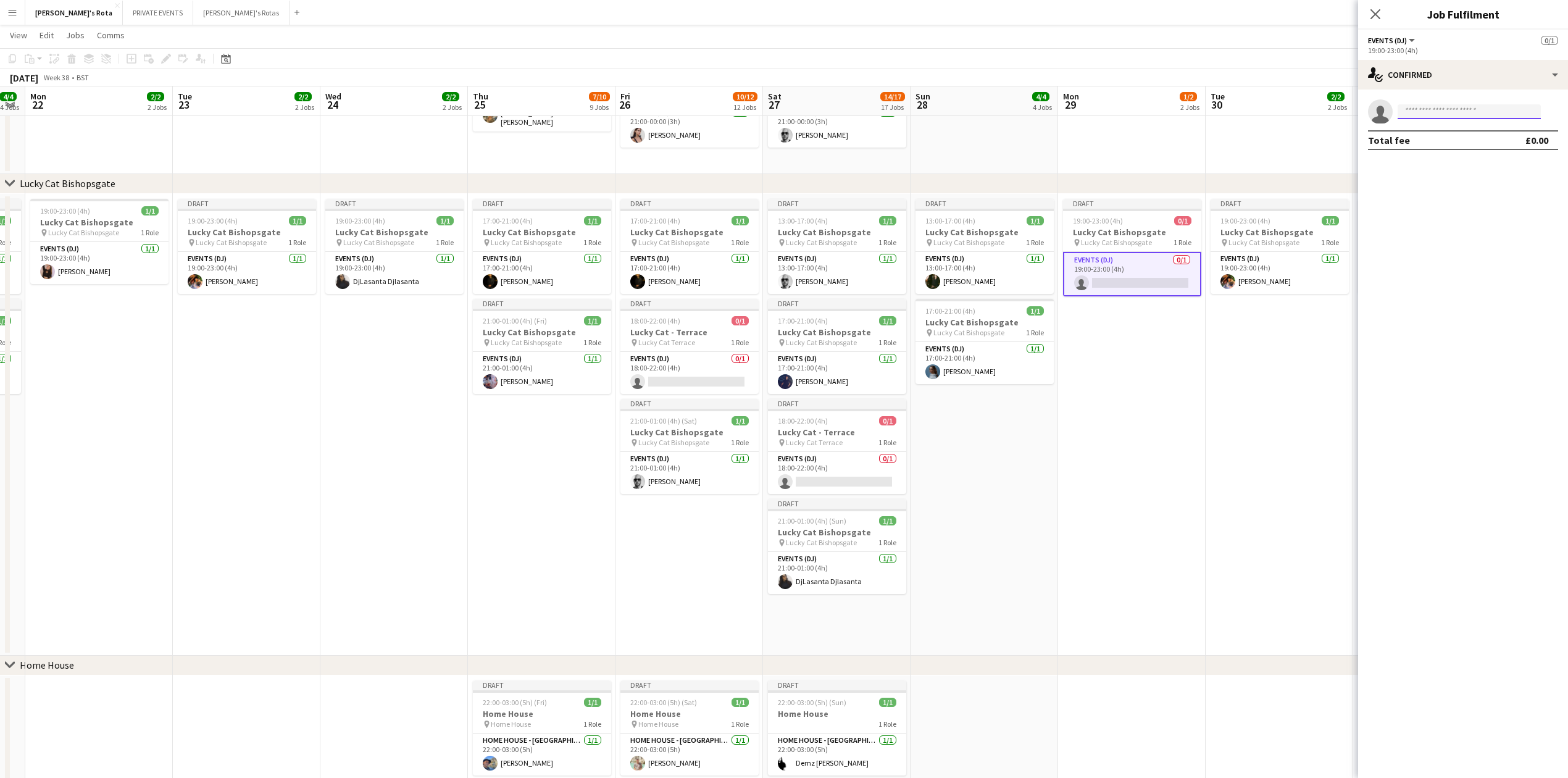
click at [1426, 116] on input at bounding box center [1469, 111] width 143 height 15
type input "****"
click at [1444, 136] on span "[EMAIL_ADDRESS][DOMAIN_NAME]" at bounding box center [1469, 140] width 124 height 10
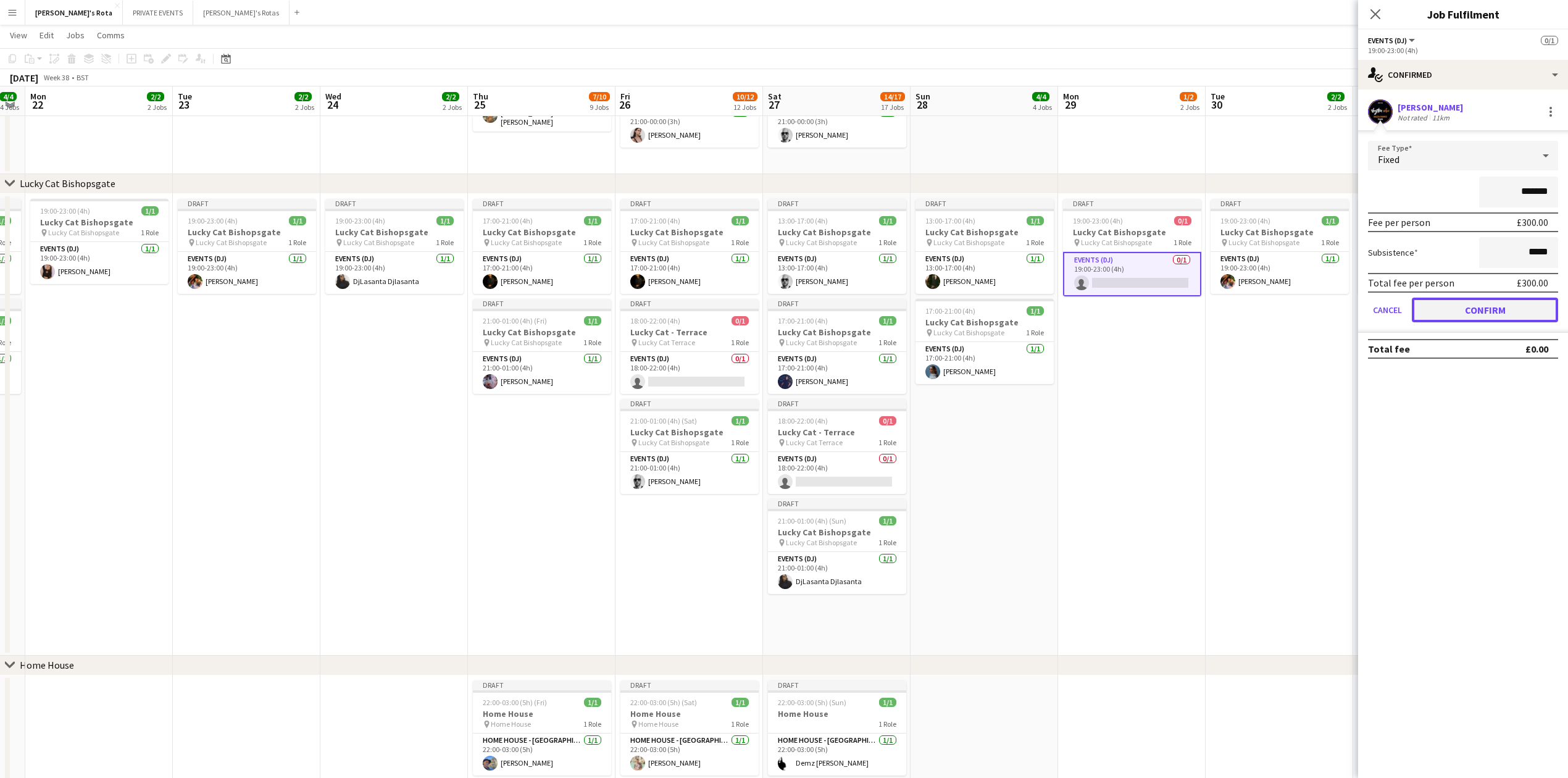
click at [1468, 309] on button "Confirm" at bounding box center [1485, 309] width 146 height 25
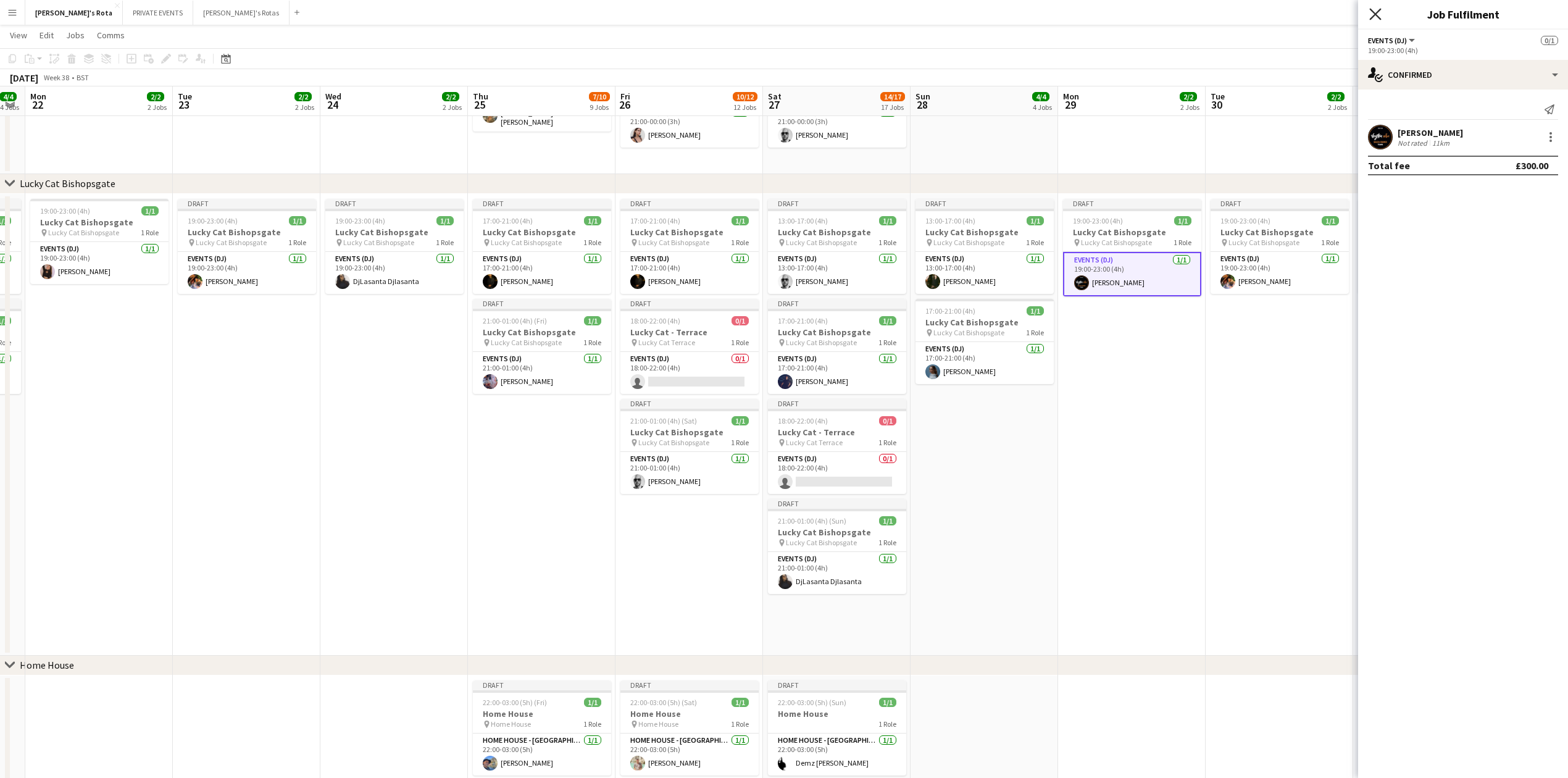
click at [1372, 11] on app-icon "Close pop-in" at bounding box center [1376, 15] width 18 height 18
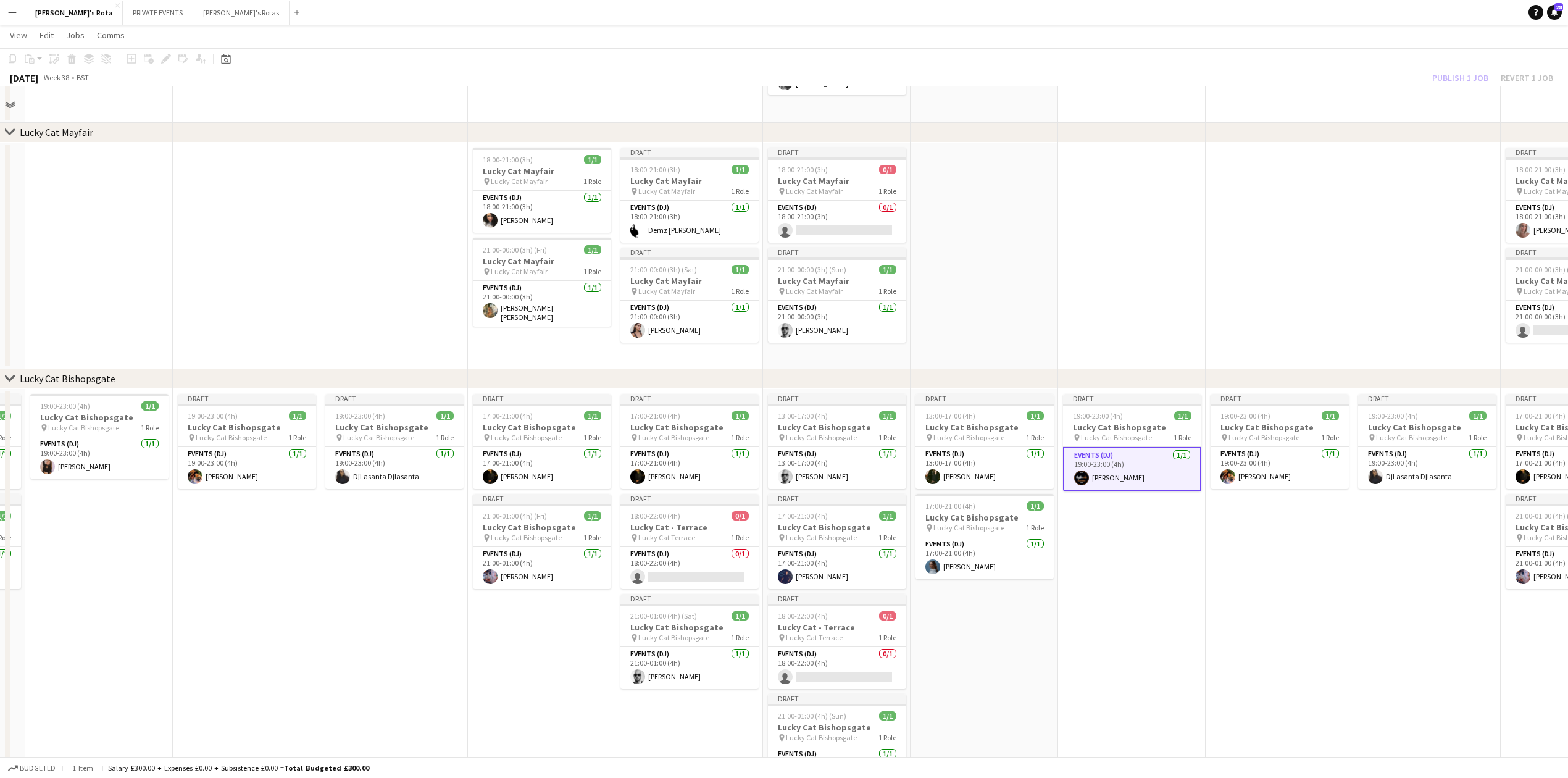
scroll to position [494, 0]
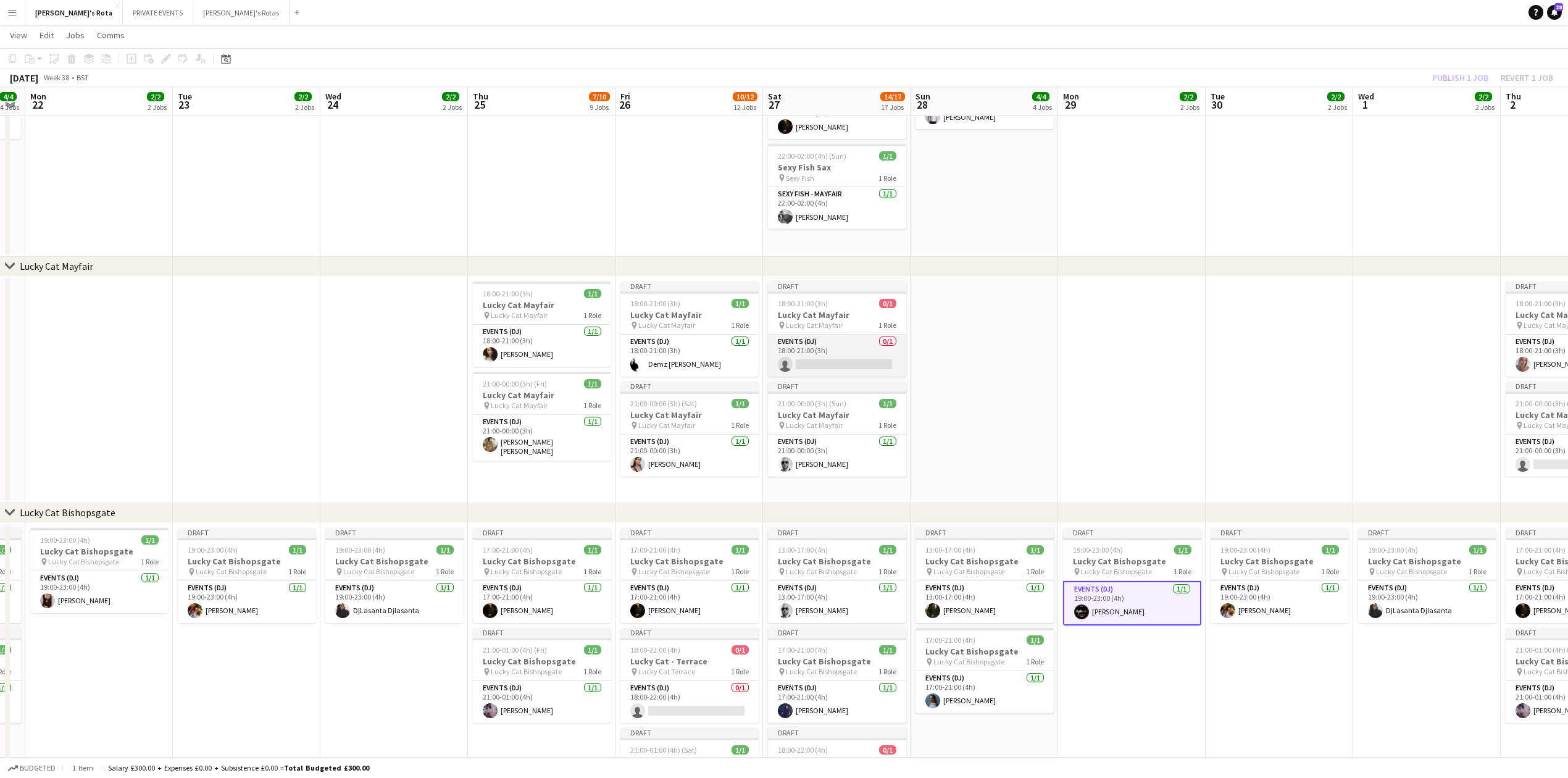
click at [808, 373] on app-card-role "Events (DJ) 0/1 18:00-21:00 (3h) single-neutral-actions" at bounding box center [837, 355] width 138 height 42
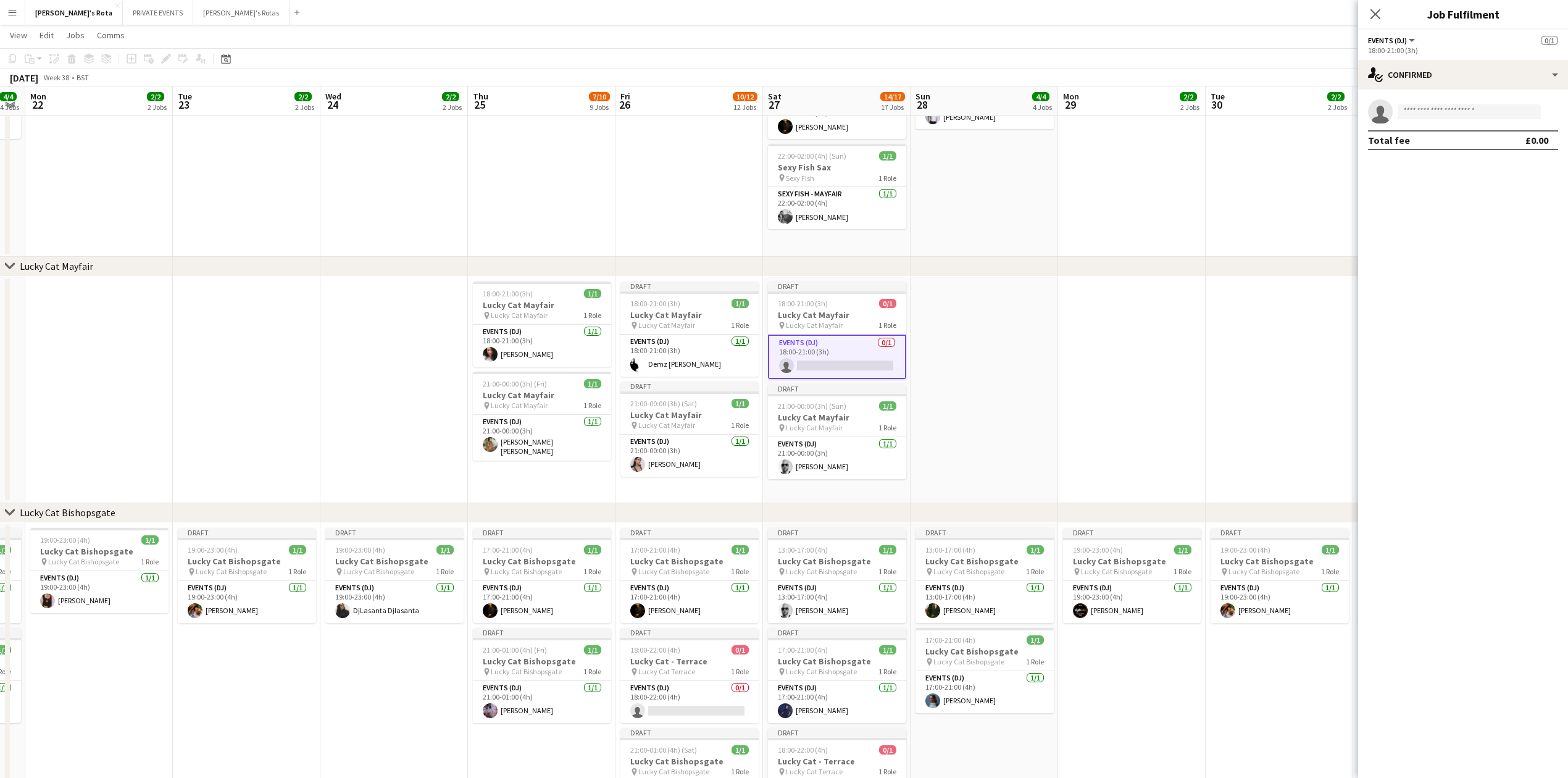
click at [1439, 102] on app-invite-slot "single-neutral-actions" at bounding box center [1463, 111] width 210 height 25
click at [1433, 112] on input at bounding box center [1469, 111] width 143 height 15
type input "****"
click at [1437, 139] on span "[EMAIL_ADDRESS][DOMAIN_NAME]" at bounding box center [1469, 140] width 124 height 10
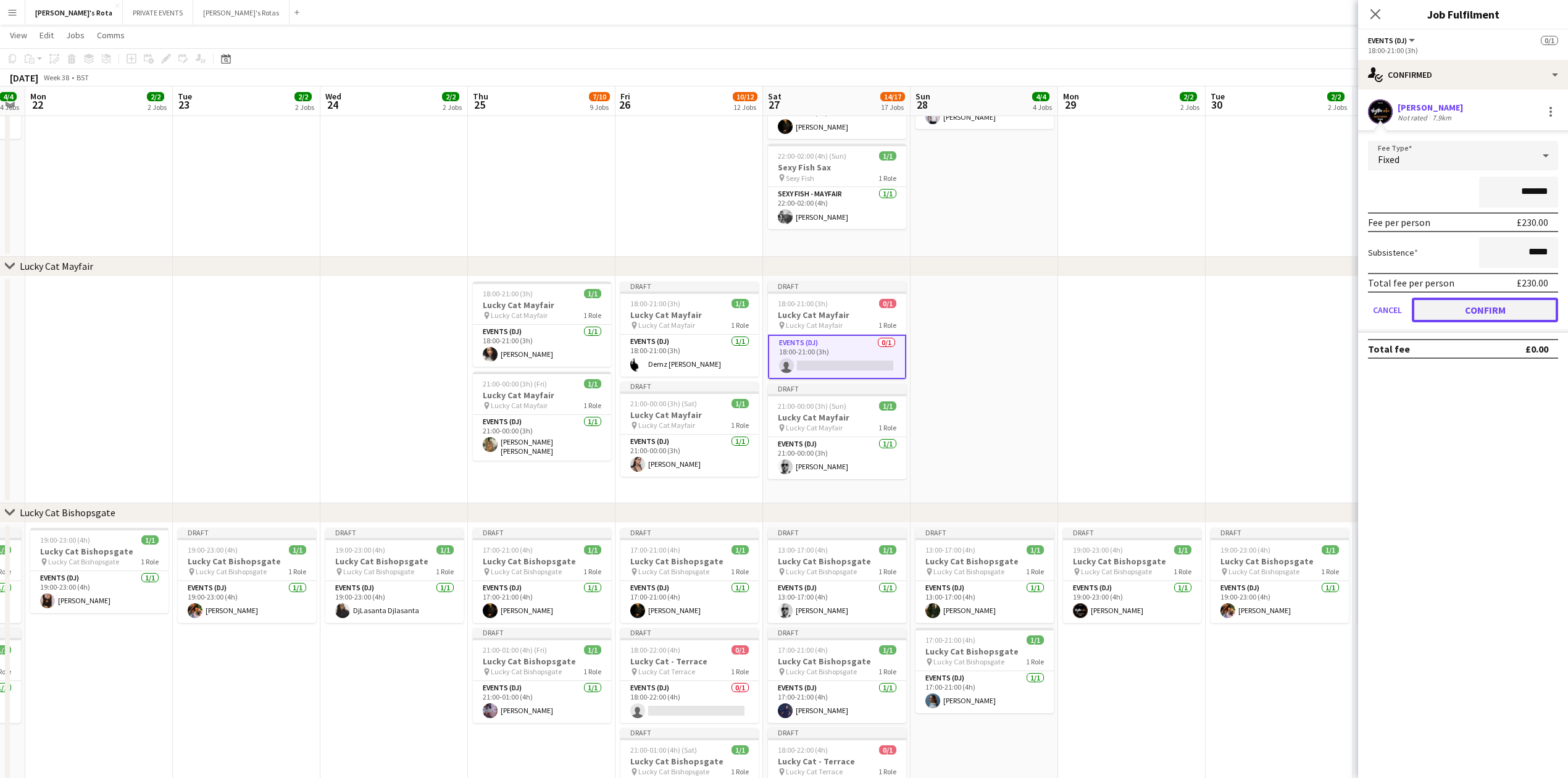
click at [1475, 307] on button "Confirm" at bounding box center [1485, 309] width 146 height 25
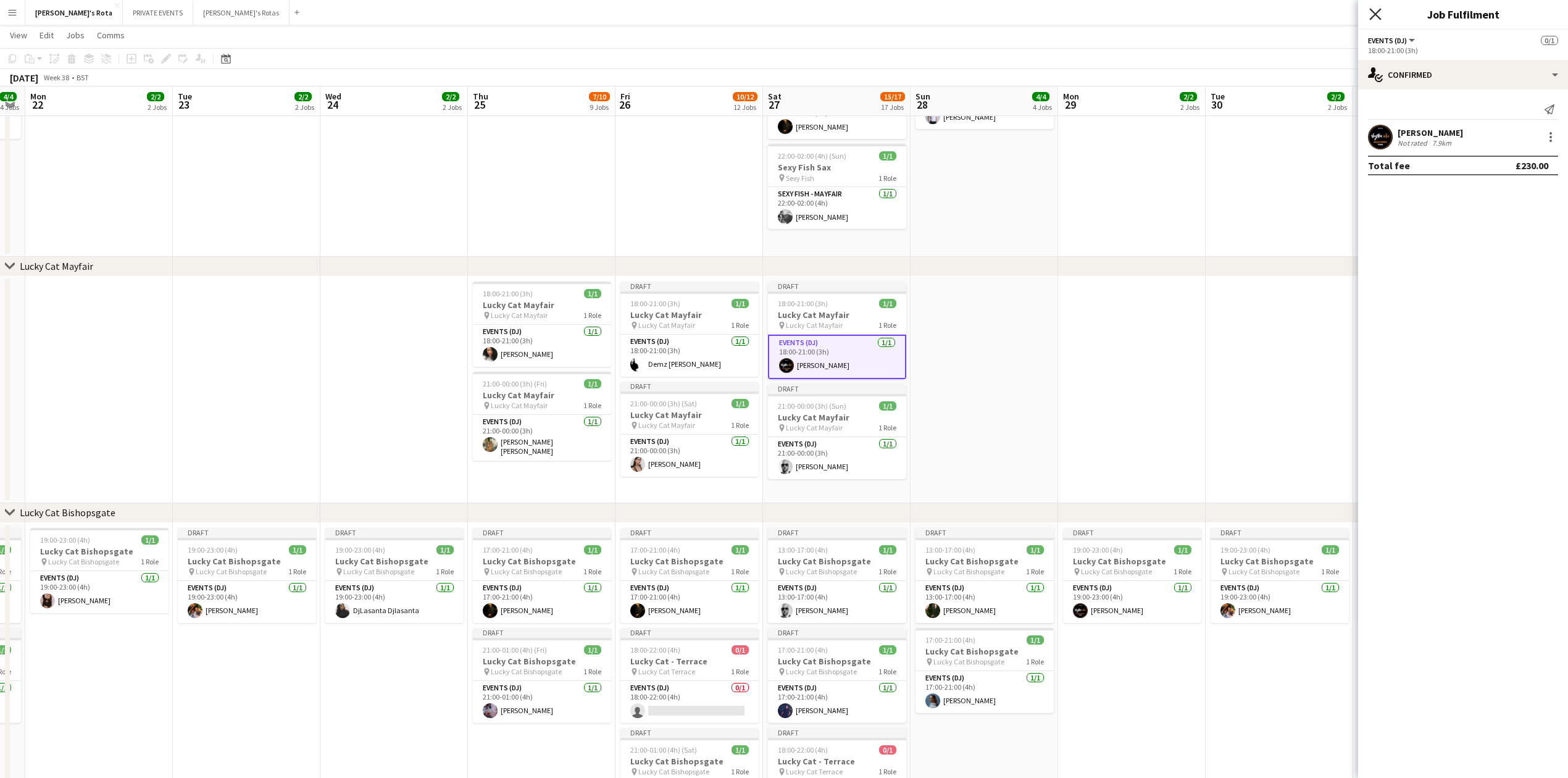
click at [1376, 15] on icon at bounding box center [1375, 14] width 12 height 12
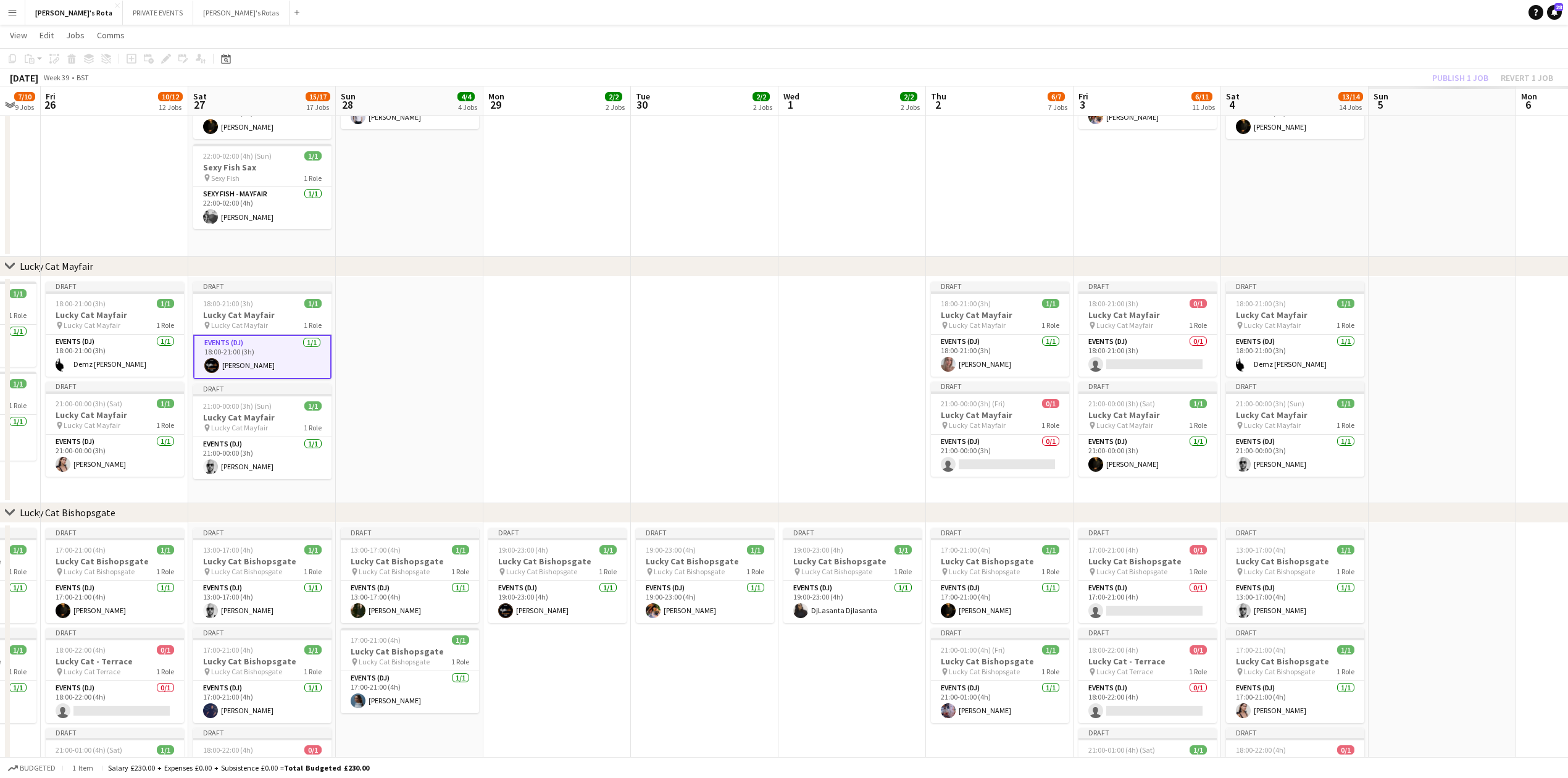
drag, startPoint x: 1377, startPoint y: 354, endPoint x: 292, endPoint y: 282, distance: 1087.4
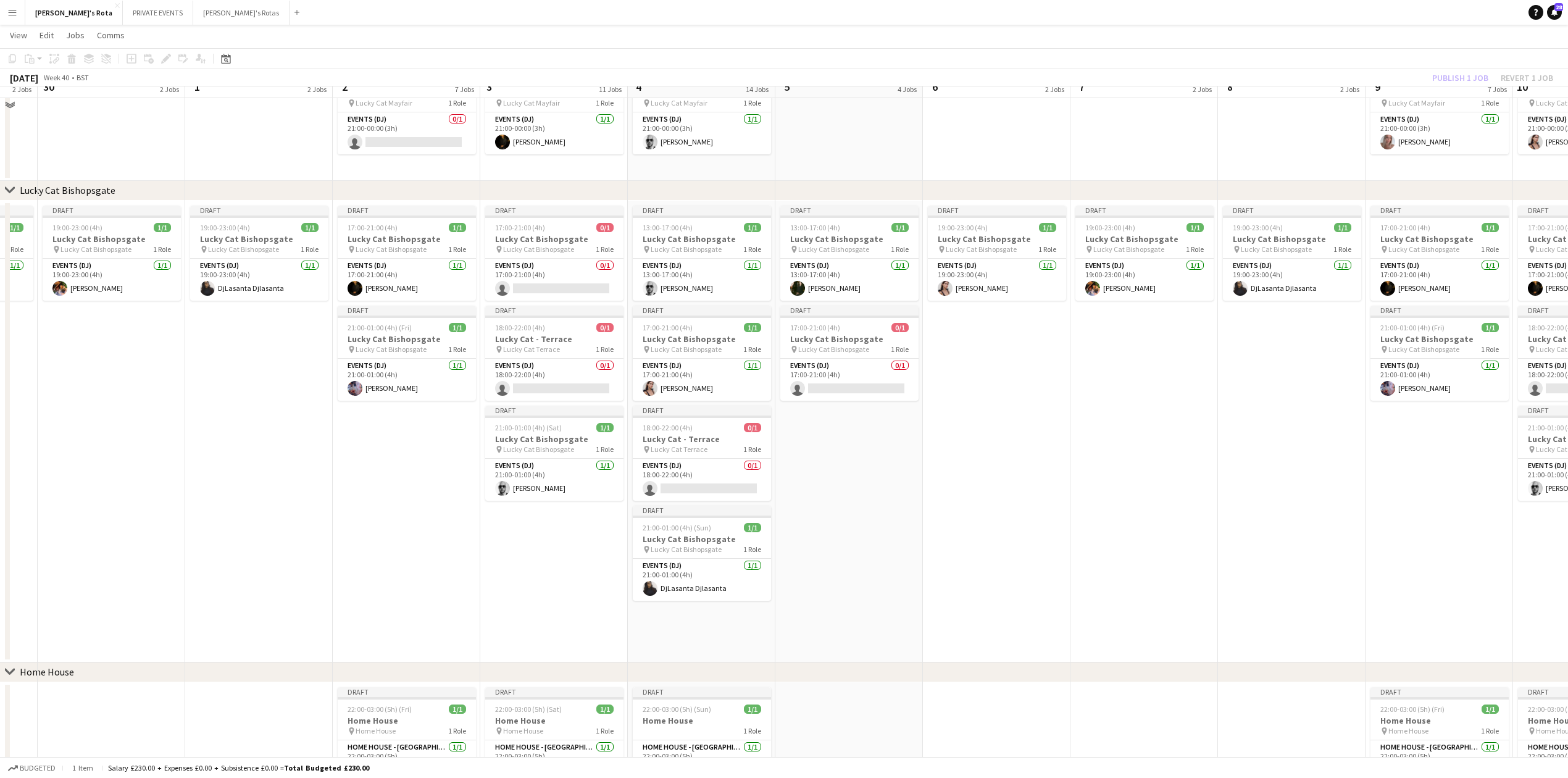
scroll to position [823, 0]
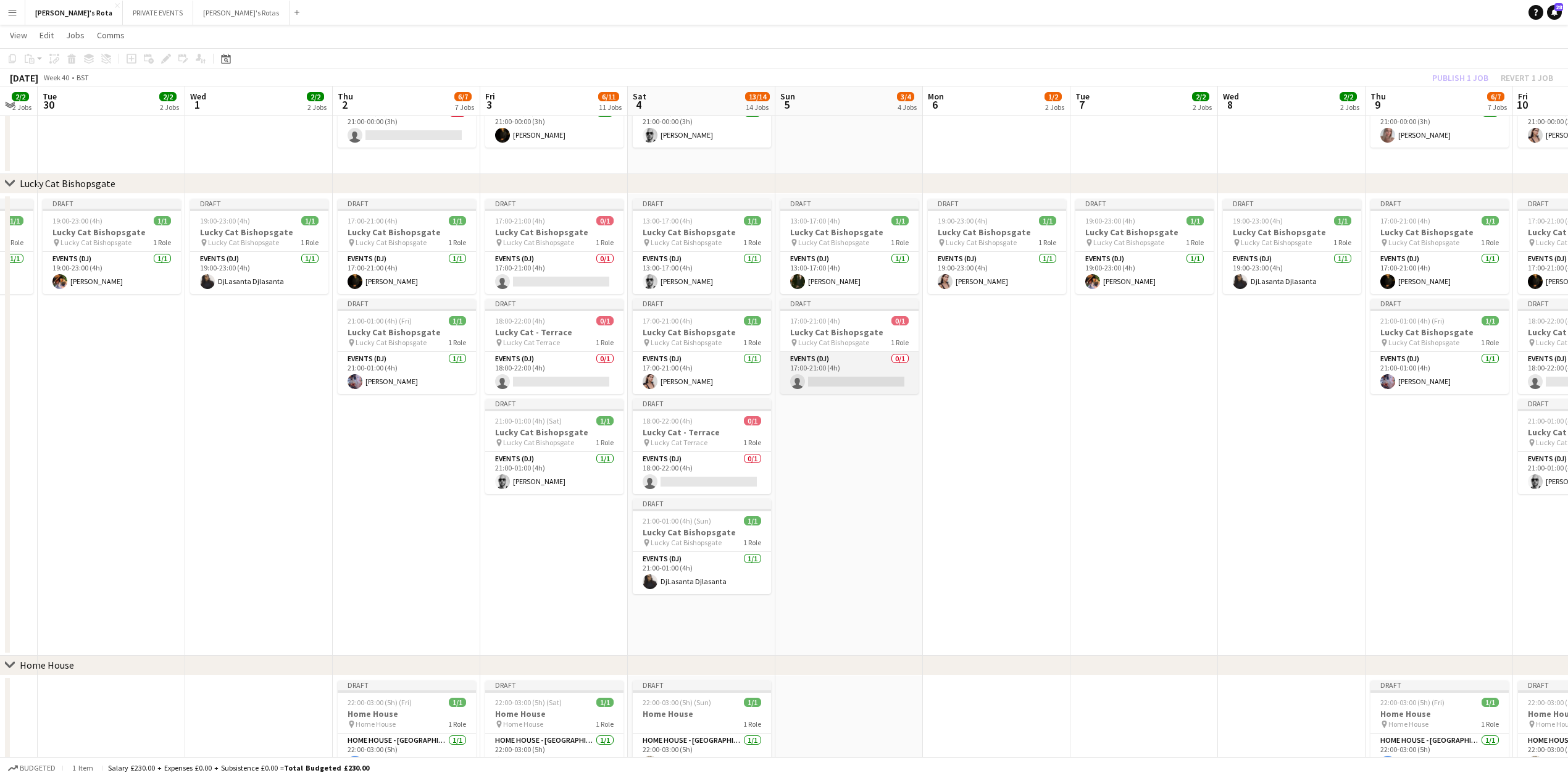
click at [831, 376] on app-card-role "Events (DJ) 0/1 17:00-21:00 (4h) single-neutral-actions" at bounding box center [849, 373] width 138 height 42
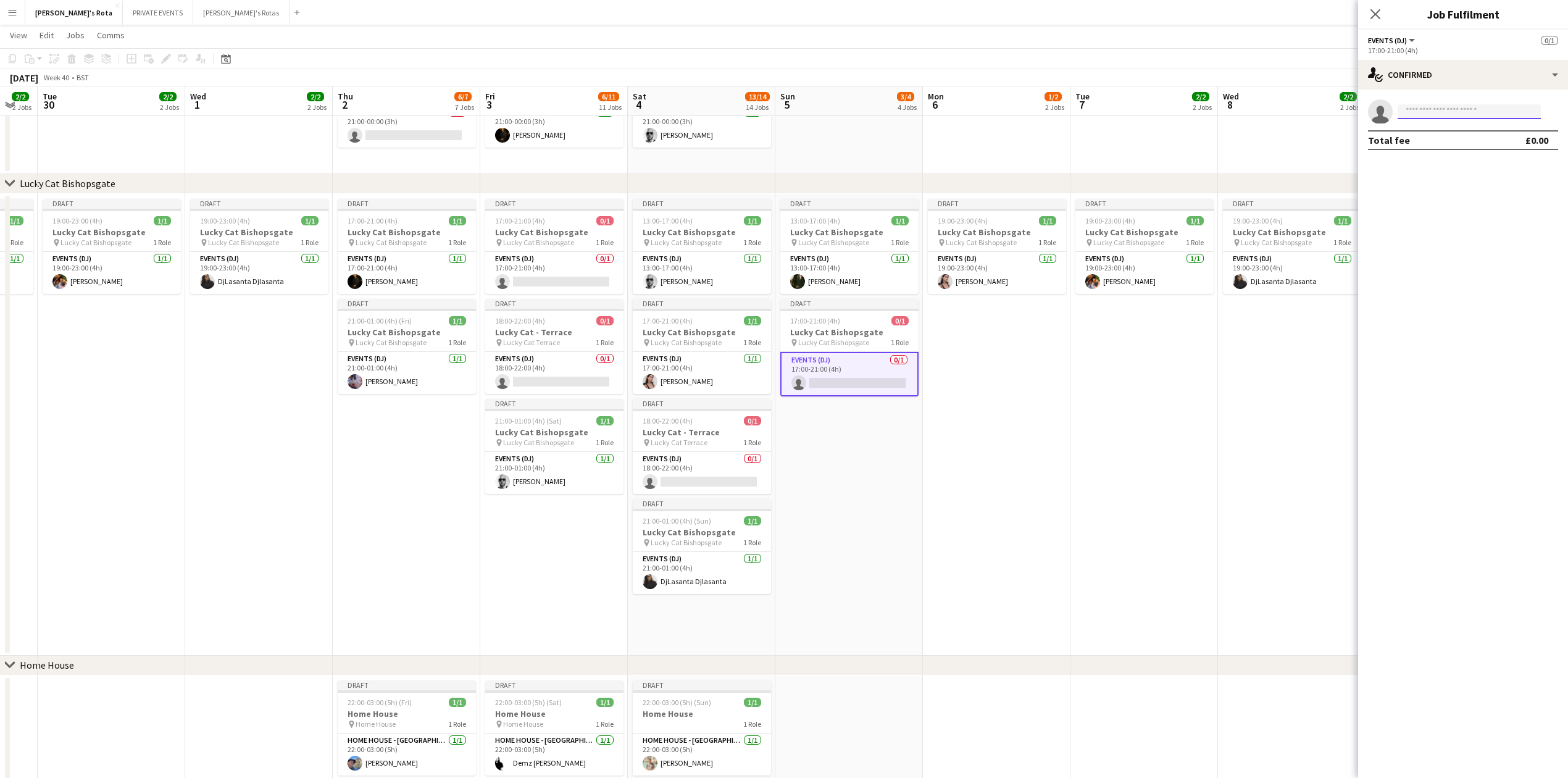
click at [1452, 111] on input at bounding box center [1469, 111] width 143 height 15
type input "****"
click at [1435, 131] on span "[PERSON_NAME]" at bounding box center [1444, 129] width 71 height 11
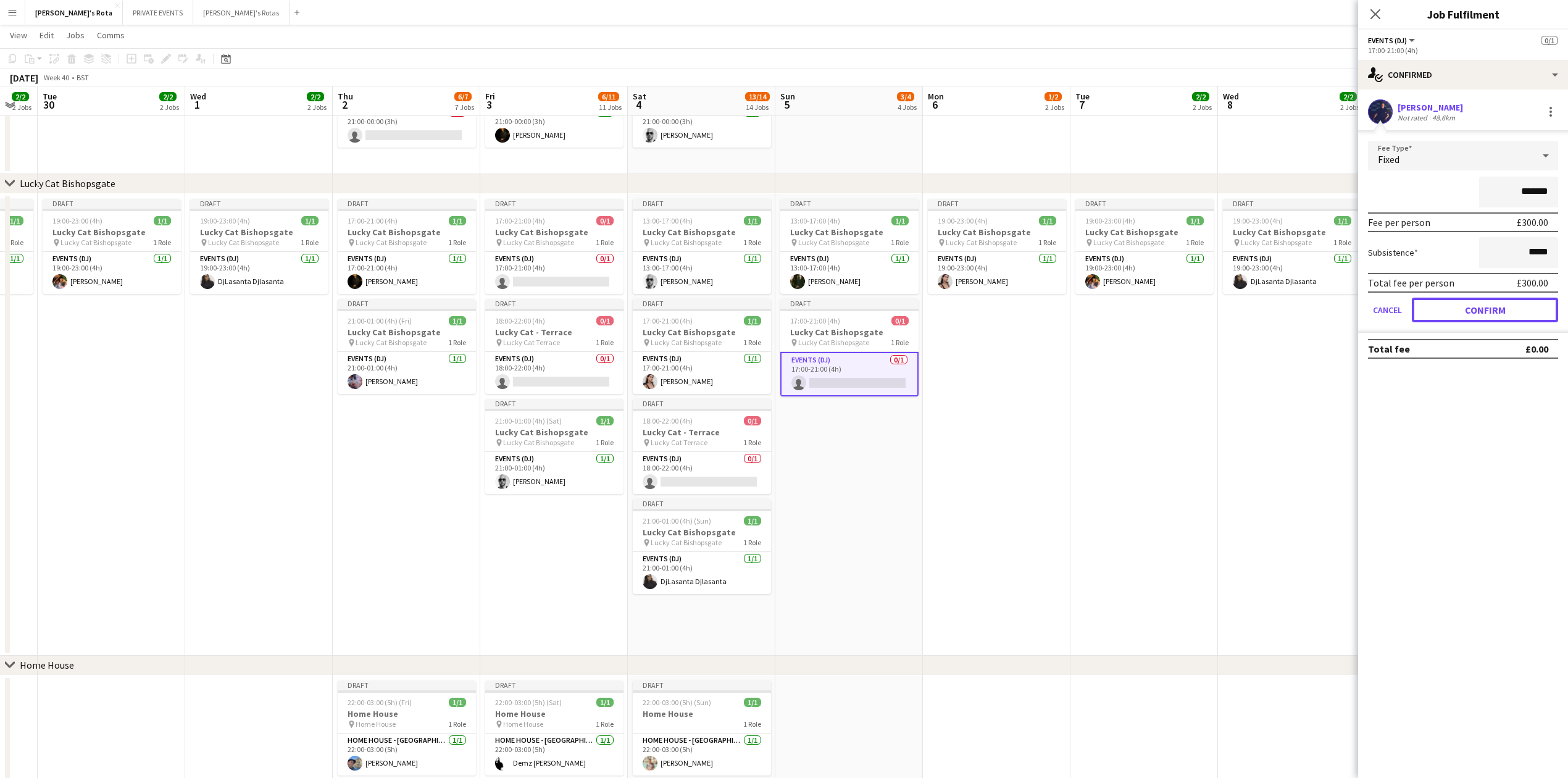
click at [1460, 310] on button "Confirm" at bounding box center [1485, 309] width 146 height 25
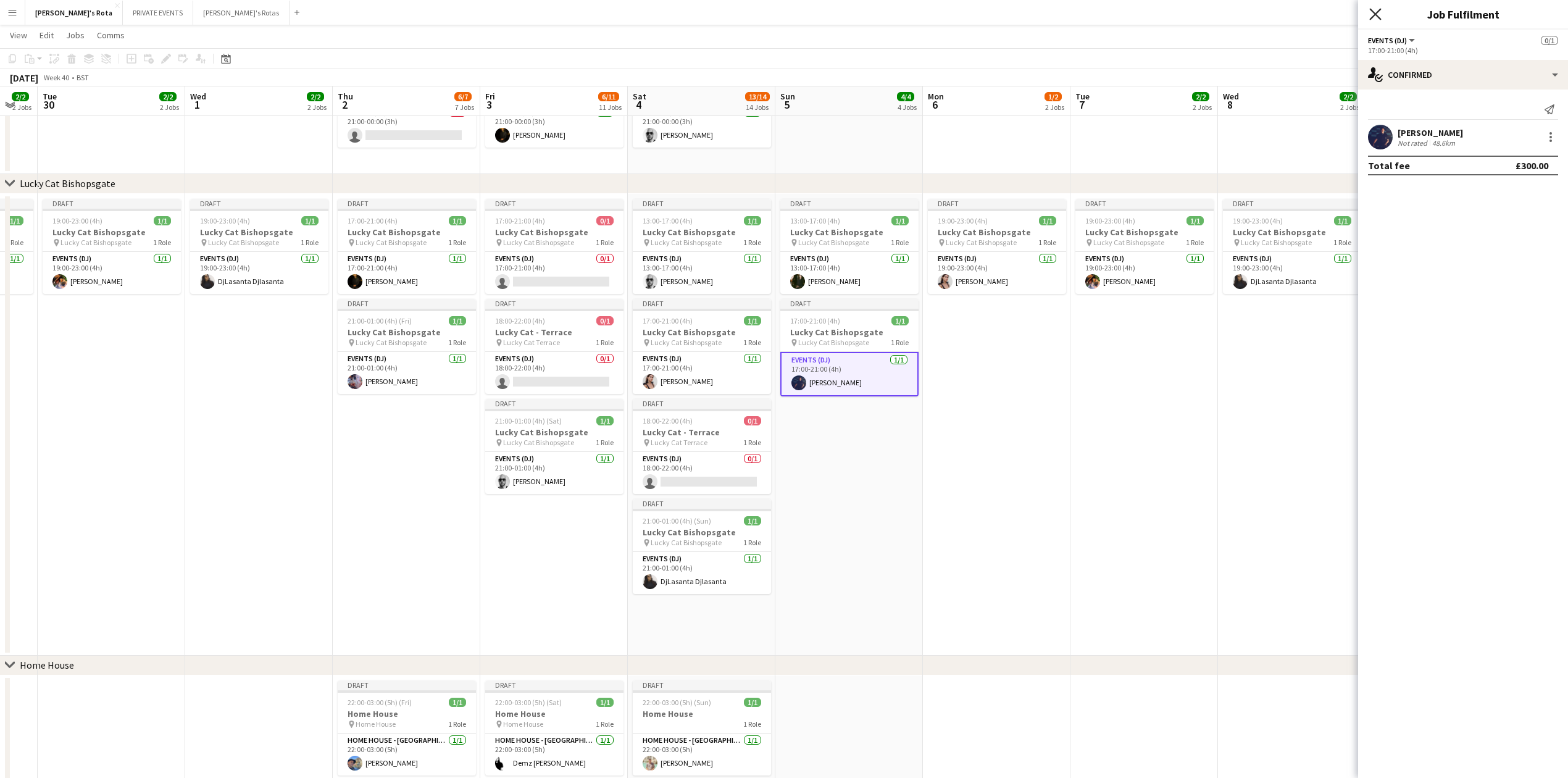
click at [1372, 15] on icon "Close pop-in" at bounding box center [1375, 14] width 12 height 12
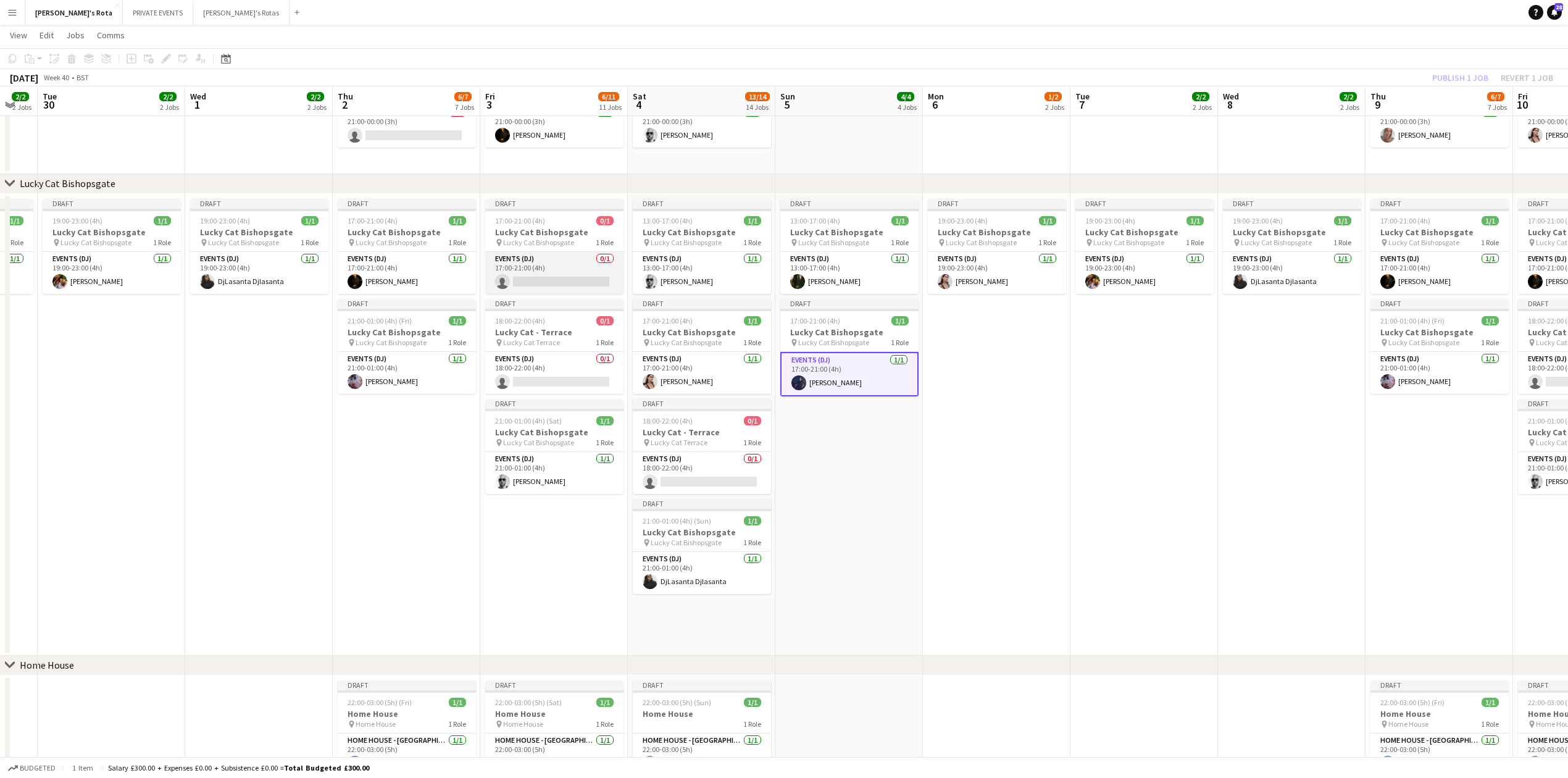
click at [505, 259] on app-card-role "Events (DJ) 0/1 17:00-21:00 (4h) single-neutral-actions" at bounding box center [554, 273] width 138 height 42
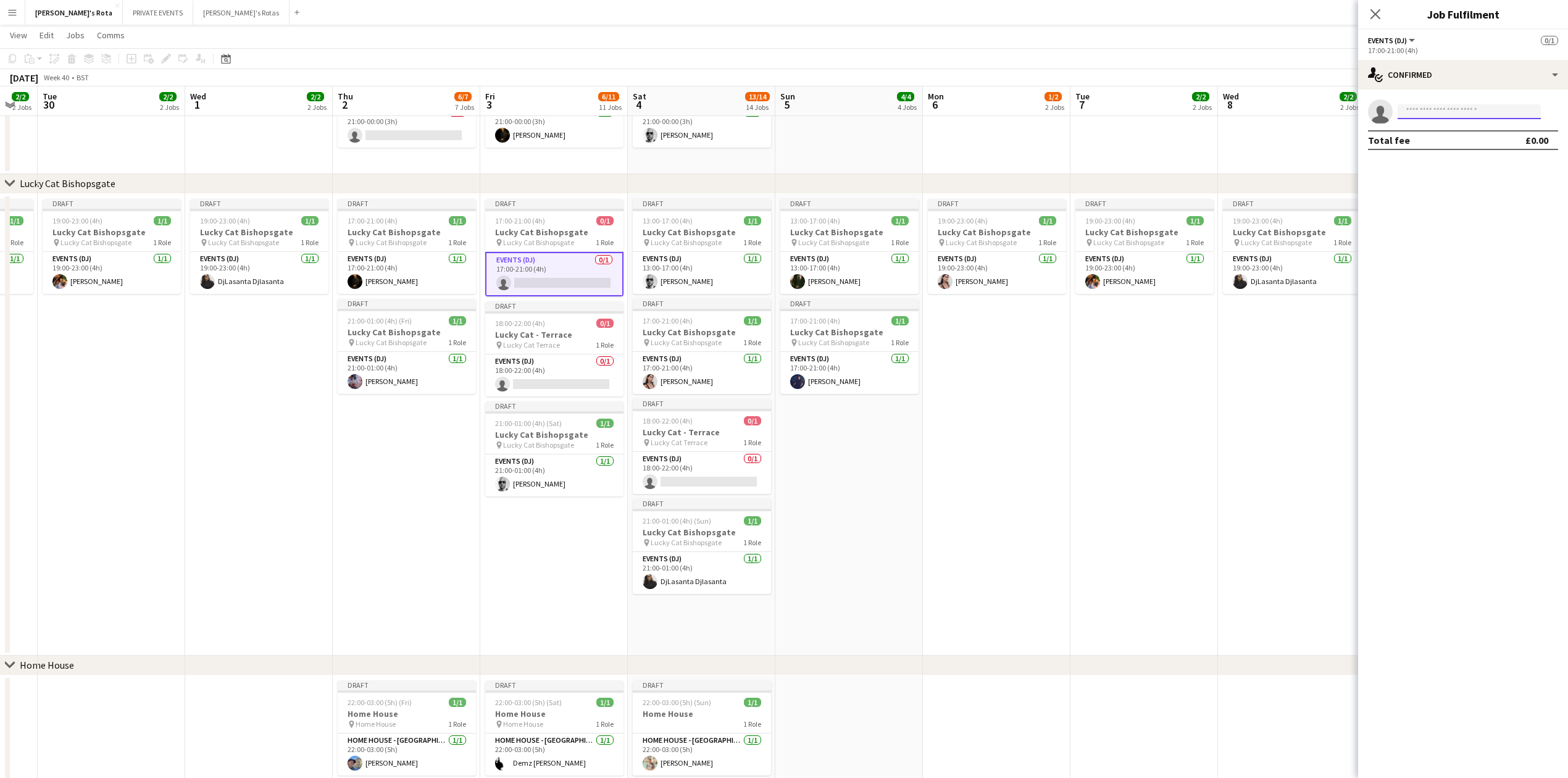
click at [1457, 114] on input at bounding box center [1469, 111] width 143 height 15
type input "****"
click at [1484, 135] on span "[EMAIL_ADDRESS][DOMAIN_NAME]" at bounding box center [1469, 140] width 124 height 10
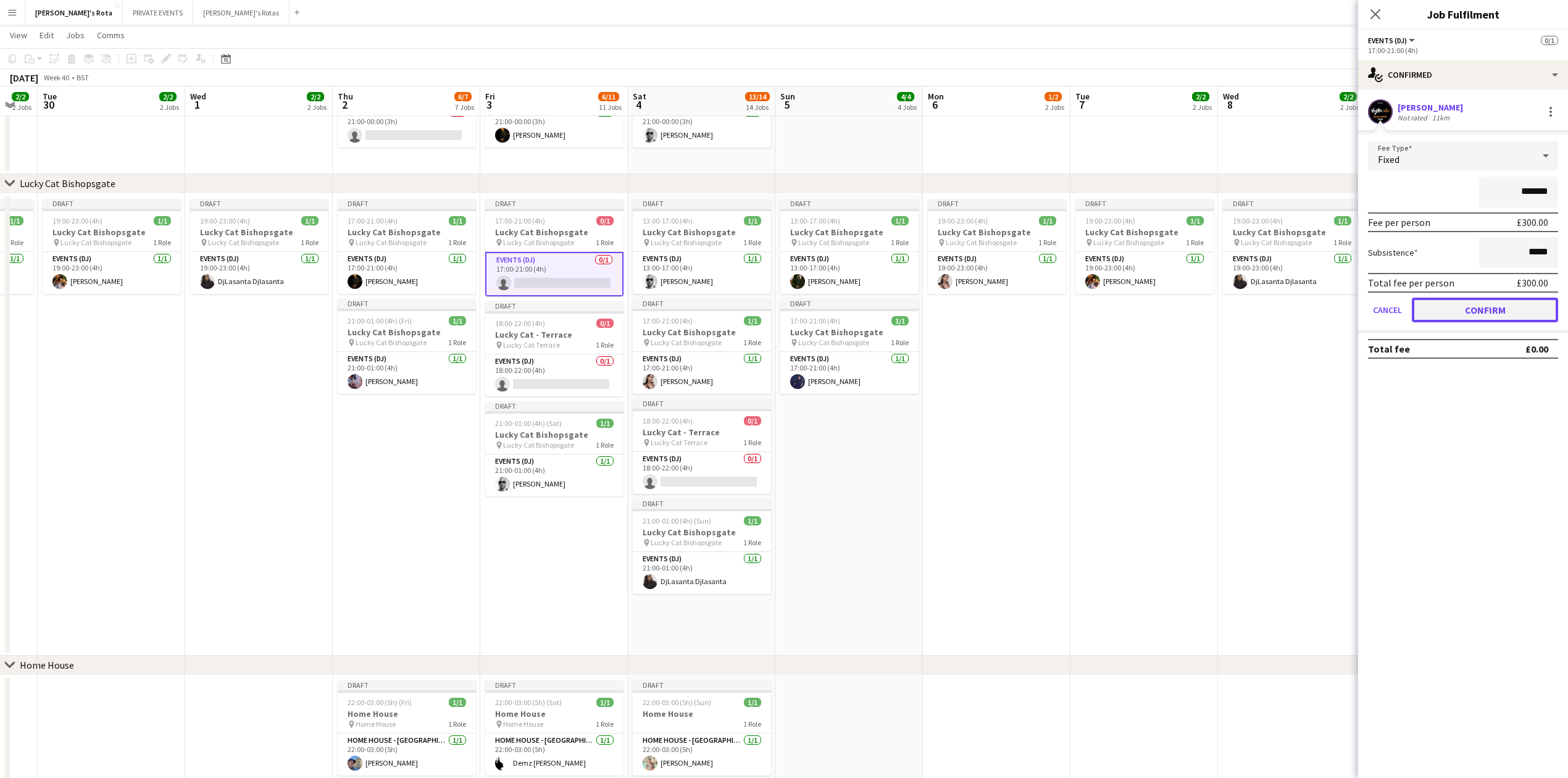
click at [1497, 318] on button "Confirm" at bounding box center [1485, 309] width 146 height 25
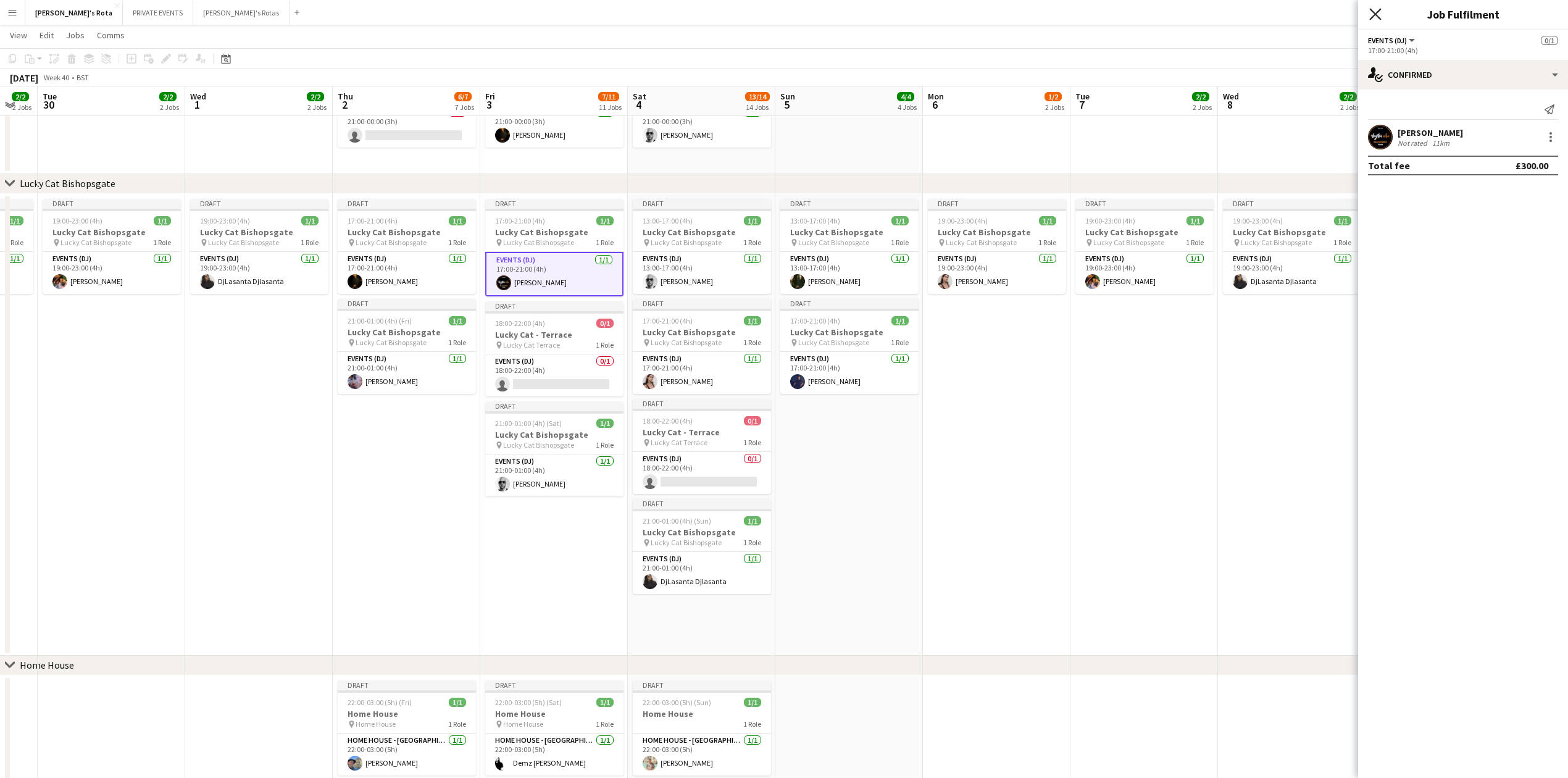
click at [1377, 15] on icon at bounding box center [1375, 14] width 12 height 12
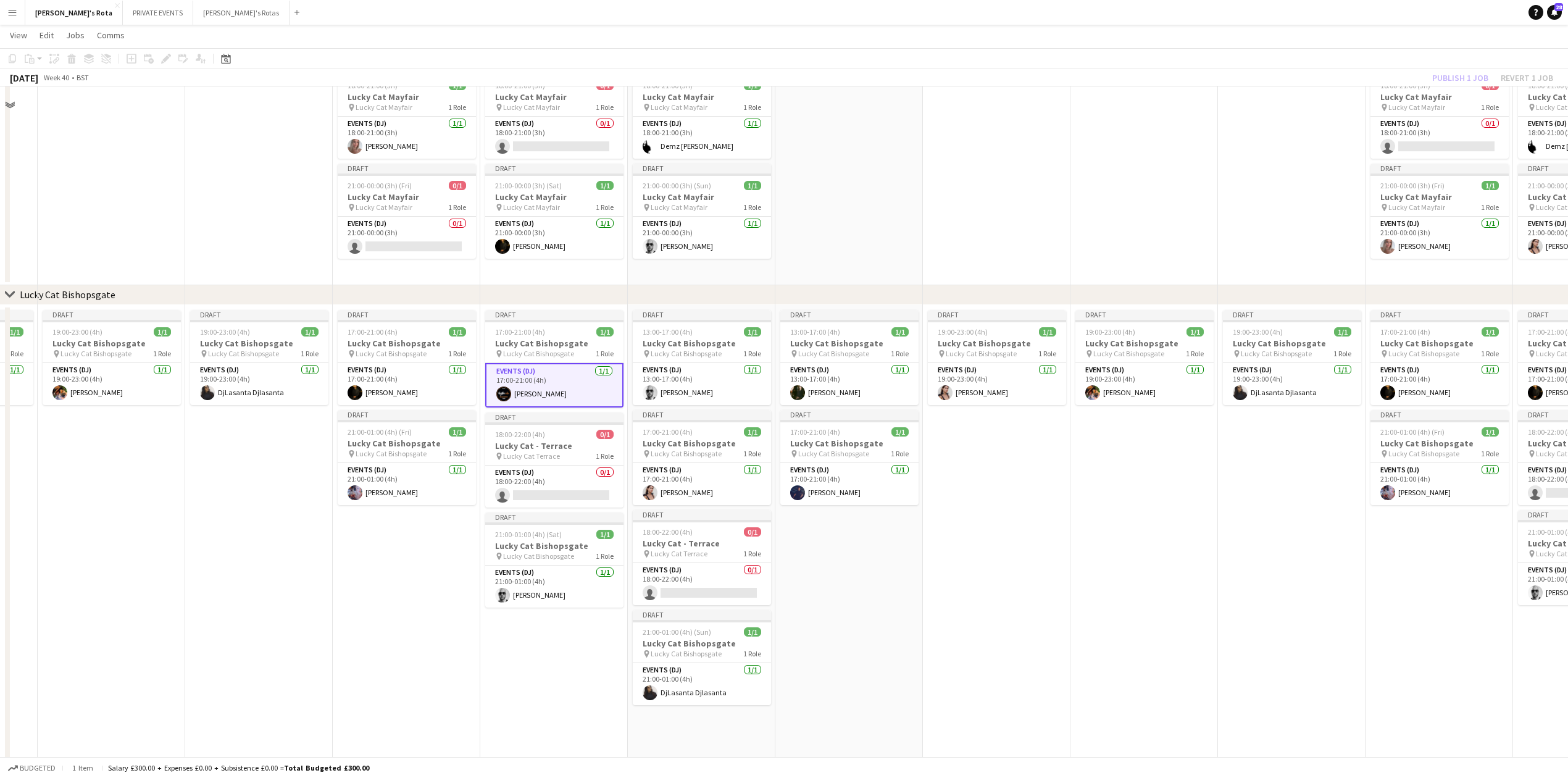
scroll to position [576, 0]
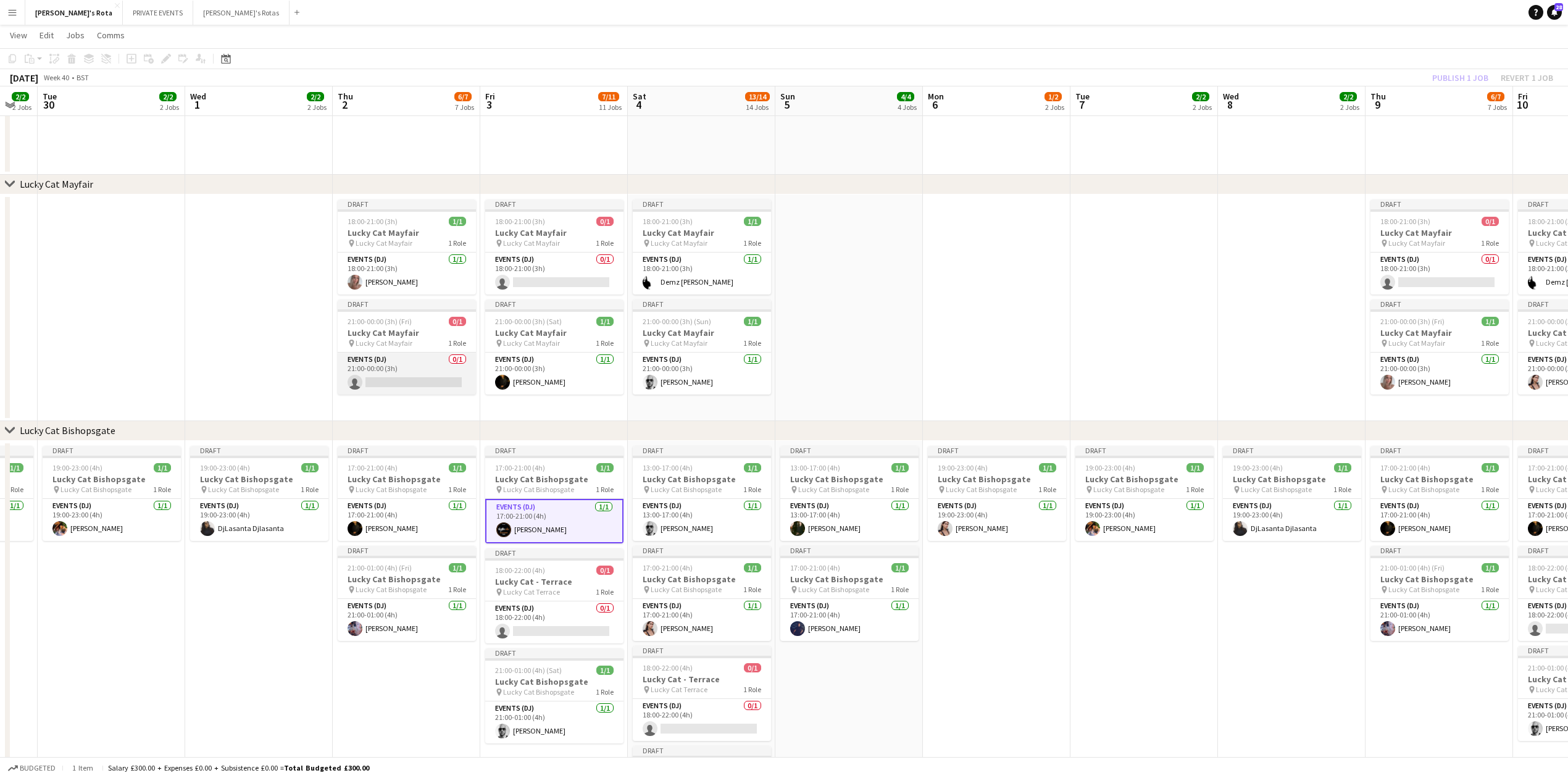
click at [381, 376] on app-card-role "Events (DJ) 0/1 21:00-00:00 (3h) single-neutral-actions" at bounding box center [406, 373] width 138 height 42
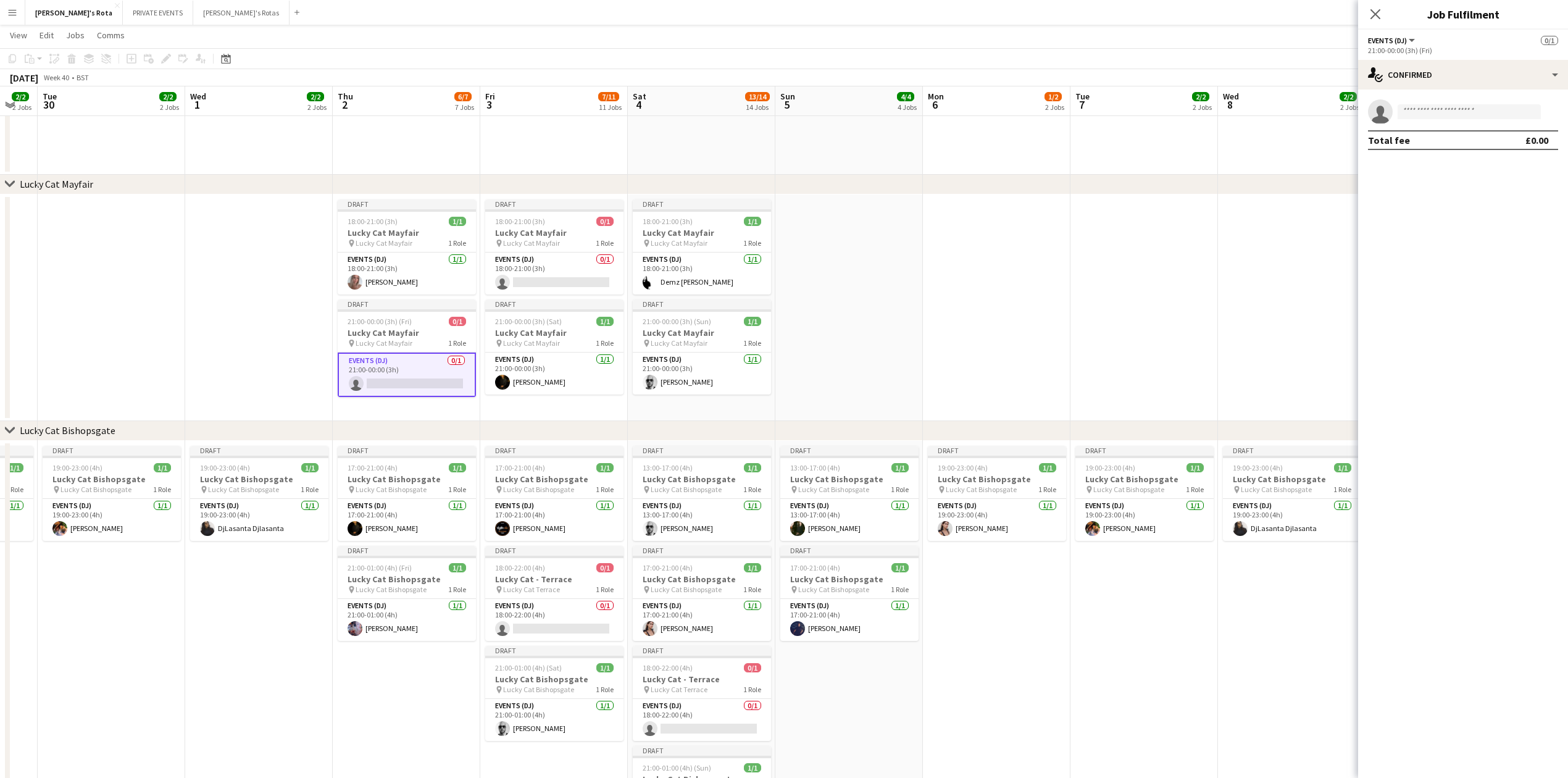
click at [1448, 120] on app-invite-slot "single-neutral-actions" at bounding box center [1463, 111] width 210 height 25
click at [1446, 117] on input at bounding box center [1469, 111] width 143 height 15
type input "****"
click at [1460, 138] on span "[EMAIL_ADDRESS][DOMAIN_NAME]" at bounding box center [1469, 140] width 124 height 10
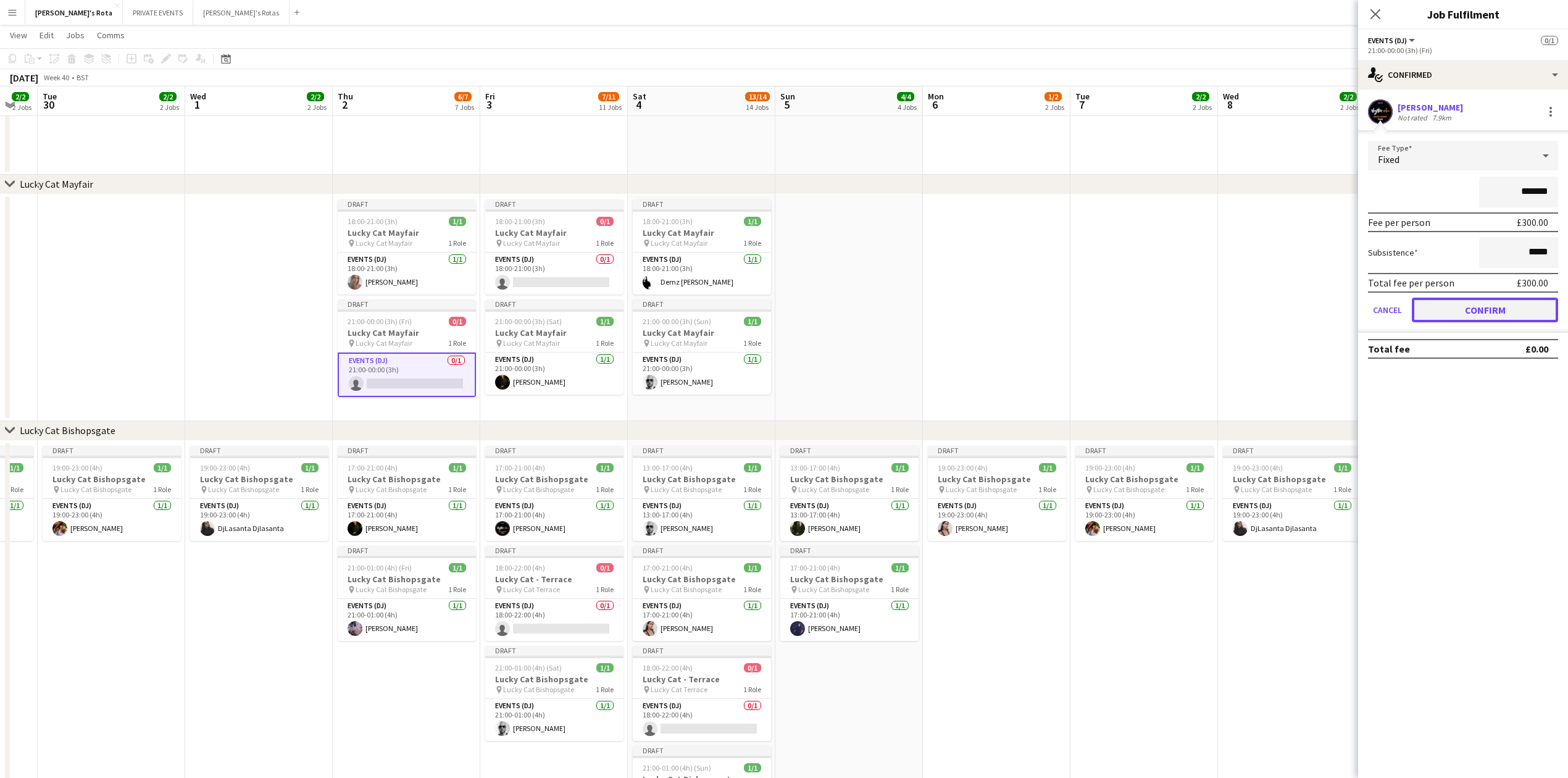
drag, startPoint x: 1500, startPoint y: 310, endPoint x: 1485, endPoint y: 301, distance: 17.5
click at [1500, 309] on button "Confirm" at bounding box center [1485, 309] width 146 height 25
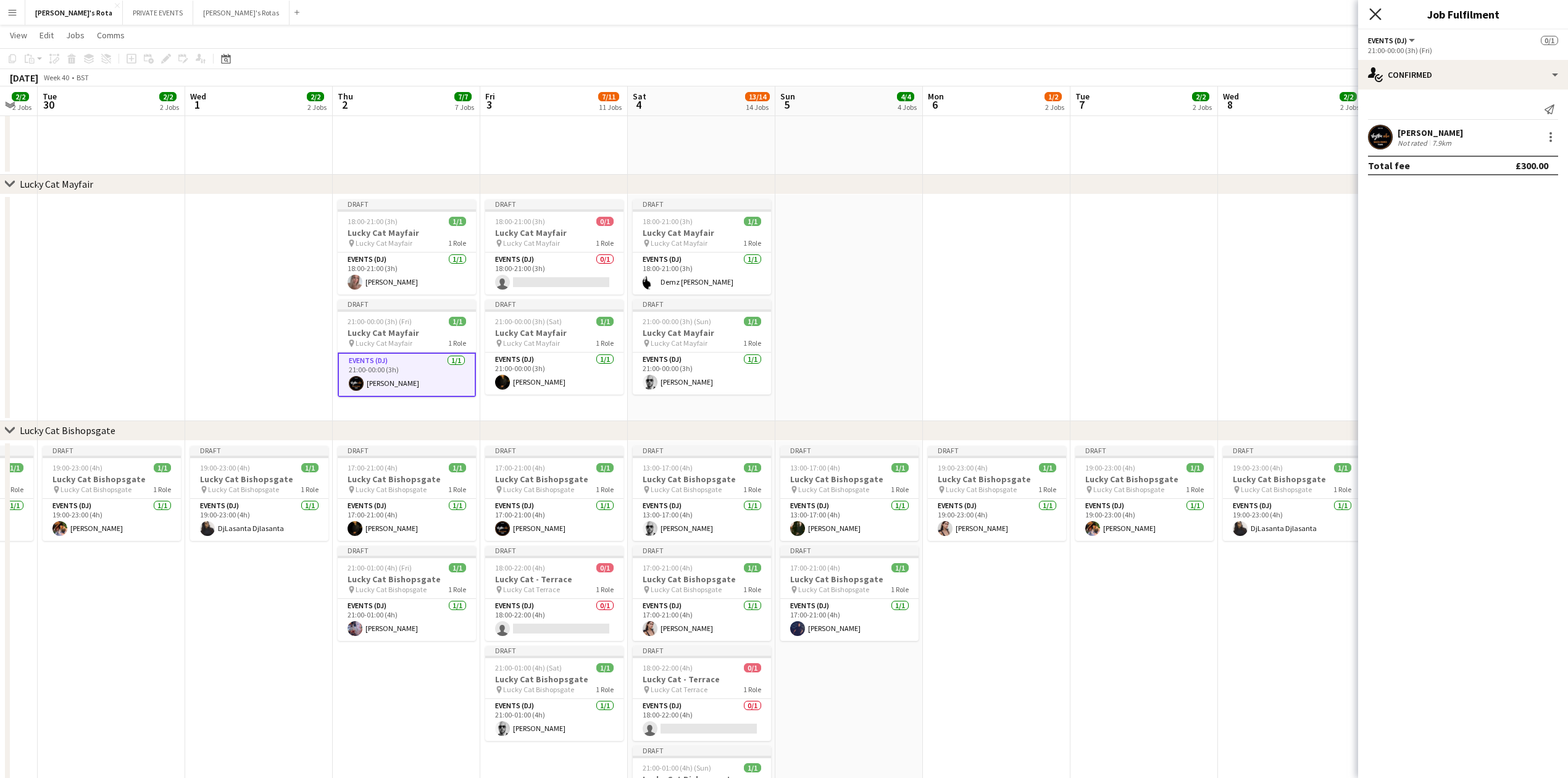
drag, startPoint x: 1374, startPoint y: 11, endPoint x: 969, endPoint y: 164, distance: 432.9
click at [1373, 11] on icon "Close pop-in" at bounding box center [1376, 14] width 10 height 10
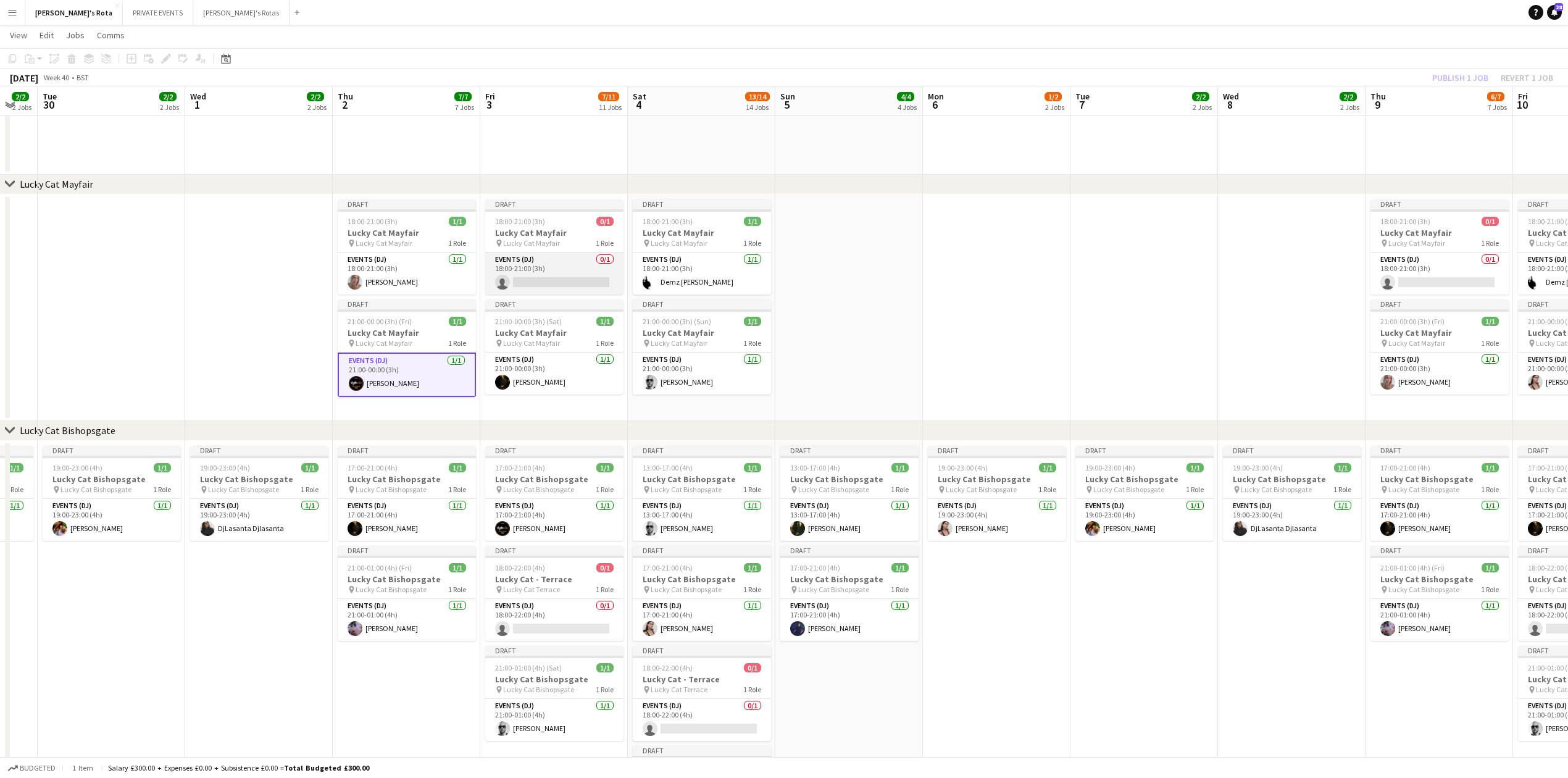
click at [551, 274] on app-card-role "Events (DJ) 0/1 18:00-21:00 (3h) single-neutral-actions" at bounding box center [554, 274] width 138 height 42
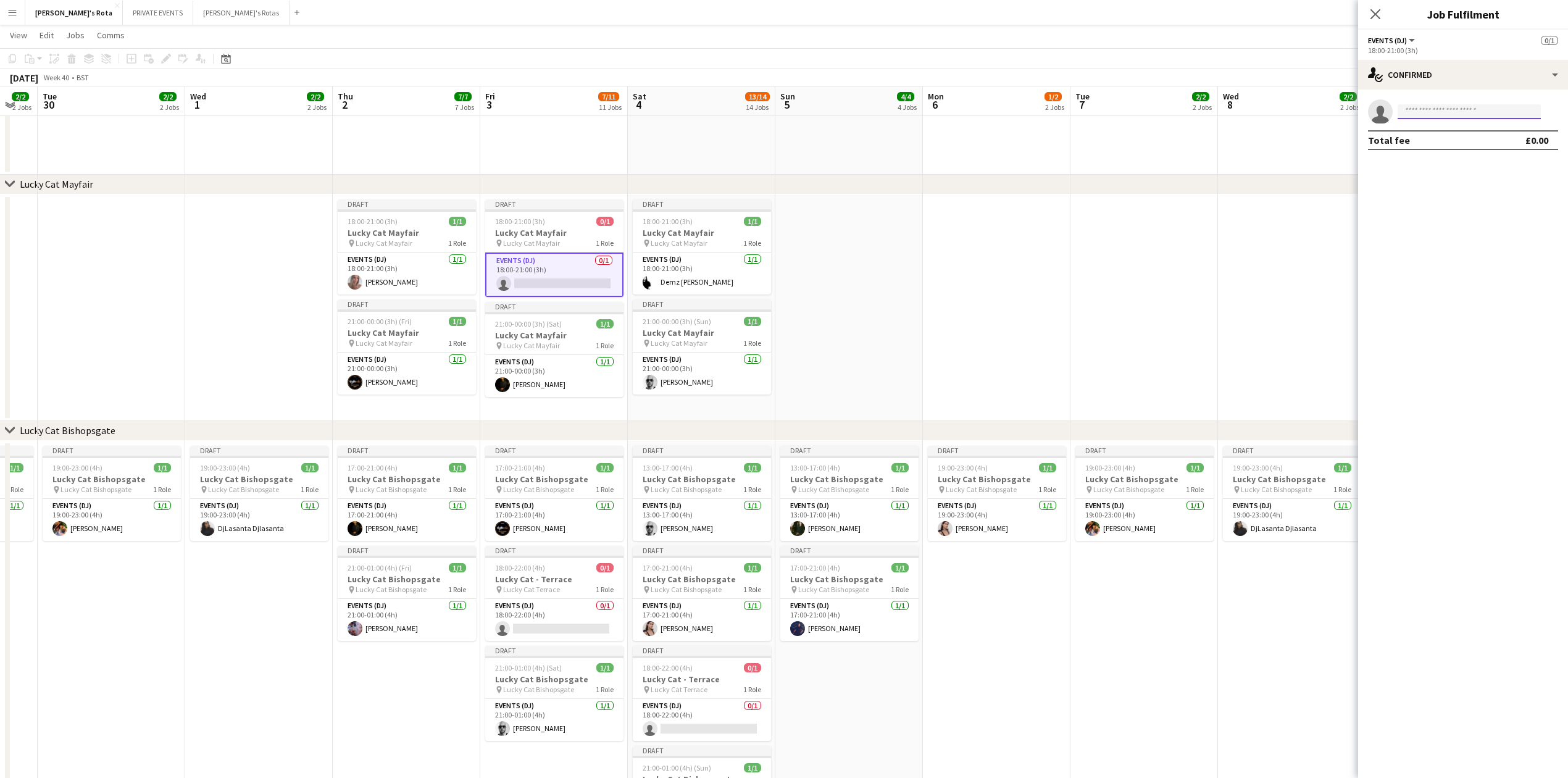
click at [1421, 107] on input at bounding box center [1469, 111] width 143 height 15
type input "****"
click at [1438, 137] on span "[EMAIL_ADDRESS][DOMAIN_NAME]" at bounding box center [1469, 140] width 124 height 10
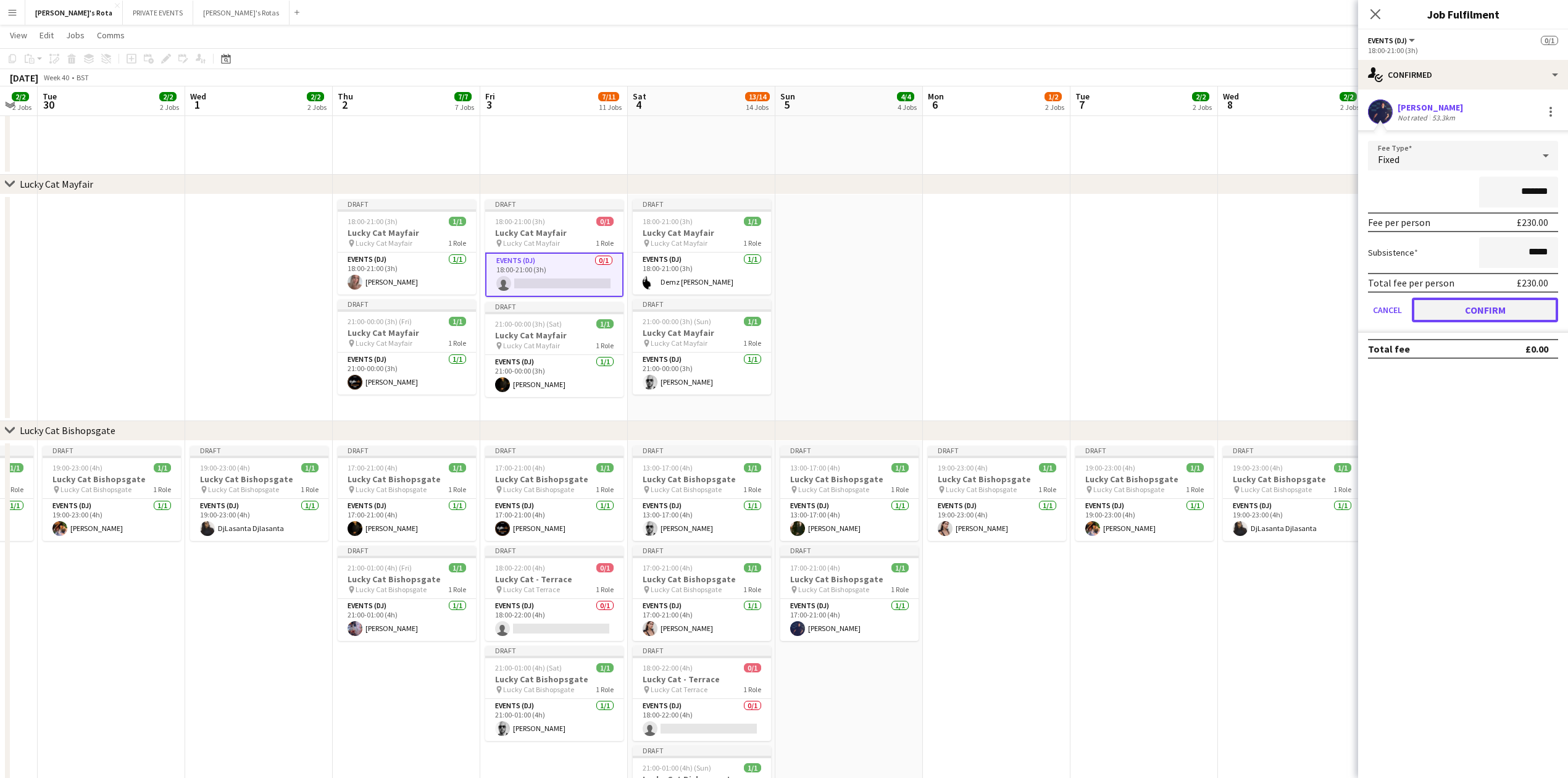
click at [1478, 300] on button "Confirm" at bounding box center [1485, 309] width 146 height 25
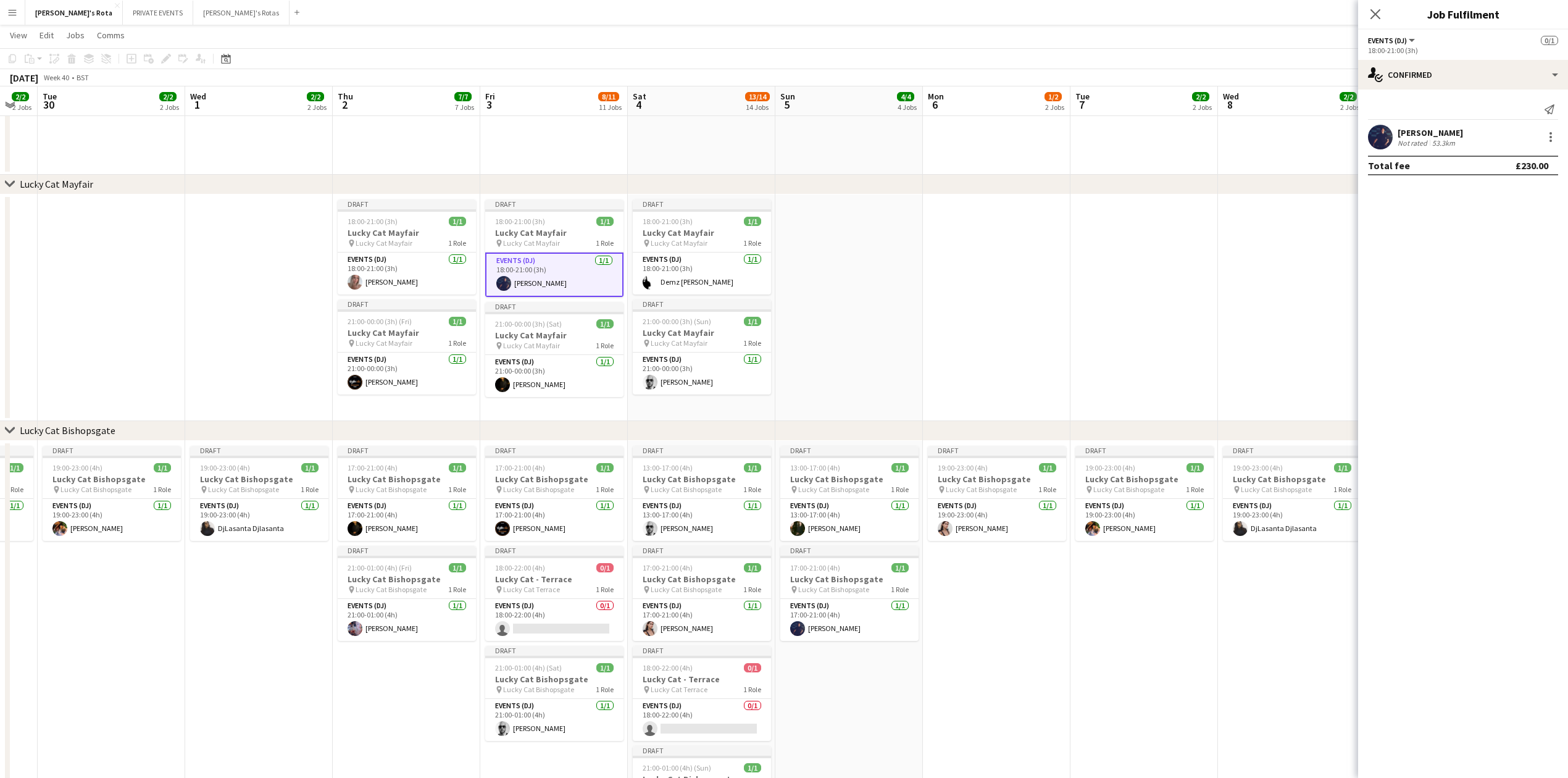
click at [1366, 9] on div "Close pop-in" at bounding box center [1375, 14] width 35 height 28
click at [1377, 13] on icon "Close pop-in" at bounding box center [1375, 14] width 12 height 12
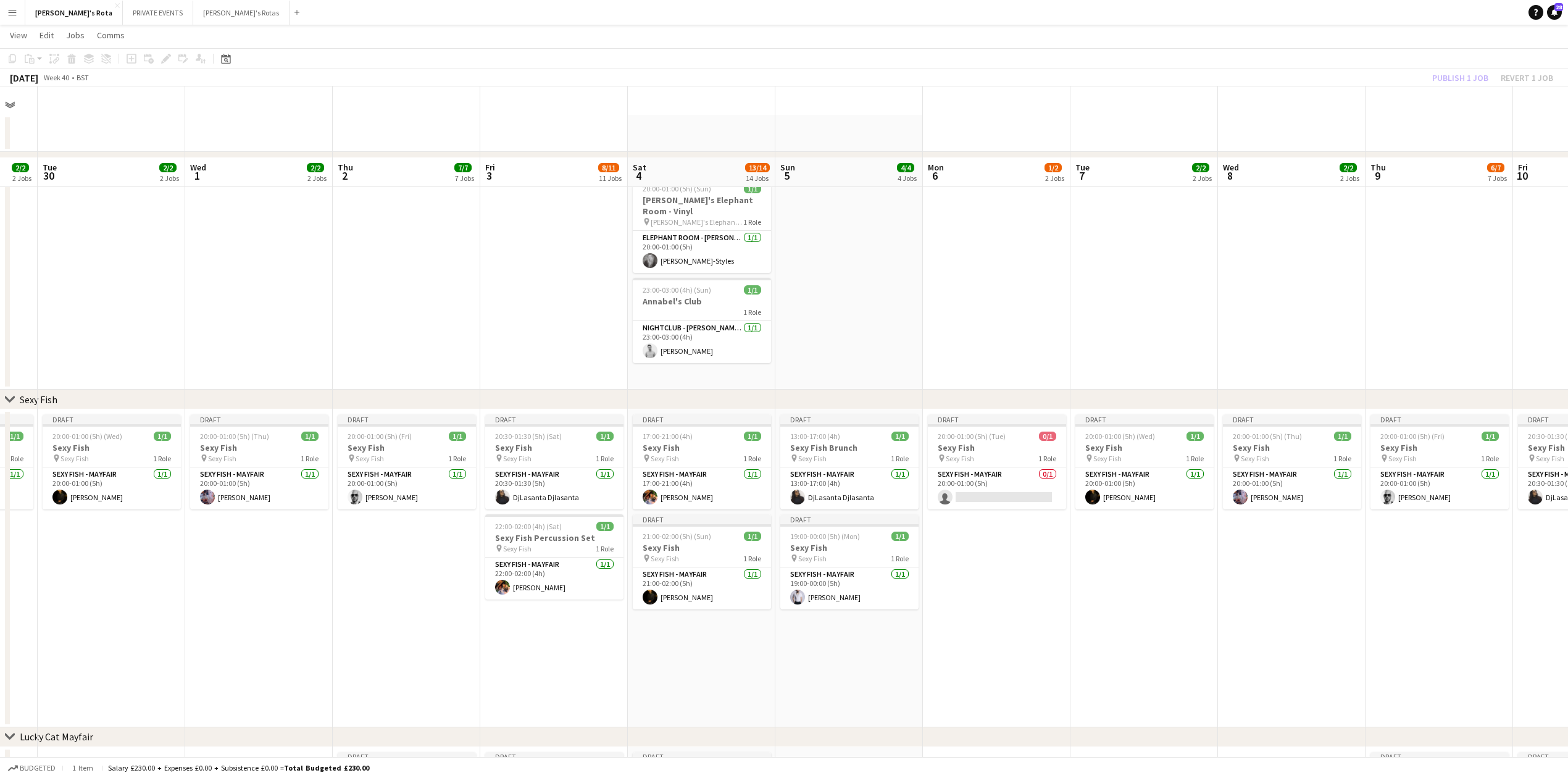
scroll to position [0, 0]
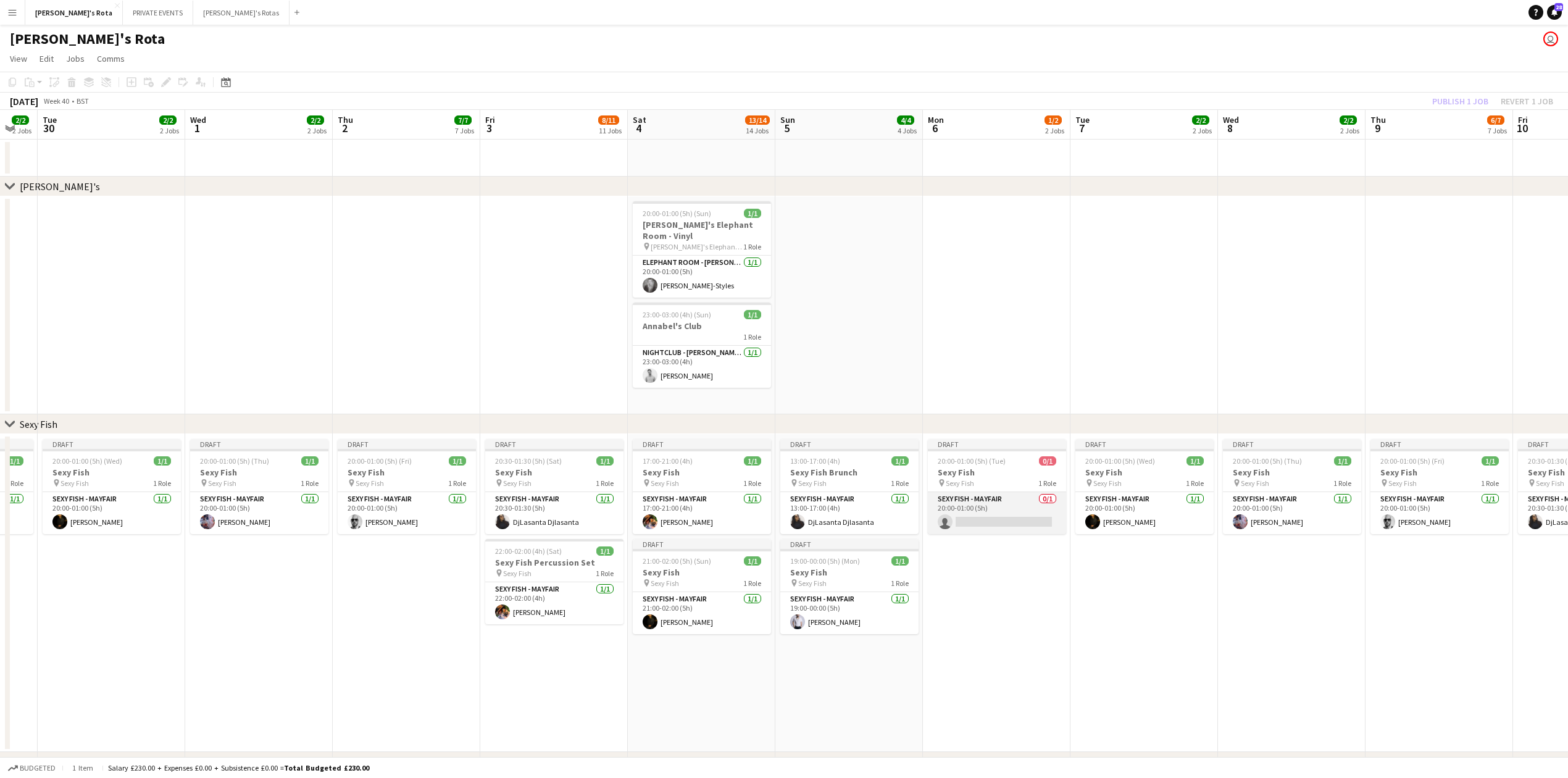
click at [1003, 515] on app-card-role "SEXY FISH - MAYFAIR 0/1 20:00-01:00 (5h) single-neutral-actions" at bounding box center [997, 513] width 138 height 42
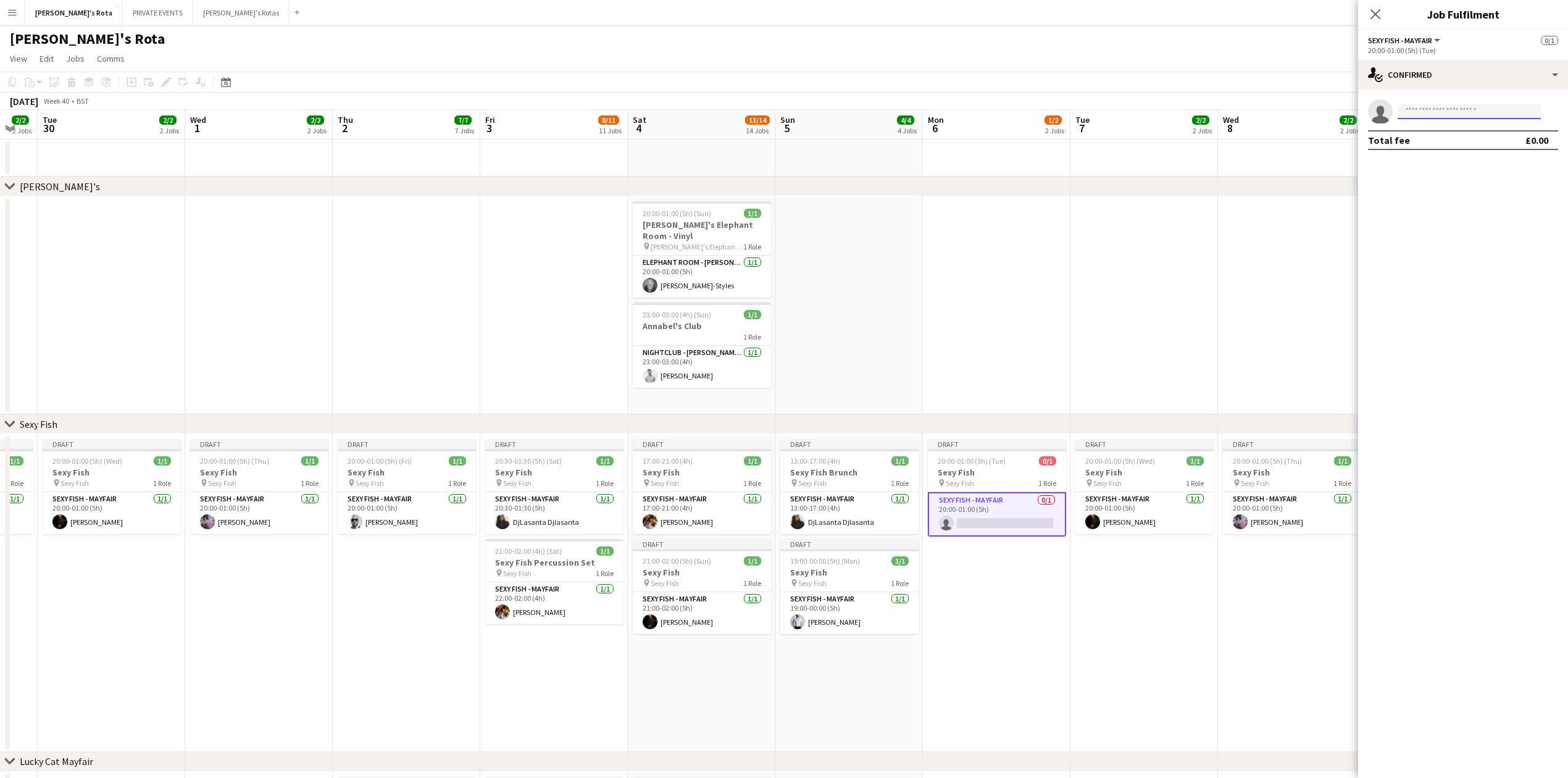
click at [1440, 110] on input at bounding box center [1469, 111] width 143 height 15
type input "***"
click at [1432, 141] on span "[EMAIL_ADDRESS][DOMAIN_NAME]" at bounding box center [1469, 140] width 124 height 10
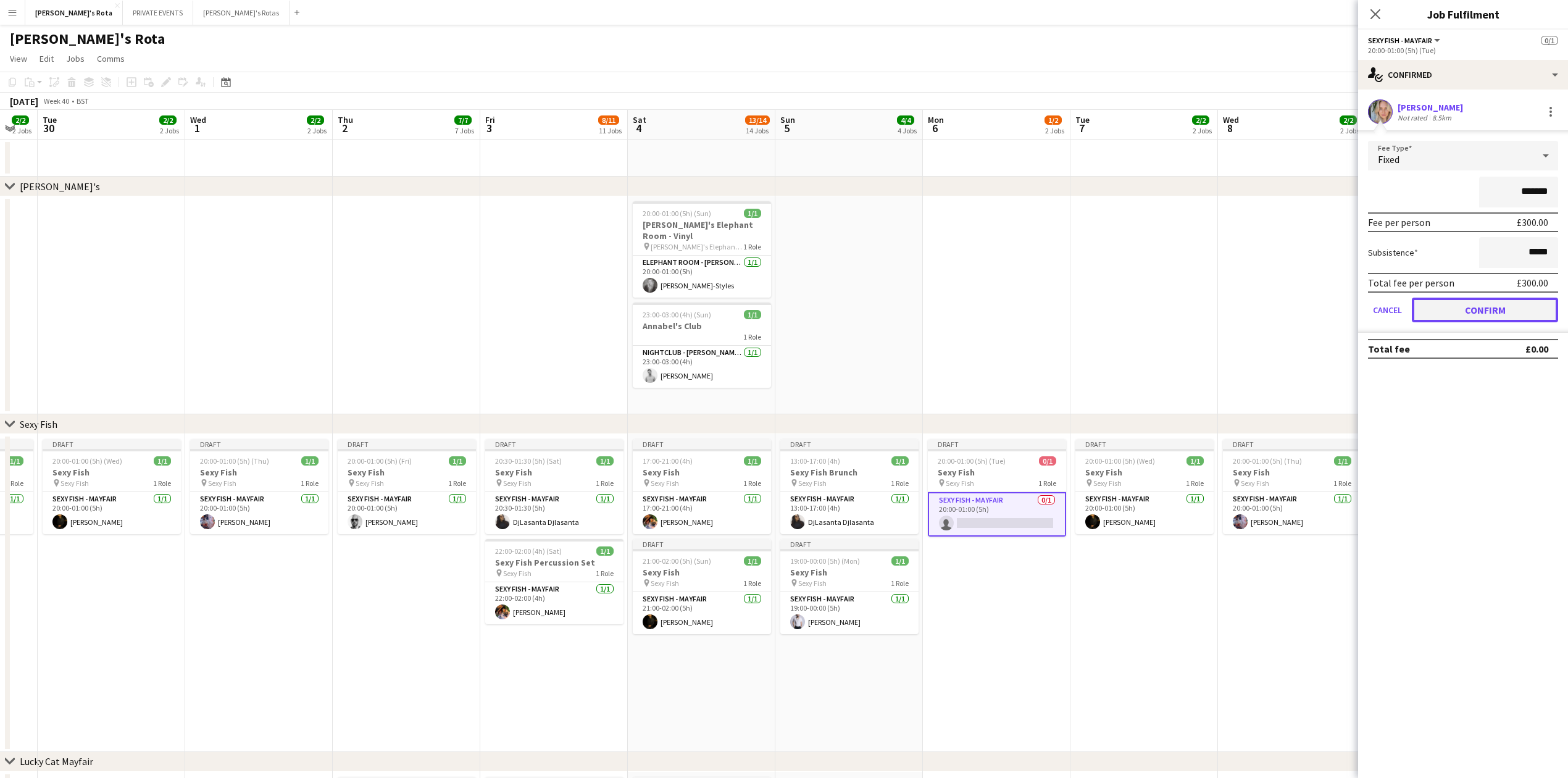
click at [1475, 305] on button "Confirm" at bounding box center [1485, 309] width 146 height 25
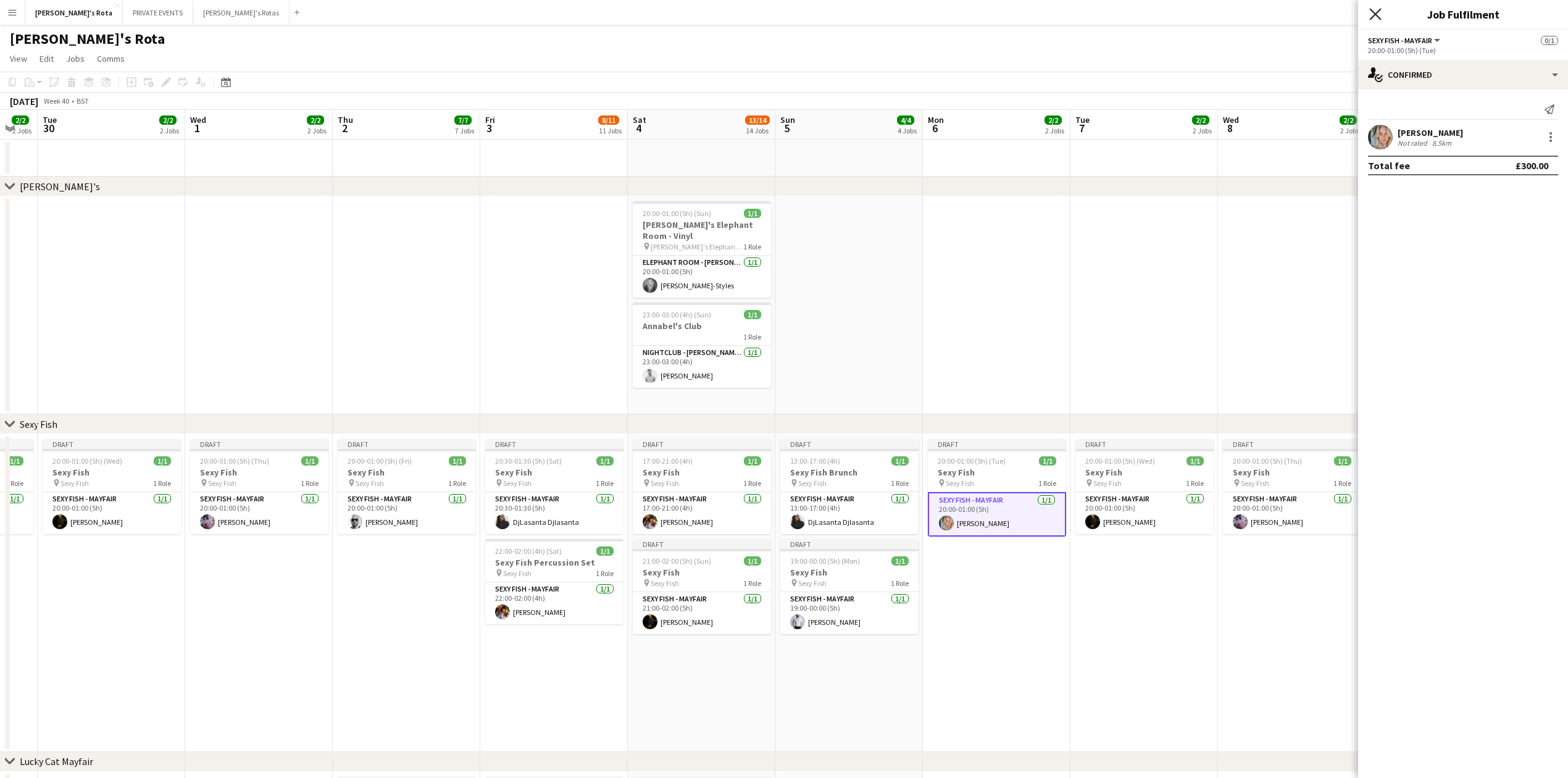
click at [1377, 17] on icon "Close pop-in" at bounding box center [1375, 14] width 12 height 12
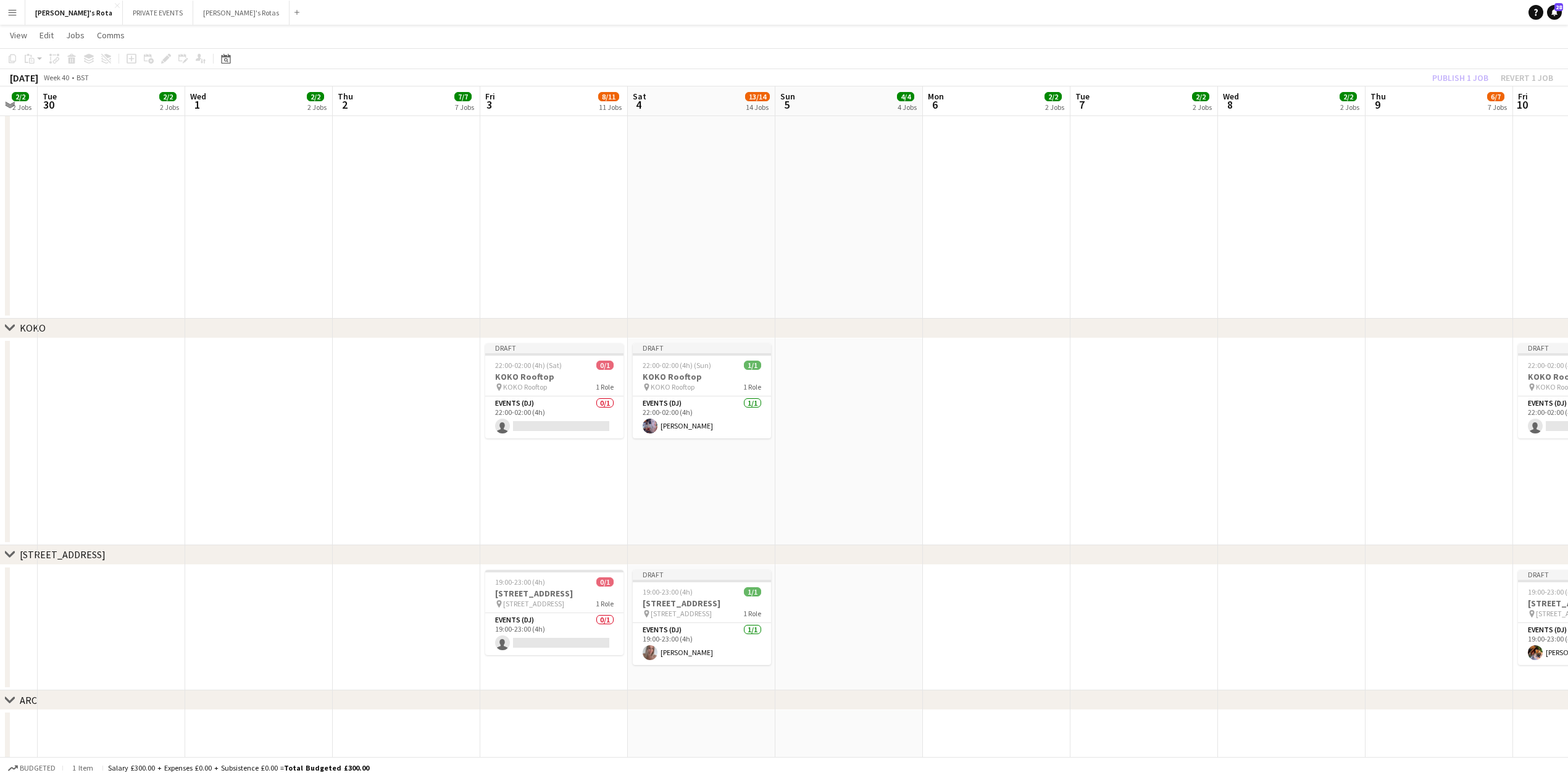
scroll to position [1646, 0]
click at [554, 416] on app-card-role "Events (DJ) 0/1 22:00-02:00 (4h) single-neutral-actions" at bounding box center [554, 417] width 138 height 42
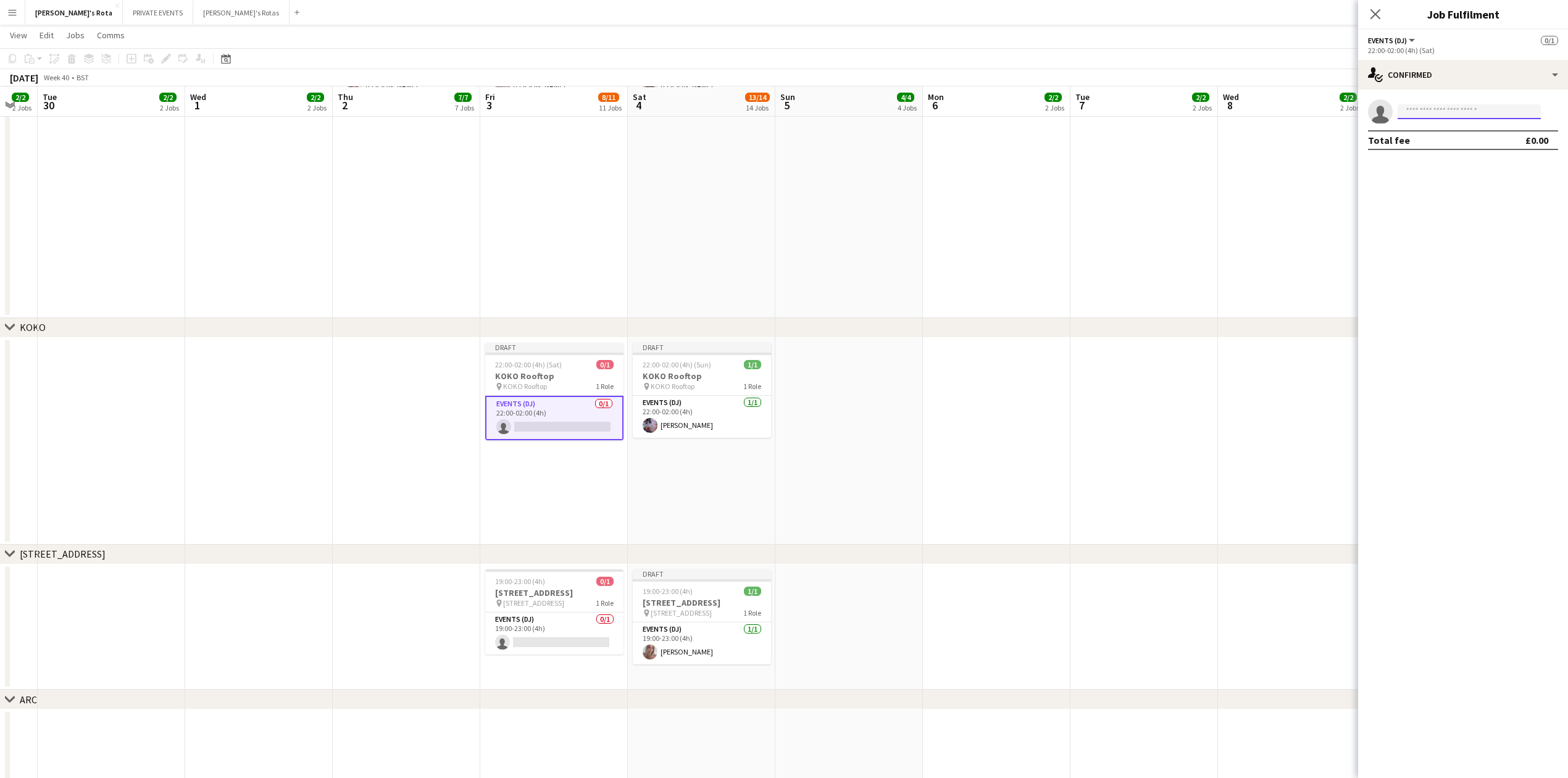
click at [1432, 106] on input at bounding box center [1469, 111] width 143 height 15
type input "***"
click at [540, 631] on app-card-role "Events (DJ) 0/1 19:00-23:00 (4h) single-neutral-actions" at bounding box center [554, 633] width 138 height 42
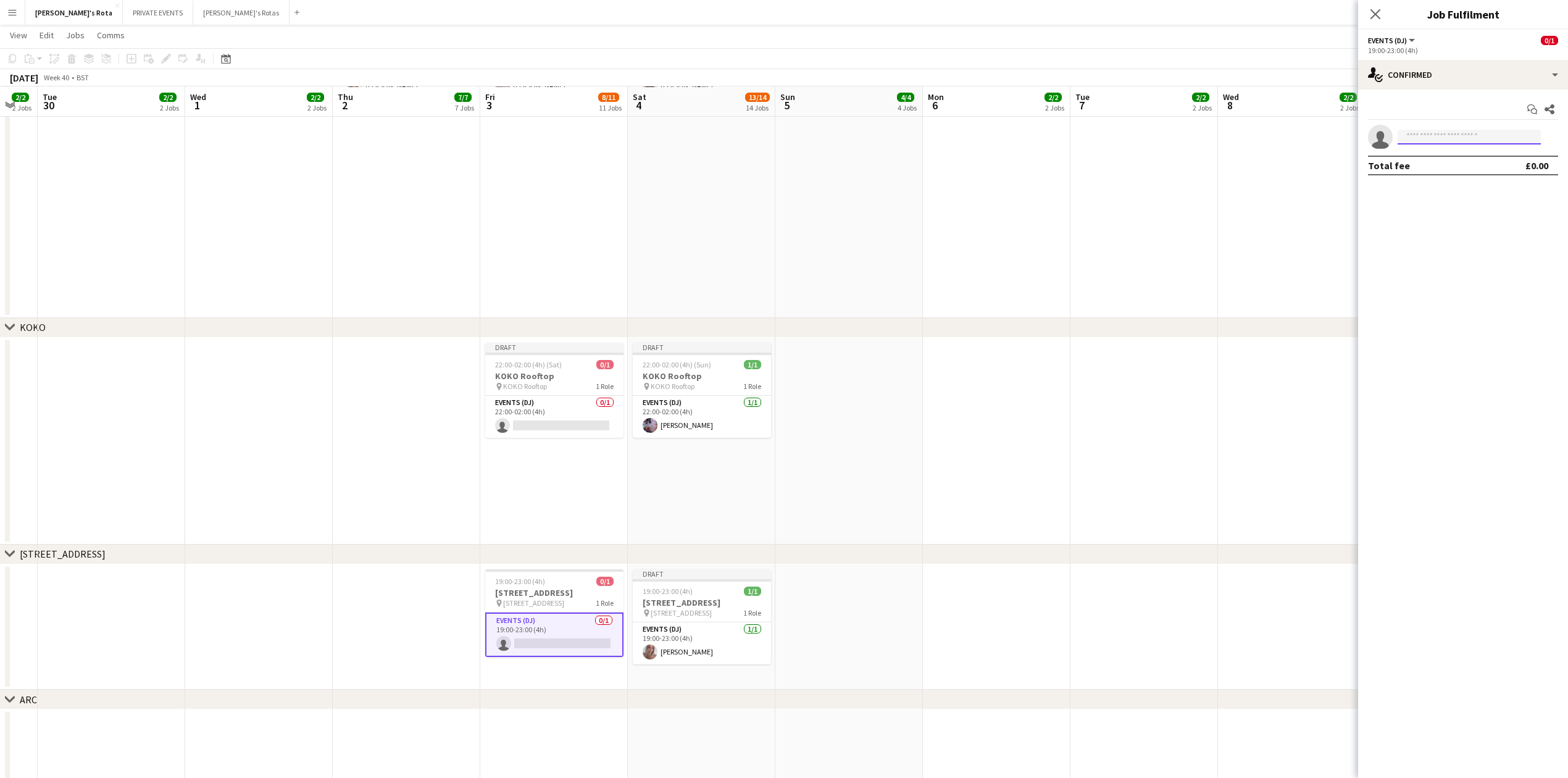
click at [1421, 134] on input at bounding box center [1469, 137] width 143 height 15
type input "*****"
click at [1430, 161] on span "[EMAIL_ADDRESS][DOMAIN_NAME]" at bounding box center [1469, 166] width 124 height 10
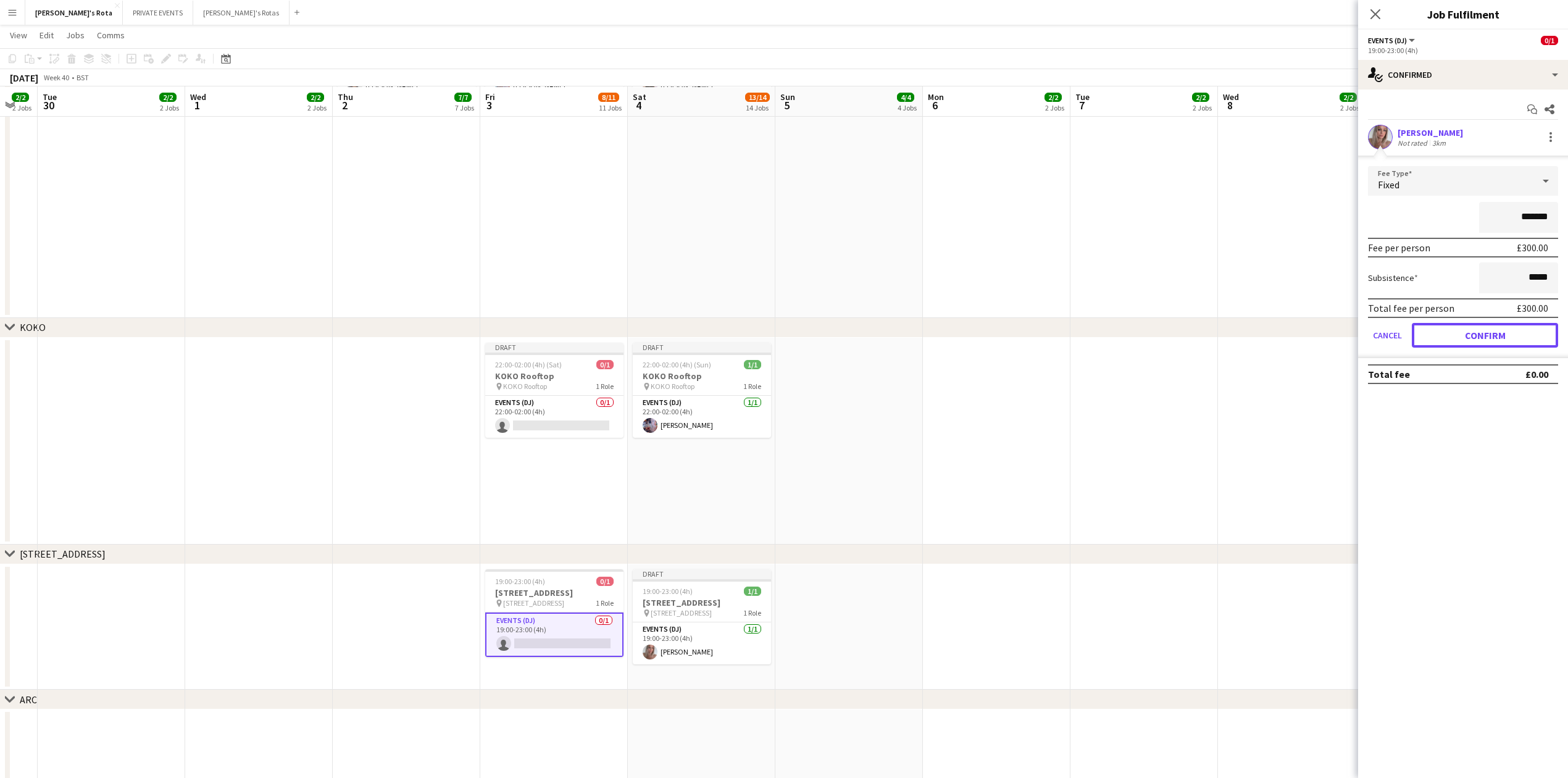
drag, startPoint x: 1468, startPoint y: 327, endPoint x: 1457, endPoint y: 313, distance: 17.8
click at [1470, 329] on button "Confirm" at bounding box center [1485, 335] width 146 height 25
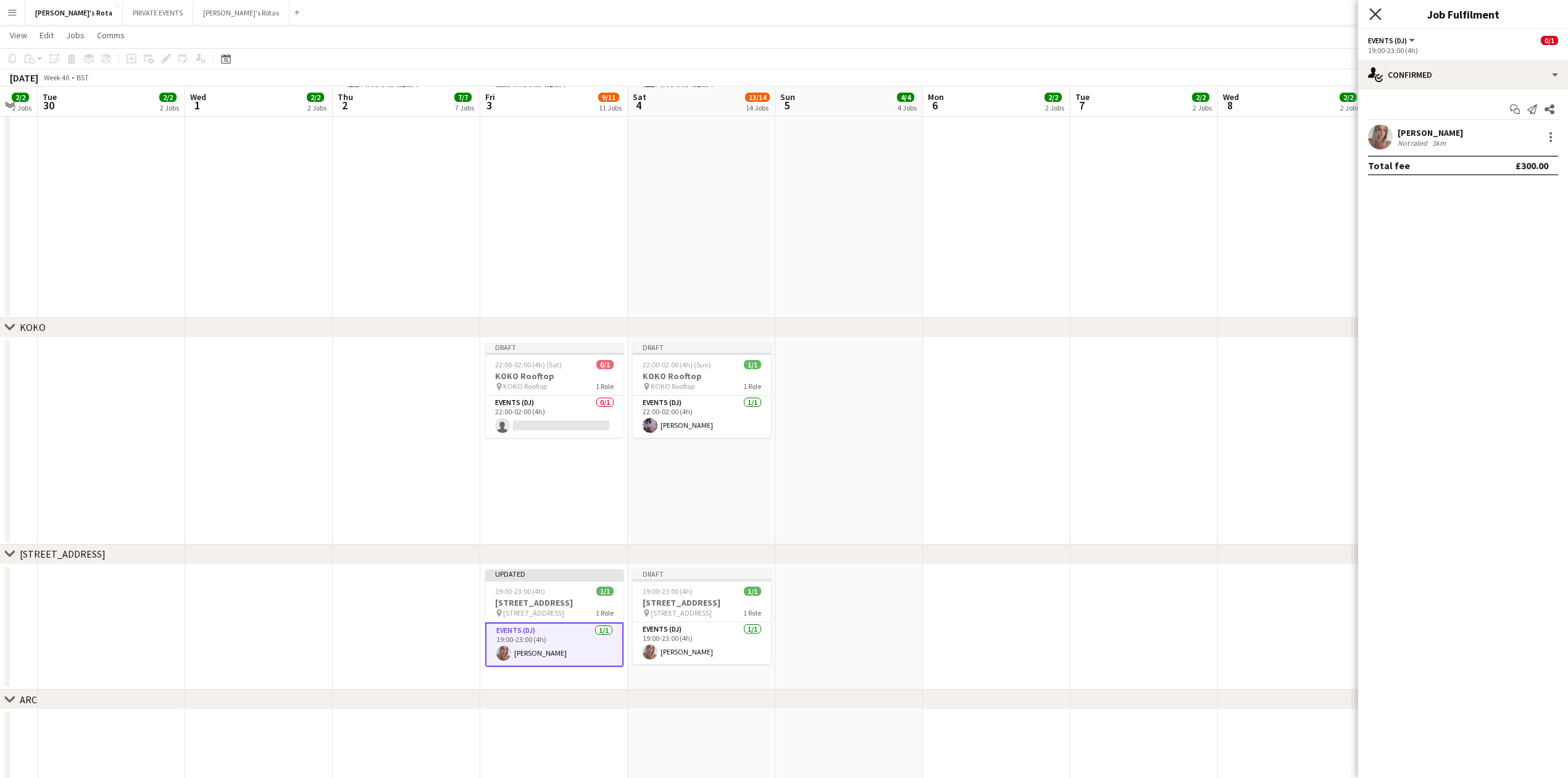
click at [1381, 9] on icon at bounding box center [1375, 14] width 12 height 12
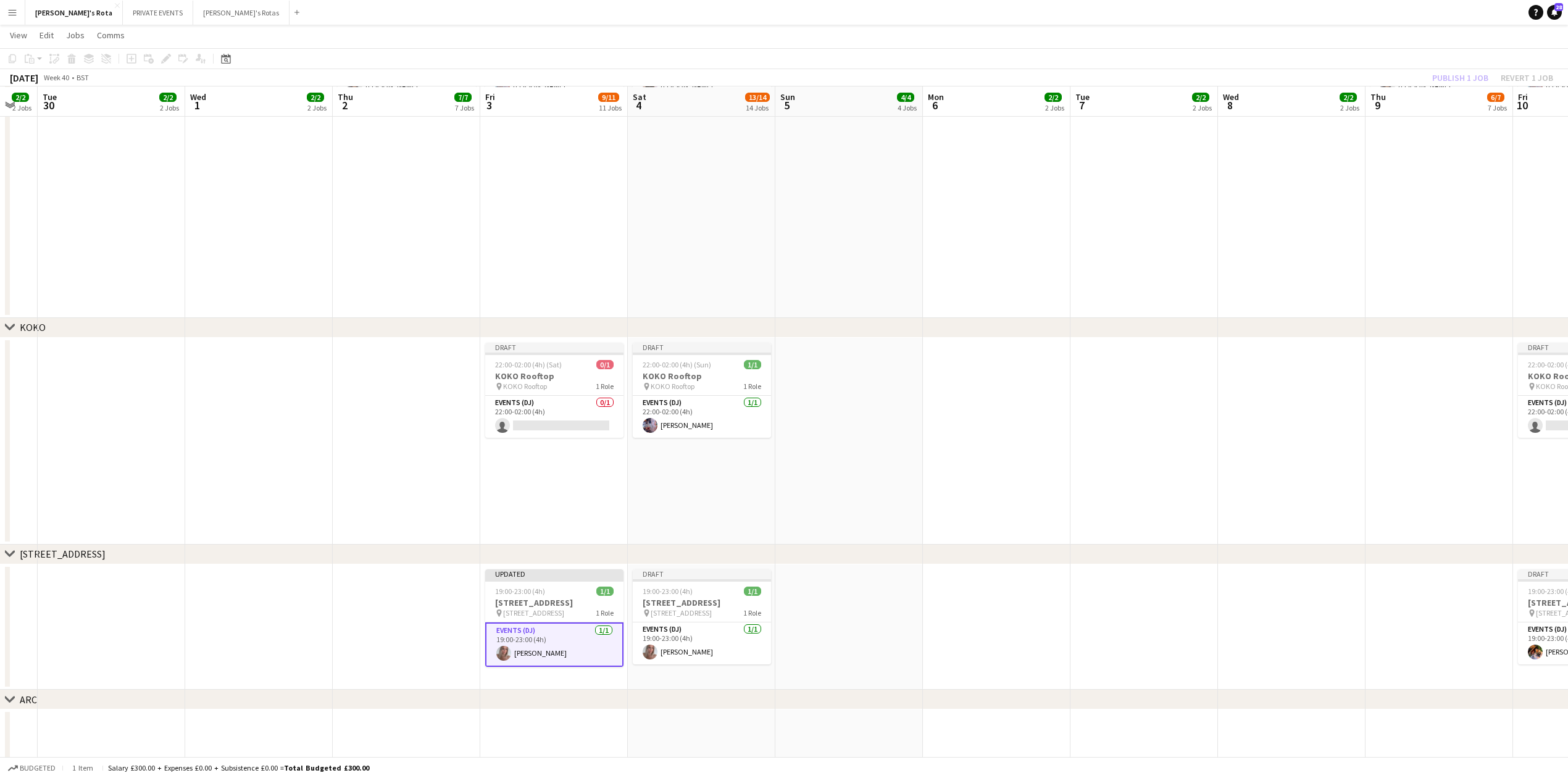
click at [542, 200] on app-date-cell "Updated 20:00-00:00 (4h) (Sat) 1/1 Pantechnicon - Luum pin Pantechnicon - Luum …" at bounding box center [554, 158] width 148 height 321
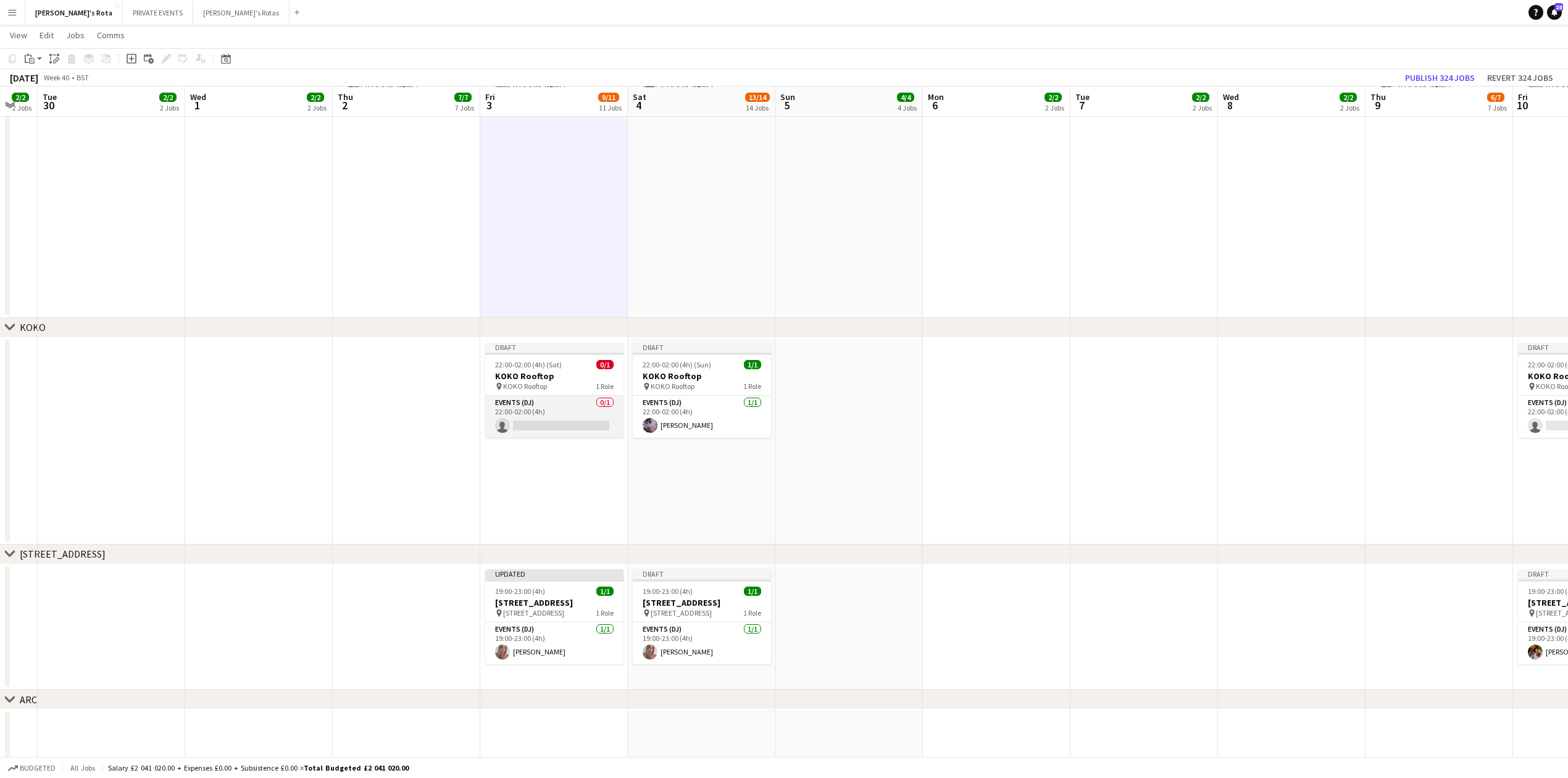
click at [544, 426] on app-card-role "Events (DJ) 0/1 22:00-02:00 (4h) single-neutral-actions" at bounding box center [554, 417] width 138 height 42
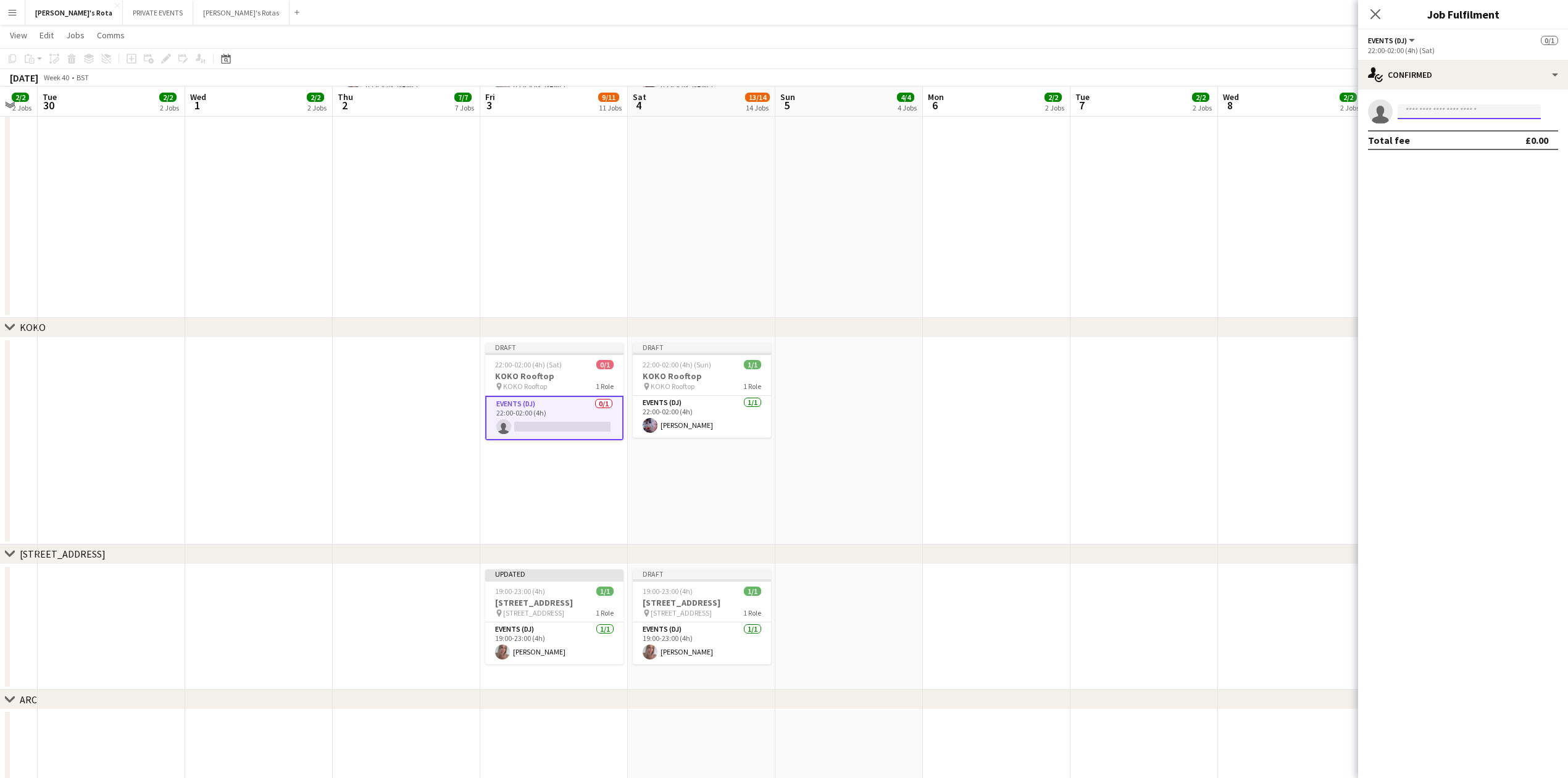
click at [1446, 110] on input at bounding box center [1469, 111] width 143 height 15
type input "****"
click at [1435, 140] on span "[EMAIL_ADDRESS][DOMAIN_NAME]" at bounding box center [1469, 140] width 124 height 10
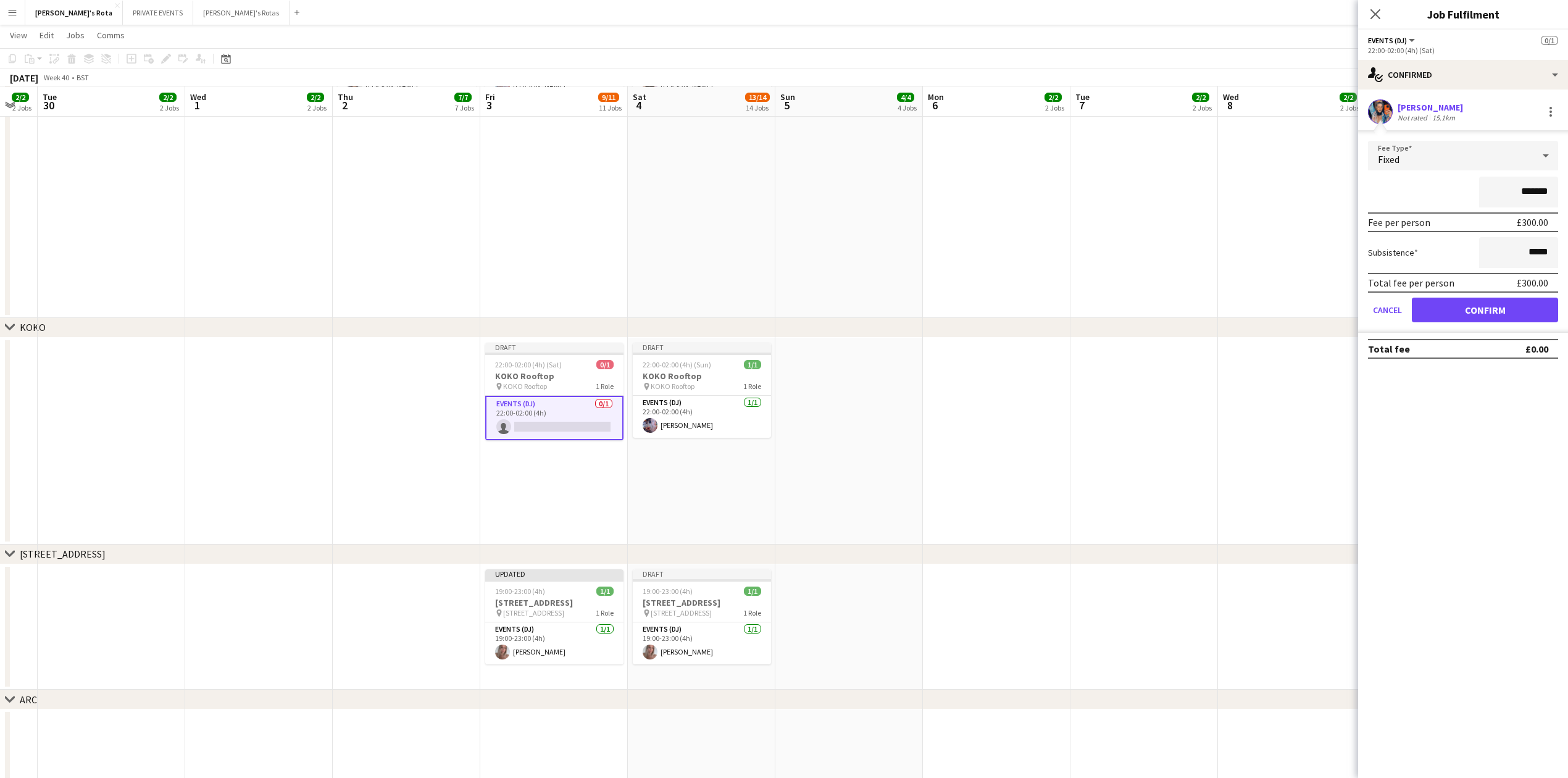
click at [1478, 292] on form "Fee Type Fixed ******* Fee per person £300.00 Subsistence ***** Total fee per p…" at bounding box center [1463, 237] width 210 height 192
drag, startPoint x: 1481, startPoint y: 306, endPoint x: 1421, endPoint y: 157, distance: 160.6
click at [1481, 302] on button "Confirm" at bounding box center [1485, 309] width 146 height 25
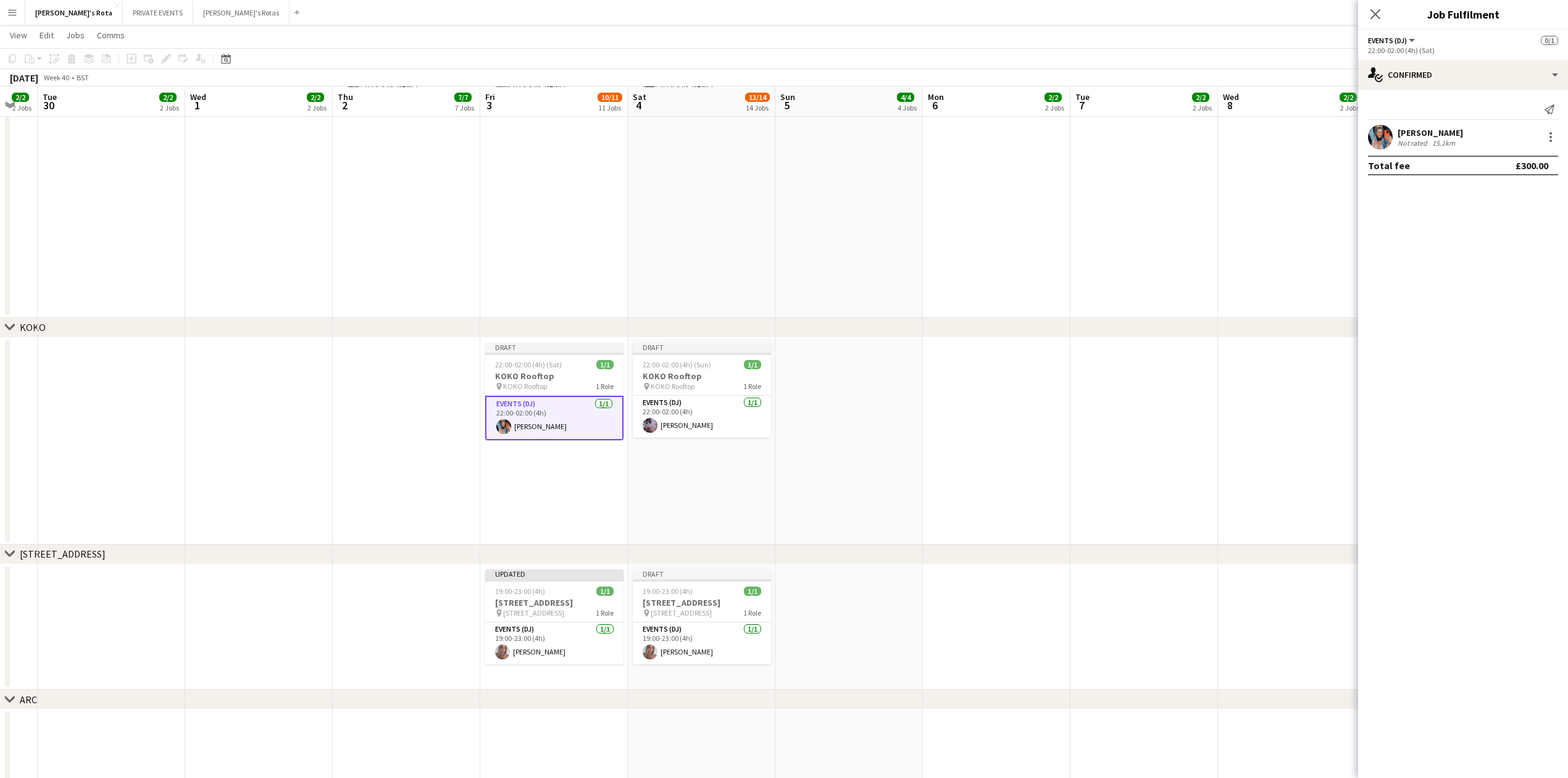
click at [1376, 16] on icon "Close pop-in" at bounding box center [1376, 14] width 10 height 10
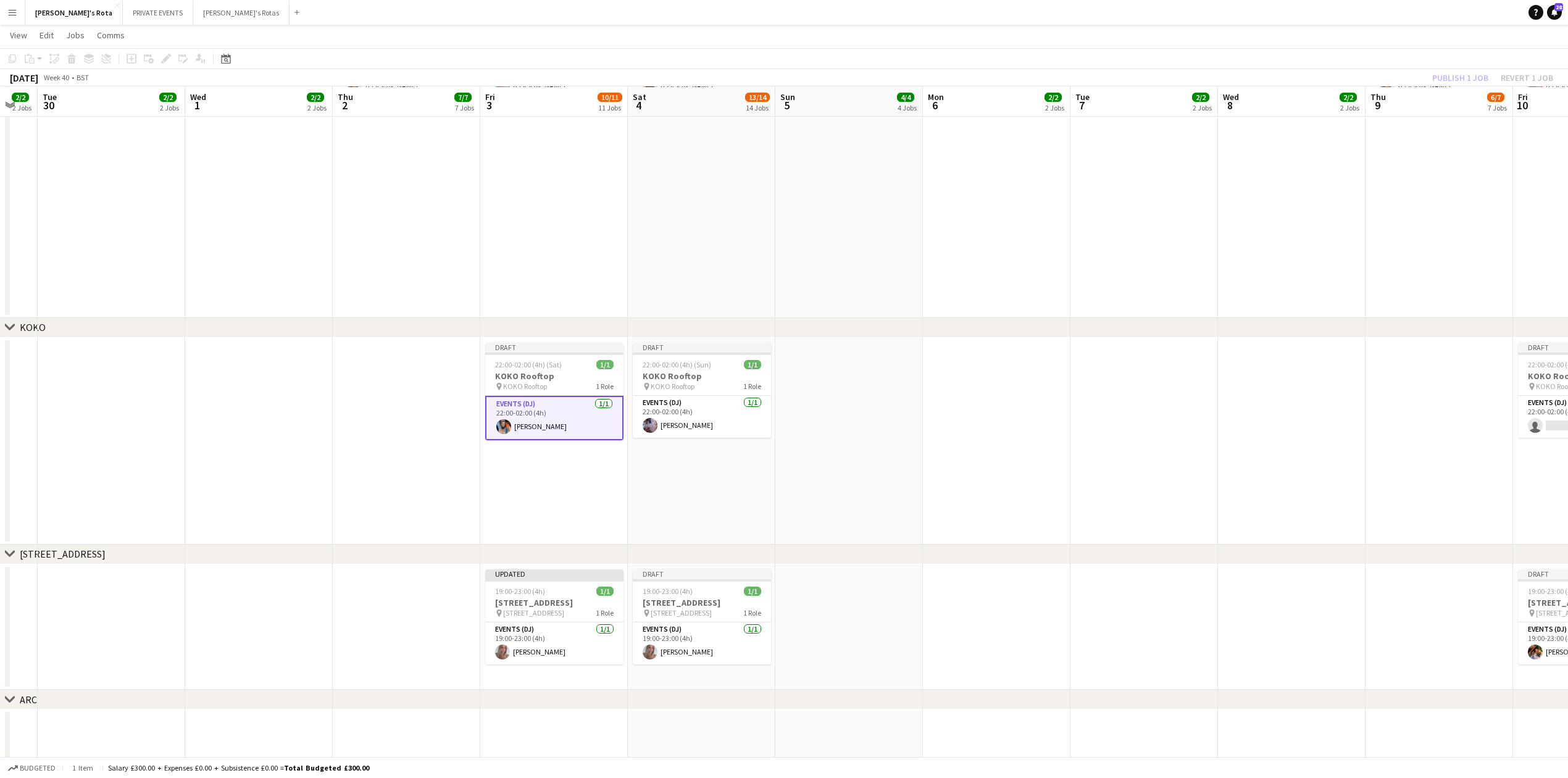
drag, startPoint x: 630, startPoint y: 226, endPoint x: 358, endPoint y: 60, distance: 318.7
click at [625, 225] on app-calendar-viewport "Sat 27 15/17 17 Jobs Sun 28 4/4 4 Jobs Mon 29 2/2 2 Jobs Tue 30 2/2 2 Jobs Wed …" at bounding box center [784, 186] width 1568 height 3568
